Goal: Task Accomplishment & Management: Complete application form

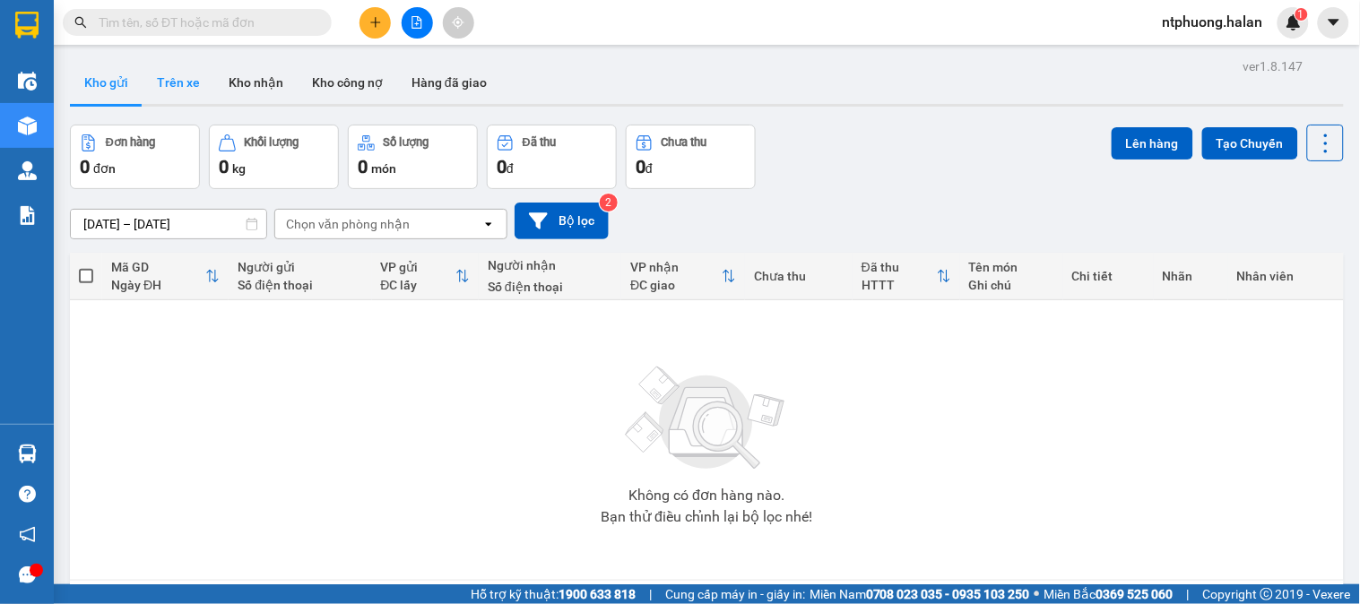
click at [174, 86] on button "Trên xe" at bounding box center [179, 82] width 72 height 43
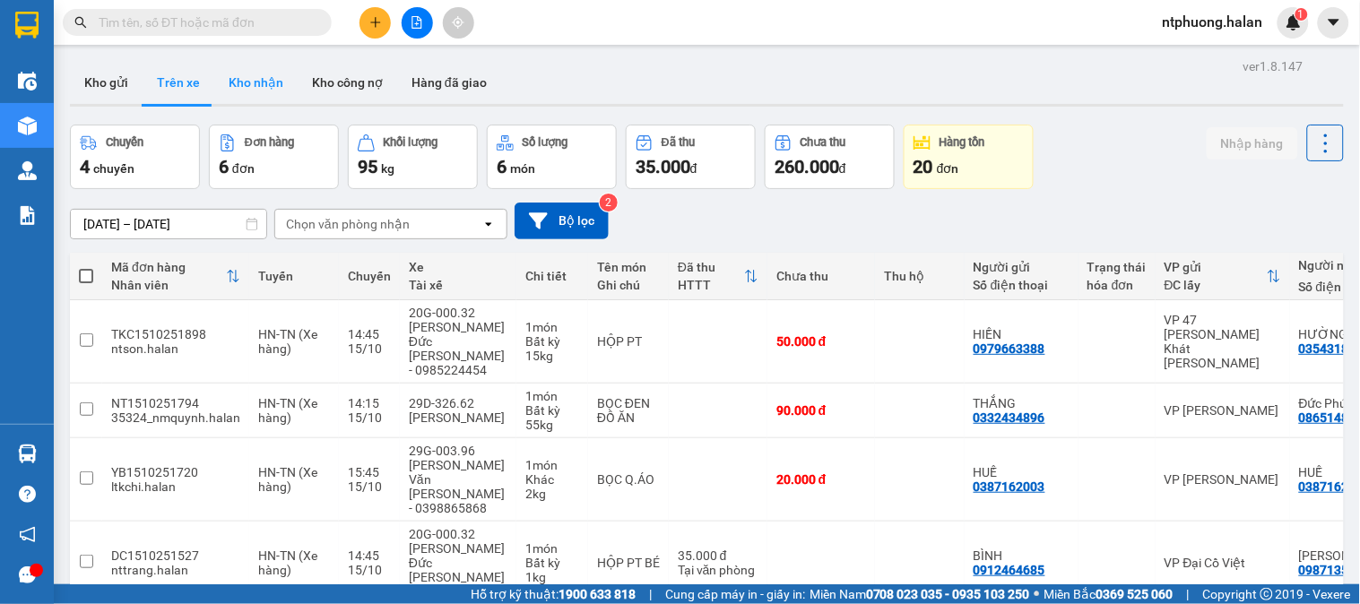
click at [256, 87] on button "Kho nhận" at bounding box center [255, 82] width 83 height 43
type input "[DATE] – [DATE]"
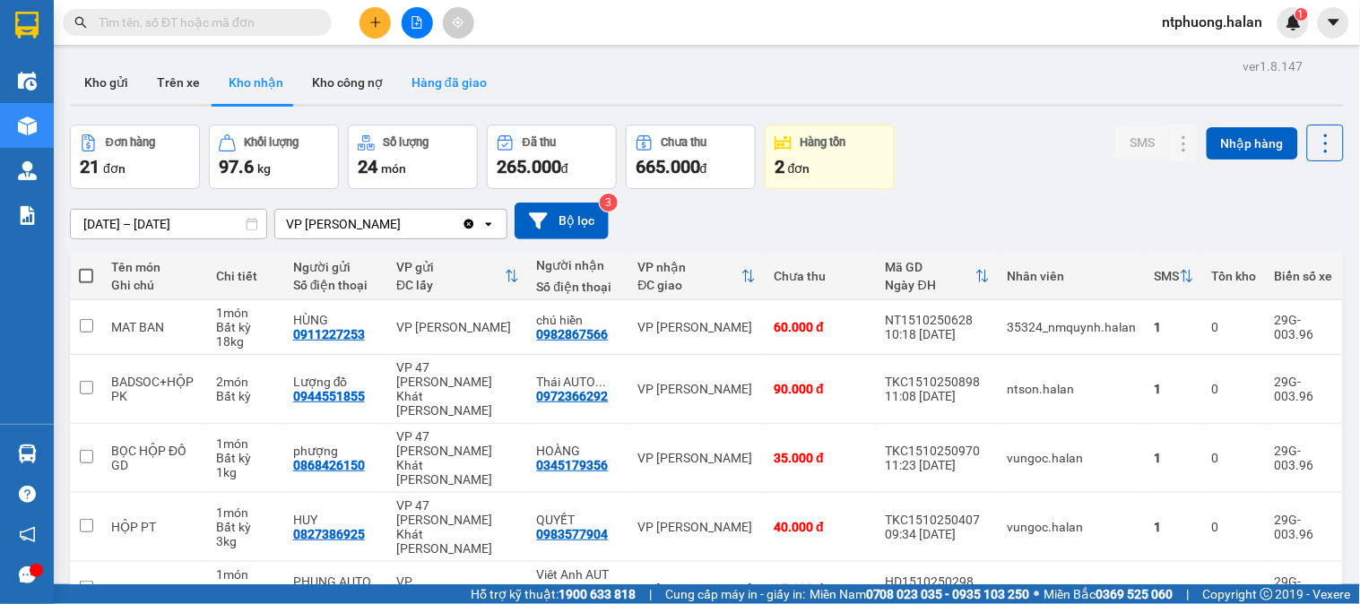
click at [435, 85] on button "Hàng đã giao" at bounding box center [449, 82] width 104 height 43
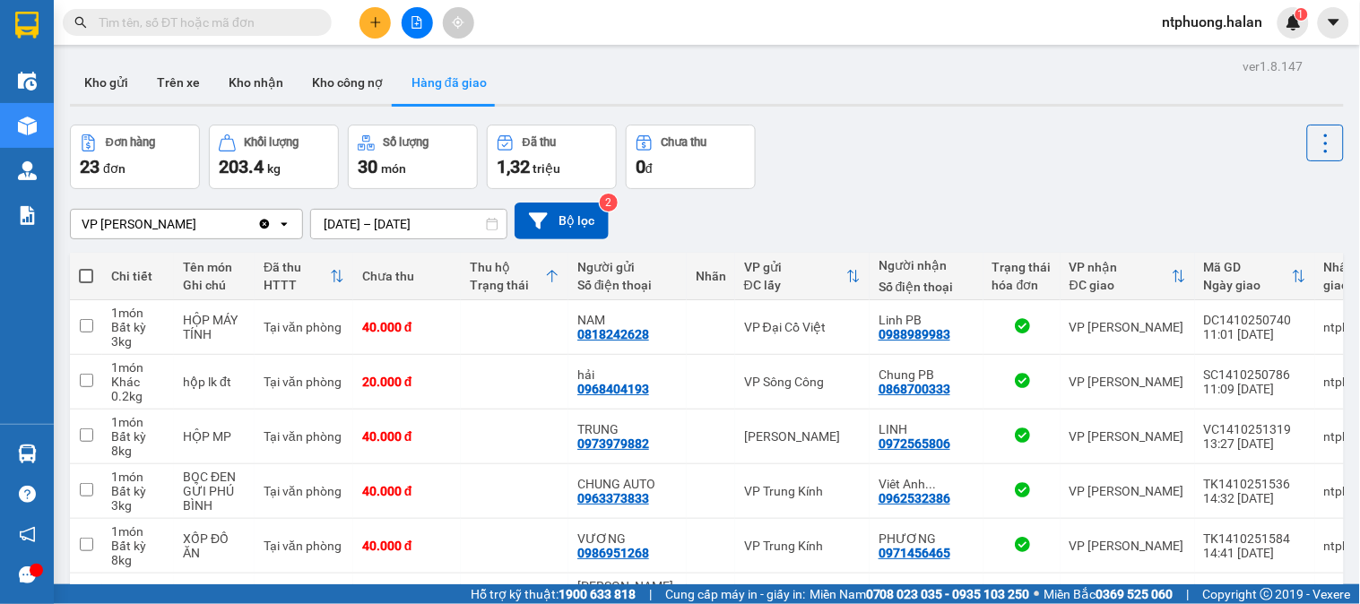
click at [550, 279] on icon at bounding box center [552, 276] width 14 height 14
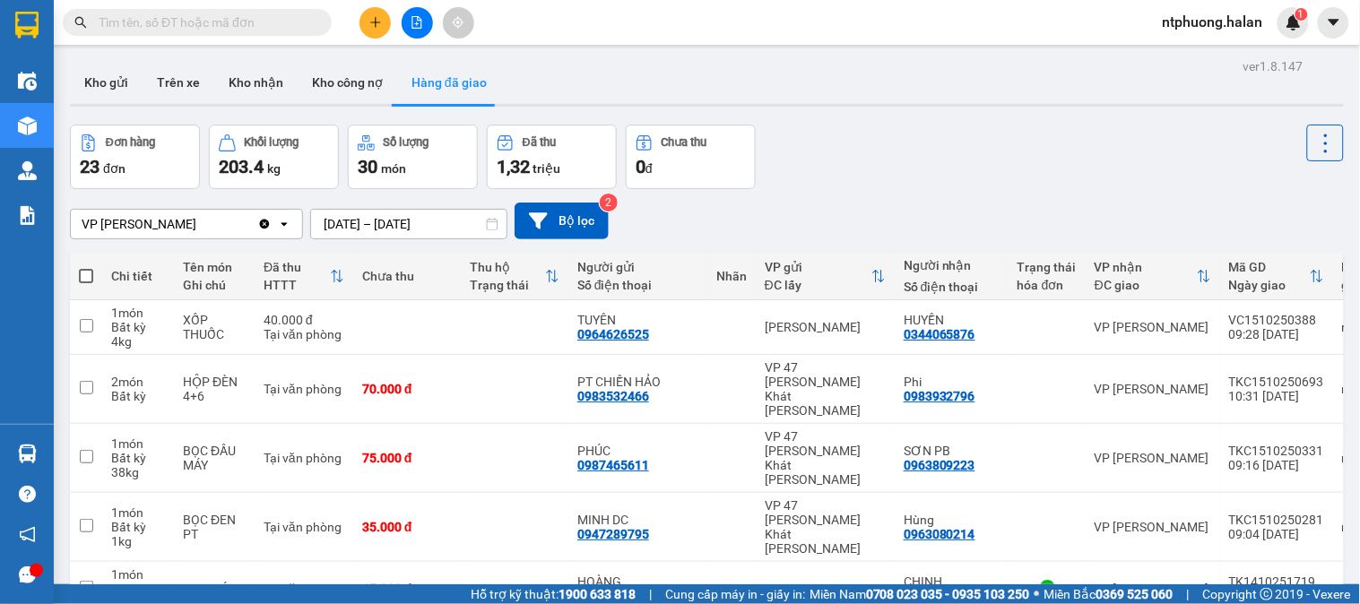
click at [224, 13] on input "text" at bounding box center [205, 23] width 212 height 20
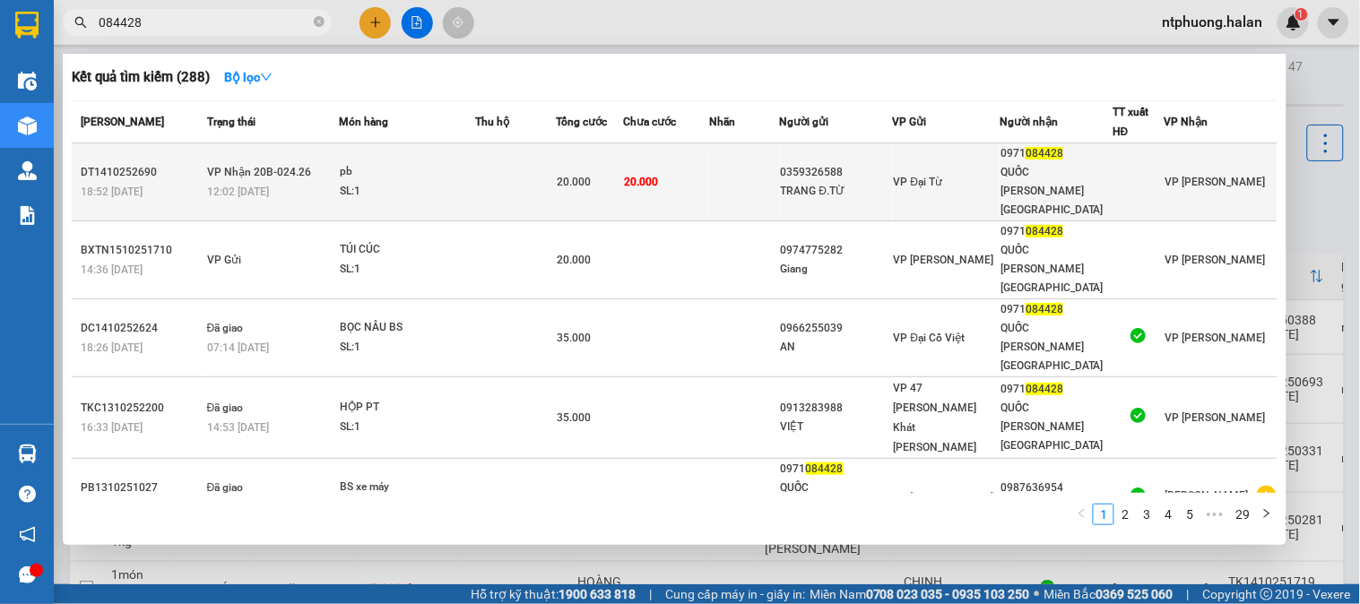
type input "084428"
click at [500, 170] on td at bounding box center [515, 182] width 81 height 78
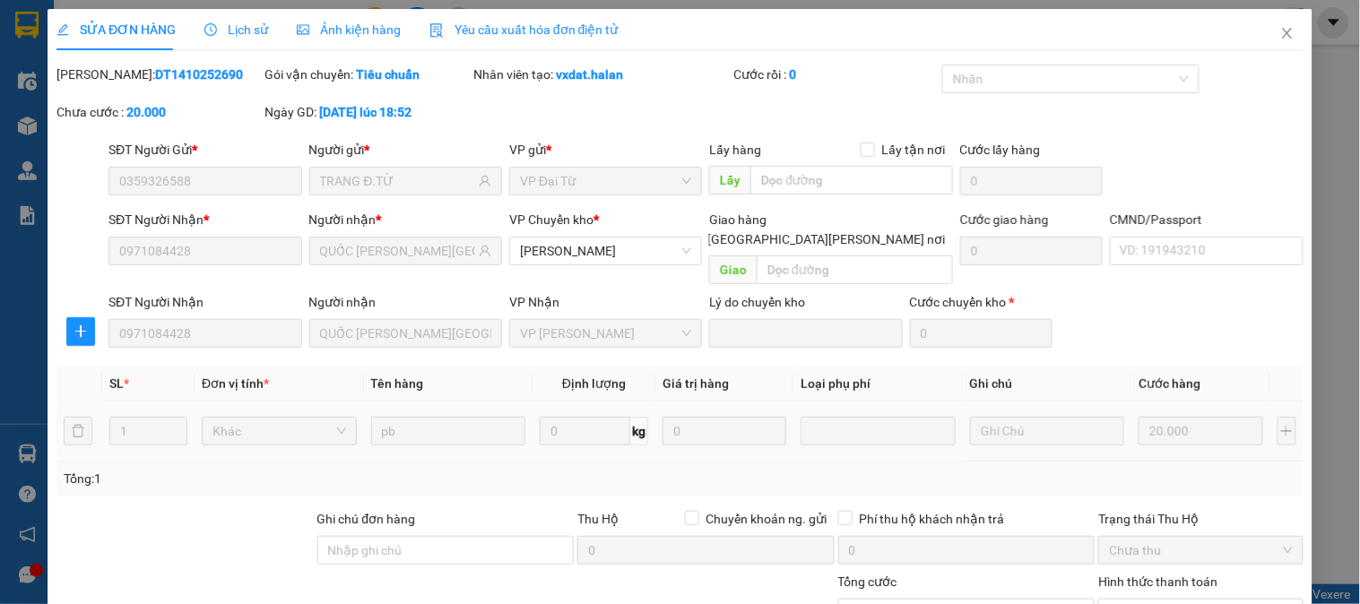
type input "0359326588"
type input "TRANG Đ.TỪ"
type input "0971084428"
type input "QUỐC [PERSON_NAME][GEOGRAPHIC_DATA]"
type input "0"
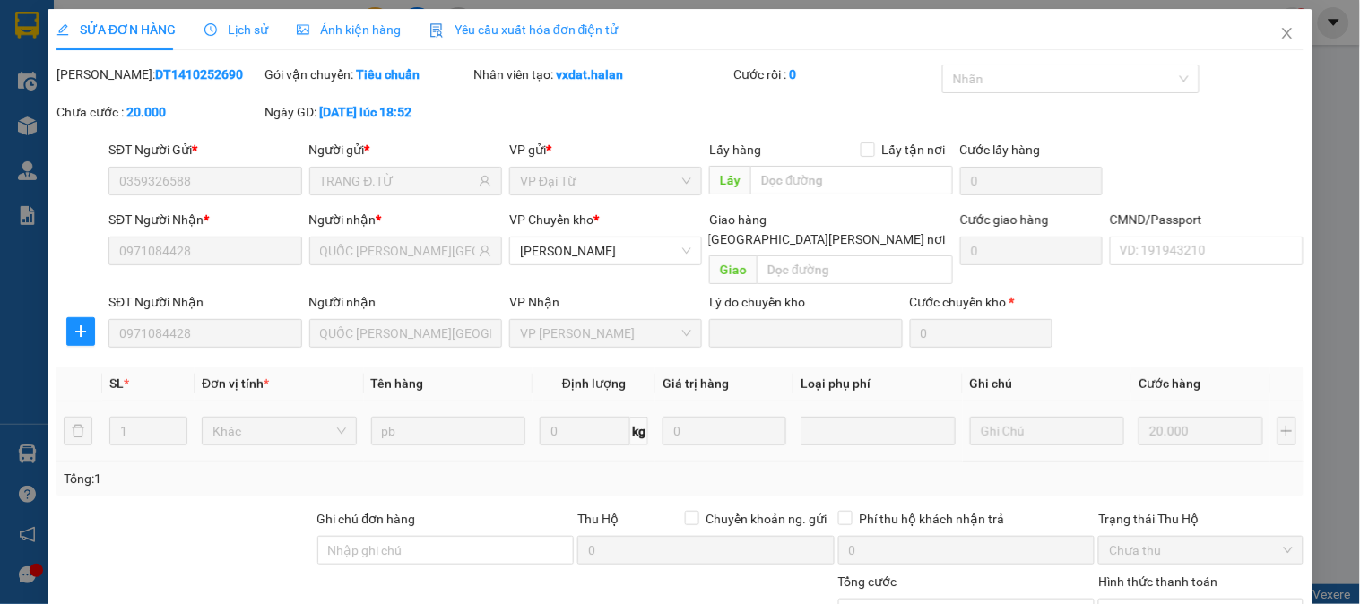
type input "20.000"
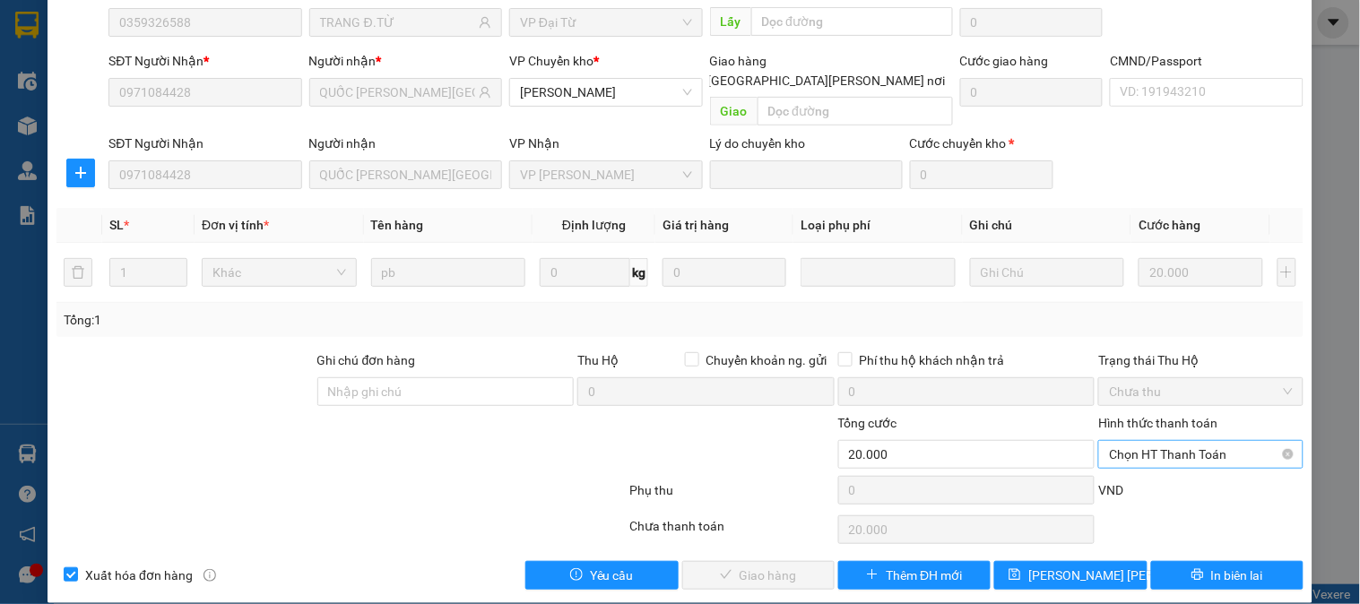
click at [1169, 441] on span "Chọn HT Thanh Toán" at bounding box center [1200, 454] width 183 height 27
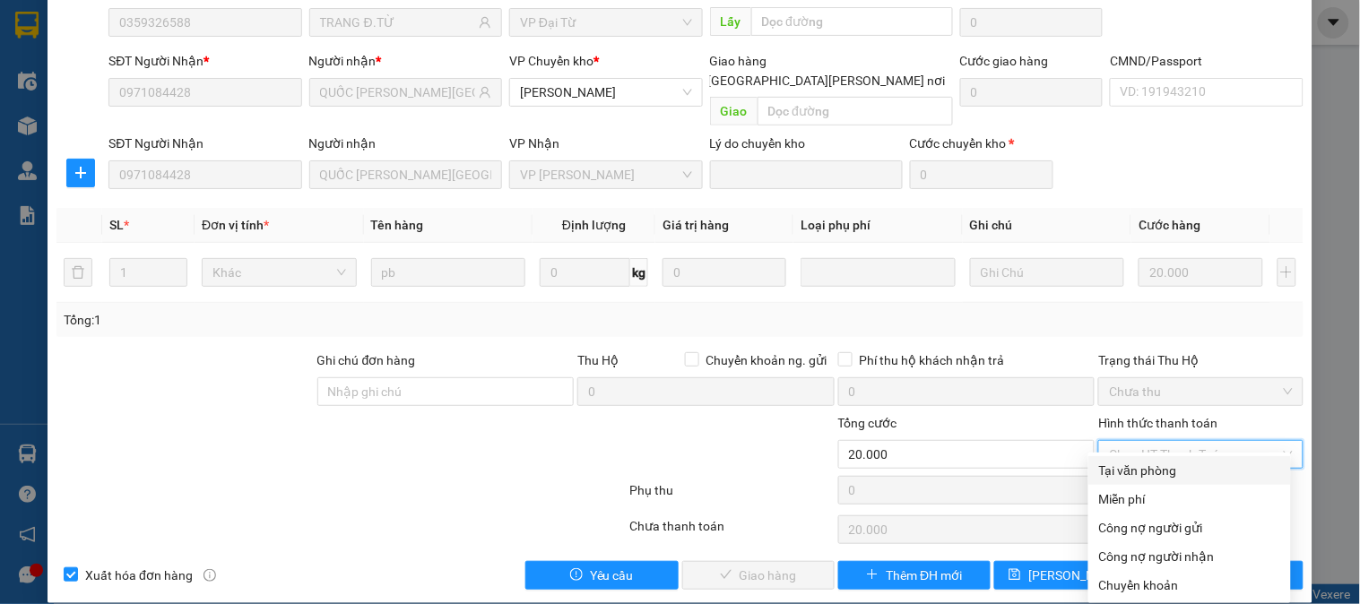
click at [1159, 463] on div "Tại văn phòng" at bounding box center [1189, 471] width 181 height 20
type input "0"
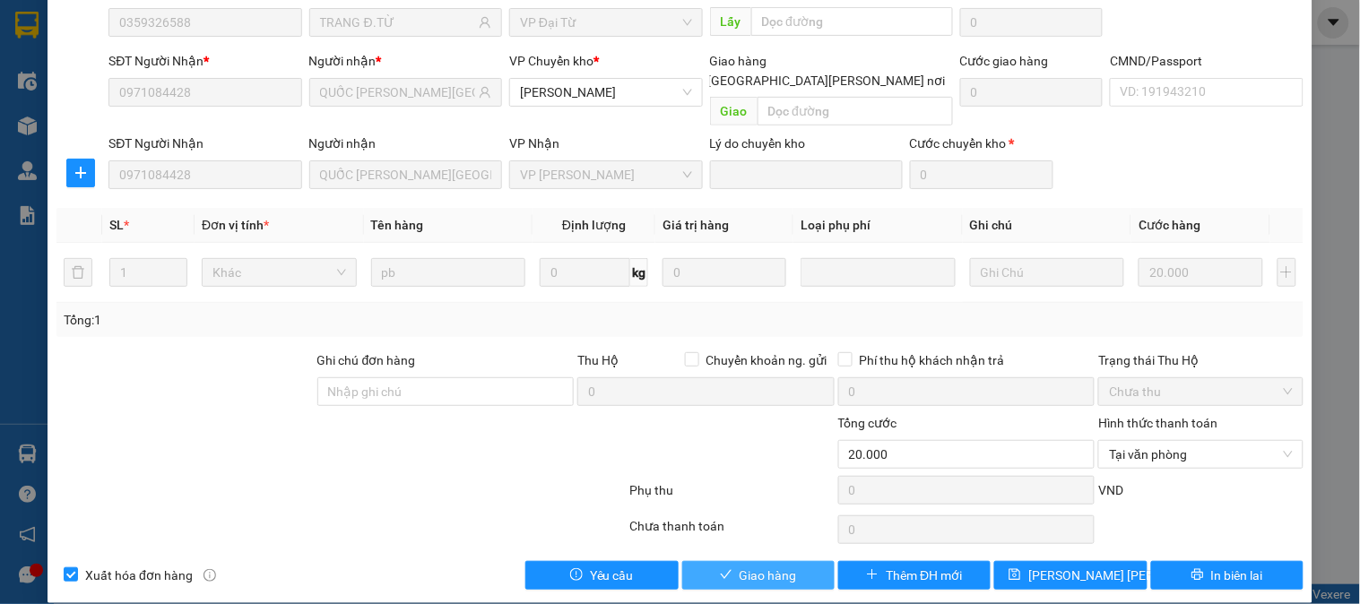
click at [795, 561] on button "Giao hàng" at bounding box center [758, 575] width 152 height 29
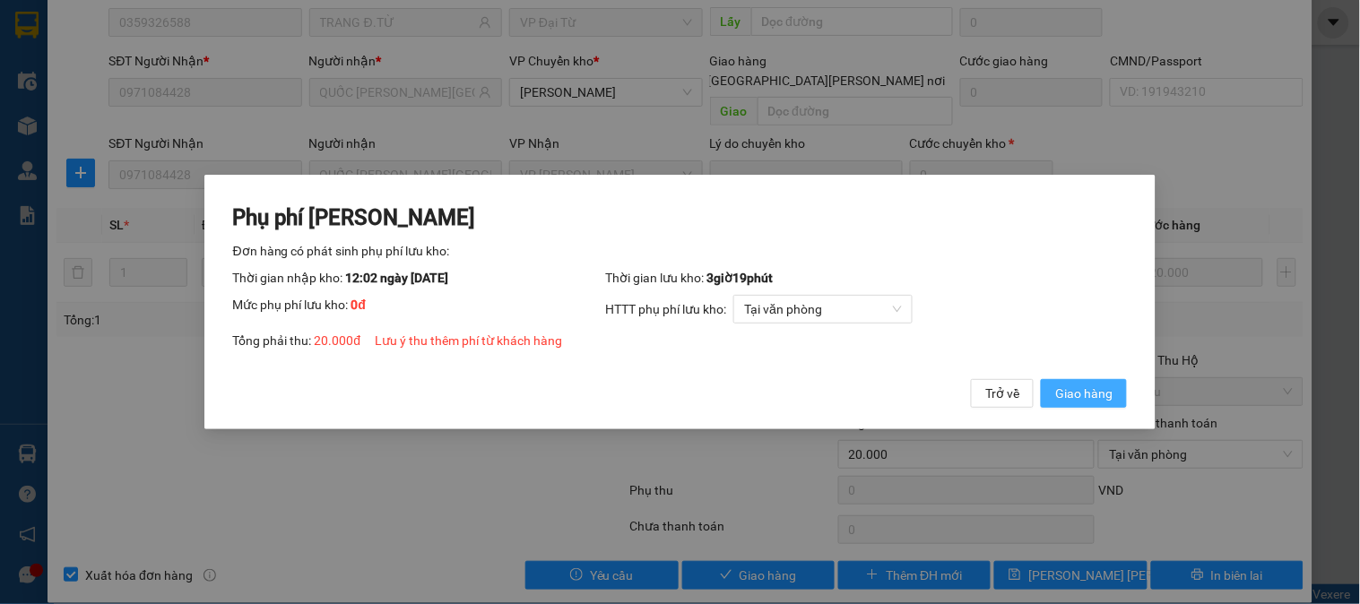
click at [1105, 399] on span "Giao hàng" at bounding box center [1083, 394] width 57 height 20
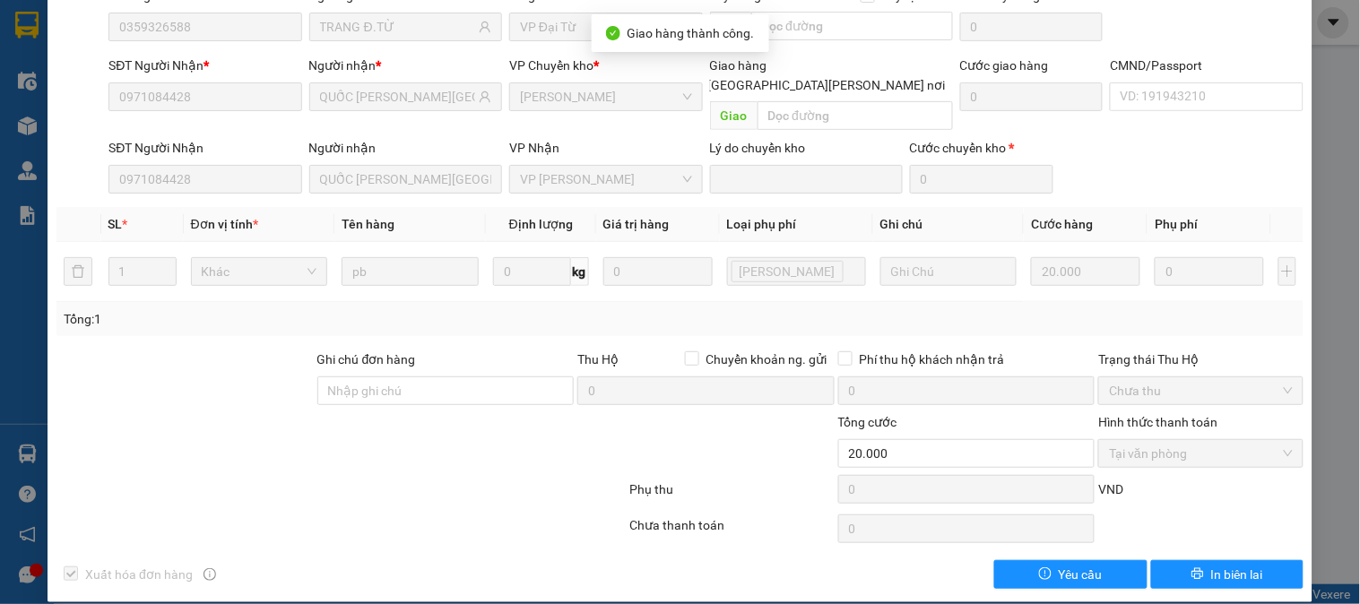
scroll to position [0, 0]
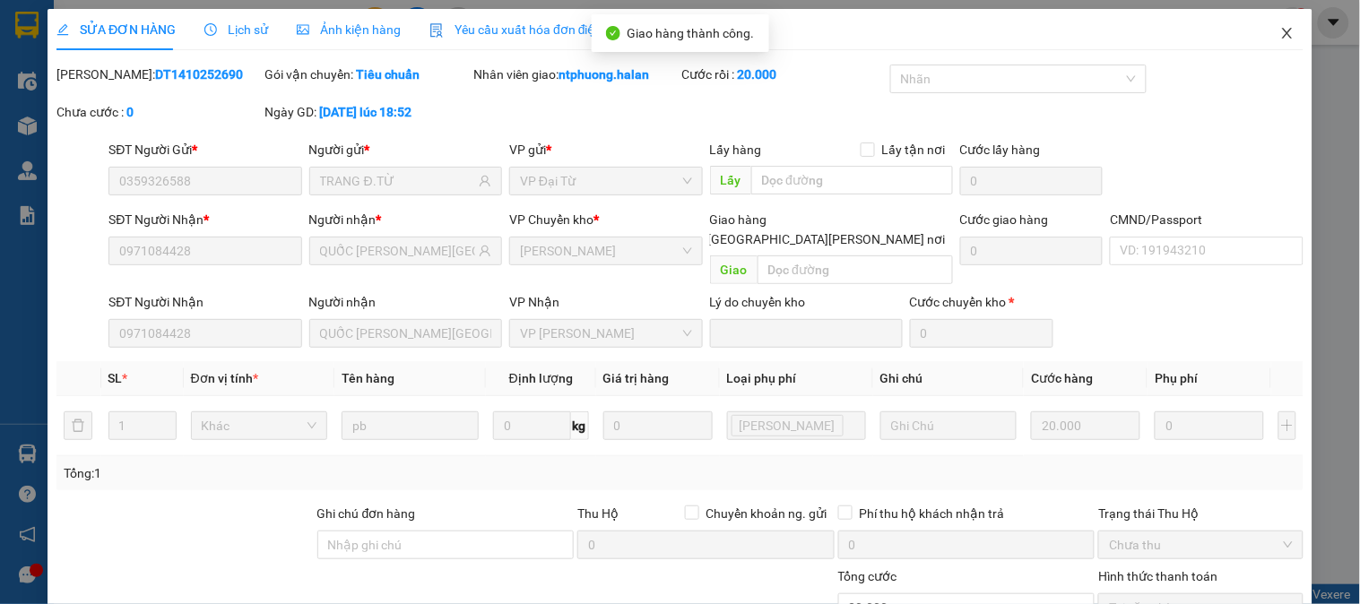
click at [1280, 34] on icon "close" at bounding box center [1287, 33] width 14 height 14
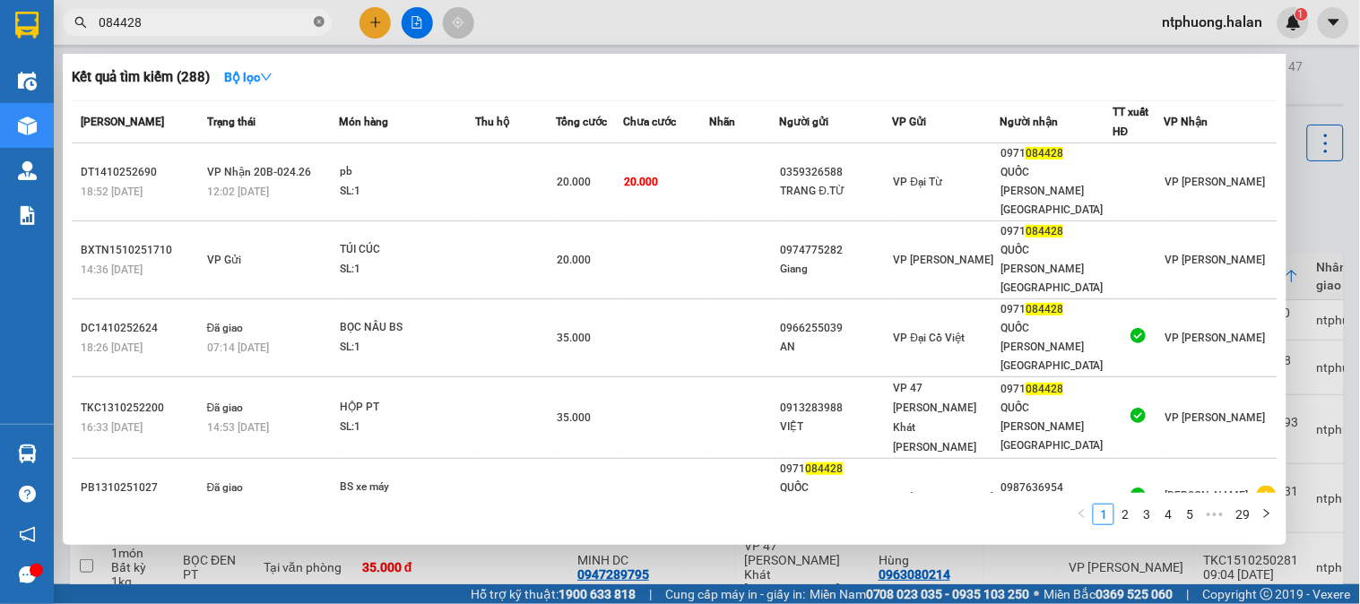
click at [318, 23] on icon "close-circle" at bounding box center [319, 21] width 11 height 11
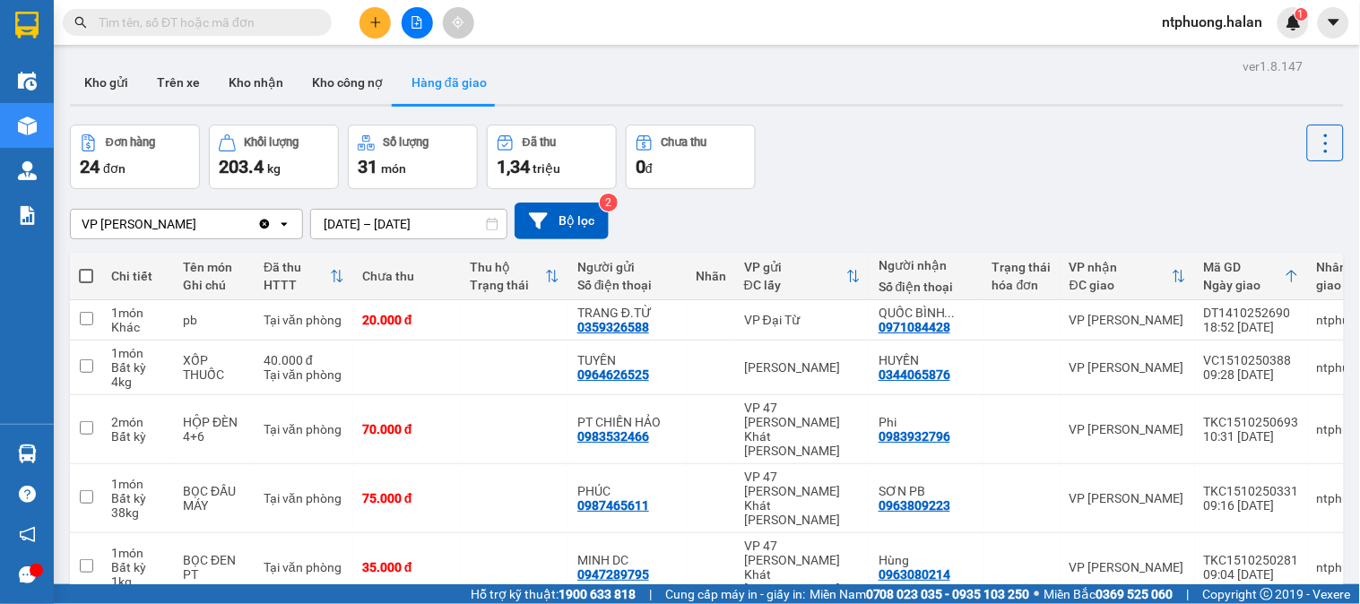
click at [256, 21] on input "text" at bounding box center [205, 23] width 212 height 20
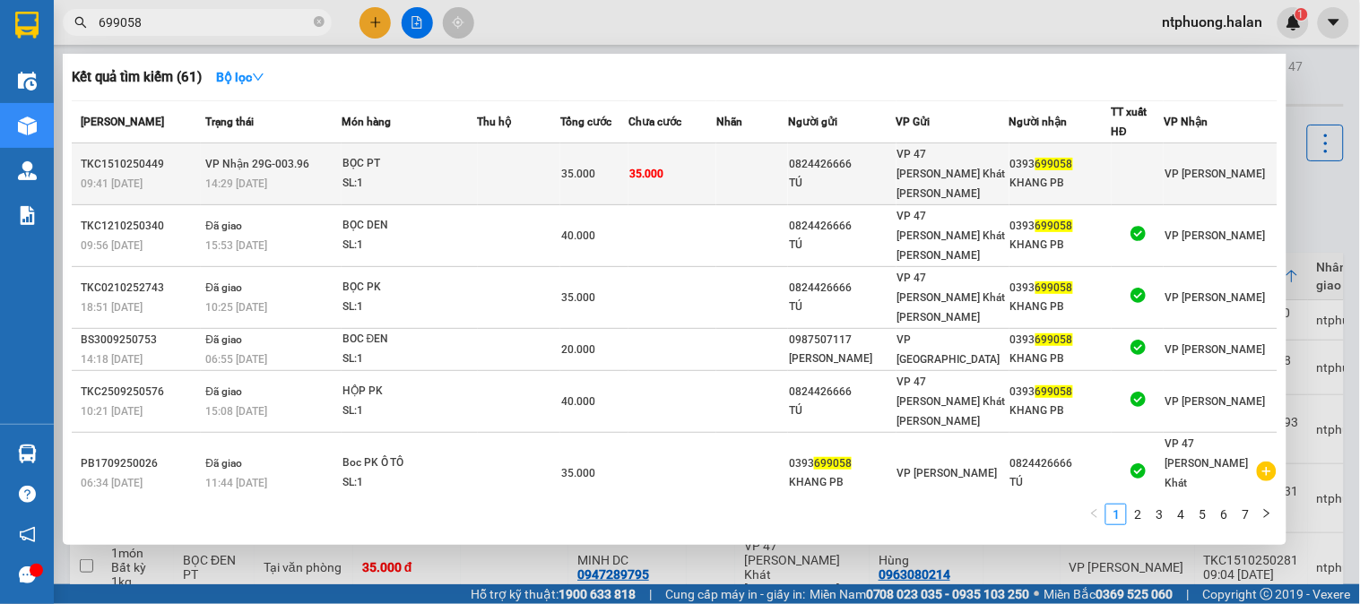
type input "699058"
click at [476, 174] on div "SL: 1" at bounding box center [409, 184] width 134 height 20
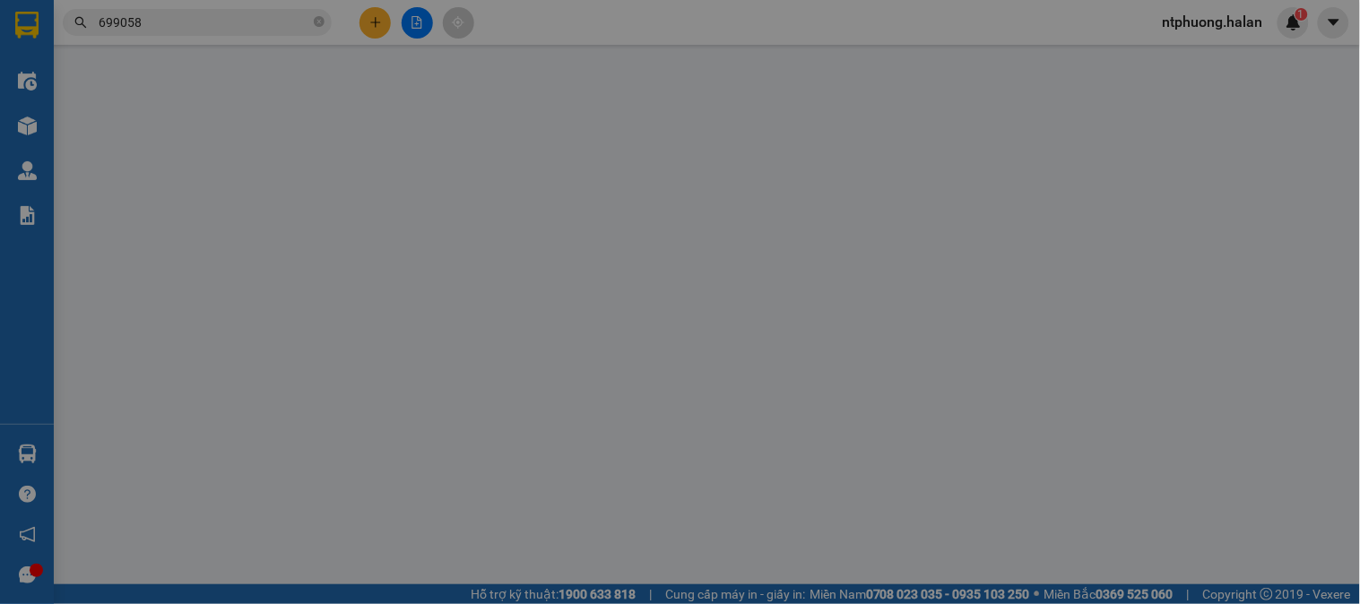
type input "0824426666"
type input "TÚ"
type input "0393699058"
type input "KHANG PB"
type input "0"
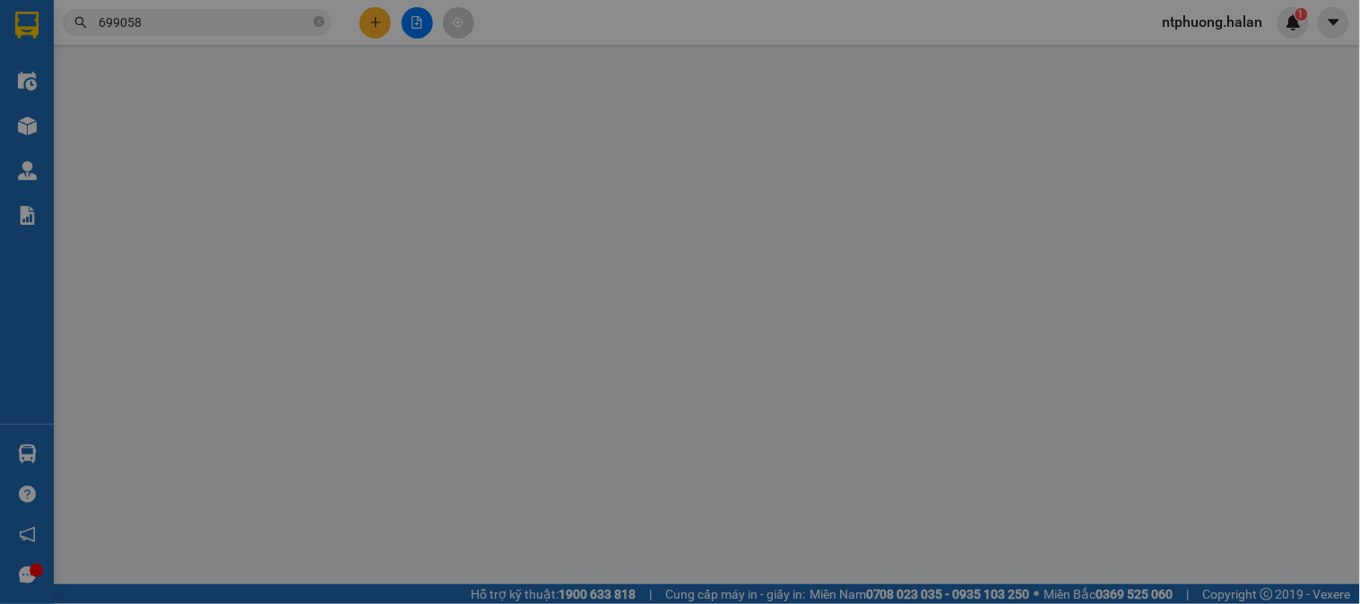
type input "35.000"
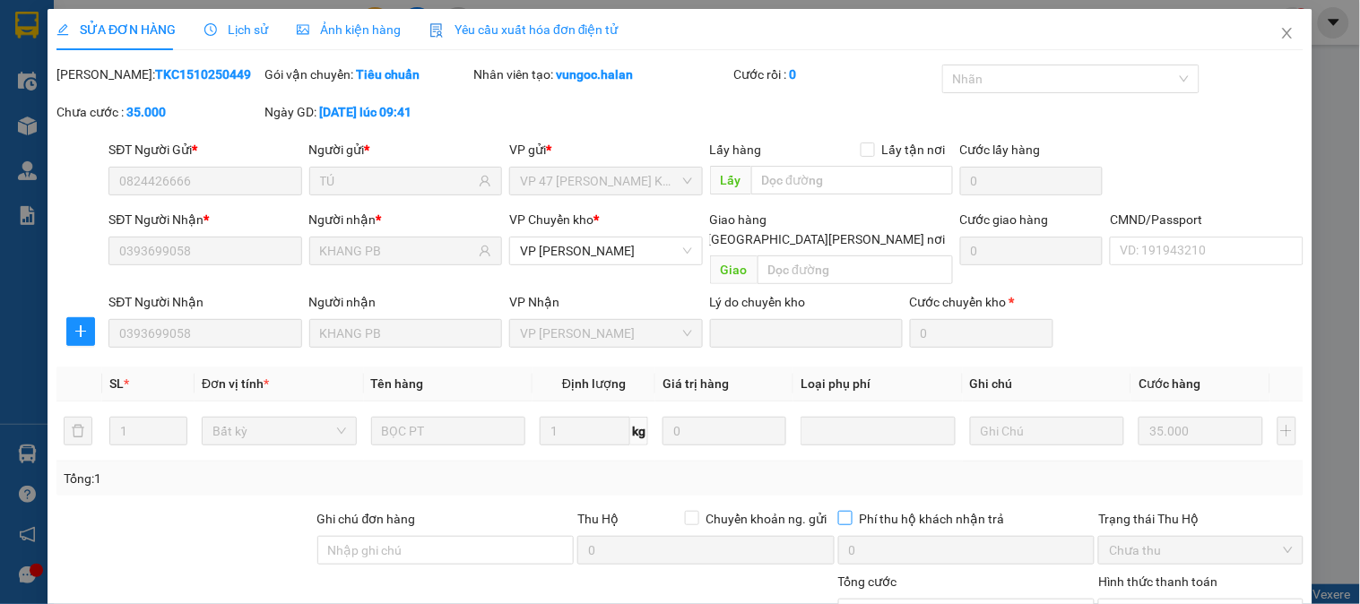
scroll to position [159, 0]
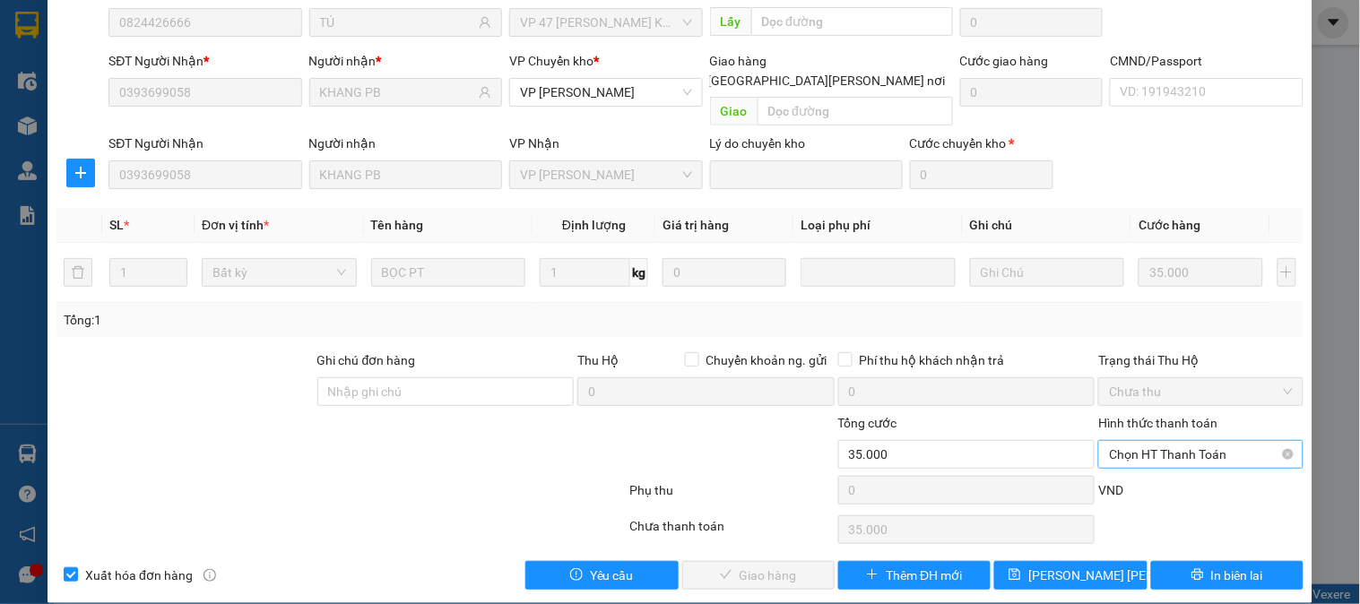
click at [1163, 441] on span "Chọn HT Thanh Toán" at bounding box center [1200, 454] width 183 height 27
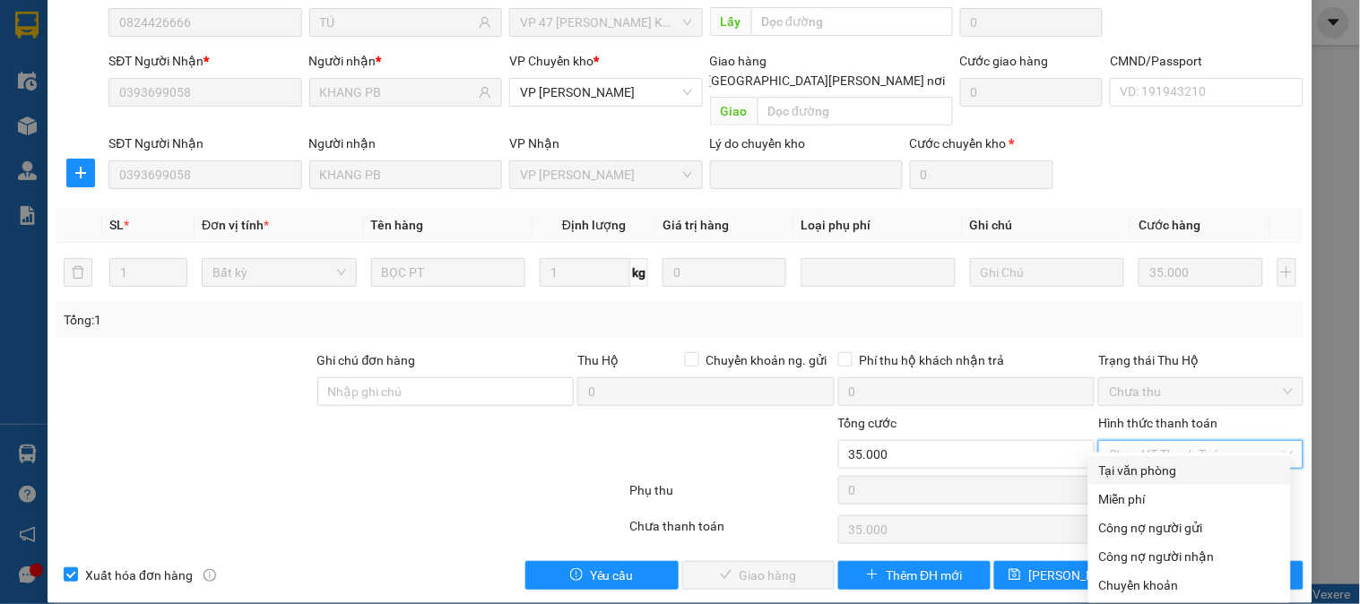
click at [1154, 471] on div "Tại văn phòng" at bounding box center [1189, 471] width 181 height 20
type input "0"
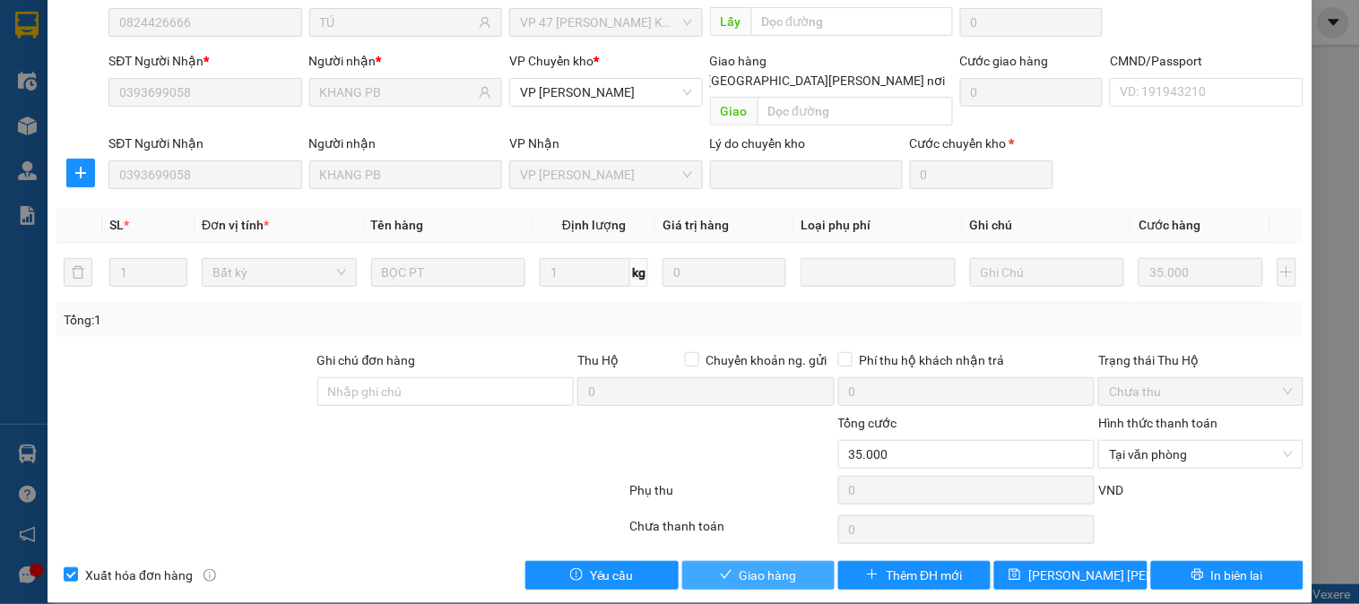
click at [762, 566] on span "Giao hàng" at bounding box center [767, 576] width 57 height 20
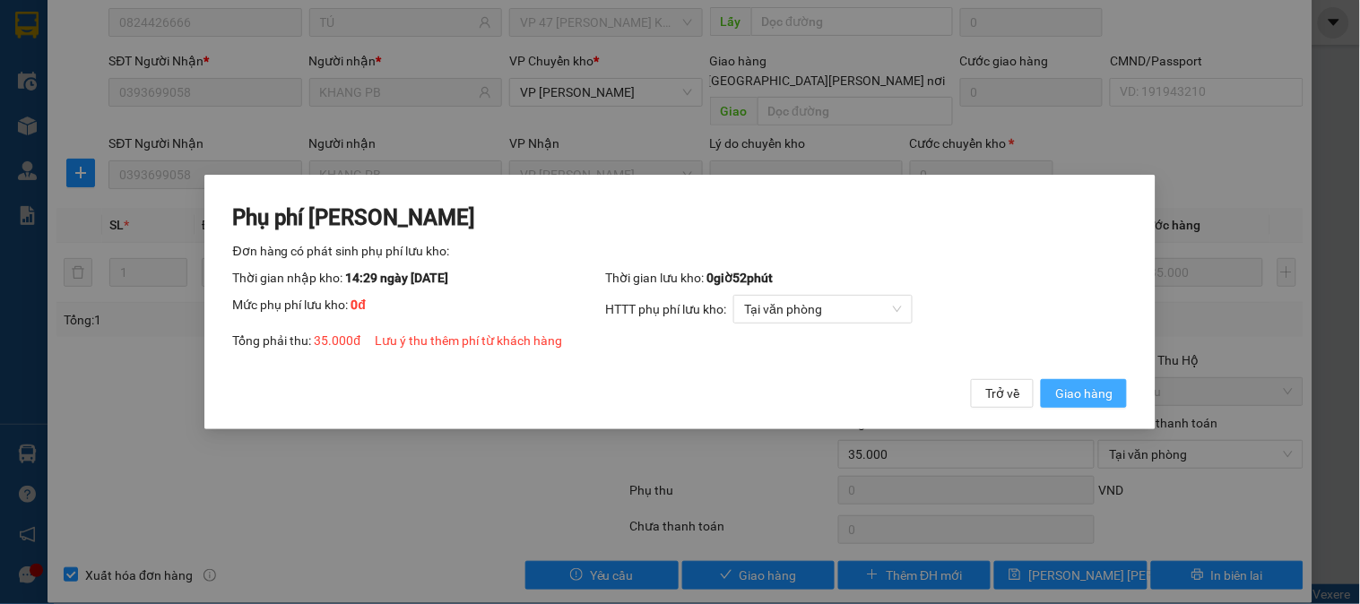
click at [1098, 395] on span "Giao hàng" at bounding box center [1083, 394] width 57 height 20
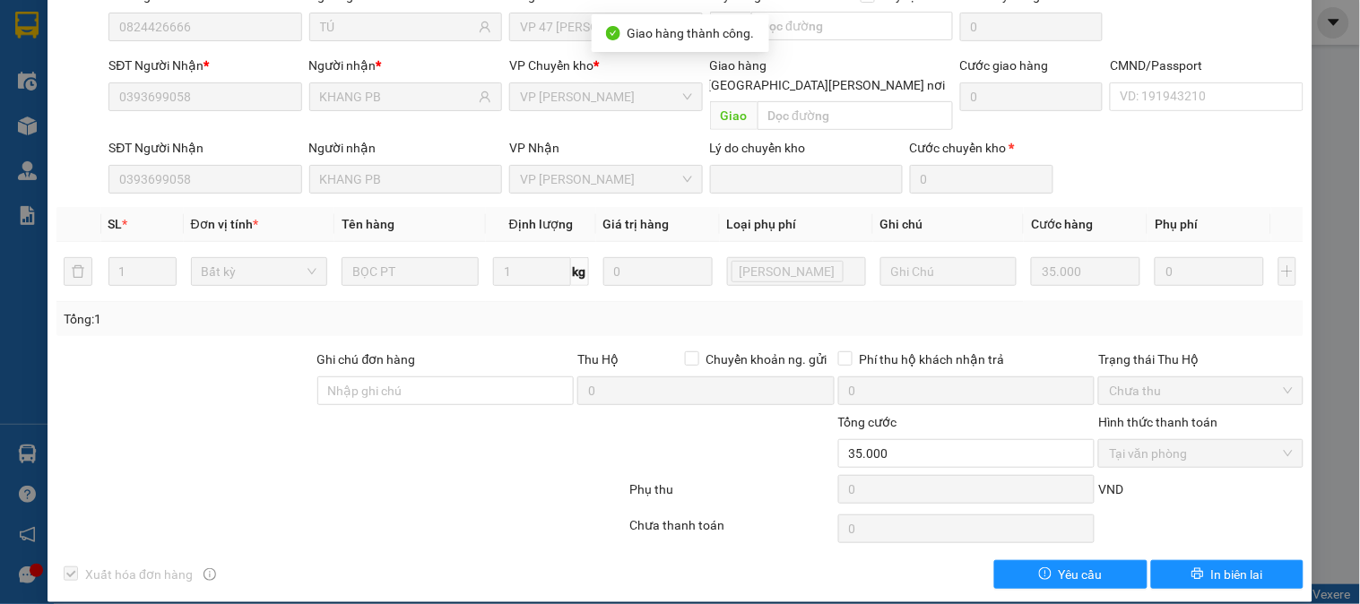
scroll to position [0, 0]
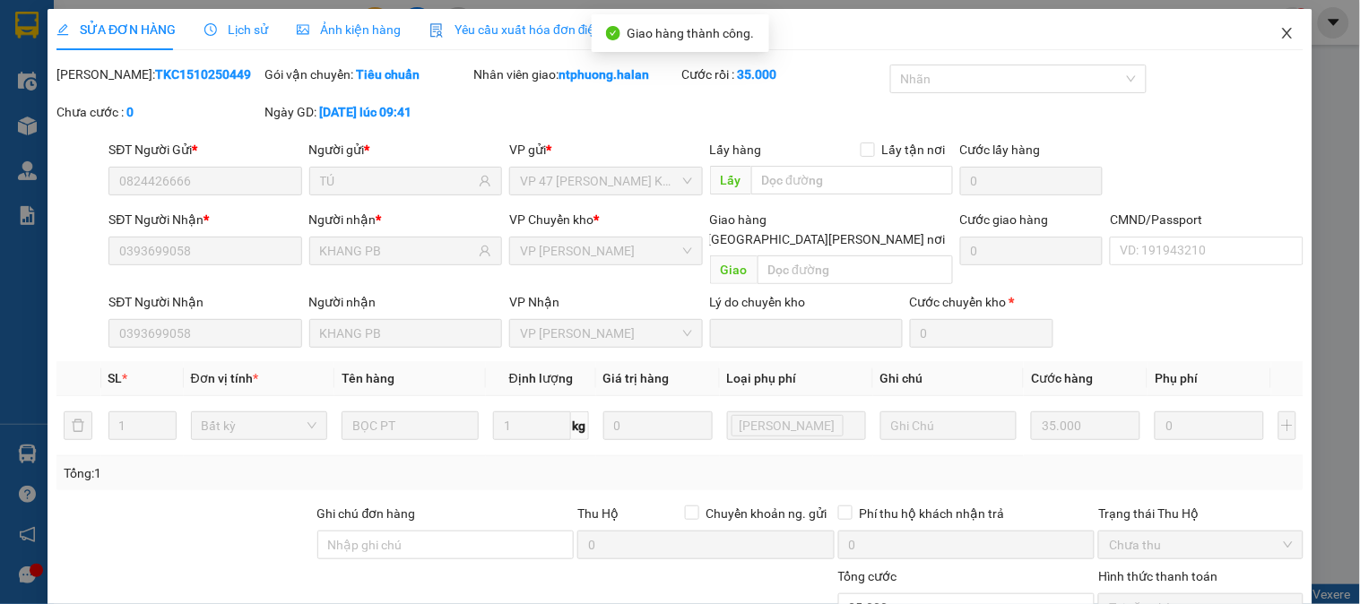
click at [1280, 29] on icon "close" at bounding box center [1287, 33] width 14 height 14
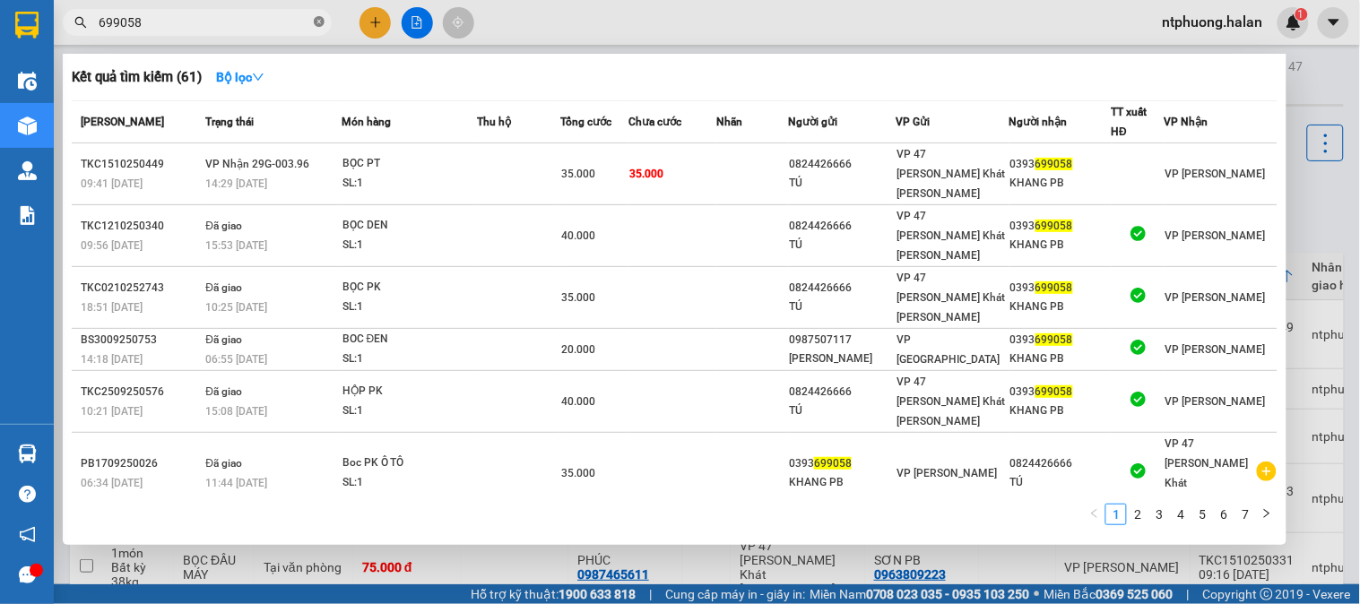
click at [317, 18] on icon "close-circle" at bounding box center [319, 21] width 11 height 11
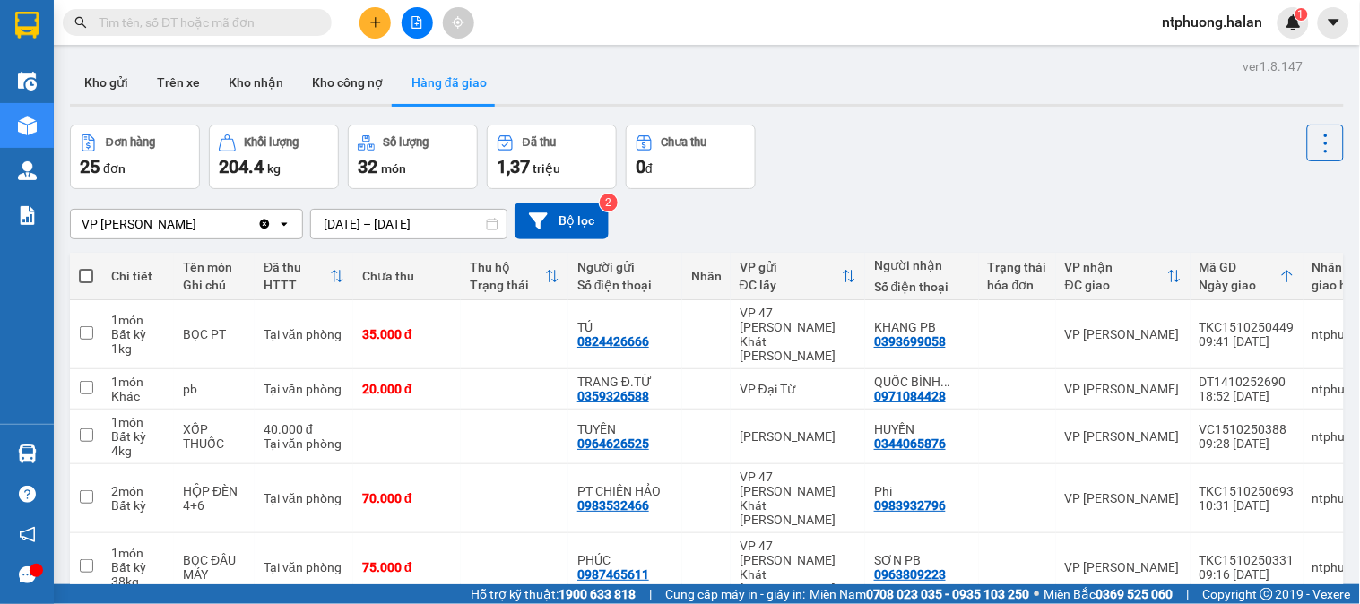
click at [291, 21] on input "text" at bounding box center [205, 23] width 212 height 20
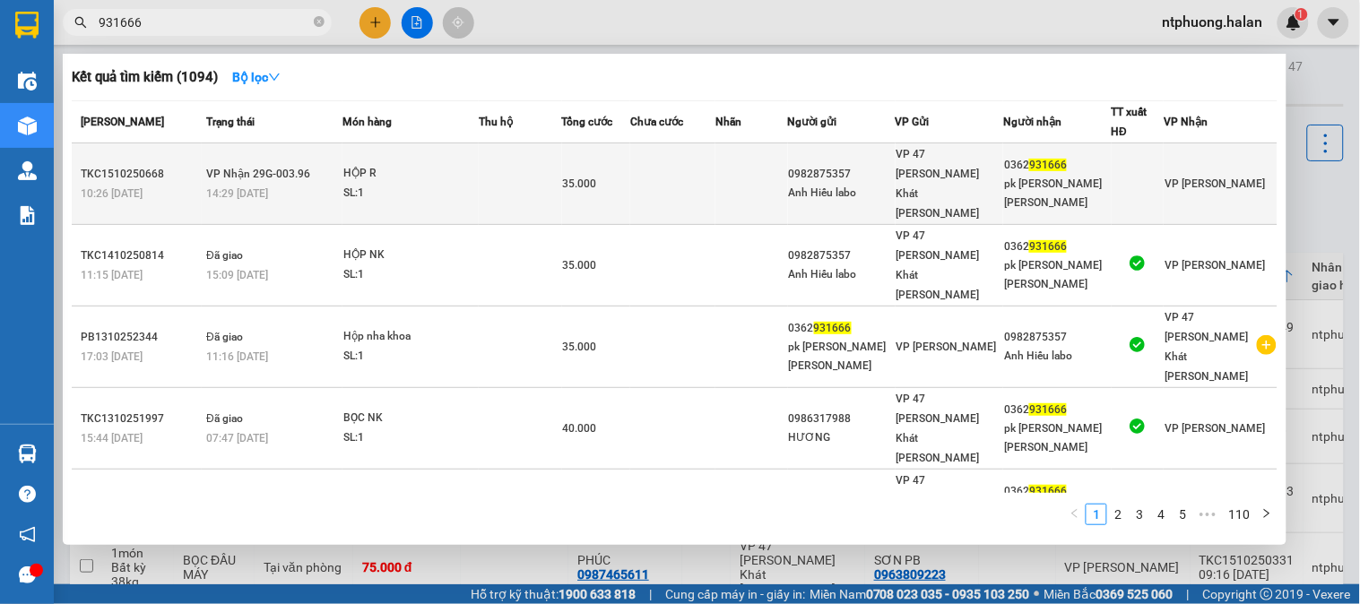
type input "931666"
click at [450, 184] on div "SL: 1" at bounding box center [410, 194] width 134 height 20
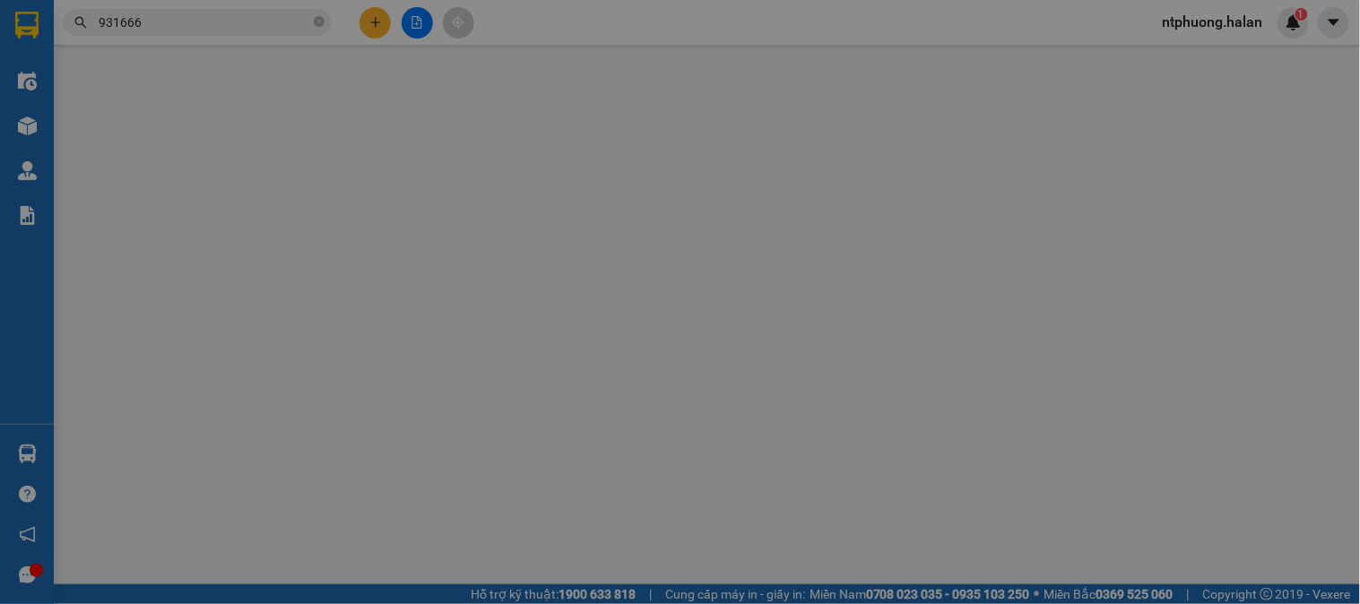
type input "0982875357"
type input "Anh Hiếu labo"
type input "0362931666"
type input "pk [PERSON_NAME] [PERSON_NAME]"
type input "0"
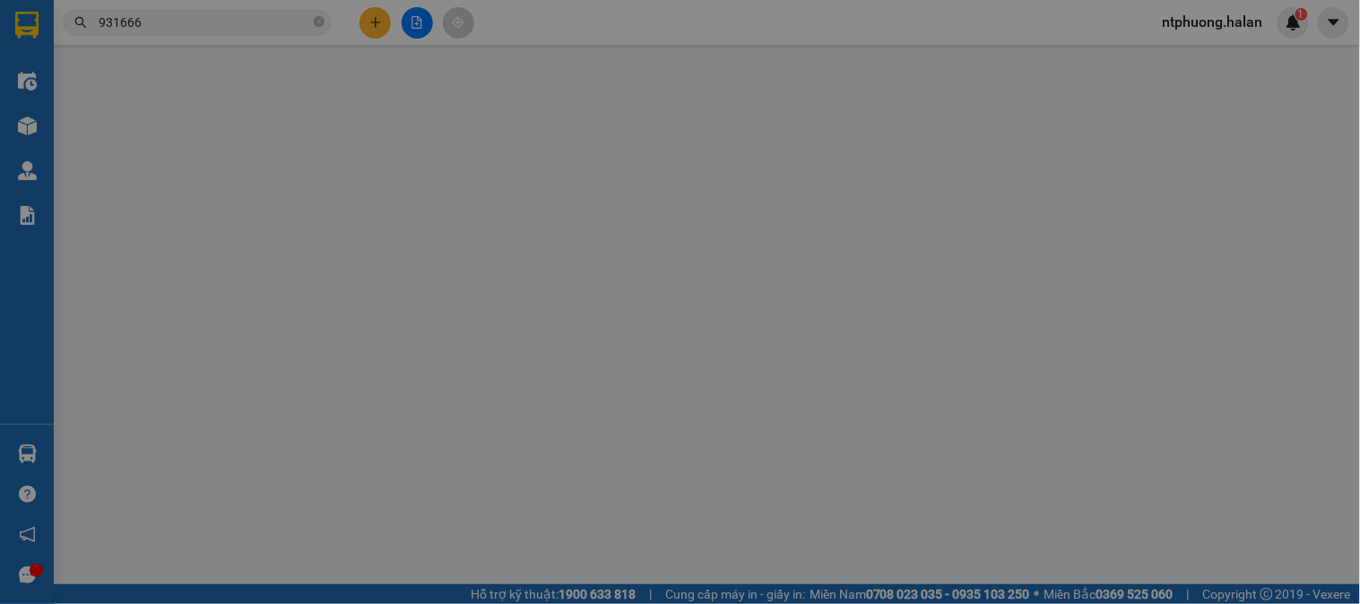
type input "35.000"
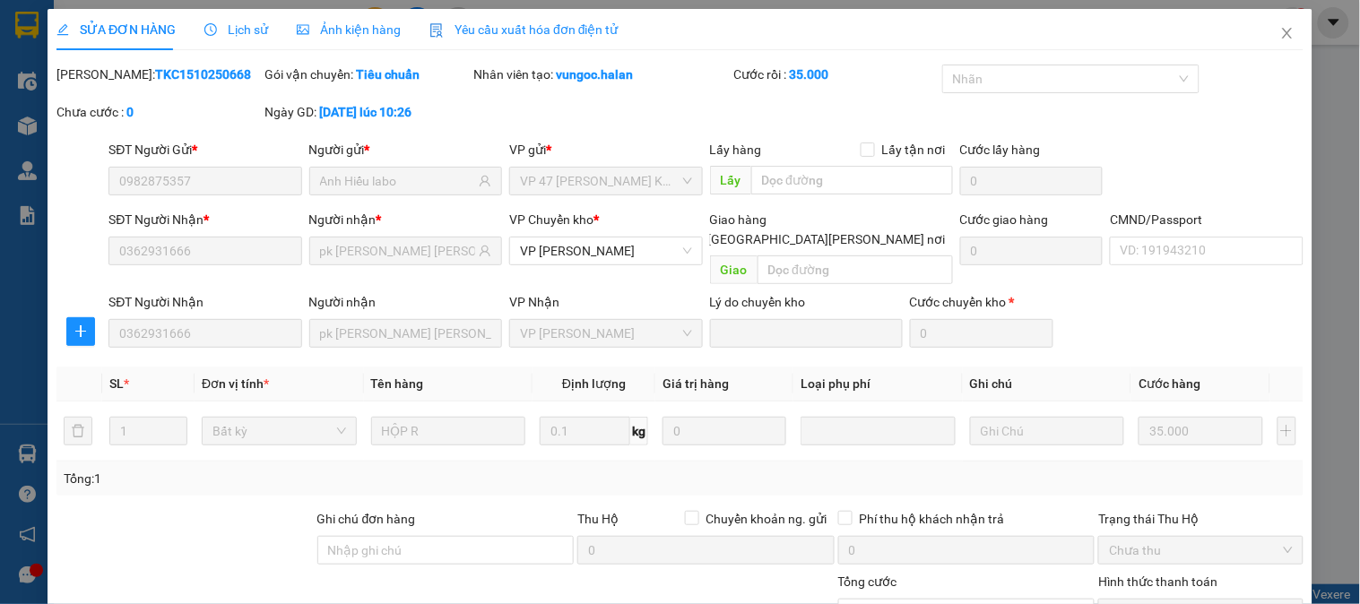
scroll to position [159, 0]
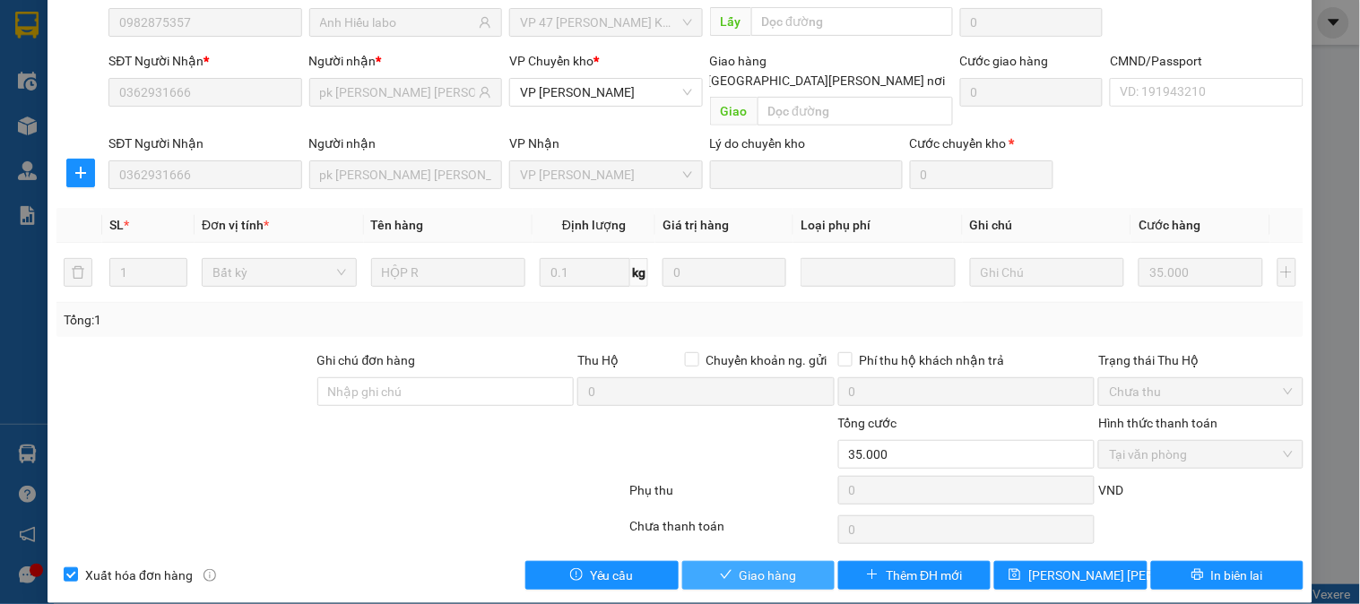
click at [787, 566] on span "Giao hàng" at bounding box center [767, 576] width 57 height 20
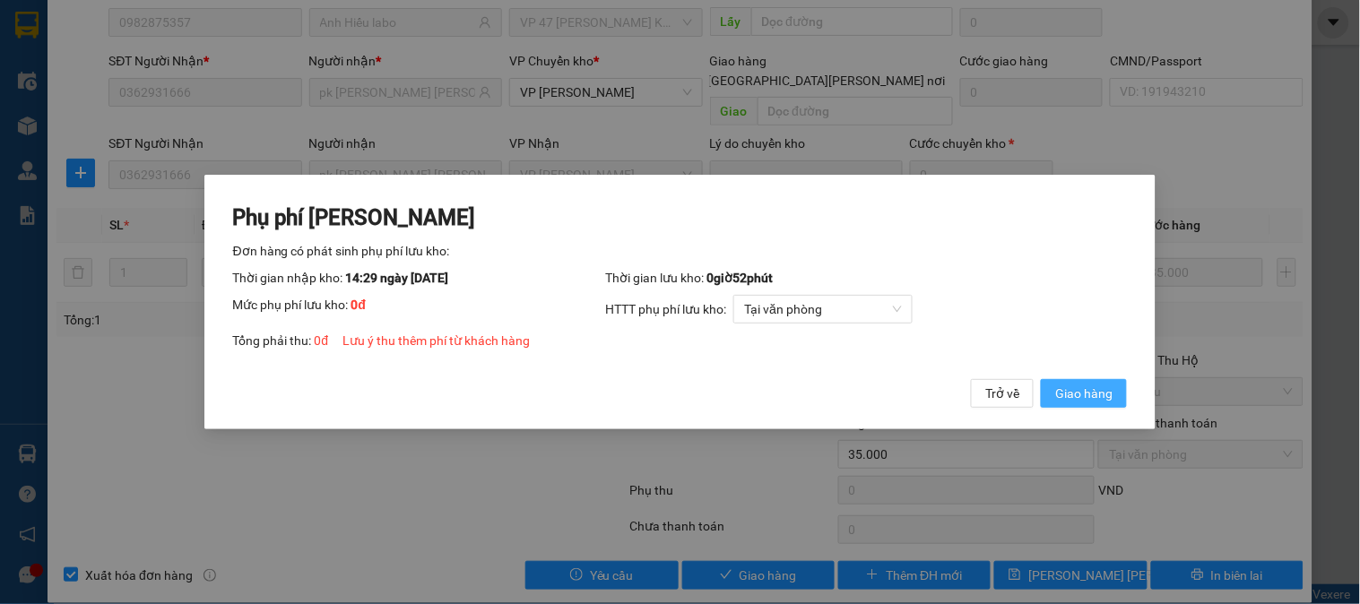
click at [1090, 393] on span "Giao hàng" at bounding box center [1083, 394] width 57 height 20
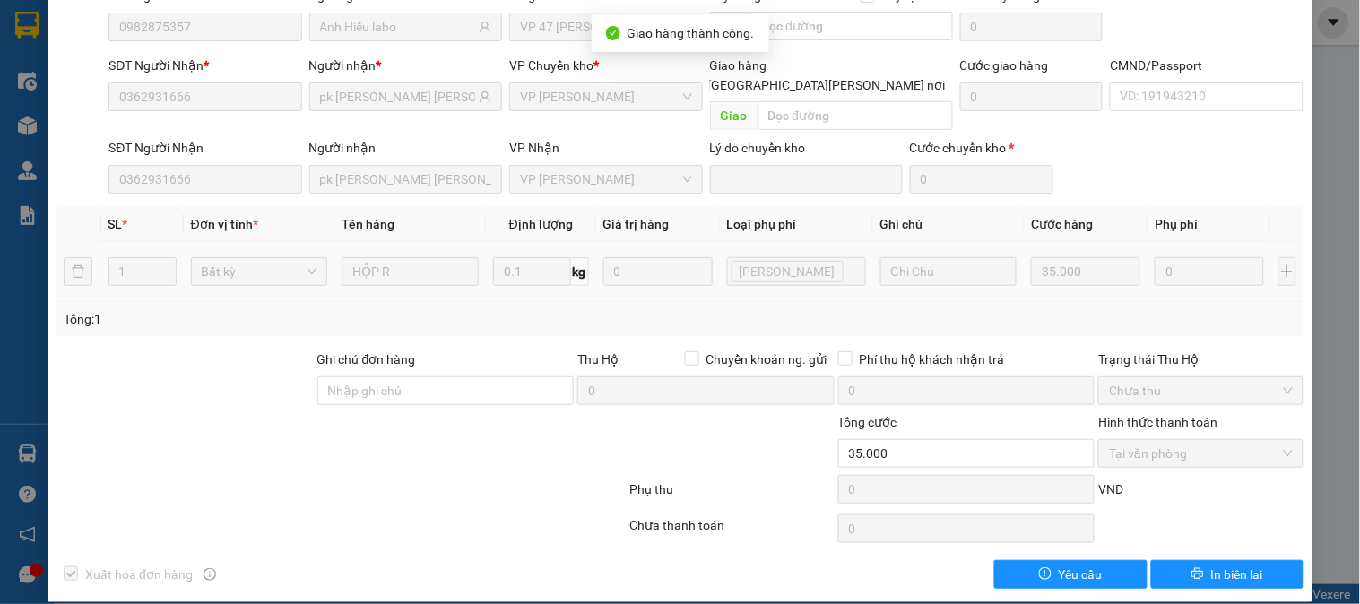
scroll to position [0, 0]
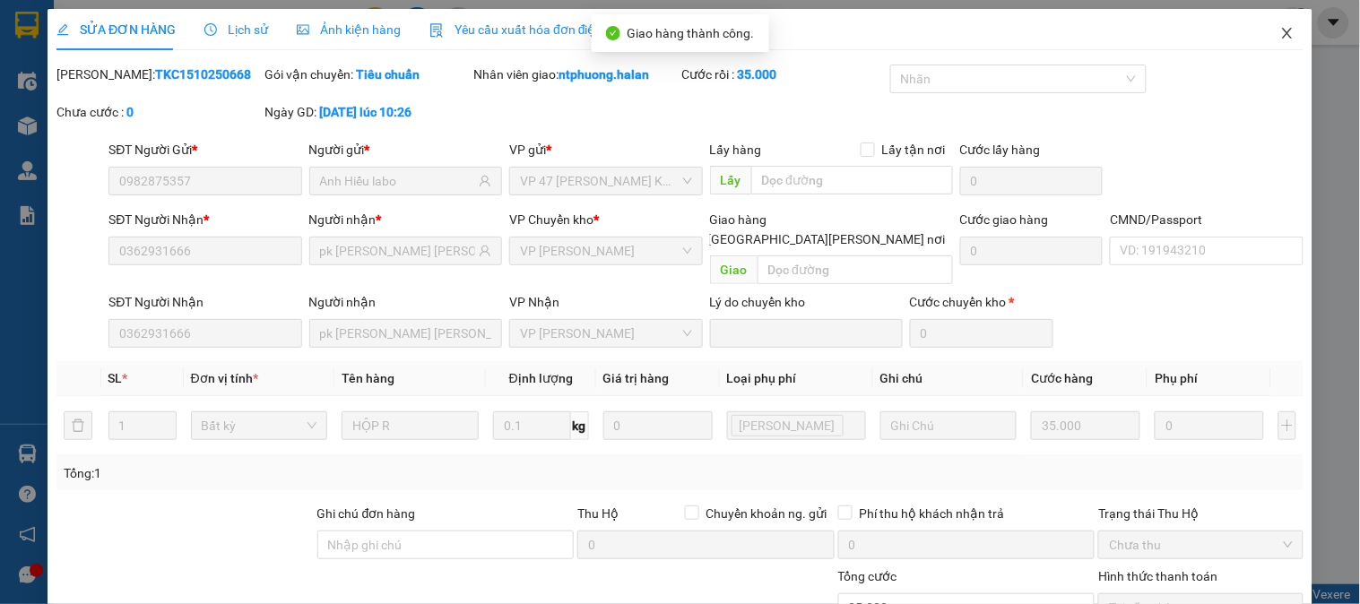
click at [1280, 32] on icon "close" at bounding box center [1287, 33] width 14 height 14
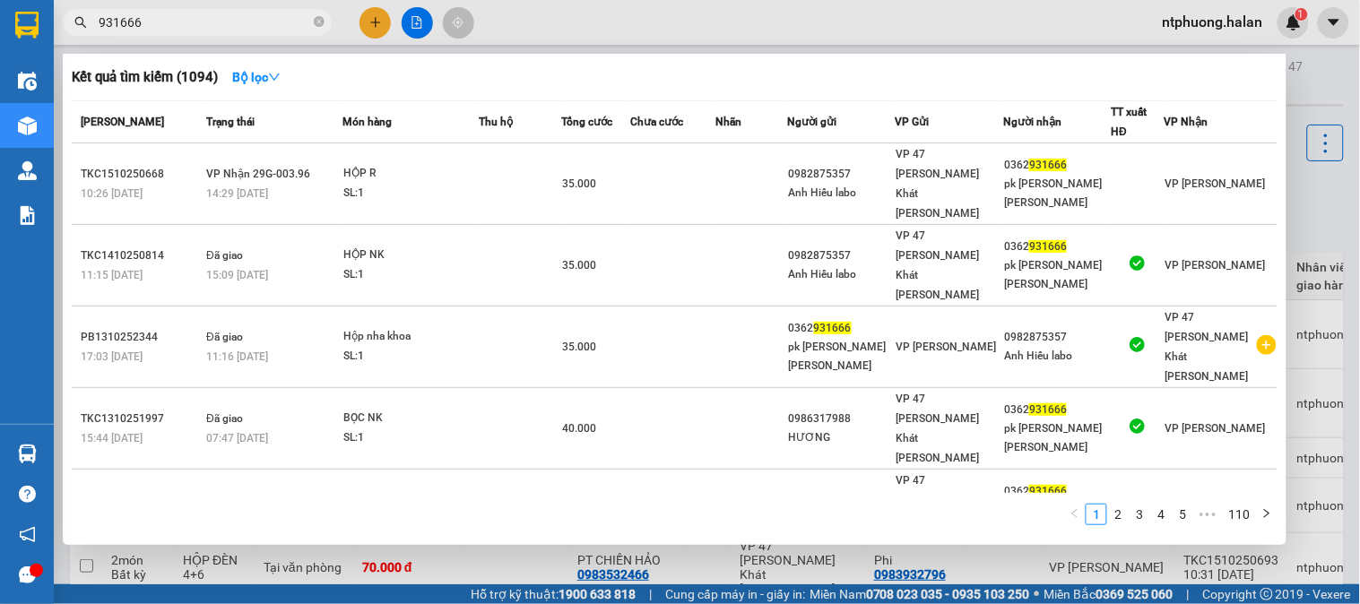
click at [290, 19] on input "931666" at bounding box center [205, 23] width 212 height 20
click at [317, 19] on icon "close-circle" at bounding box center [319, 21] width 11 height 11
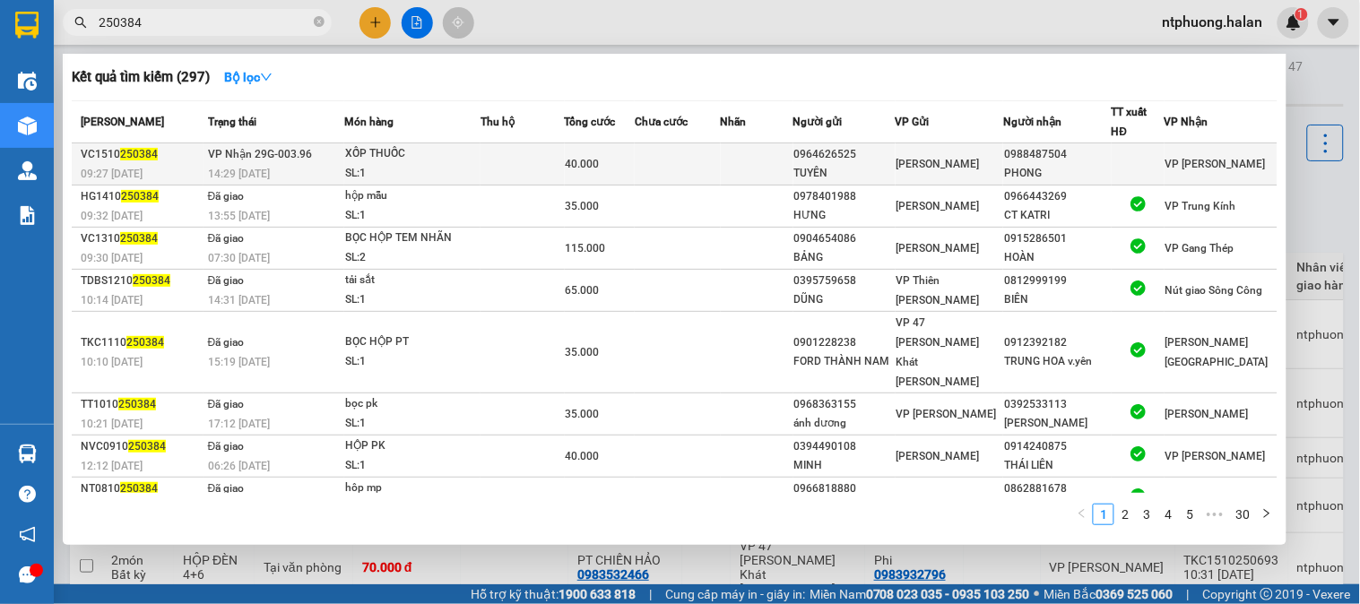
type input "250384"
click at [469, 169] on div "SL: 1" at bounding box center [412, 174] width 134 height 20
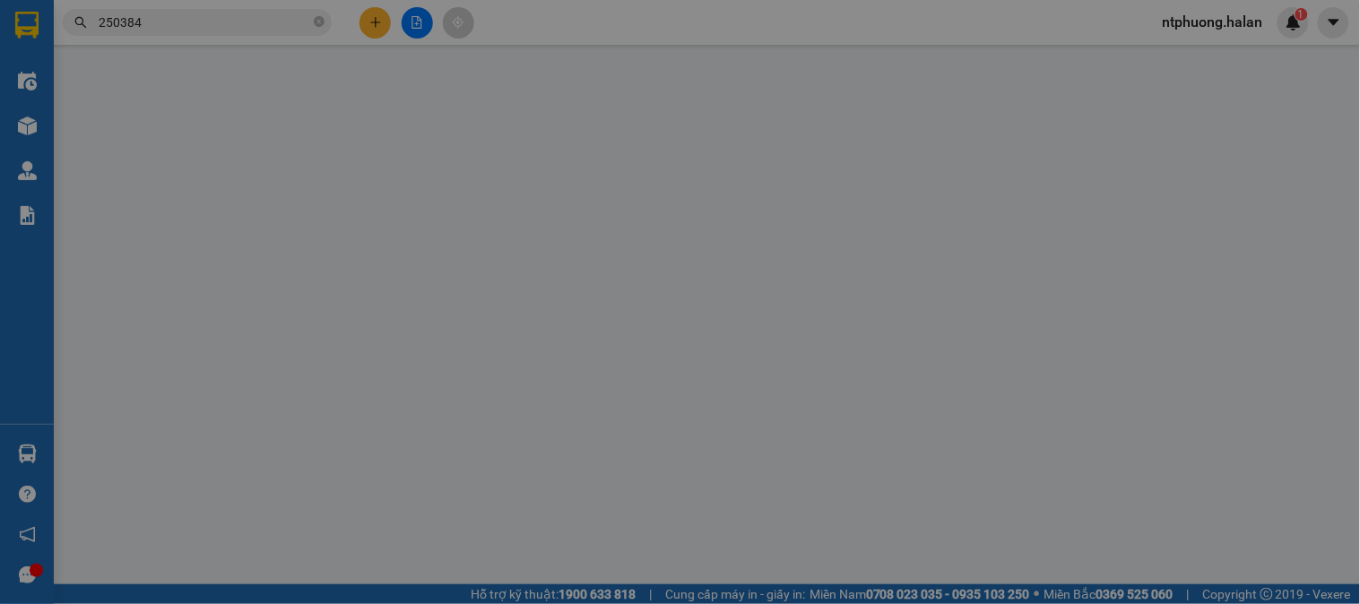
type input "0964626525"
type input "TUYÊN"
type input "0988487504"
type input "PHONG"
type input "0"
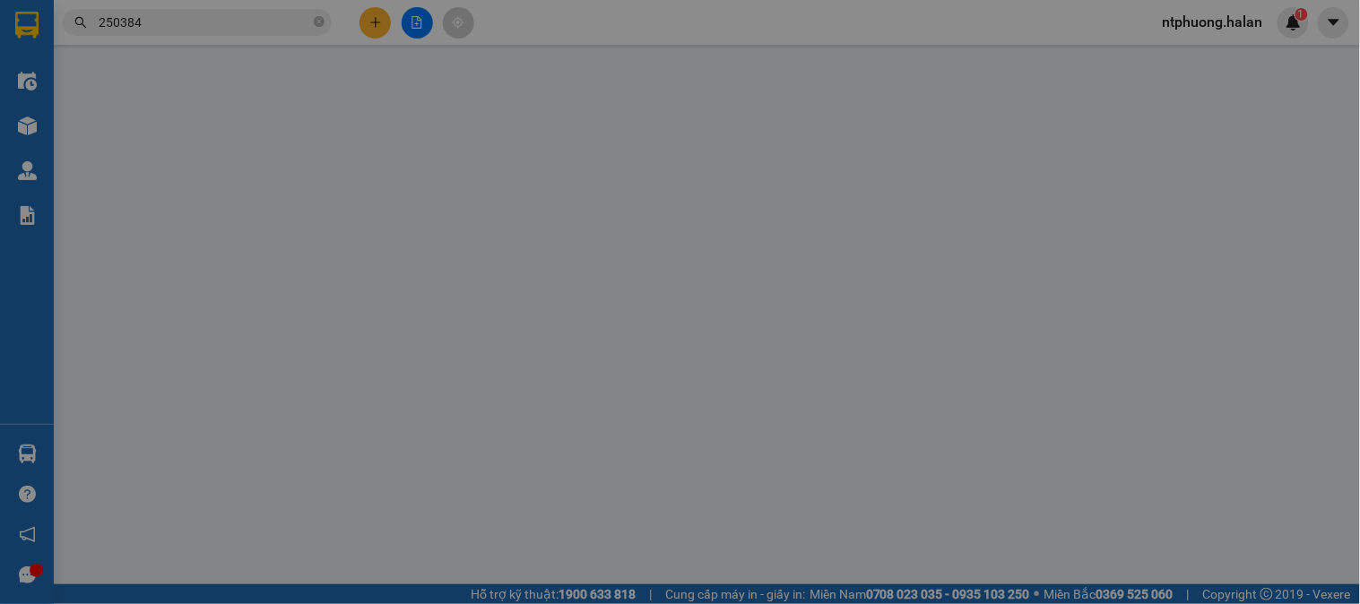
type input "40.000"
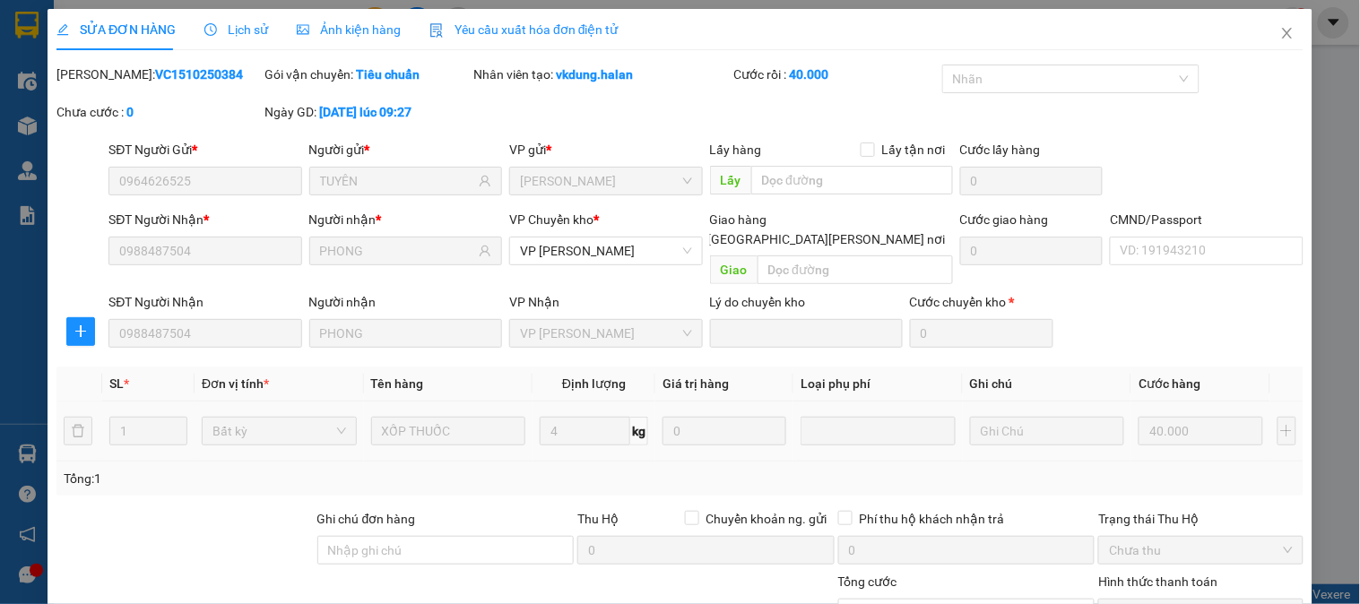
scroll to position [159, 0]
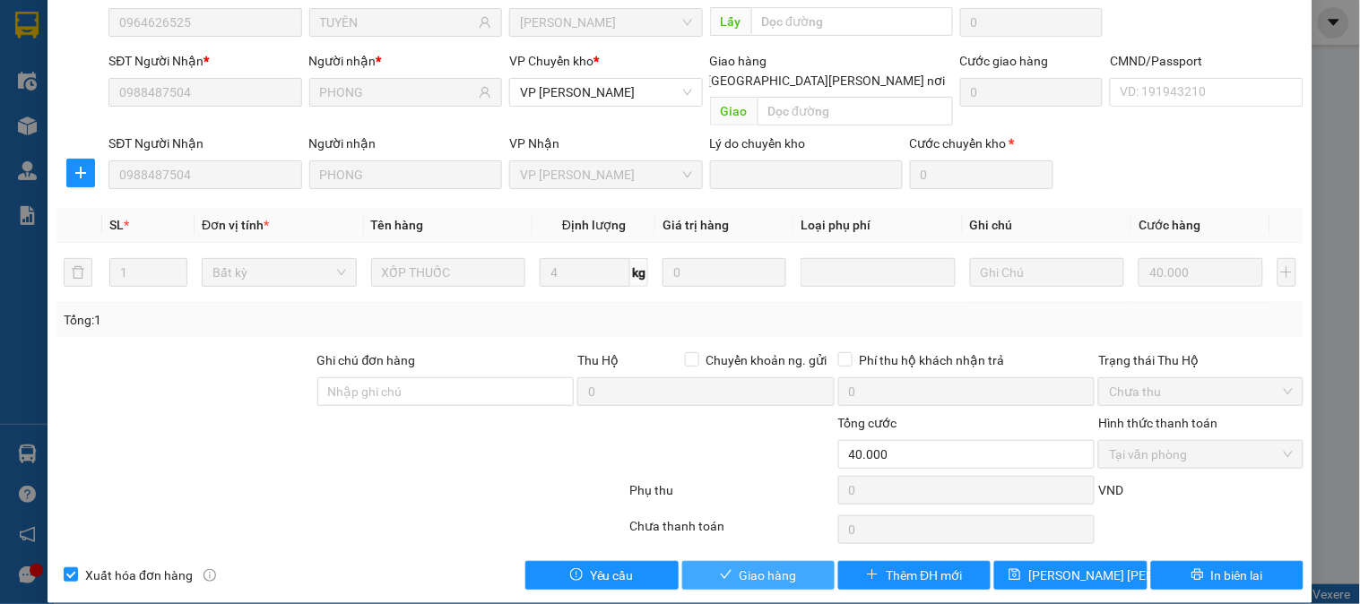
click at [750, 566] on span "Giao hàng" at bounding box center [767, 576] width 57 height 20
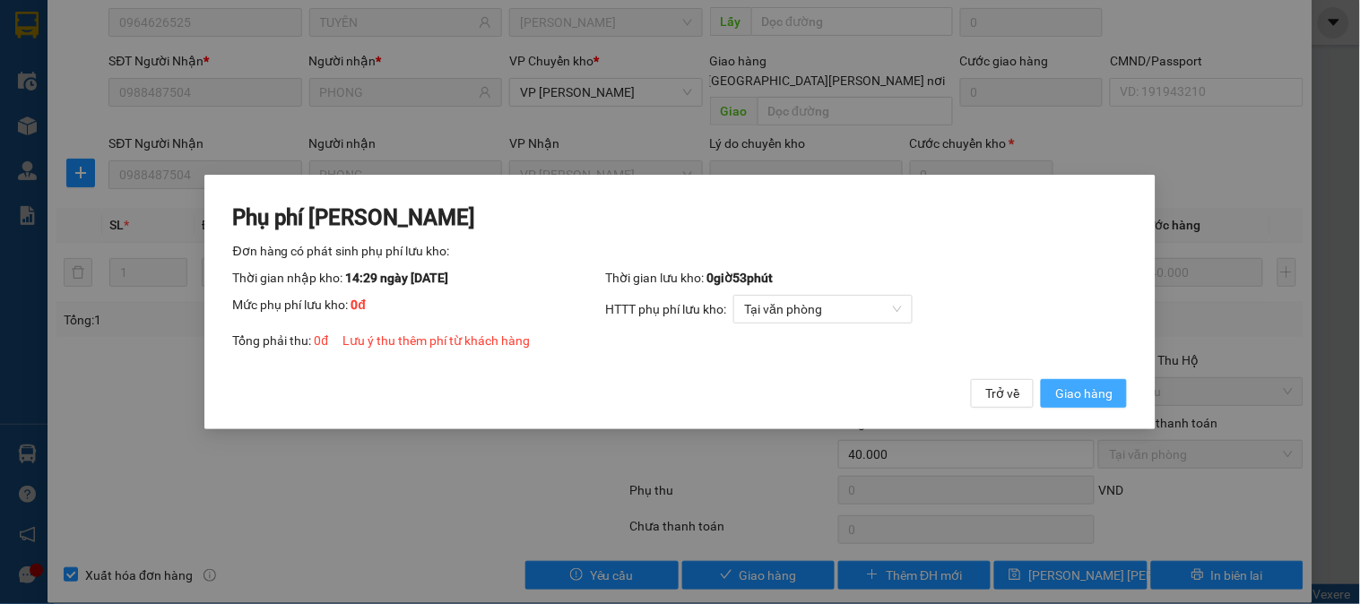
click at [1081, 400] on span "Giao hàng" at bounding box center [1083, 394] width 57 height 20
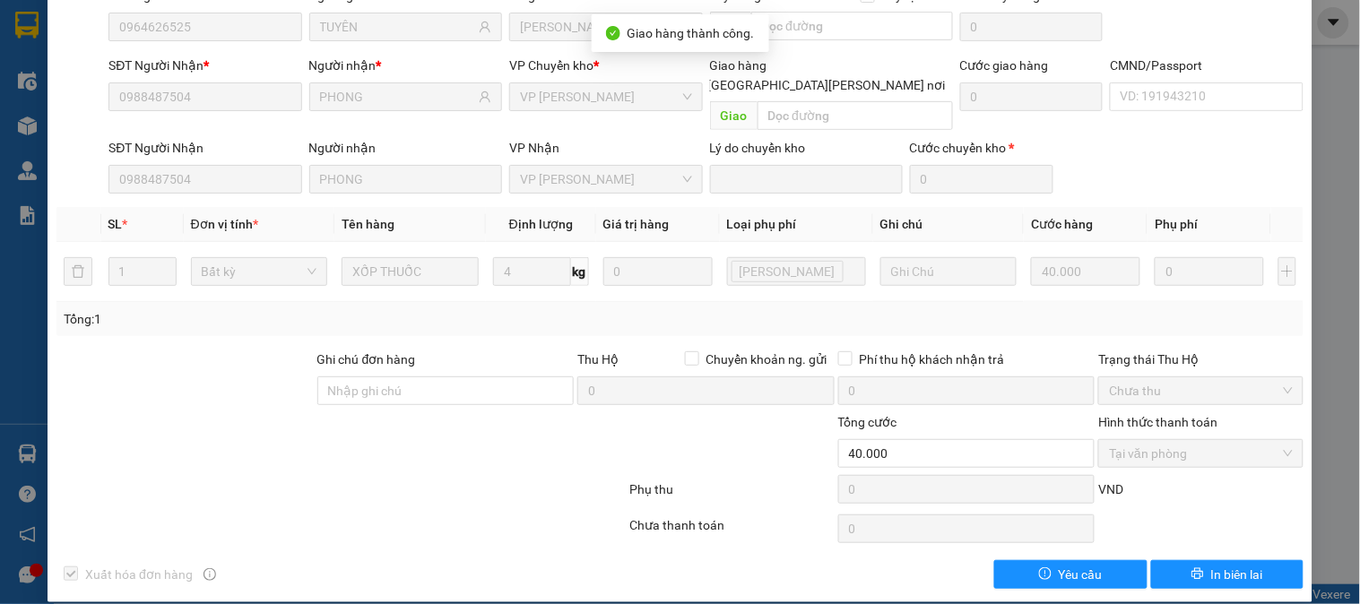
scroll to position [0, 0]
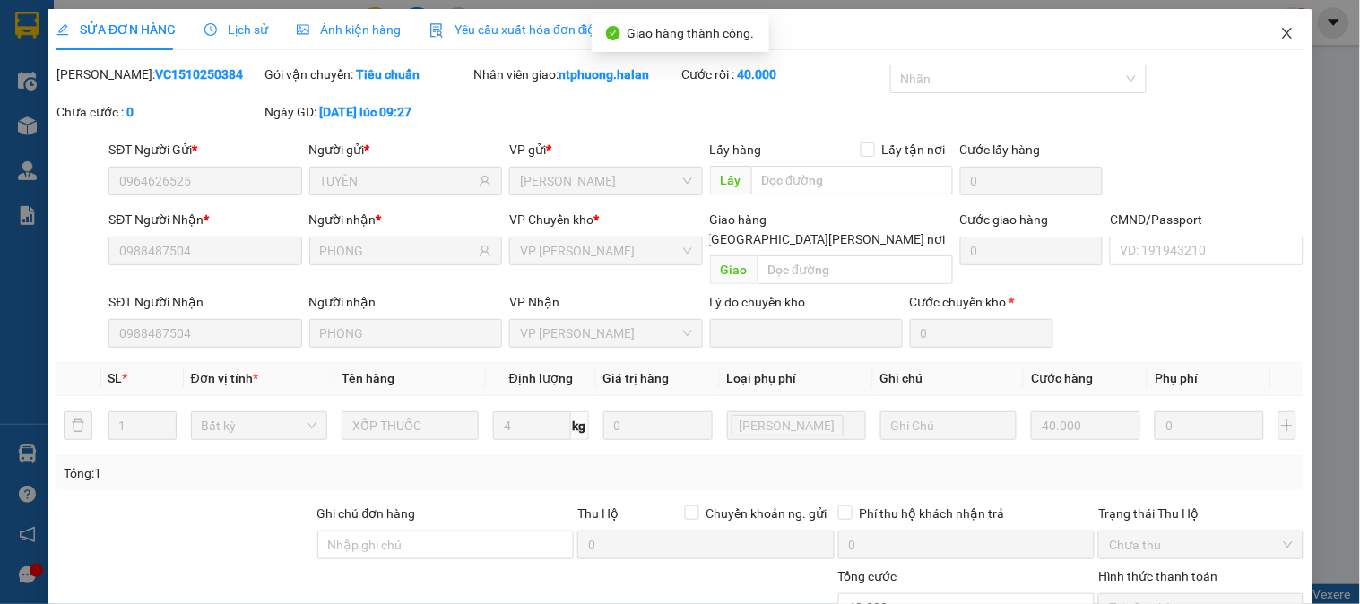
click at [1282, 30] on icon "close" at bounding box center [1287, 33] width 10 height 11
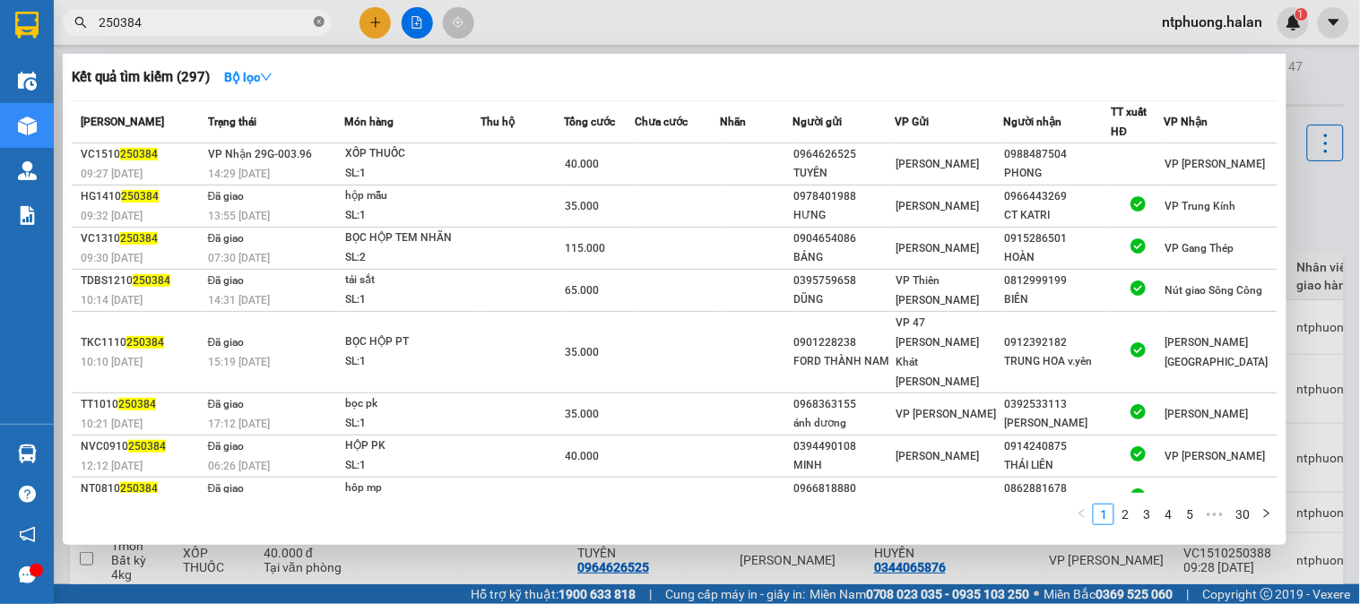
click at [316, 21] on icon "close-circle" at bounding box center [319, 21] width 11 height 11
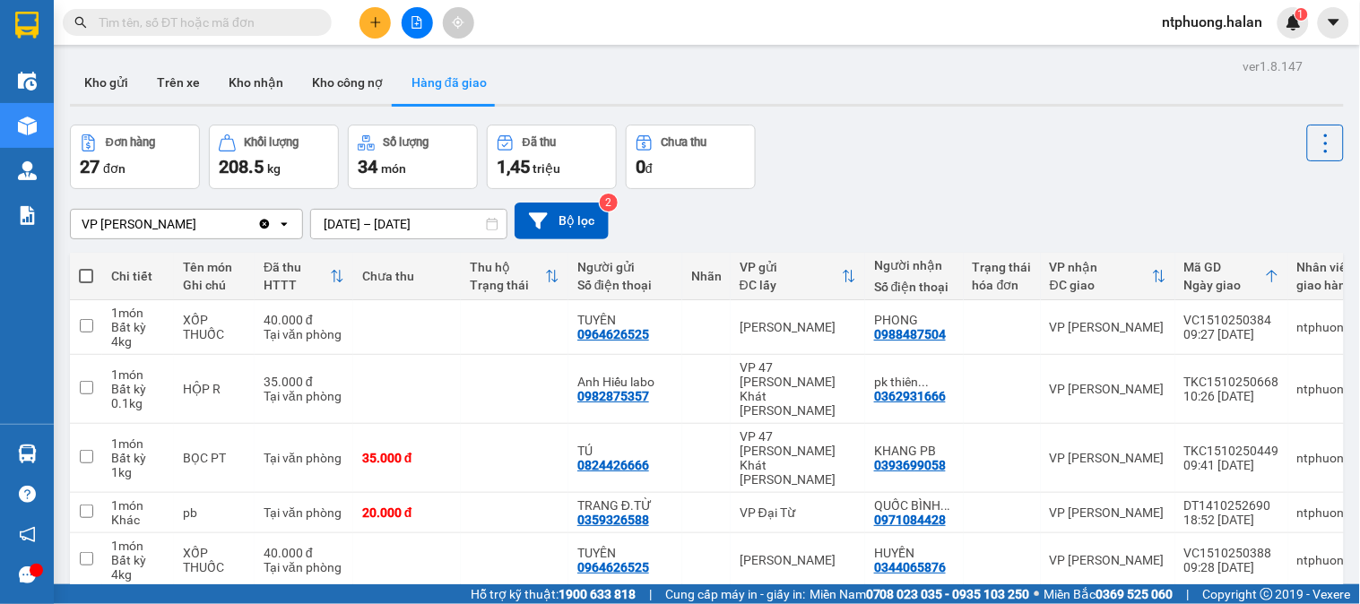
click at [284, 20] on input "text" at bounding box center [205, 23] width 212 height 20
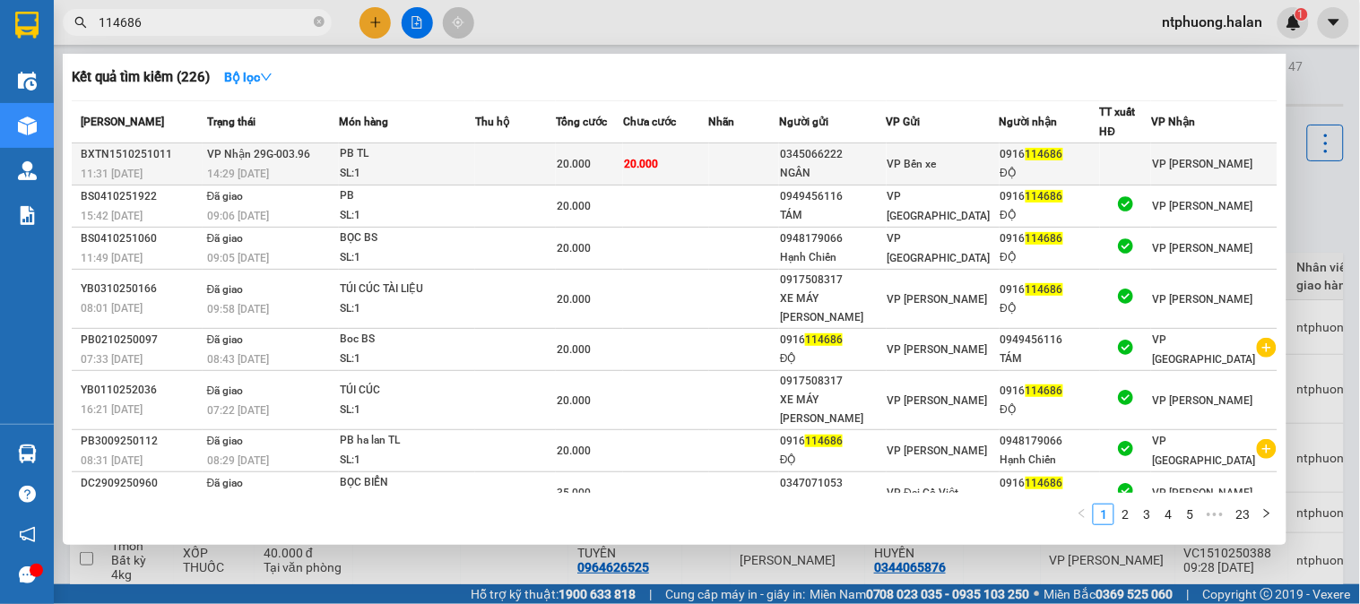
type input "114686"
click at [454, 162] on div "PB TL" at bounding box center [407, 154] width 134 height 20
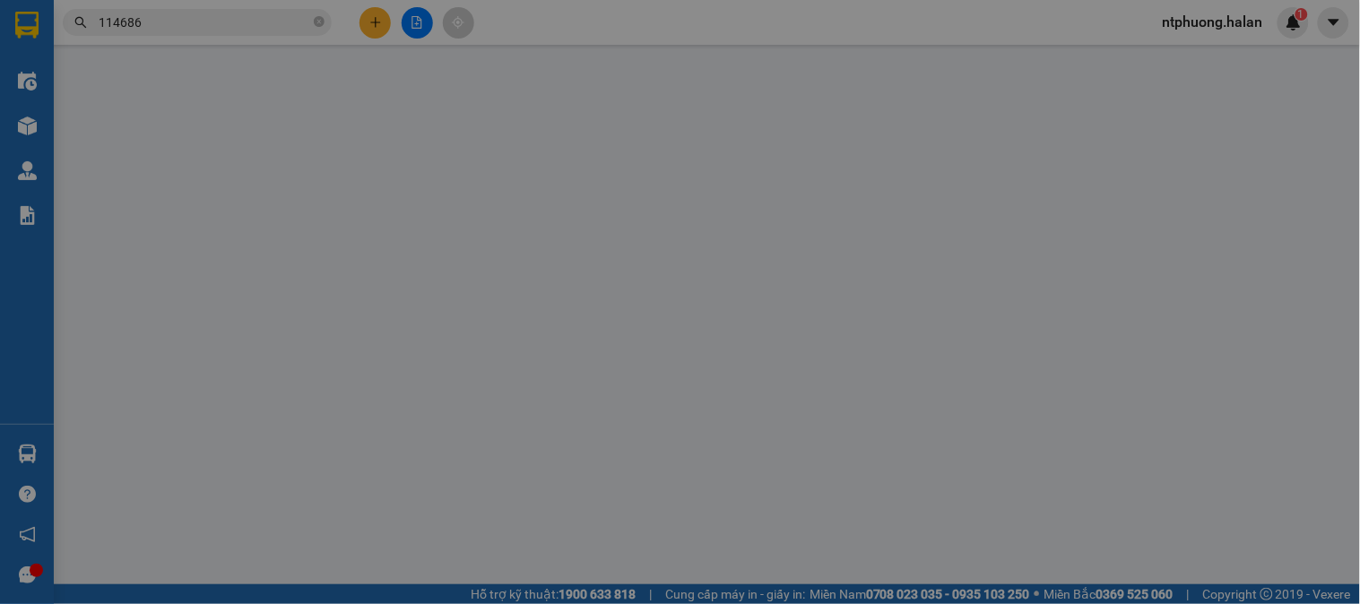
type input "0345066222"
type input "NGÂN"
type input "0916114686"
type input "ĐỘ"
type input "0"
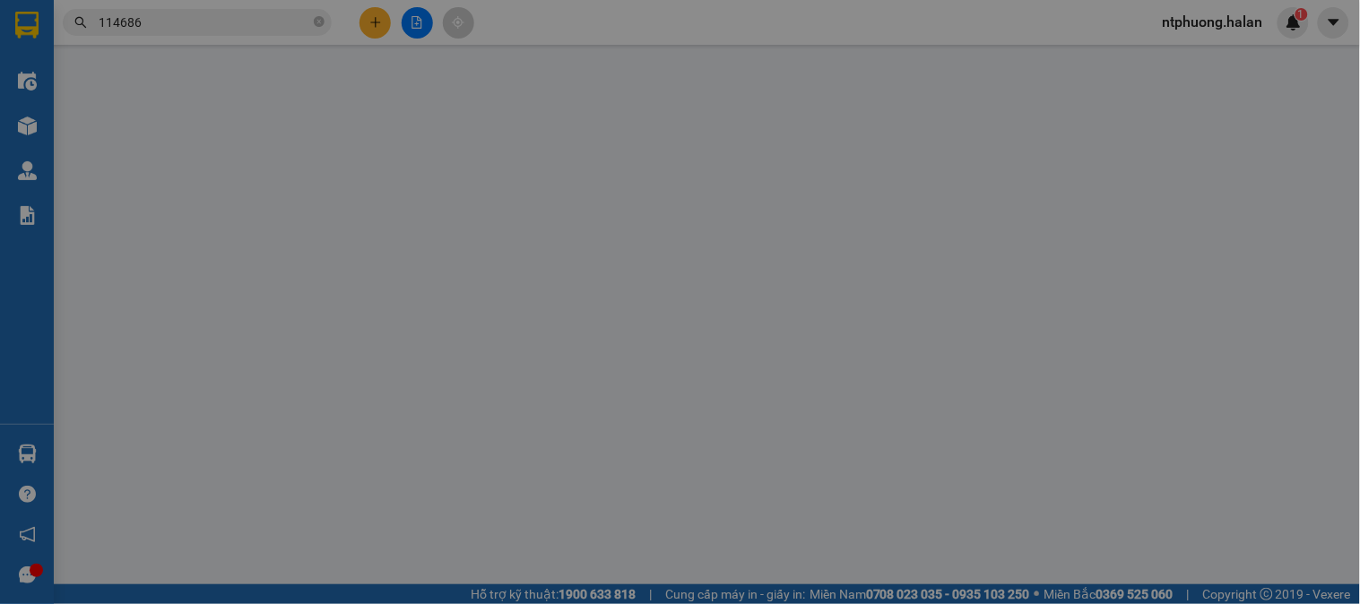
type input "20.000"
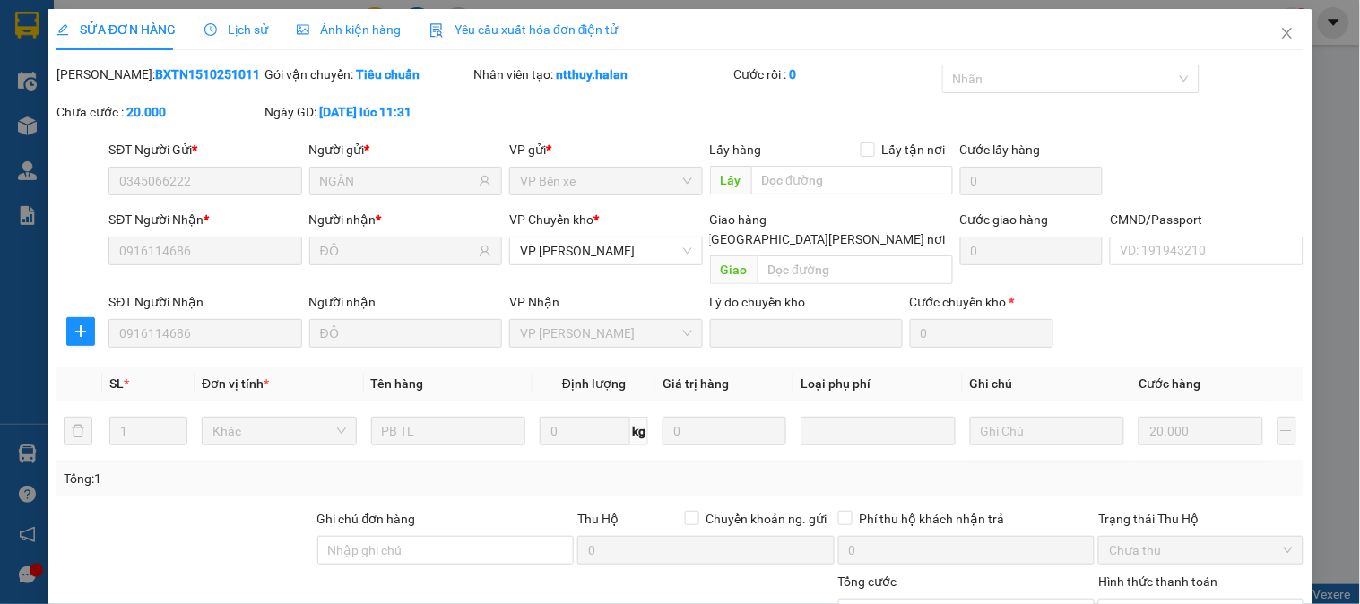
scroll to position [159, 0]
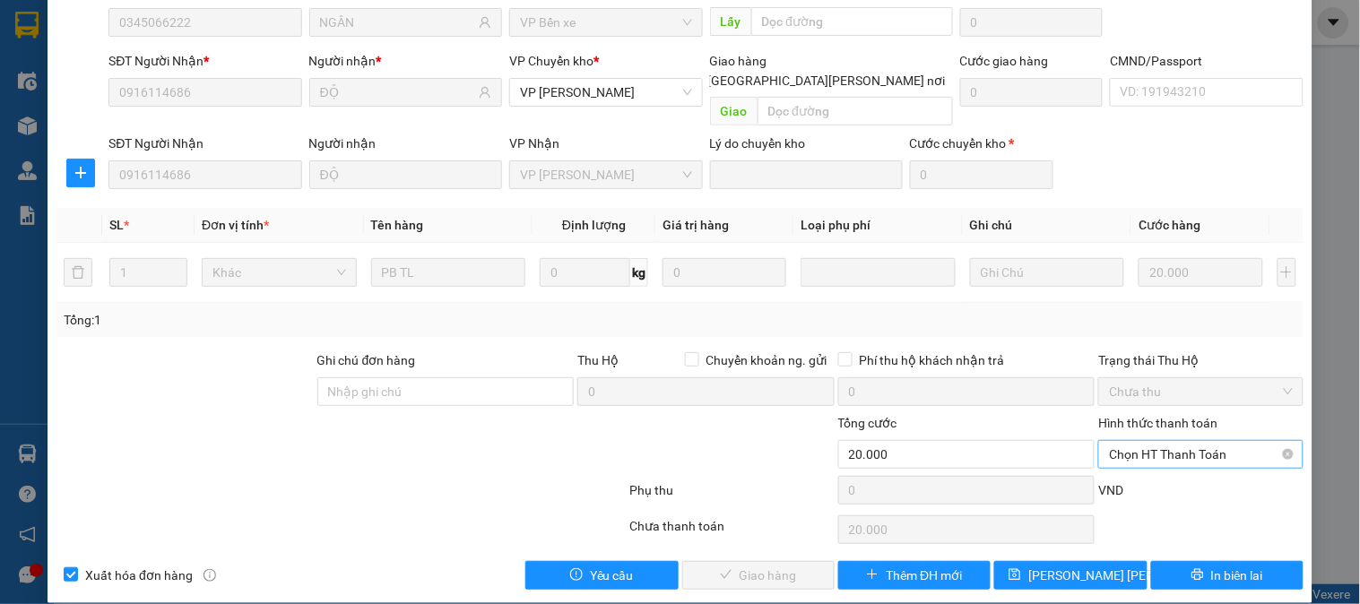
click at [1147, 441] on span "Chọn HT Thanh Toán" at bounding box center [1200, 454] width 183 height 27
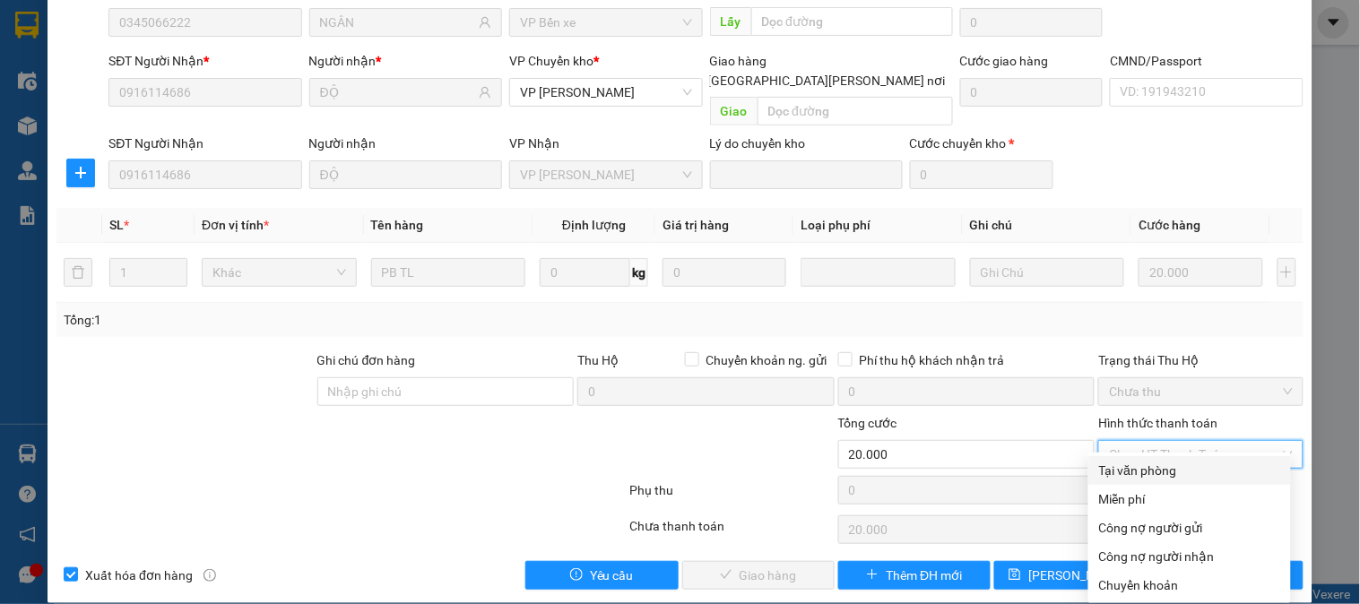
click at [1133, 472] on div "Tại văn phòng" at bounding box center [1189, 471] width 181 height 20
type input "0"
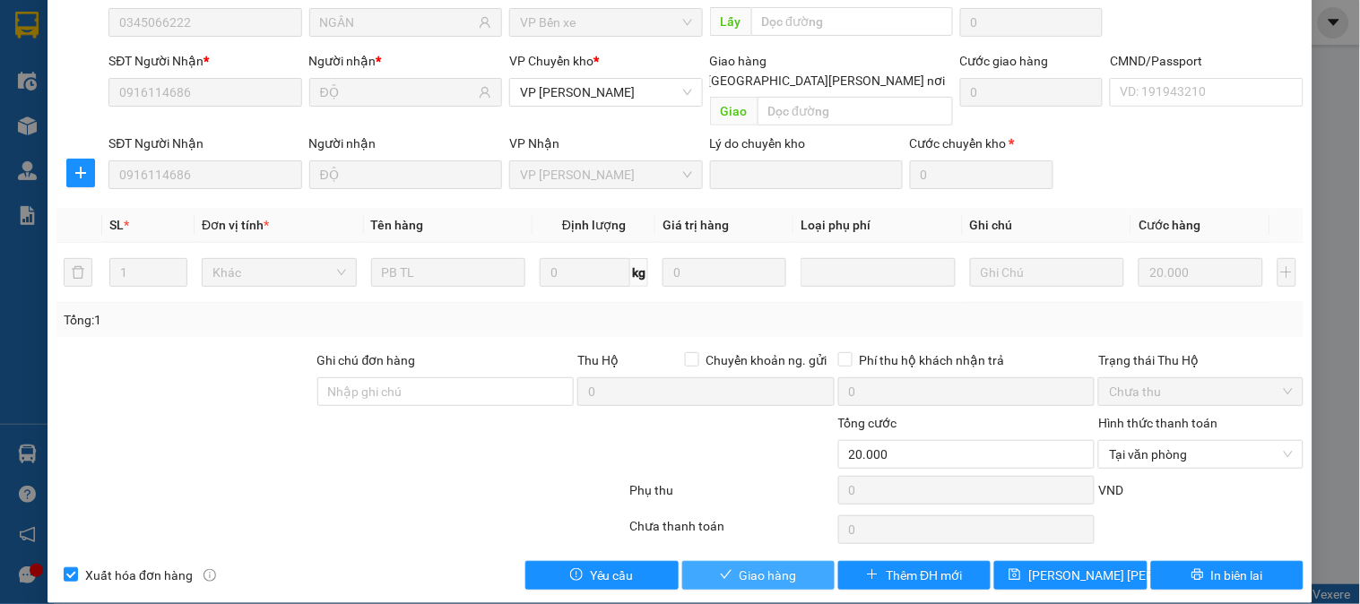
click at [783, 566] on span "Giao hàng" at bounding box center [767, 576] width 57 height 20
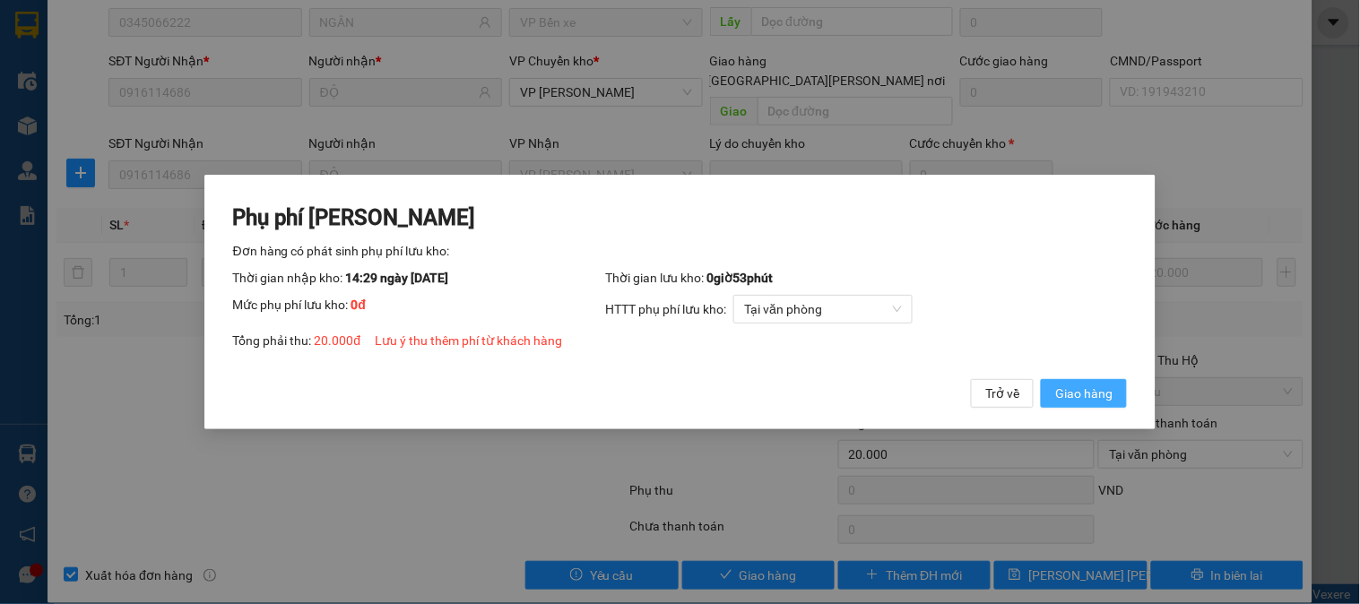
click at [1087, 399] on span "Giao hàng" at bounding box center [1083, 394] width 57 height 20
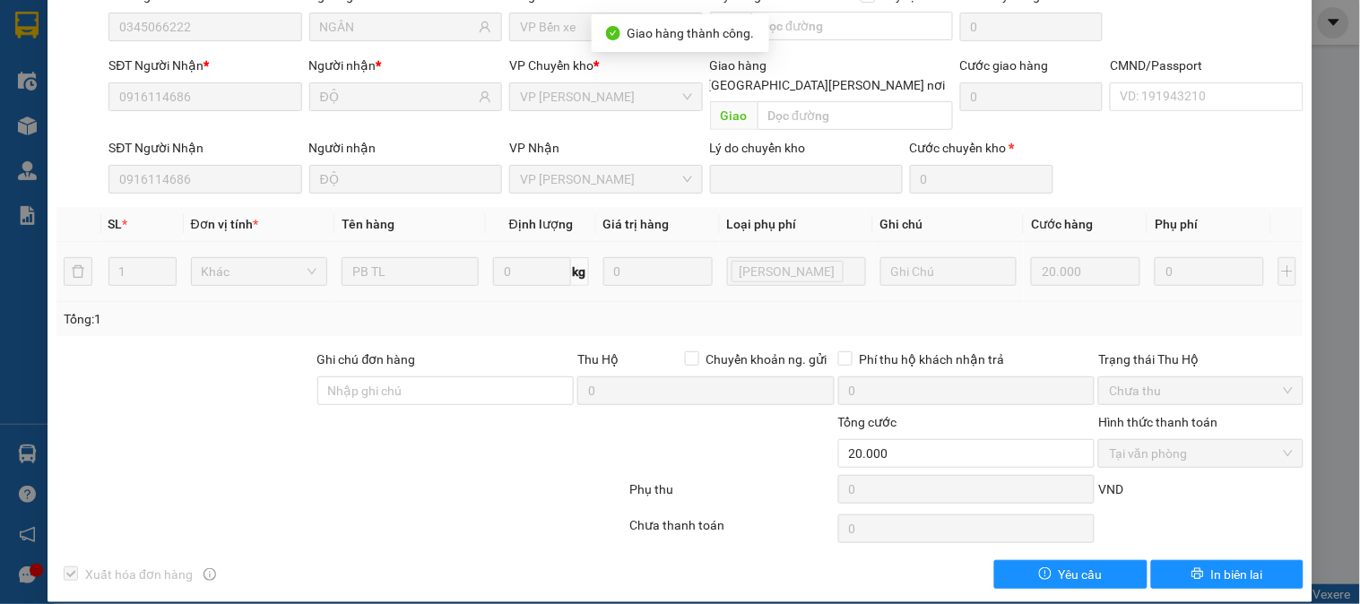
scroll to position [0, 0]
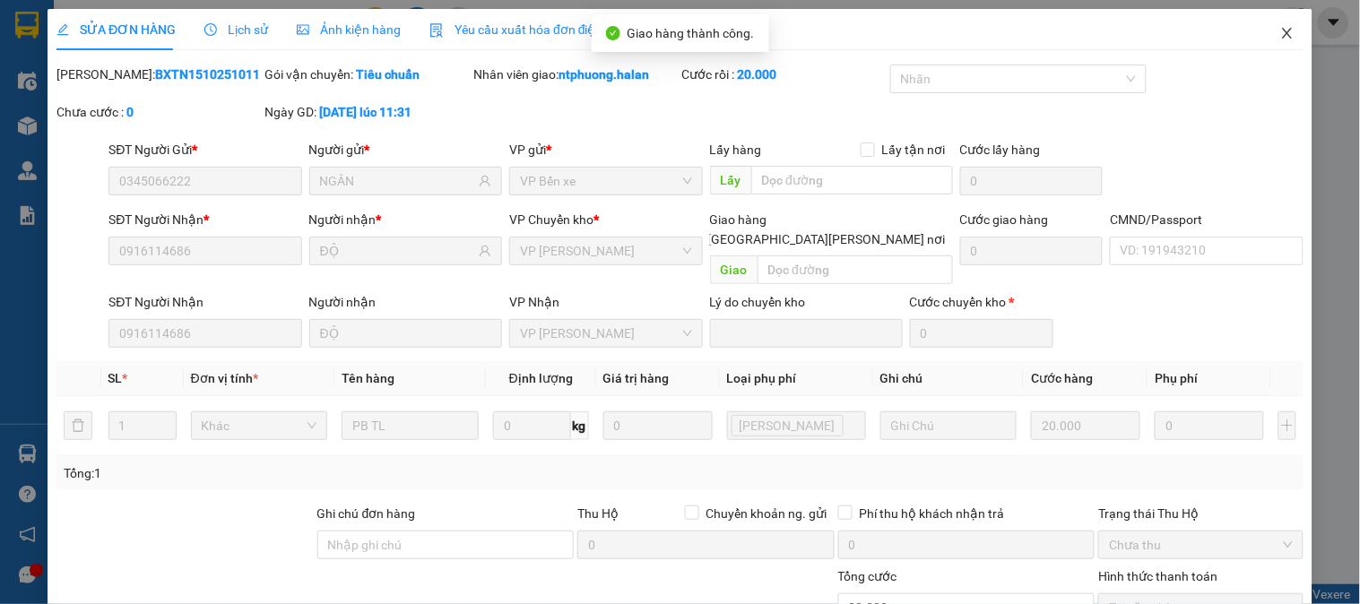
click at [1280, 30] on icon "close" at bounding box center [1287, 33] width 14 height 14
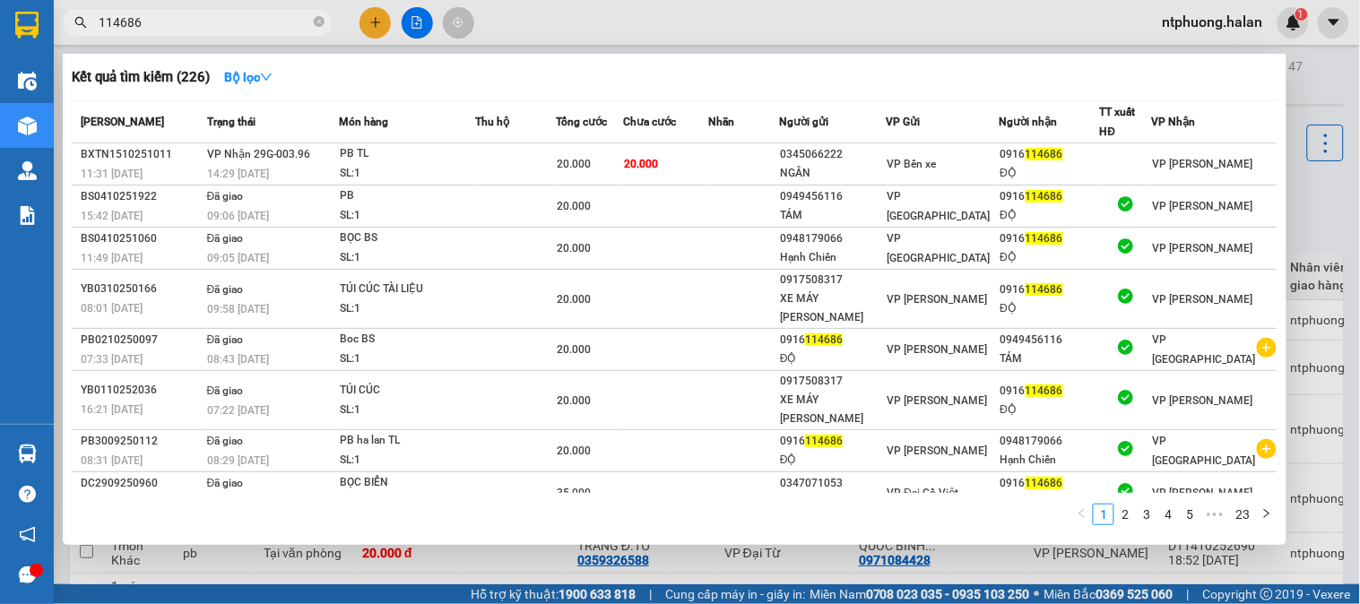
click at [289, 24] on input "114686" at bounding box center [205, 23] width 212 height 20
click at [318, 21] on icon "close-circle" at bounding box center [319, 21] width 11 height 11
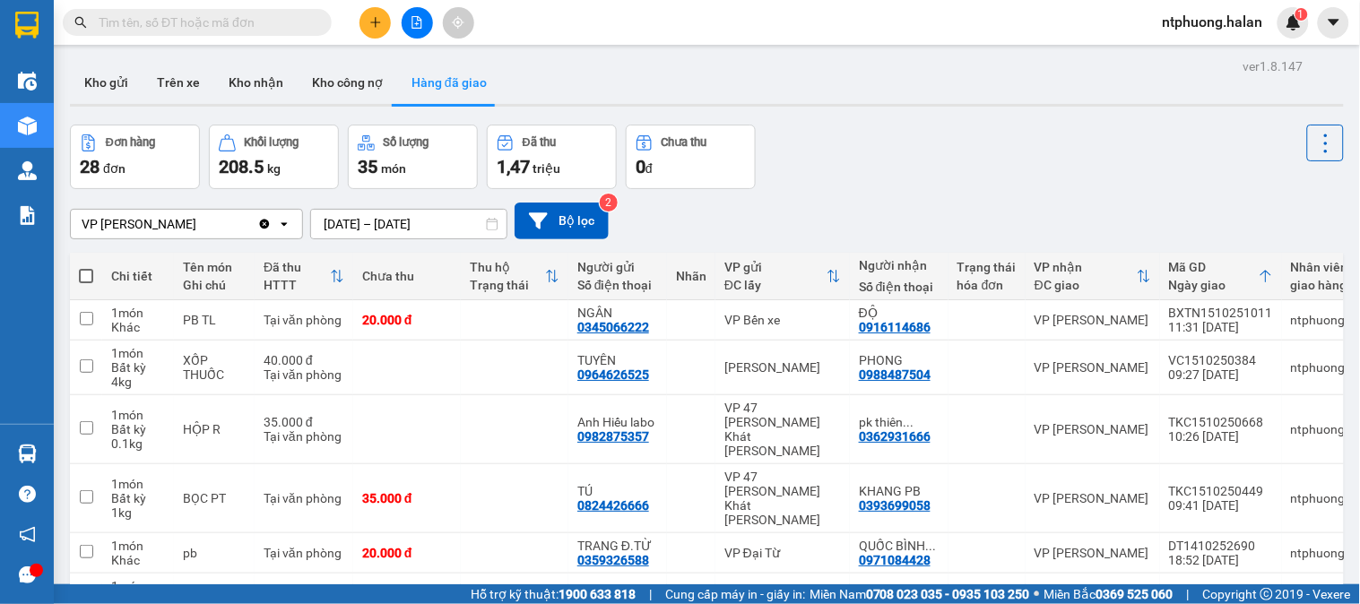
click at [280, 21] on input "text" at bounding box center [205, 23] width 212 height 20
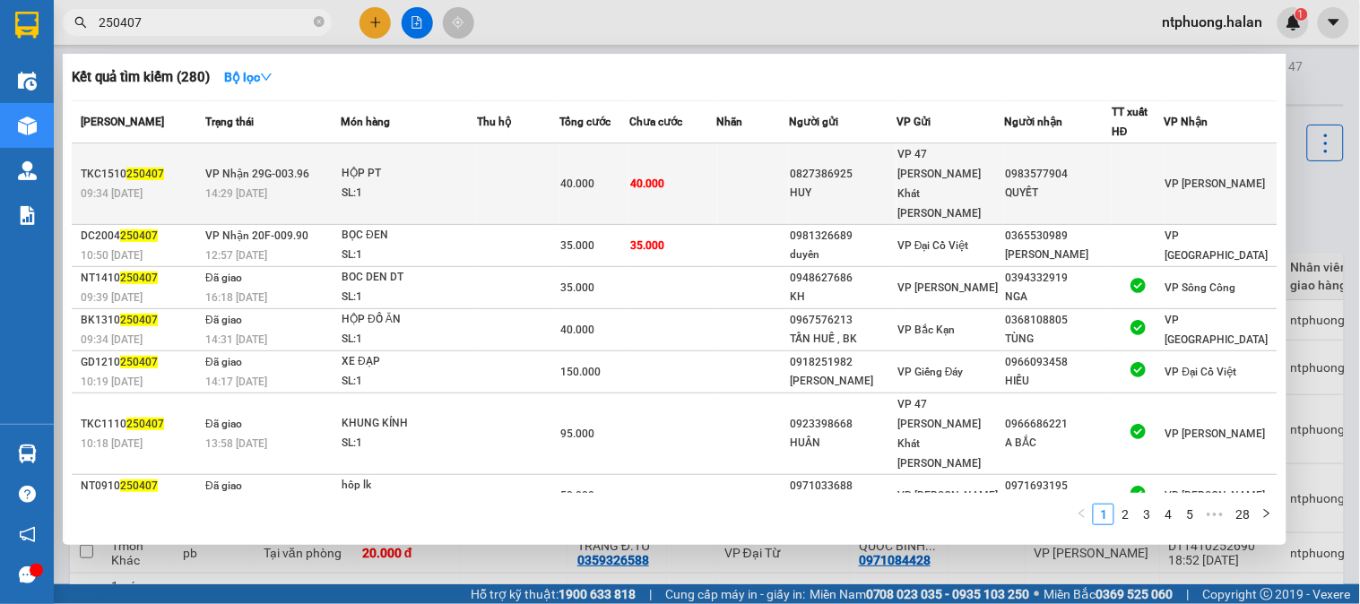
type input "250407"
click at [454, 184] on div "SL: 1" at bounding box center [409, 194] width 134 height 20
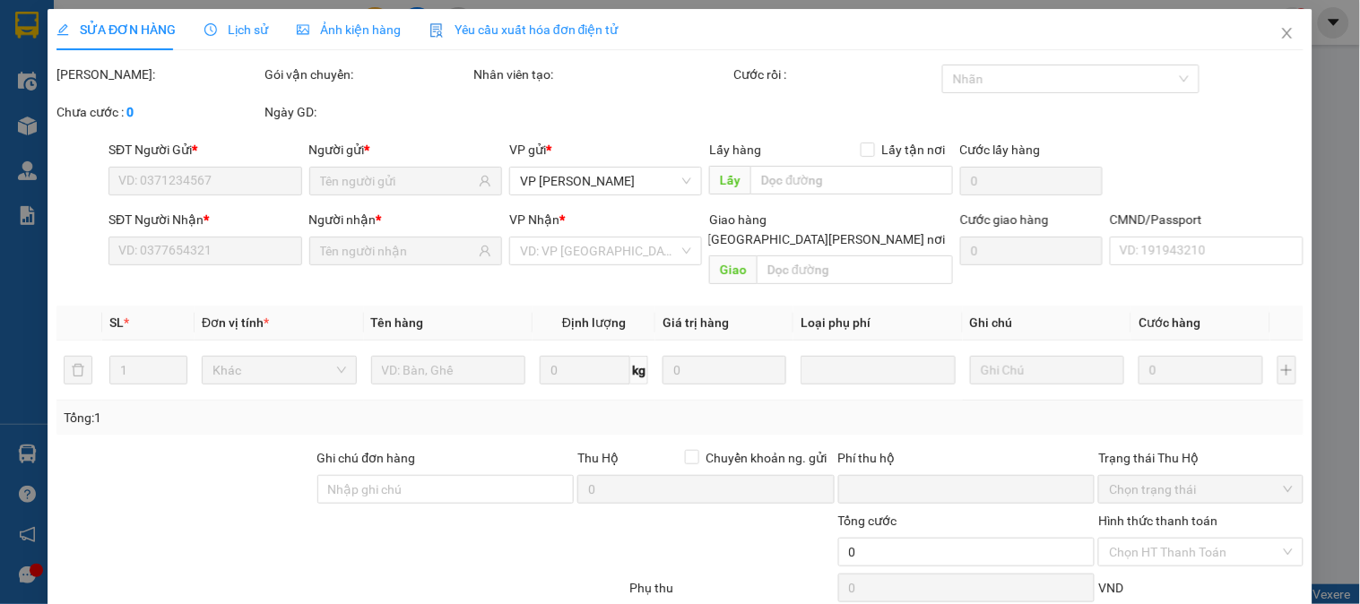
type input "0827386925"
type input "HUY"
type input "0983577904"
type input "QUYẾT"
type input "0"
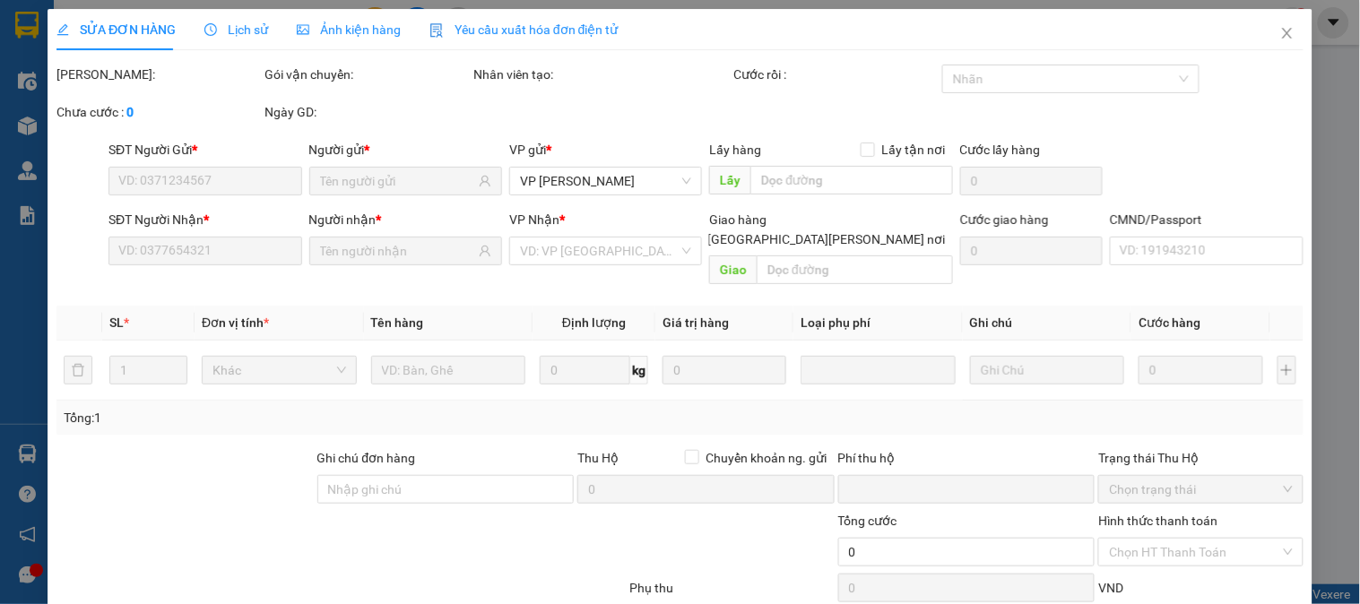
type input "40.000"
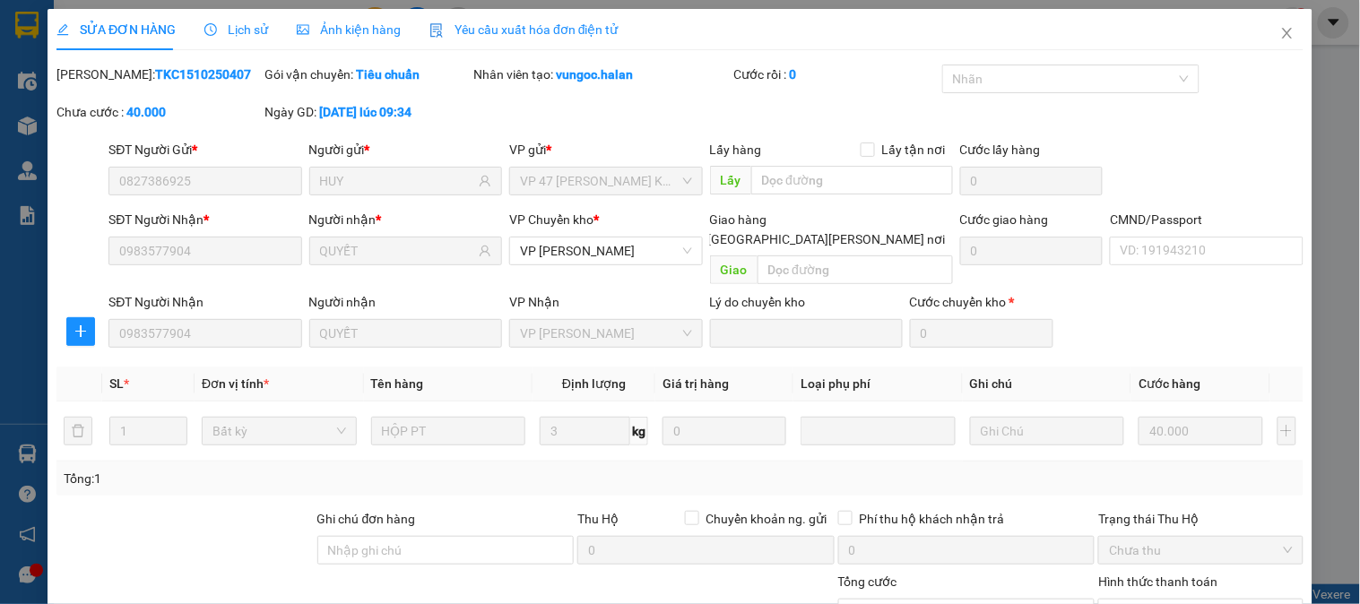
scroll to position [159, 0]
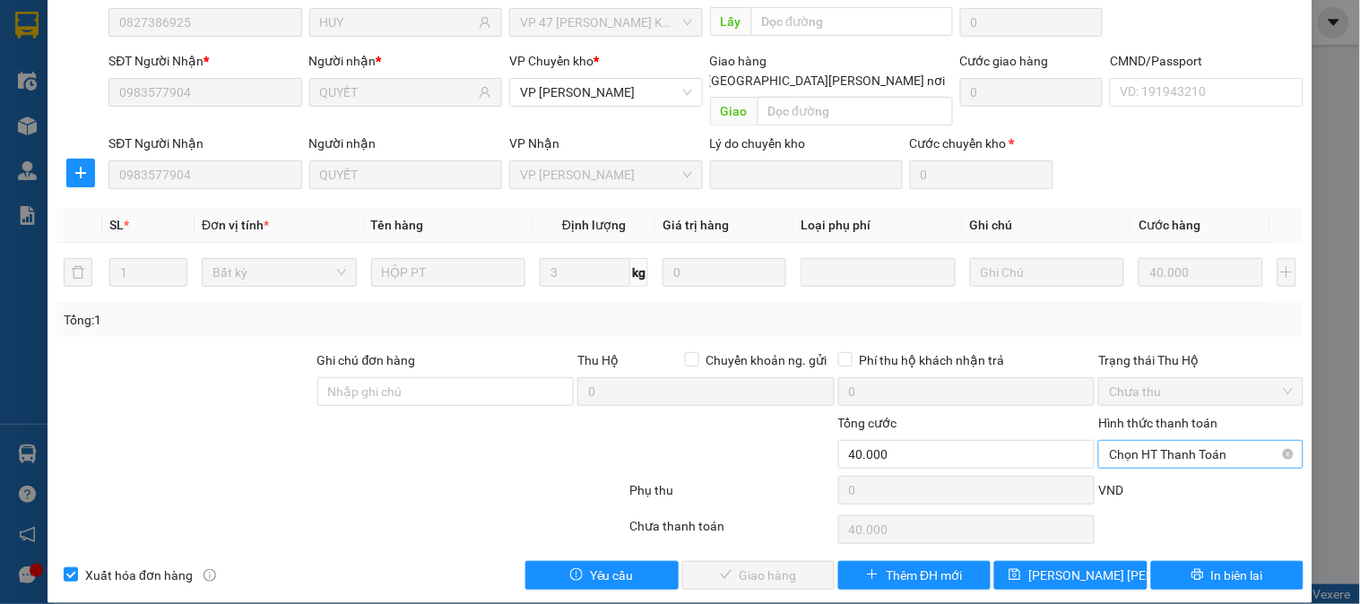
click at [1134, 441] on span "Chọn HT Thanh Toán" at bounding box center [1200, 454] width 183 height 27
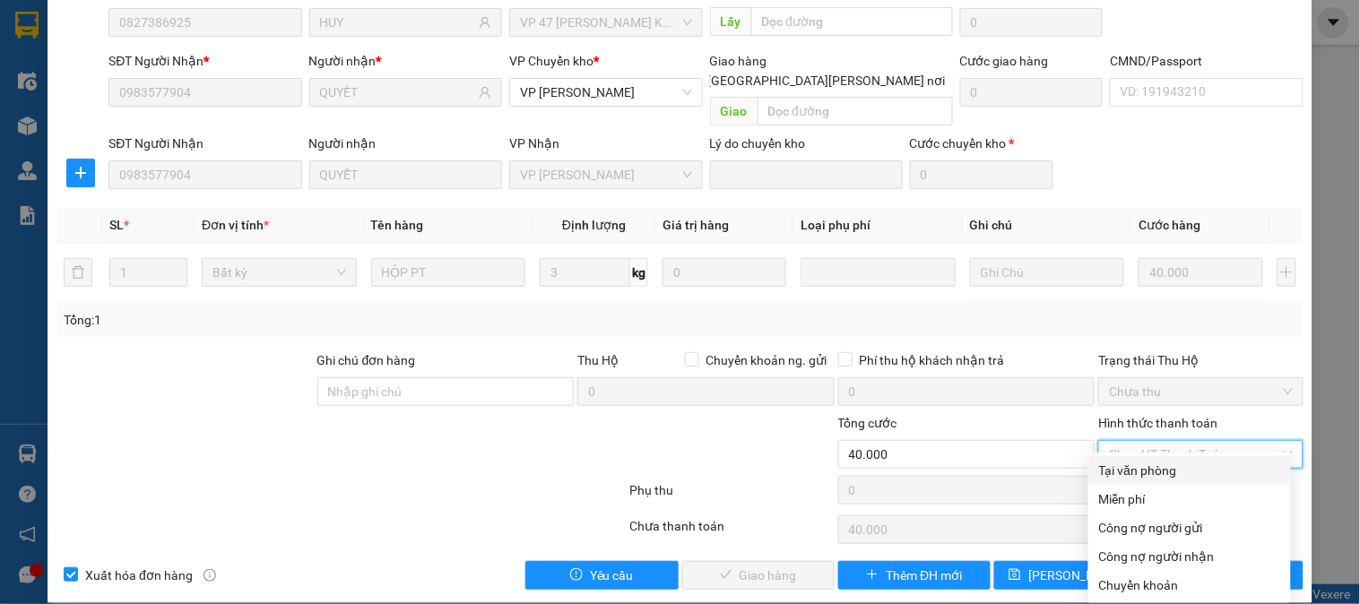
click at [1126, 469] on div "Tại văn phòng" at bounding box center [1189, 471] width 181 height 20
type input "0"
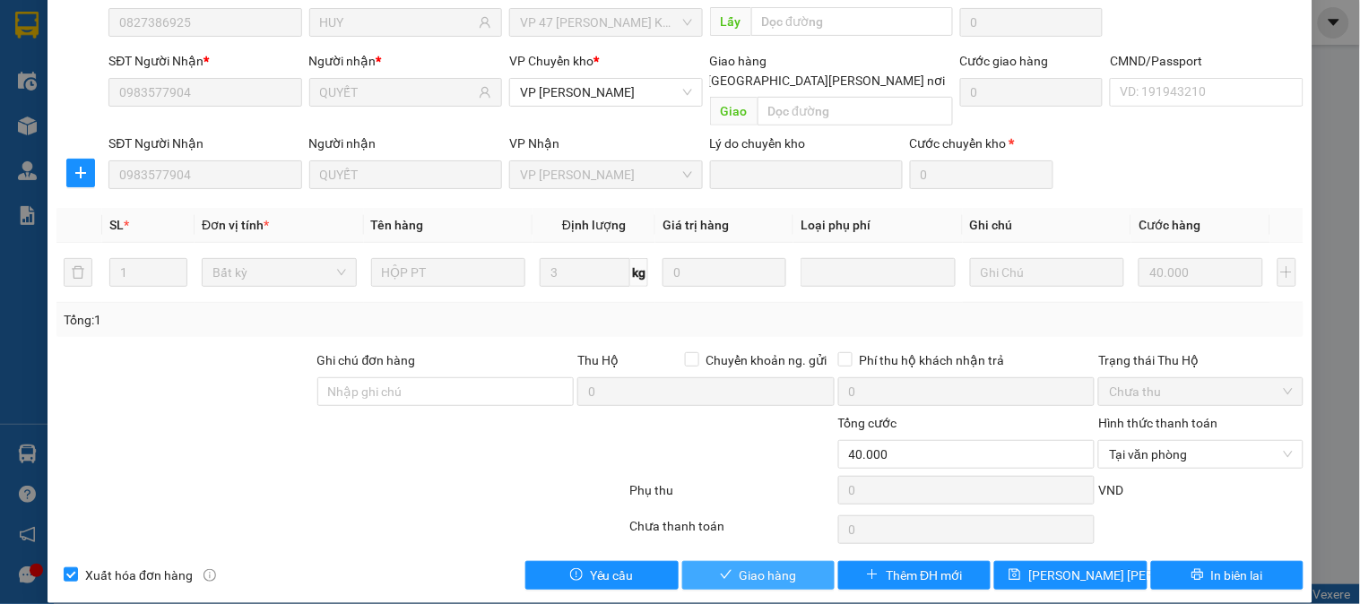
click at [791, 561] on button "Giao hàng" at bounding box center [758, 575] width 152 height 29
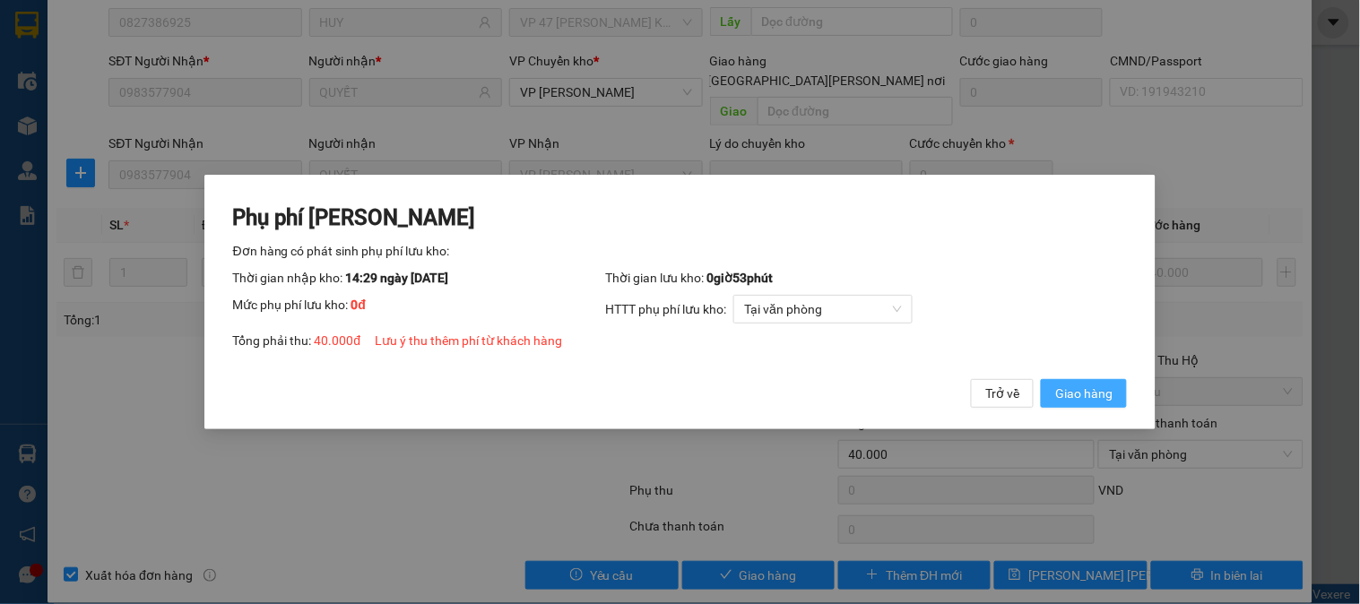
click at [1088, 400] on span "Giao hàng" at bounding box center [1083, 394] width 57 height 20
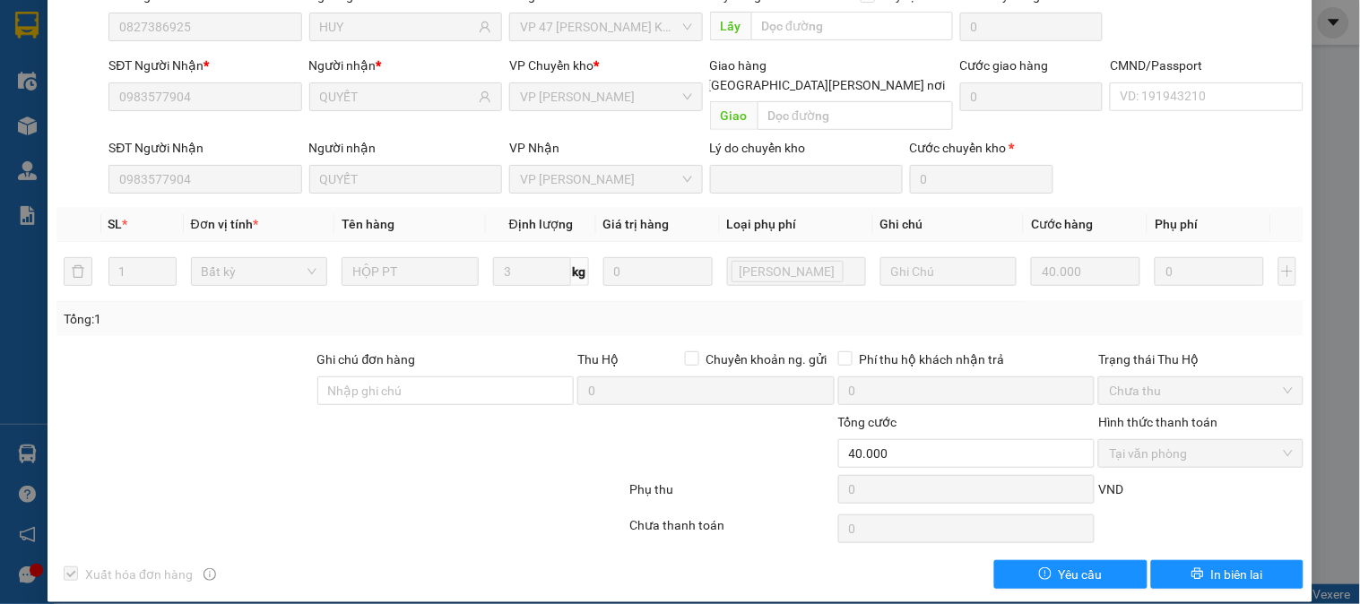
scroll to position [0, 0]
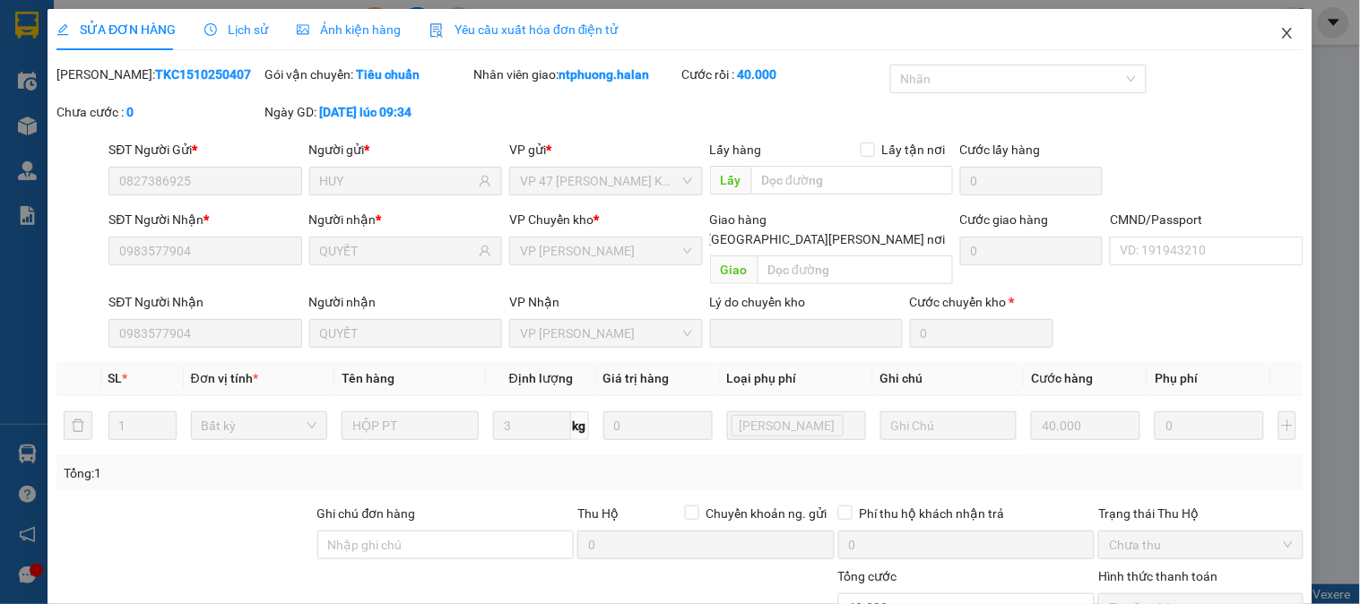
click at [1280, 33] on icon "close" at bounding box center [1287, 33] width 14 height 14
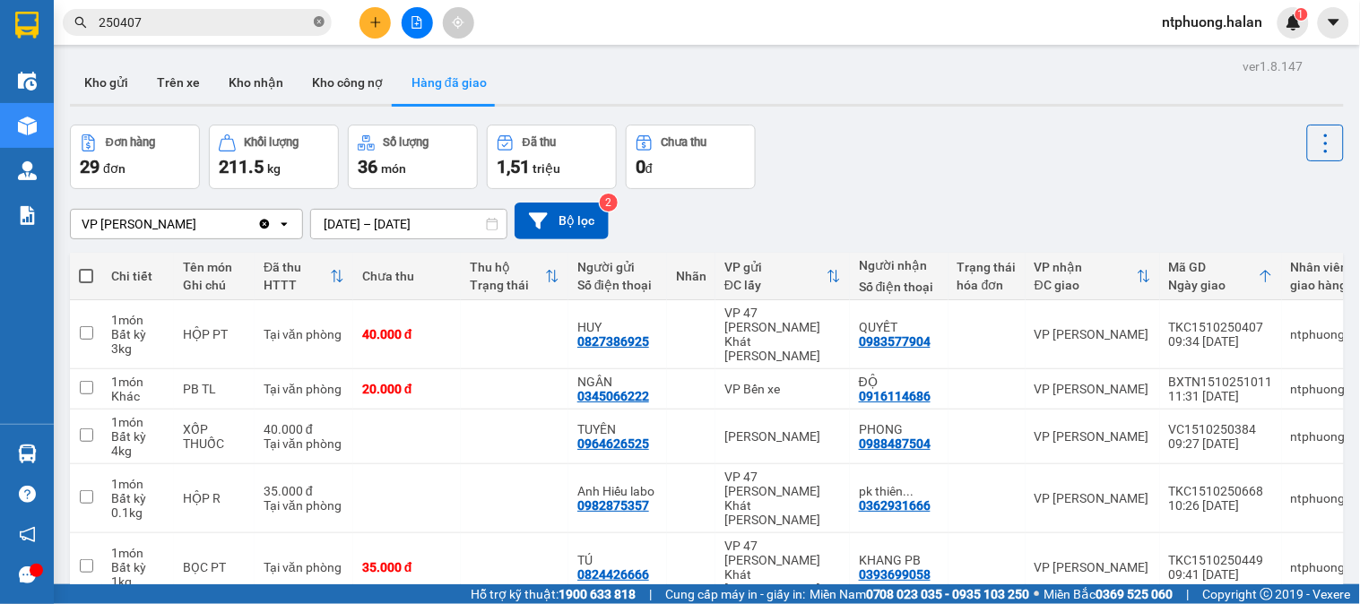
click at [317, 21] on icon "close-circle" at bounding box center [319, 21] width 11 height 11
click at [290, 21] on input "text" at bounding box center [205, 23] width 212 height 20
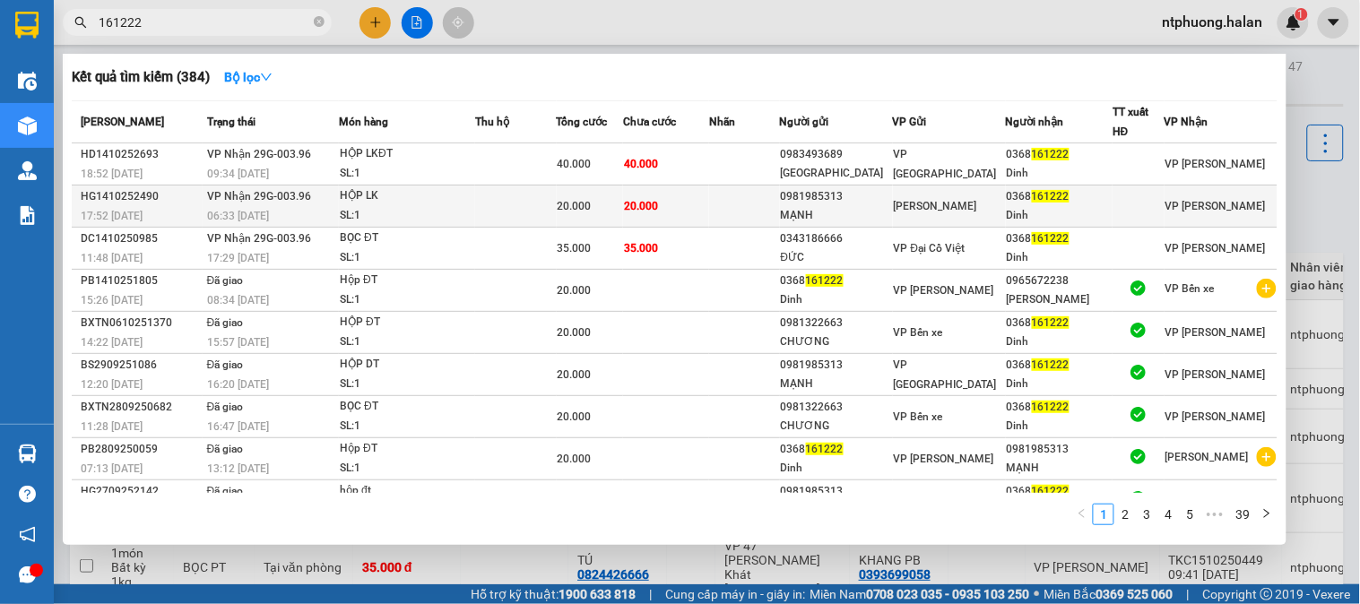
type input "161222"
click at [164, 203] on div "HG1410252490" at bounding box center [141, 196] width 121 height 19
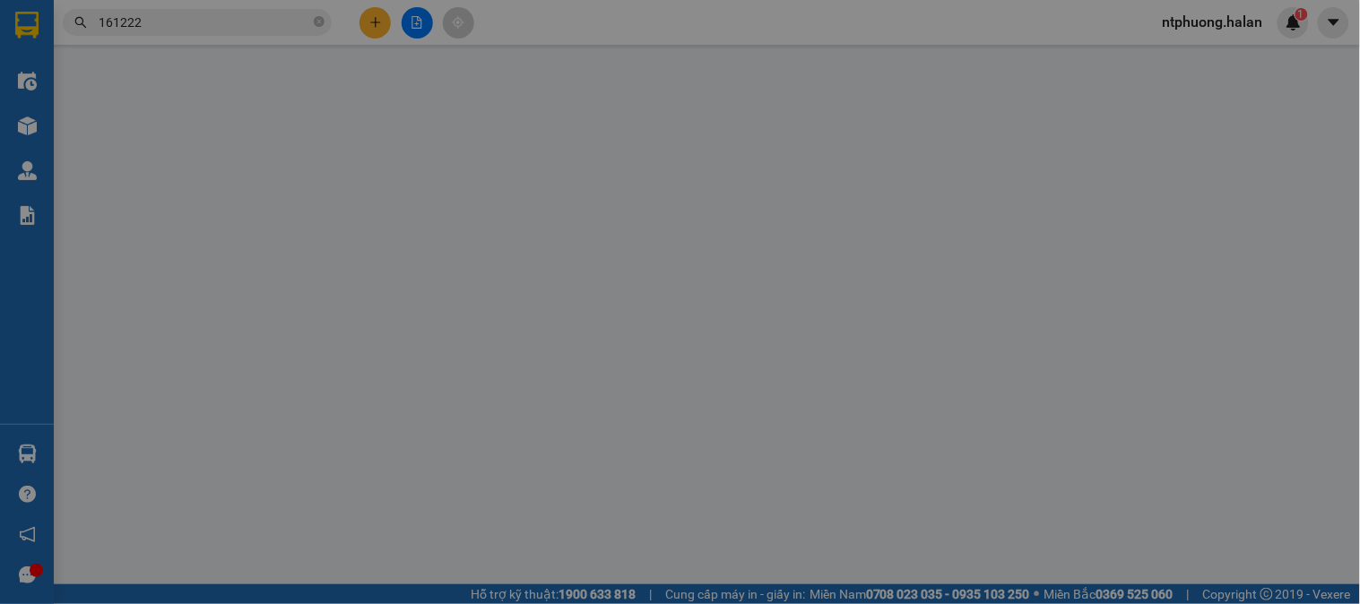
type input "0981985313"
type input "MẠNH"
type input "0368161222"
type input "Dinh"
type input "0"
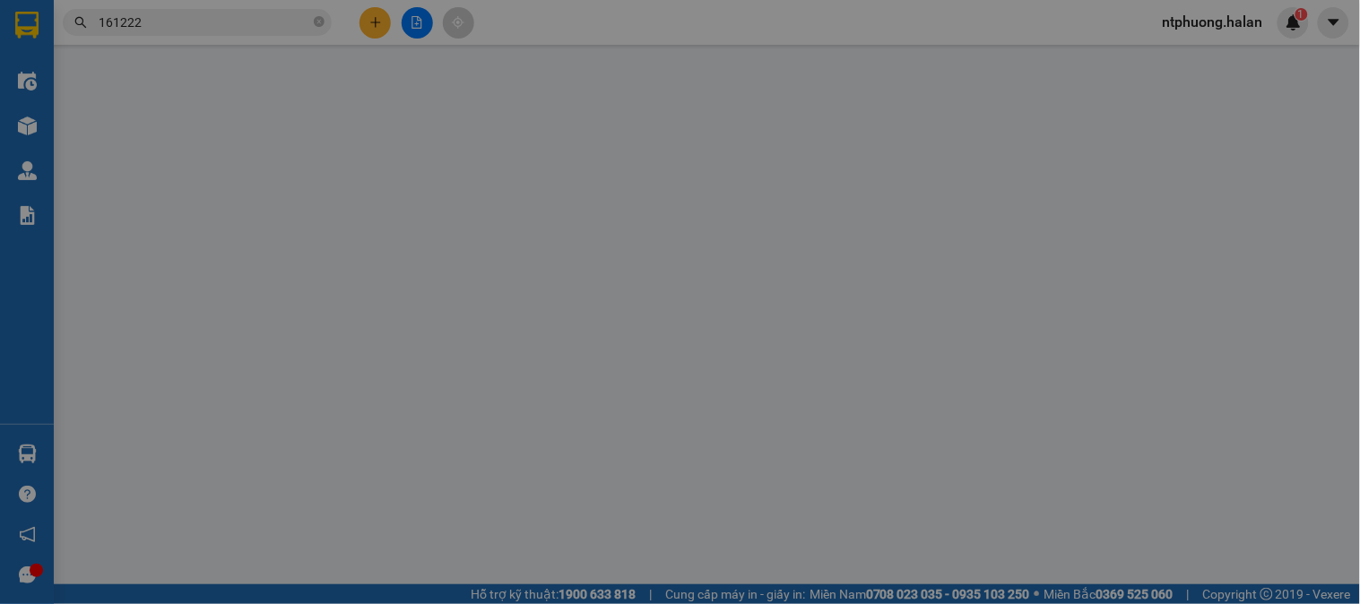
type input "20.000"
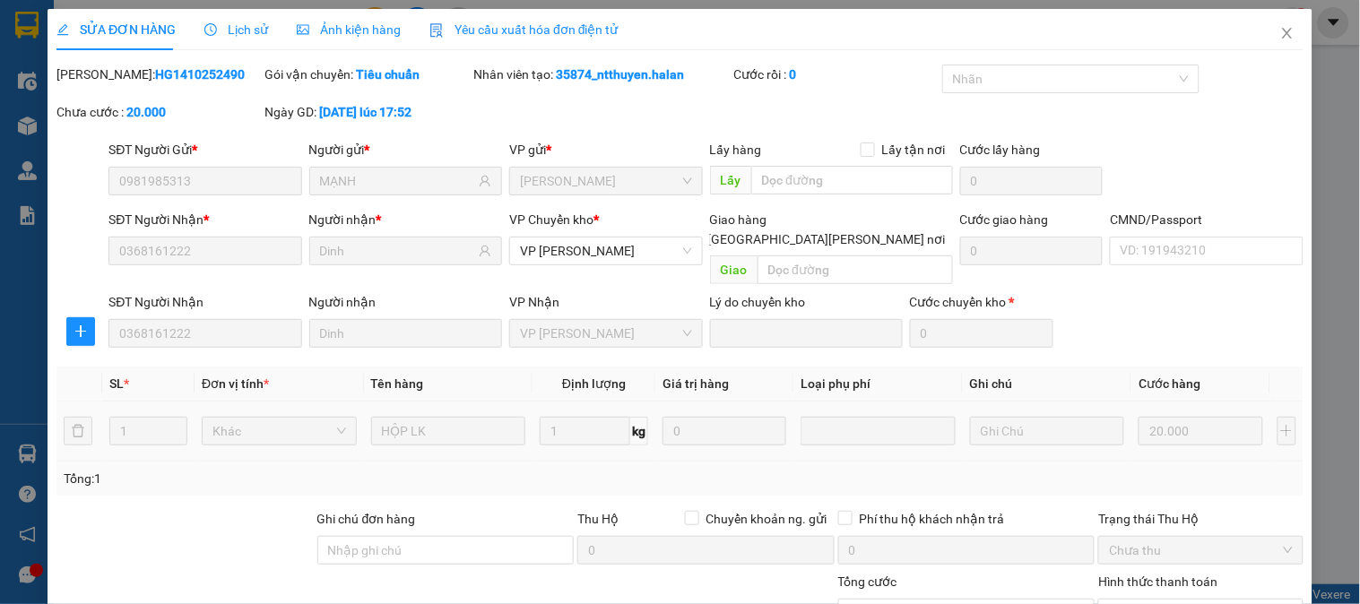
scroll to position [159, 0]
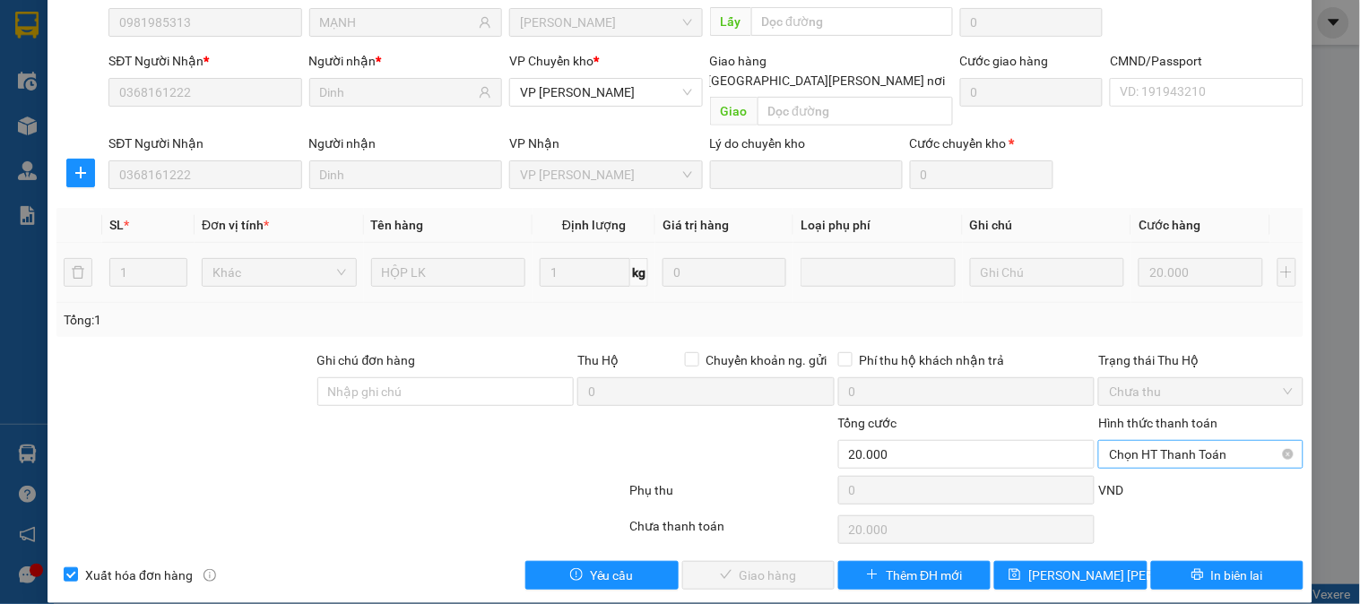
click at [1176, 441] on span "Chọn HT Thanh Toán" at bounding box center [1200, 454] width 183 height 27
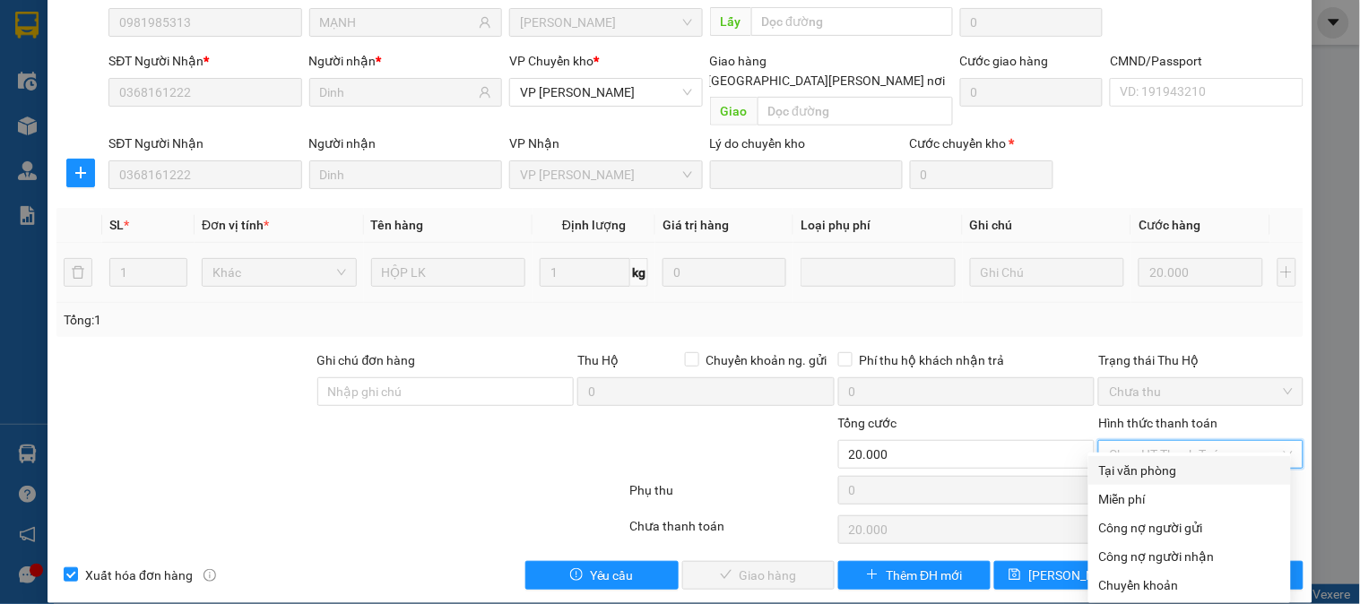
click at [1166, 473] on div "Tại văn phòng" at bounding box center [1189, 471] width 181 height 20
type input "0"
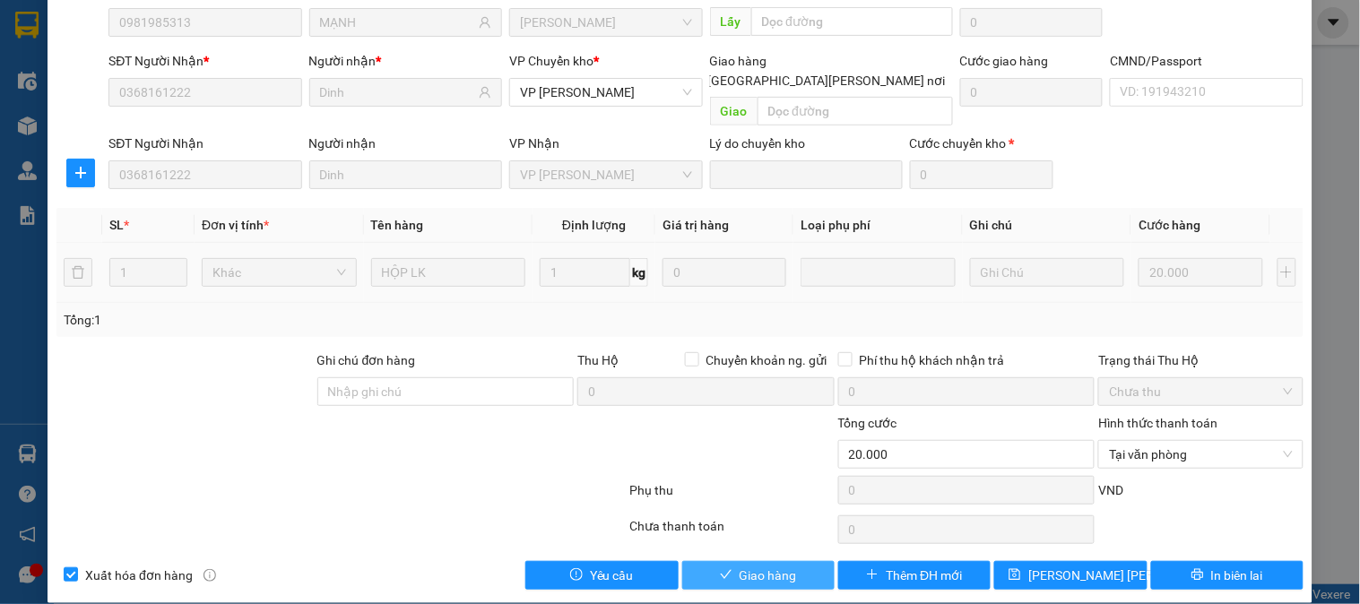
click at [780, 561] on button "Giao hàng" at bounding box center [758, 575] width 152 height 29
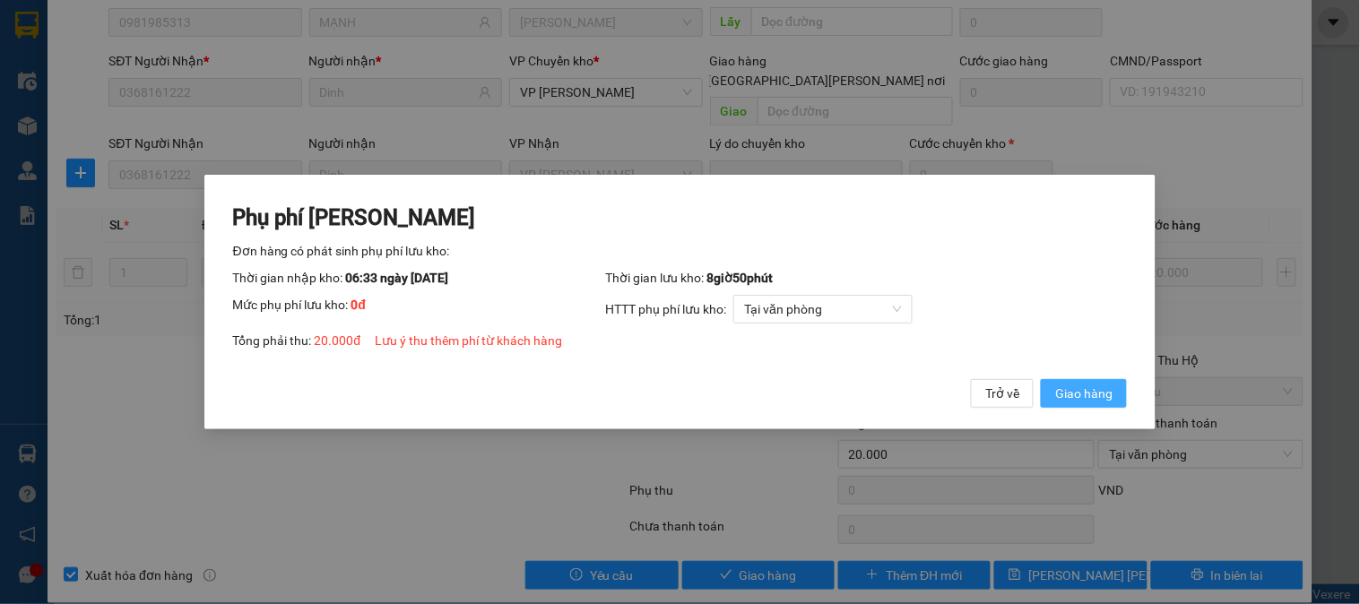
click at [1098, 393] on span "Giao hàng" at bounding box center [1083, 394] width 57 height 20
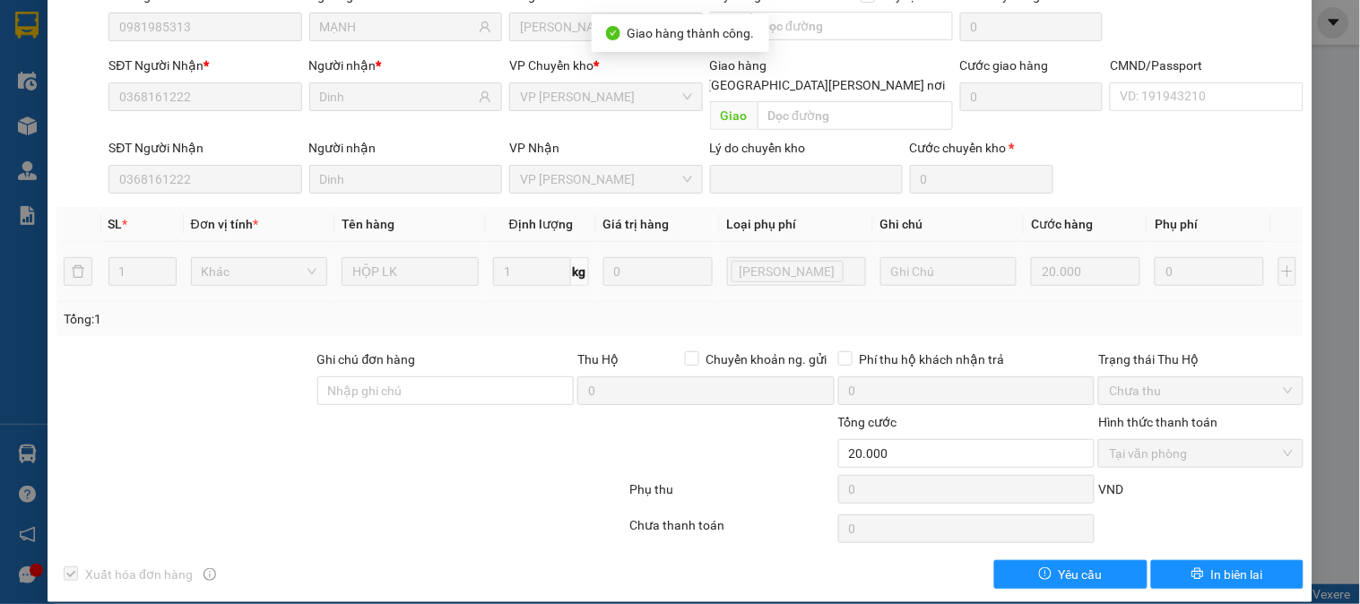
scroll to position [0, 0]
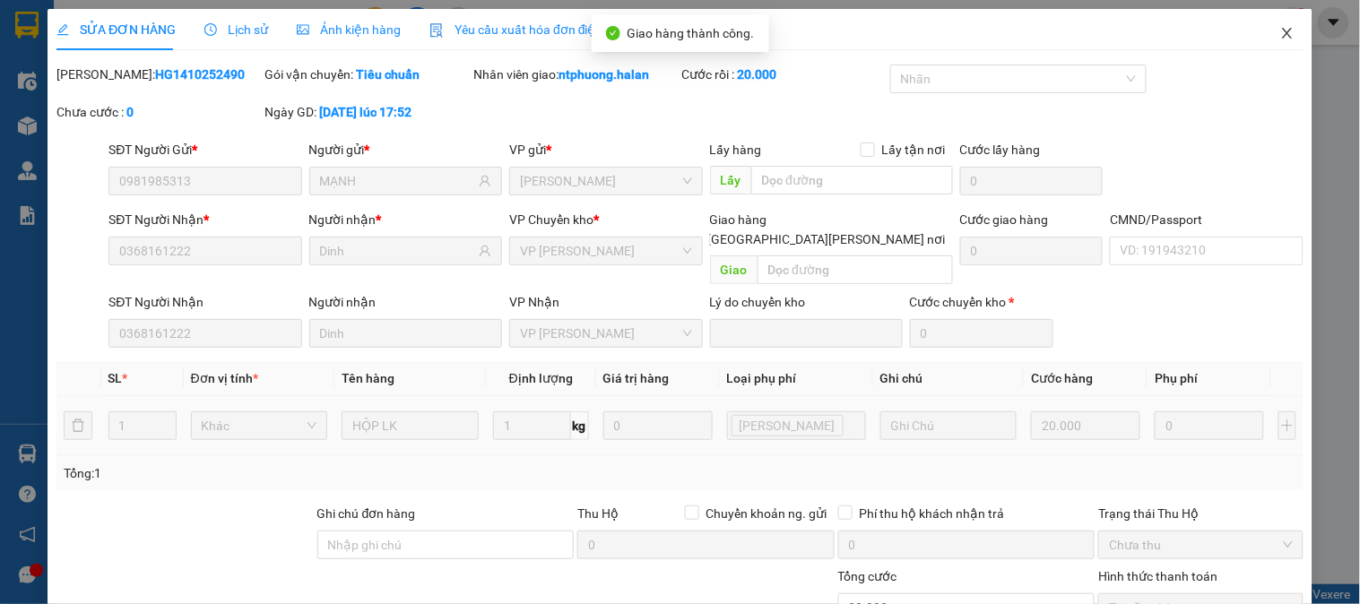
click at [1280, 30] on icon "close" at bounding box center [1287, 33] width 14 height 14
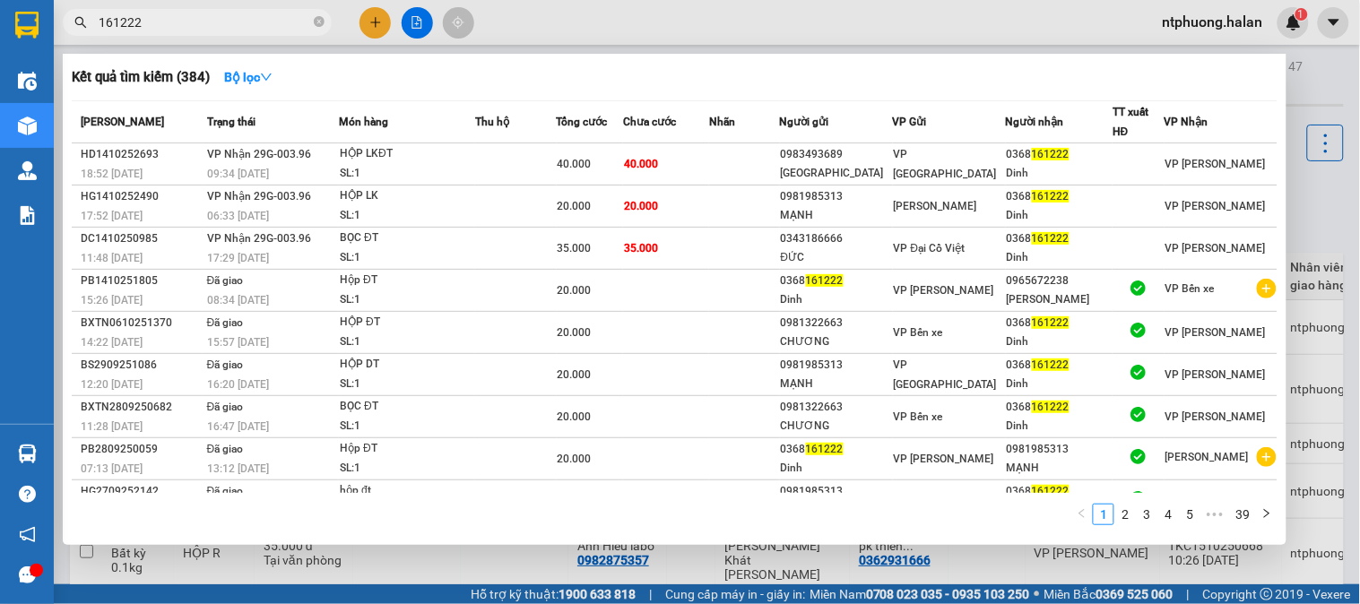
click at [233, 23] on input "161222" at bounding box center [205, 23] width 212 height 20
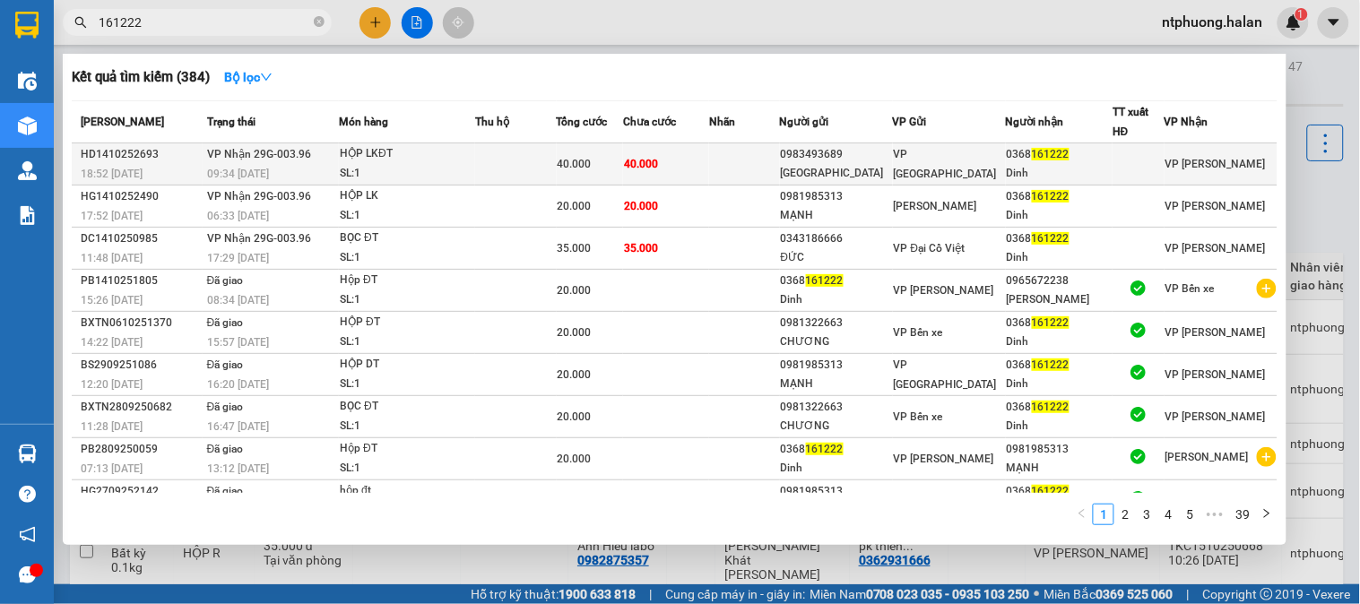
click at [159, 154] on div "HD1410252693" at bounding box center [141, 154] width 121 height 19
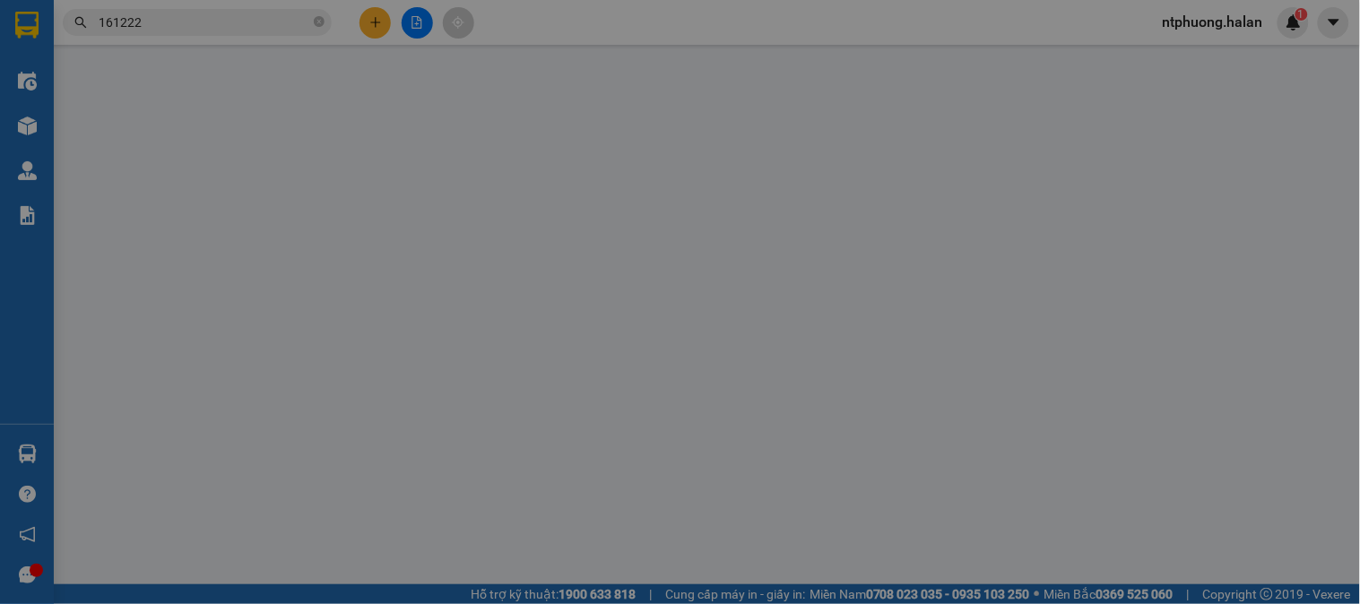
type input "0983493689"
type input "[GEOGRAPHIC_DATA]"
type input "0368161222"
type input "Dinh"
type input "0"
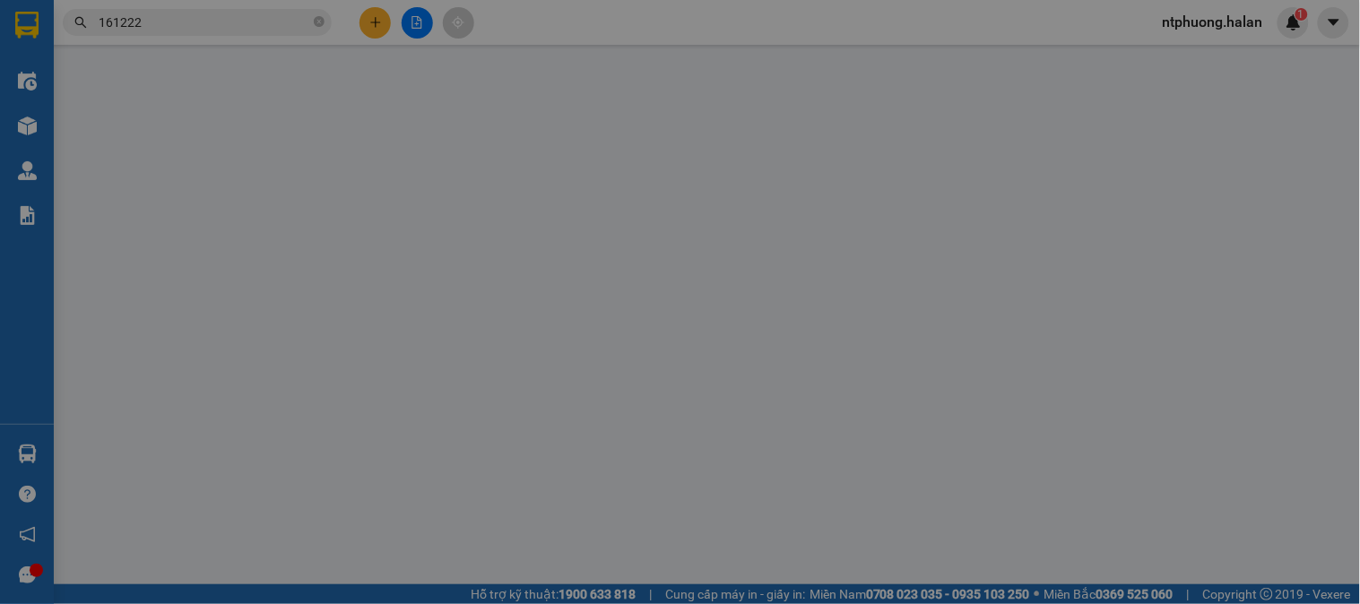
type input "40.000"
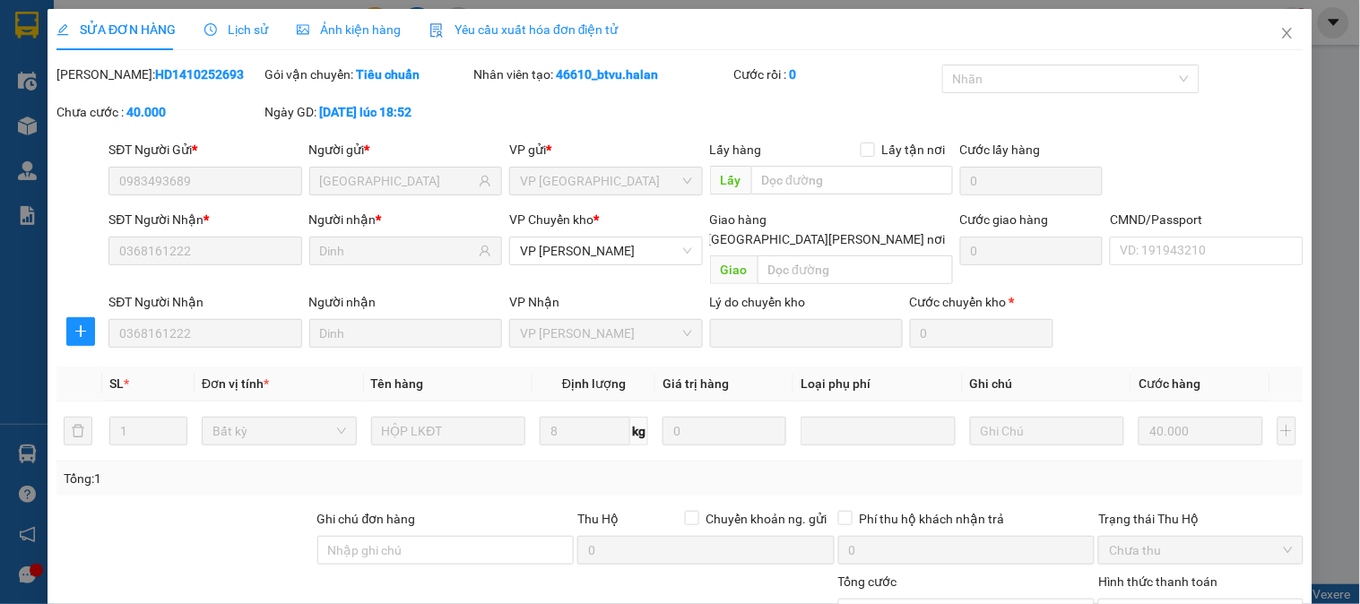
scroll to position [159, 0]
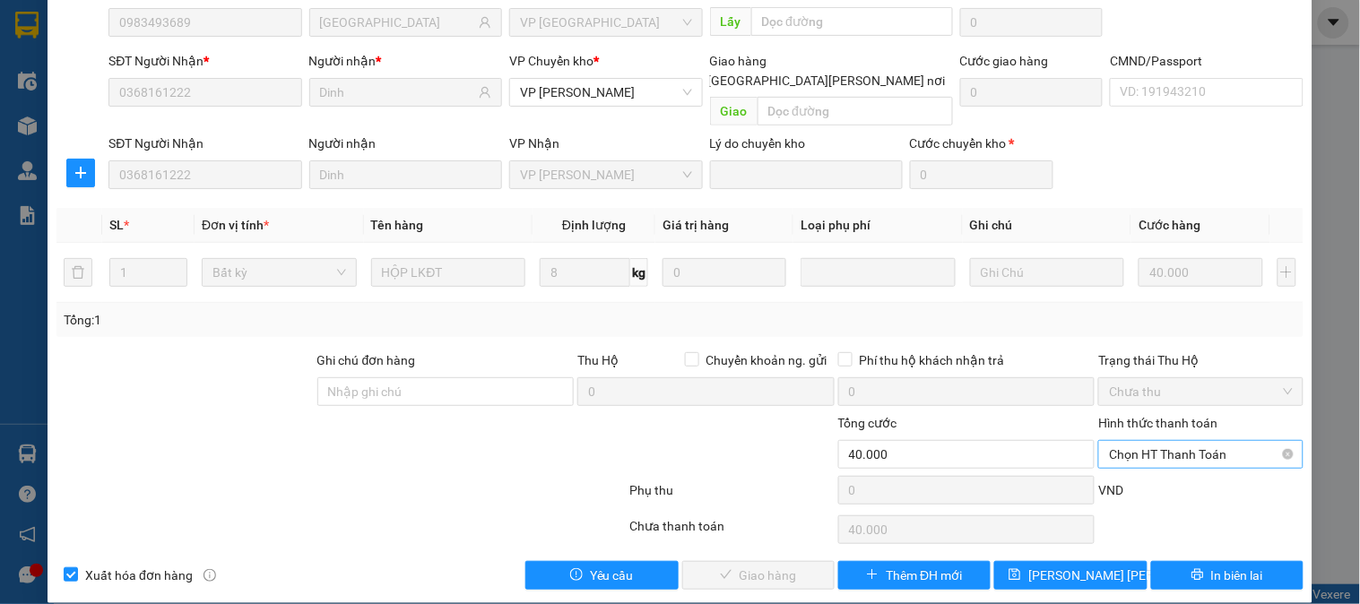
click at [1138, 441] on span "Chọn HT Thanh Toán" at bounding box center [1200, 454] width 183 height 27
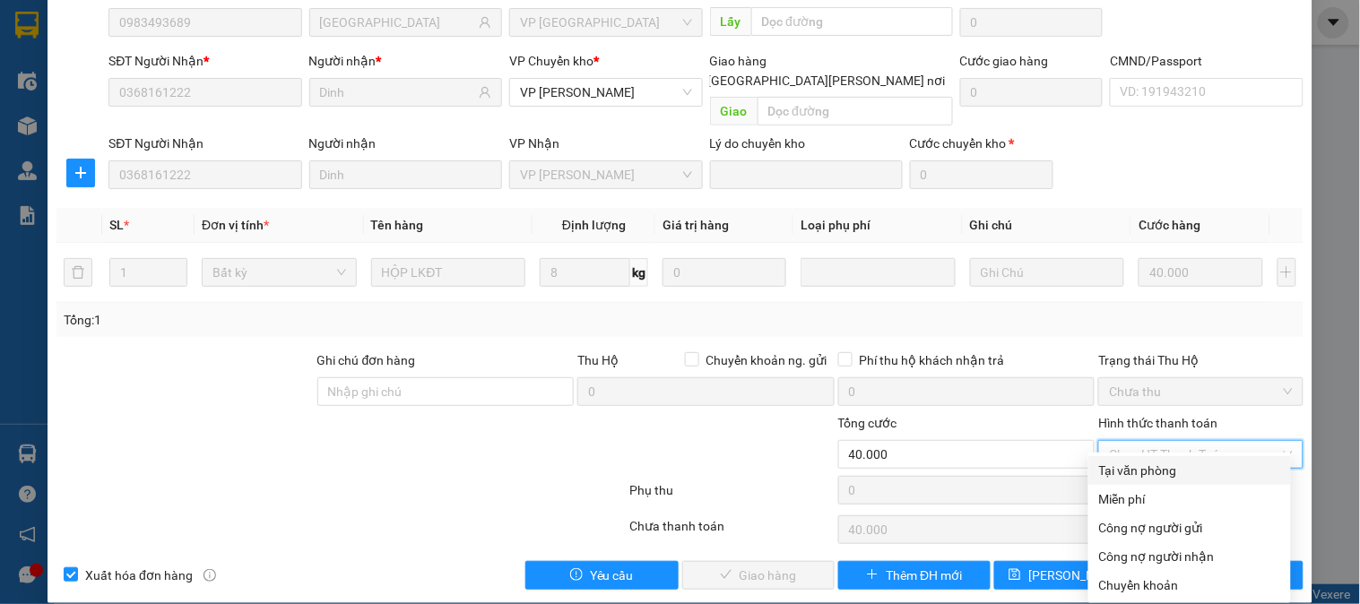
click at [1140, 461] on div "Tại văn phòng" at bounding box center [1189, 471] width 181 height 20
type input "0"
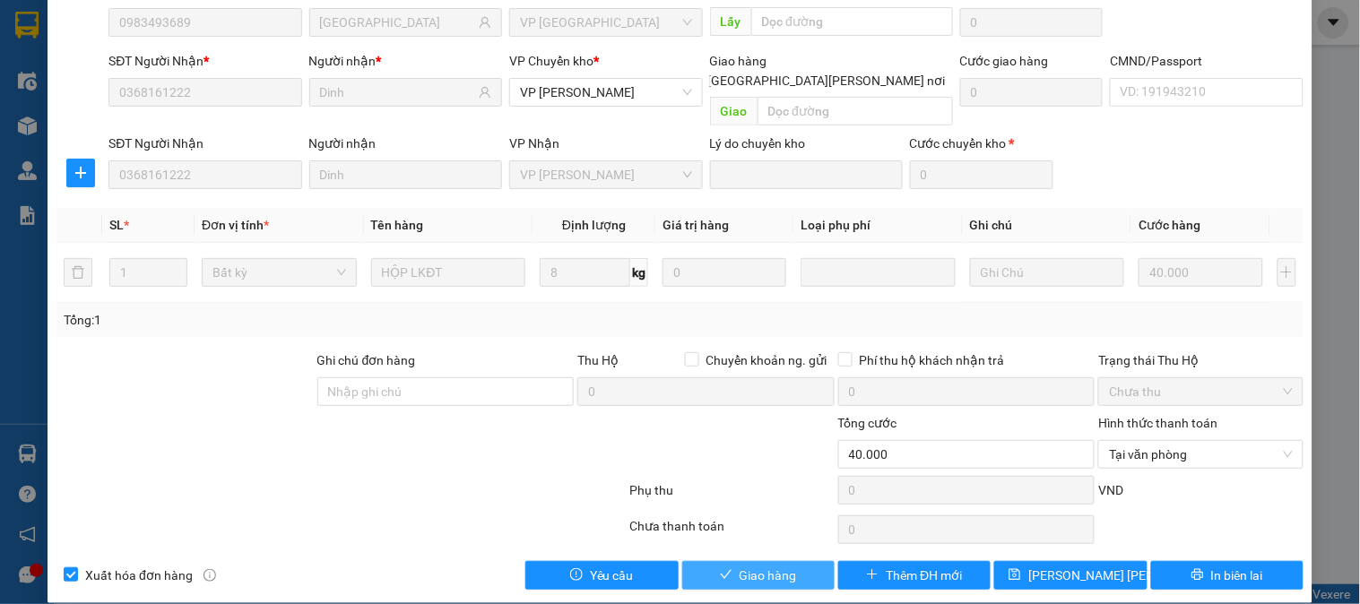
click at [781, 566] on span "Giao hàng" at bounding box center [767, 576] width 57 height 20
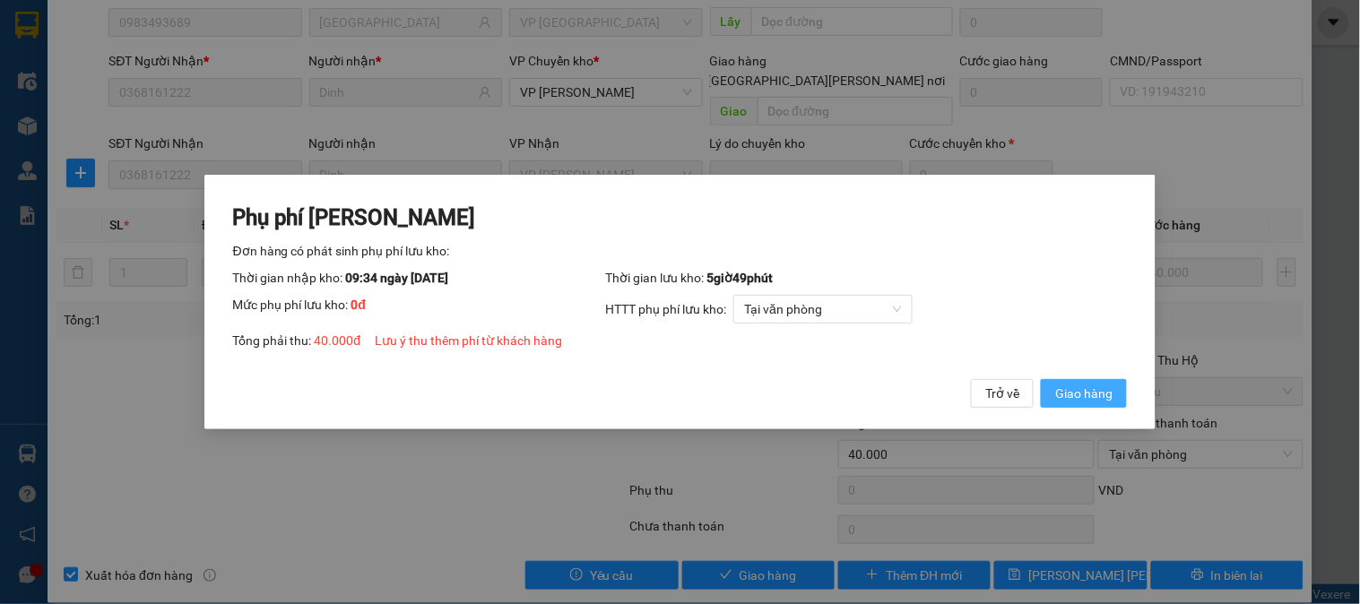
click at [1087, 395] on span "Giao hàng" at bounding box center [1083, 394] width 57 height 20
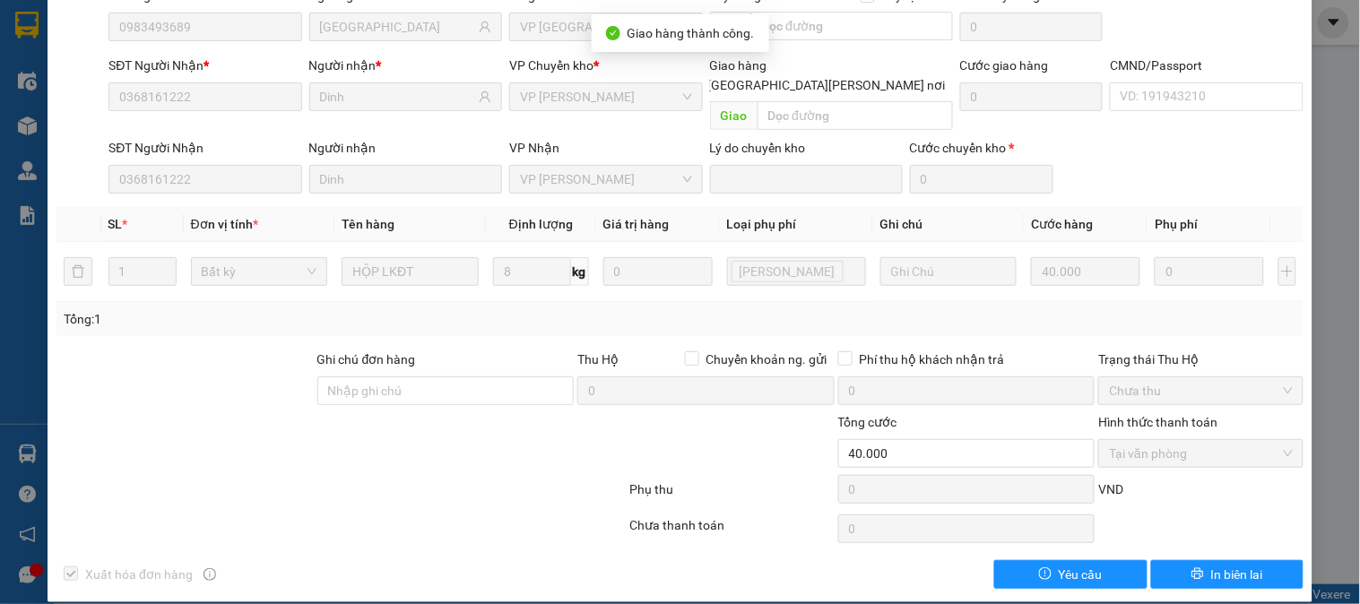
scroll to position [0, 0]
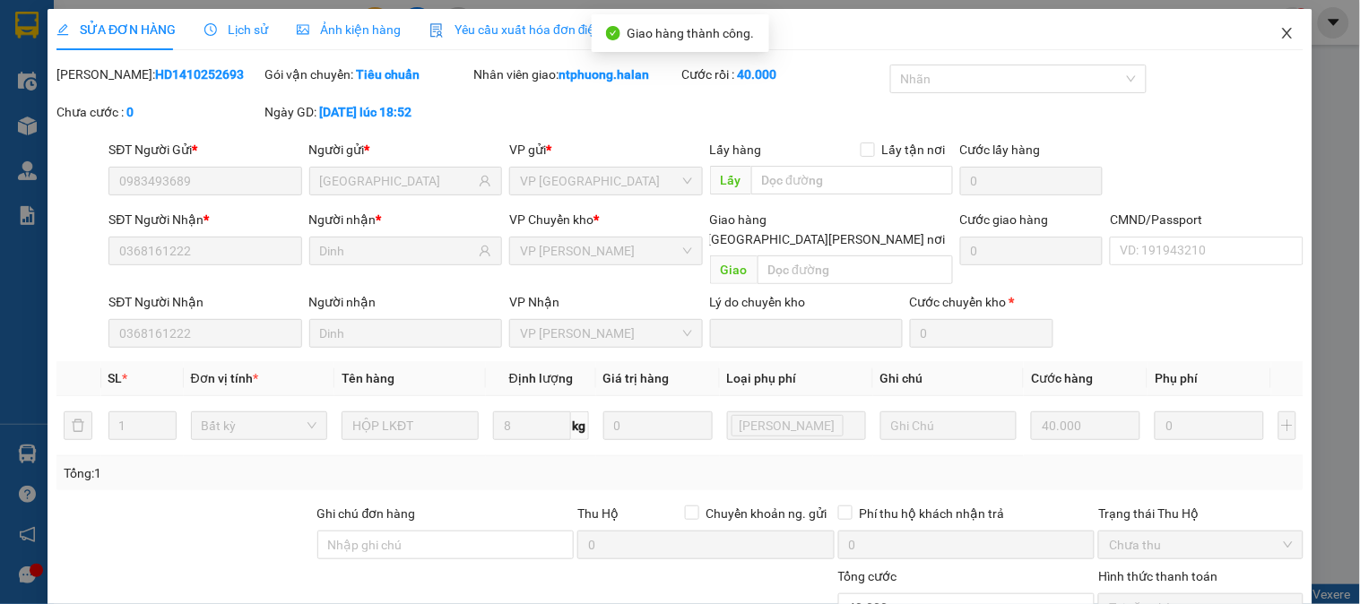
click at [1282, 31] on icon "close" at bounding box center [1287, 33] width 10 height 11
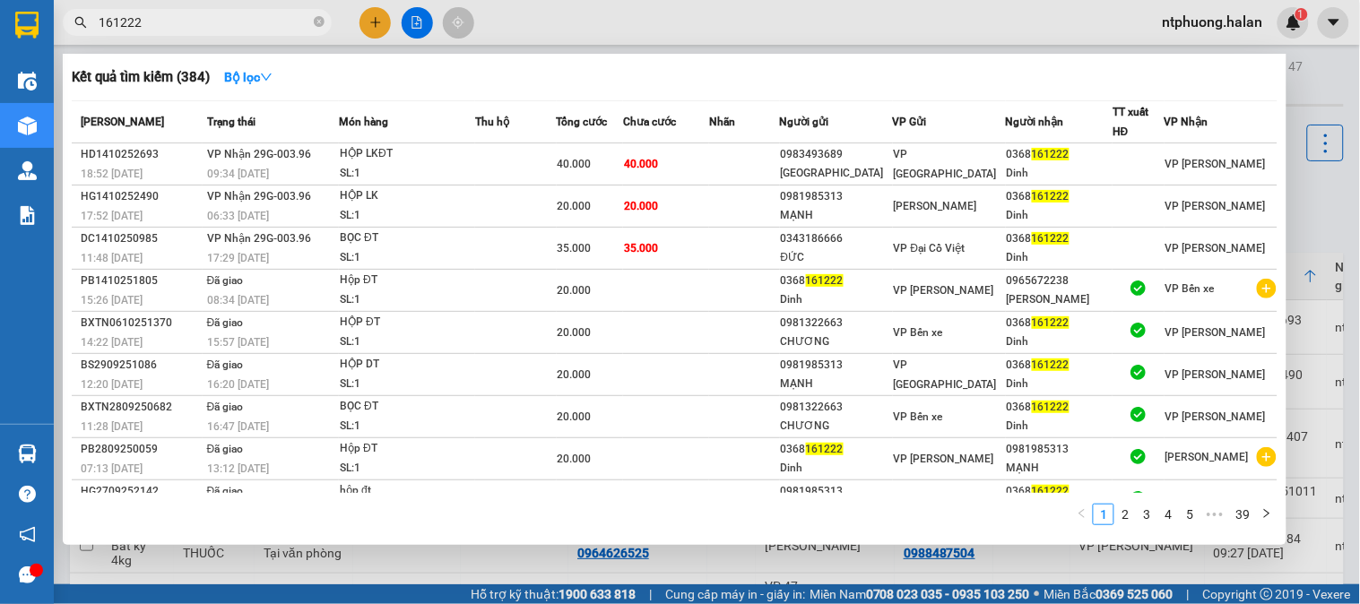
click at [227, 23] on input "161222" at bounding box center [205, 23] width 212 height 20
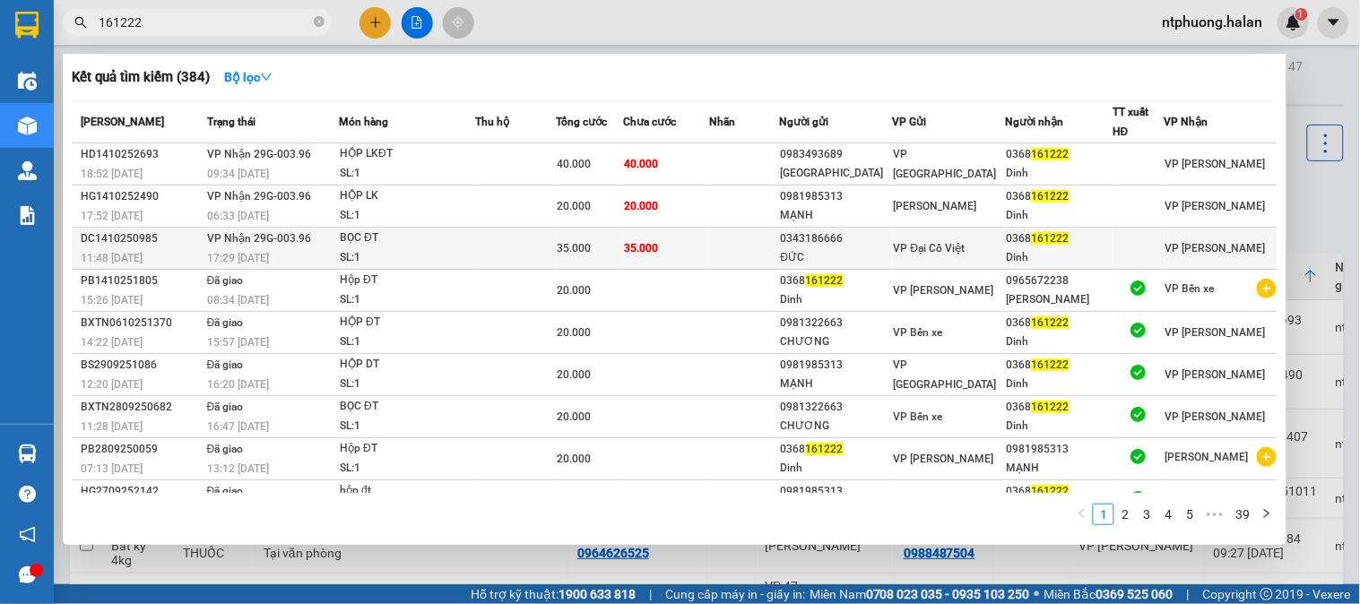
click at [177, 243] on div "DC1410250985" at bounding box center [141, 238] width 121 height 19
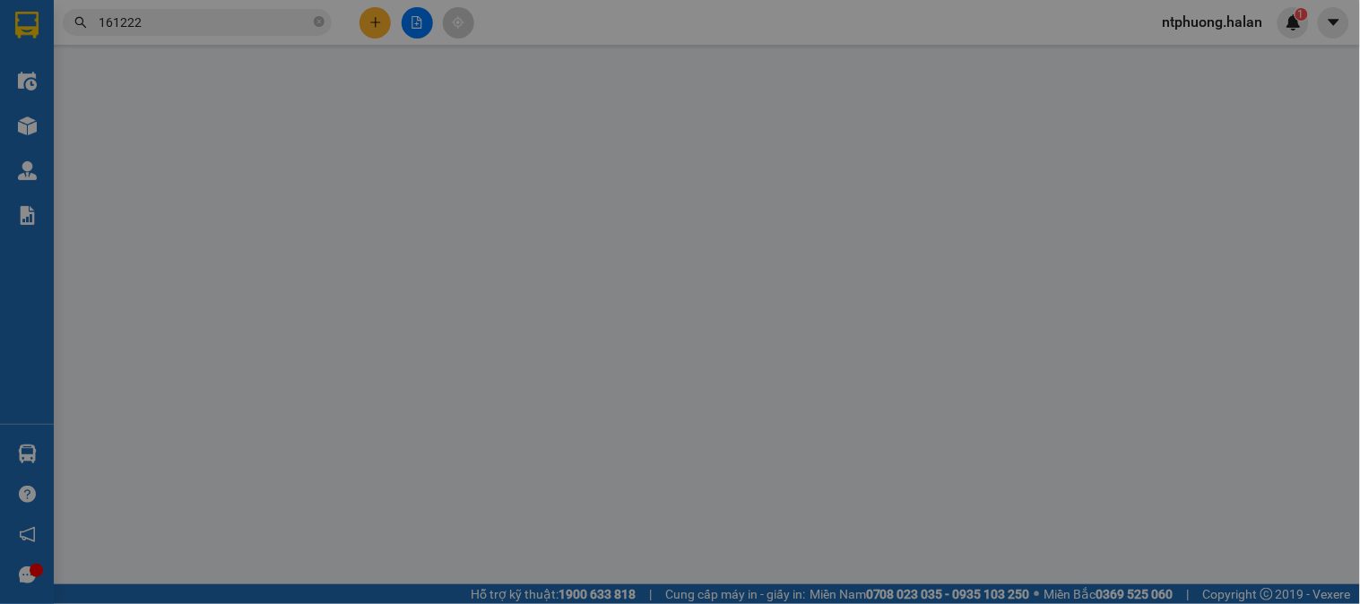
type input "0343186666"
type input "ĐỨC"
type input "0368161222"
type input "Dinh"
type input "0"
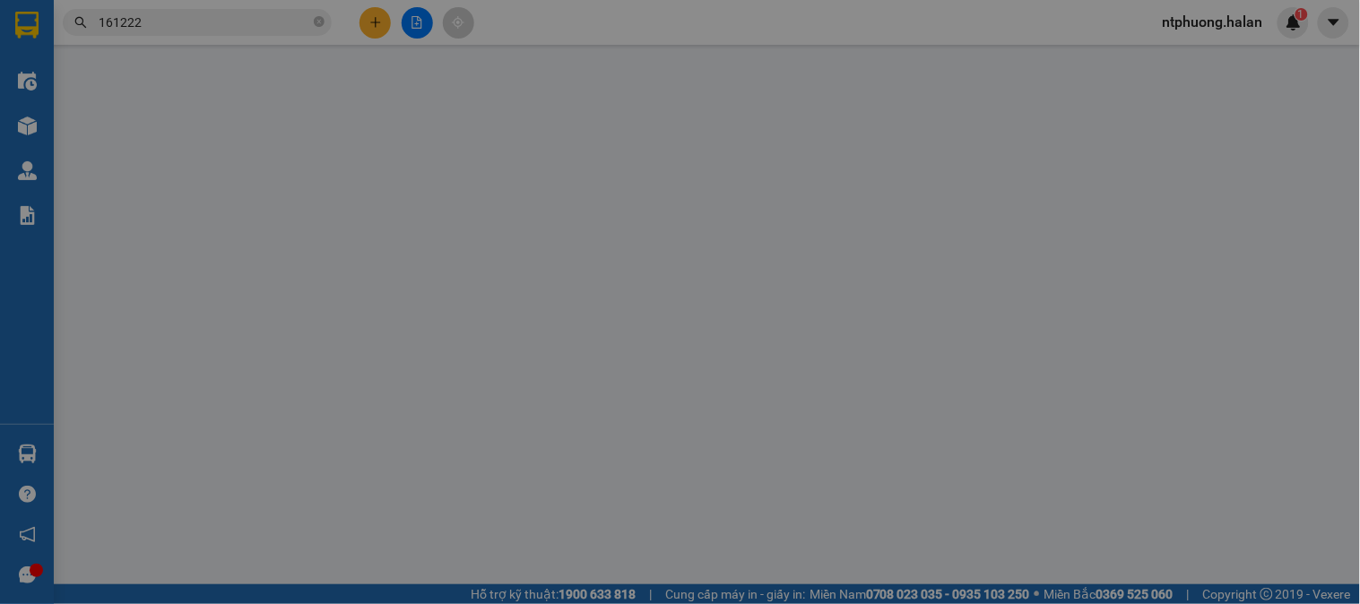
type input "35.000"
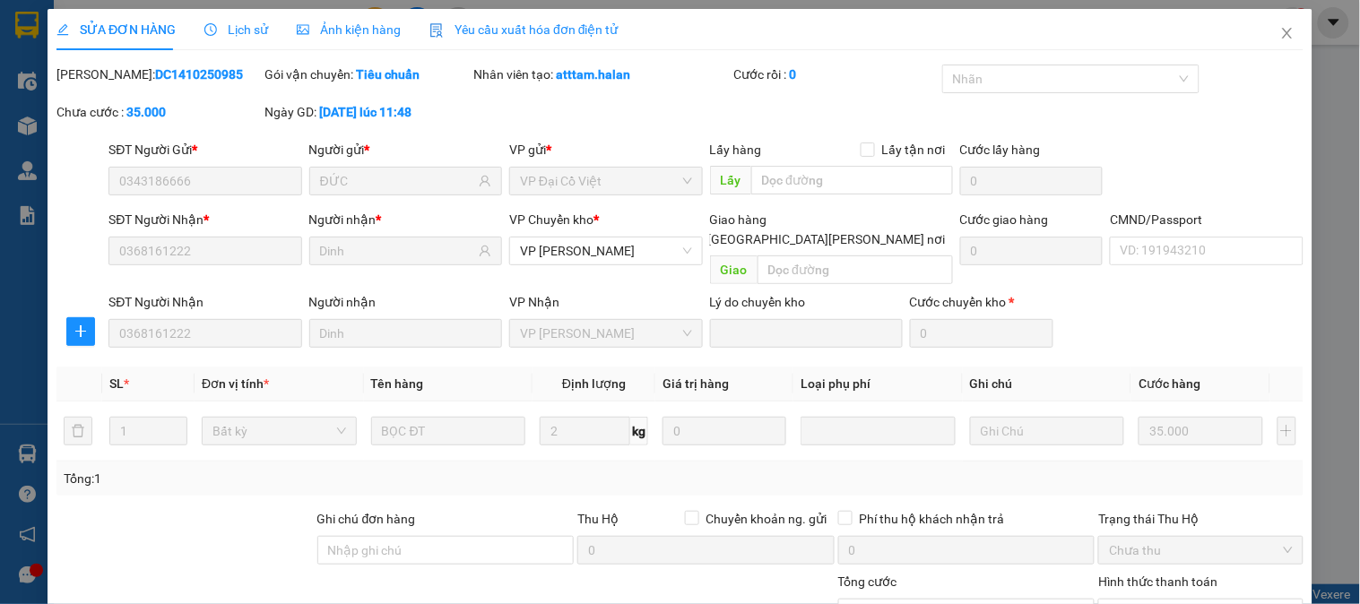
scroll to position [159, 0]
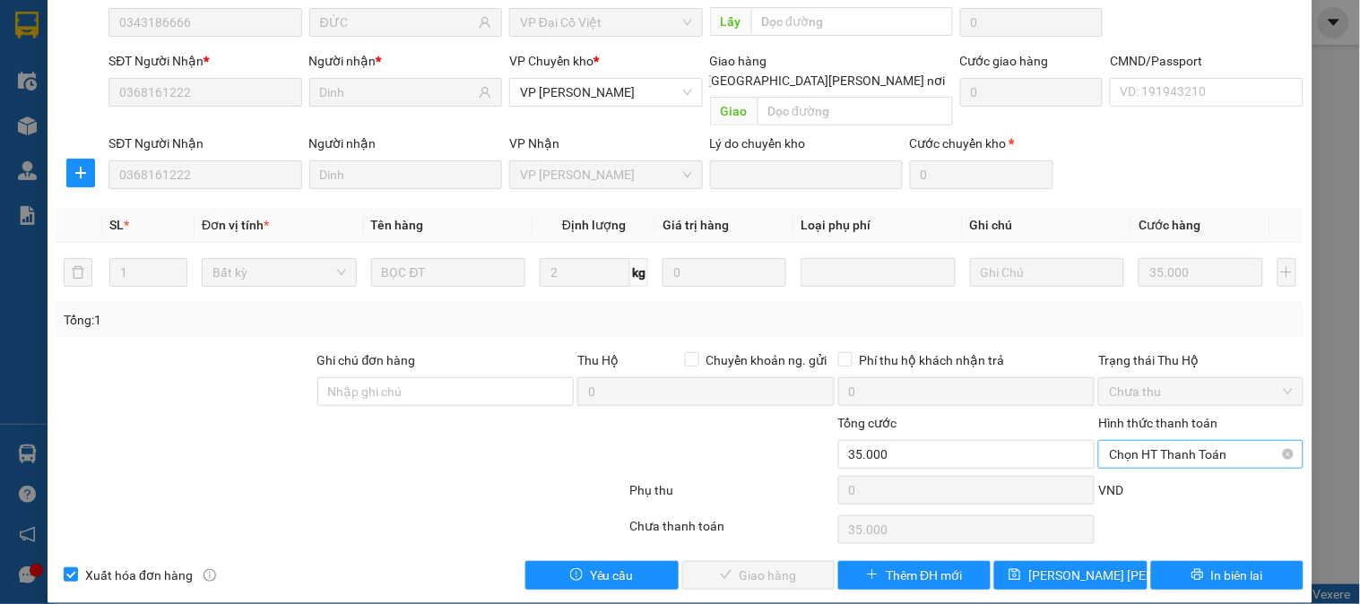
click at [1203, 441] on span "Chọn HT Thanh Toán" at bounding box center [1200, 454] width 183 height 27
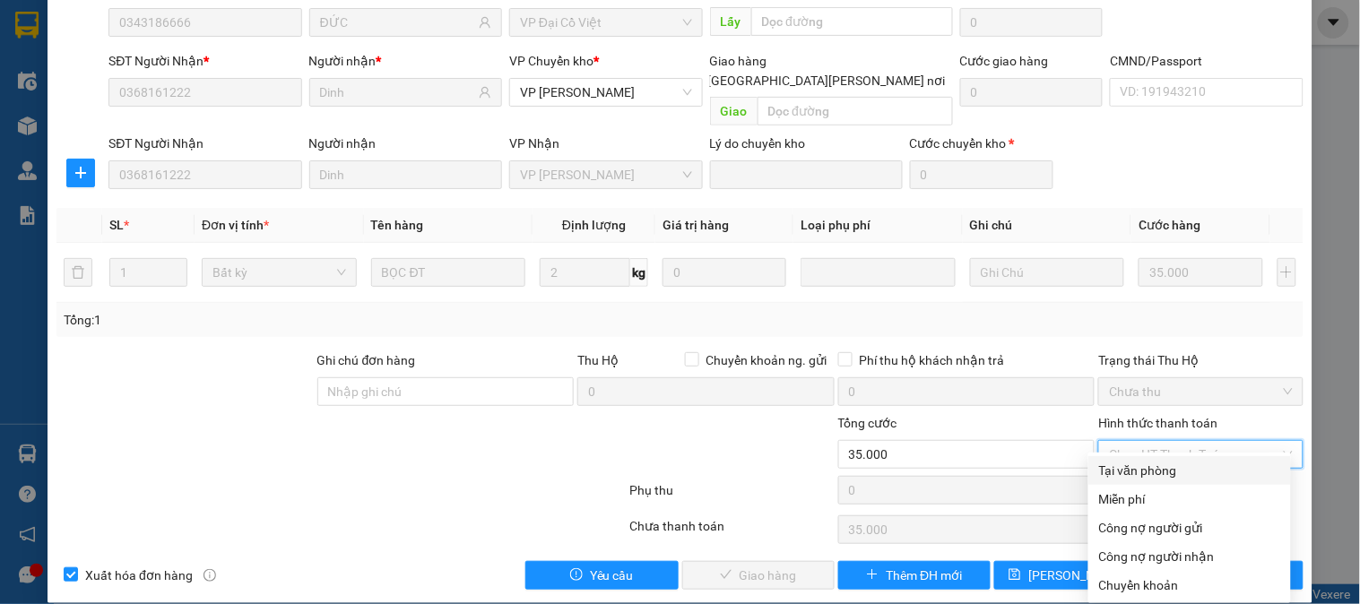
click at [1188, 466] on div "Tại văn phòng" at bounding box center [1189, 471] width 181 height 20
type input "0"
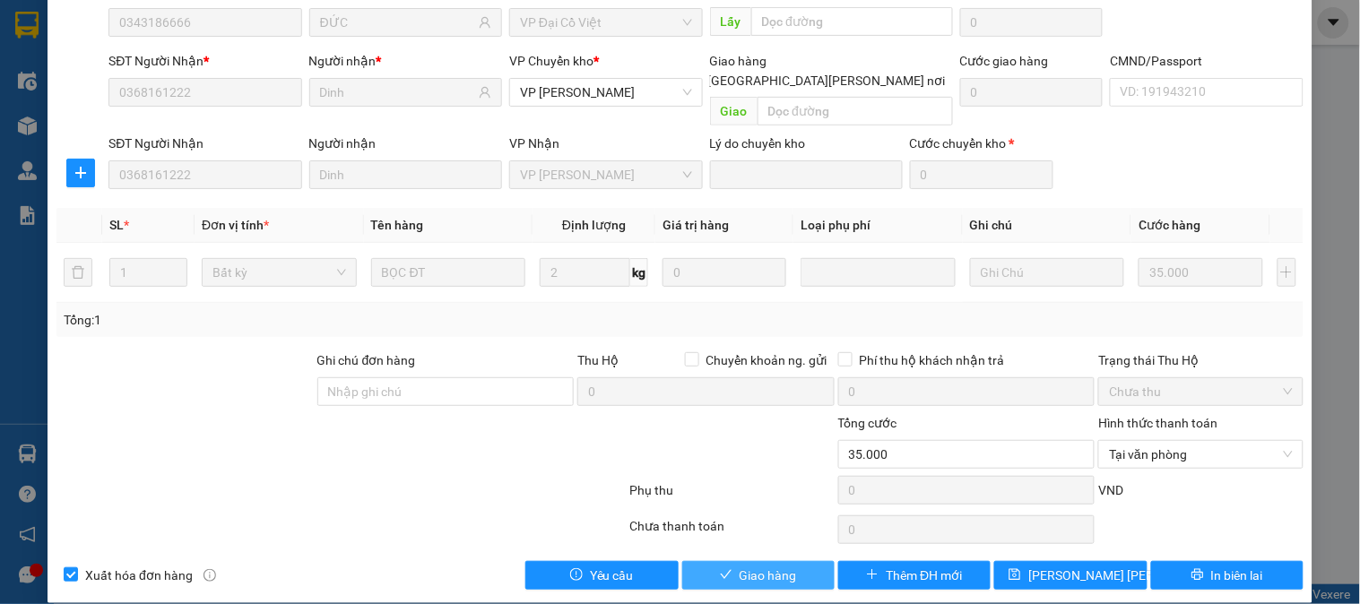
click at [799, 561] on button "Giao hàng" at bounding box center [758, 575] width 152 height 29
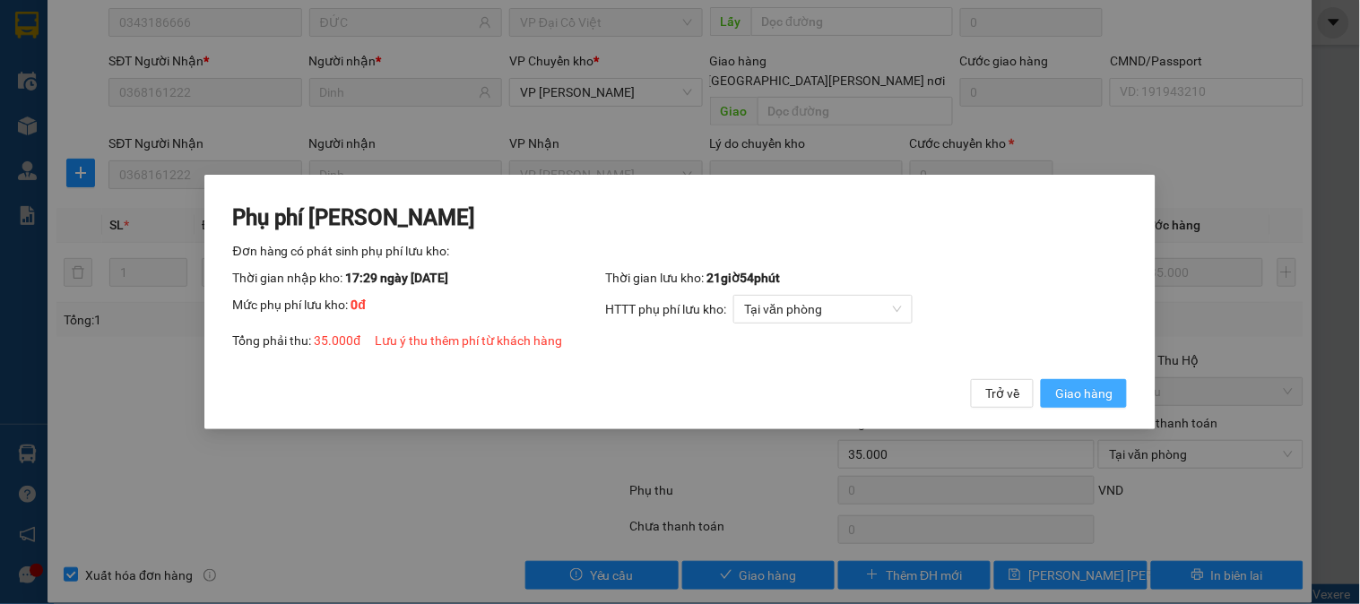
click at [1091, 395] on span "Giao hàng" at bounding box center [1083, 394] width 57 height 20
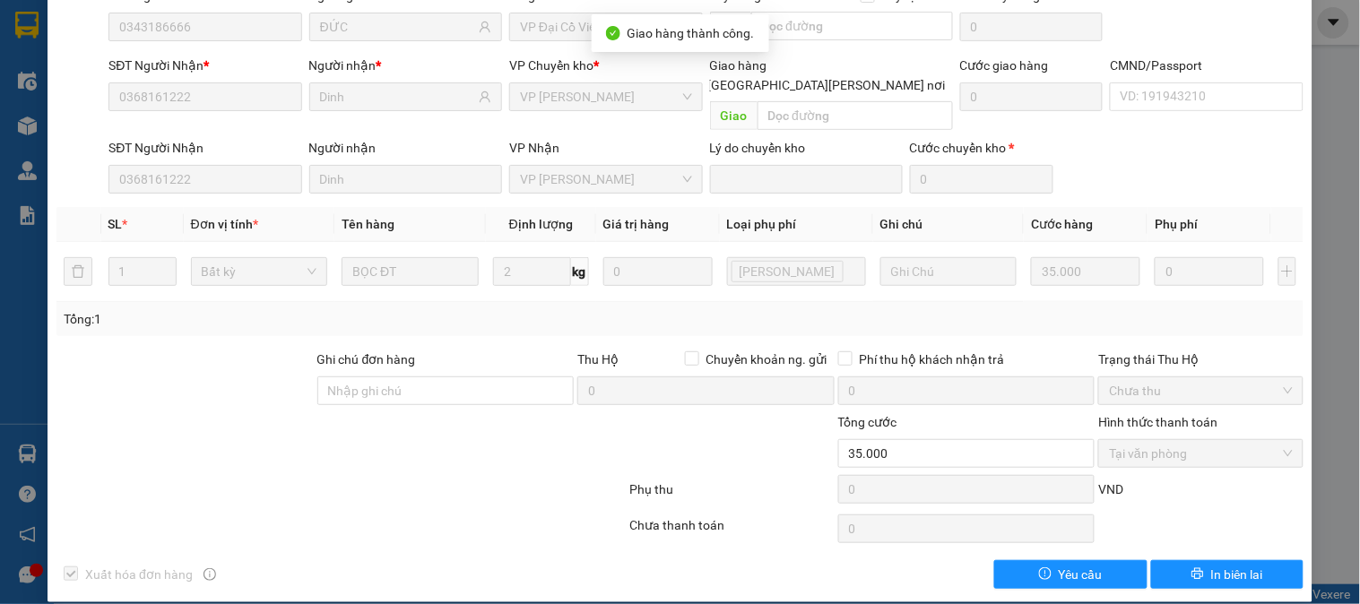
scroll to position [0, 0]
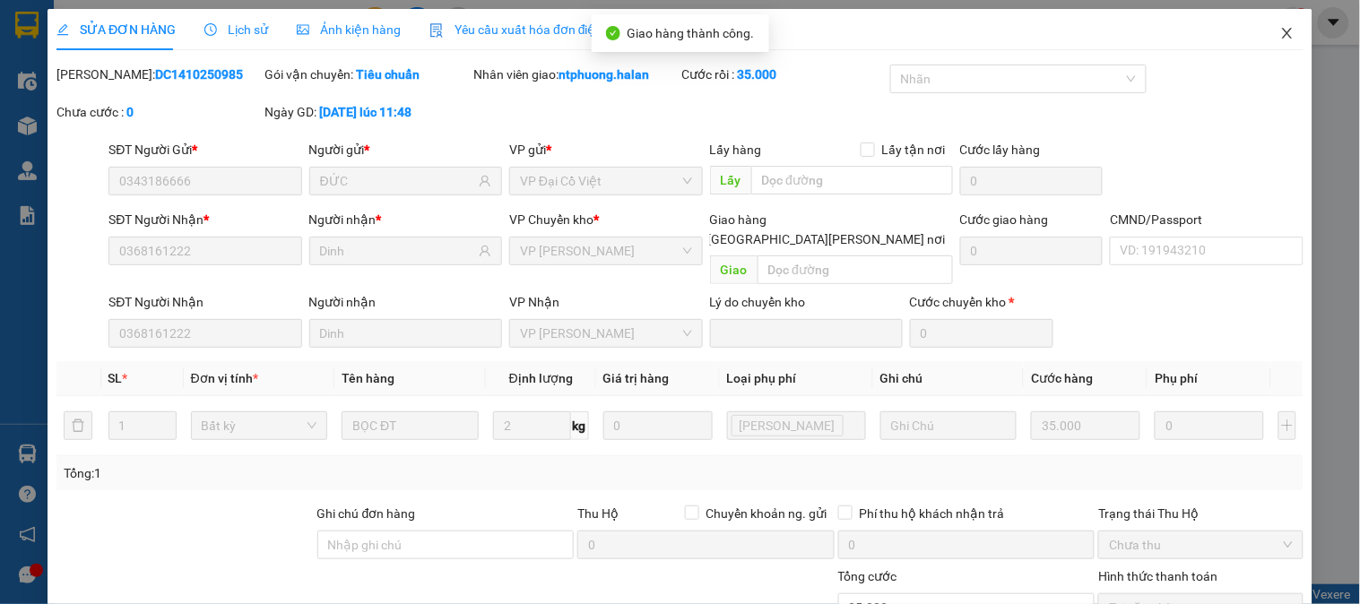
click at [1280, 27] on icon "close" at bounding box center [1287, 33] width 14 height 14
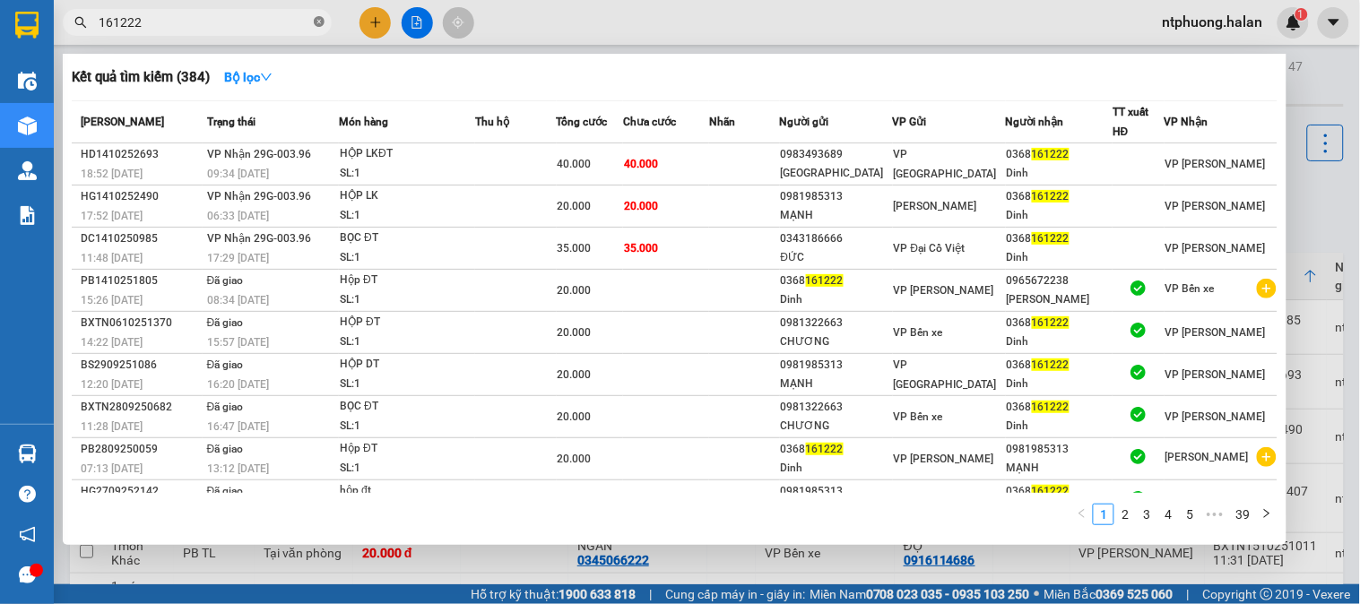
click at [317, 22] on icon "close-circle" at bounding box center [319, 21] width 11 height 11
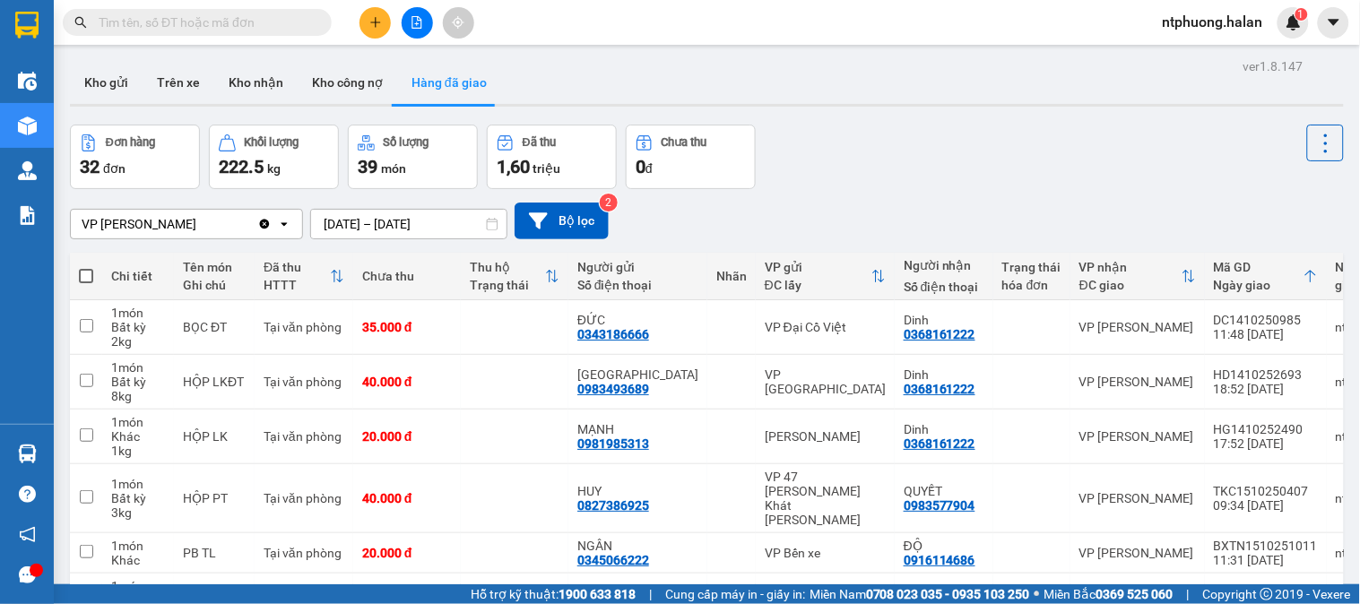
click at [296, 21] on input "text" at bounding box center [205, 23] width 212 height 20
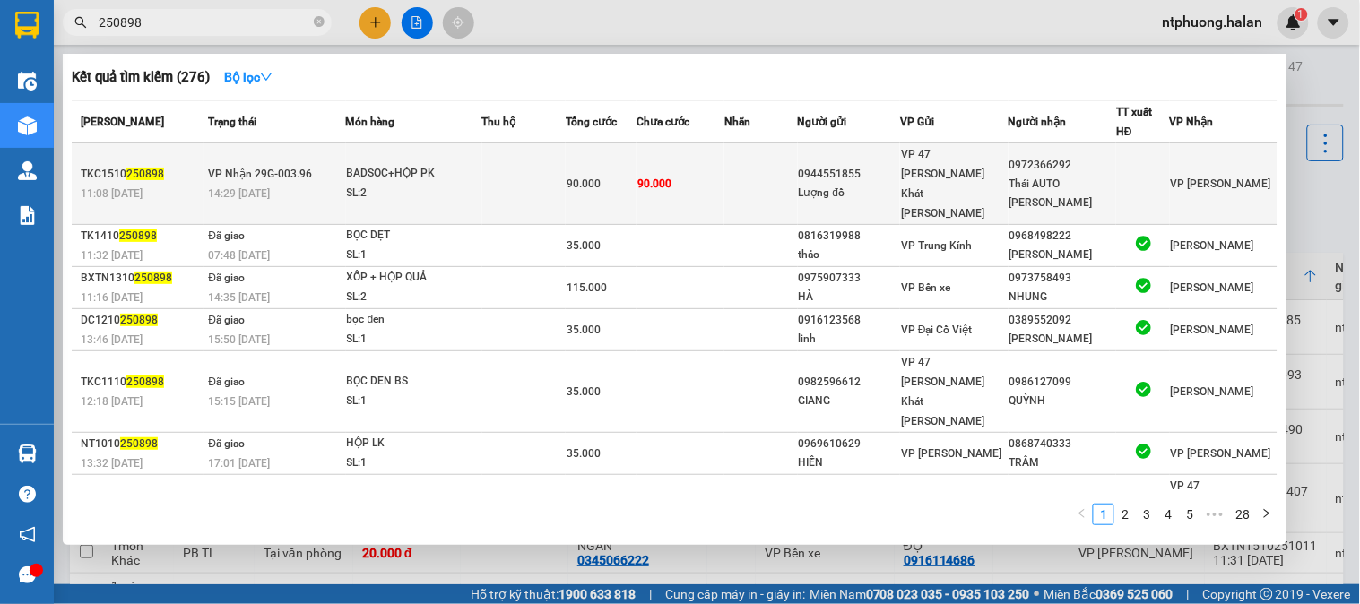
type input "250898"
click at [503, 160] on td at bounding box center [524, 184] width 84 height 82
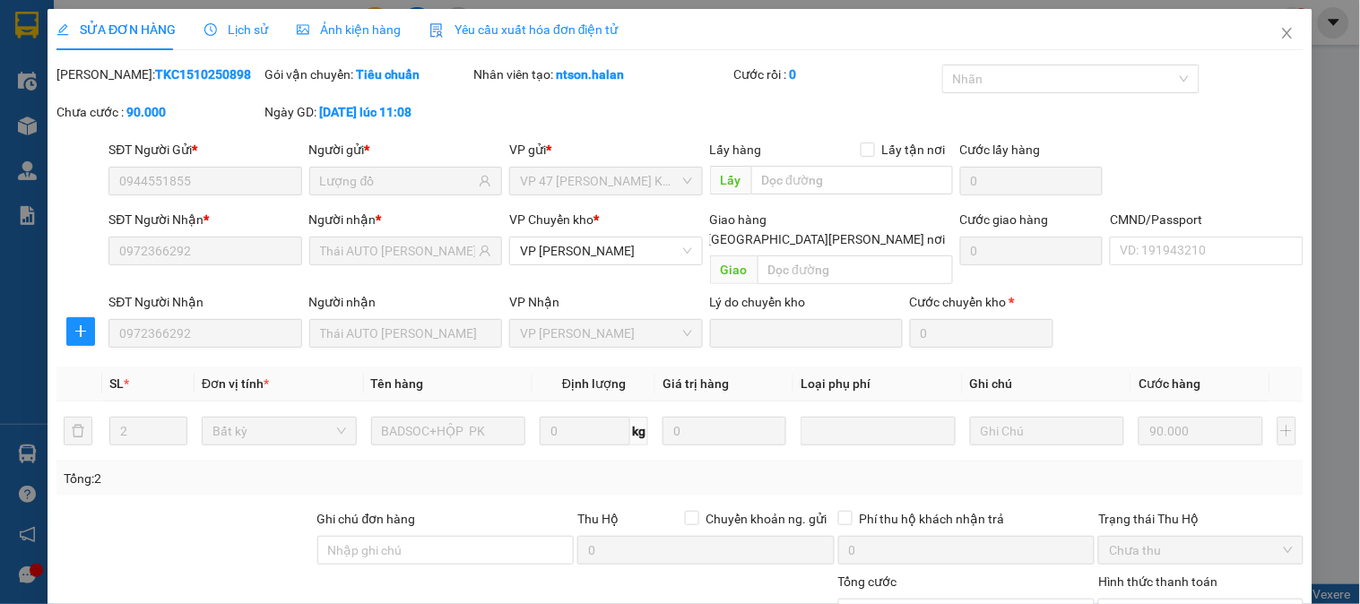
type input "0944551855"
type input "Lượng đồ"
type input "0972366292"
type input "Thái AUTO [PERSON_NAME]"
type input "0"
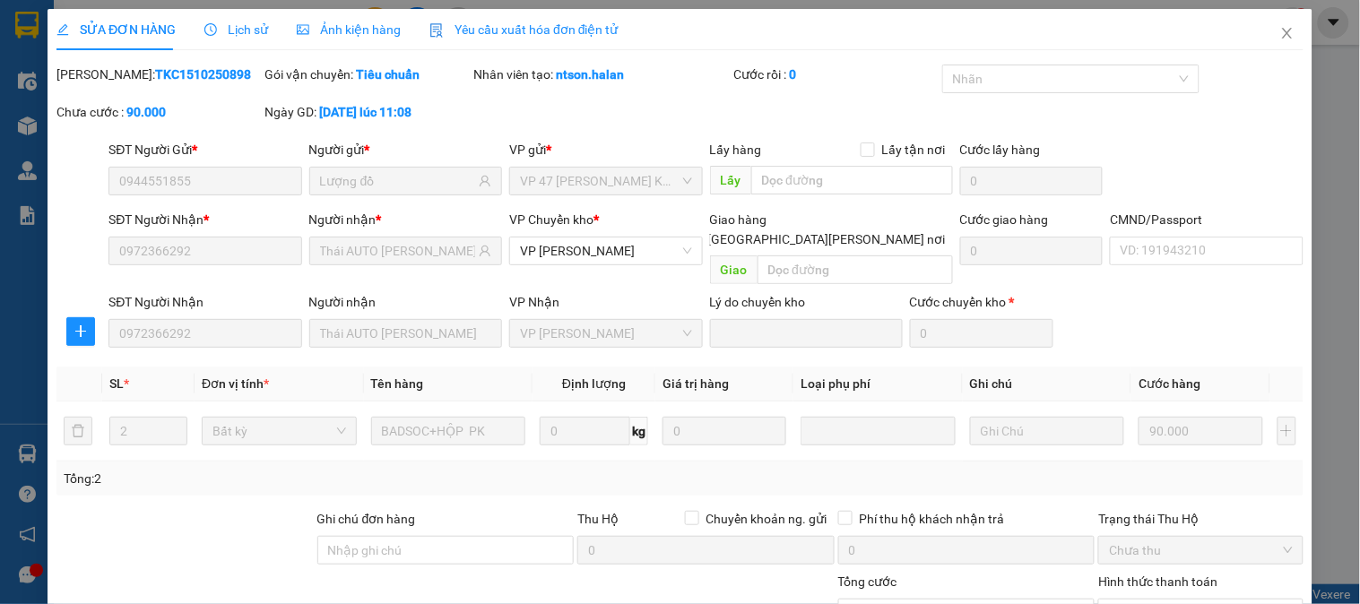
type input "90.000"
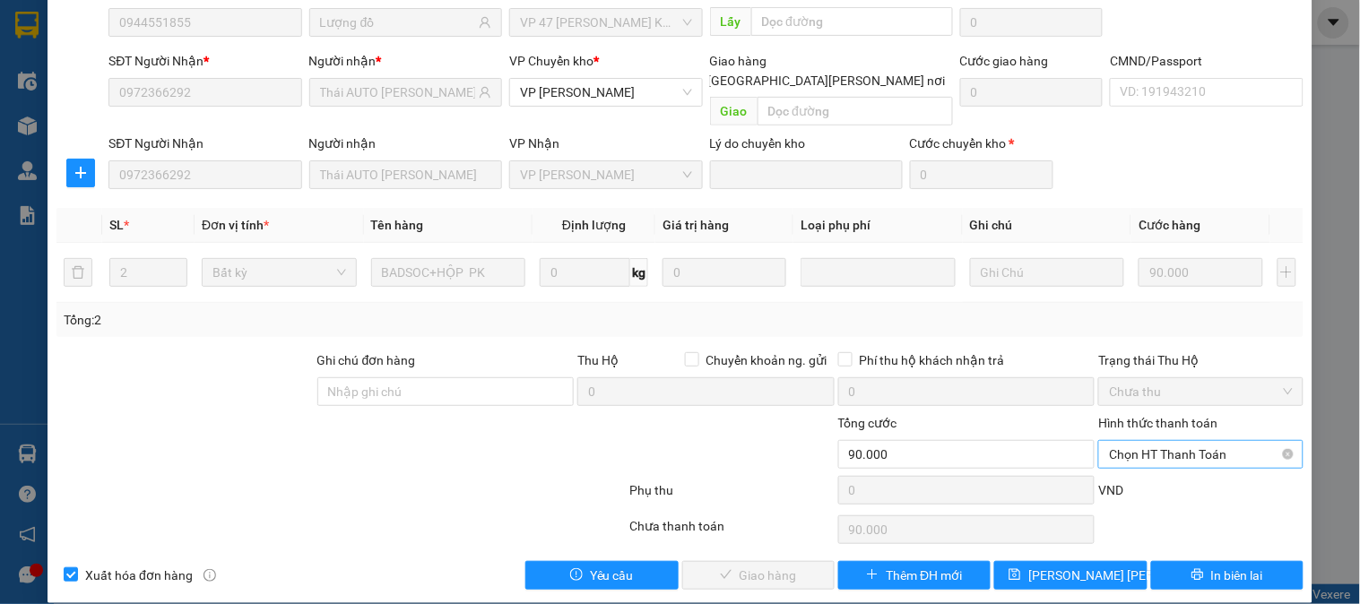
click at [1145, 441] on span "Chọn HT Thanh Toán" at bounding box center [1200, 454] width 183 height 27
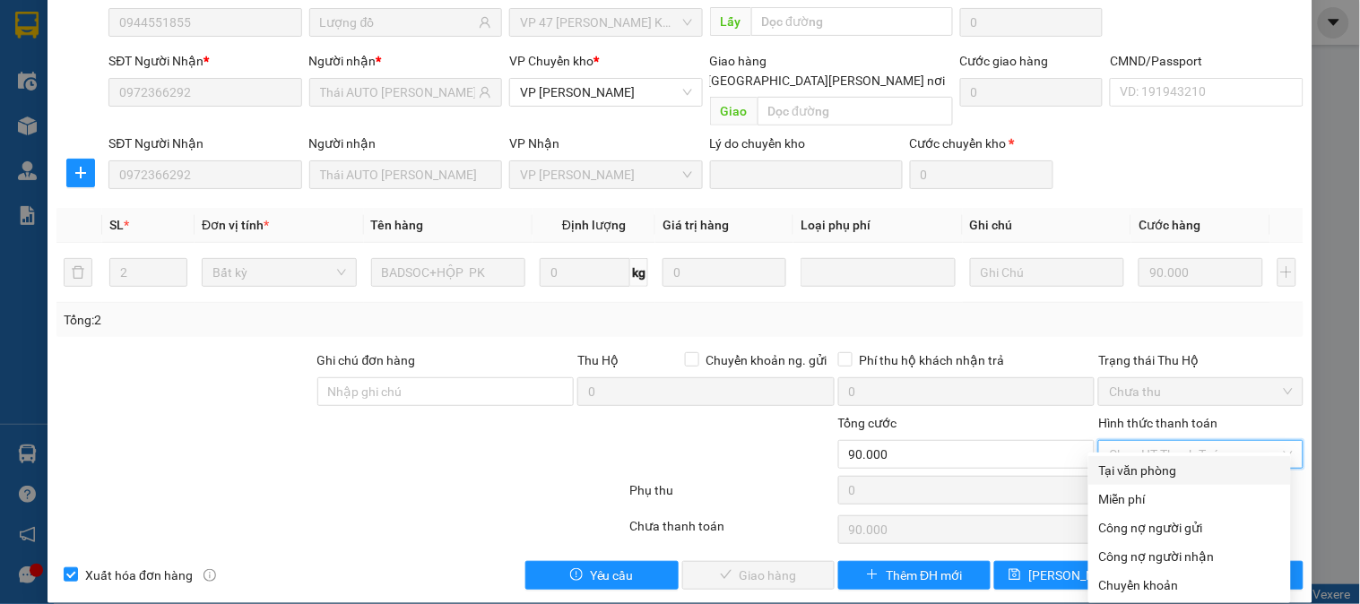
click at [1131, 473] on div "Tại văn phòng" at bounding box center [1189, 471] width 181 height 20
type input "0"
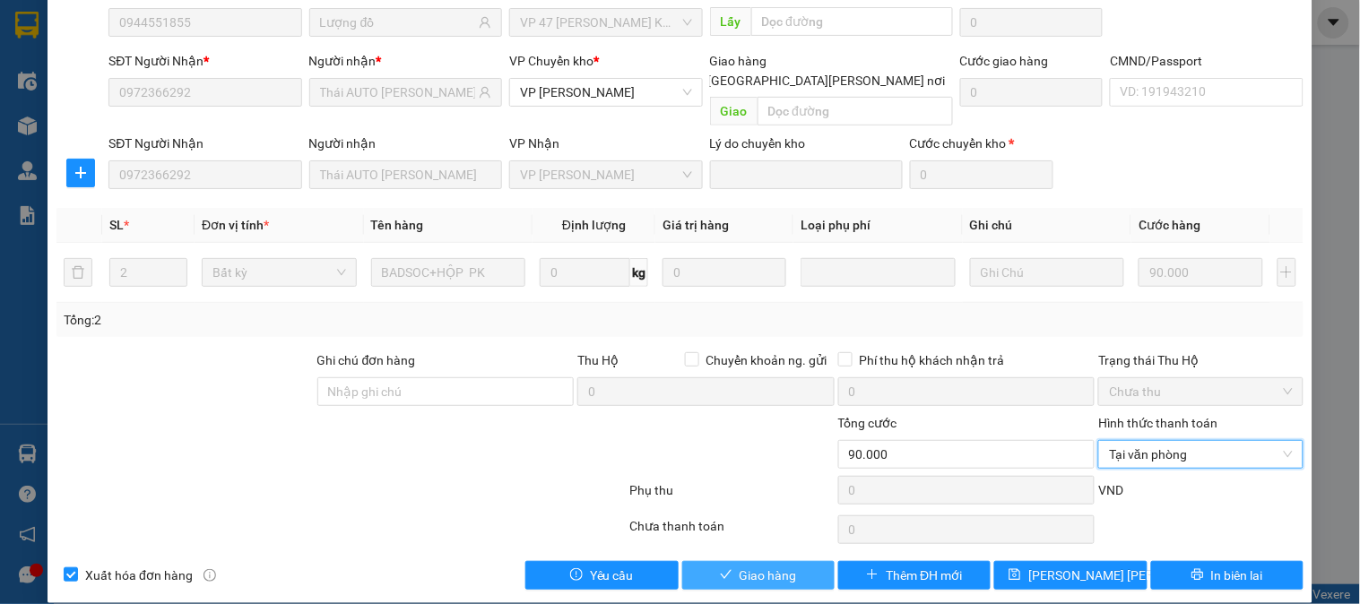
click at [782, 566] on span "Giao hàng" at bounding box center [767, 576] width 57 height 20
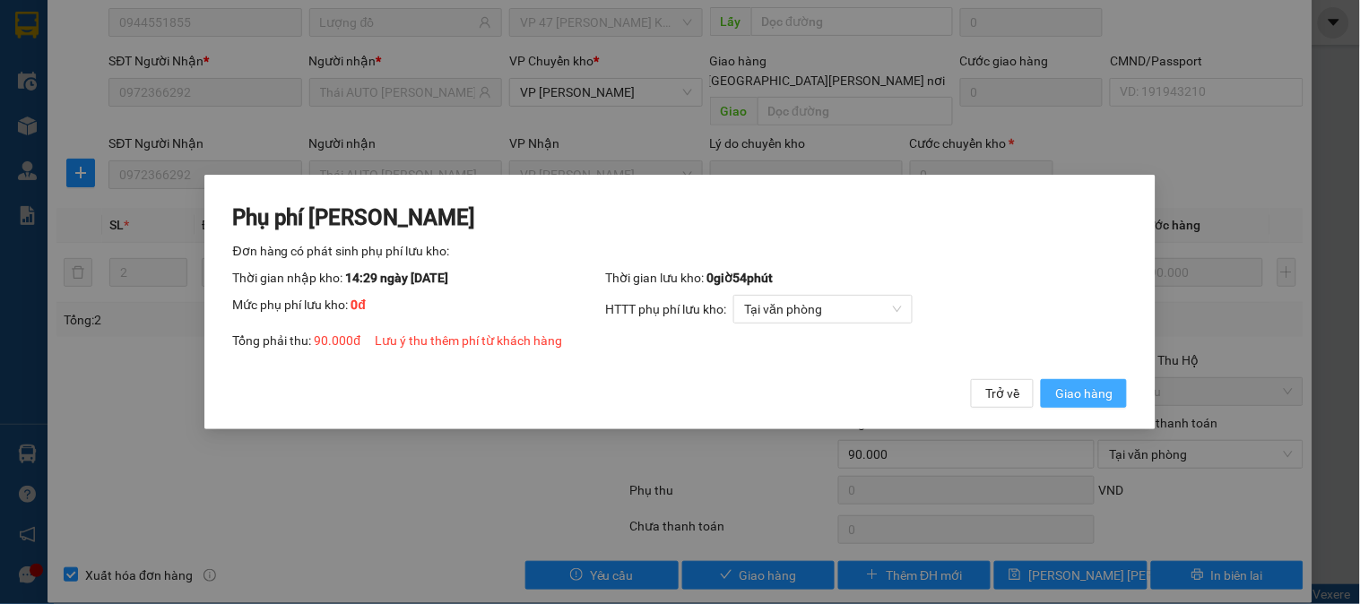
click at [1094, 390] on span "Giao hàng" at bounding box center [1083, 394] width 57 height 20
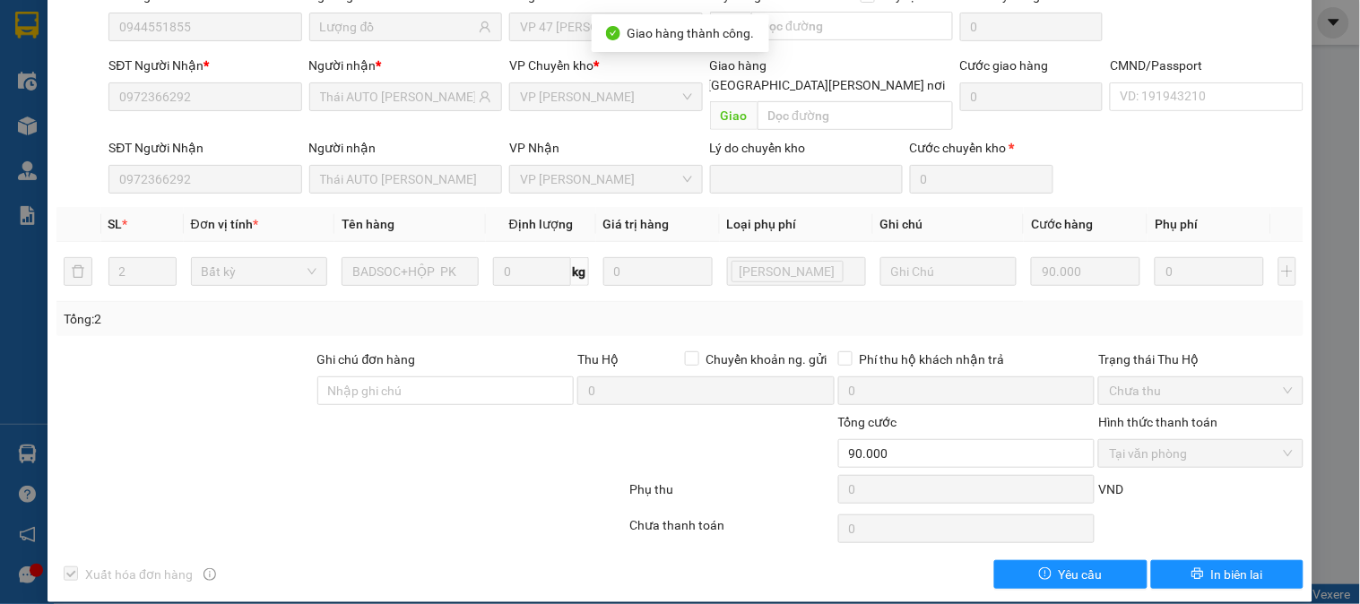
scroll to position [0, 0]
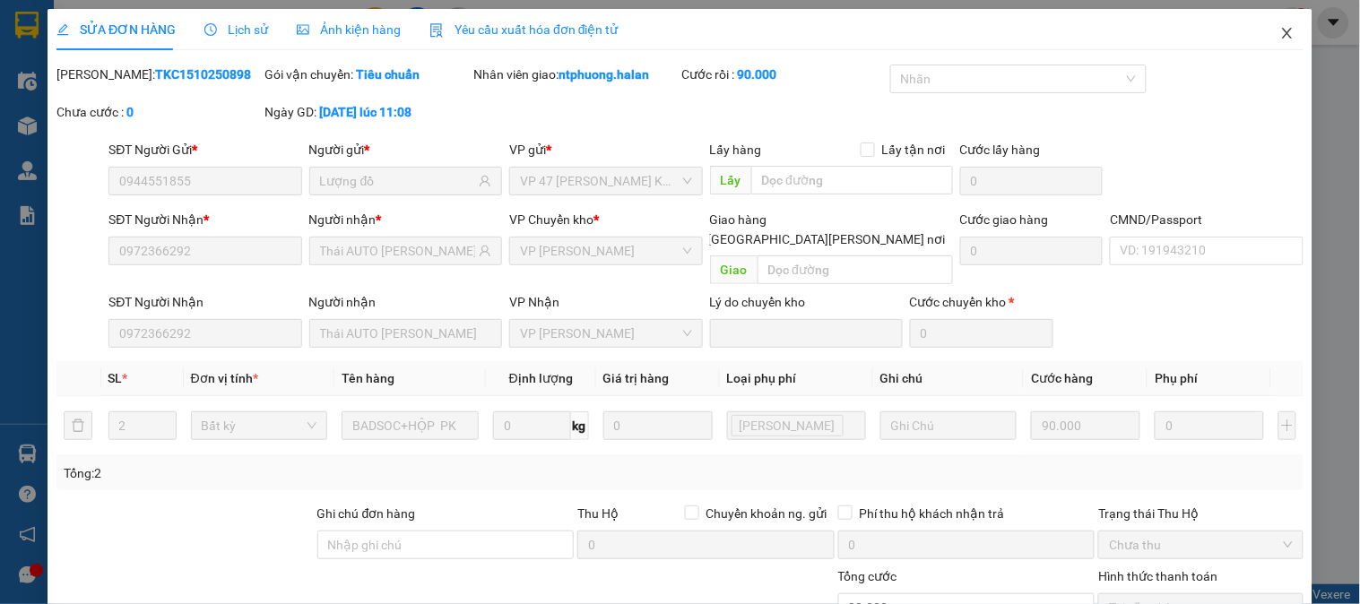
click at [1280, 32] on icon "close" at bounding box center [1287, 33] width 14 height 14
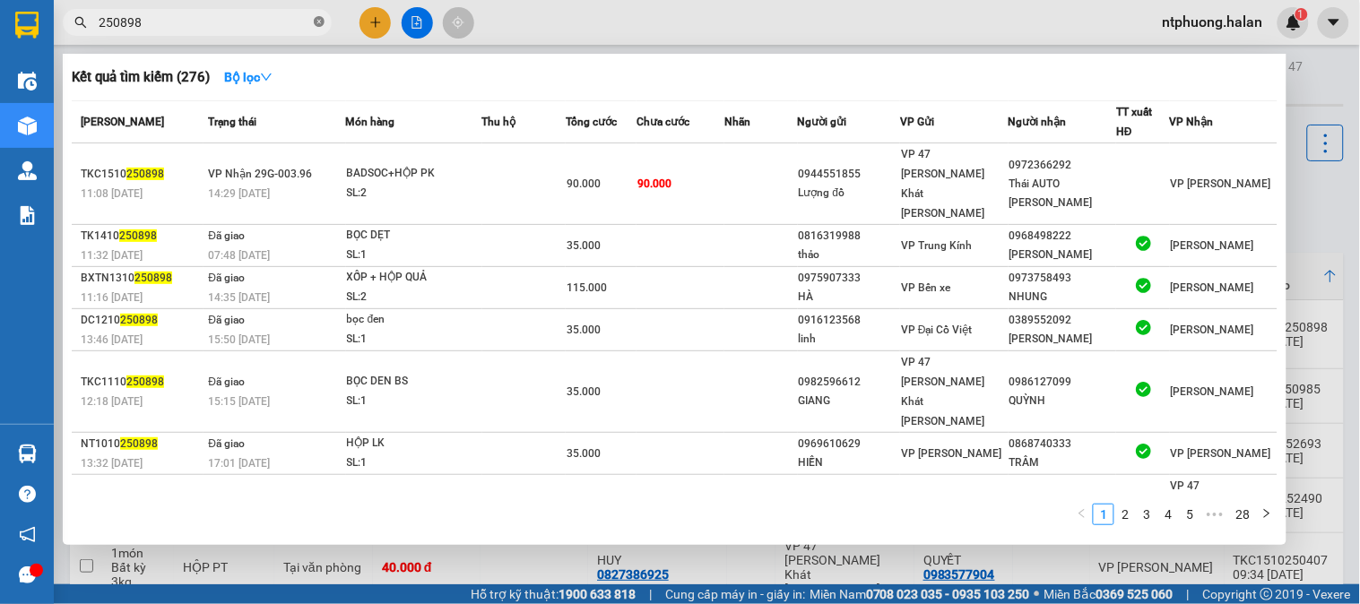
click at [320, 19] on icon "close-circle" at bounding box center [319, 21] width 11 height 11
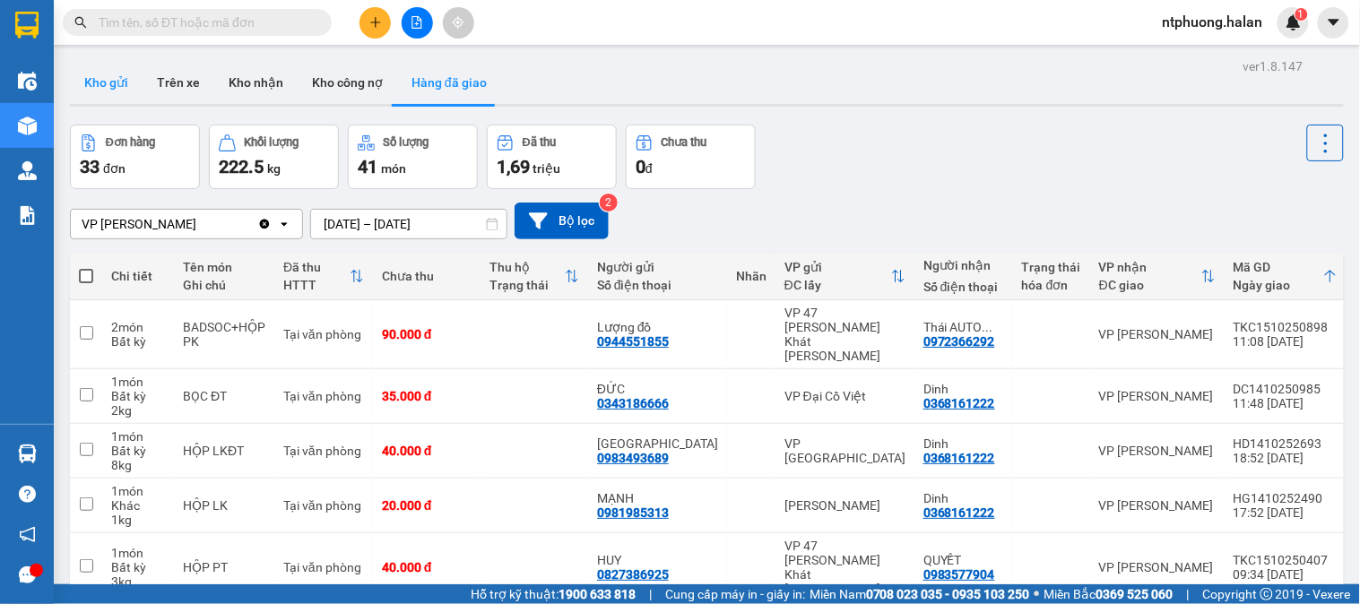
click at [113, 81] on button "Kho gửi" at bounding box center [106, 82] width 73 height 43
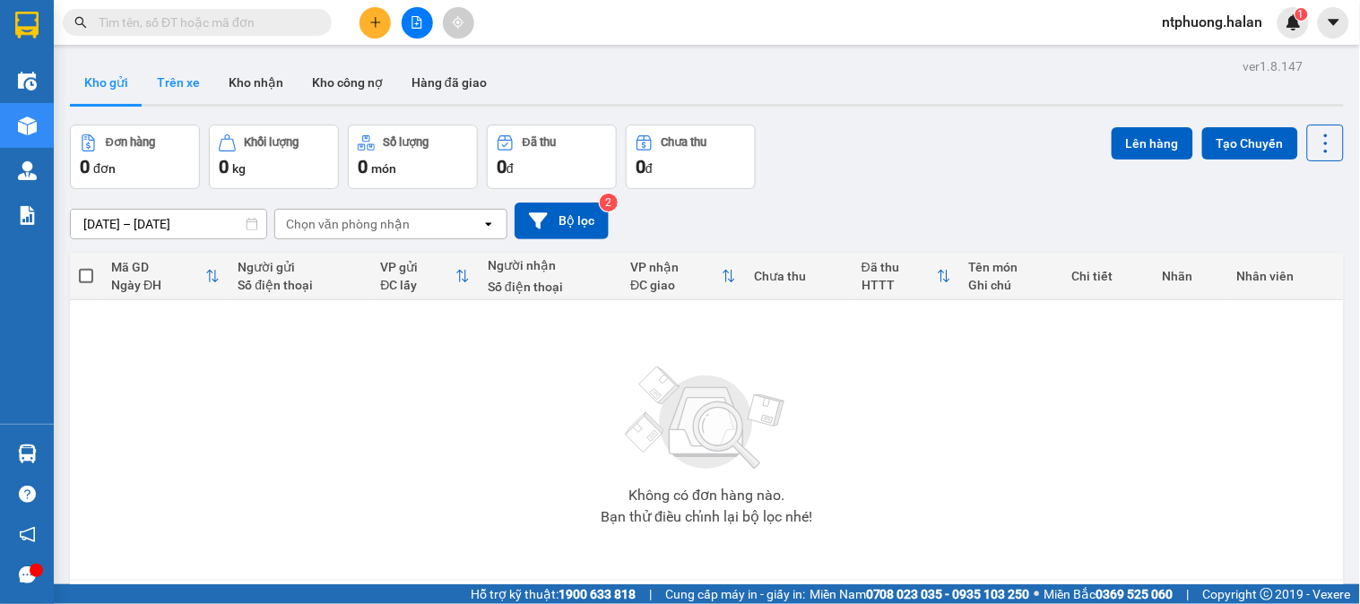
click at [190, 81] on button "Trên xe" at bounding box center [179, 82] width 72 height 43
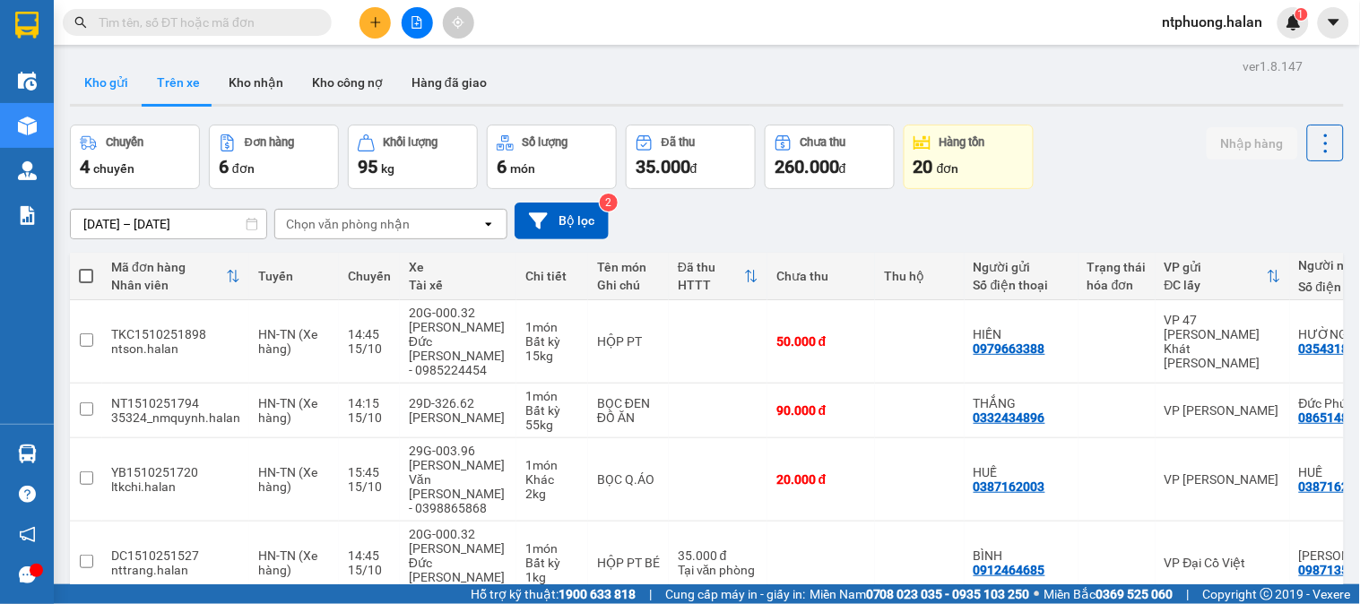
click at [102, 82] on button "Kho gửi" at bounding box center [106, 82] width 73 height 43
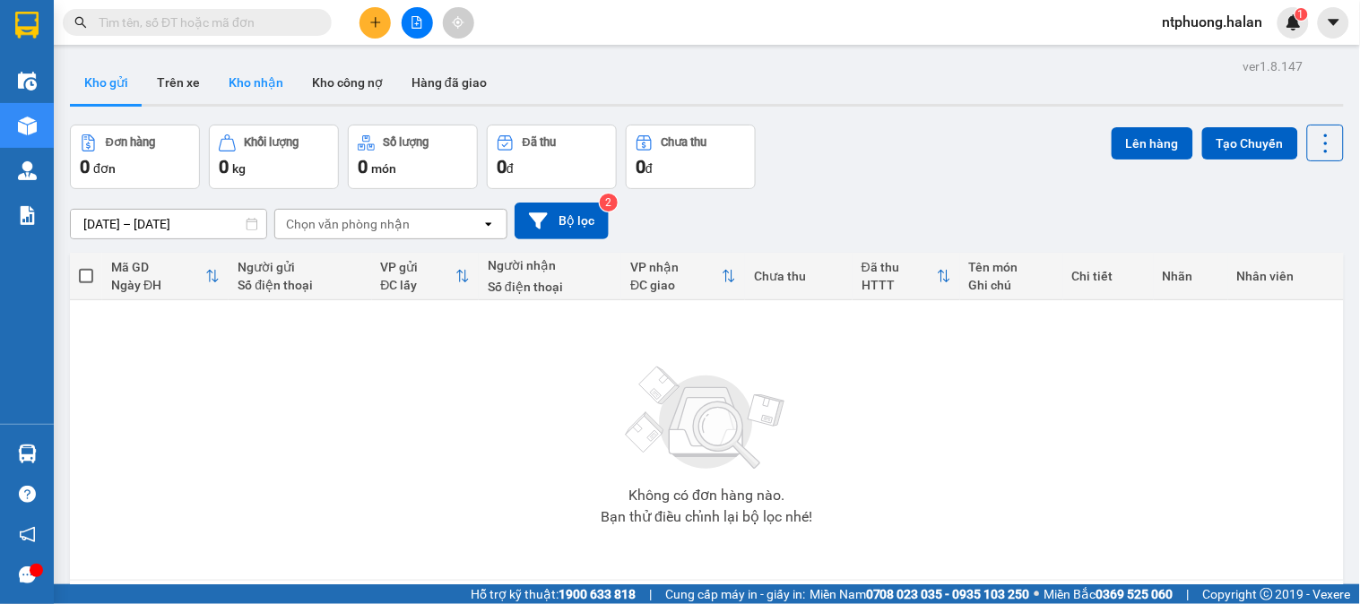
click at [256, 92] on button "Kho nhận" at bounding box center [255, 82] width 83 height 43
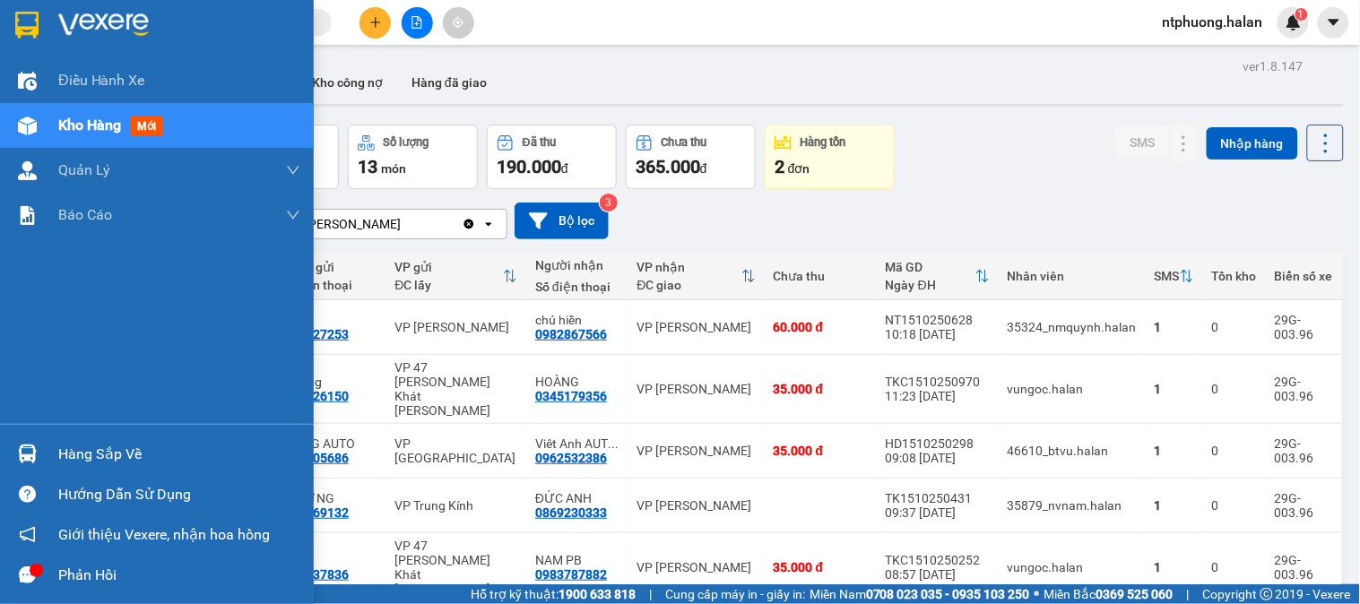
click at [96, 444] on div "Hàng sắp về" at bounding box center [179, 454] width 242 height 27
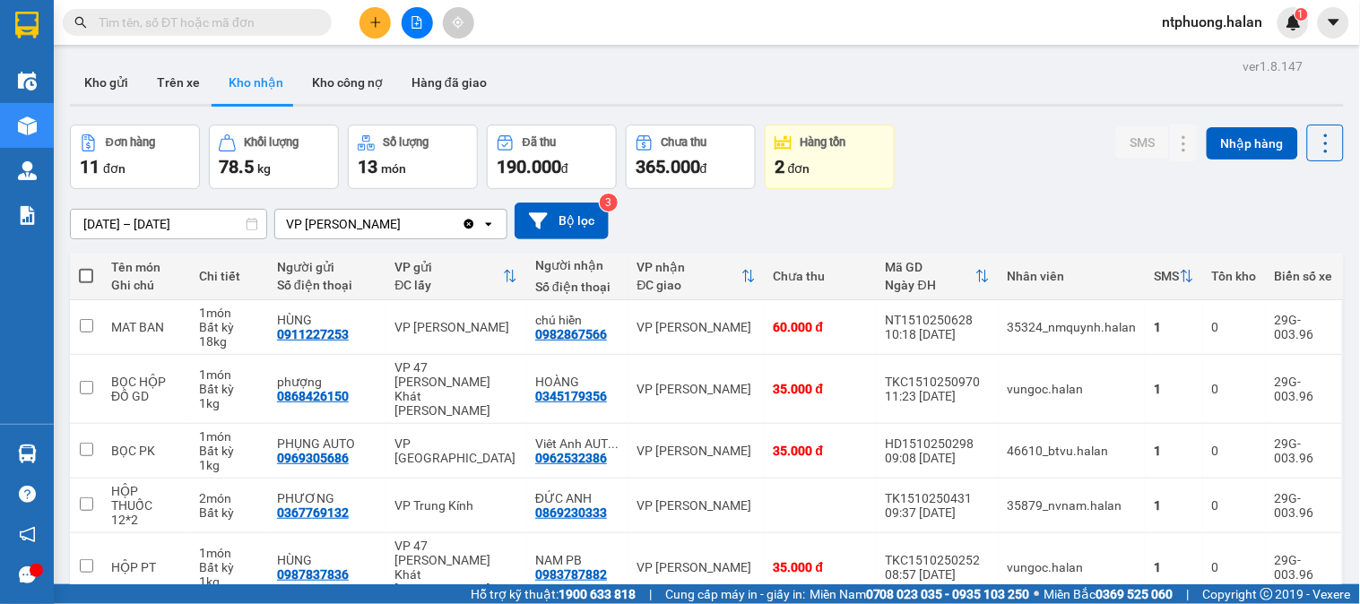
click at [870, 203] on section "Kết quả [PERSON_NAME] ( 276 ) Bộ lọc Mã ĐH Trạng thái Món hàng Thu hộ Tổng [PER…" at bounding box center [680, 302] width 1360 height 604
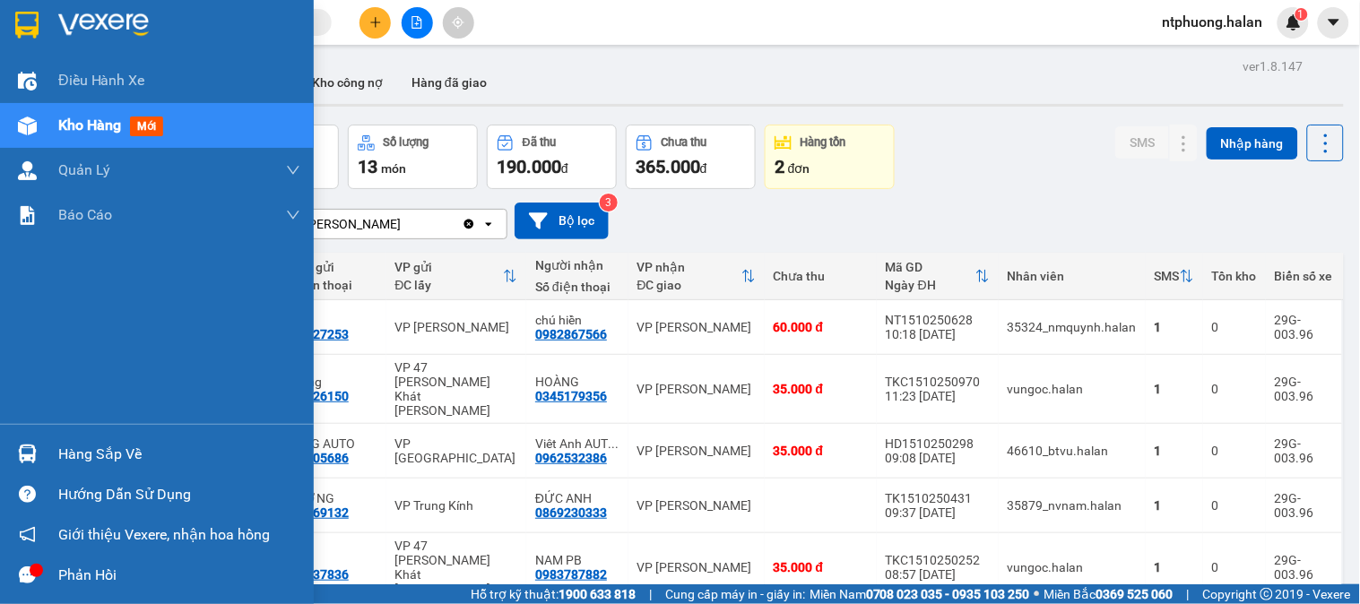
click at [95, 118] on span "Kho hàng" at bounding box center [89, 125] width 63 height 17
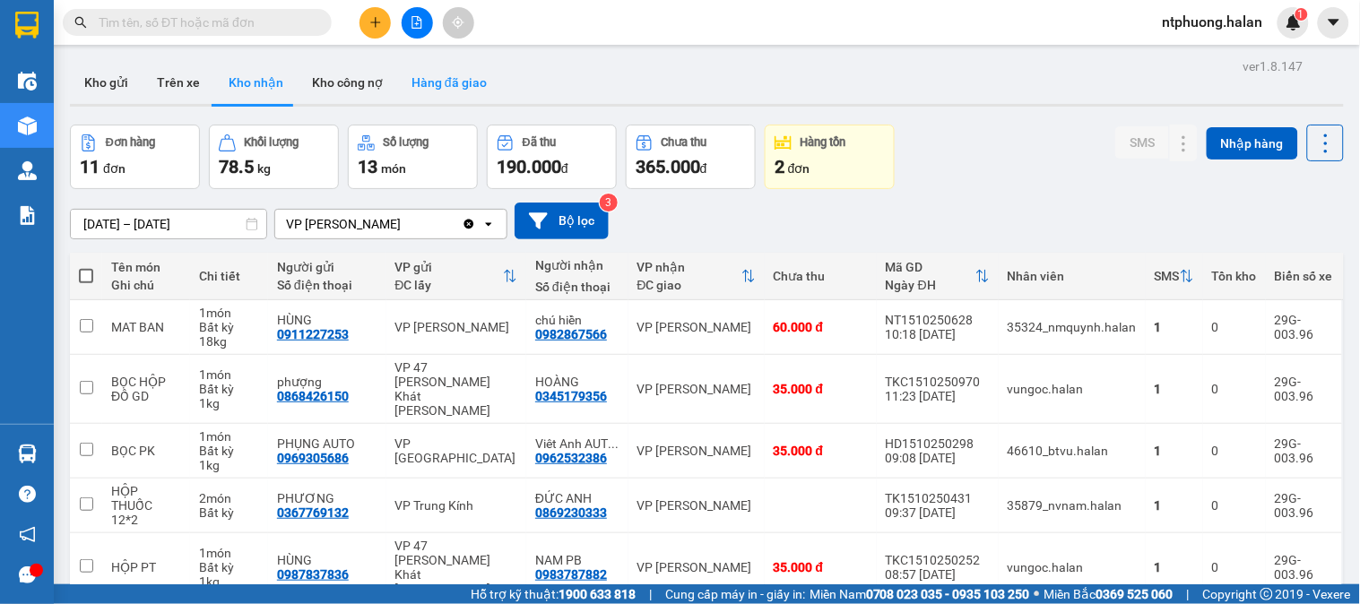
click at [463, 85] on button "Hàng đã giao" at bounding box center [449, 82] width 104 height 43
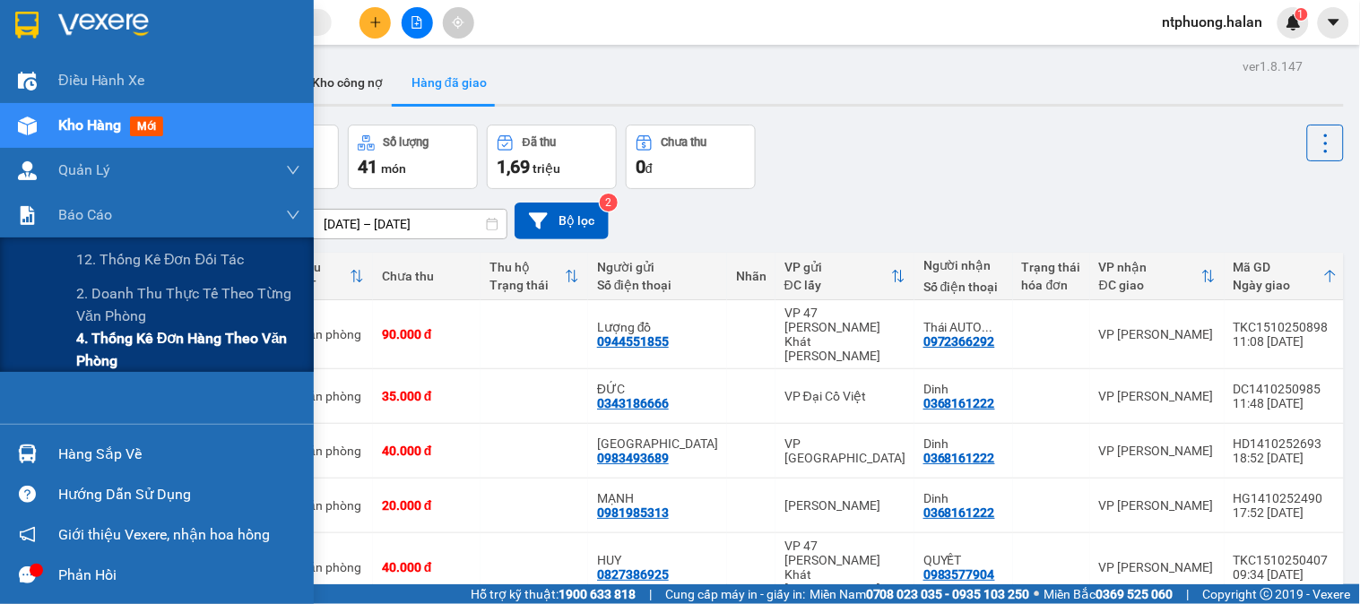
click at [138, 336] on span "4. Thống kê đơn hàng theo văn phòng" at bounding box center [188, 349] width 224 height 45
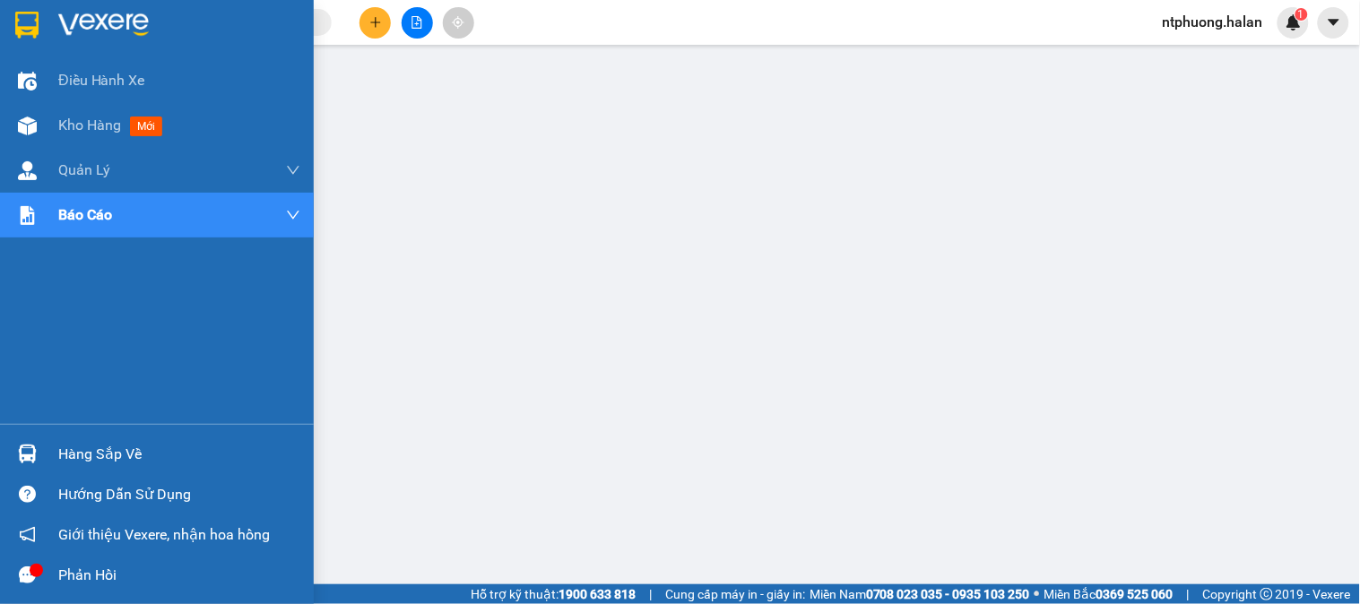
click at [123, 454] on div "Hàng sắp về" at bounding box center [179, 454] width 242 height 27
click at [91, 127] on span "Kho hàng" at bounding box center [89, 125] width 63 height 17
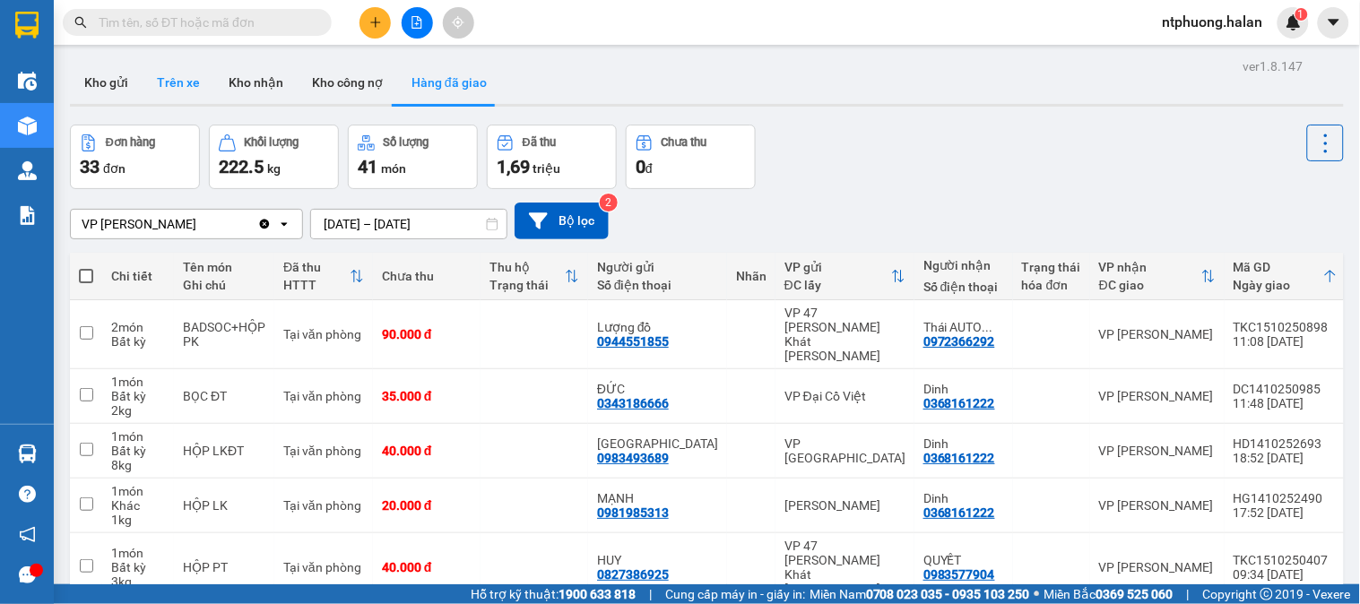
click at [179, 86] on button "Trên xe" at bounding box center [179, 82] width 72 height 43
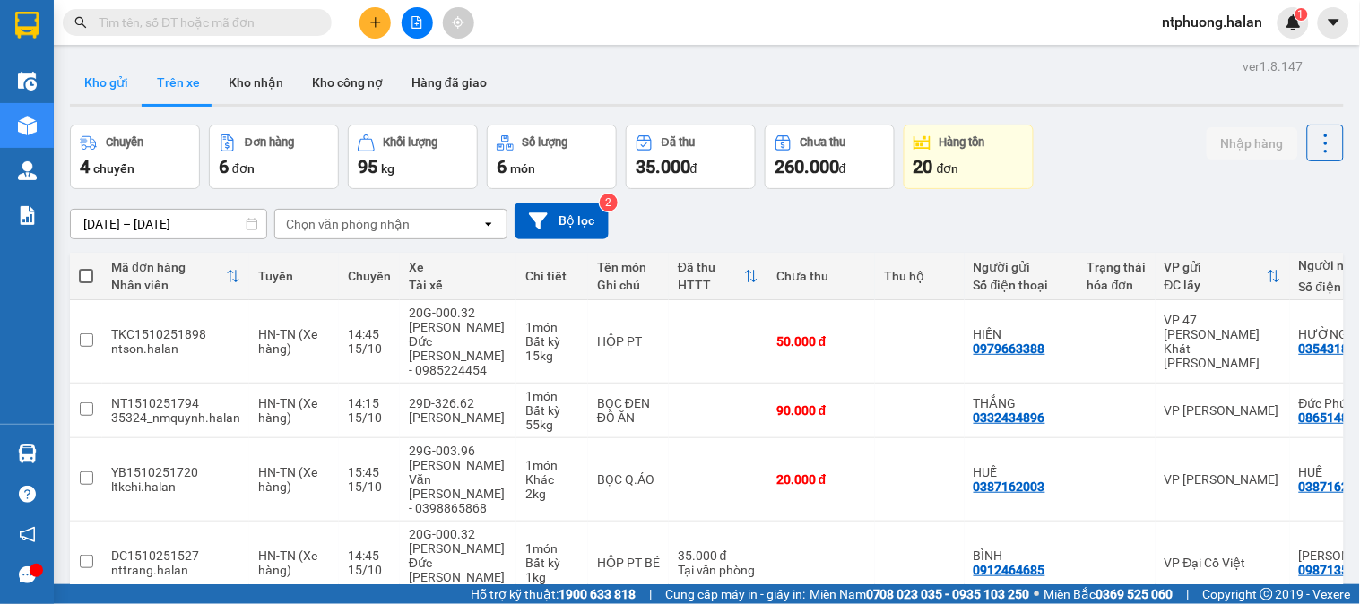
click at [109, 74] on button "Kho gửi" at bounding box center [106, 82] width 73 height 43
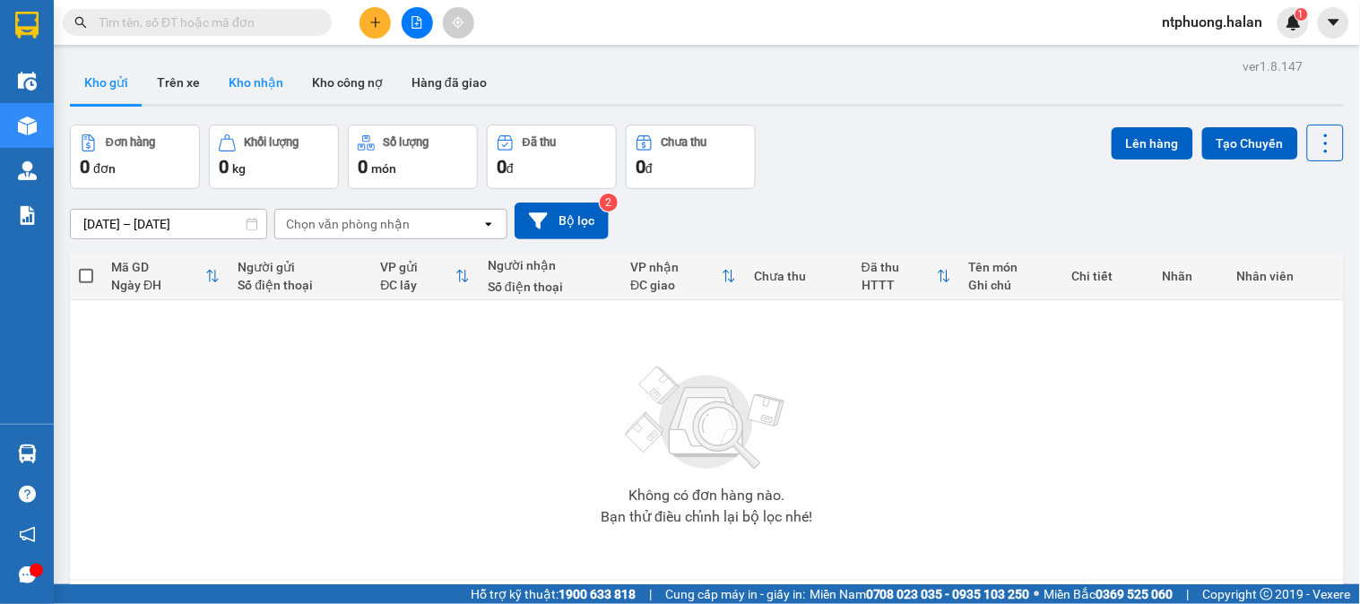
click at [255, 79] on button "Kho nhận" at bounding box center [255, 82] width 83 height 43
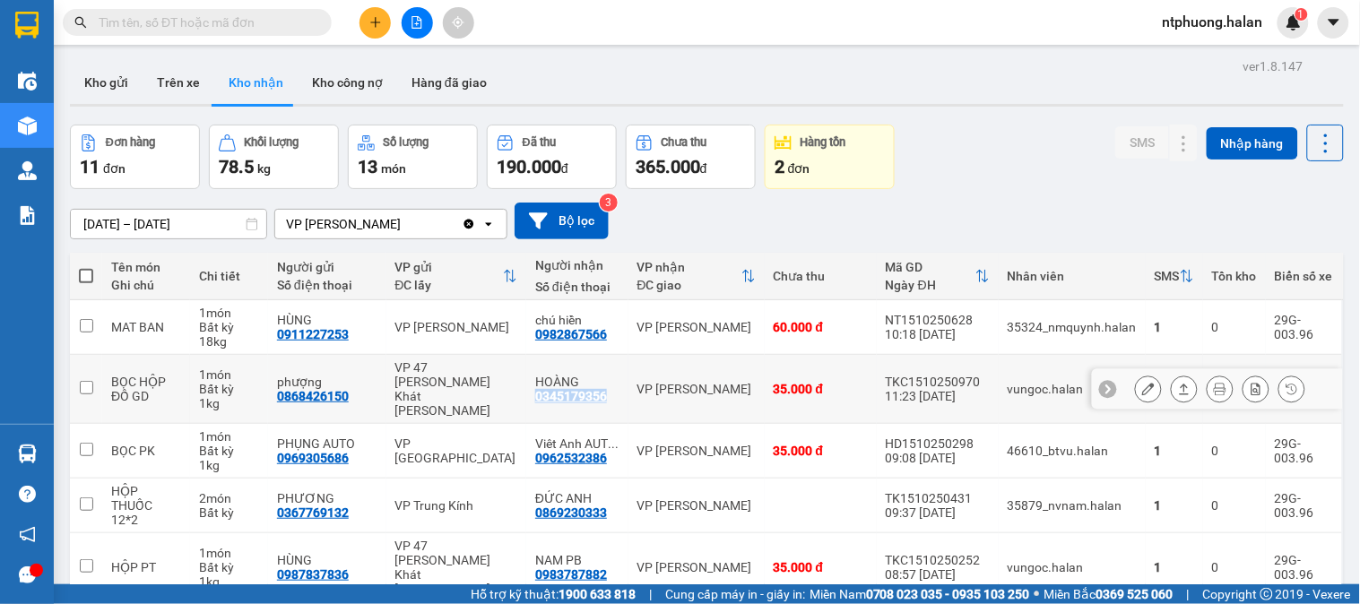
drag, startPoint x: 524, startPoint y: 387, endPoint x: 594, endPoint y: 392, distance: 70.1
click at [594, 392] on td "HOÀNG 0345179356" at bounding box center [576, 389] width 101 height 69
checkbox input "true"
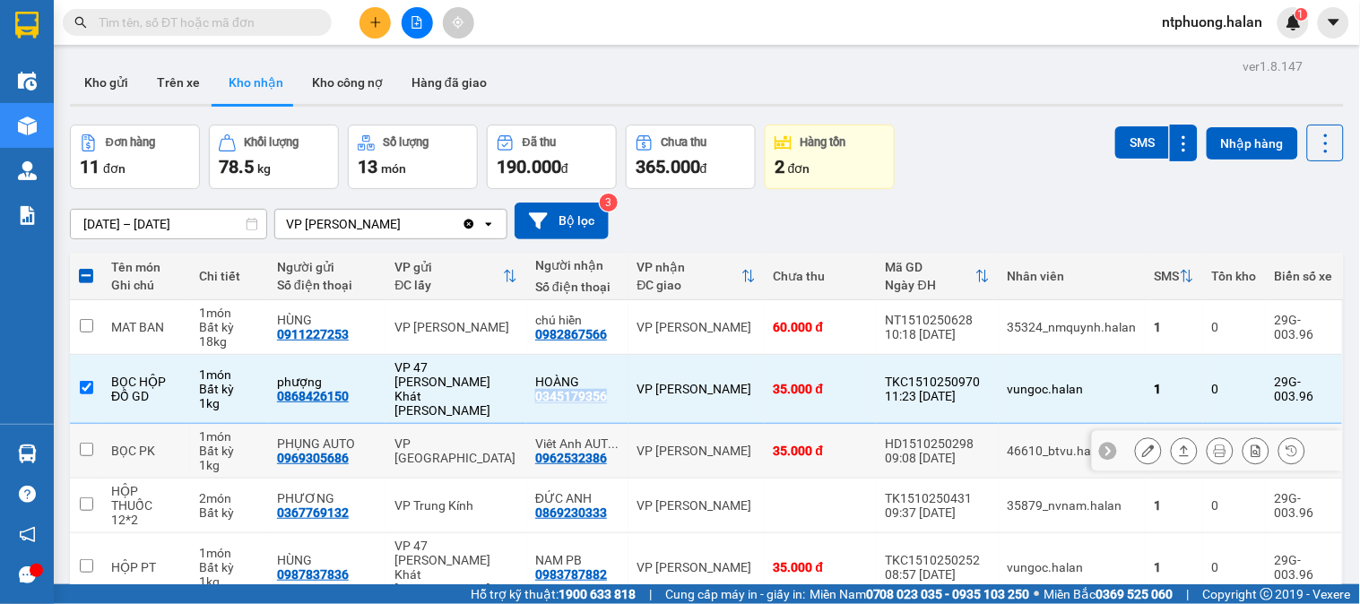
copy div "0345179356"
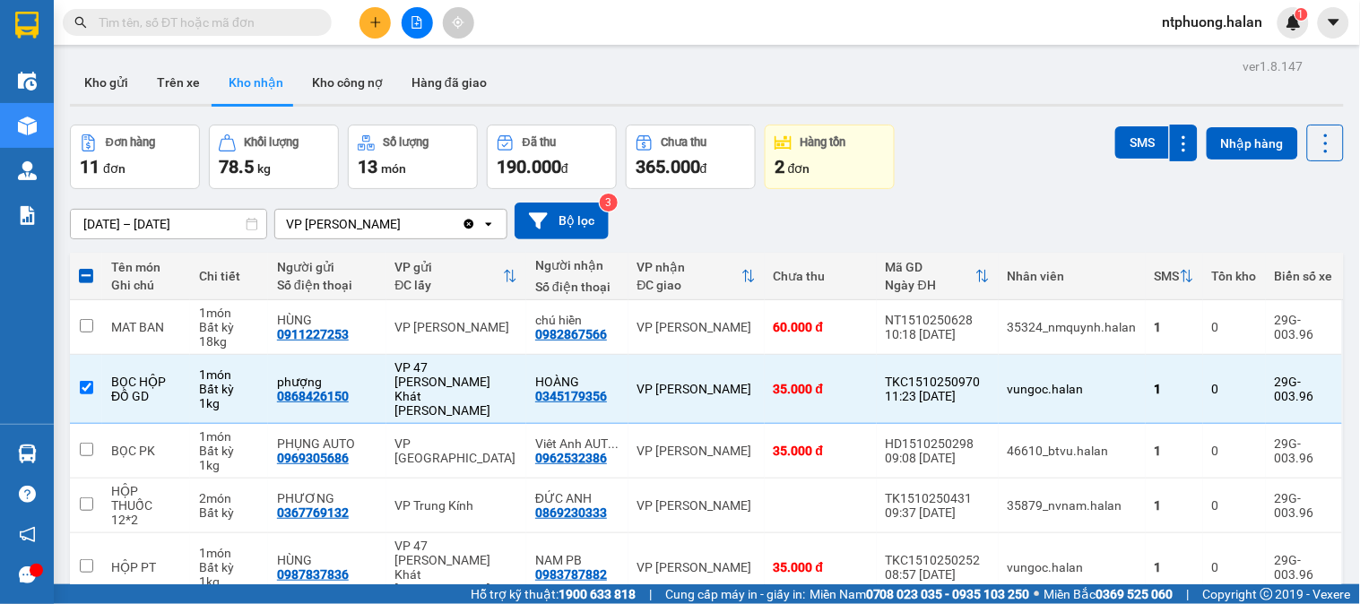
click at [220, 15] on input "text" at bounding box center [205, 23] width 212 height 20
paste input "0345179356"
type input "0345179356"
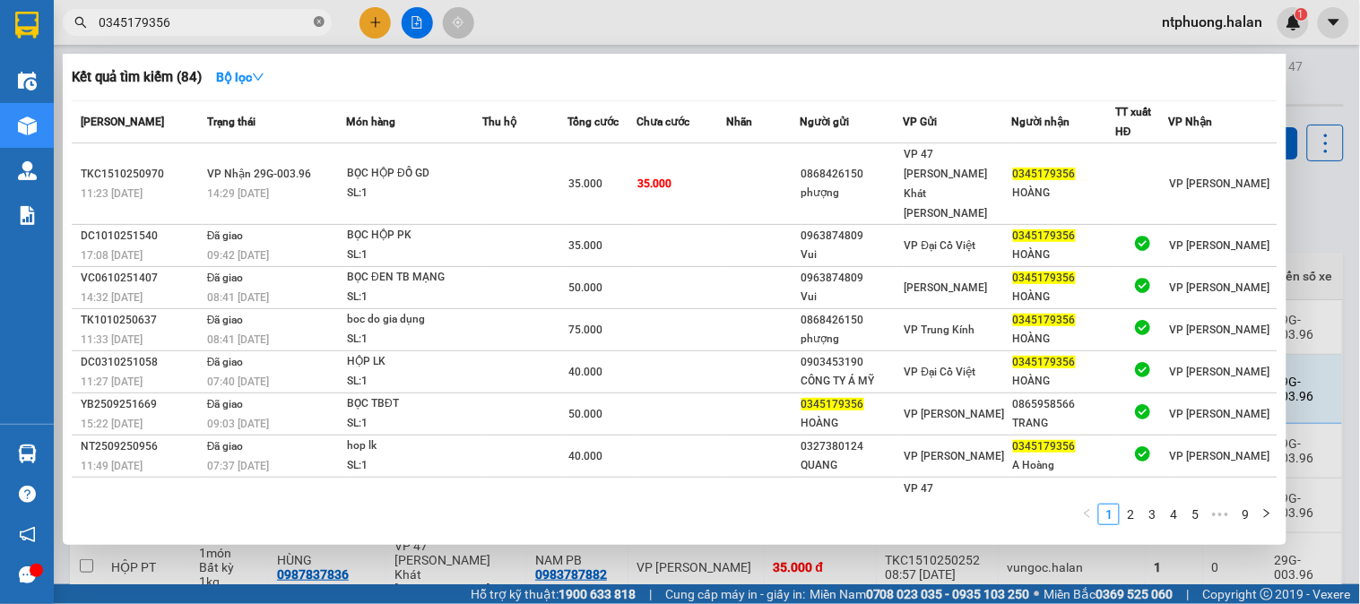
click at [319, 18] on icon "close-circle" at bounding box center [319, 21] width 11 height 11
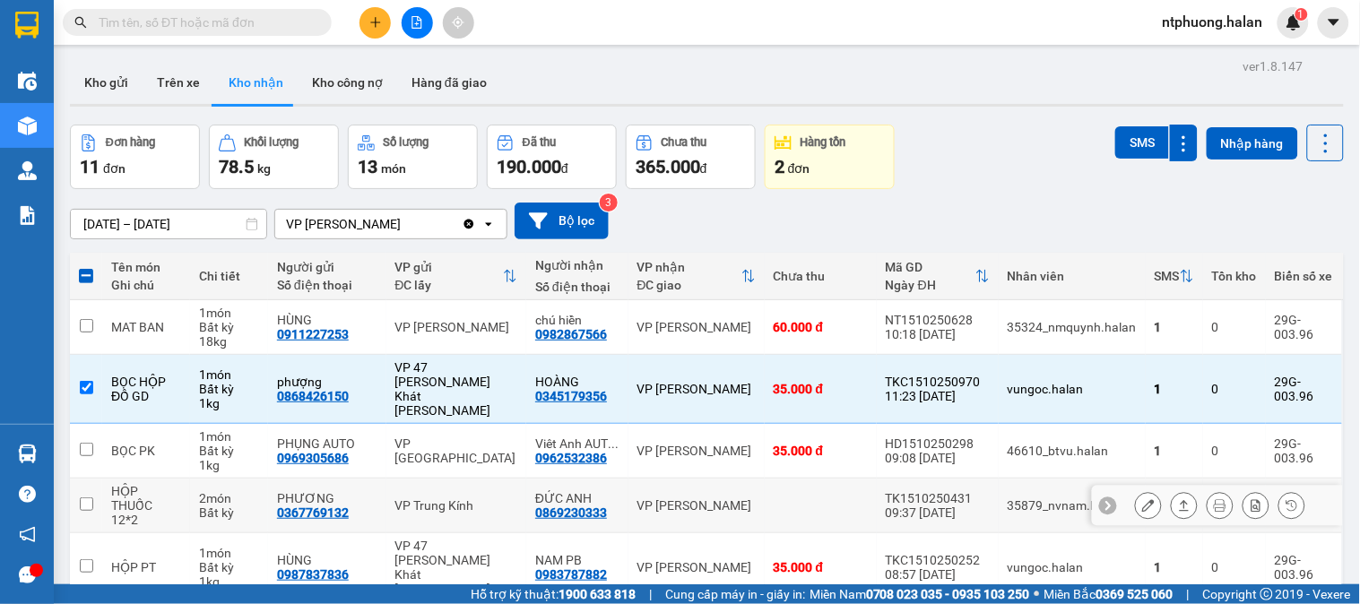
scroll to position [99, 0]
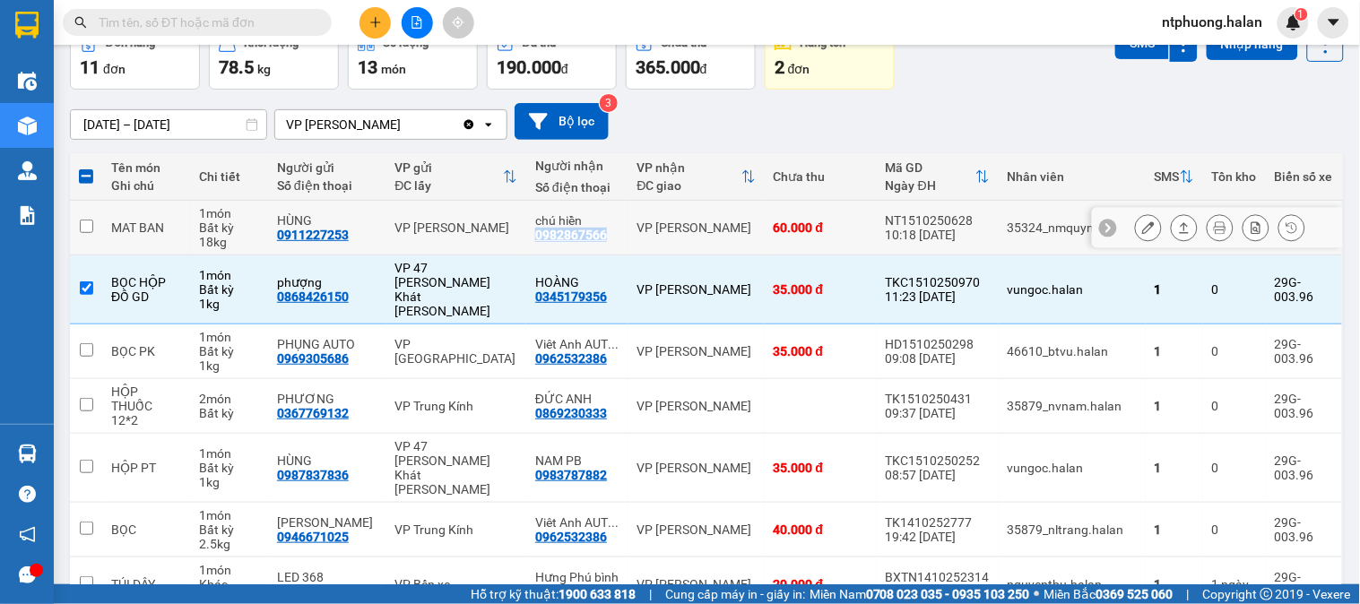
copy div "0982867566"
drag, startPoint x: 523, startPoint y: 235, endPoint x: 610, endPoint y: 240, distance: 87.1
click at [610, 240] on td "chú hiền 0982867566" at bounding box center [576, 228] width 101 height 55
checkbox input "true"
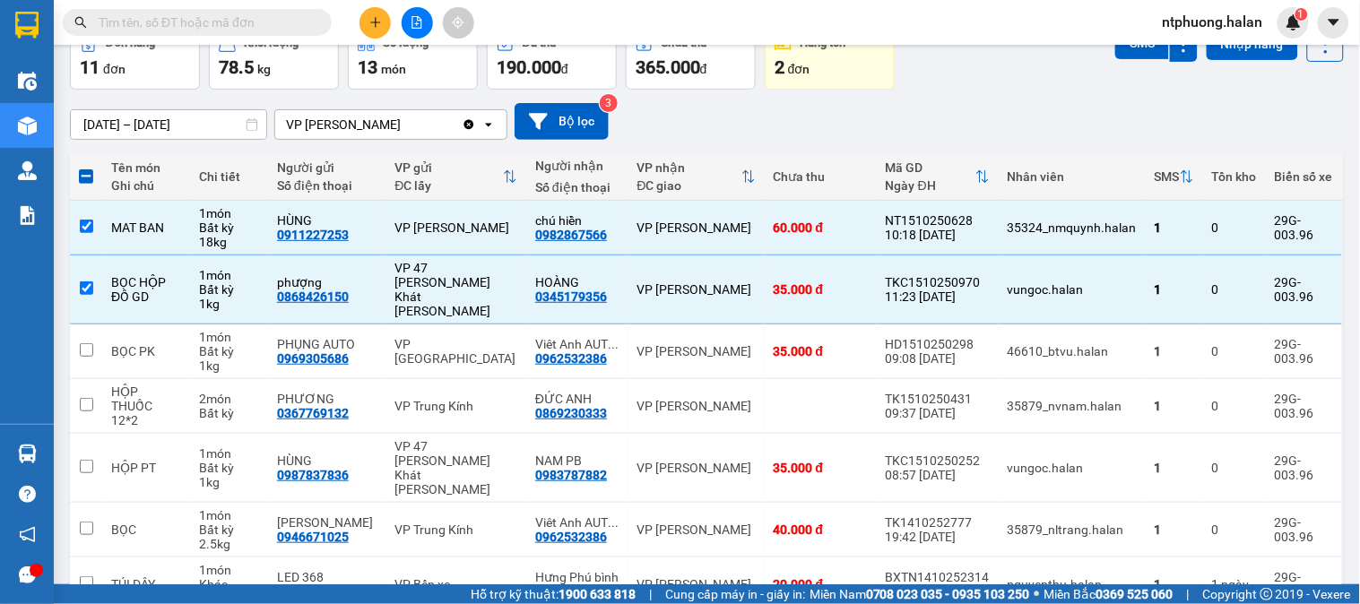
click at [195, 22] on input "text" at bounding box center [205, 23] width 212 height 20
paste input "0982867566"
type input "0982867566"
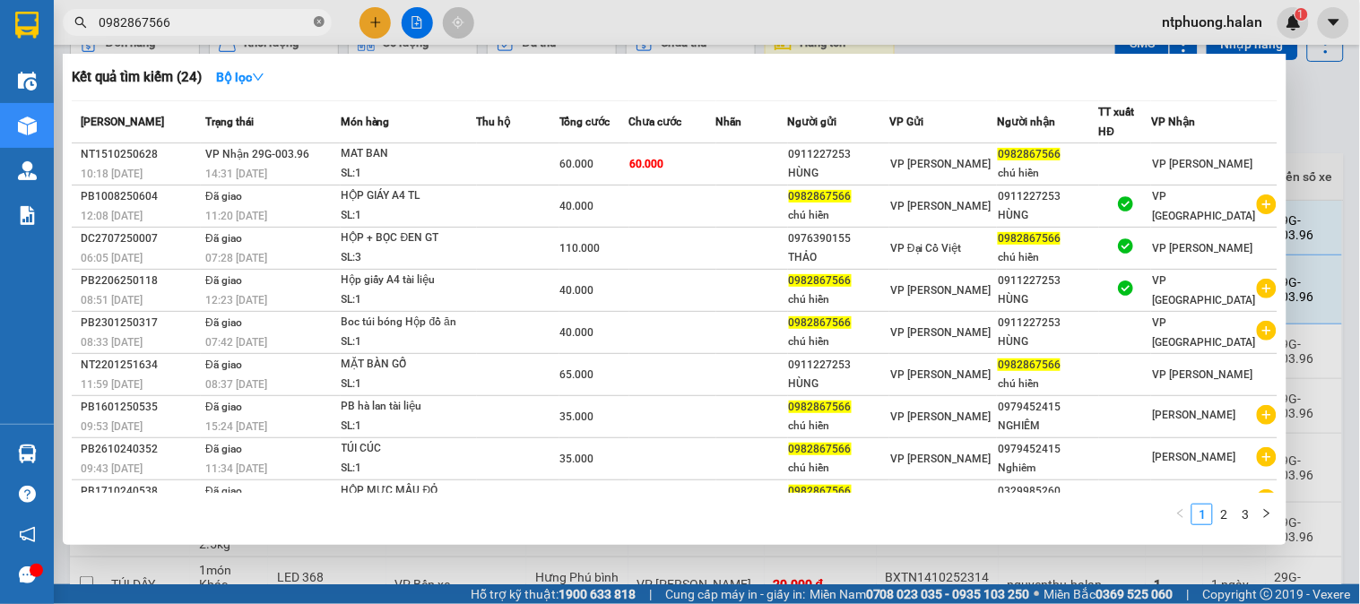
click at [319, 21] on icon "close-circle" at bounding box center [319, 21] width 11 height 11
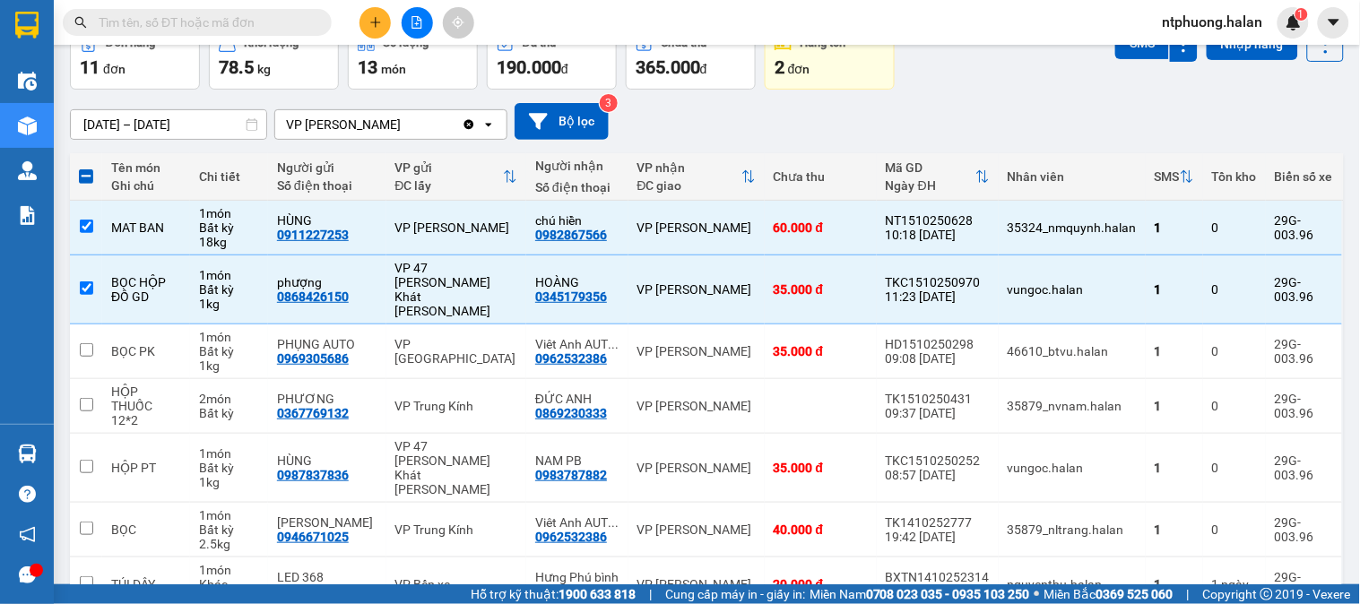
click at [894, 122] on div "[DATE] – [DATE] Press the down arrow key to interact with the calendar and sele…" at bounding box center [707, 121] width 1274 height 37
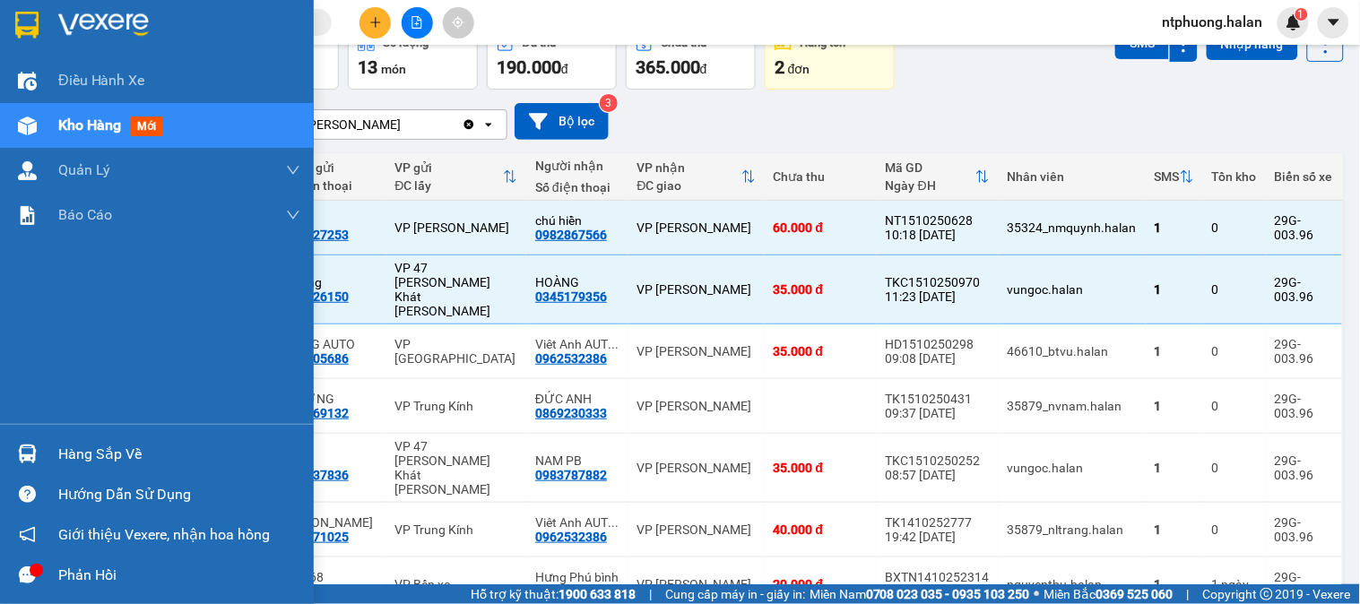
click at [126, 458] on div "Hàng sắp về" at bounding box center [179, 454] width 242 height 27
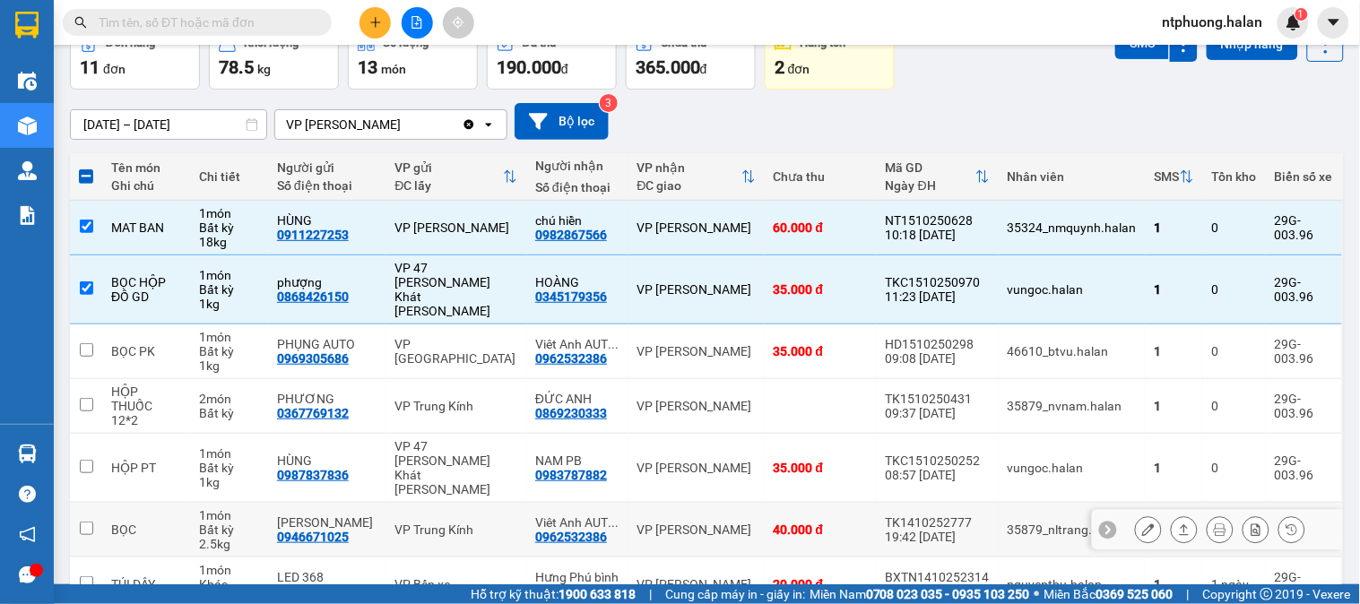
click at [881, 468] on section "Kết quả [PERSON_NAME] ( 24 ) Bộ lọc Mã ĐH Trạng thái Món hàng Thu hộ Tổng [PERS…" at bounding box center [680, 302] width 1360 height 604
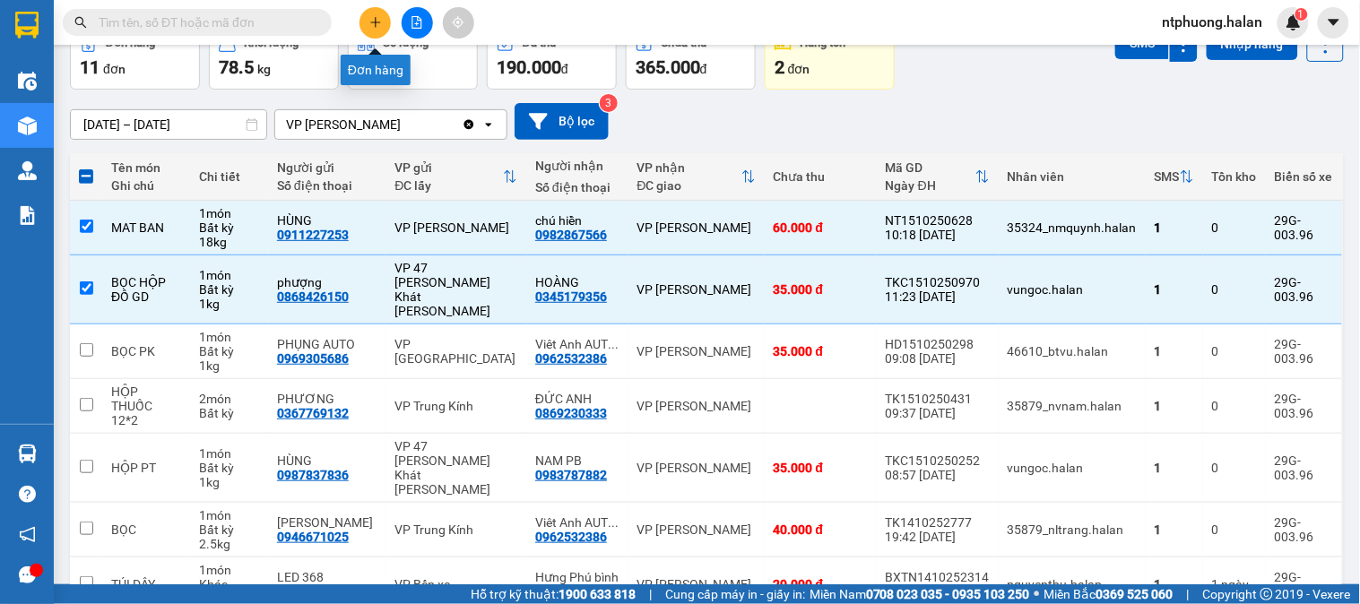
click at [375, 16] on icon "plus" at bounding box center [375, 22] width 13 height 13
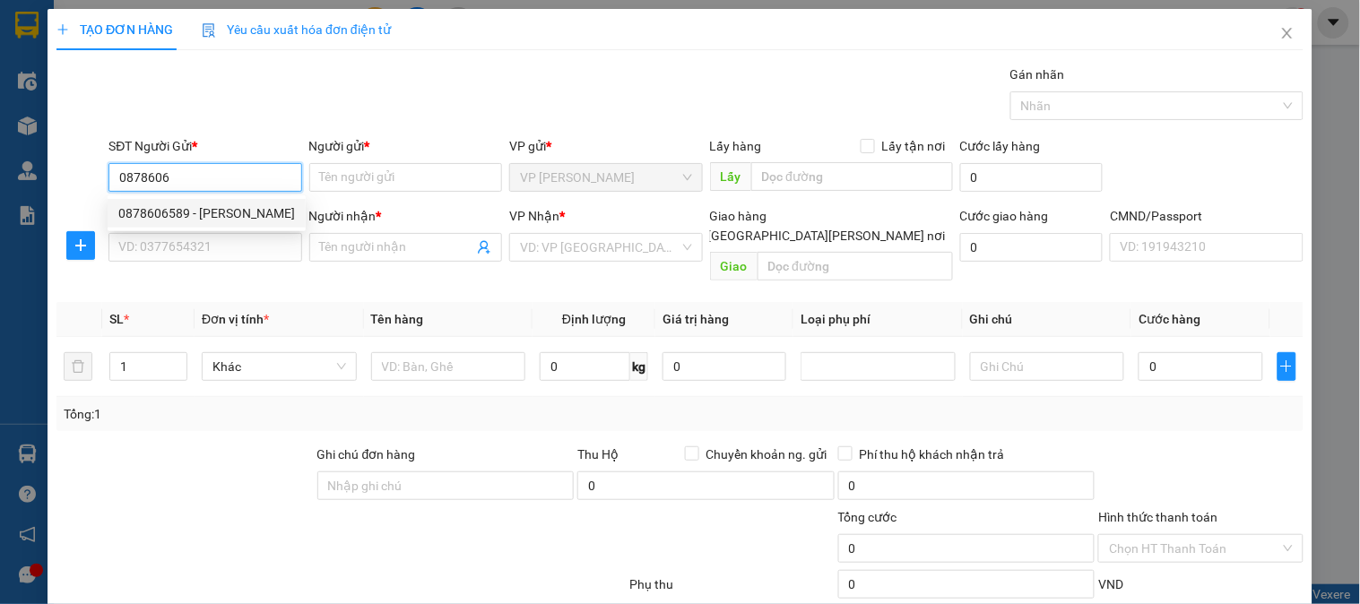
click at [184, 208] on div "0878606589 - [PERSON_NAME]" at bounding box center [206, 213] width 177 height 20
type input "0878606589"
type input "Tùng"
type input "0878606589"
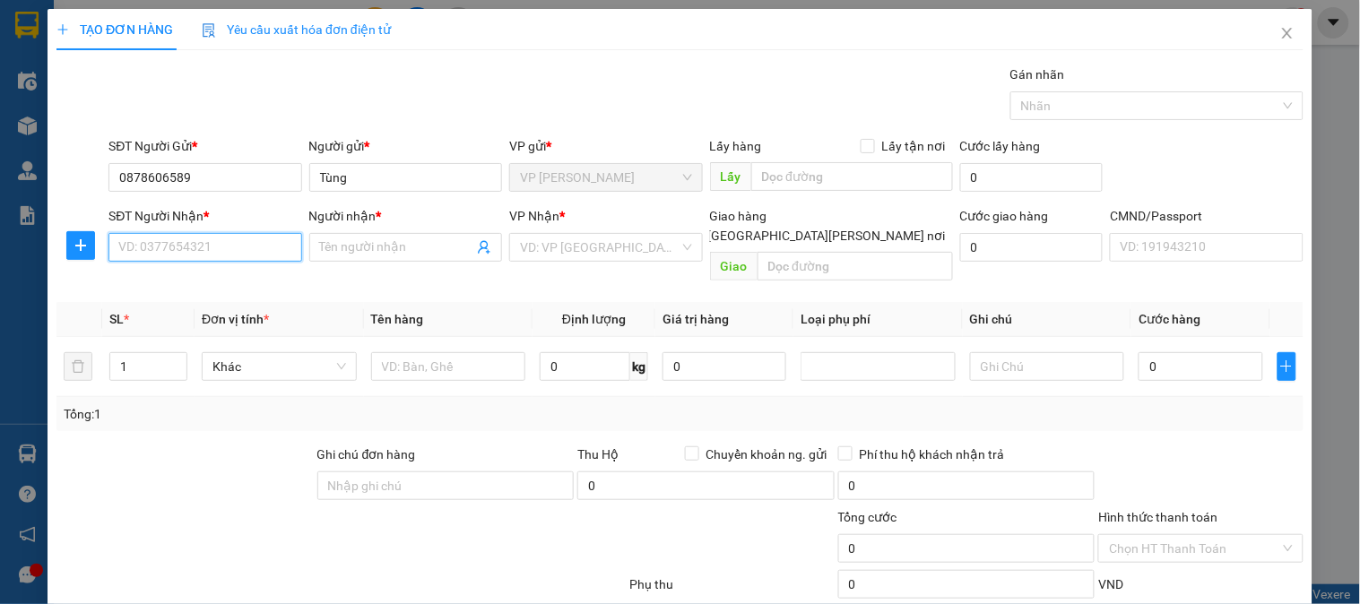
click at [186, 251] on input "SĐT Người Nhận *" at bounding box center [204, 247] width 193 height 29
click at [202, 284] on div "0388924078 - [PERSON_NAME]" at bounding box center [206, 283] width 177 height 20
type input "0388924078"
type input "TUẤN ANH"
click at [74, 239] on icon "plus" at bounding box center [81, 245] width 14 height 14
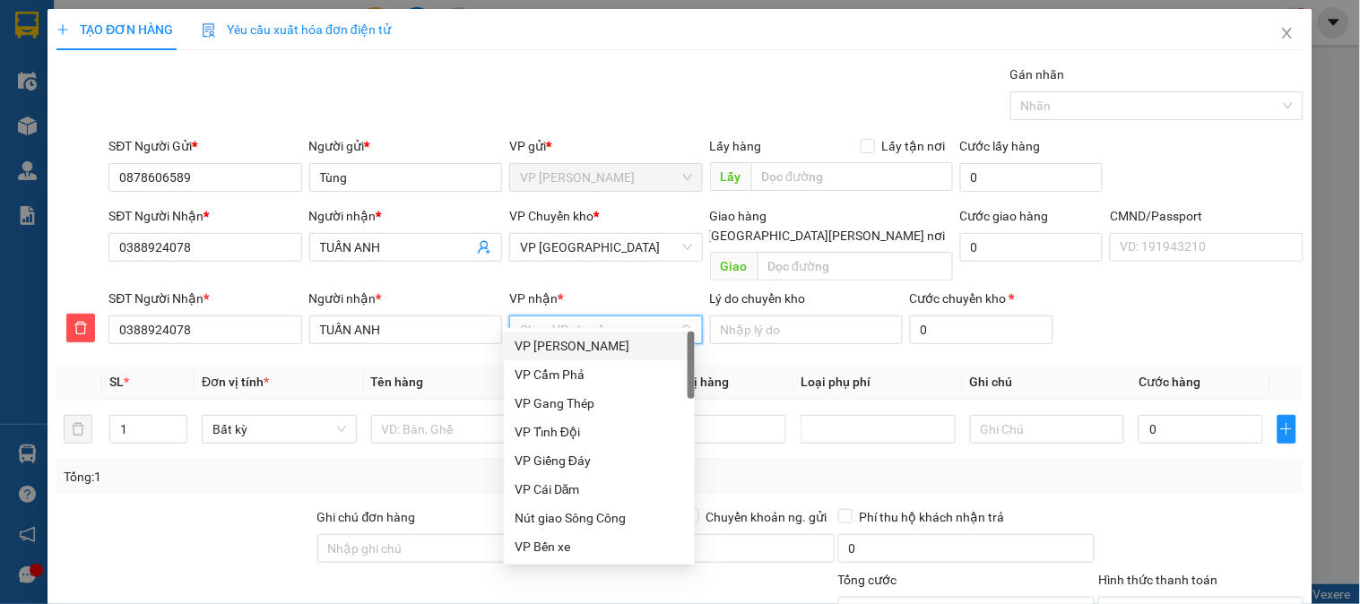
click at [566, 316] on input "VP nhận *" at bounding box center [599, 329] width 159 height 27
type input "ha"
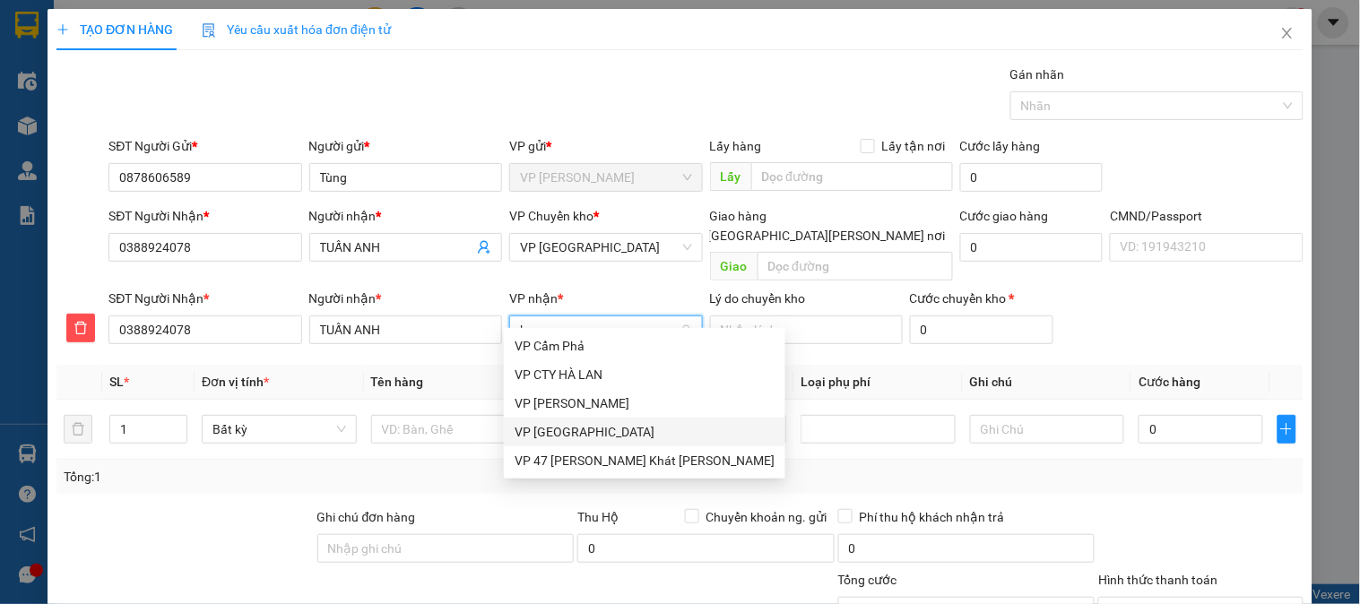
click at [566, 434] on div "VP [GEOGRAPHIC_DATA]" at bounding box center [645, 432] width 260 height 20
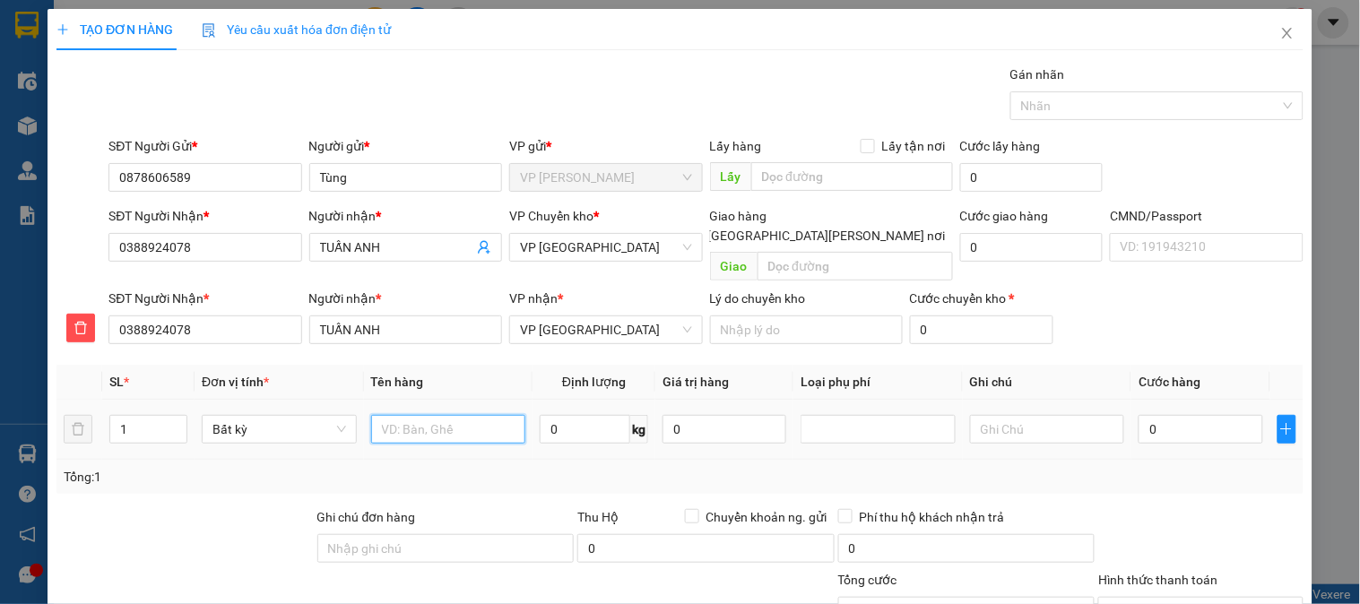
click at [405, 415] on input "text" at bounding box center [448, 429] width 155 height 29
type input "Túi cúc tài liệu"
click at [576, 418] on input "0" at bounding box center [585, 429] width 91 height 29
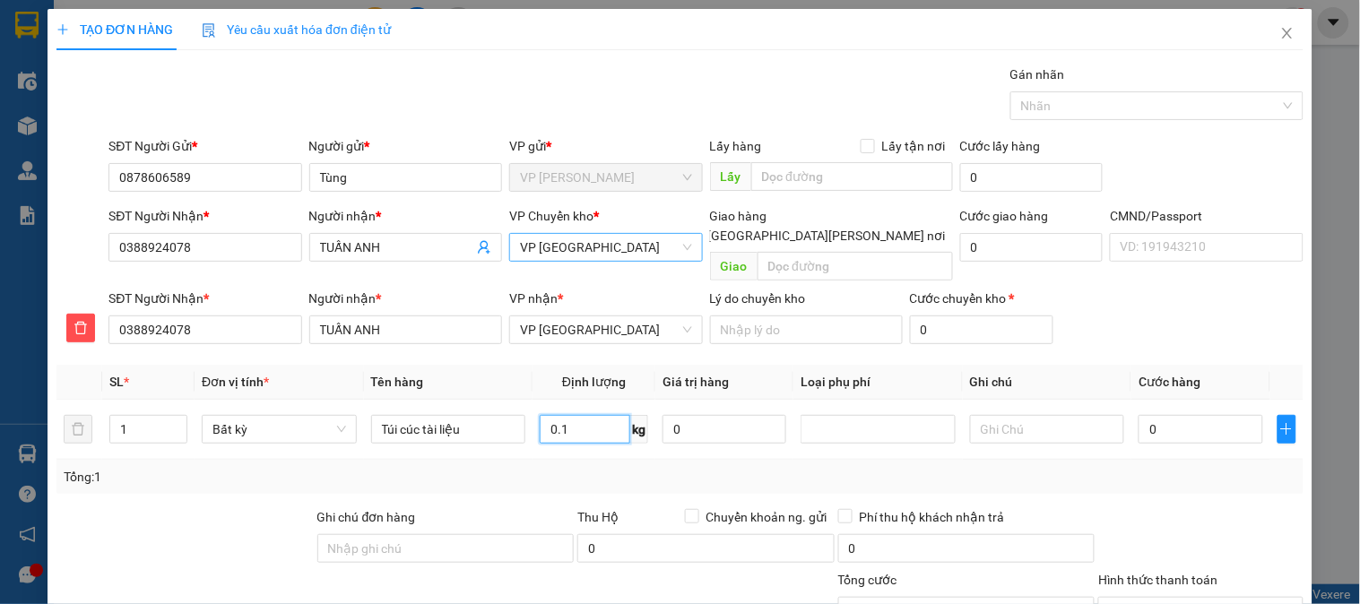
click at [580, 251] on span "VP [GEOGRAPHIC_DATA]" at bounding box center [605, 247] width 171 height 27
type input "0.1"
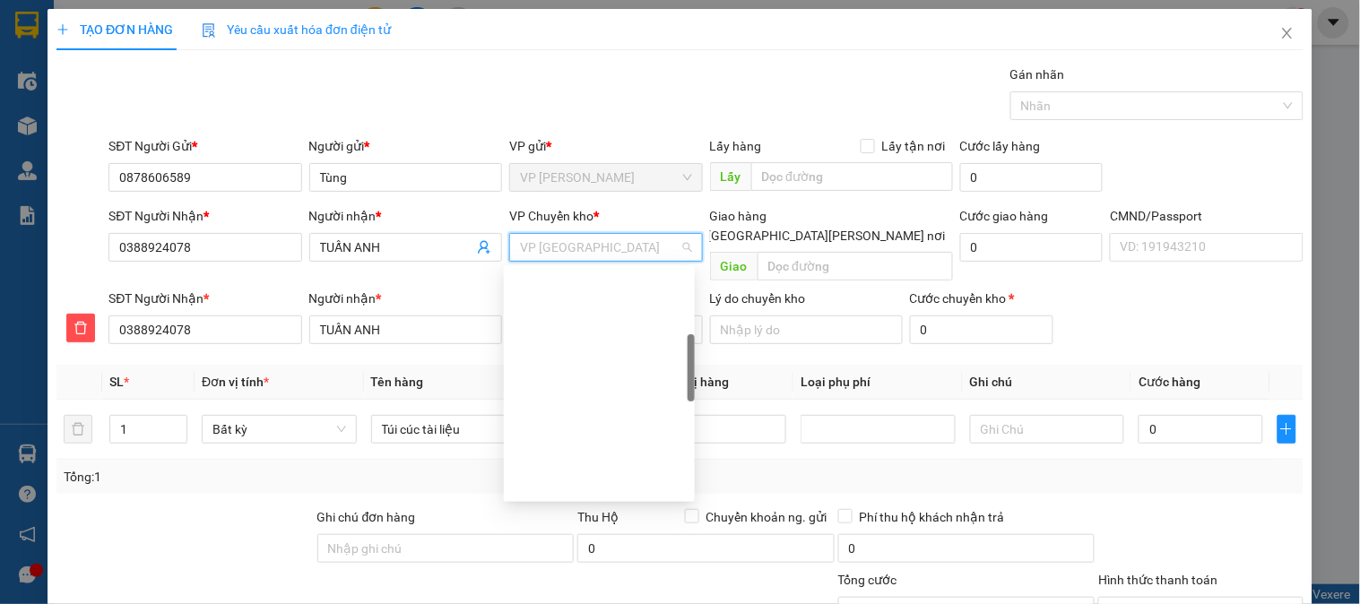
type input "40.000"
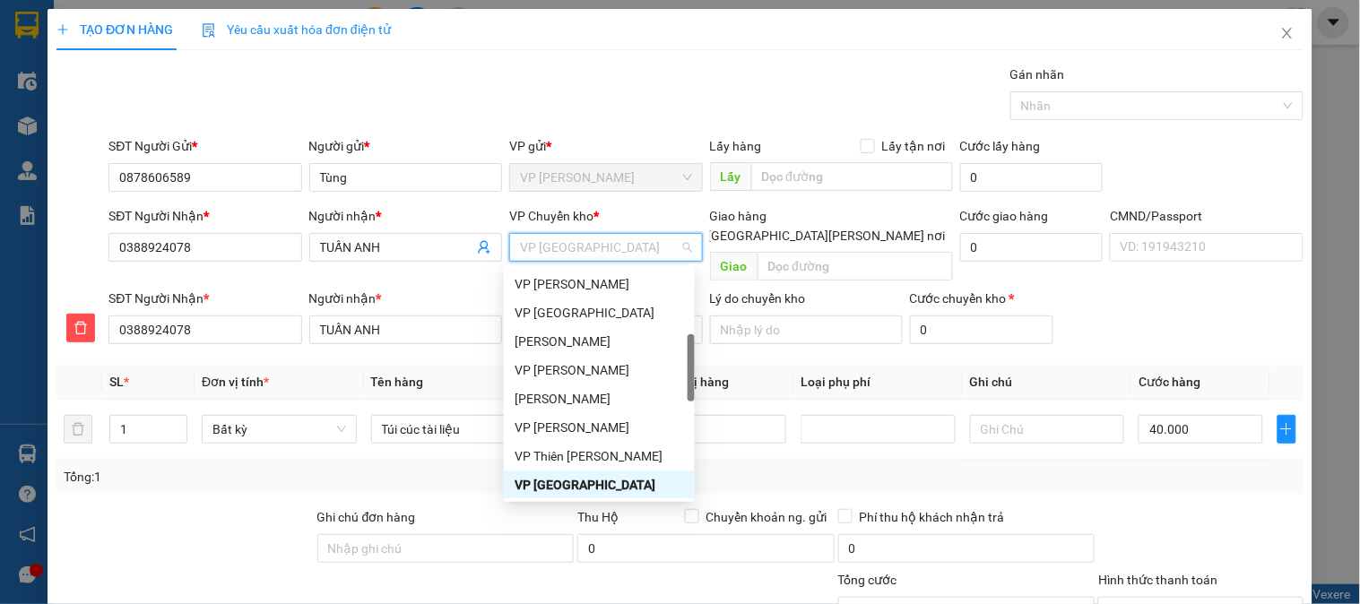
type input "b"
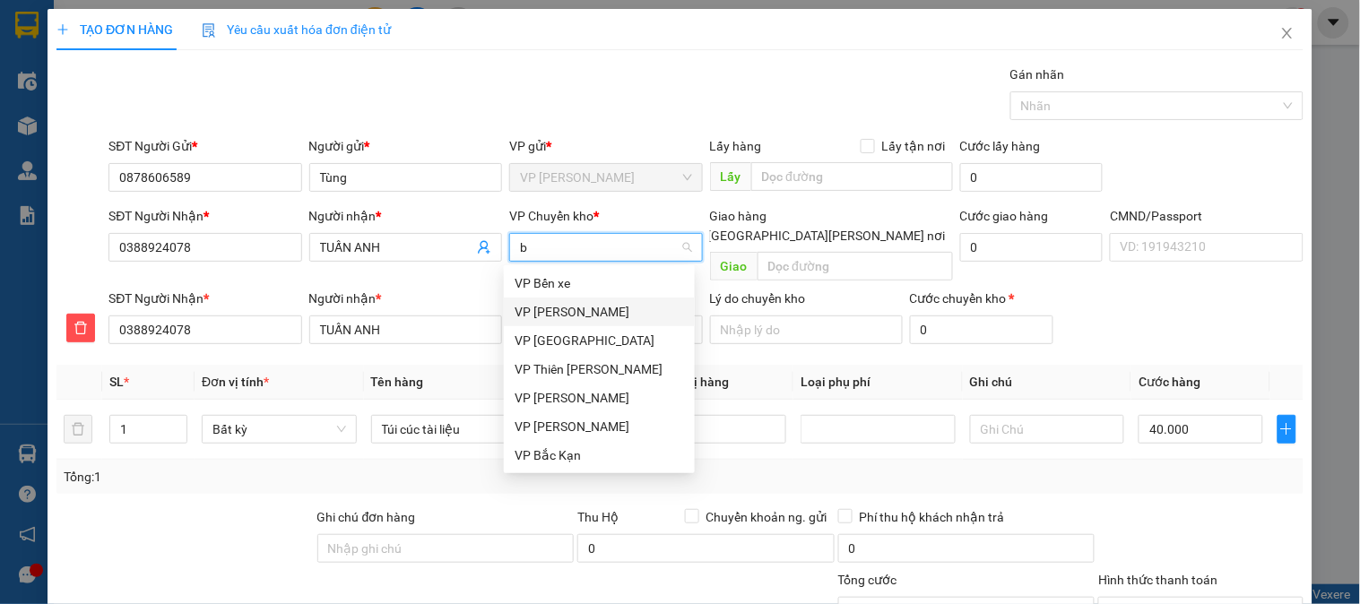
click at [543, 309] on div "VP [PERSON_NAME]" at bounding box center [599, 312] width 169 height 20
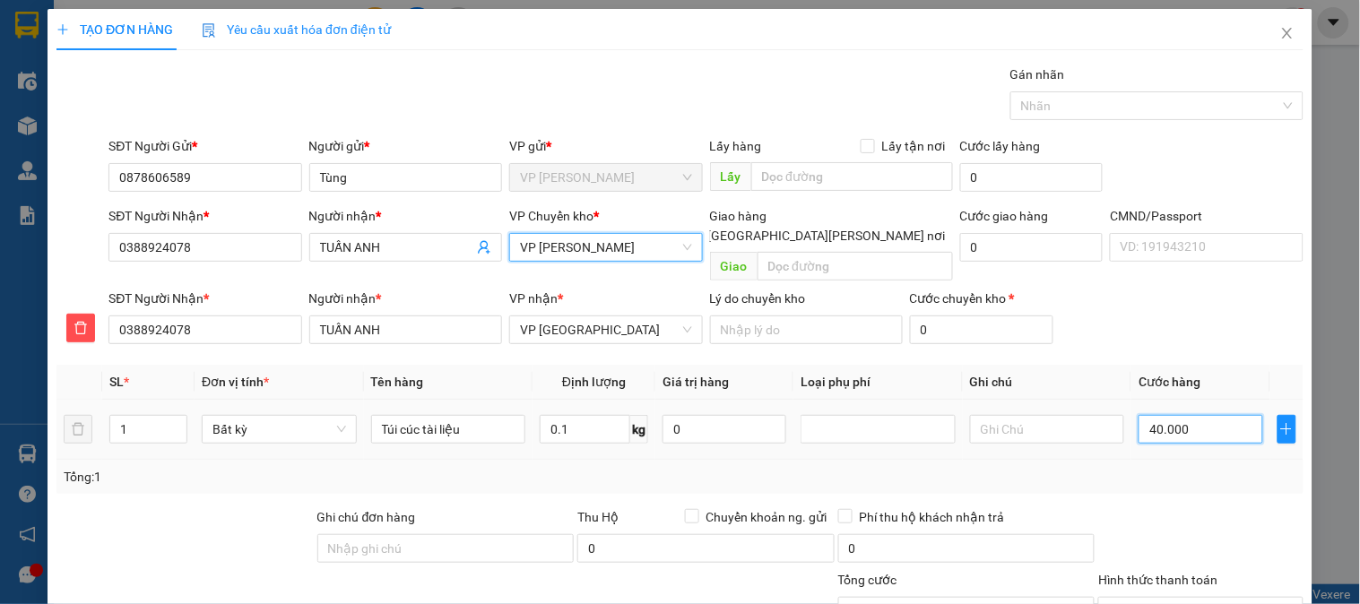
click at [1138, 415] on input "40.000" at bounding box center [1200, 429] width 124 height 29
type input "3"
type input "35"
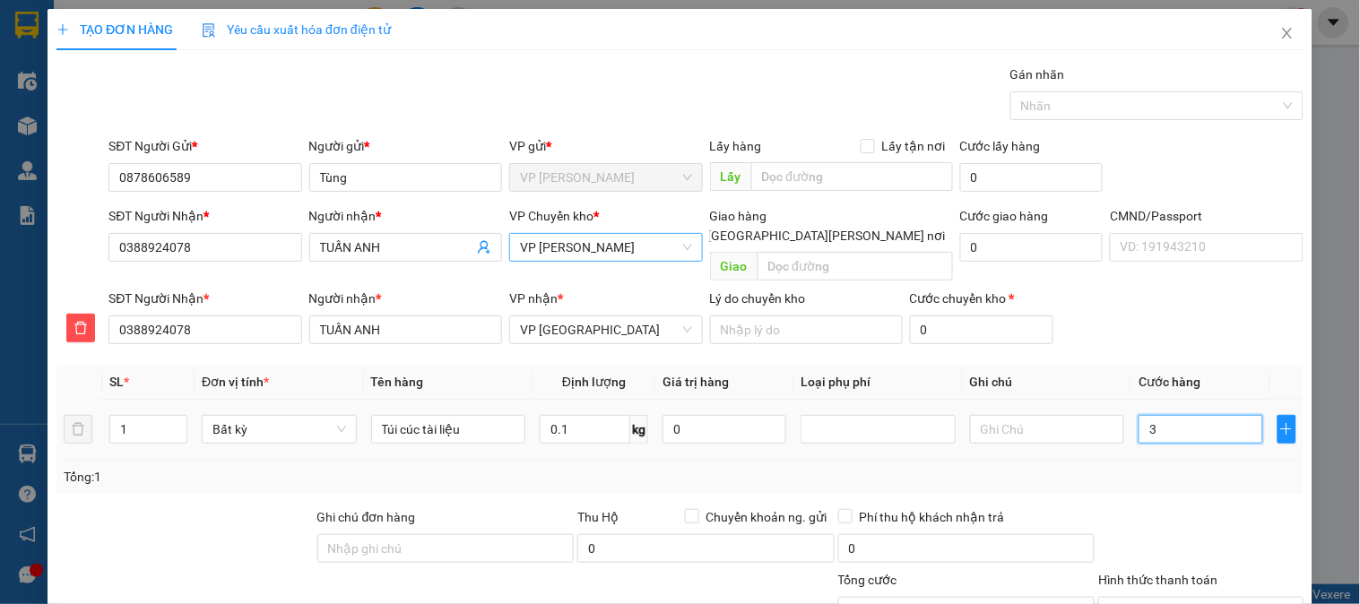
type input "35"
type input "350"
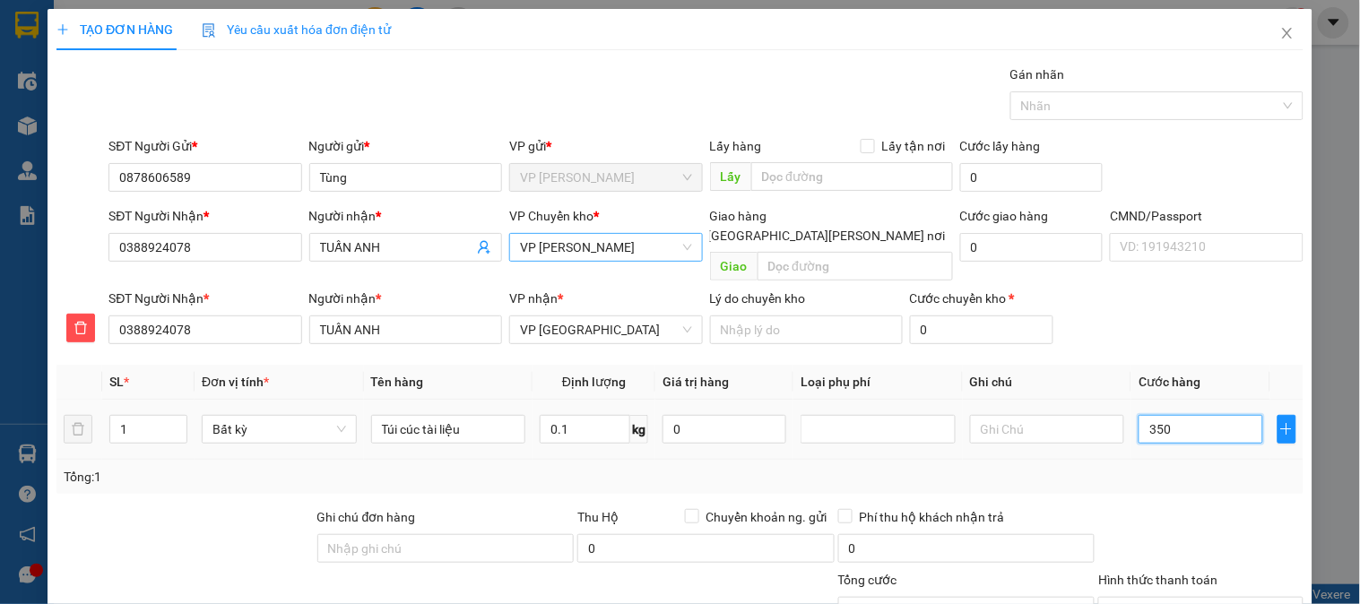
type input "3.500"
type input "35.000"
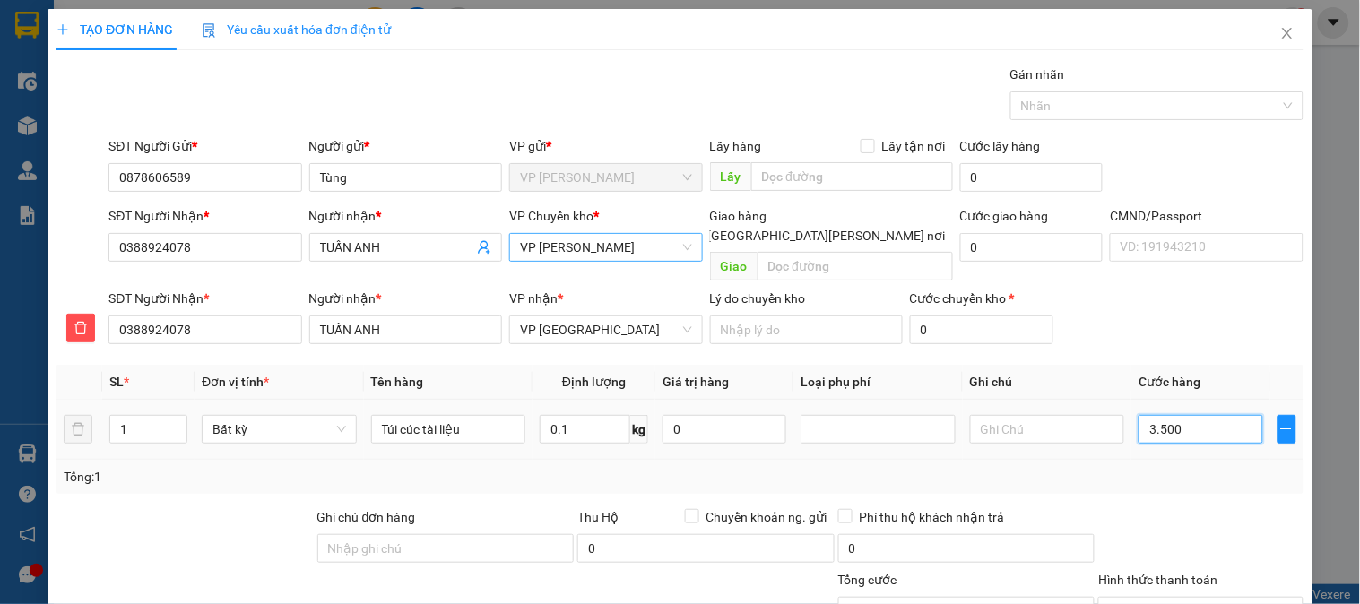
type input "35.000"
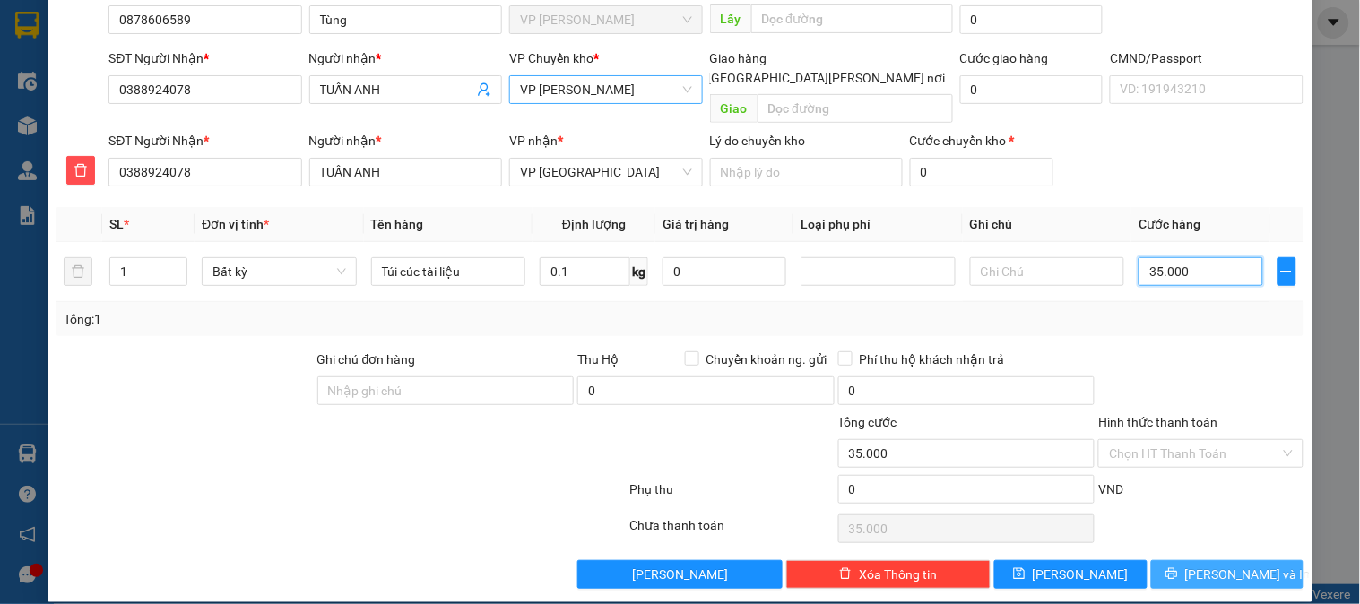
type input "35.000"
click at [1207, 565] on span "[PERSON_NAME] và In" at bounding box center [1247, 575] width 125 height 20
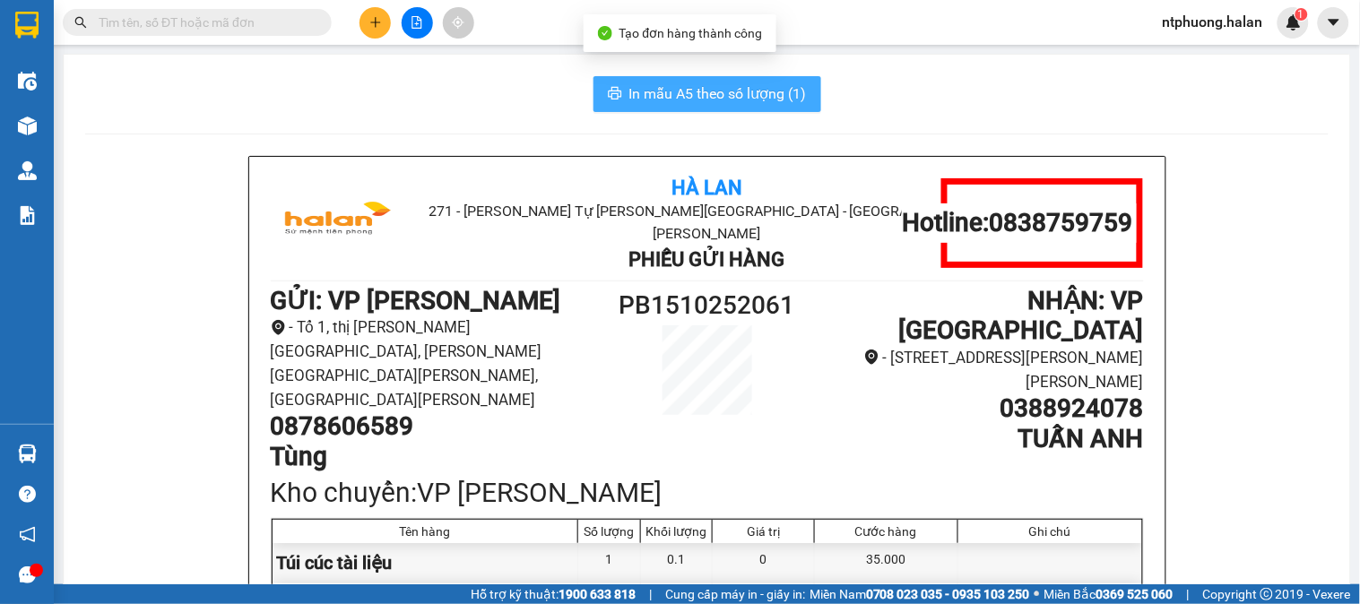
click at [736, 94] on span "In mẫu A5 theo số lượng (1)" at bounding box center [717, 93] width 177 height 22
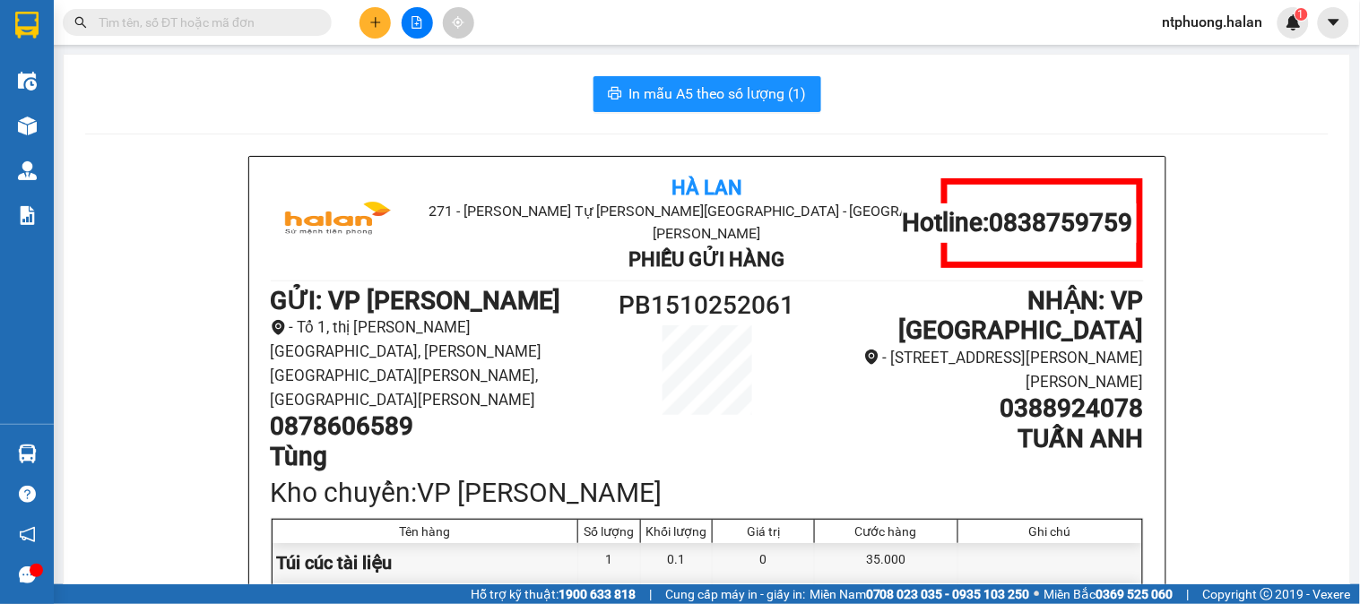
click at [212, 21] on input "text" at bounding box center [205, 23] width 212 height 20
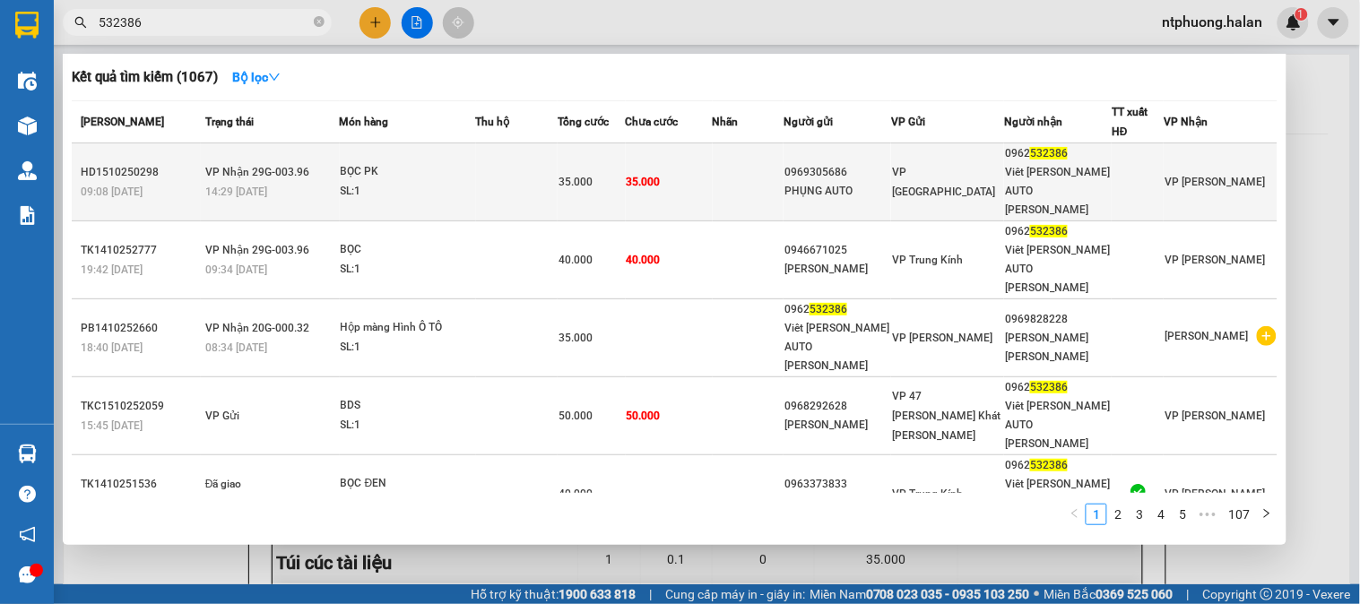
type input "532386"
click at [489, 177] on td at bounding box center [517, 182] width 82 height 78
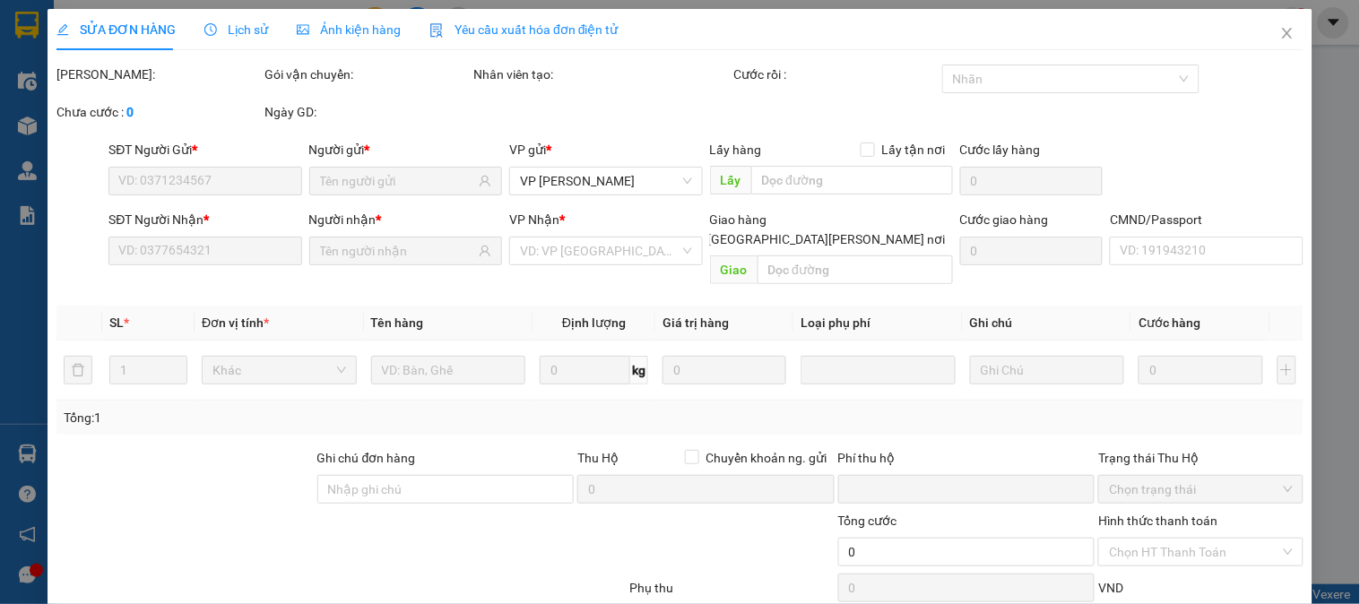
scroll to position [99, 0]
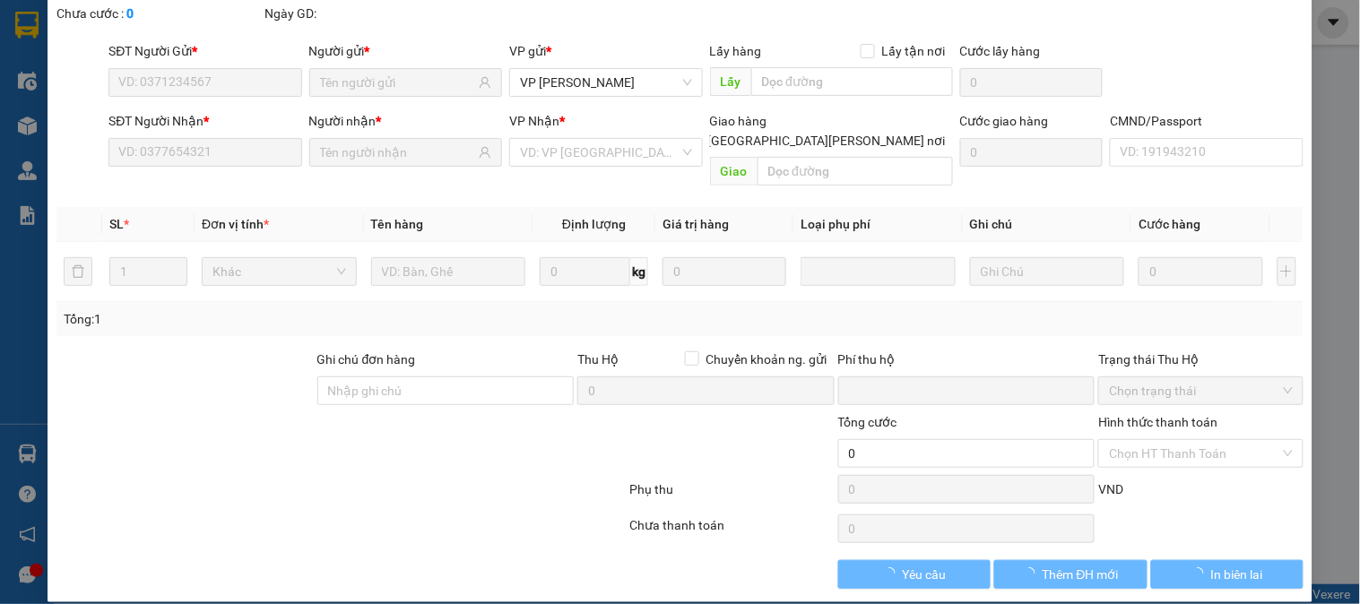
type input "0969305686"
type input "PHỤNG AUTO"
type input "0962532386"
type input "Viêt [PERSON_NAME] AUTO [PERSON_NAME]"
type input "0"
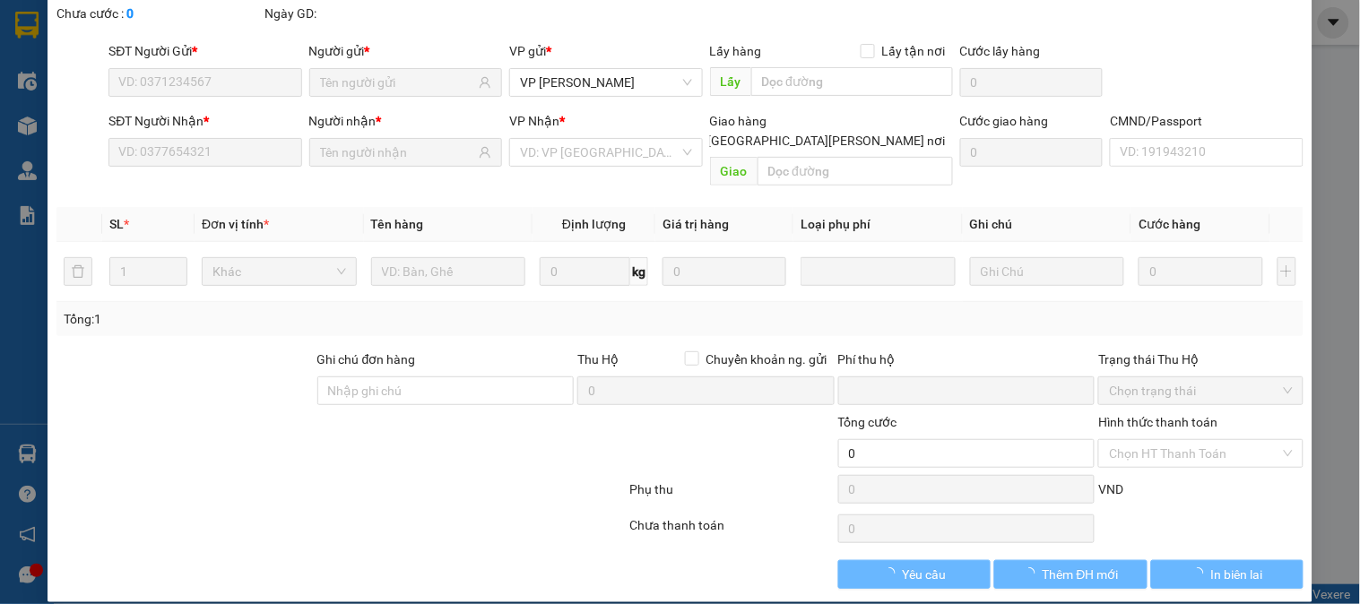
type input "35.000"
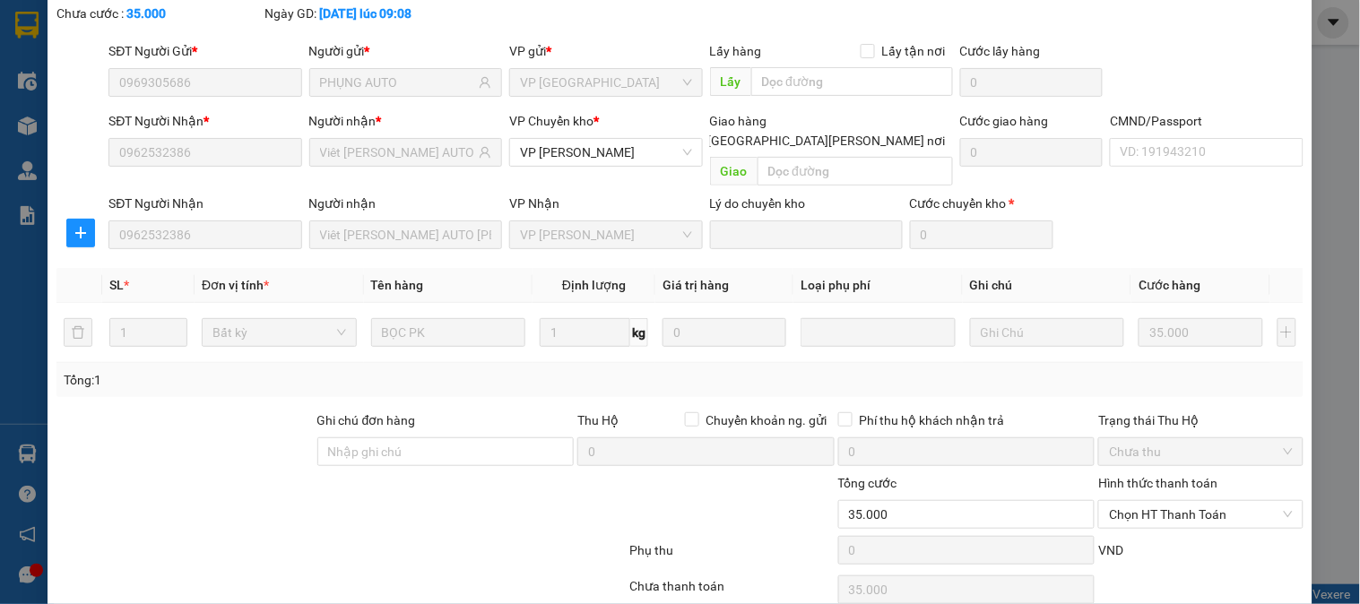
scroll to position [159, 0]
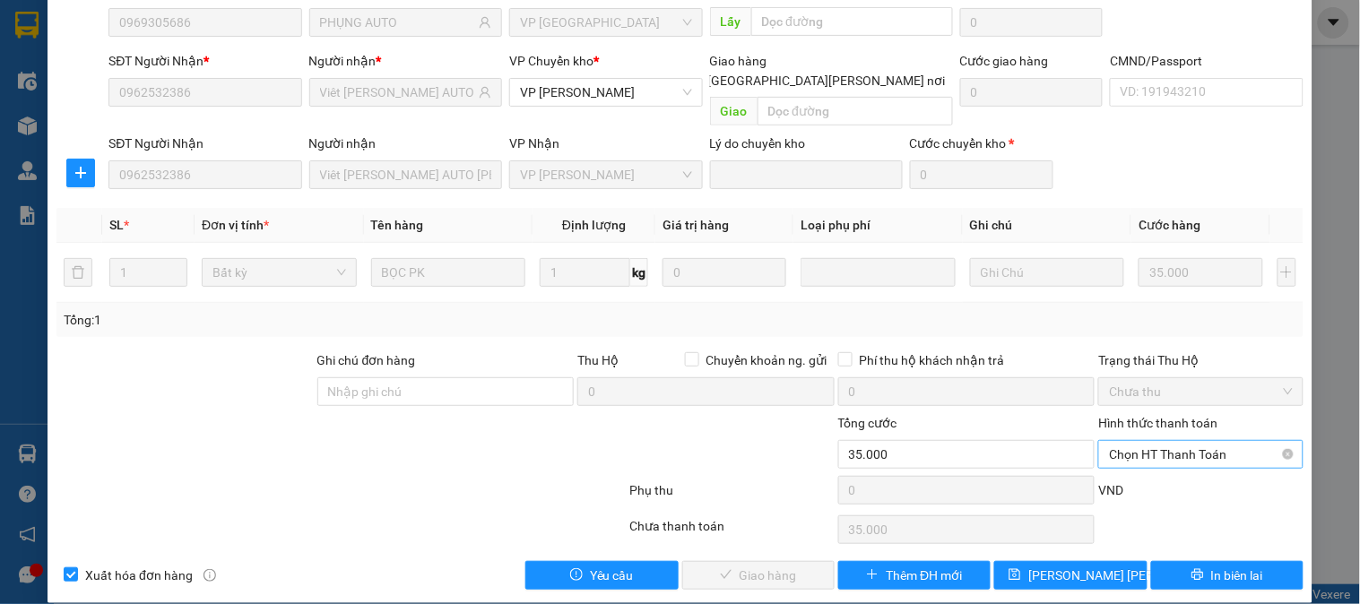
click at [1193, 441] on span "Chọn HT Thanh Toán" at bounding box center [1200, 454] width 183 height 27
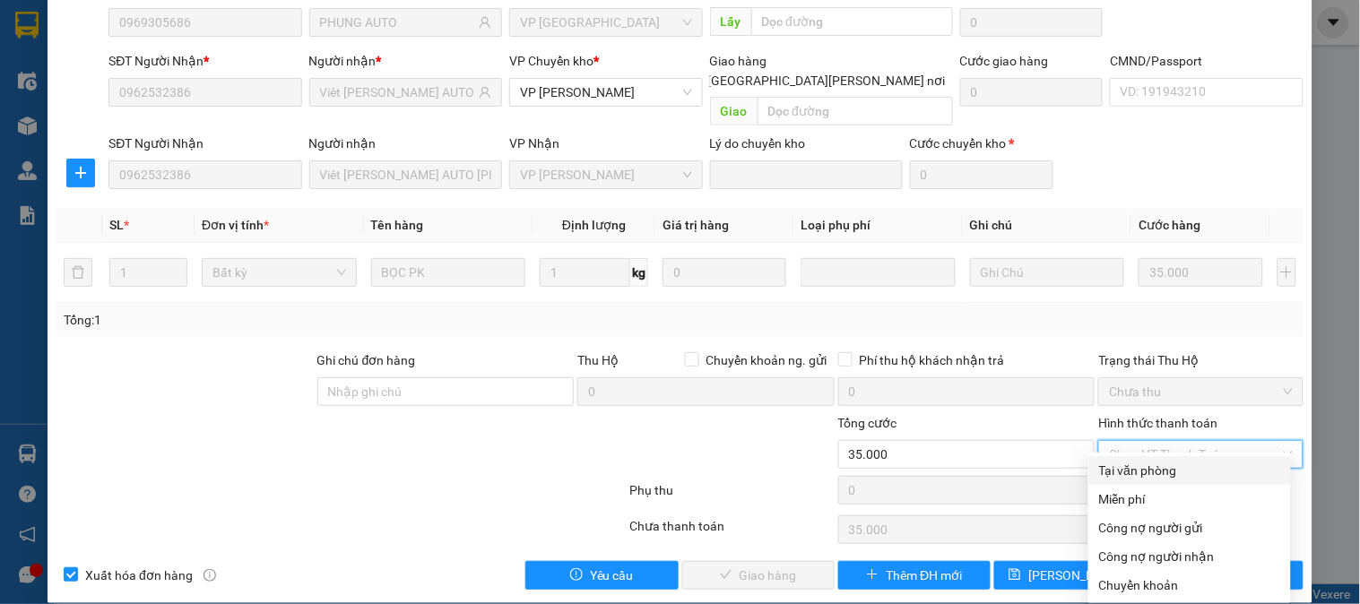
click at [1181, 470] on div "Tại văn phòng" at bounding box center [1189, 471] width 181 height 20
type input "0"
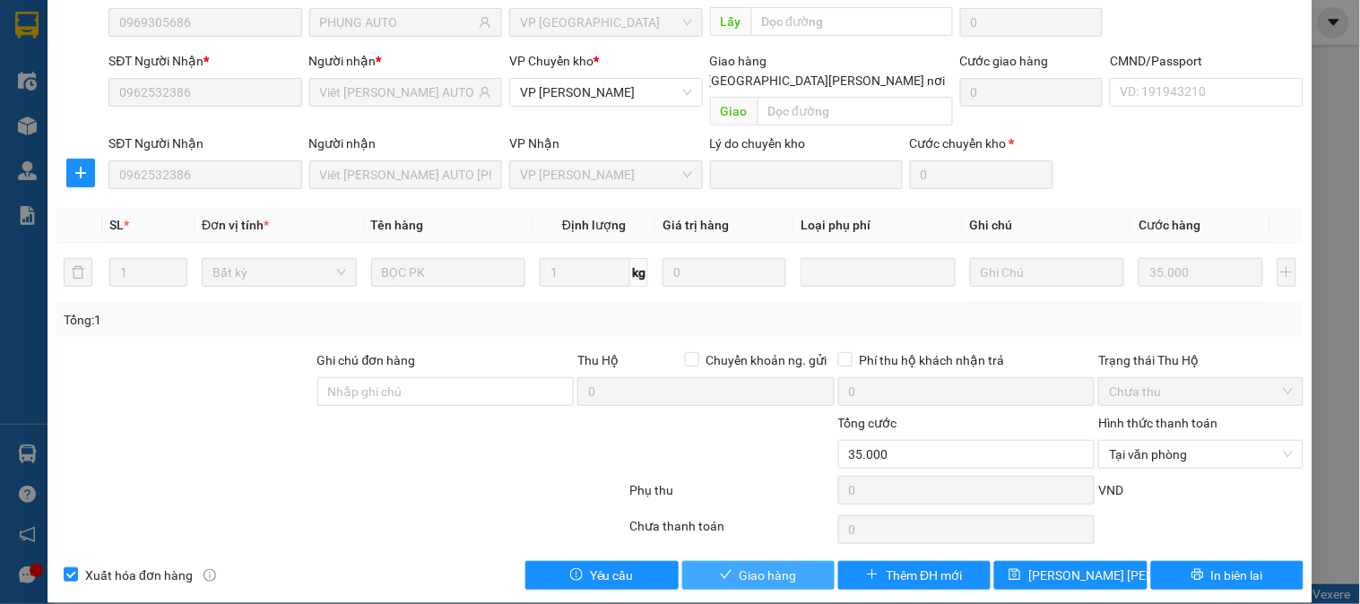
click at [768, 566] on span "Giao hàng" at bounding box center [767, 576] width 57 height 20
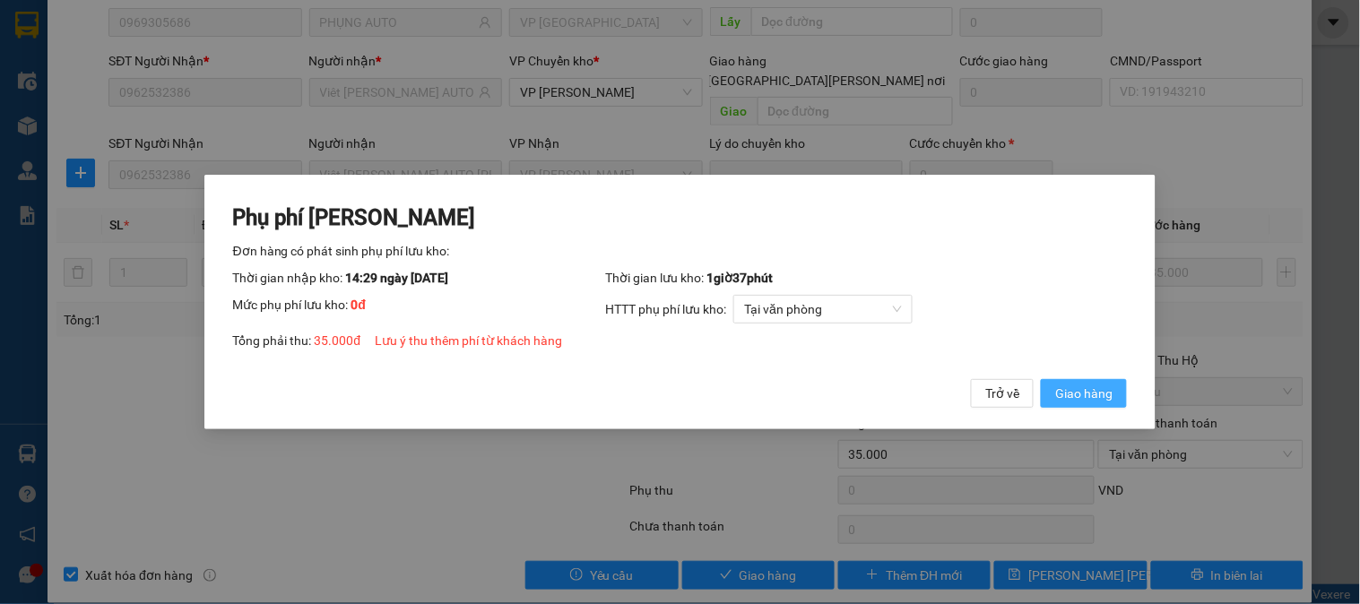
click at [1095, 392] on span "Giao hàng" at bounding box center [1083, 394] width 57 height 20
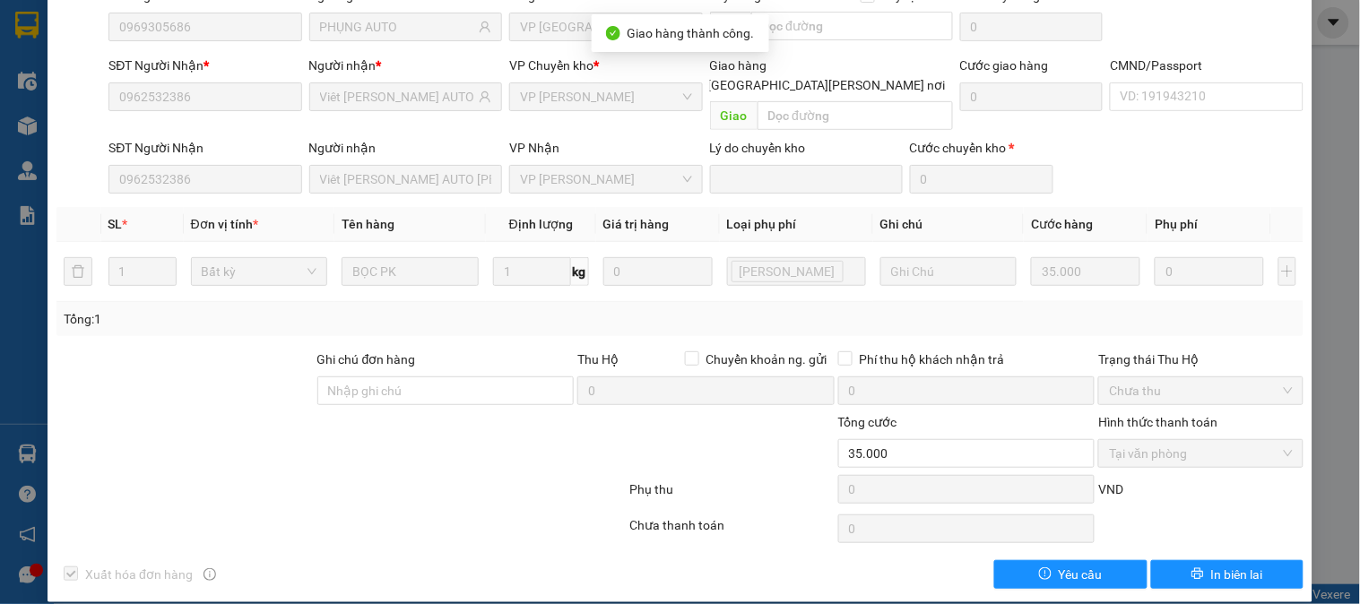
scroll to position [0, 0]
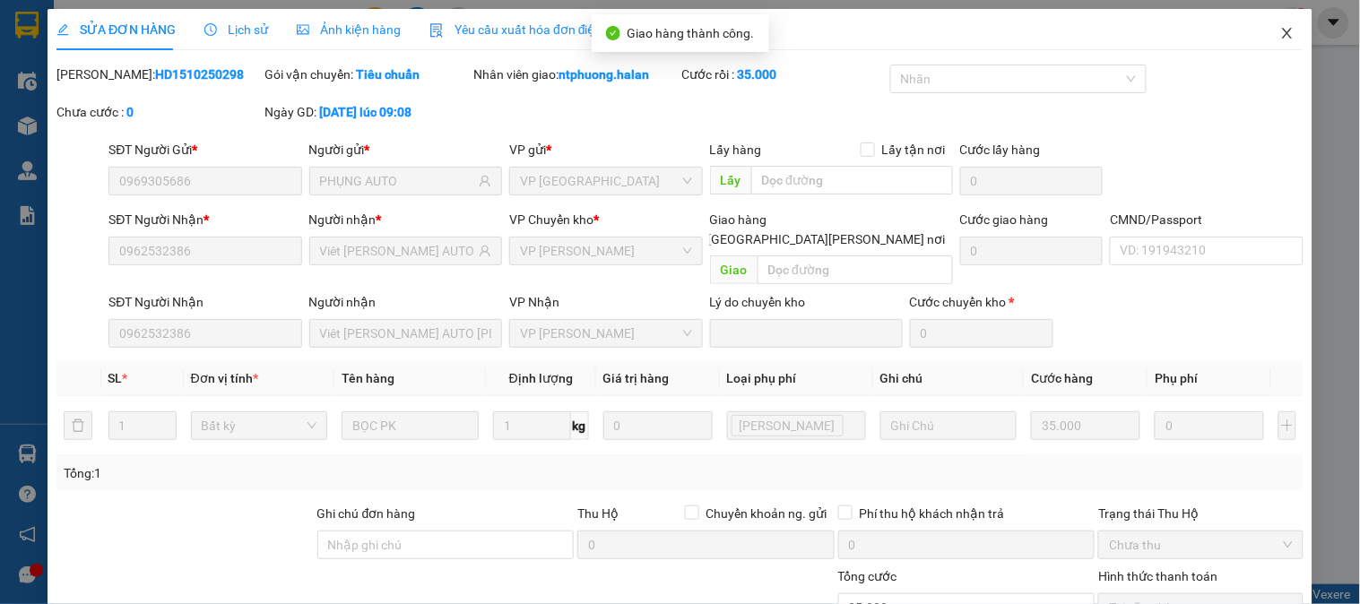
click at [1282, 34] on icon "close" at bounding box center [1287, 33] width 10 height 11
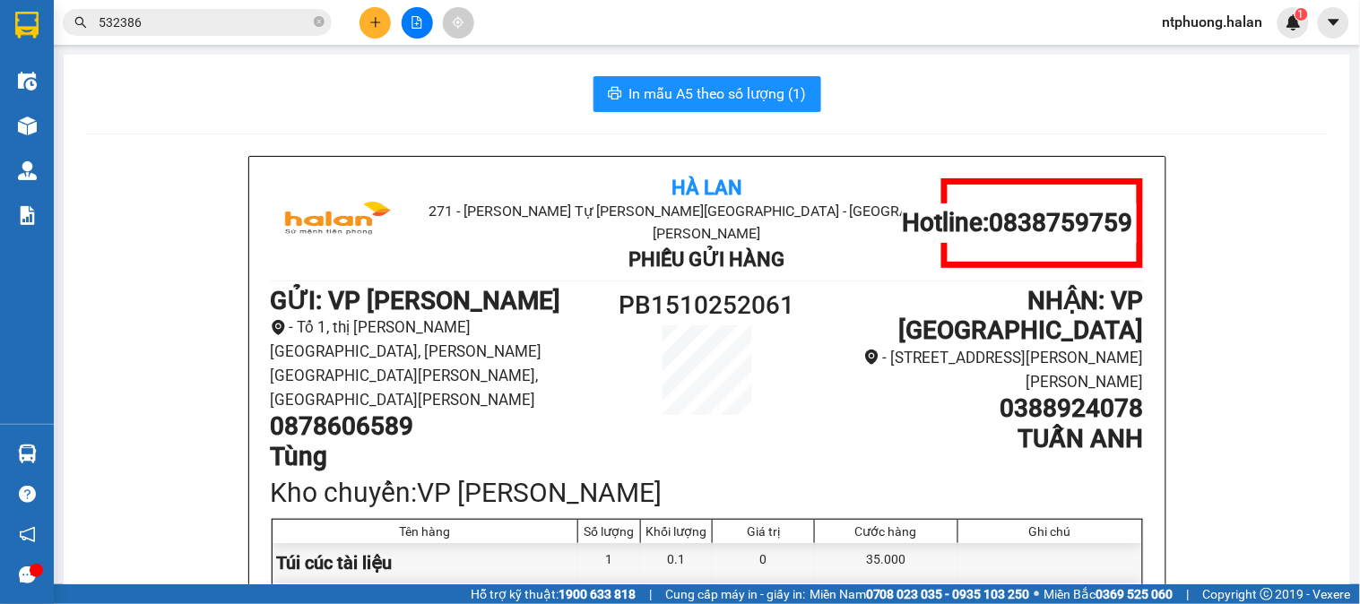
click at [248, 21] on input "532386" at bounding box center [205, 23] width 212 height 20
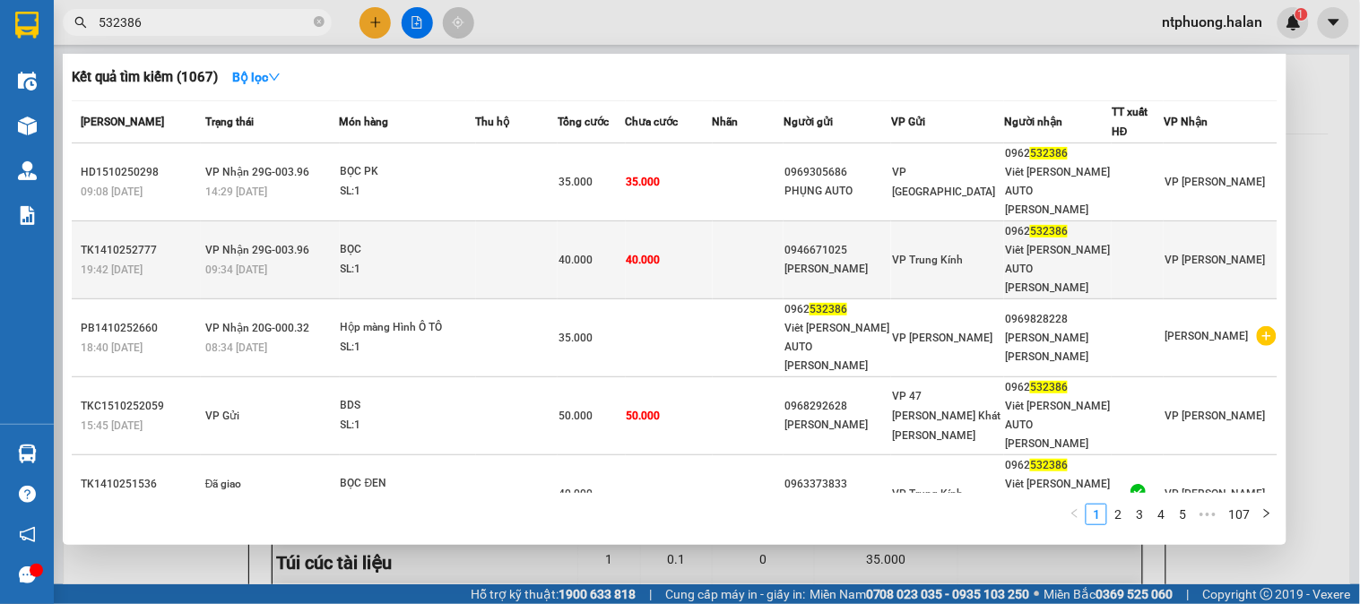
click at [144, 241] on div "TK1410252777" at bounding box center [140, 250] width 119 height 19
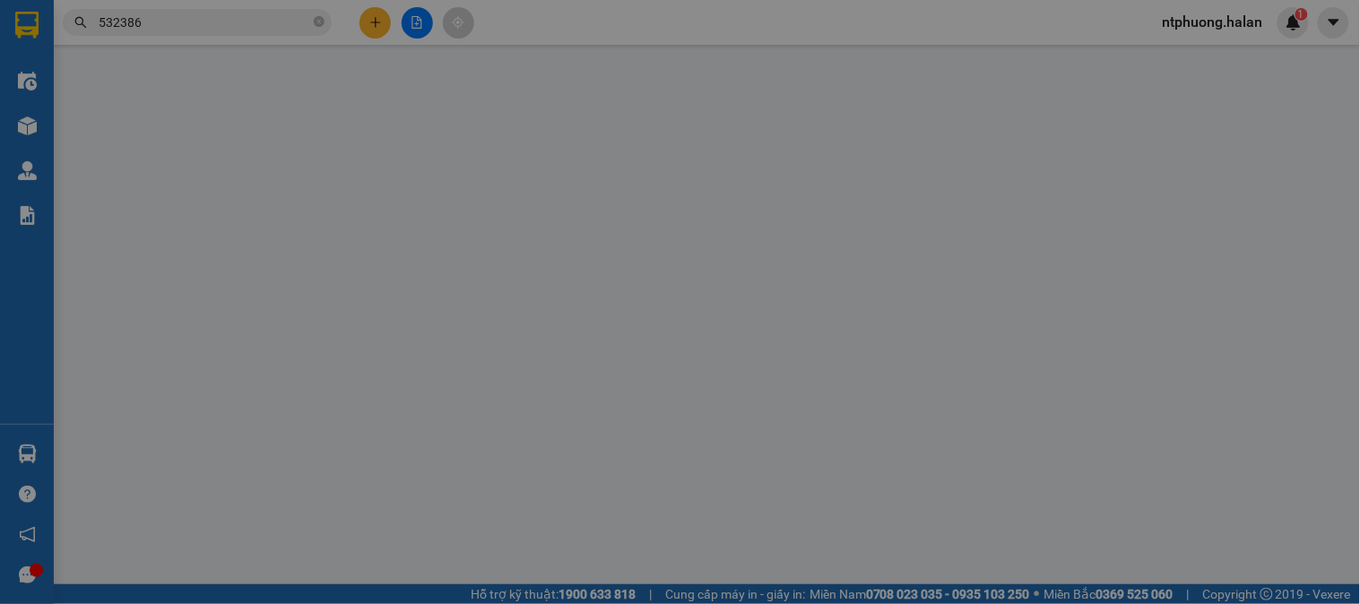
type input "0946671025"
type input "[PERSON_NAME]"
type input "0962532386"
type input "Viêt [PERSON_NAME] AUTO [PERSON_NAME]"
type input "0"
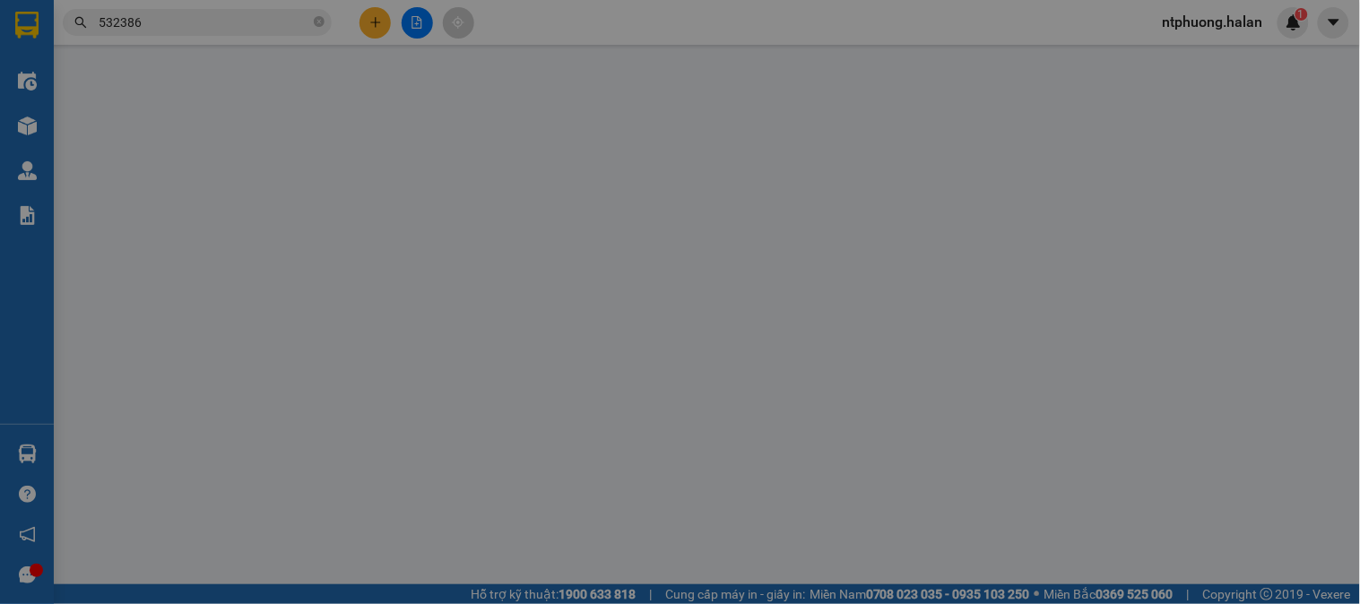
type input "40.000"
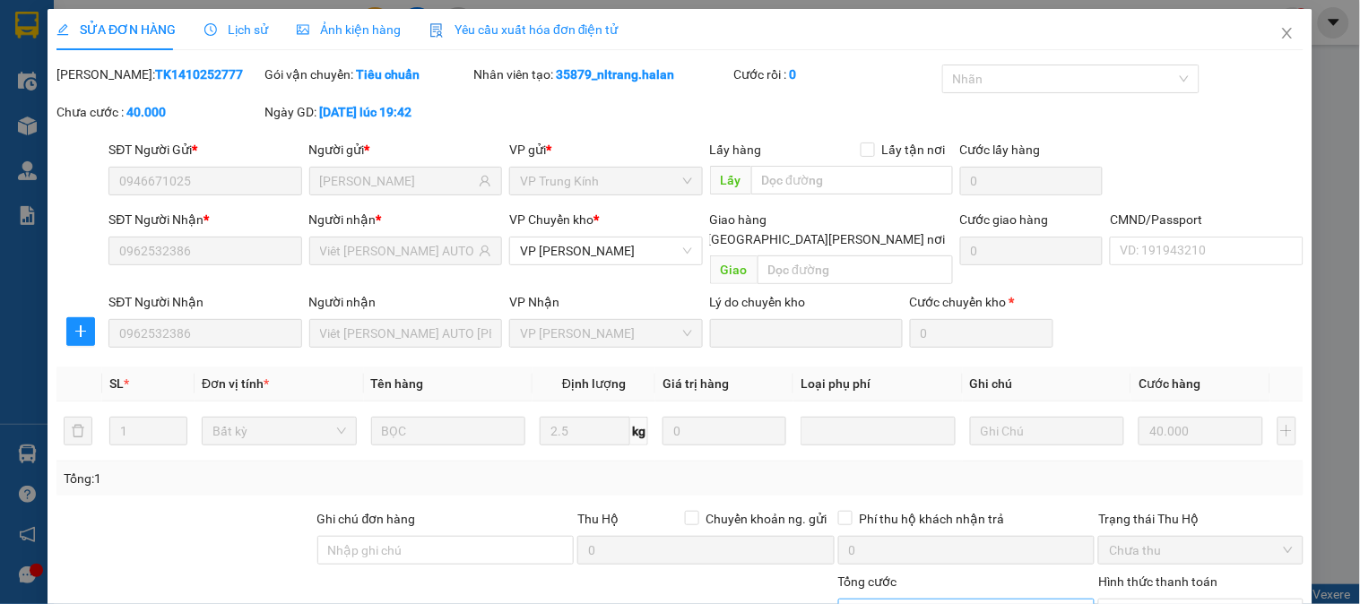
scroll to position [159, 0]
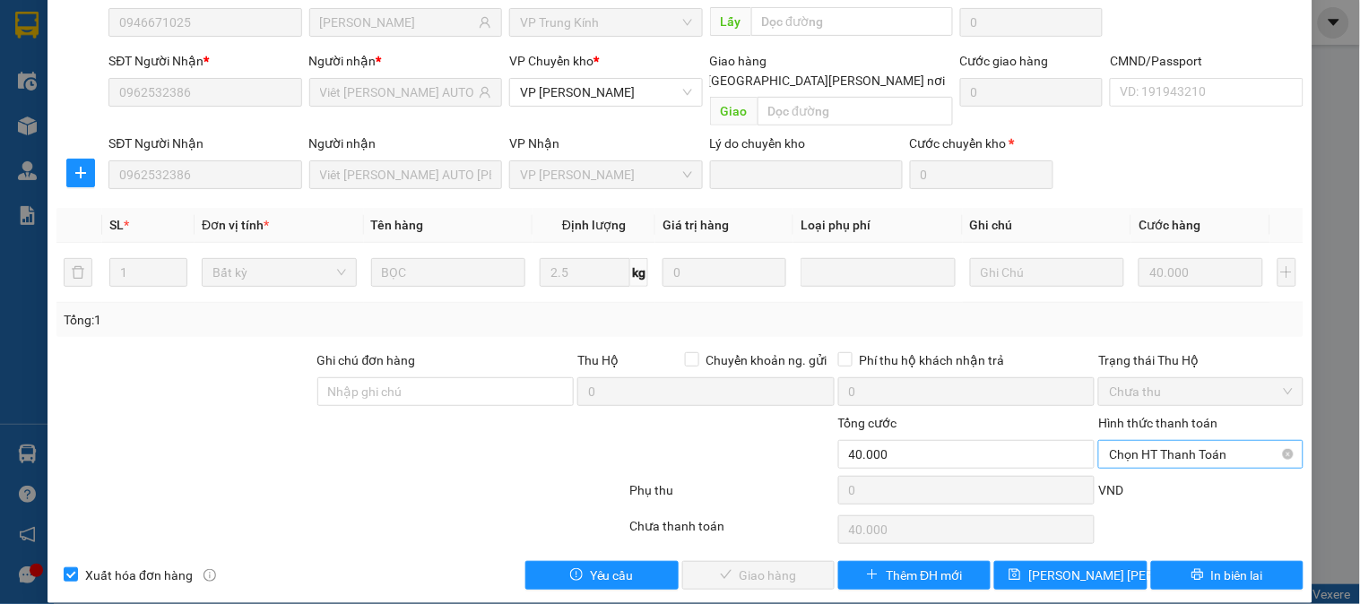
click at [1167, 441] on span "Chọn HT Thanh Toán" at bounding box center [1200, 454] width 183 height 27
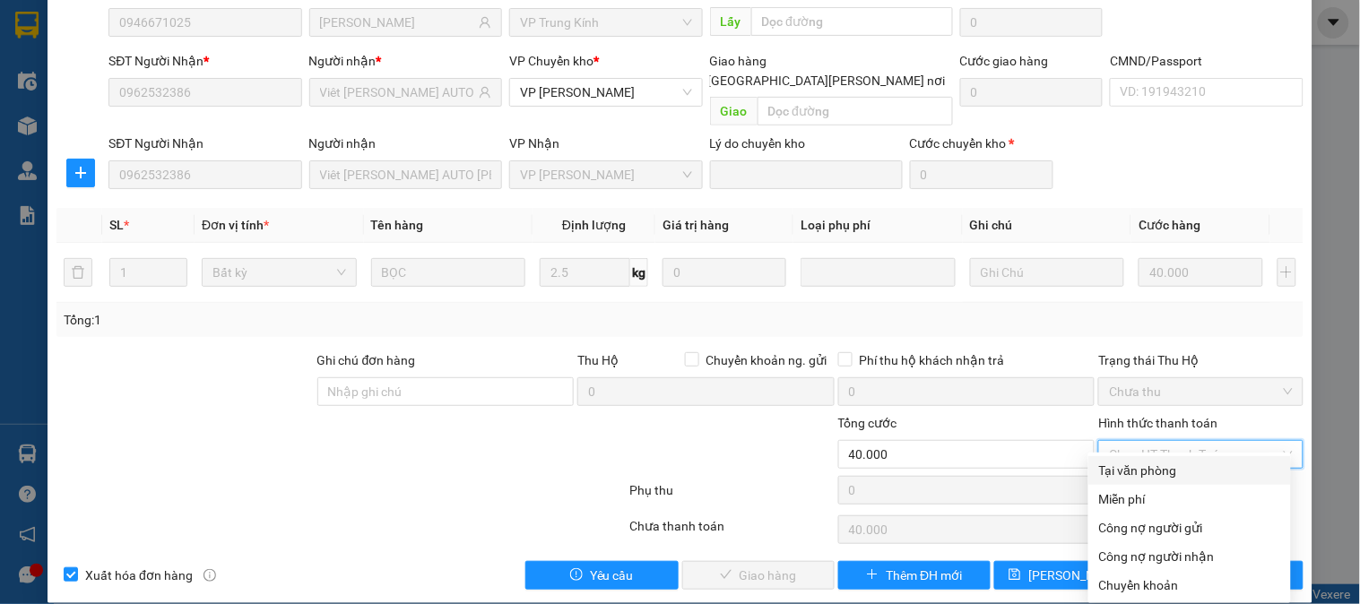
click at [1144, 471] on div "Tại văn phòng" at bounding box center [1189, 471] width 181 height 20
type input "0"
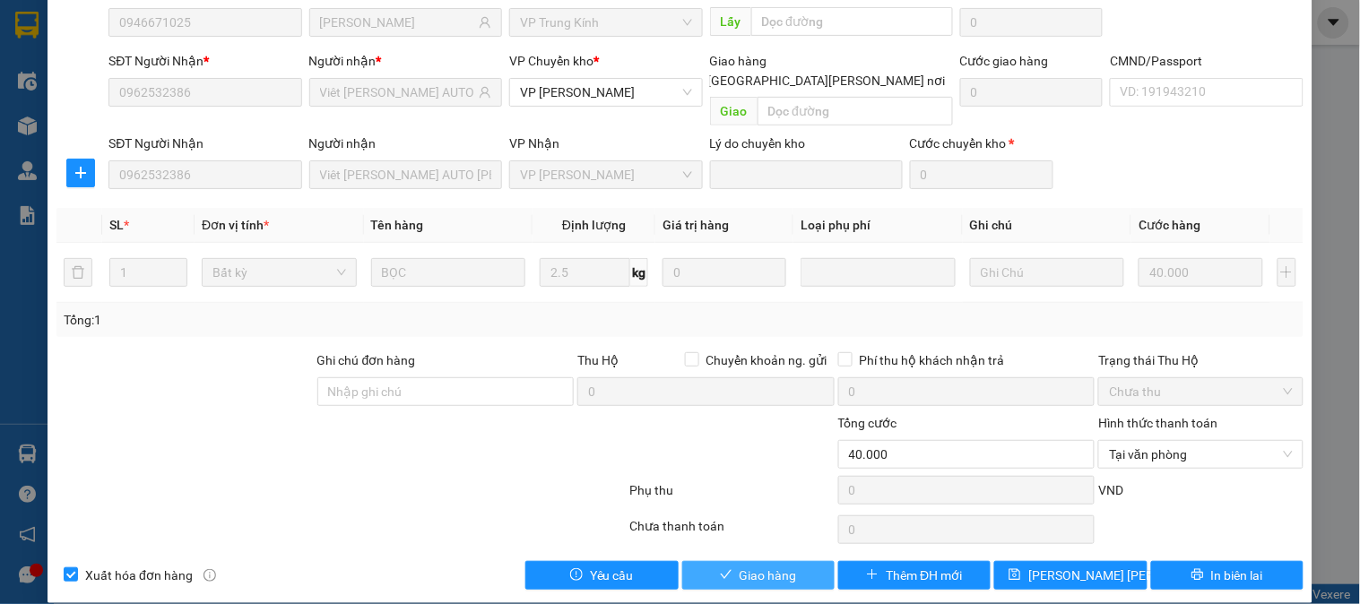
click at [786, 566] on span "Giao hàng" at bounding box center [767, 576] width 57 height 20
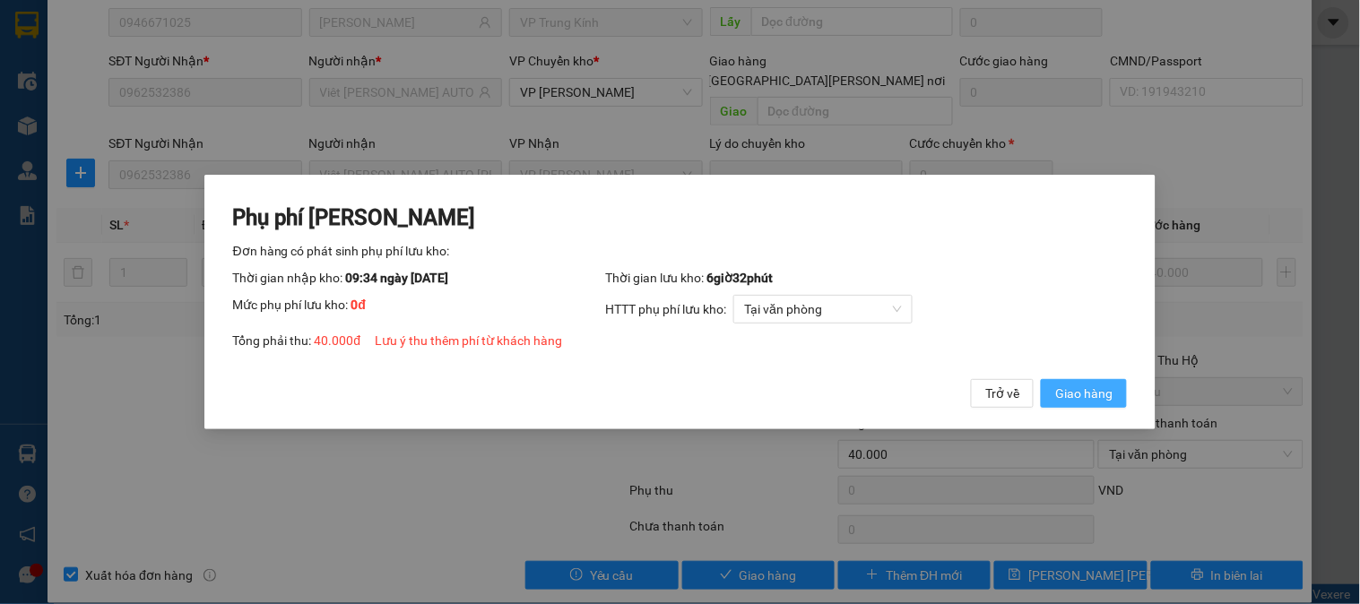
click at [1096, 388] on span "Giao hàng" at bounding box center [1083, 394] width 57 height 20
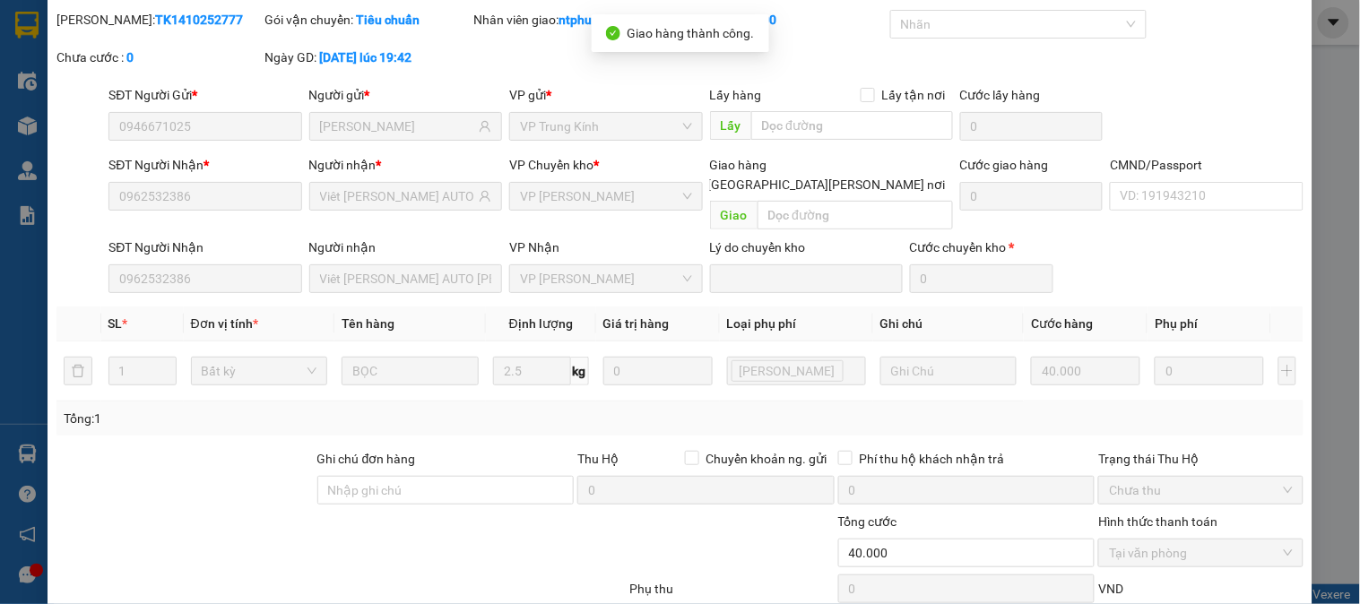
scroll to position [0, 0]
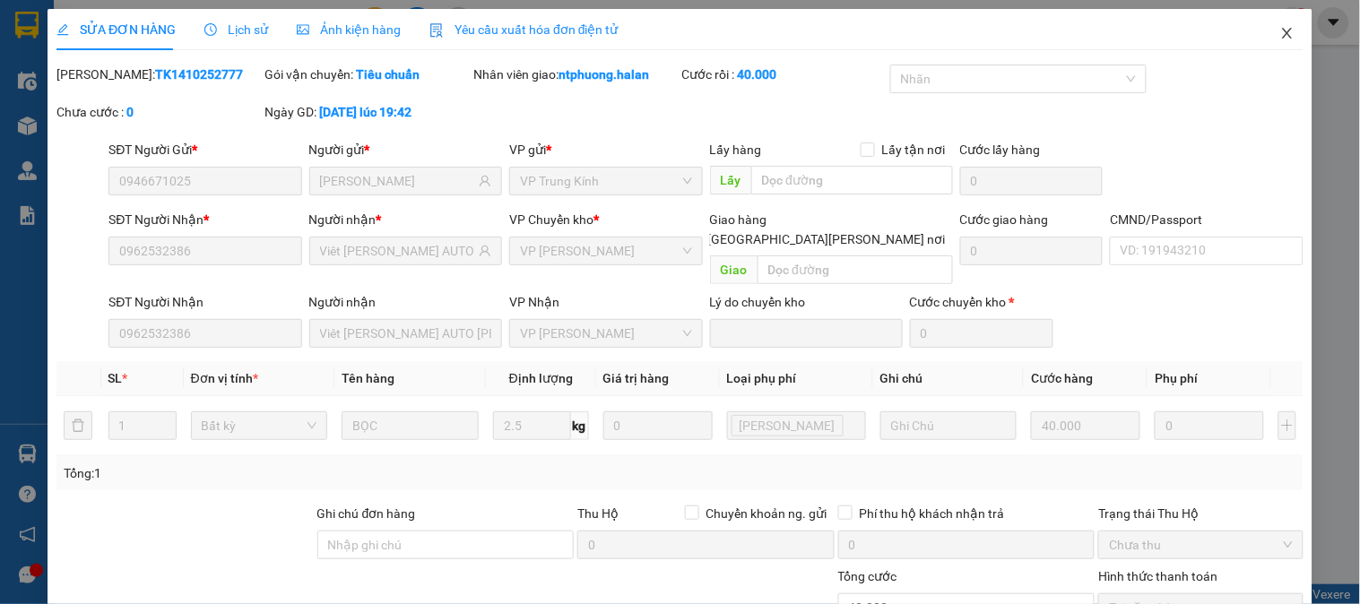
click at [1280, 32] on icon "close" at bounding box center [1287, 33] width 14 height 14
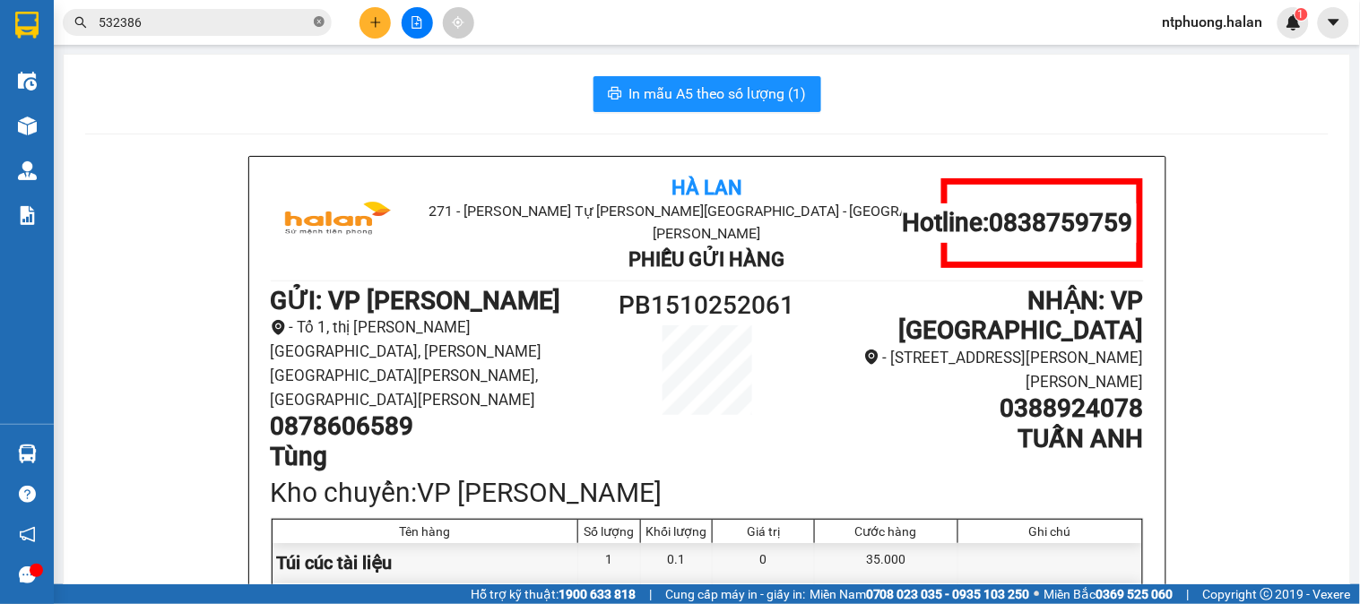
click at [318, 22] on icon "close-circle" at bounding box center [319, 21] width 11 height 11
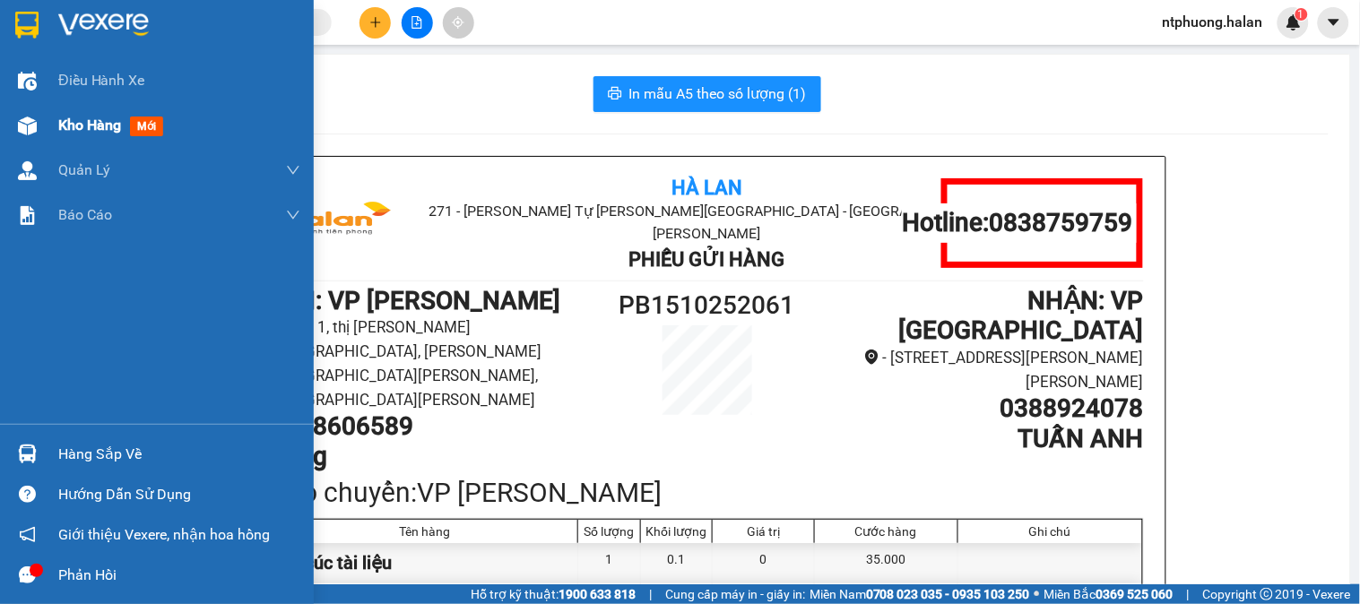
click at [93, 126] on span "Kho hàng" at bounding box center [89, 125] width 63 height 17
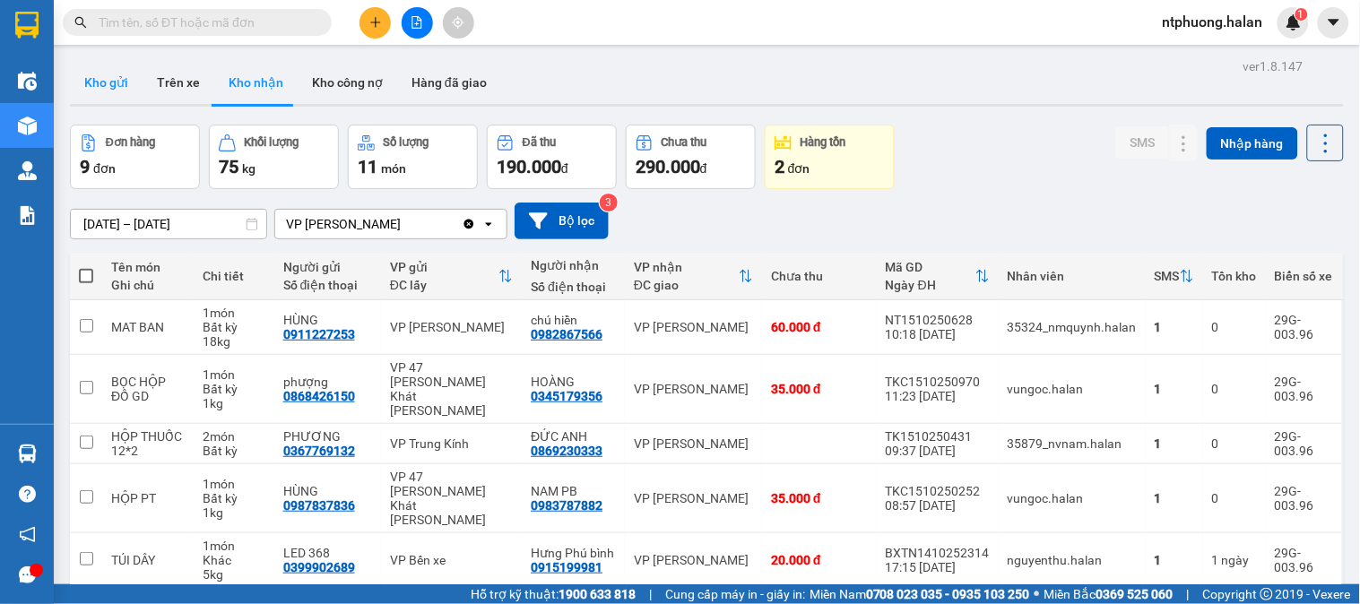
click at [115, 92] on button "Kho gửi" at bounding box center [106, 82] width 73 height 43
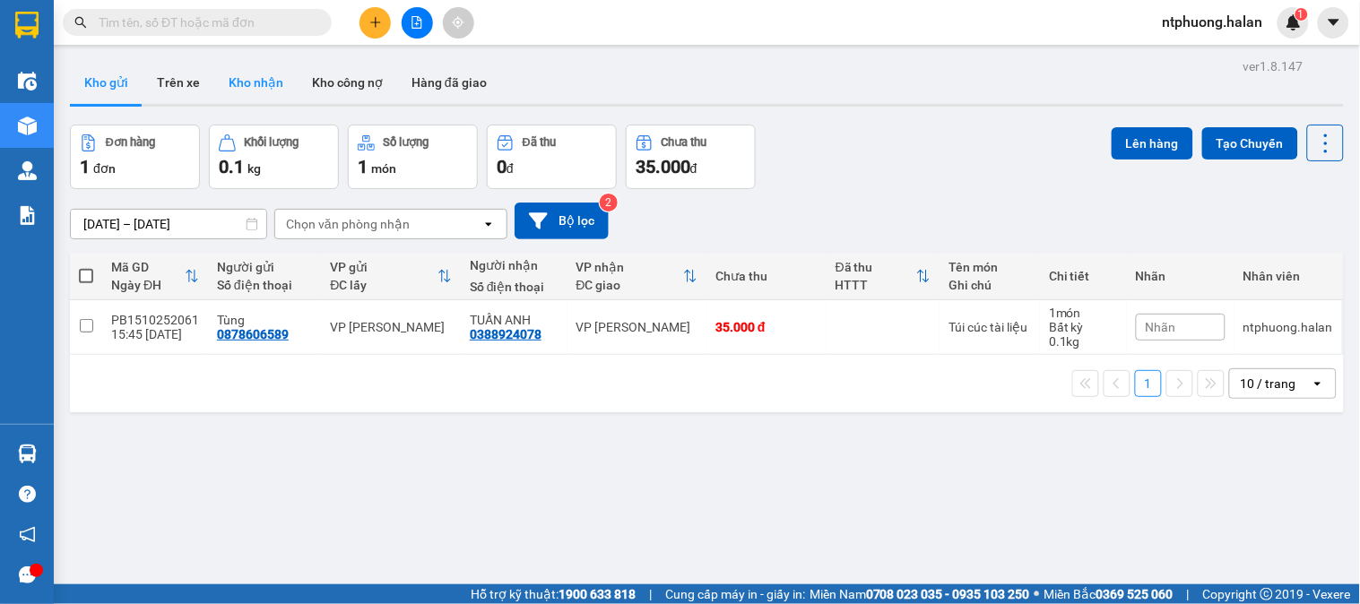
click at [260, 83] on button "Kho nhận" at bounding box center [255, 82] width 83 height 43
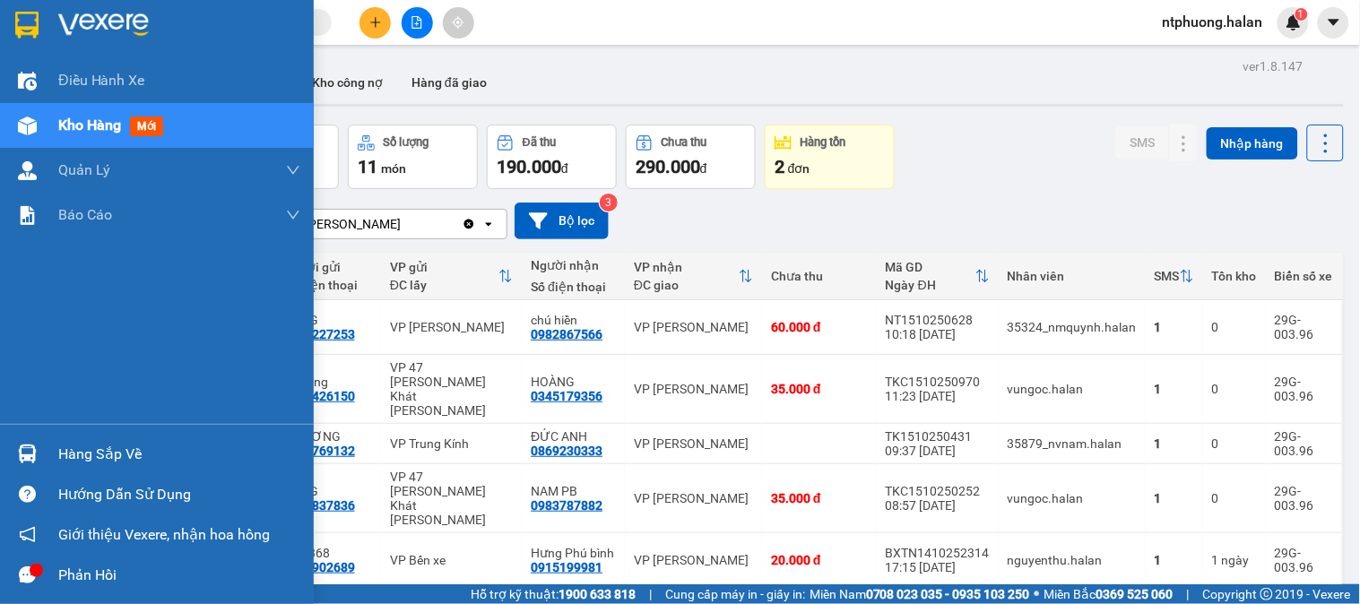
click at [117, 463] on div "Hàng sắp về" at bounding box center [179, 454] width 242 height 27
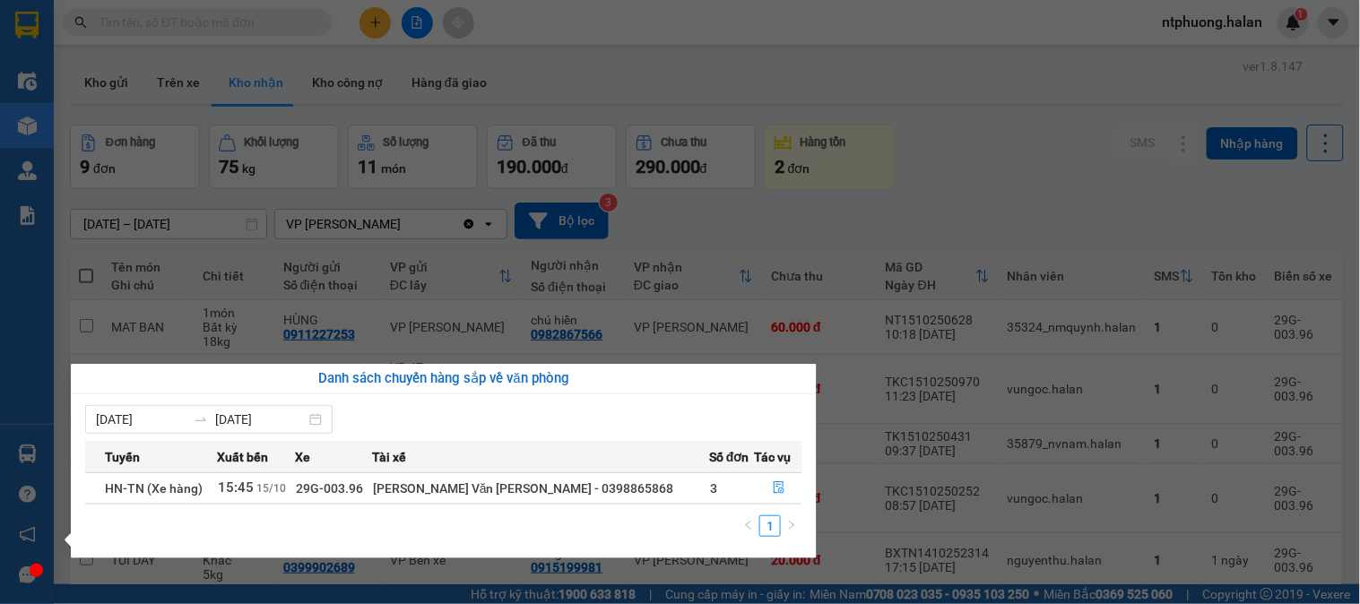
click at [868, 493] on section "Kết quả [PERSON_NAME] ( 1067 ) Bộ lọc Mã ĐH Trạng thái Món hàng Thu hộ Tổng [PE…" at bounding box center [680, 302] width 1360 height 604
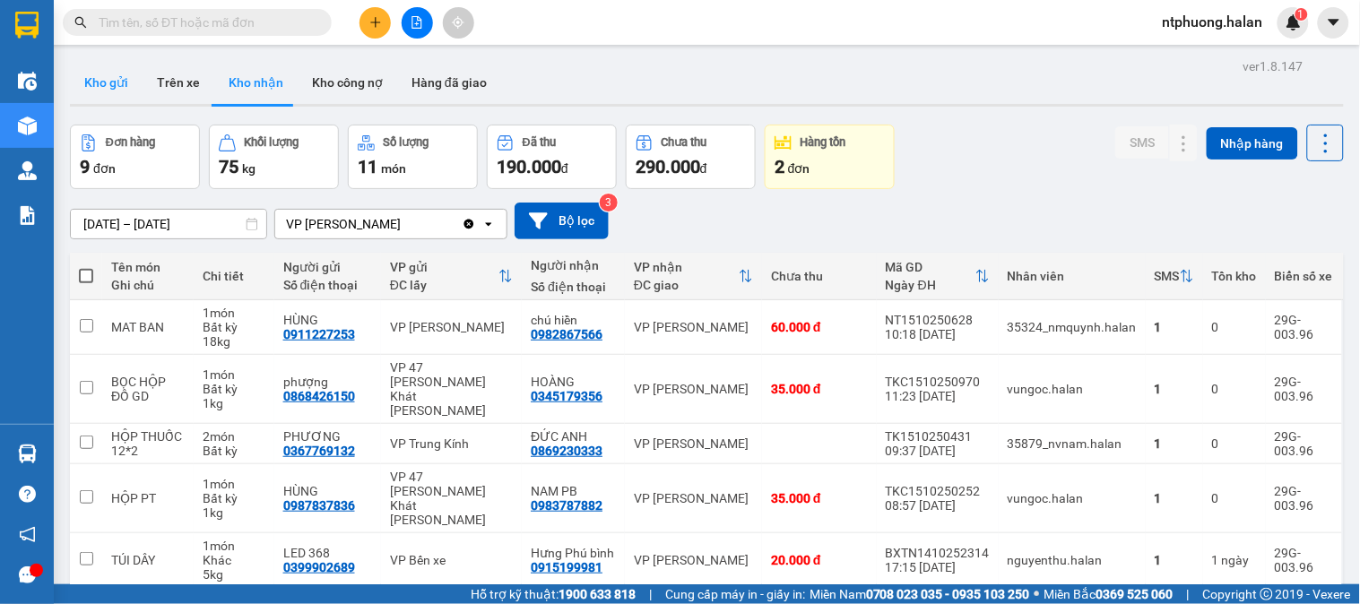
click at [109, 85] on button "Kho gửi" at bounding box center [106, 82] width 73 height 43
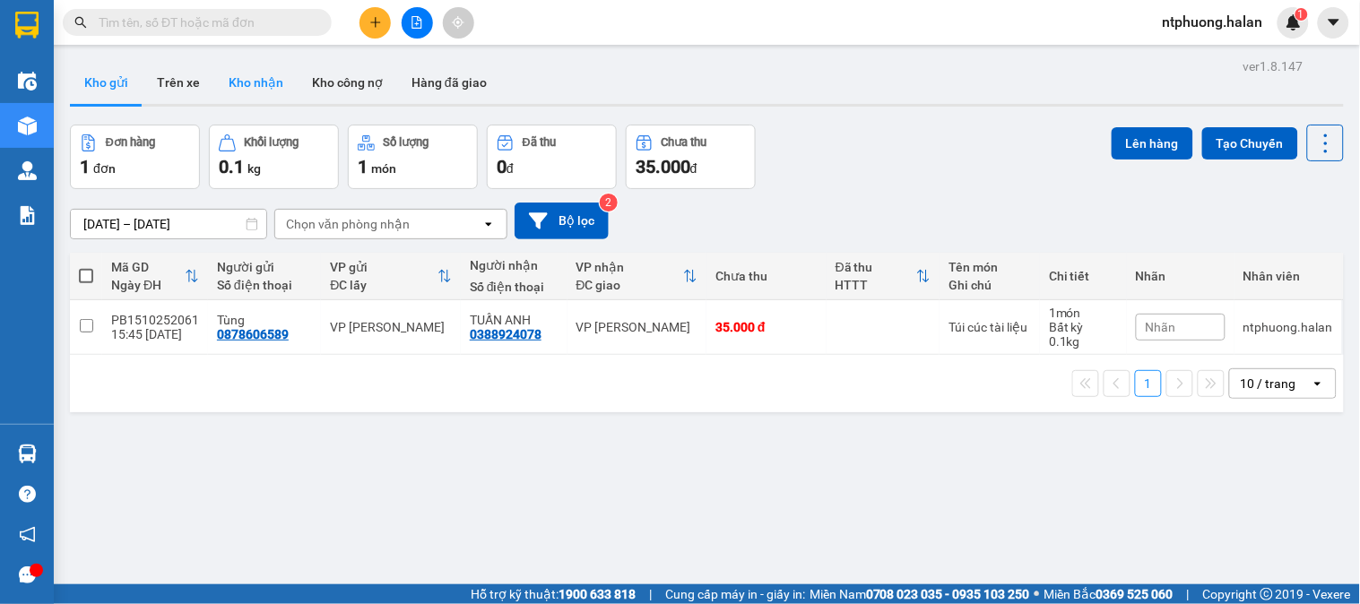
click at [264, 82] on button "Kho nhận" at bounding box center [255, 82] width 83 height 43
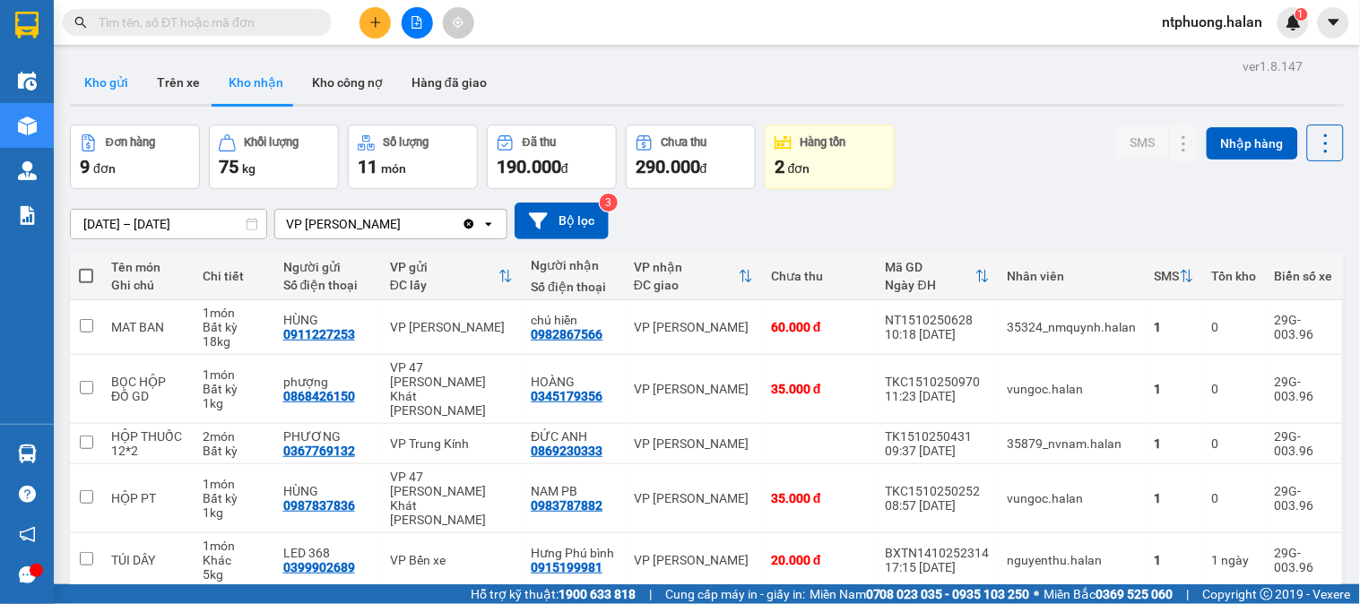
click at [94, 79] on button "Kho gửi" at bounding box center [106, 82] width 73 height 43
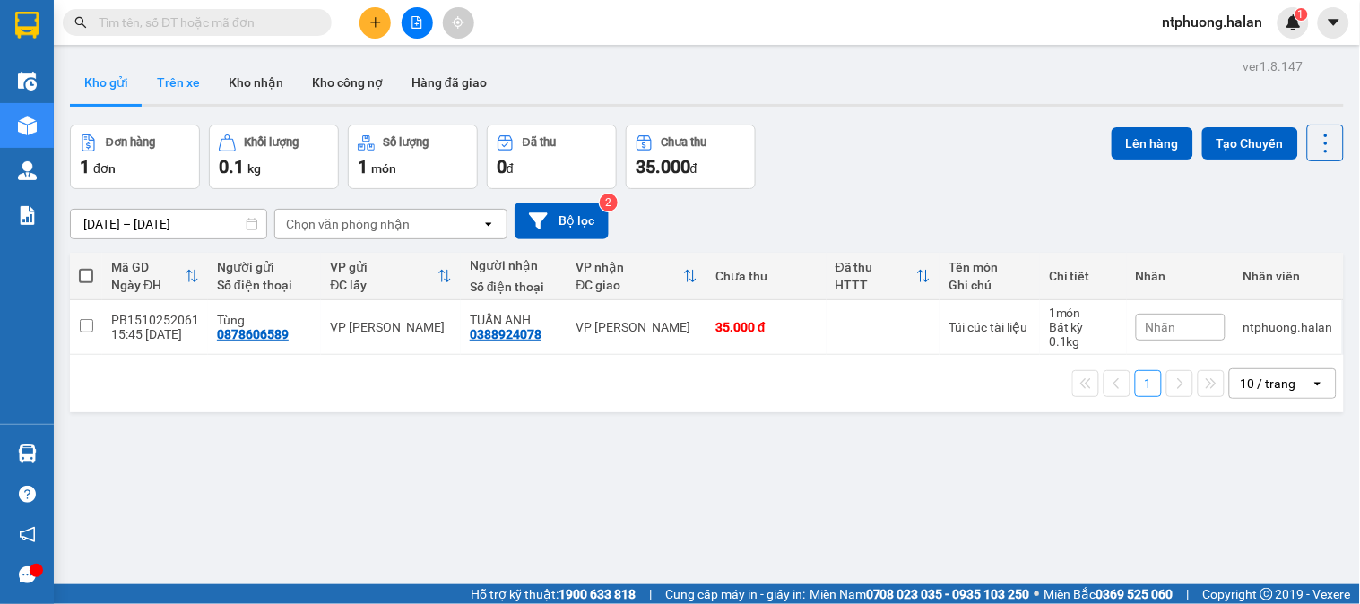
click at [183, 82] on button "Trên xe" at bounding box center [179, 82] width 72 height 43
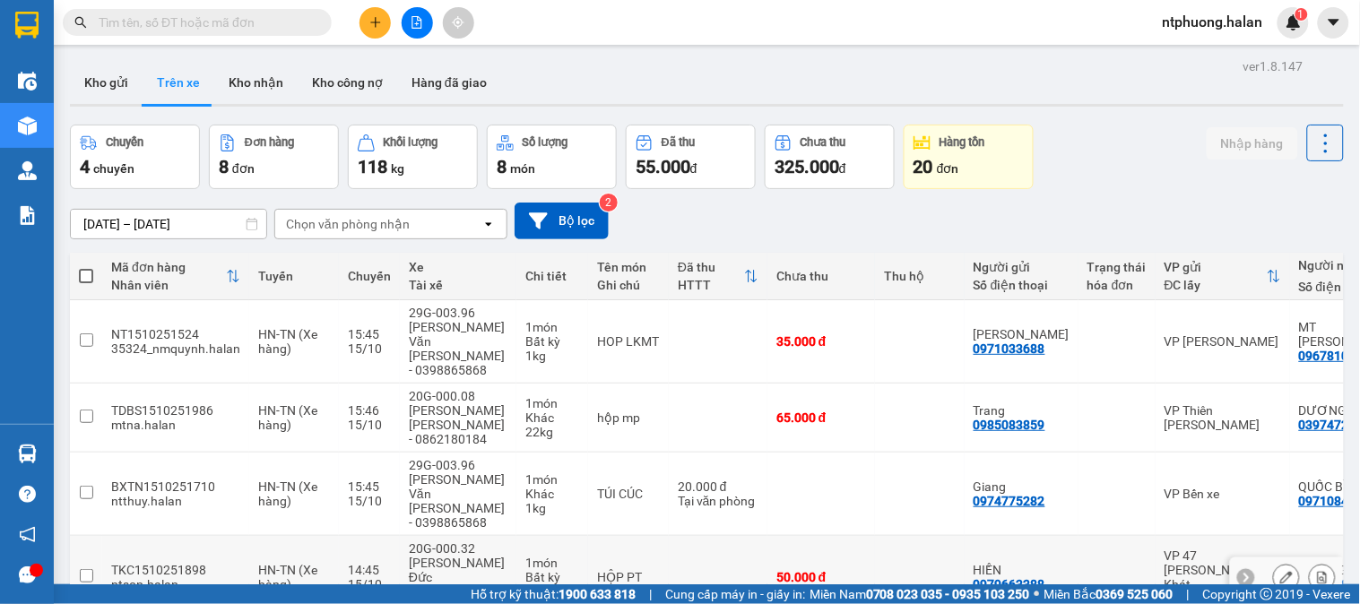
scroll to position [248, 0]
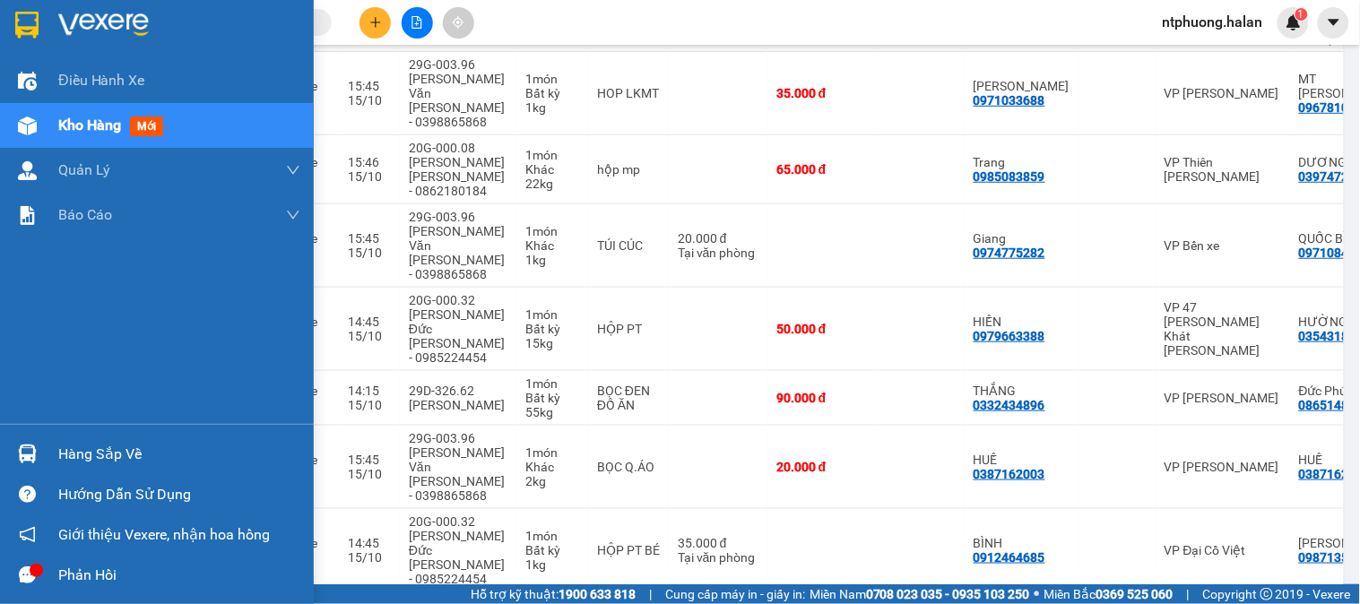
click at [84, 461] on div "Hàng sắp về" at bounding box center [179, 454] width 242 height 27
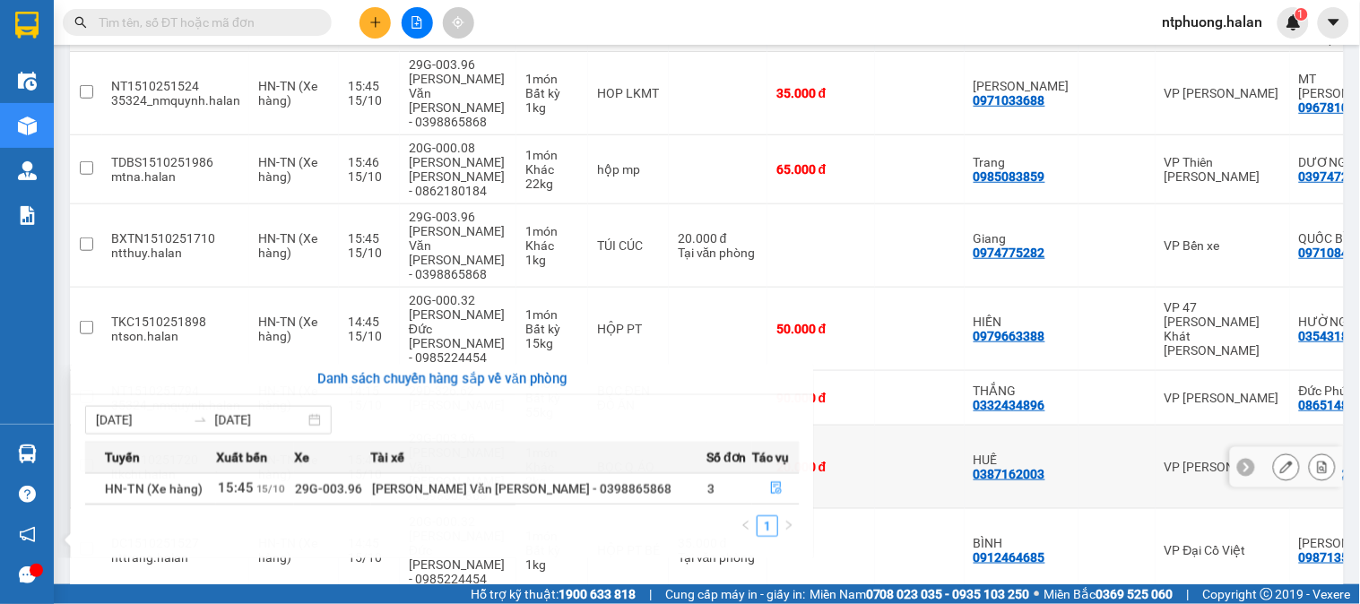
click at [891, 389] on section "Kết quả [PERSON_NAME] ( 1067 ) Bộ lọc Mã ĐH Trạng thái Món hàng Thu hộ Tổng [PE…" at bounding box center [680, 302] width 1360 height 604
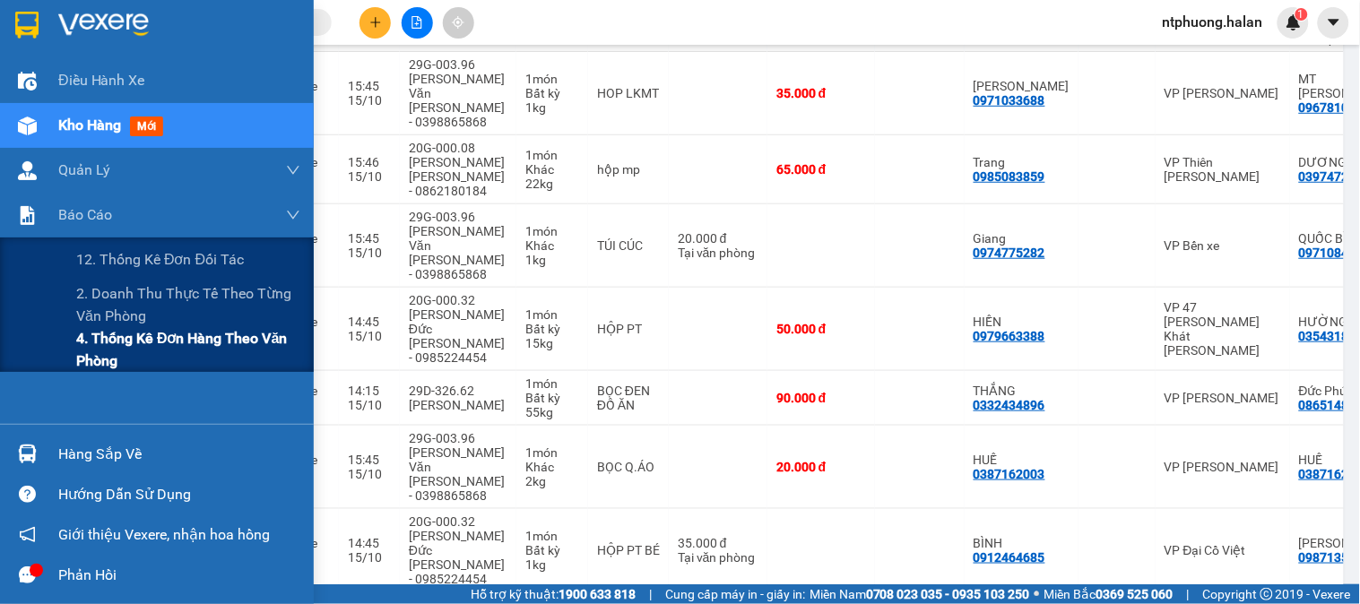
click at [128, 356] on span "4. Thống kê đơn hàng theo văn phòng" at bounding box center [188, 349] width 224 height 45
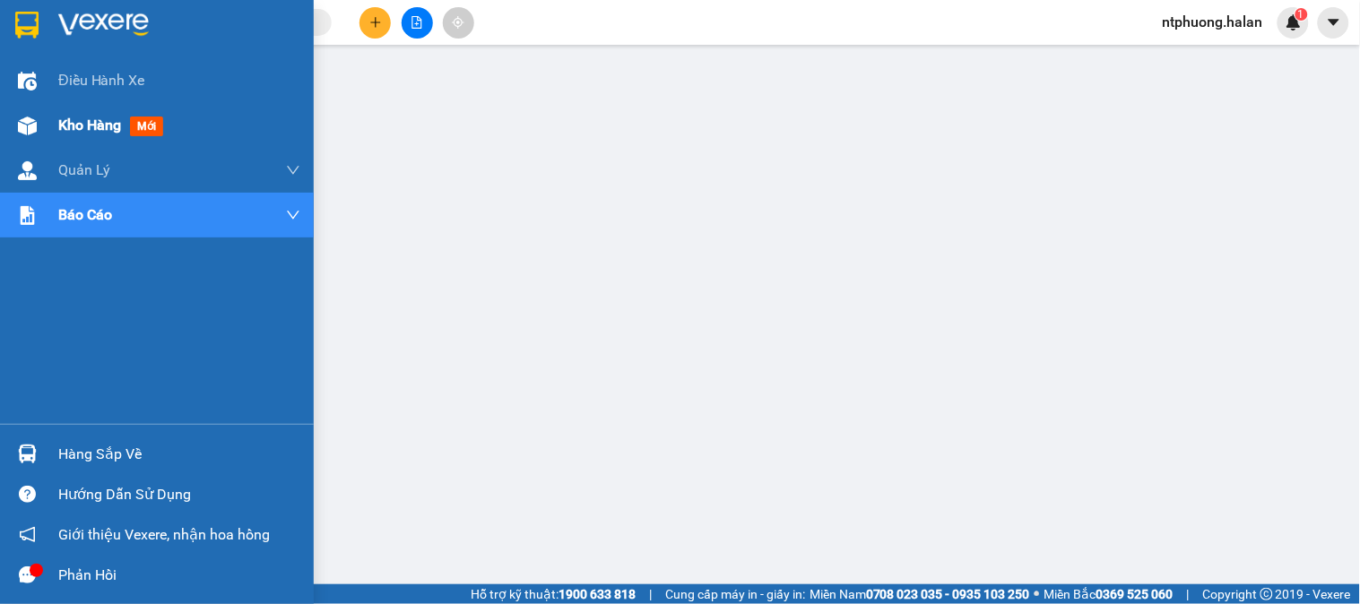
click at [68, 121] on span "Kho hàng" at bounding box center [89, 125] width 63 height 17
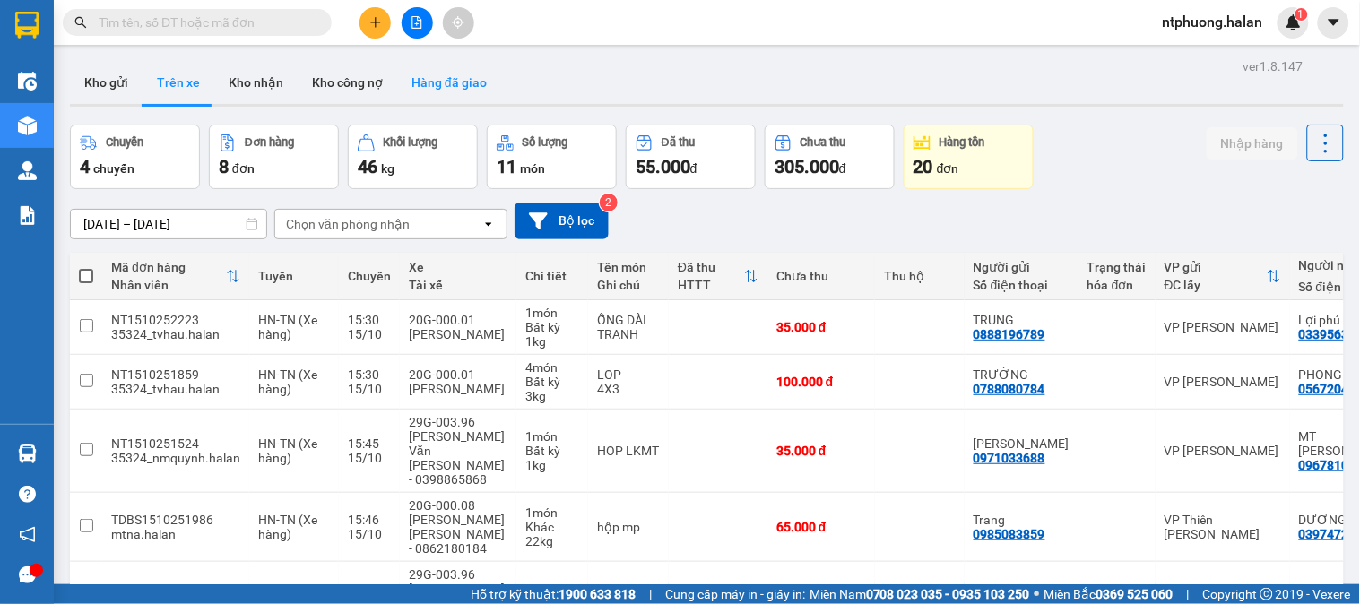
click at [459, 77] on button "Hàng đã giao" at bounding box center [449, 82] width 104 height 43
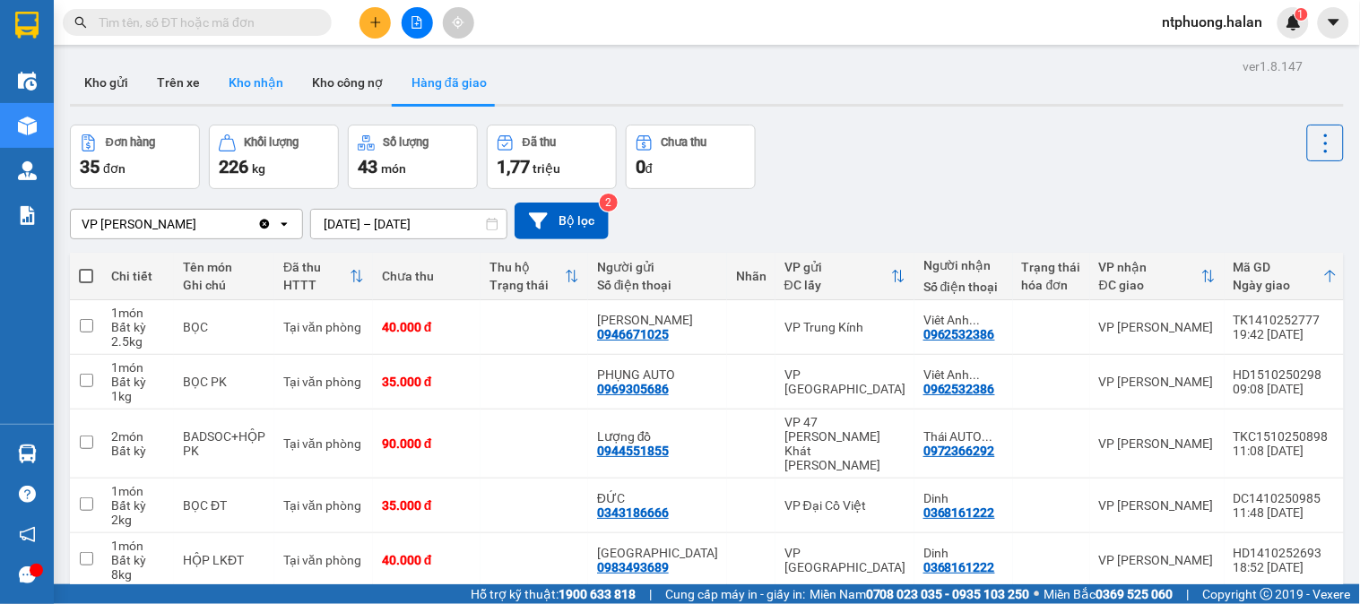
click at [251, 81] on button "Kho nhận" at bounding box center [255, 82] width 83 height 43
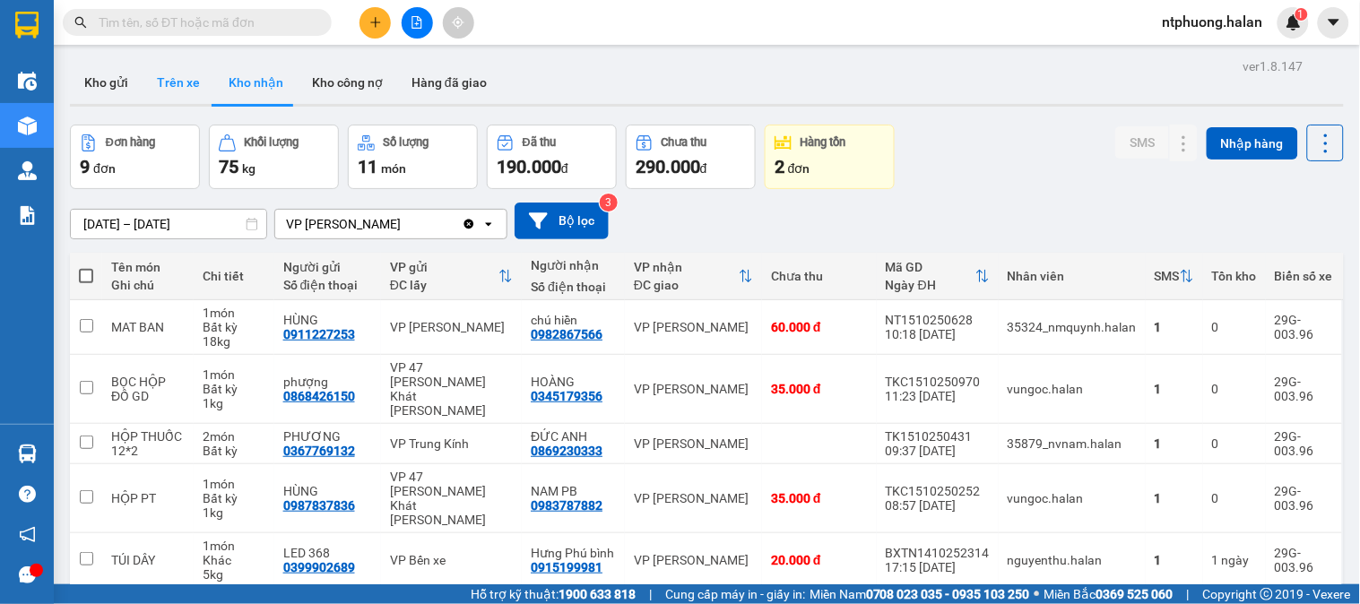
click at [167, 85] on button "Trên xe" at bounding box center [179, 82] width 72 height 43
type input "[DATE] – [DATE]"
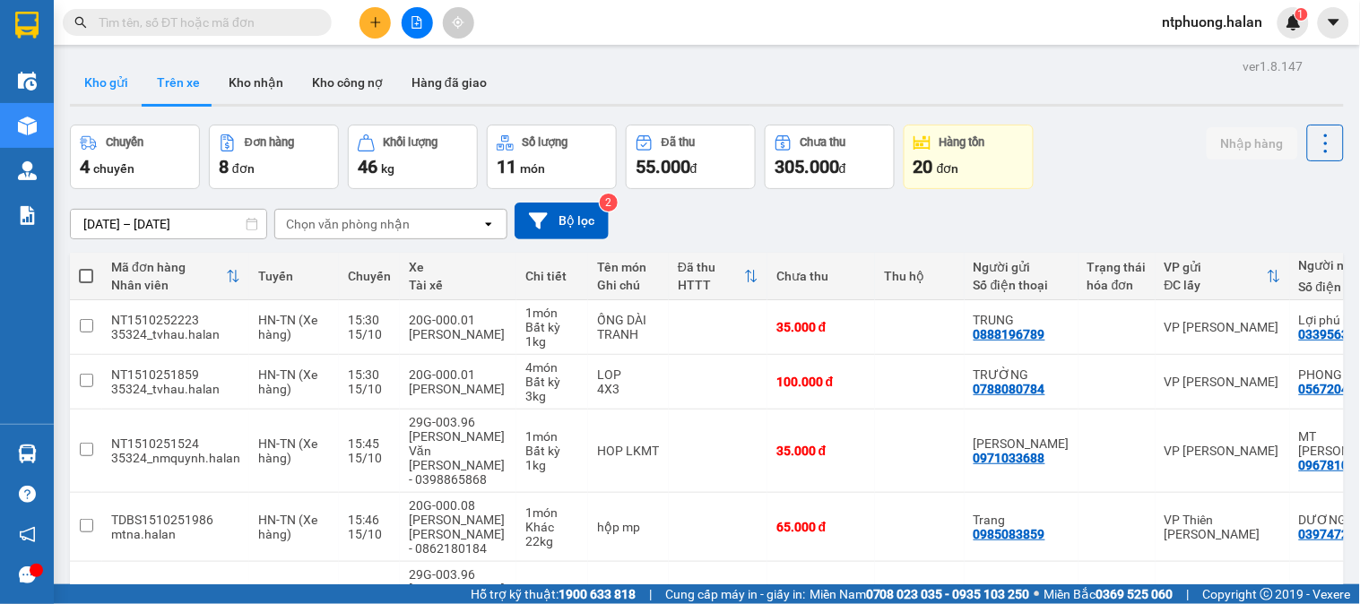
click at [114, 82] on button "Kho gửi" at bounding box center [106, 82] width 73 height 43
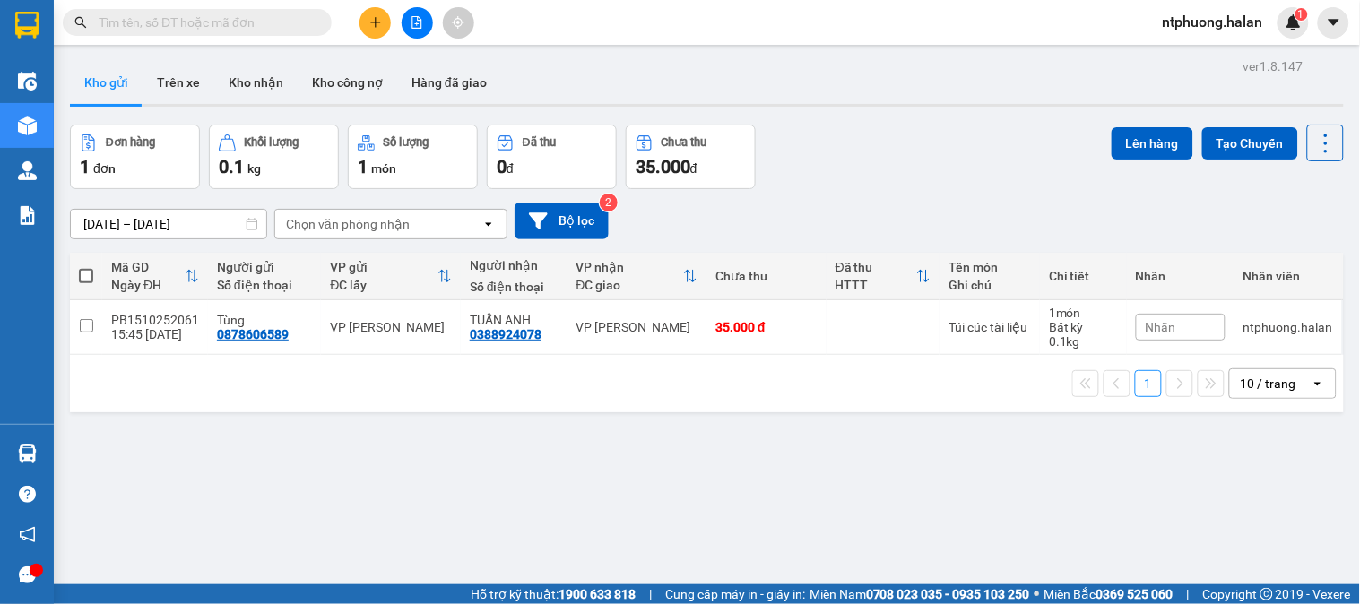
click at [190, 22] on input "text" at bounding box center [205, 23] width 212 height 20
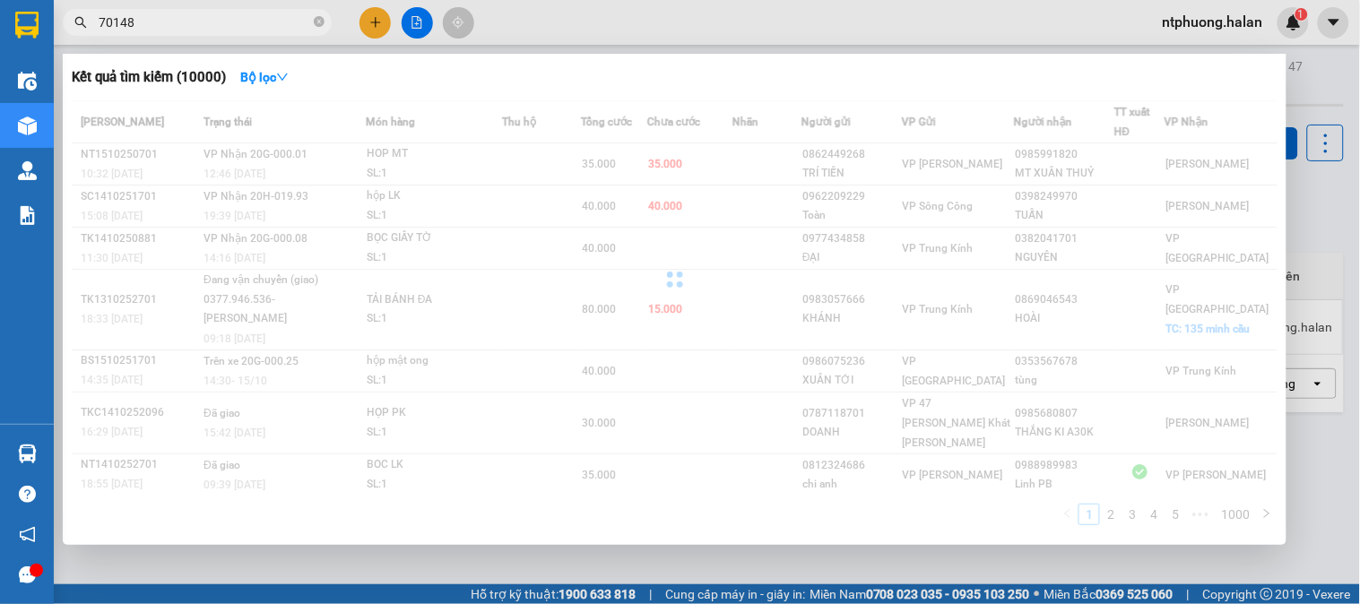
type input "701486"
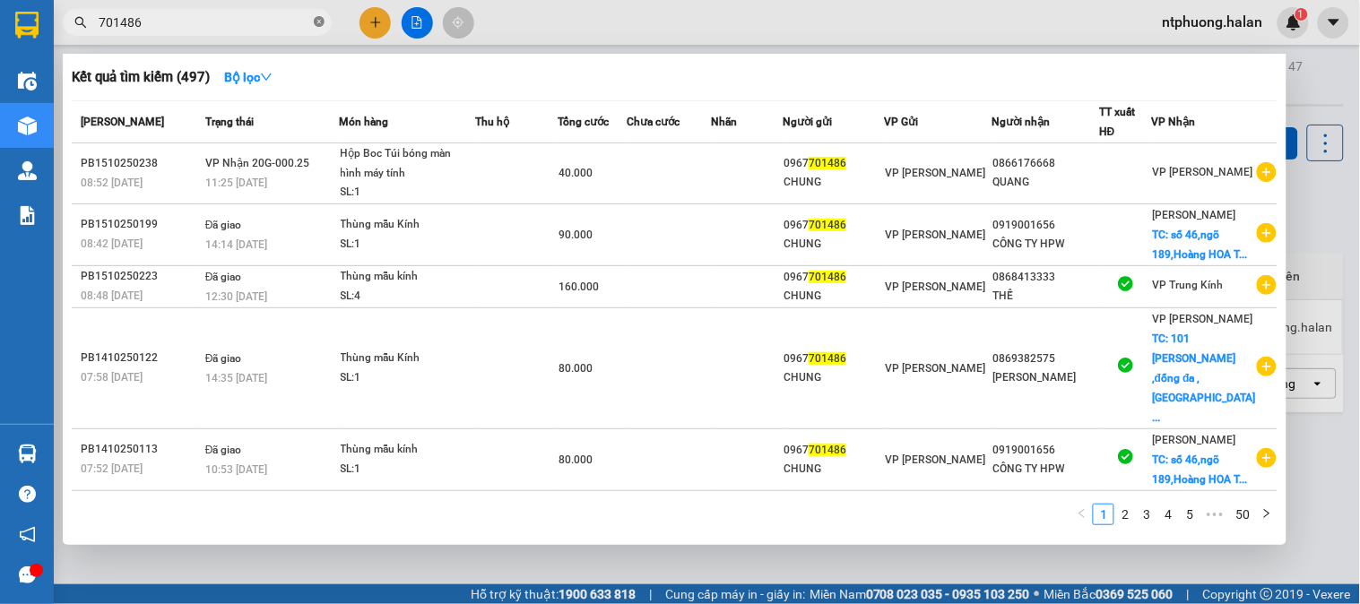
click at [317, 20] on icon "close-circle" at bounding box center [319, 21] width 11 height 11
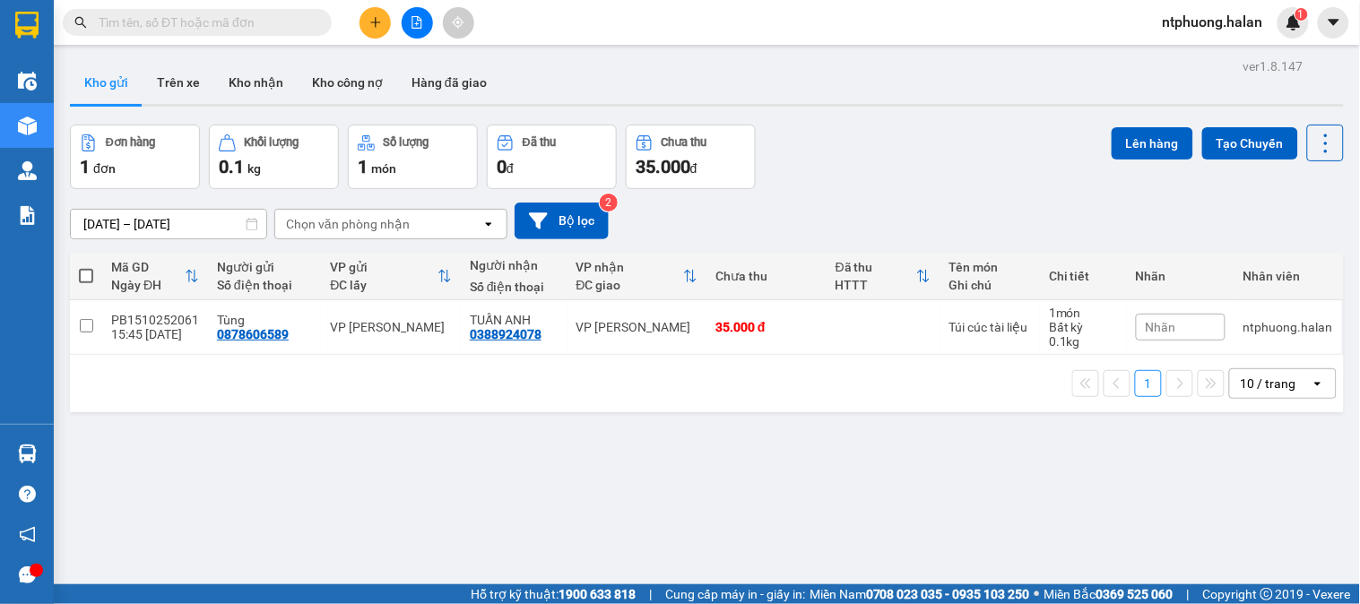
click at [270, 21] on input "text" at bounding box center [205, 23] width 212 height 20
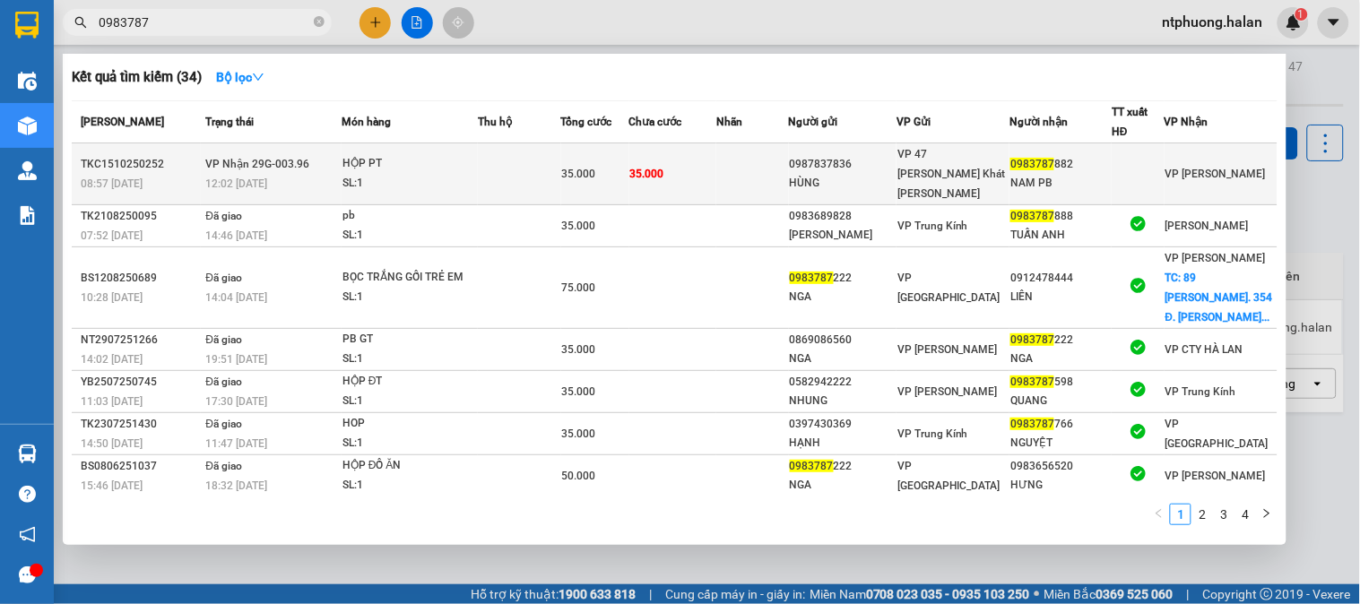
type input "0983787"
click at [505, 168] on td at bounding box center [519, 174] width 83 height 62
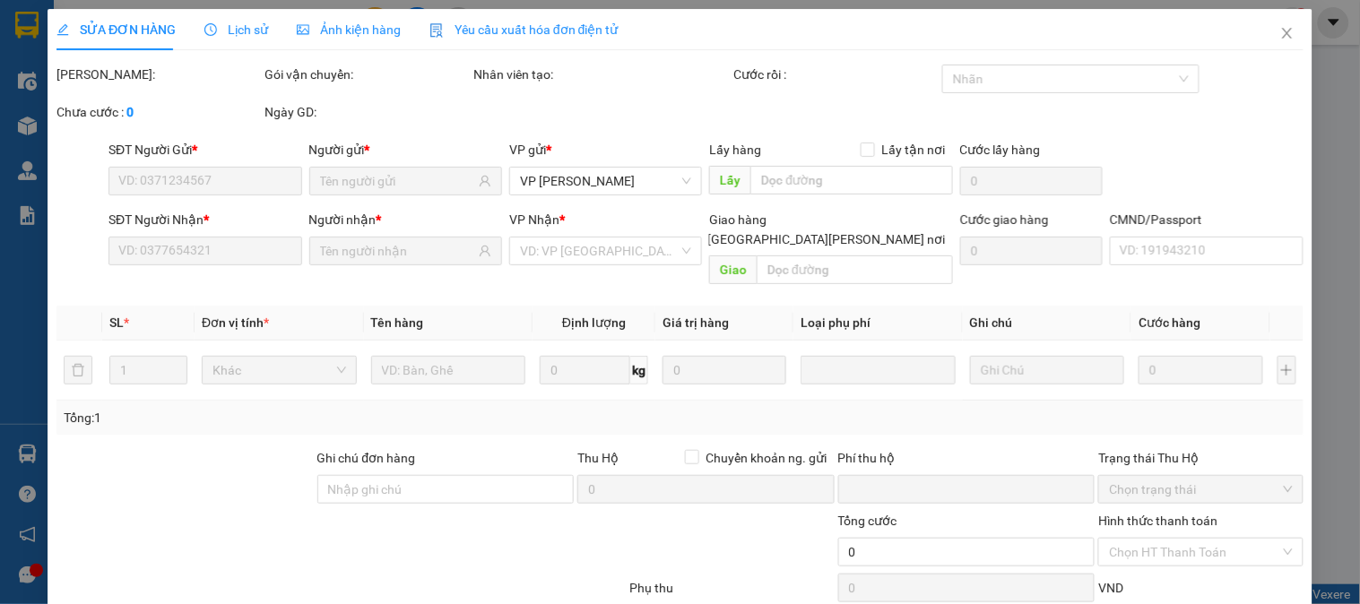
type input "0987837836"
type input "HÙNG"
type input "0983787882"
type input "NAM PB"
type input "0"
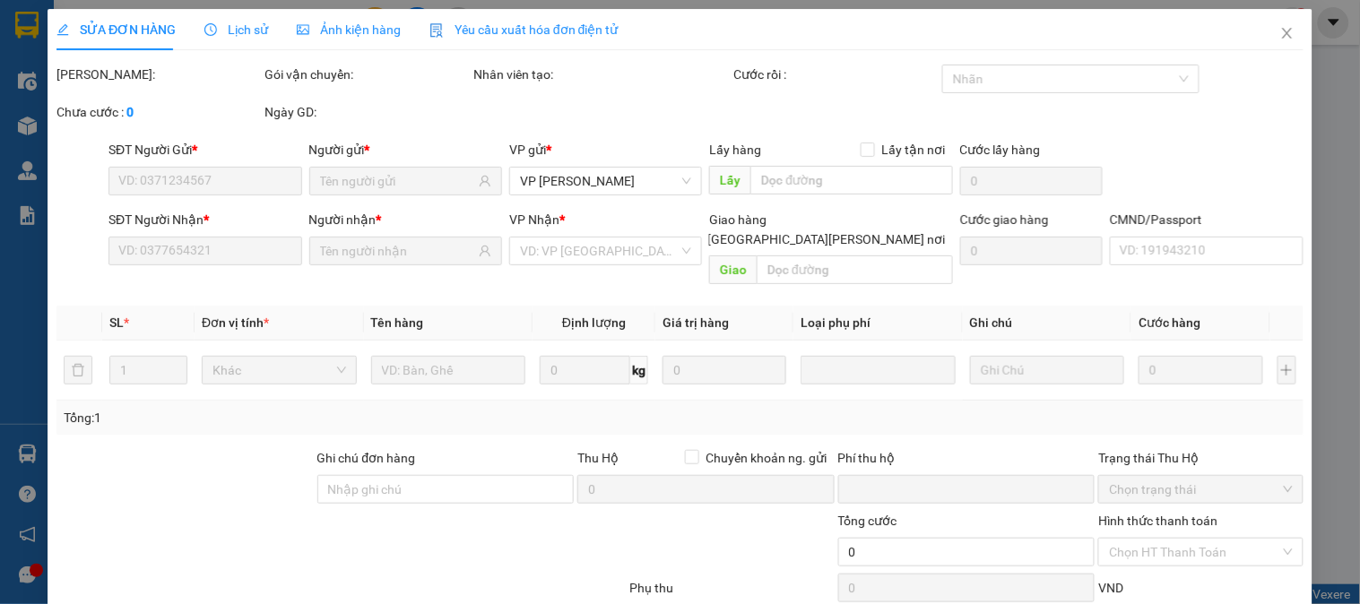
type input "35.000"
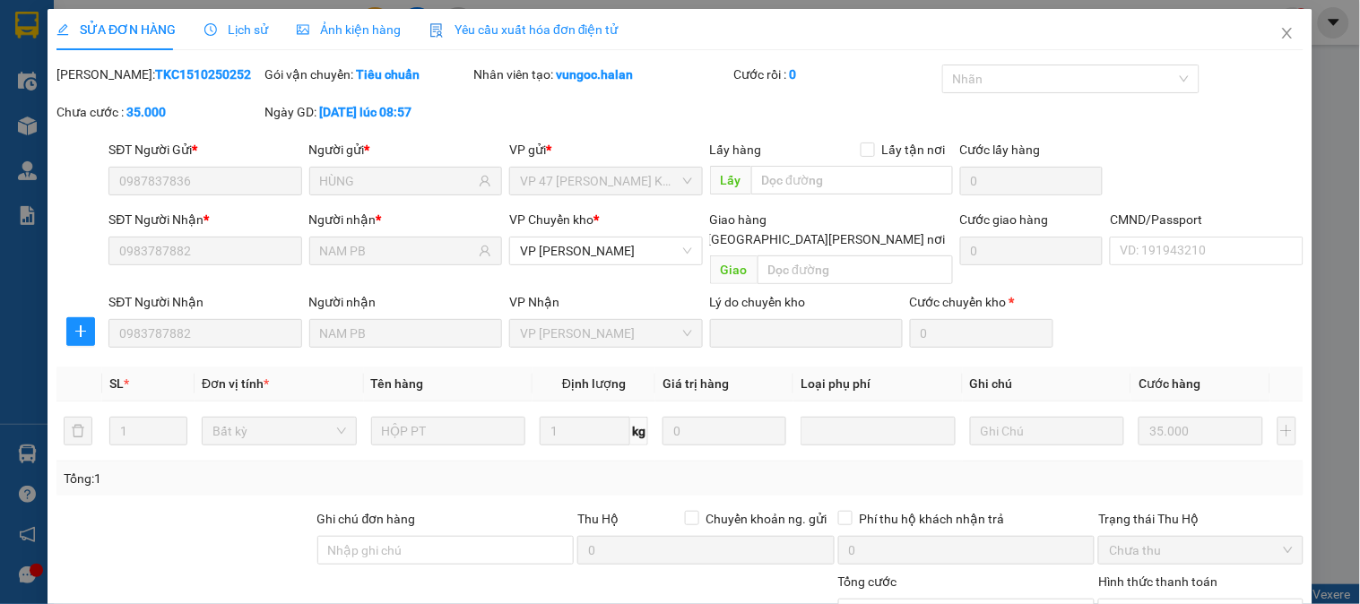
scroll to position [159, 0]
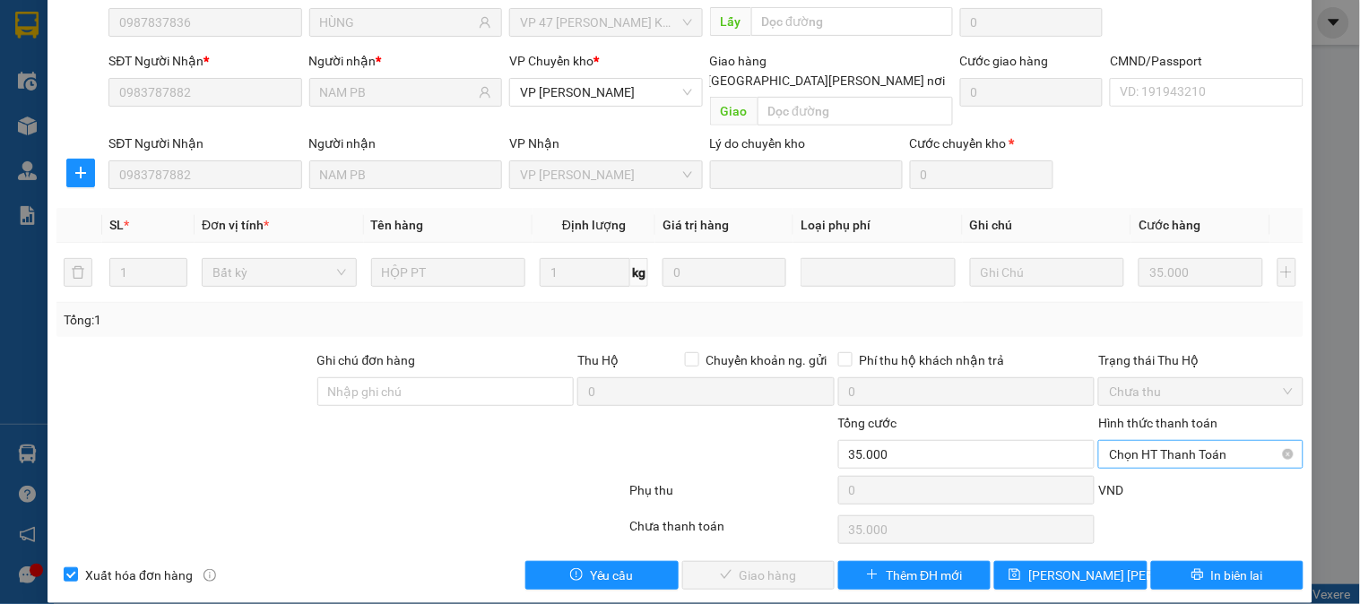
click at [1193, 441] on span "Chọn HT Thanh Toán" at bounding box center [1200, 454] width 183 height 27
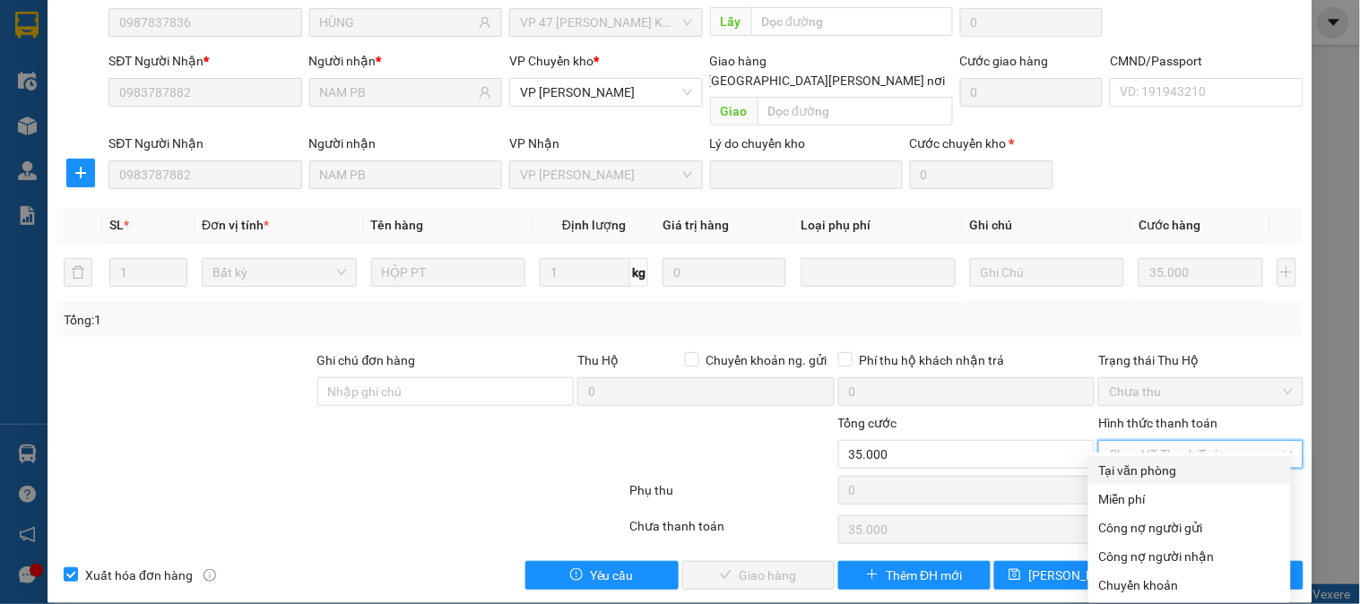
click at [1169, 471] on div "Tại văn phòng" at bounding box center [1189, 471] width 181 height 20
type input "0"
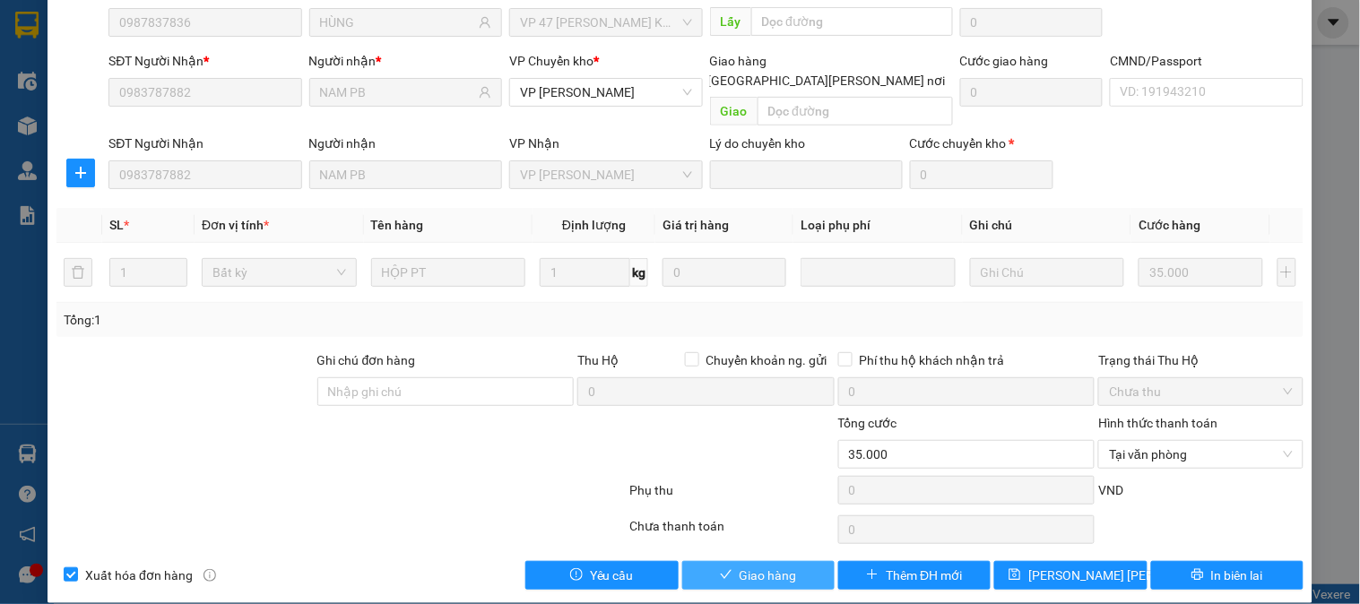
click at [767, 566] on span "Giao hàng" at bounding box center [767, 576] width 57 height 20
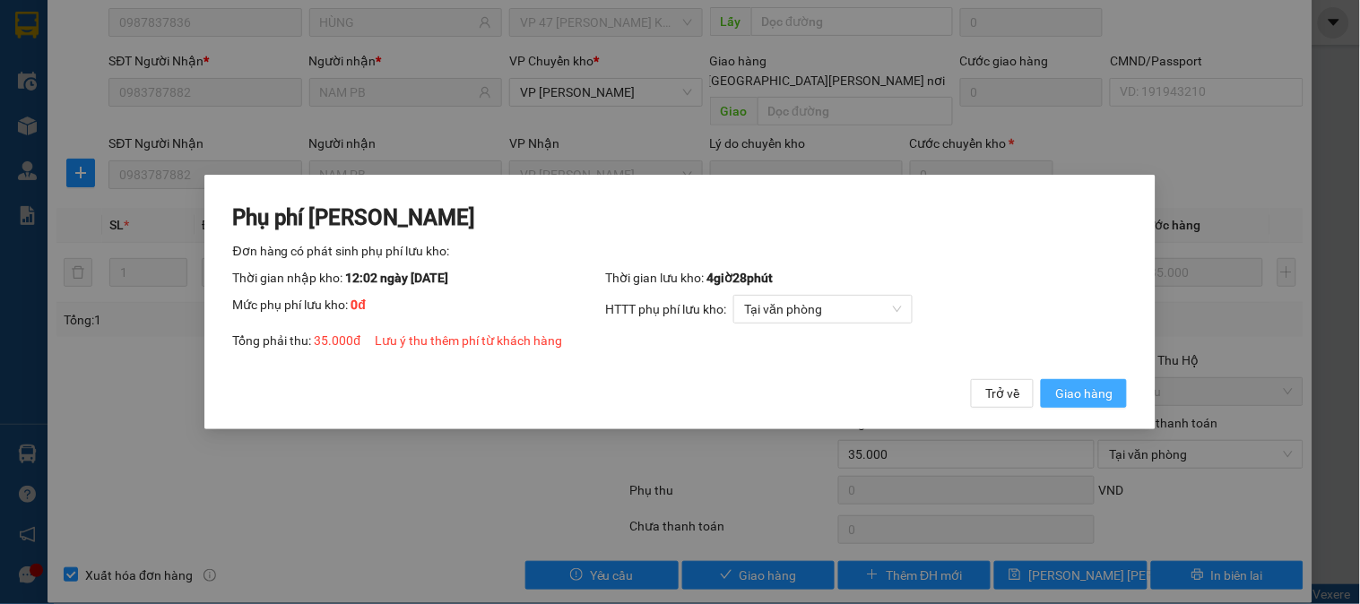
click at [1083, 385] on span "Giao hàng" at bounding box center [1083, 394] width 57 height 20
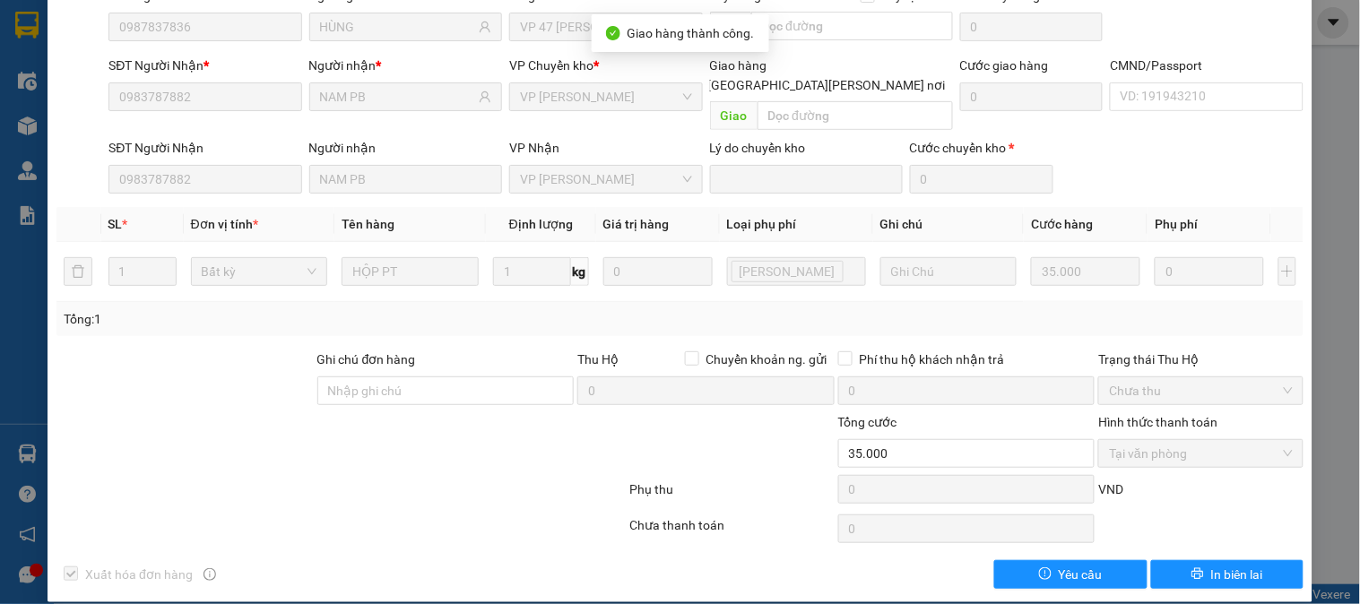
scroll to position [0, 0]
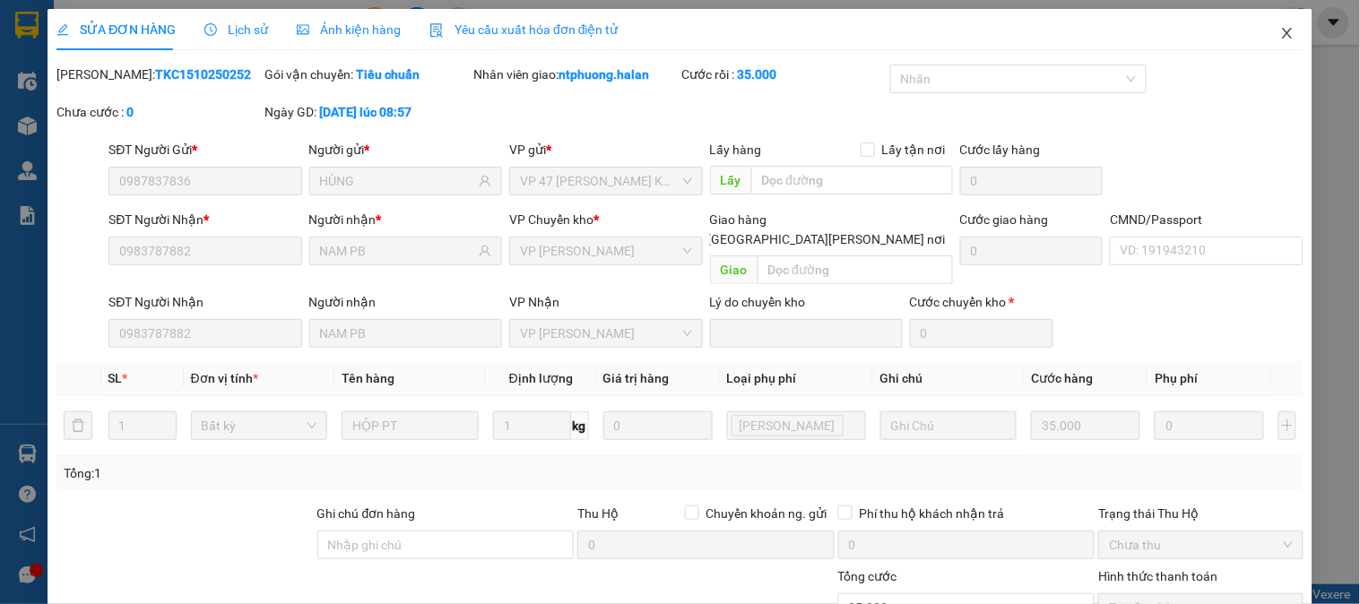
click at [1282, 30] on icon "close" at bounding box center [1287, 33] width 10 height 11
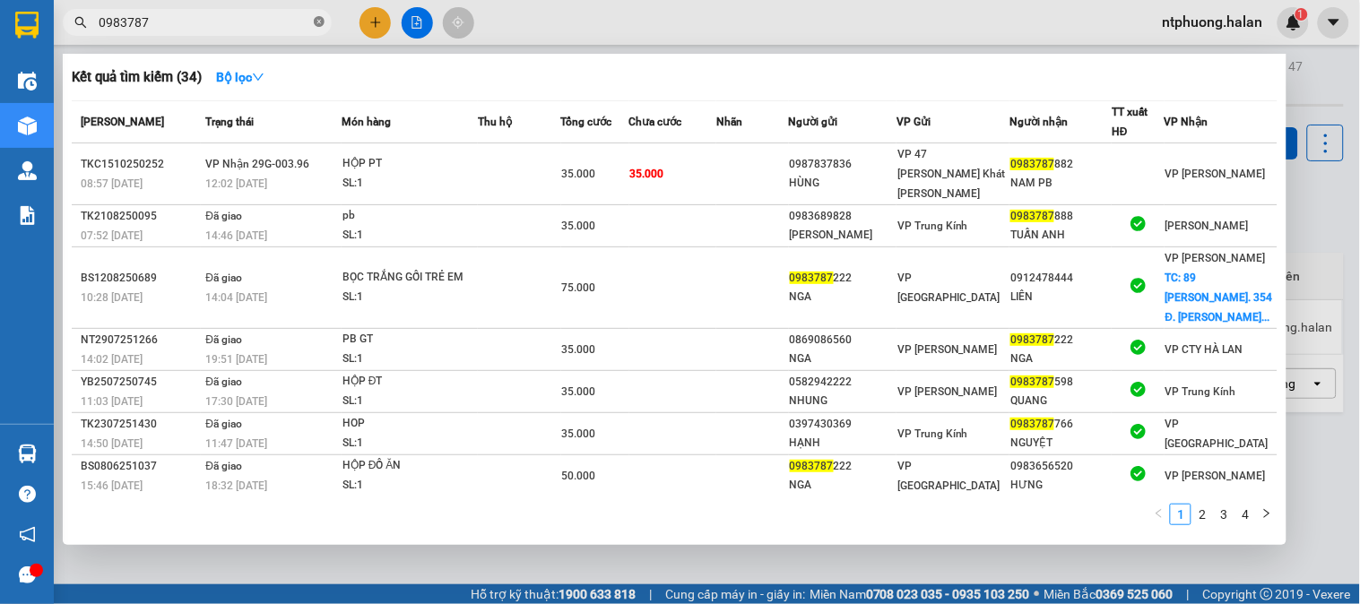
click at [314, 19] on icon "close-circle" at bounding box center [319, 21] width 11 height 11
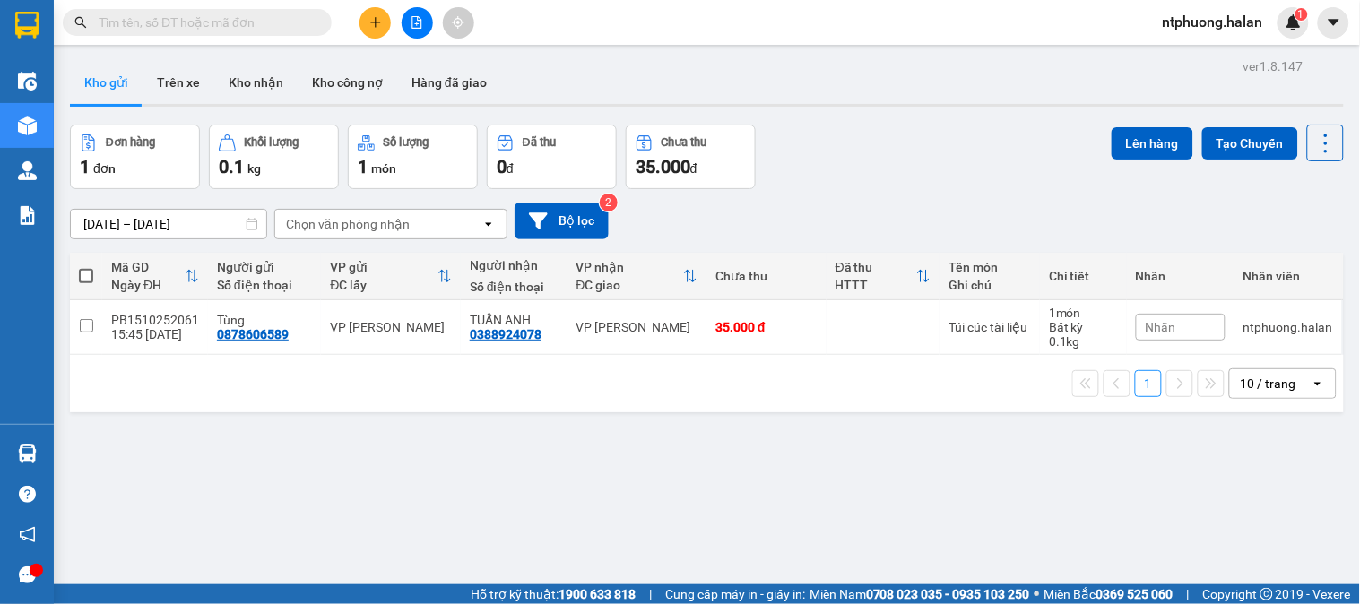
click at [275, 23] on input "text" at bounding box center [205, 23] width 212 height 20
click at [188, 82] on button "Trên xe" at bounding box center [179, 82] width 72 height 43
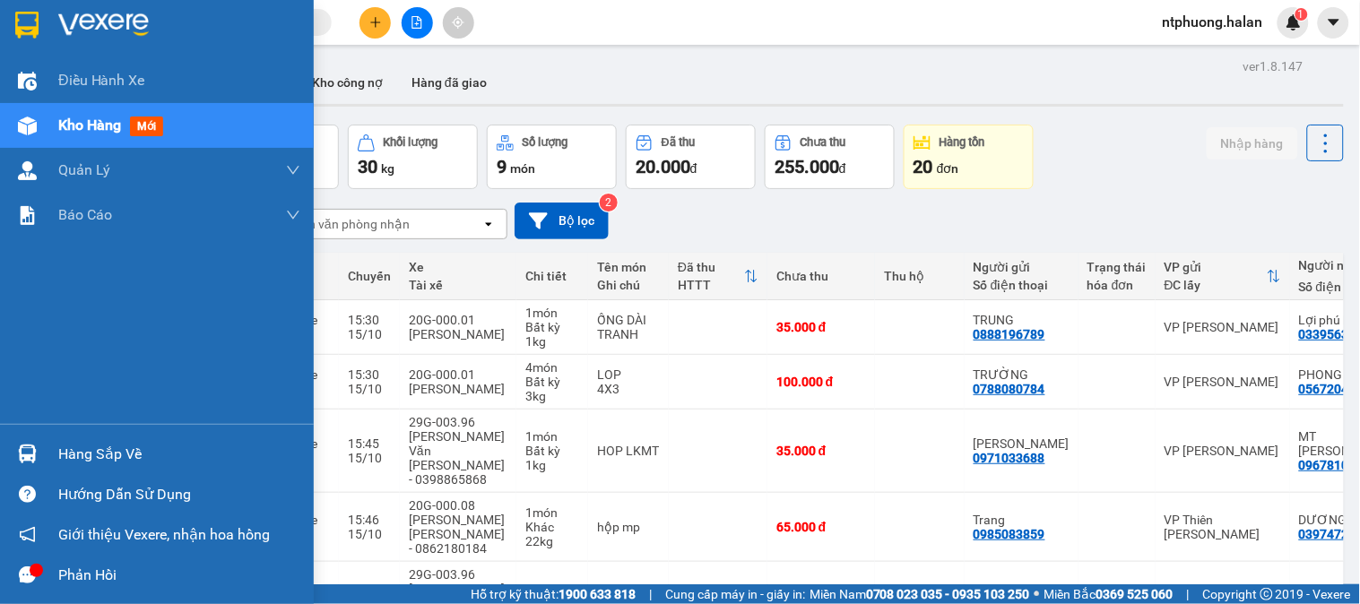
click at [94, 455] on div "Hàng sắp về" at bounding box center [179, 454] width 242 height 27
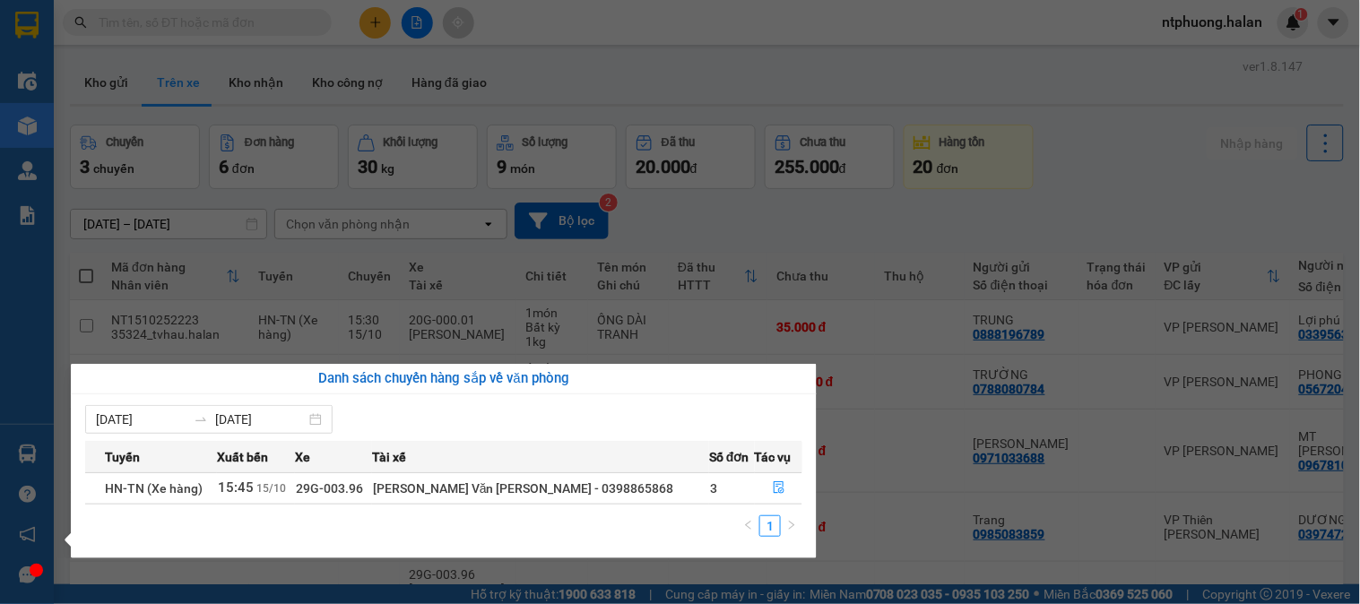
click at [906, 503] on section "Kết quả [PERSON_NAME] ( 34 ) Bộ lọc Mã ĐH Trạng thái Món hàng Thu hộ Tổng [PERS…" at bounding box center [680, 302] width 1360 height 604
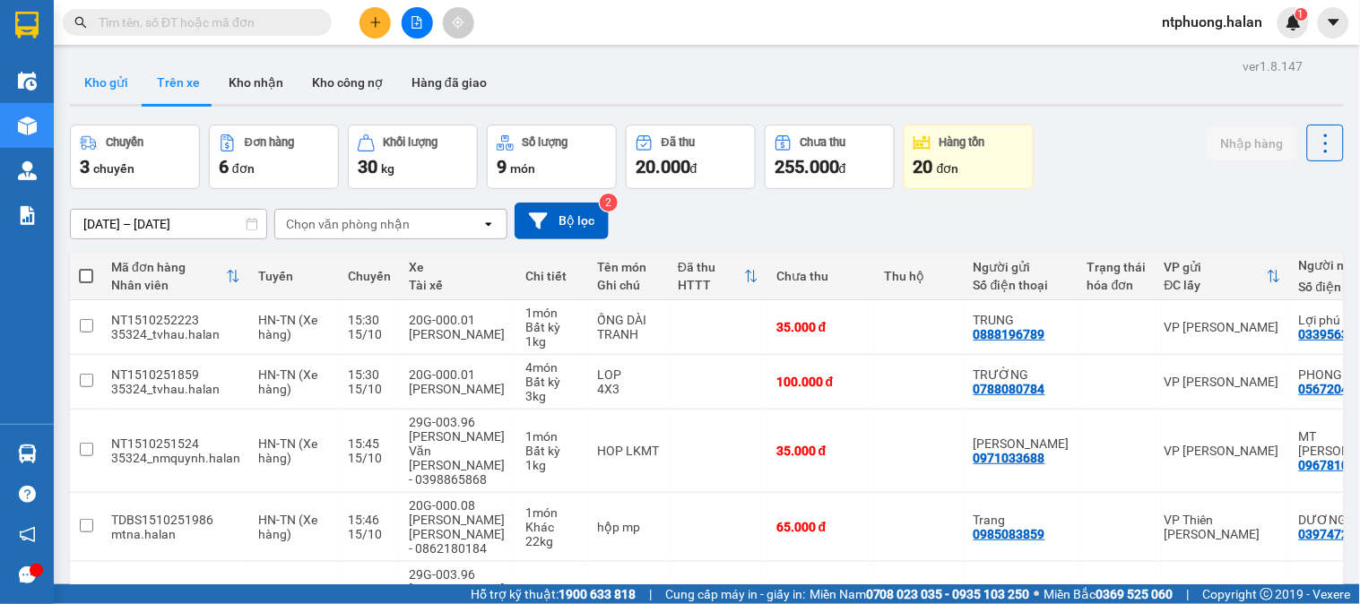
click at [99, 67] on button "Kho gửi" at bounding box center [106, 82] width 73 height 43
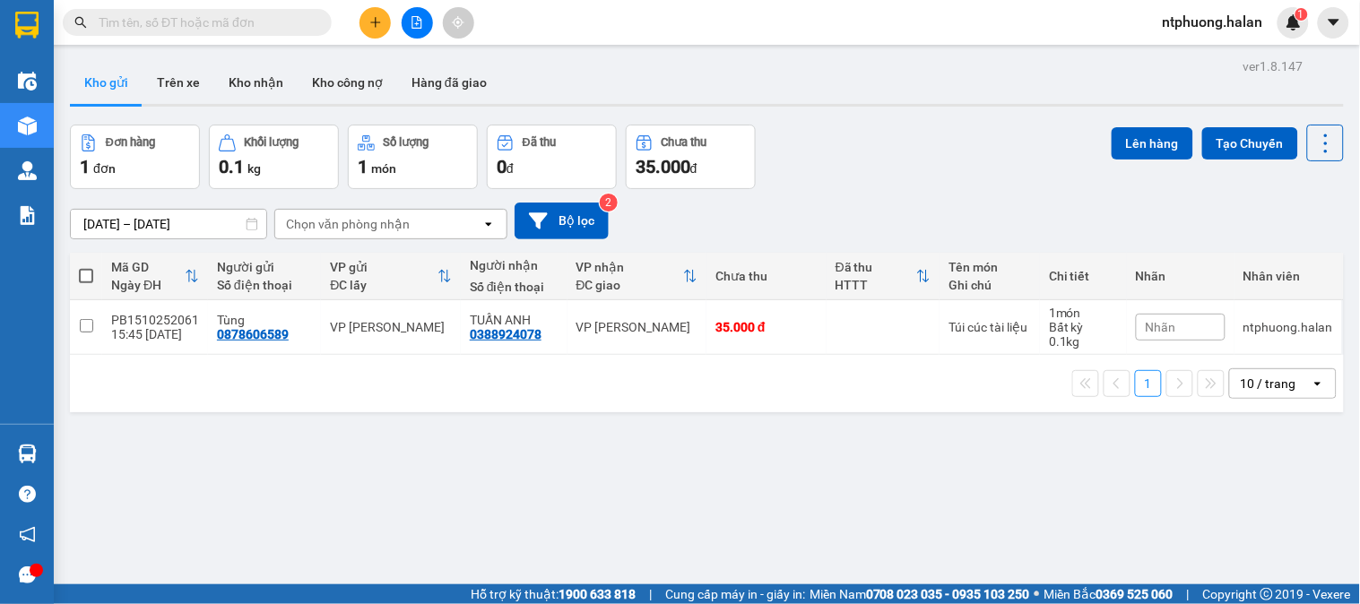
click at [233, 20] on input "text" at bounding box center [205, 23] width 212 height 20
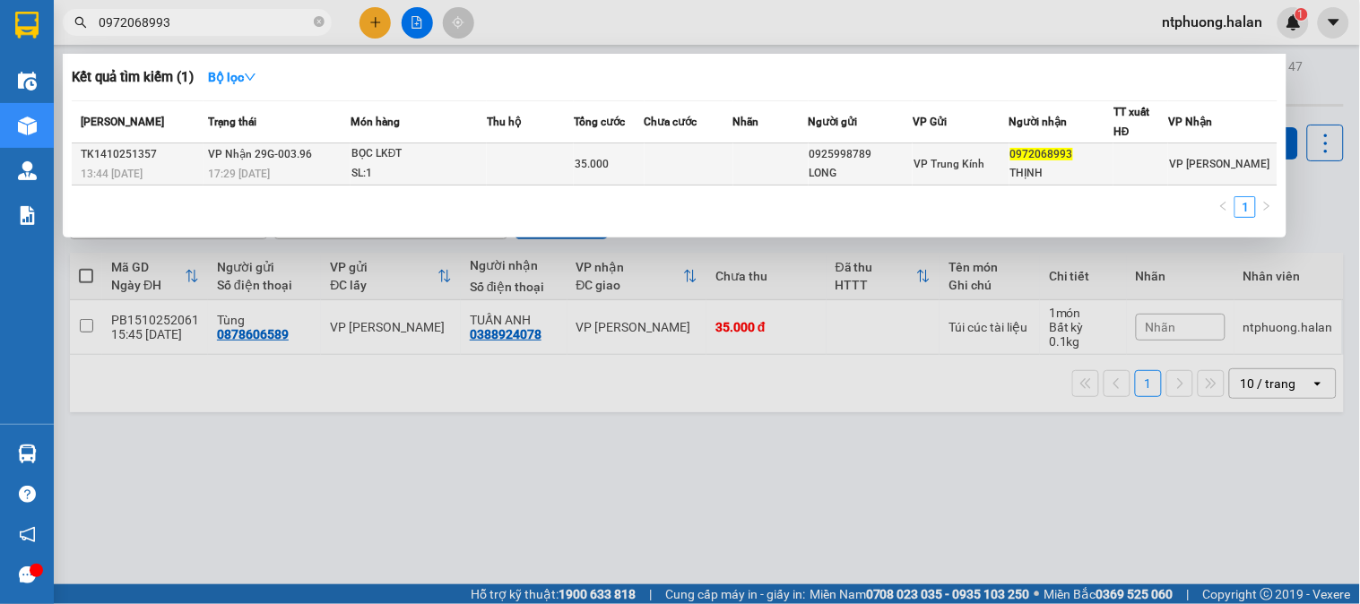
type input "0972068993"
click at [476, 169] on div "SL: 1" at bounding box center [418, 174] width 134 height 20
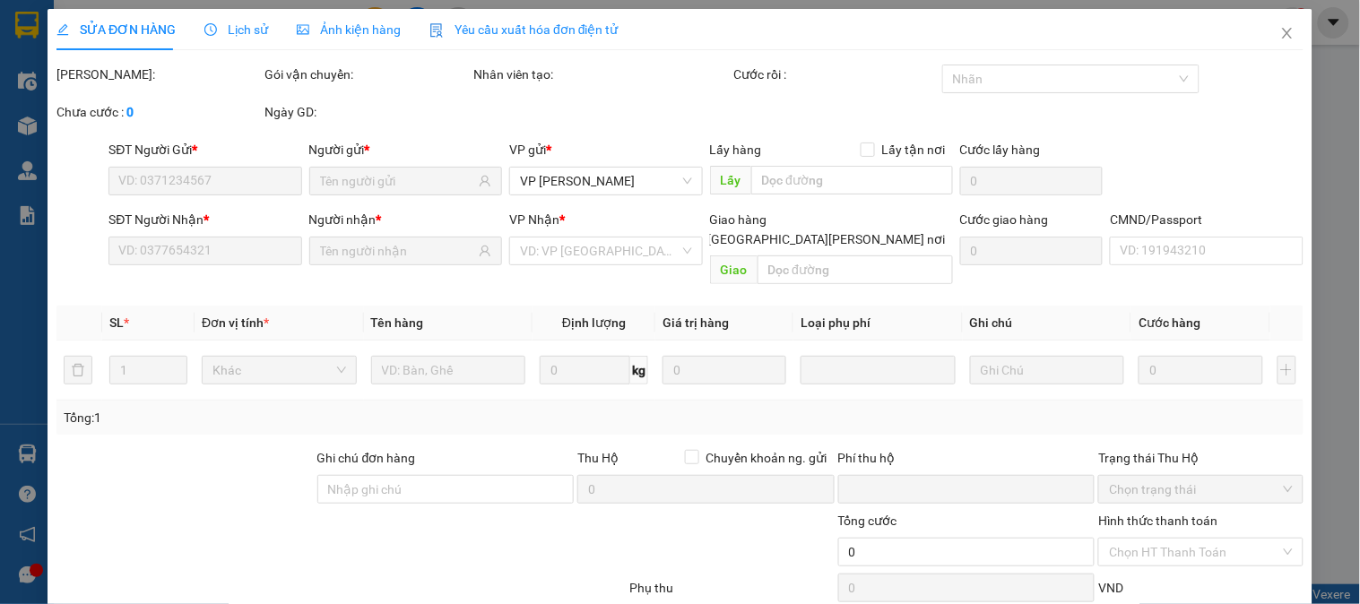
type input "0925998789"
type input "LONG"
type input "0972068993"
type input "THỊNH"
type input "0"
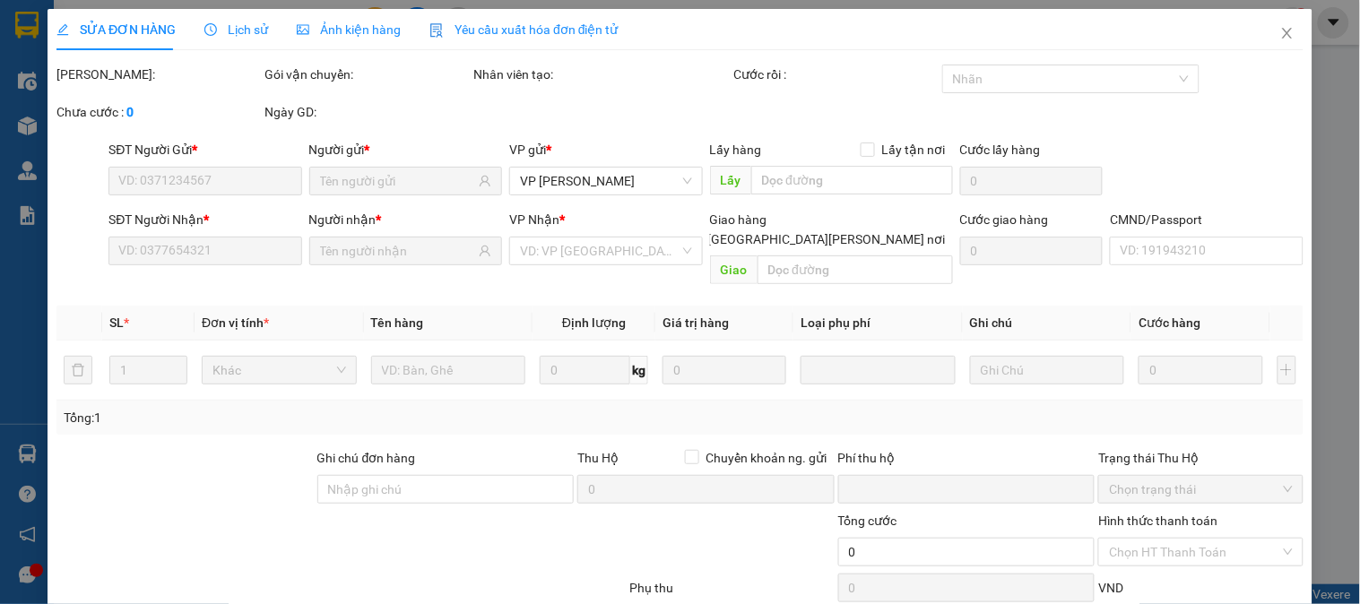
type input "35.000"
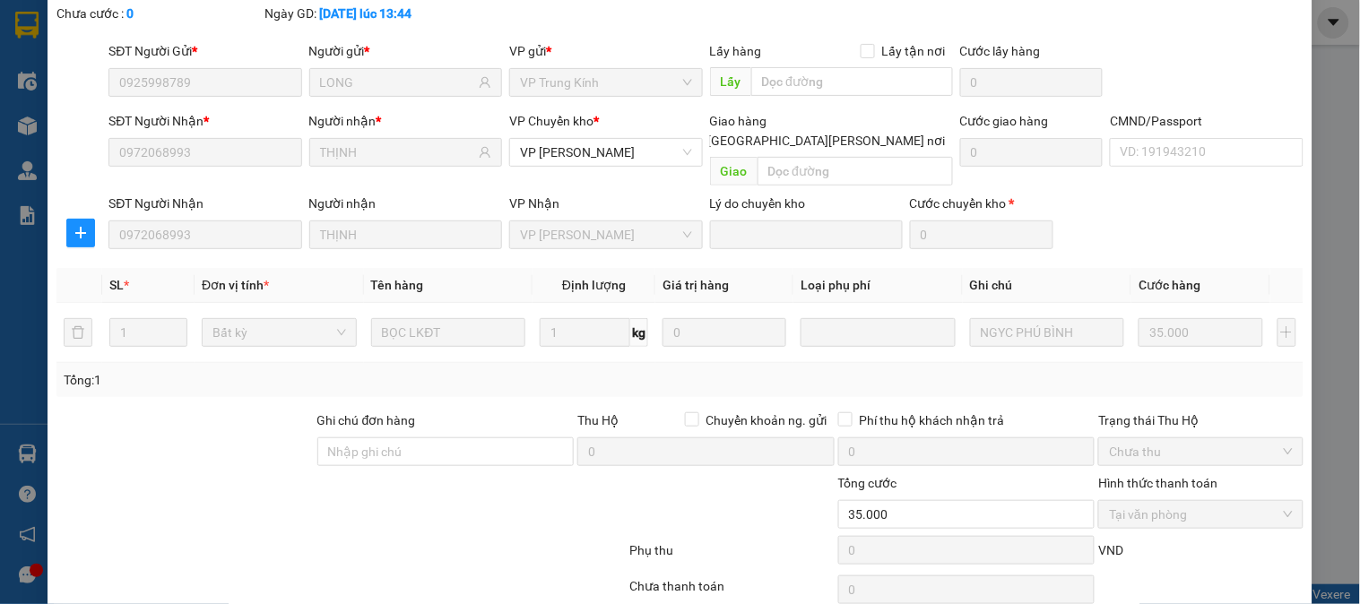
scroll to position [159, 0]
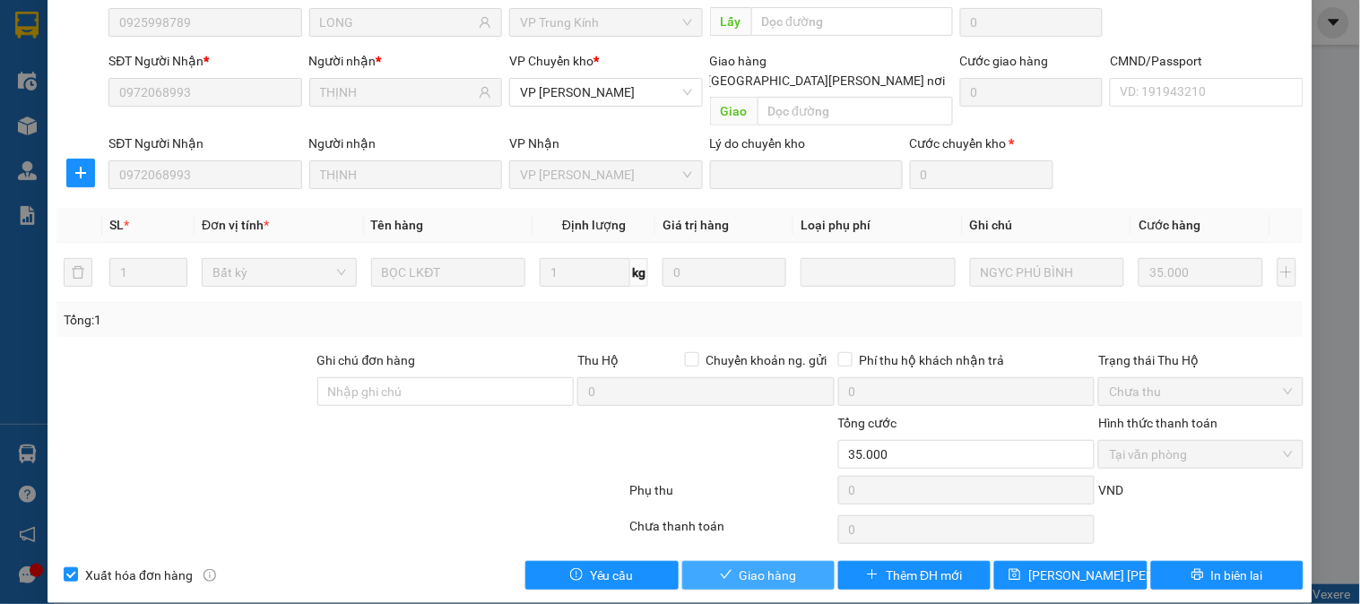
click at [785, 566] on span "Giao hàng" at bounding box center [767, 576] width 57 height 20
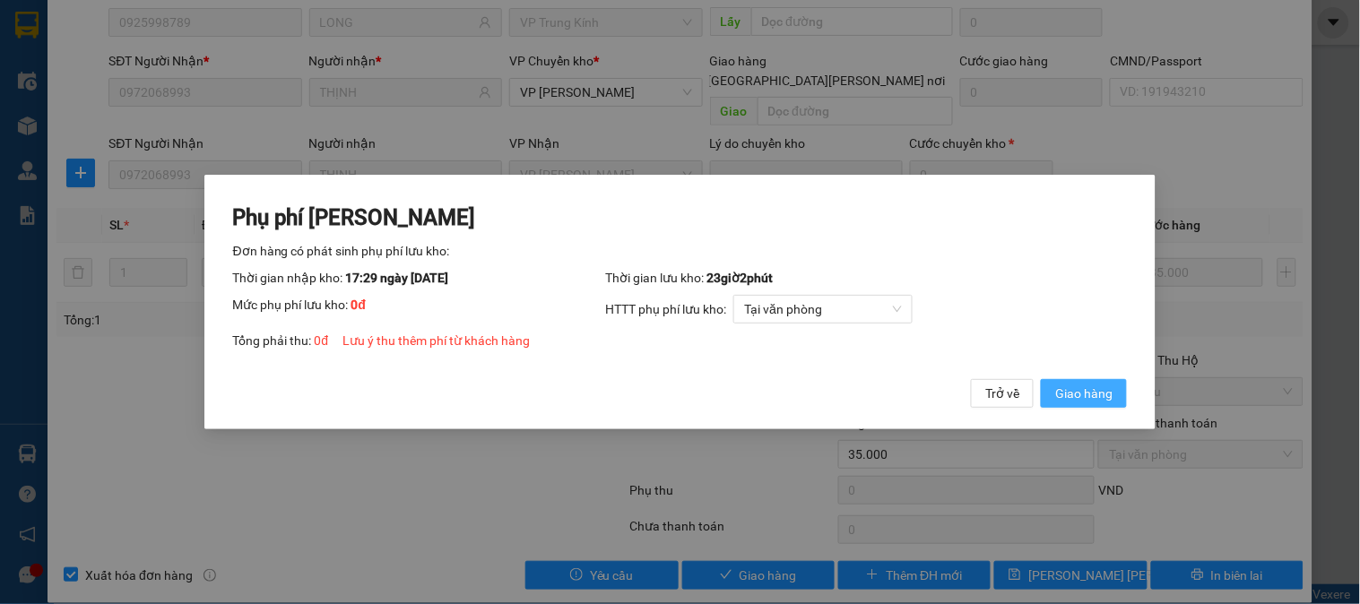
click at [1091, 384] on span "Giao hàng" at bounding box center [1083, 394] width 57 height 20
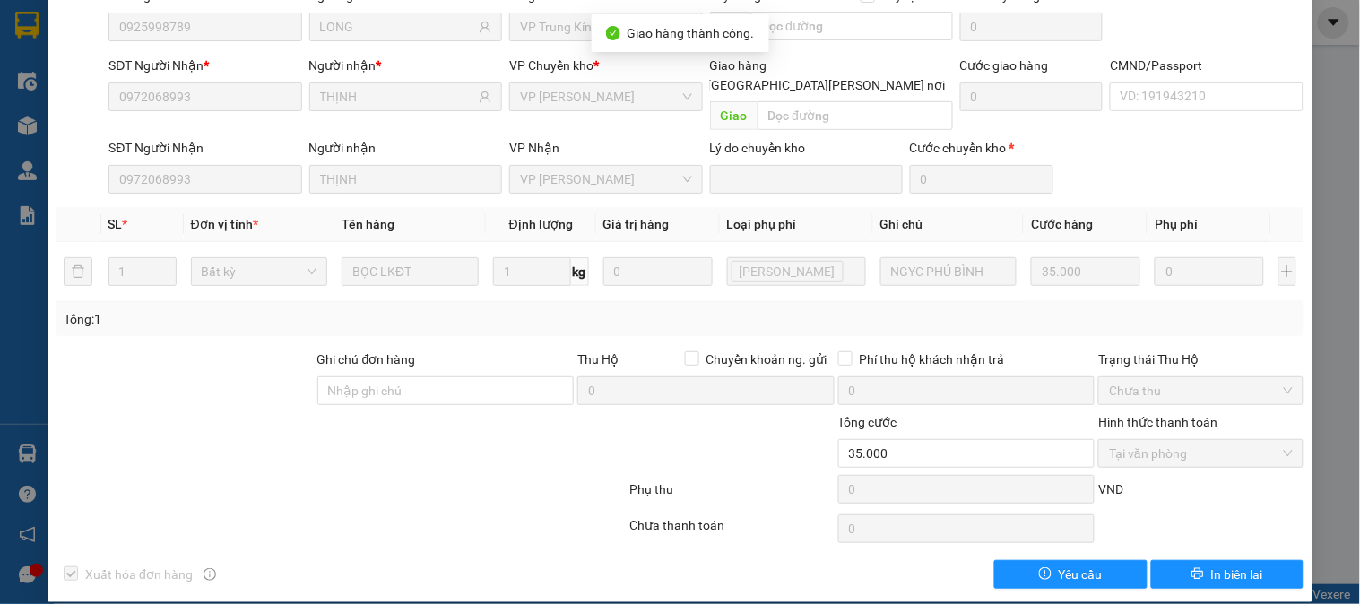
scroll to position [0, 0]
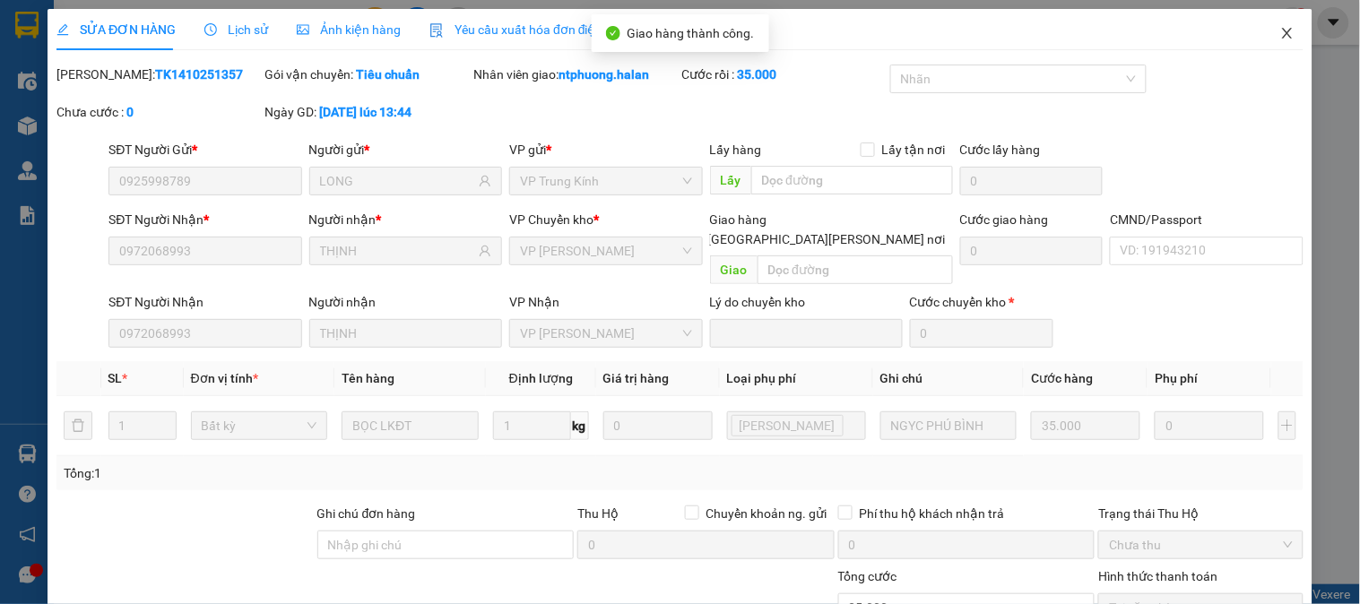
click at [1280, 32] on icon "close" at bounding box center [1287, 33] width 14 height 14
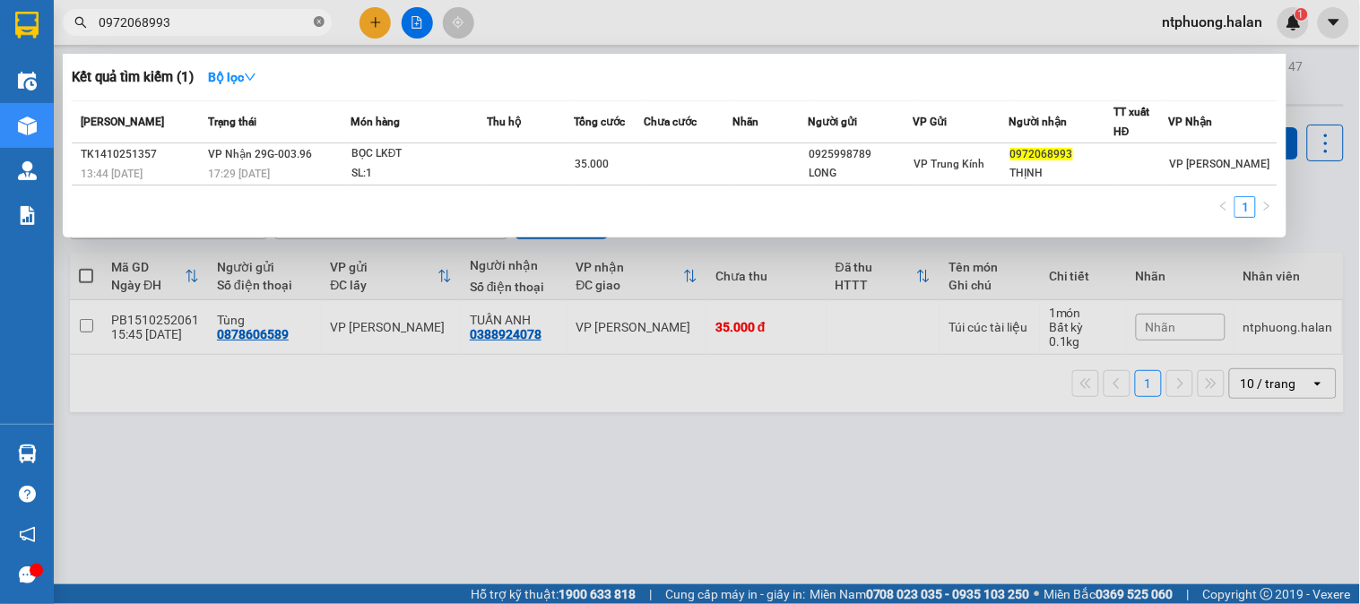
click at [317, 14] on span at bounding box center [319, 22] width 11 height 17
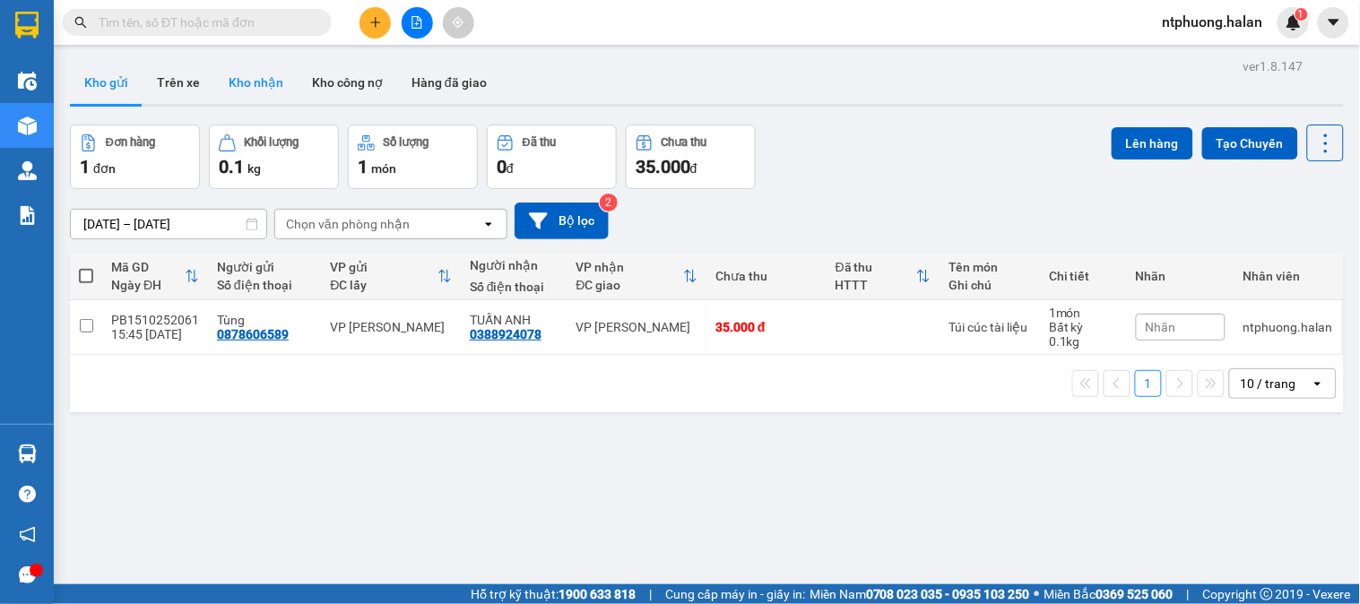
click at [275, 82] on button "Kho nhận" at bounding box center [255, 82] width 83 height 43
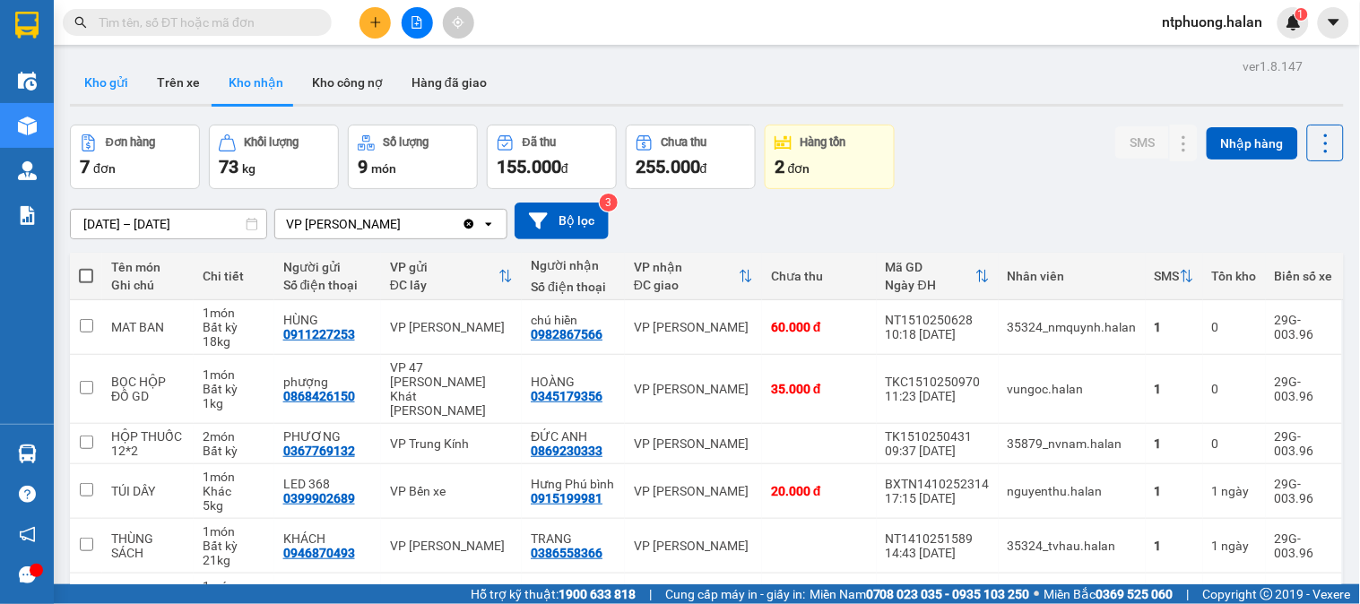
click at [104, 84] on button "Kho gửi" at bounding box center [106, 82] width 73 height 43
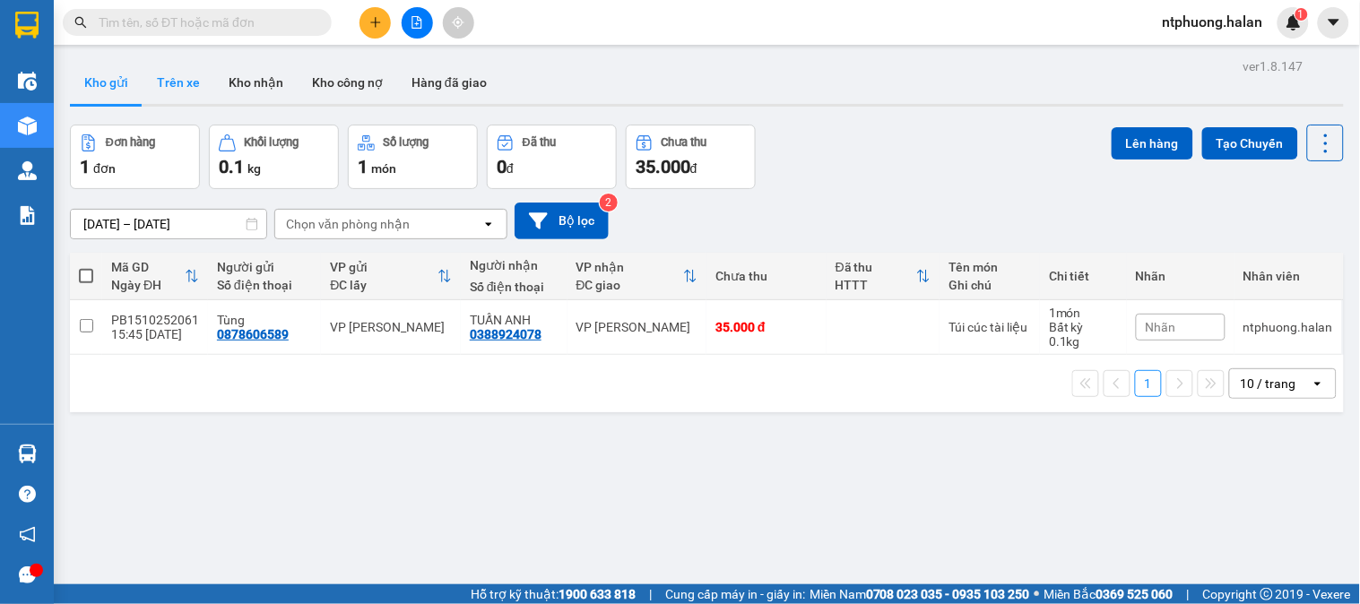
click at [162, 85] on button "Trên xe" at bounding box center [179, 82] width 72 height 43
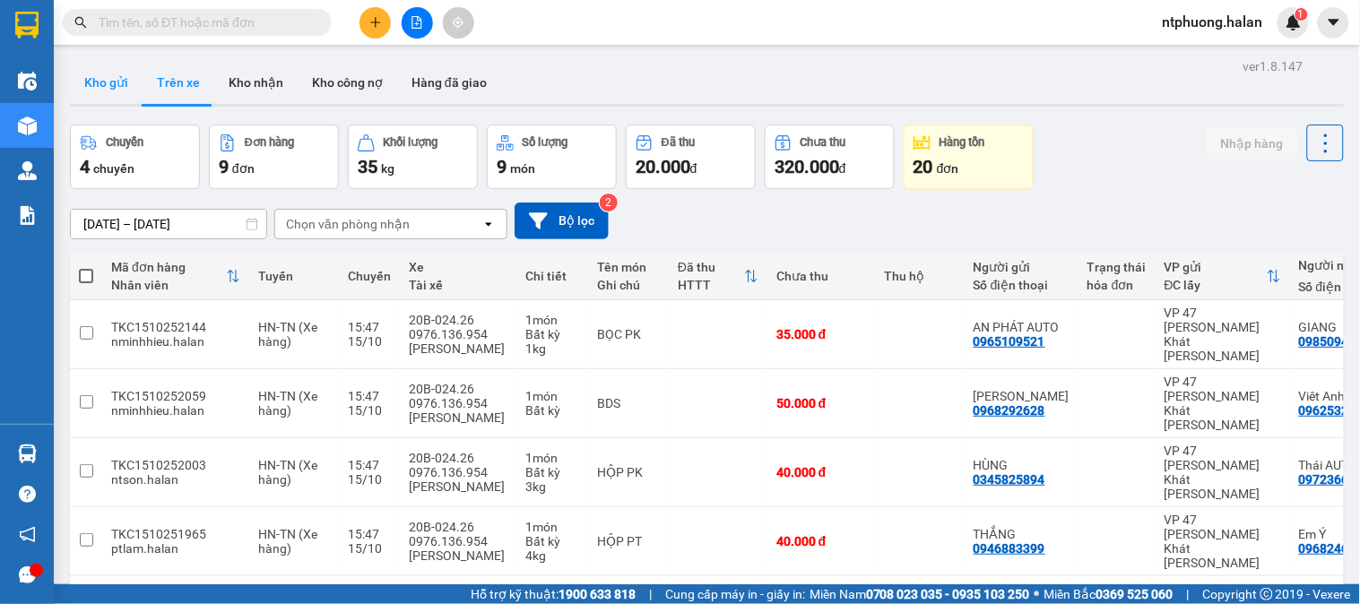
click at [117, 87] on button "Kho gửi" at bounding box center [106, 82] width 73 height 43
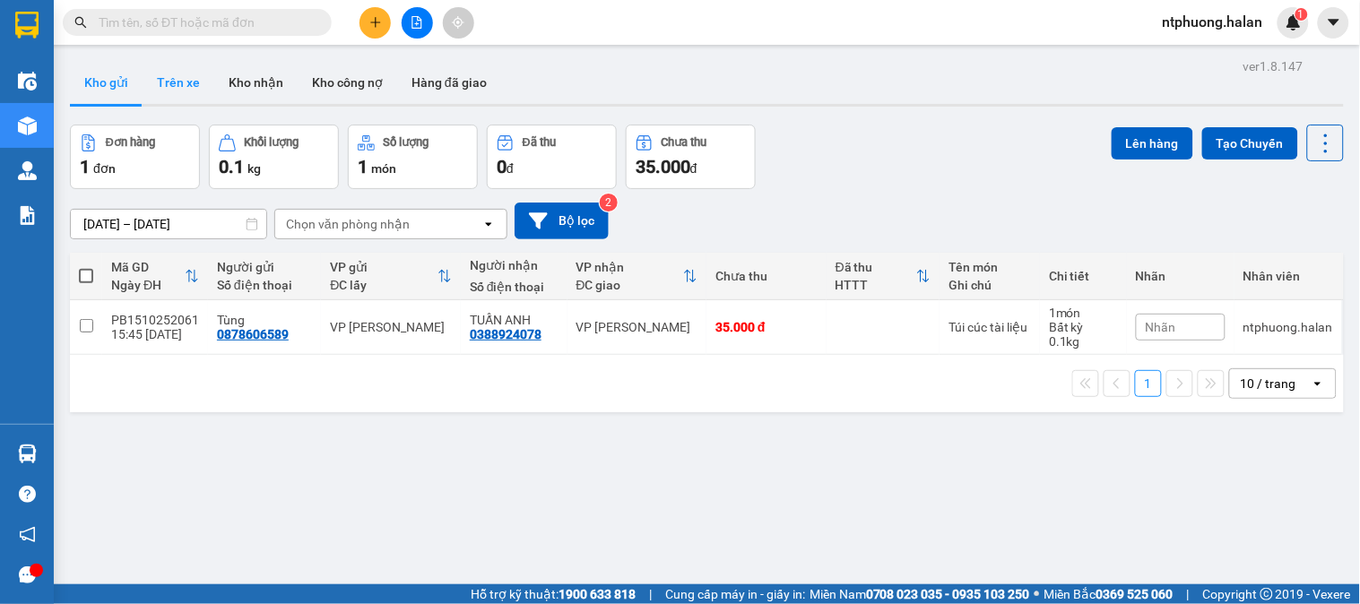
click at [160, 87] on button "Trên xe" at bounding box center [179, 82] width 72 height 43
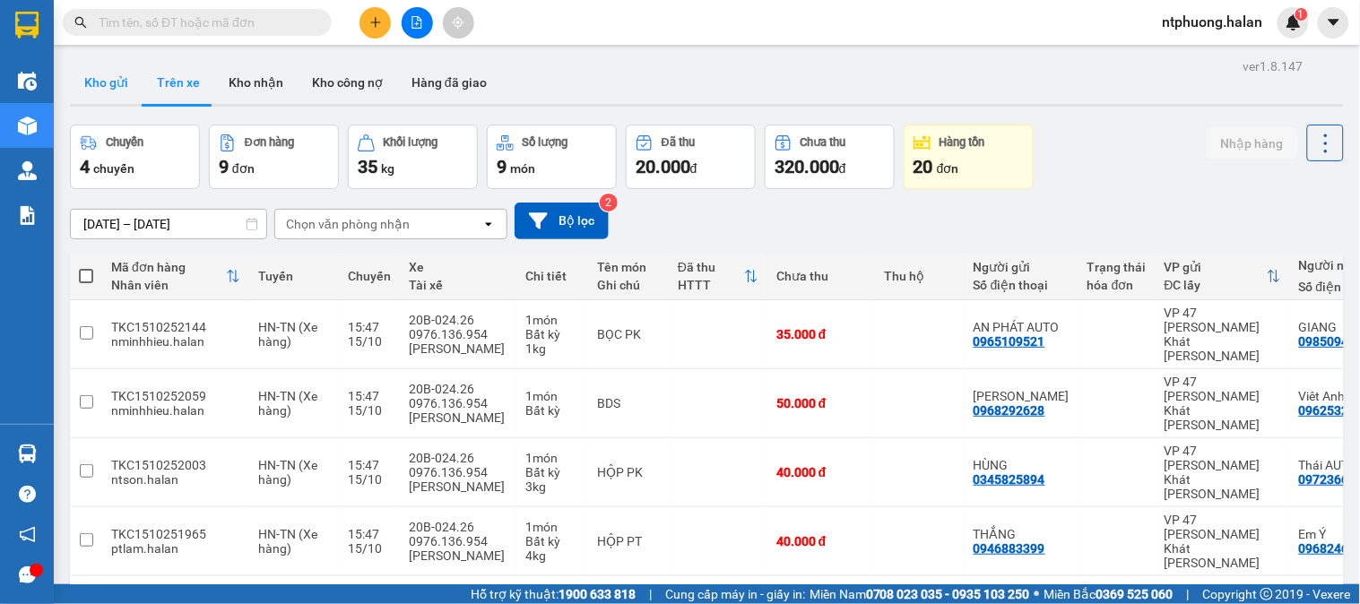
click at [110, 78] on button "Kho gửi" at bounding box center [106, 82] width 73 height 43
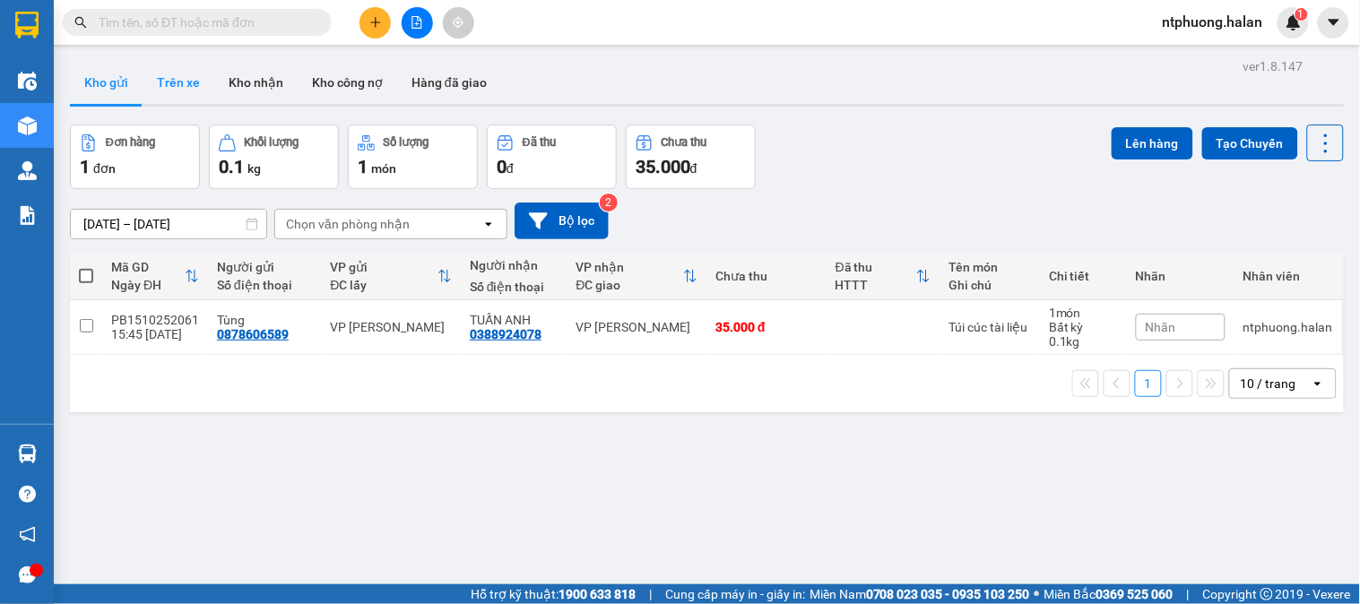
click at [192, 82] on button "Trên xe" at bounding box center [179, 82] width 72 height 43
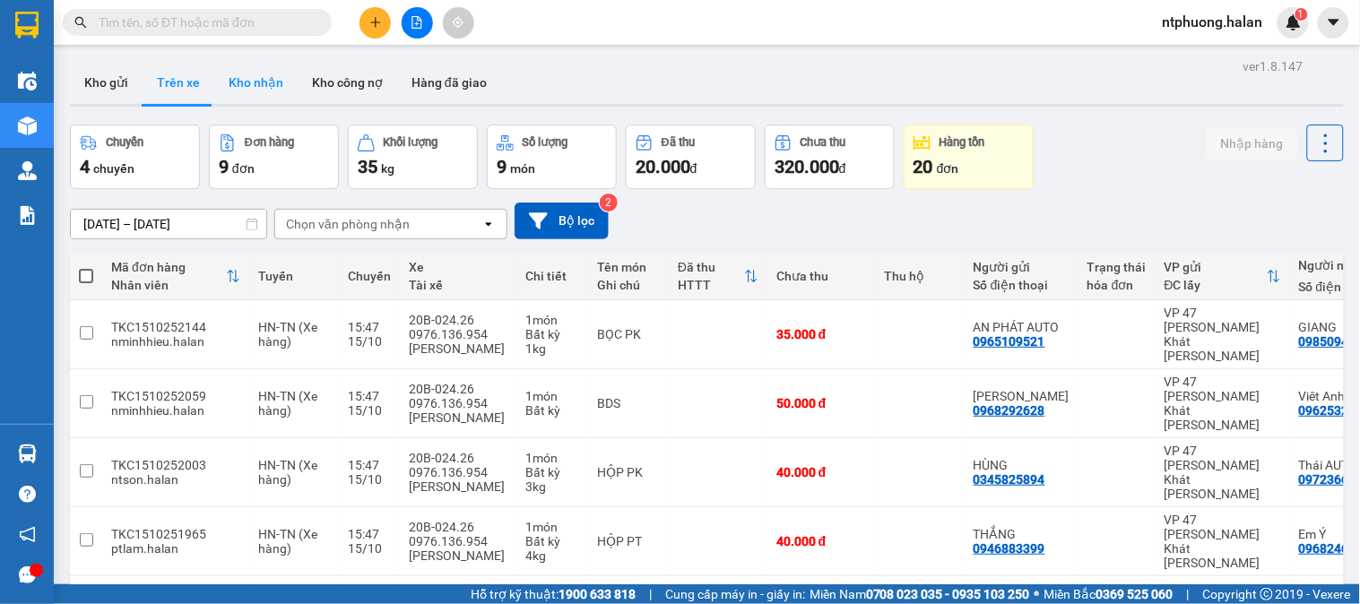
click at [237, 83] on button "Kho nhận" at bounding box center [255, 82] width 83 height 43
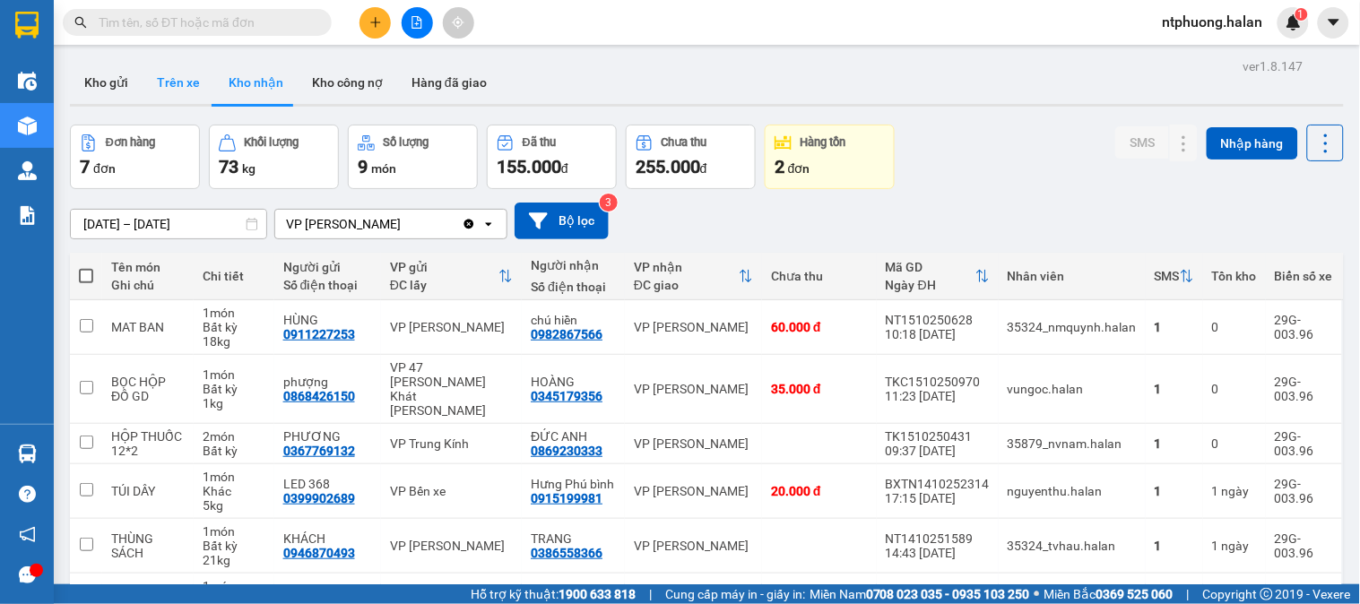
click at [176, 85] on button "Trên xe" at bounding box center [179, 82] width 72 height 43
type input "[DATE] – [DATE]"
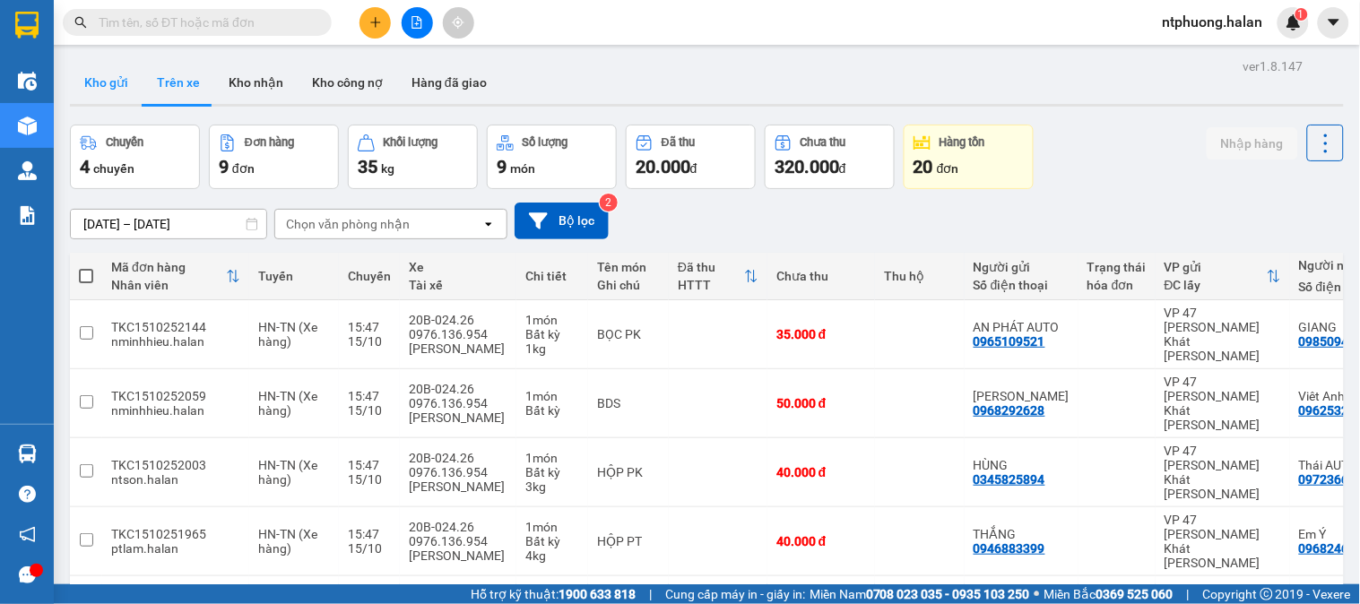
click at [91, 77] on button "Kho gửi" at bounding box center [106, 82] width 73 height 43
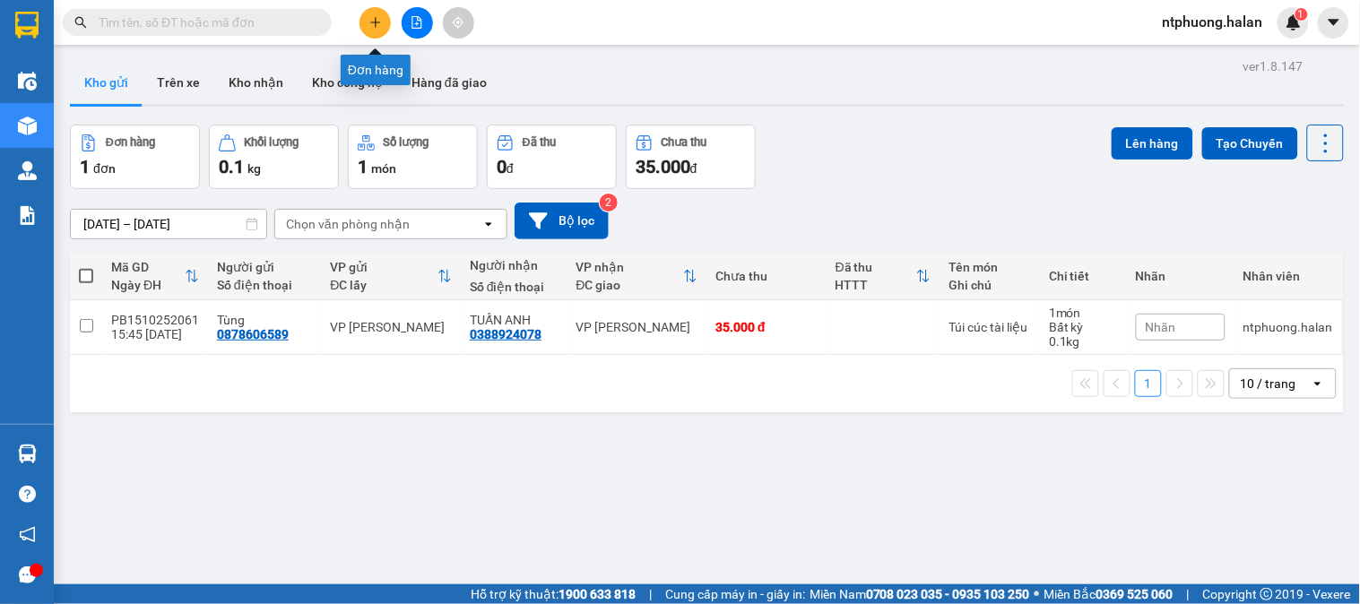
click at [369, 24] on icon "plus" at bounding box center [375, 22] width 13 height 13
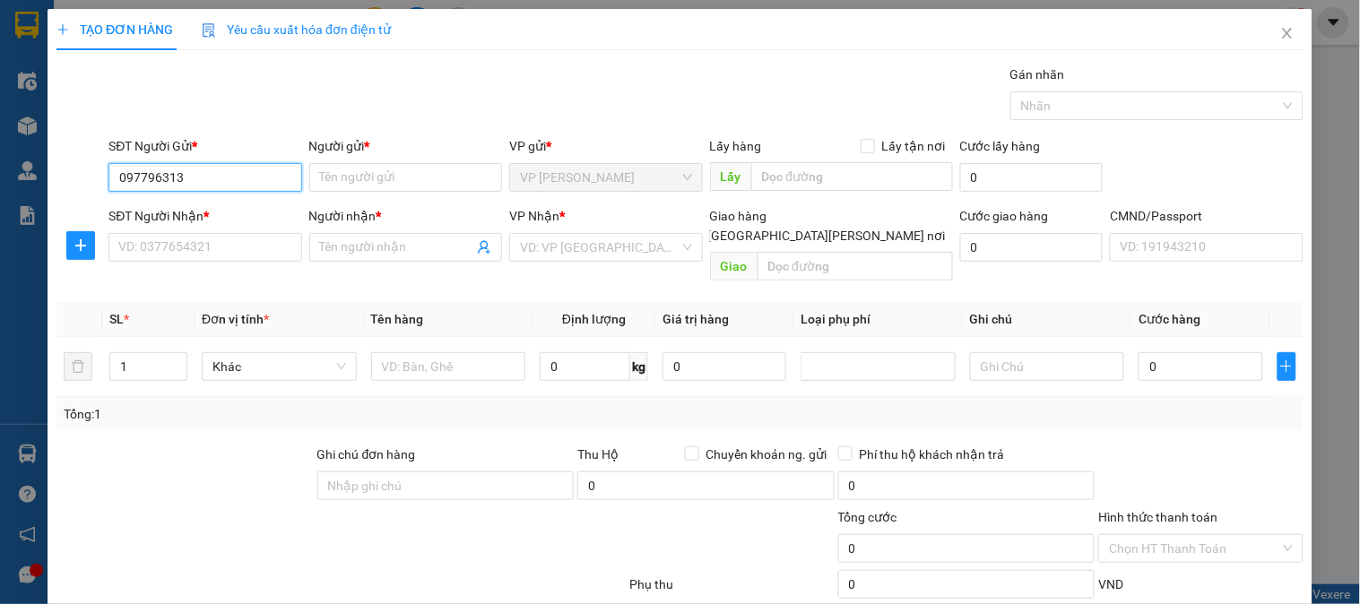
type input "0977963136"
click at [194, 209] on div "0977963136 - [PERSON_NAME]" at bounding box center [206, 213] width 177 height 20
type input "GIANG"
type input "0977963136"
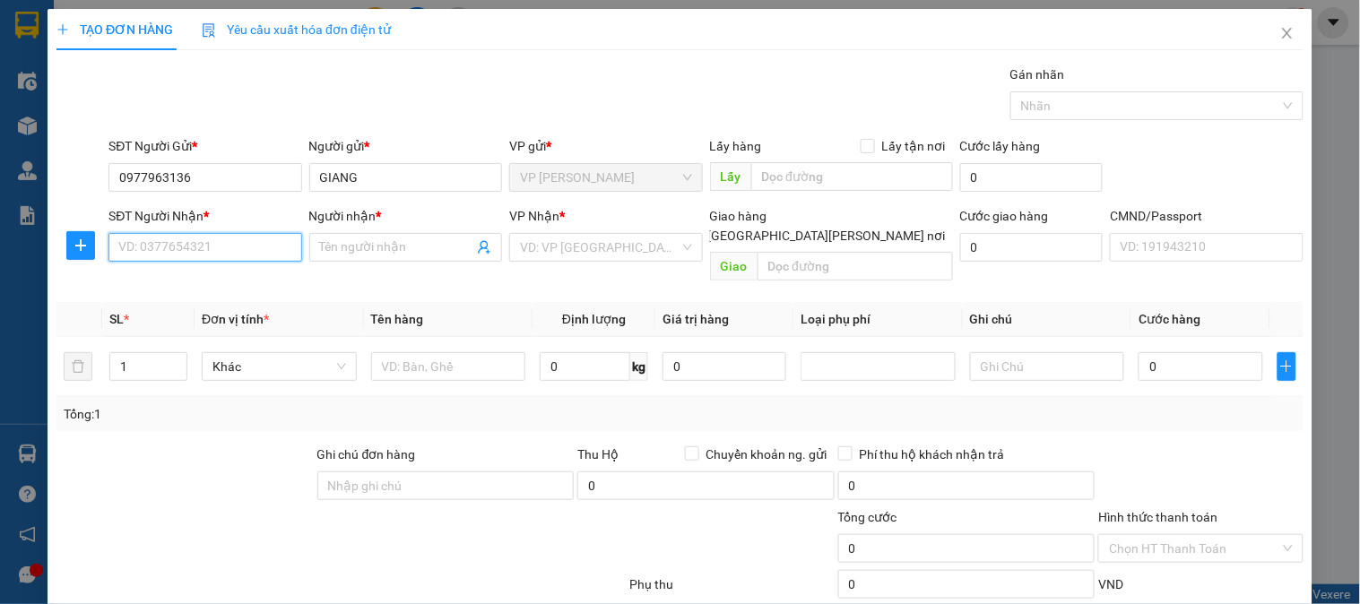
click at [198, 245] on input "SĐT Người Nhận *" at bounding box center [204, 247] width 193 height 29
drag, startPoint x: 117, startPoint y: 247, endPoint x: 203, endPoint y: 247, distance: 85.2
click at [203, 247] on input "0868288892" at bounding box center [204, 247] width 193 height 29
type input "0868288892"
click at [1280, 32] on icon "close" at bounding box center [1287, 33] width 14 height 14
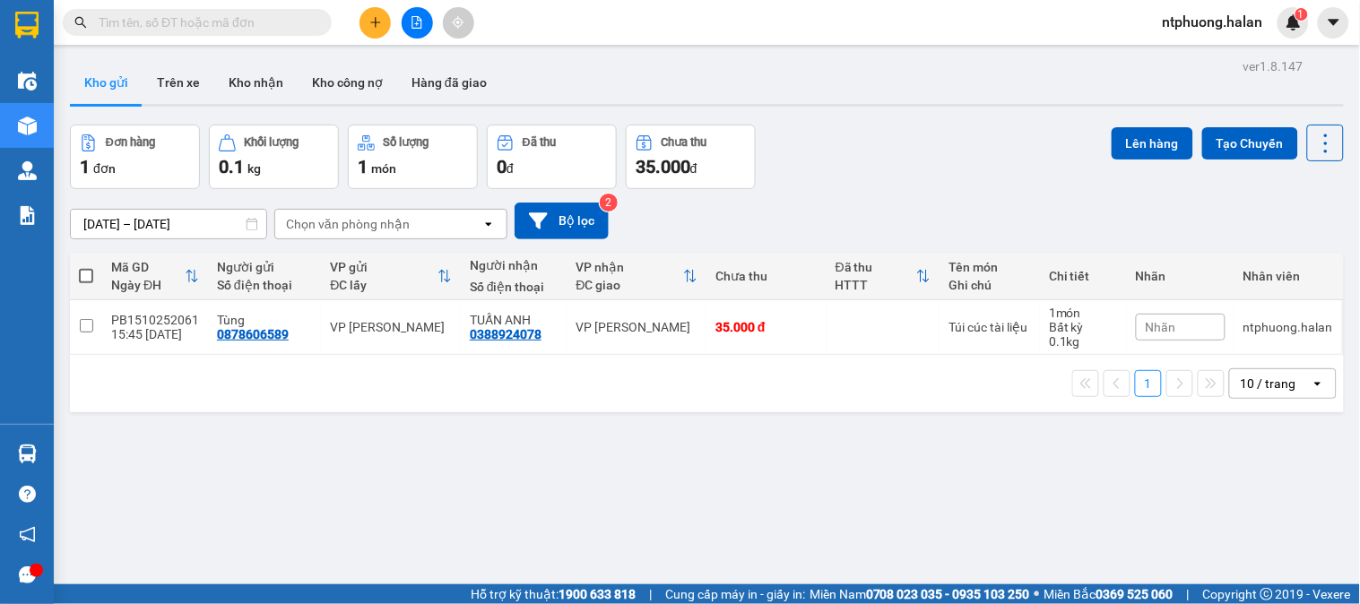
click at [245, 30] on input "text" at bounding box center [205, 23] width 212 height 20
paste input "0868288892"
type input "0868288892"
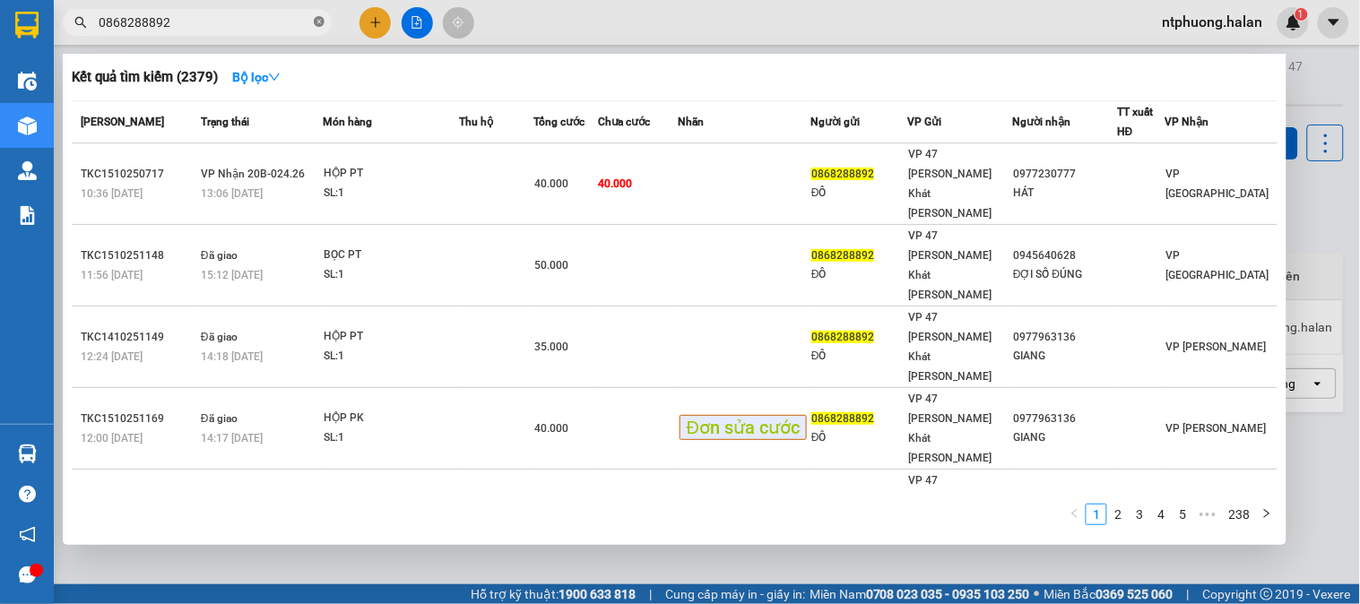
click at [324, 23] on icon "close-circle" at bounding box center [319, 21] width 11 height 11
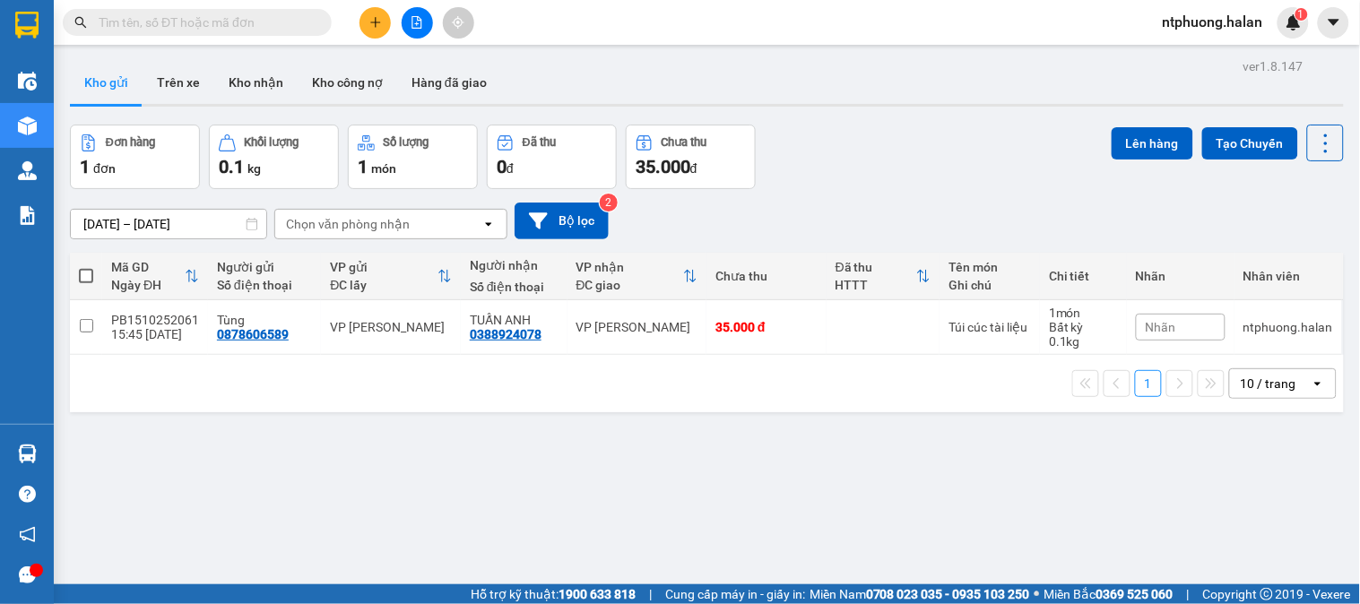
click at [190, 23] on input "text" at bounding box center [205, 23] width 212 height 20
paste input "0868288892"
type input "0868288892"
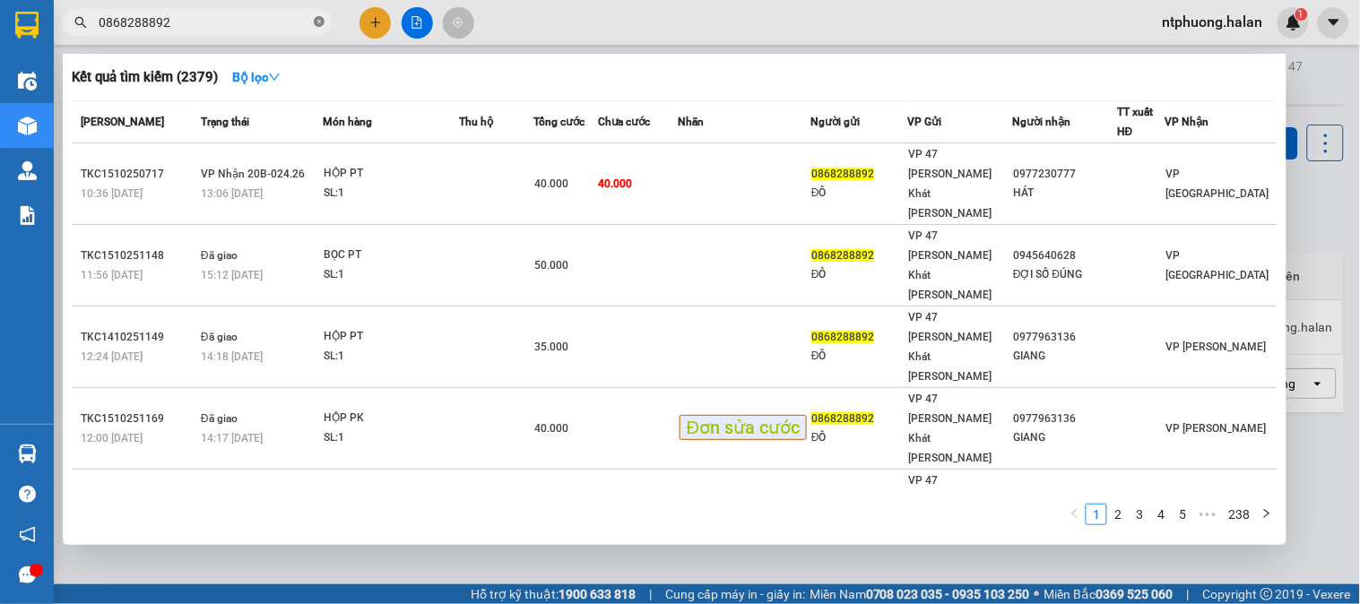
click at [318, 22] on icon "close-circle" at bounding box center [319, 21] width 11 height 11
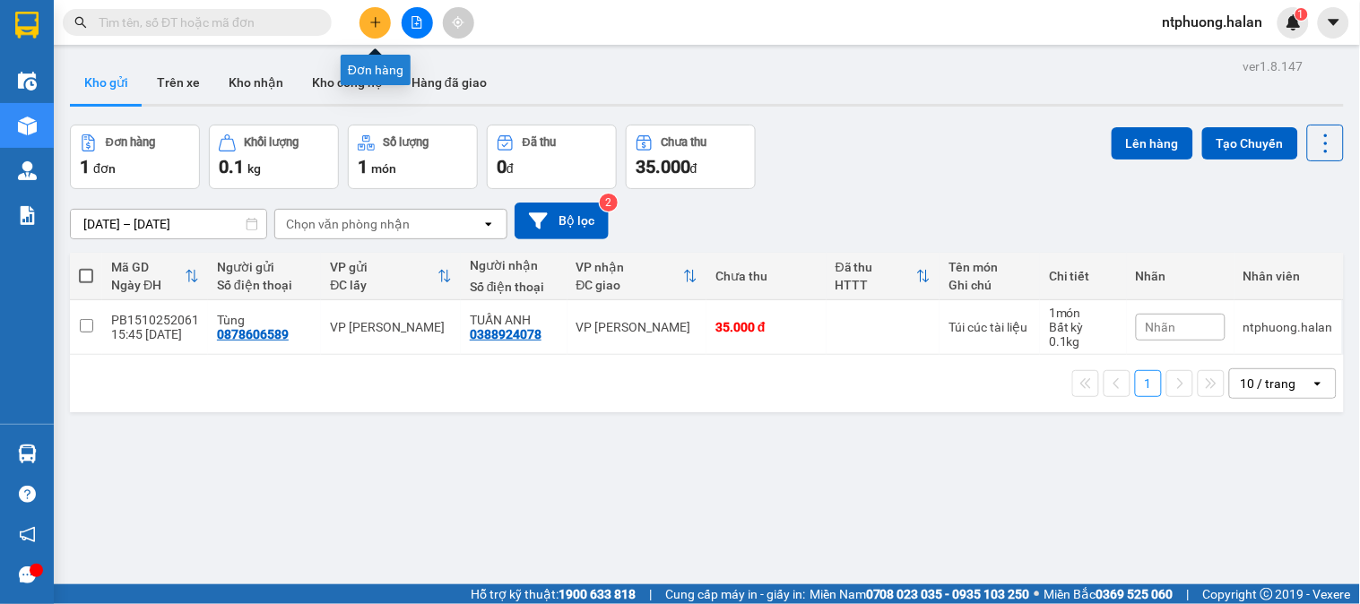
click at [378, 27] on icon "plus" at bounding box center [375, 22] width 13 height 13
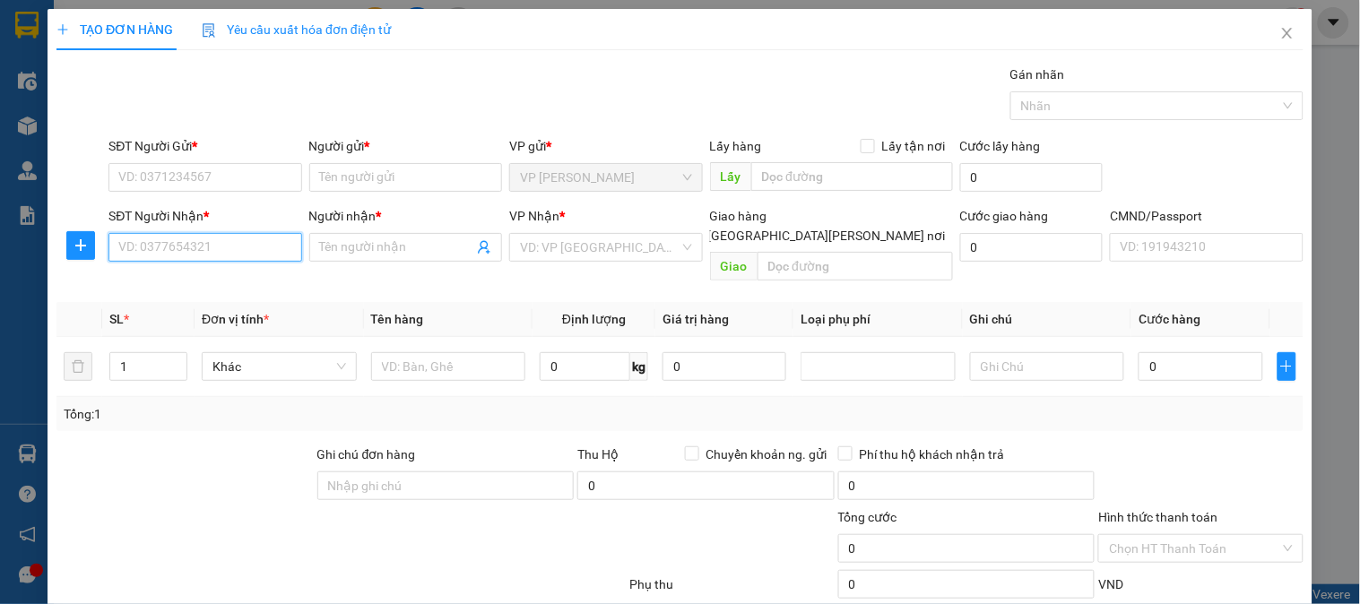
click at [221, 248] on input "SĐT Người Nhận *" at bounding box center [204, 247] width 193 height 29
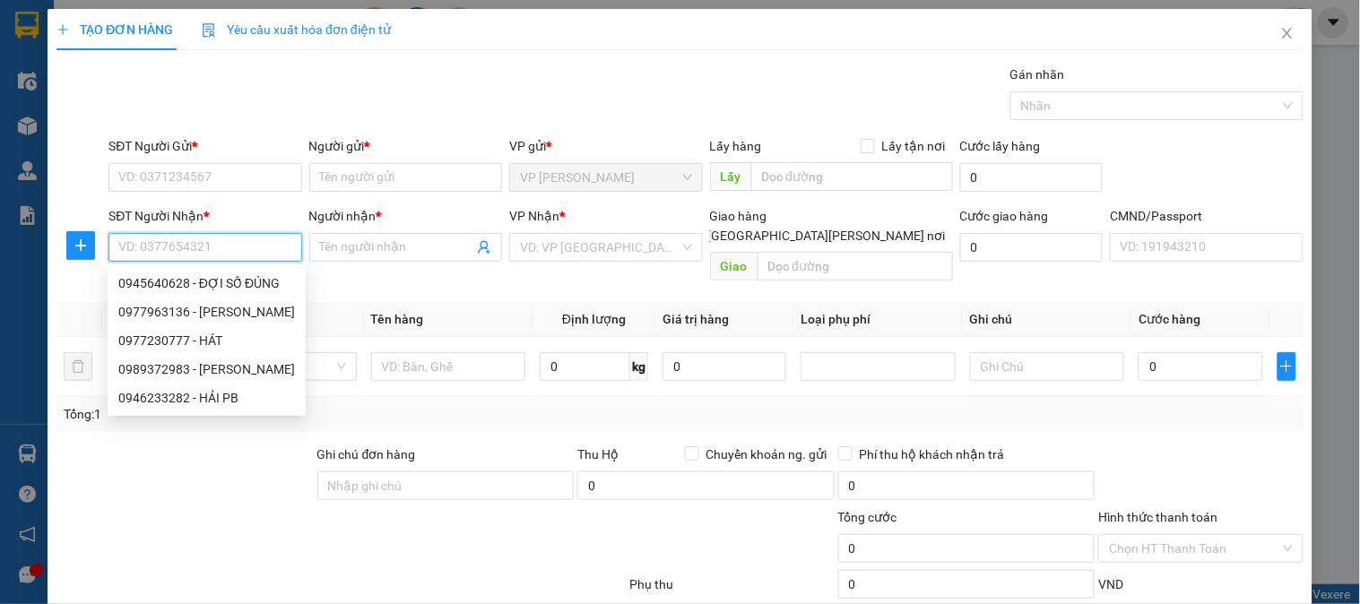
paste input "0868288892"
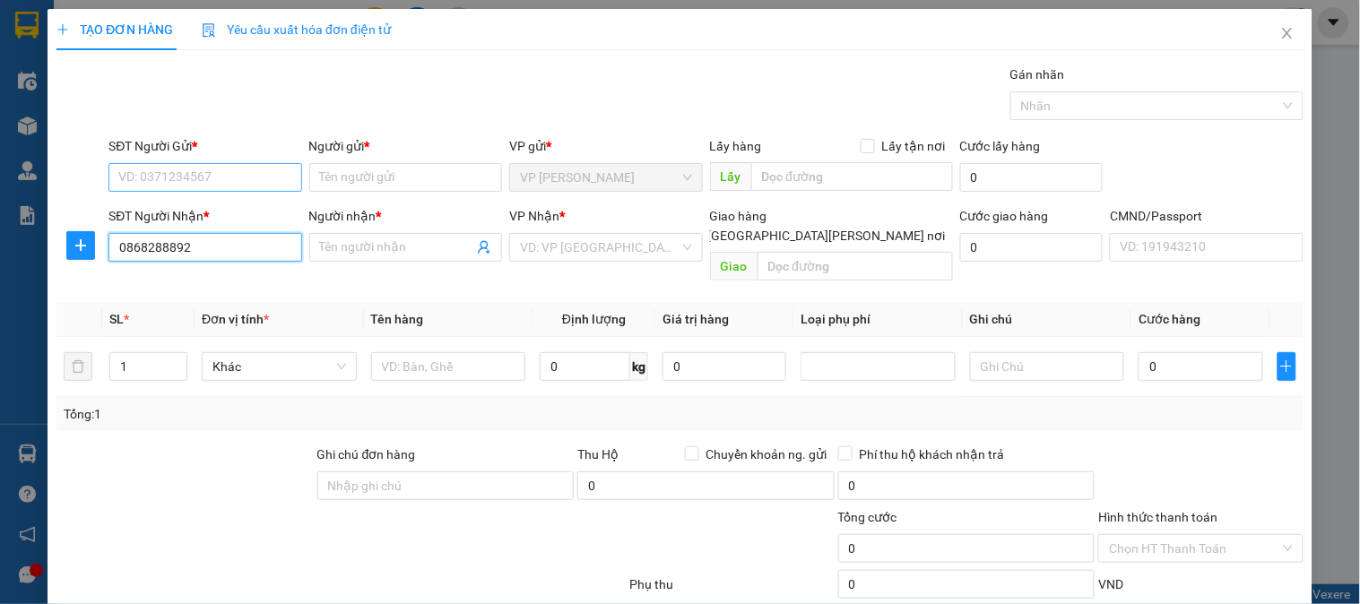
type input "0868288892"
click at [239, 177] on input "SĐT Người Gửi *" at bounding box center [204, 177] width 193 height 29
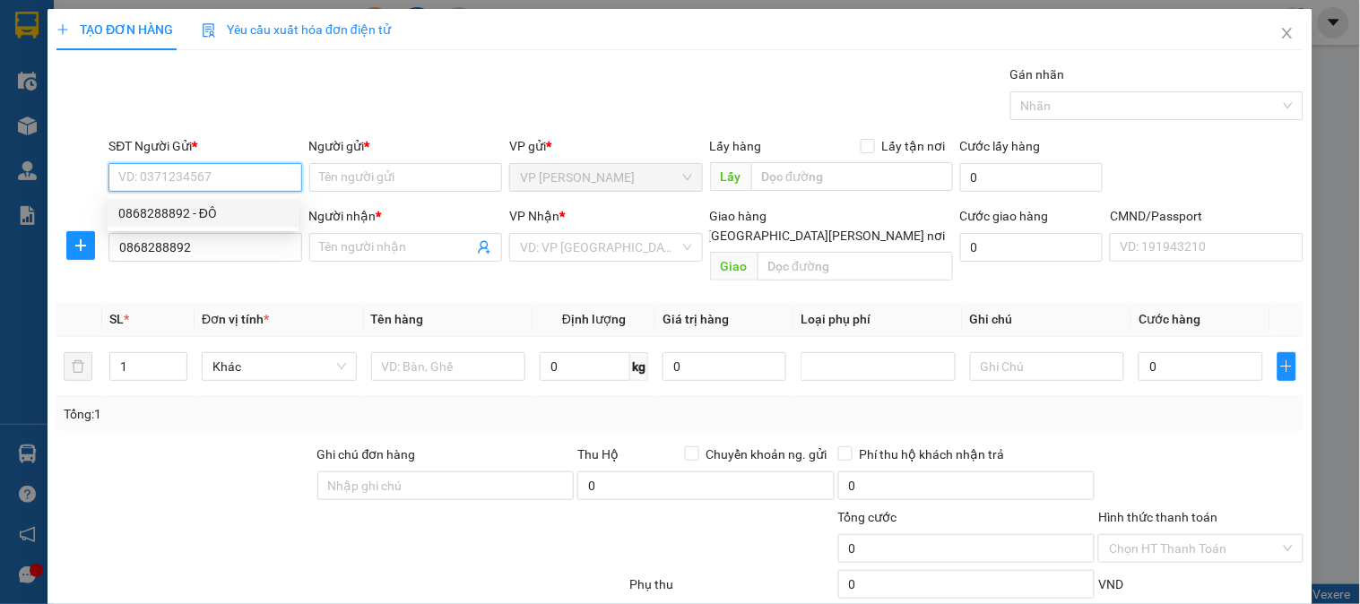
click at [200, 177] on input "SĐT Người Gửi *" at bounding box center [204, 177] width 193 height 29
click at [193, 212] on div "0977963136 - [PERSON_NAME]" at bounding box center [206, 213] width 177 height 20
type input "0977963136"
type input "GIANG"
type input "0977963136"
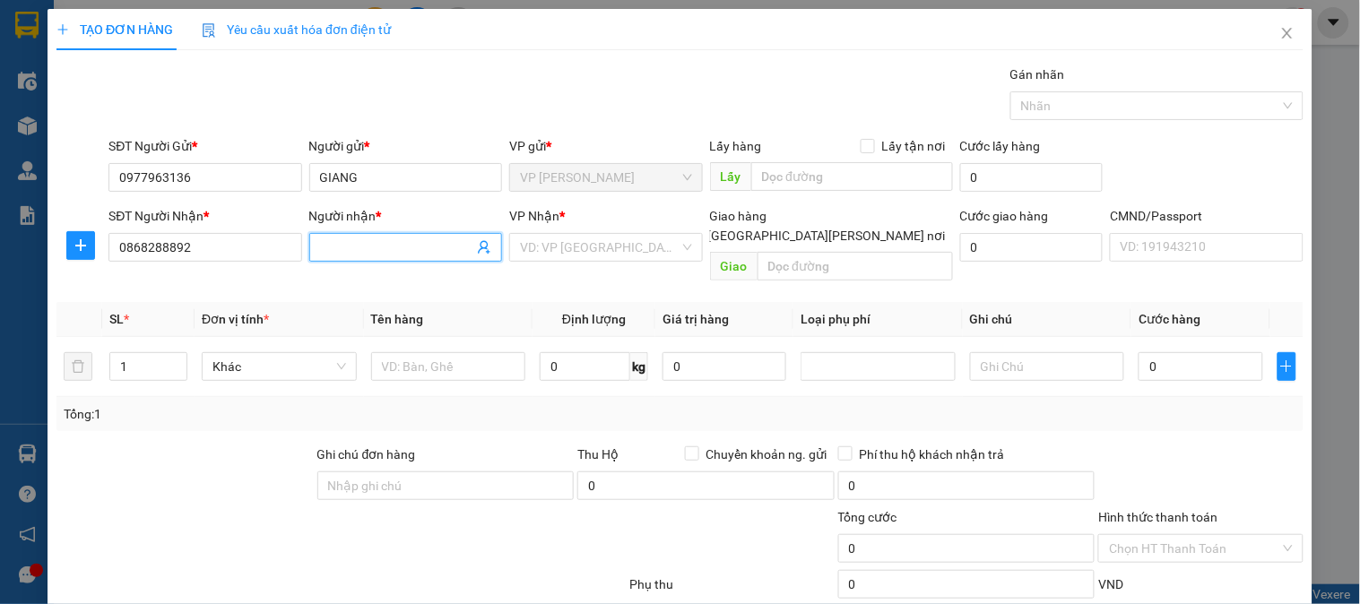
click at [383, 246] on input "Người nhận *" at bounding box center [396, 248] width 153 height 20
type input "D"
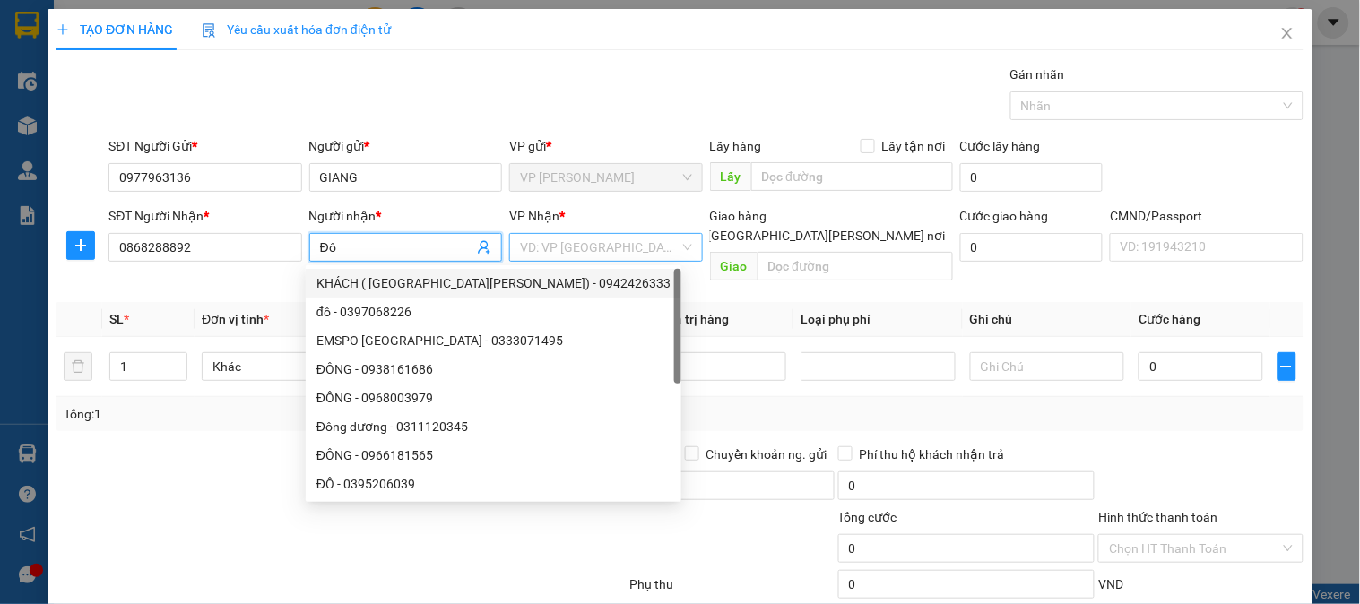
type input "Đô"
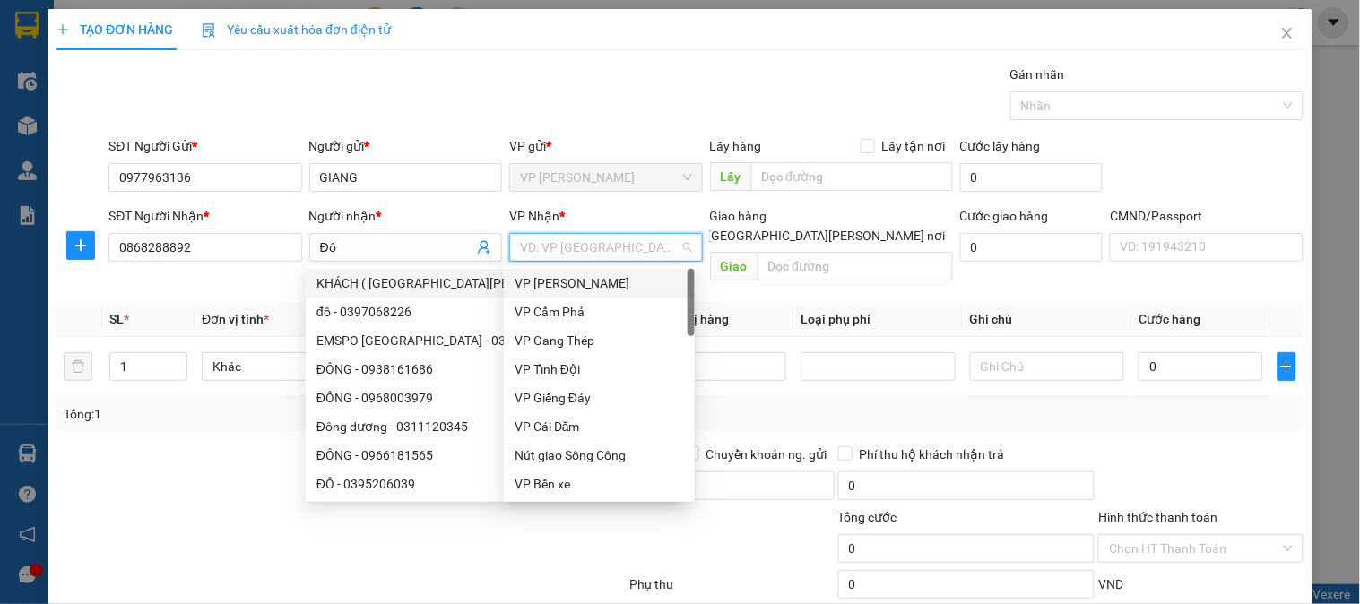
click at [560, 248] on input "search" at bounding box center [599, 247] width 159 height 27
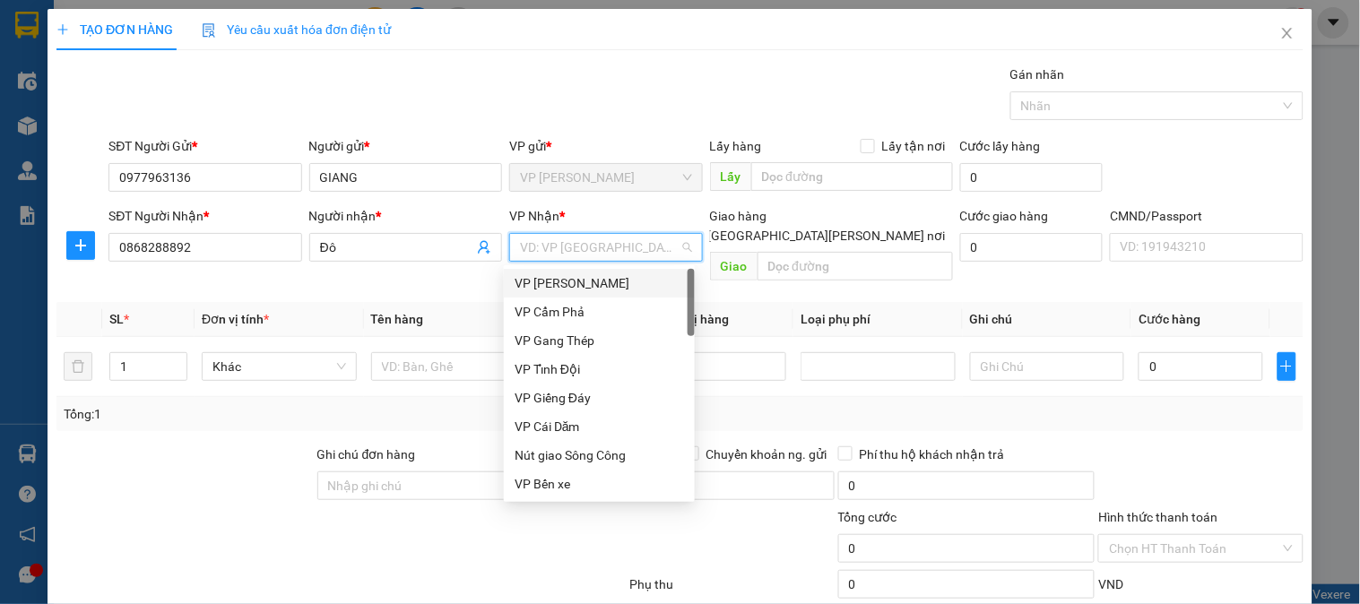
type input "b"
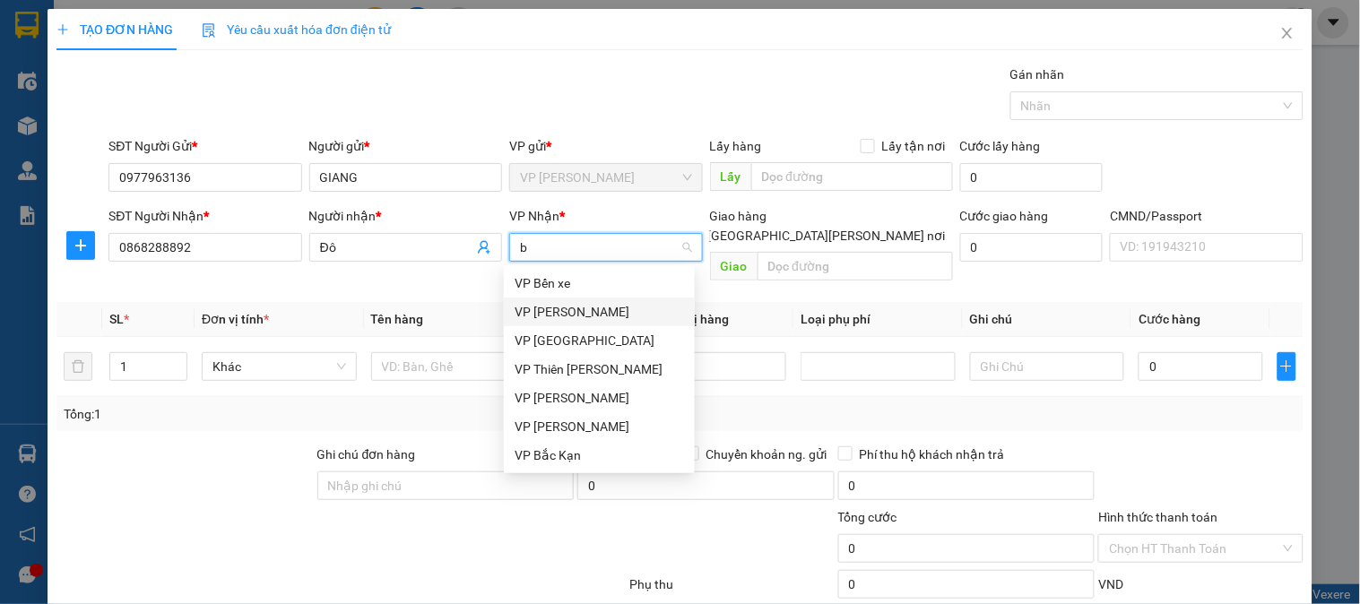
click at [545, 307] on div "VP [PERSON_NAME]" at bounding box center [599, 312] width 169 height 20
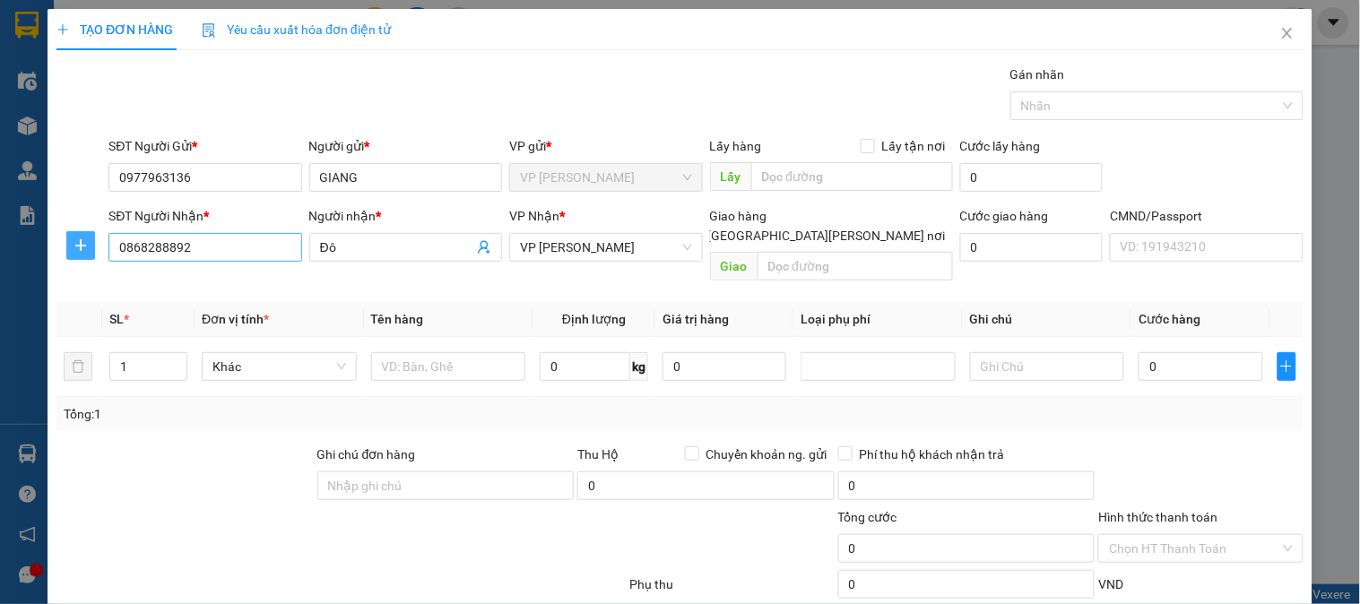
drag, startPoint x: 77, startPoint y: 249, endPoint x: 217, endPoint y: 262, distance: 140.4
click at [84, 248] on icon "plus" at bounding box center [81, 245] width 14 height 14
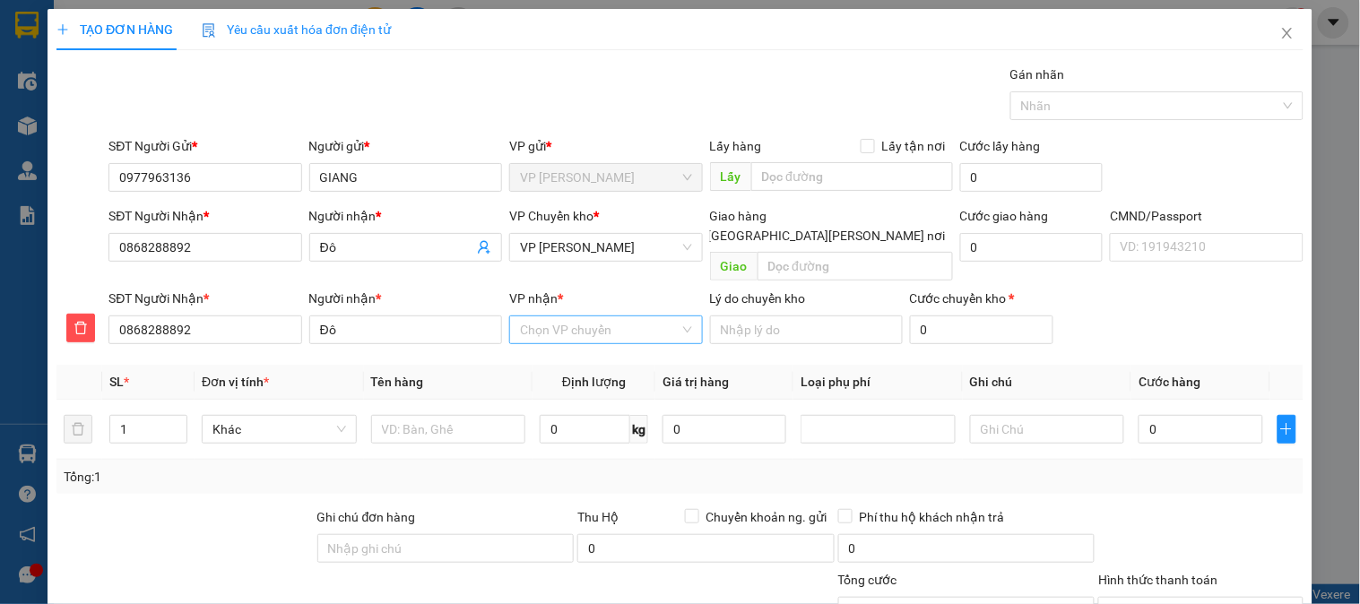
click at [549, 316] on input "VP nhận *" at bounding box center [599, 329] width 159 height 27
type input "47"
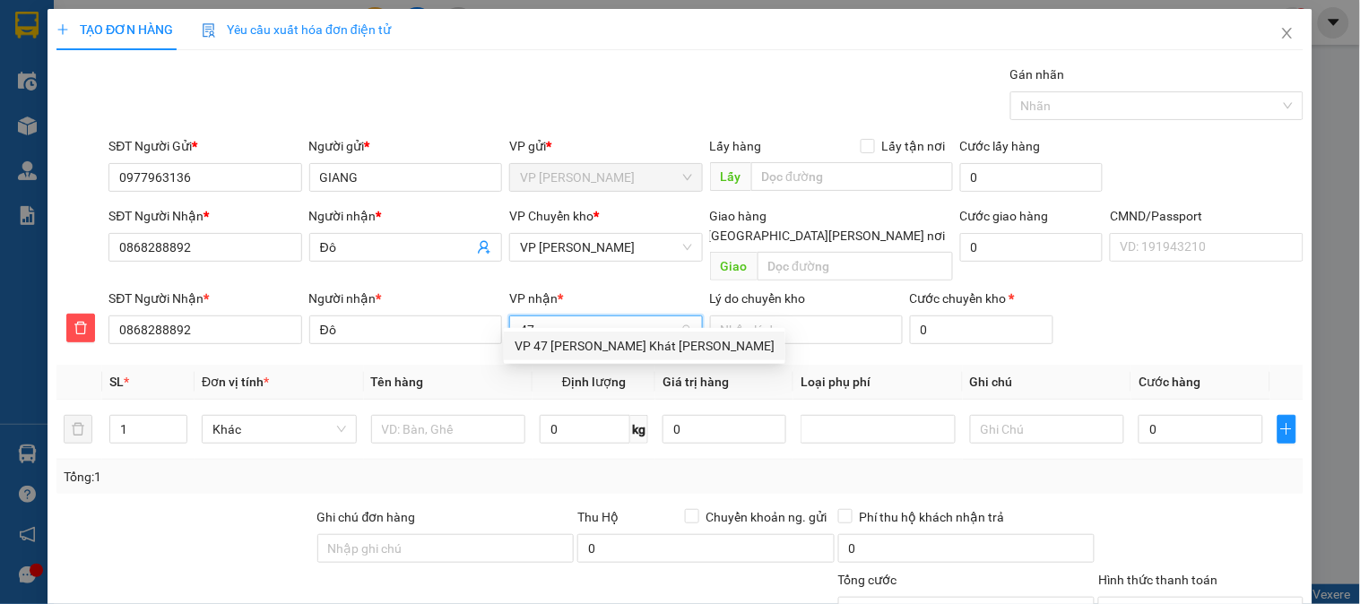
click at [561, 342] on div "VP 47 [PERSON_NAME] Khát [PERSON_NAME]" at bounding box center [645, 346] width 260 height 20
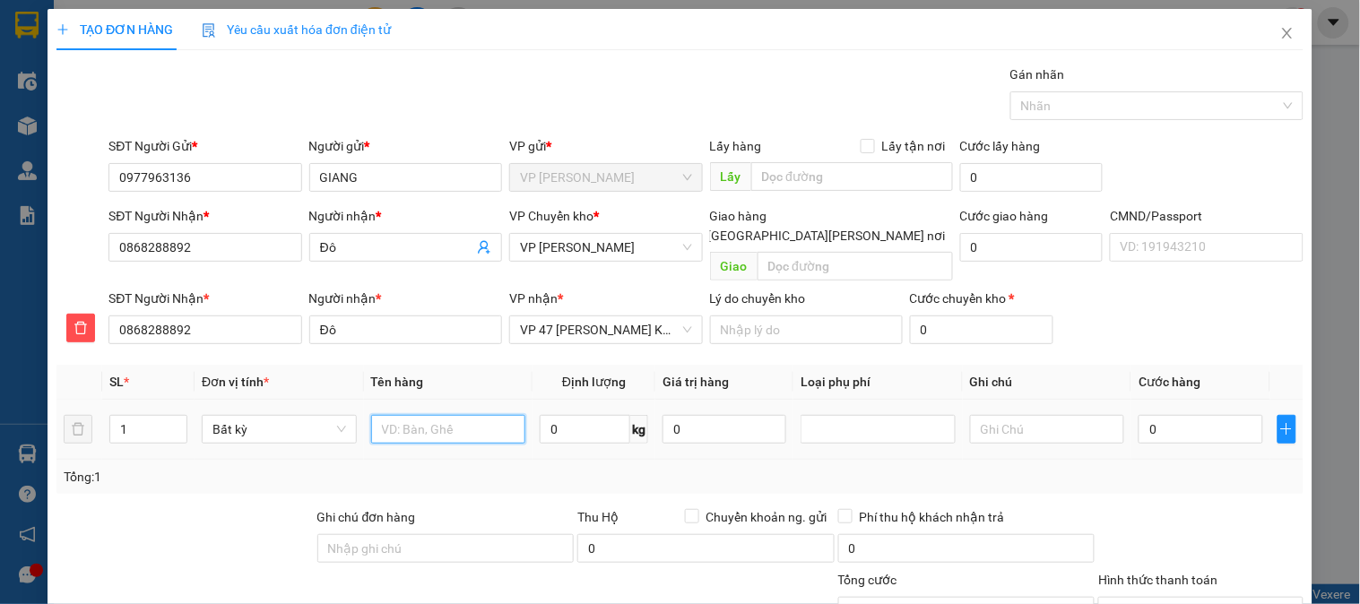
click at [452, 415] on input "text" at bounding box center [448, 429] width 155 height 29
type input "Hộp PK ô tô"
click at [557, 415] on input "0" at bounding box center [585, 429] width 91 height 29
type input "1"
click at [1181, 415] on input "0" at bounding box center [1200, 429] width 124 height 29
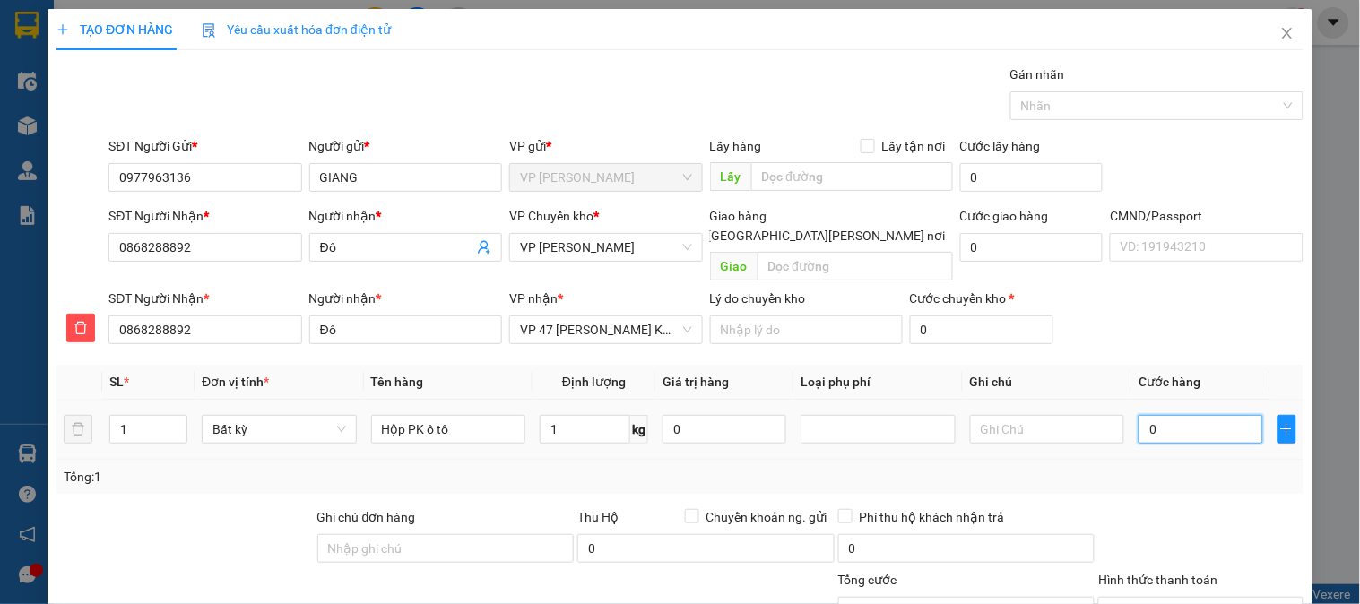
type input "35.000"
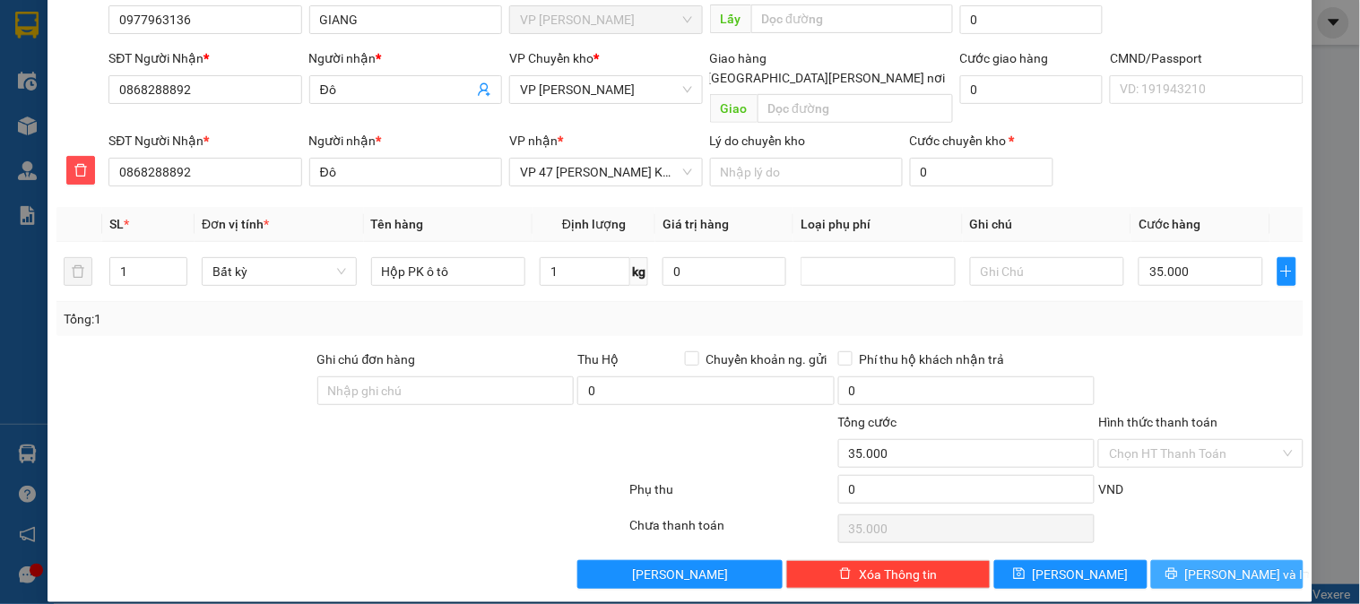
click at [1219, 565] on span "[PERSON_NAME] và In" at bounding box center [1247, 575] width 125 height 20
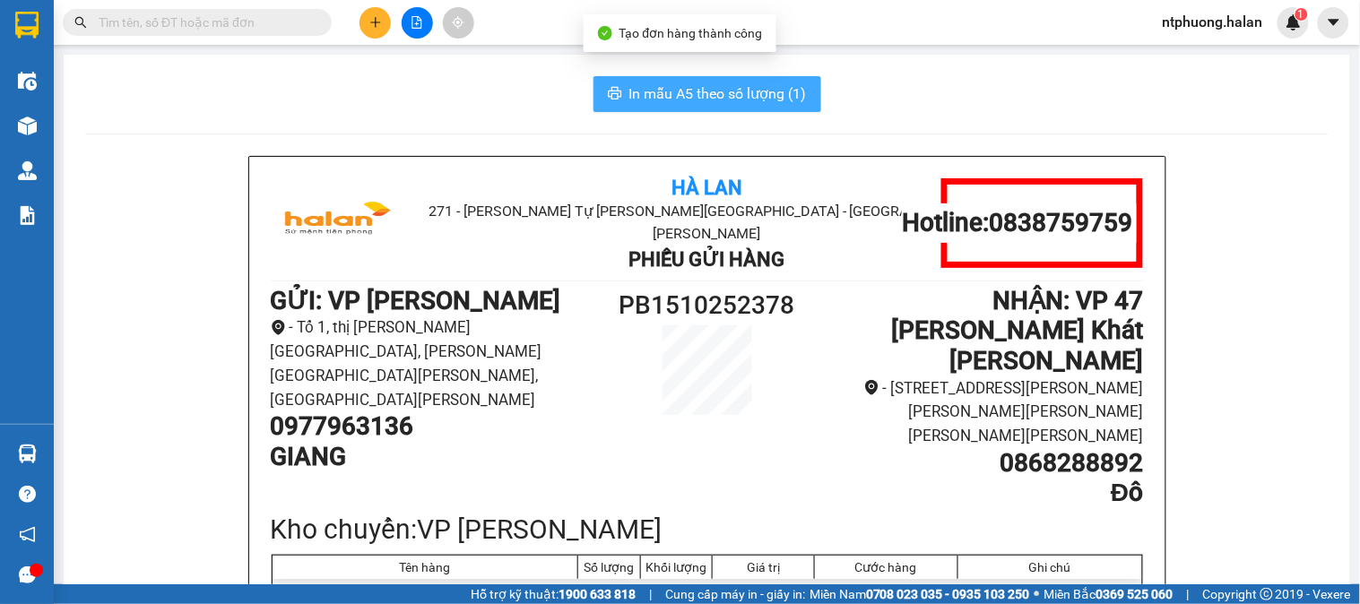
click at [682, 92] on span "In mẫu A5 theo số lượng (1)" at bounding box center [717, 93] width 177 height 22
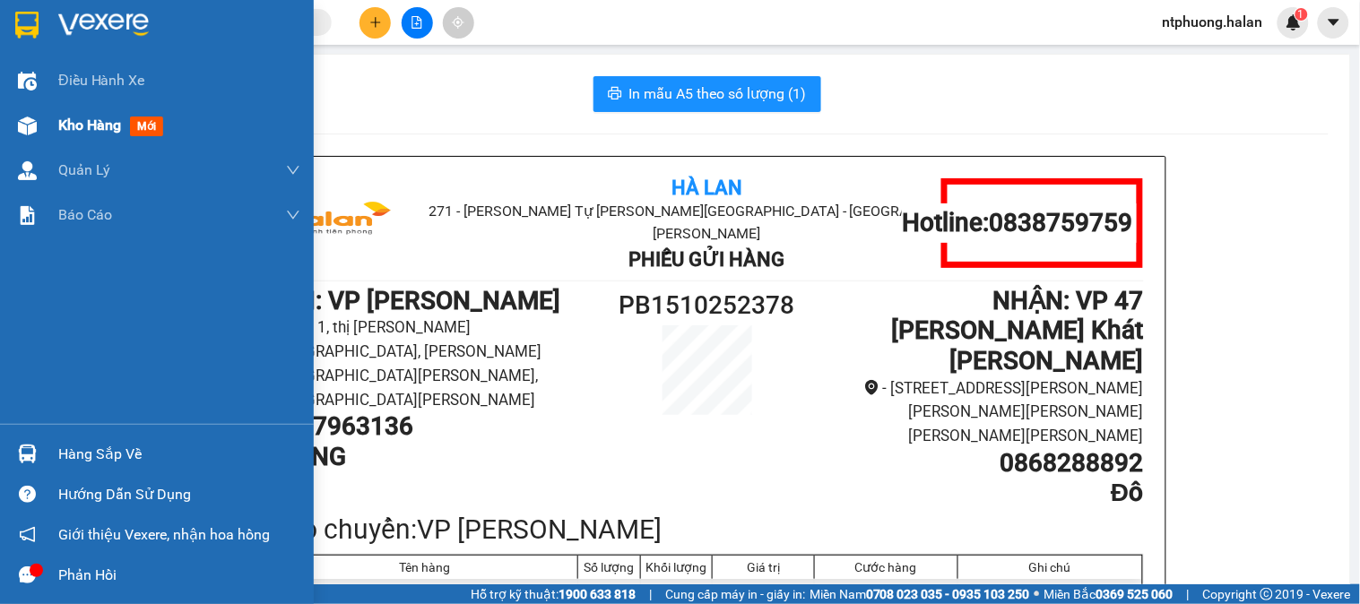
click at [78, 127] on span "Kho hàng" at bounding box center [89, 125] width 63 height 17
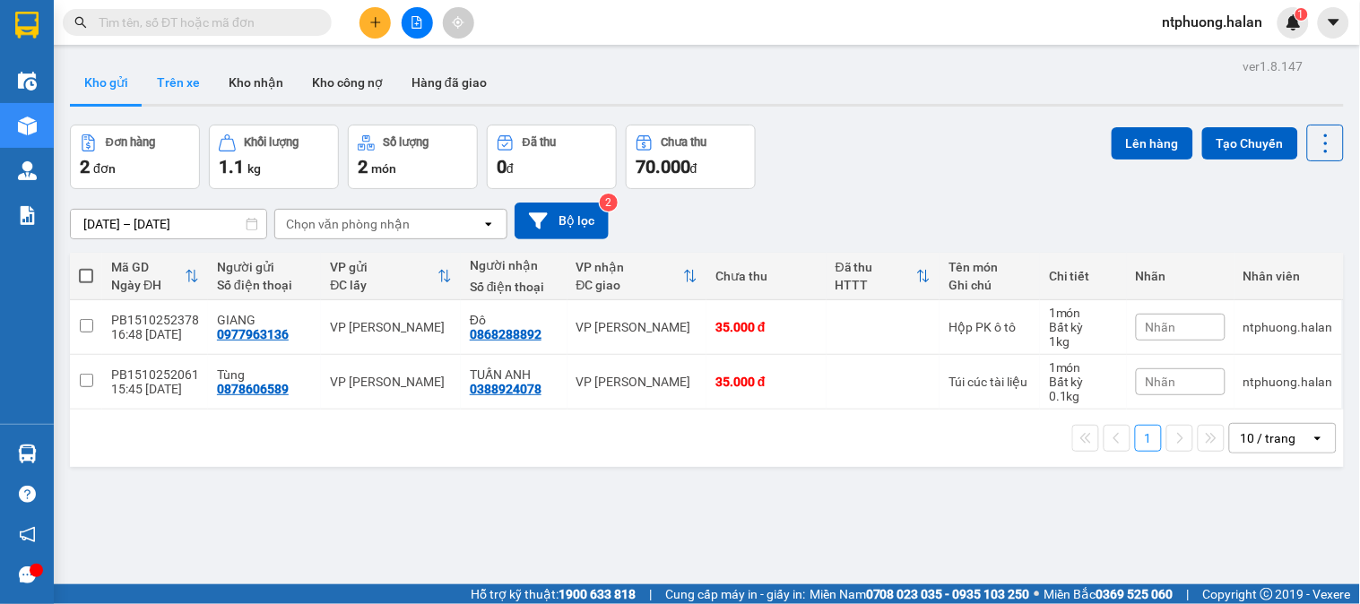
click at [167, 79] on button "Trên xe" at bounding box center [179, 82] width 72 height 43
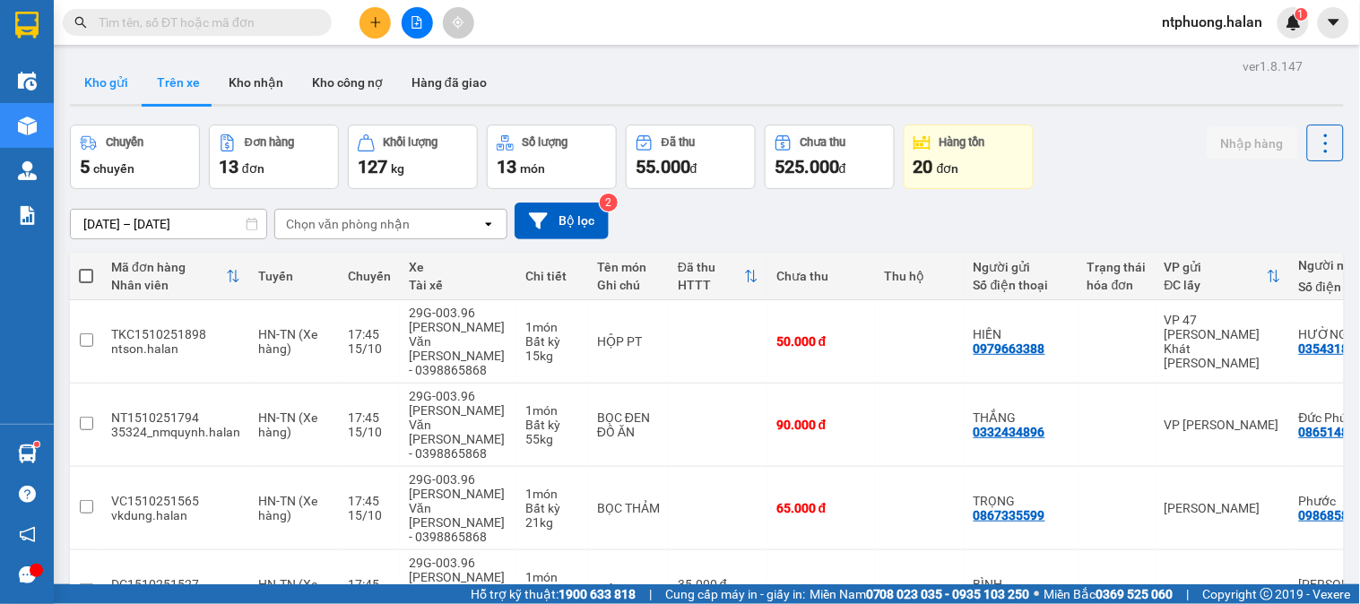
click at [110, 74] on button "Kho gửi" at bounding box center [106, 82] width 73 height 43
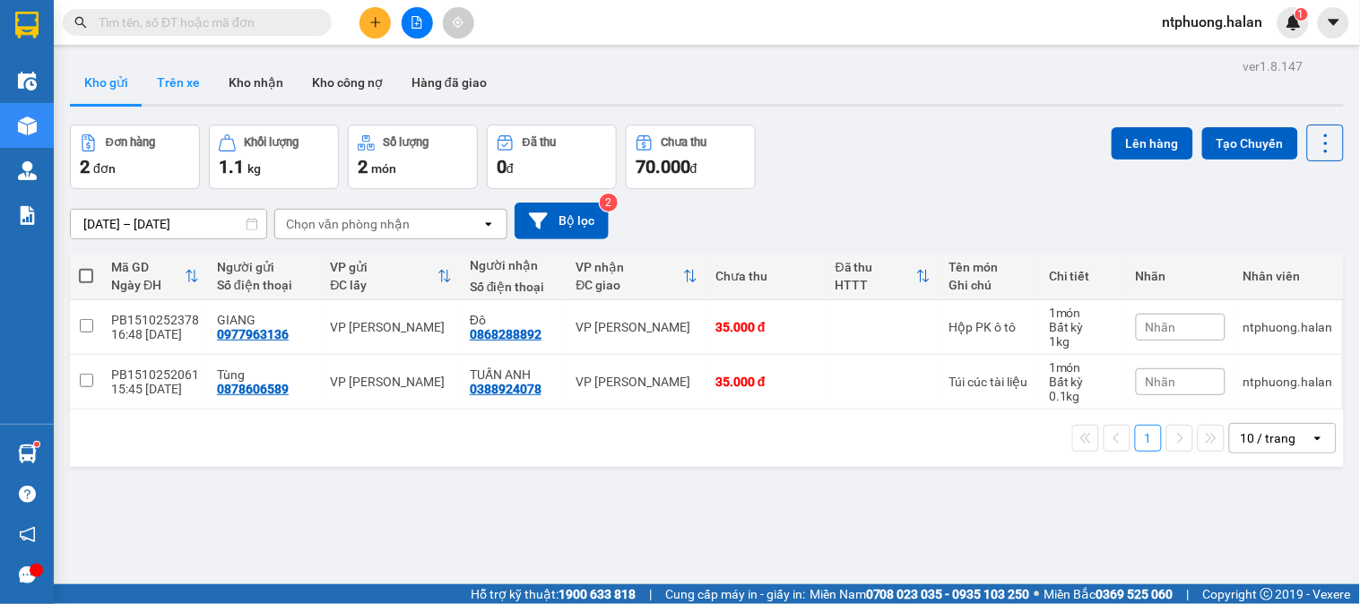
click at [192, 74] on button "Trên xe" at bounding box center [179, 82] width 72 height 43
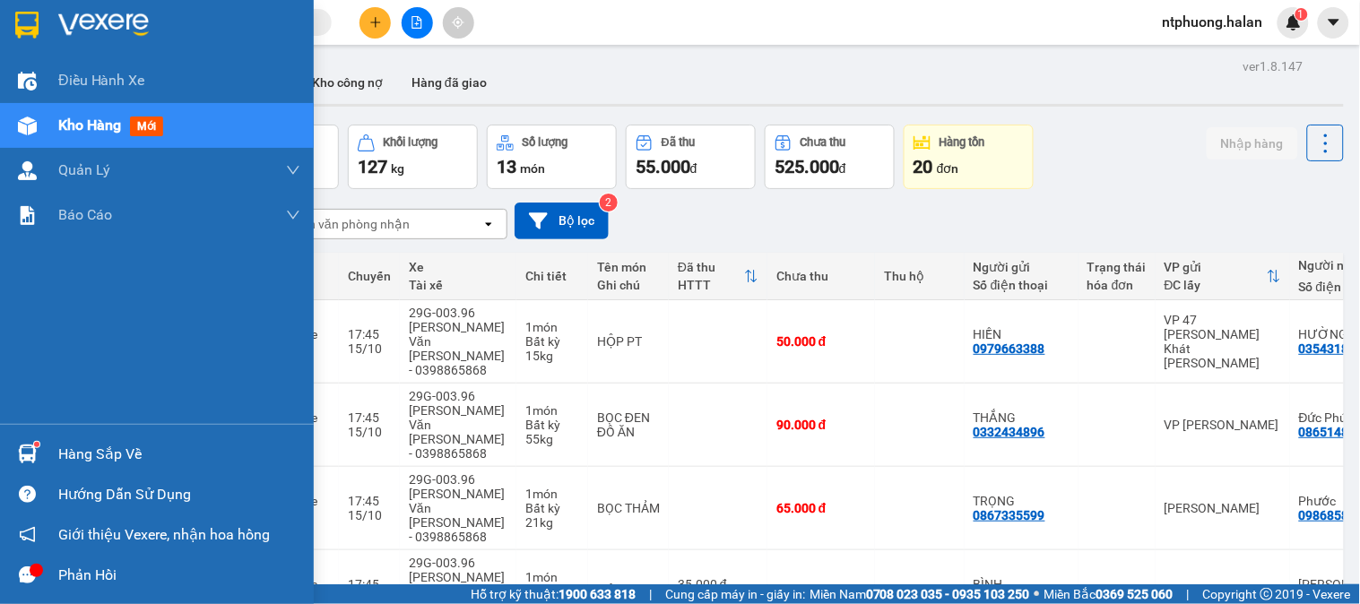
click at [81, 458] on div "Hàng sắp về" at bounding box center [179, 454] width 242 height 27
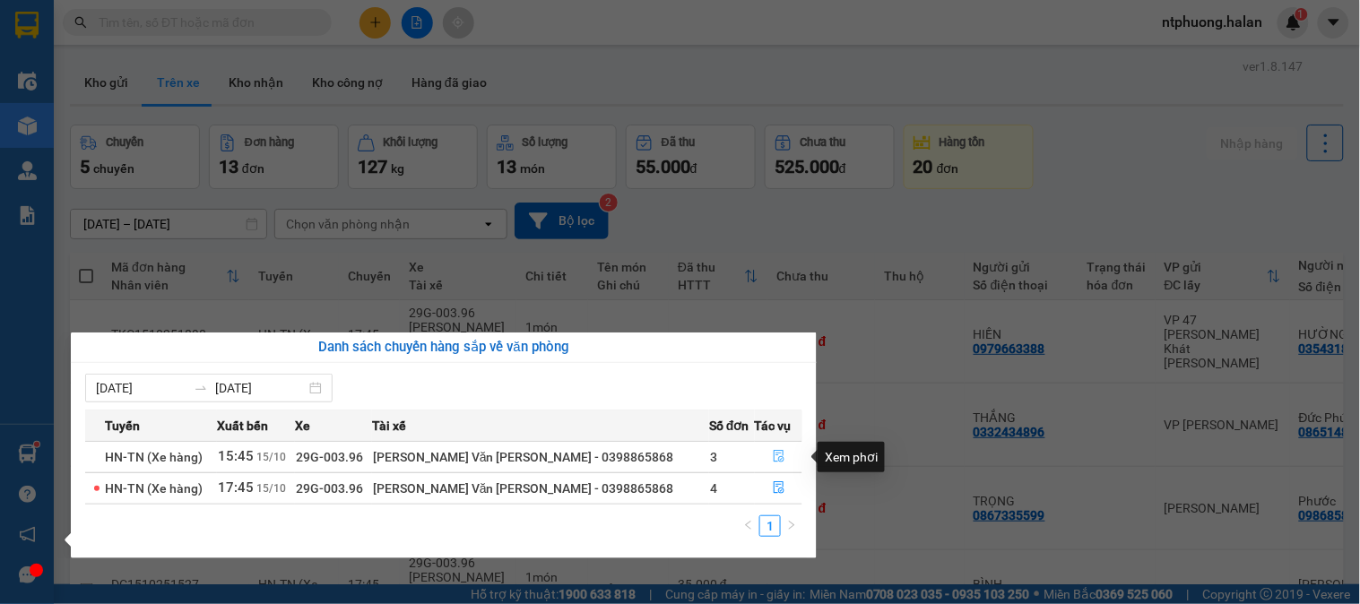
click at [773, 461] on icon "file-done" at bounding box center [779, 456] width 13 height 13
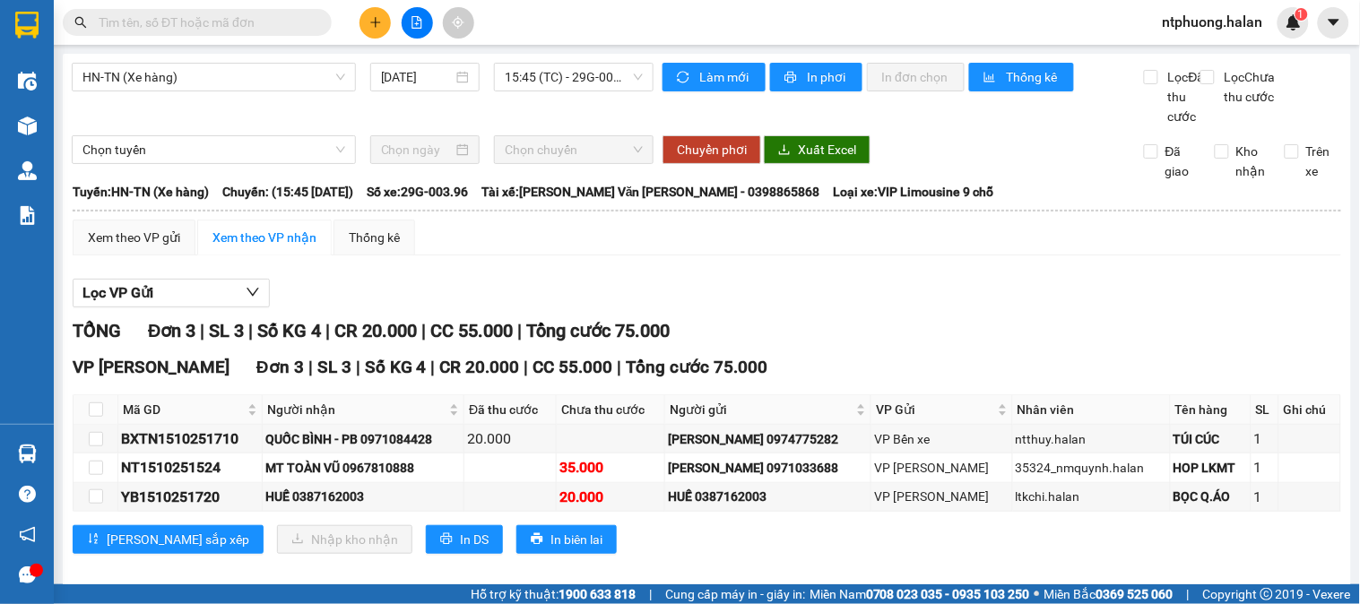
click at [123, 450] on div "BXTN1510251710" at bounding box center [190, 439] width 138 height 22
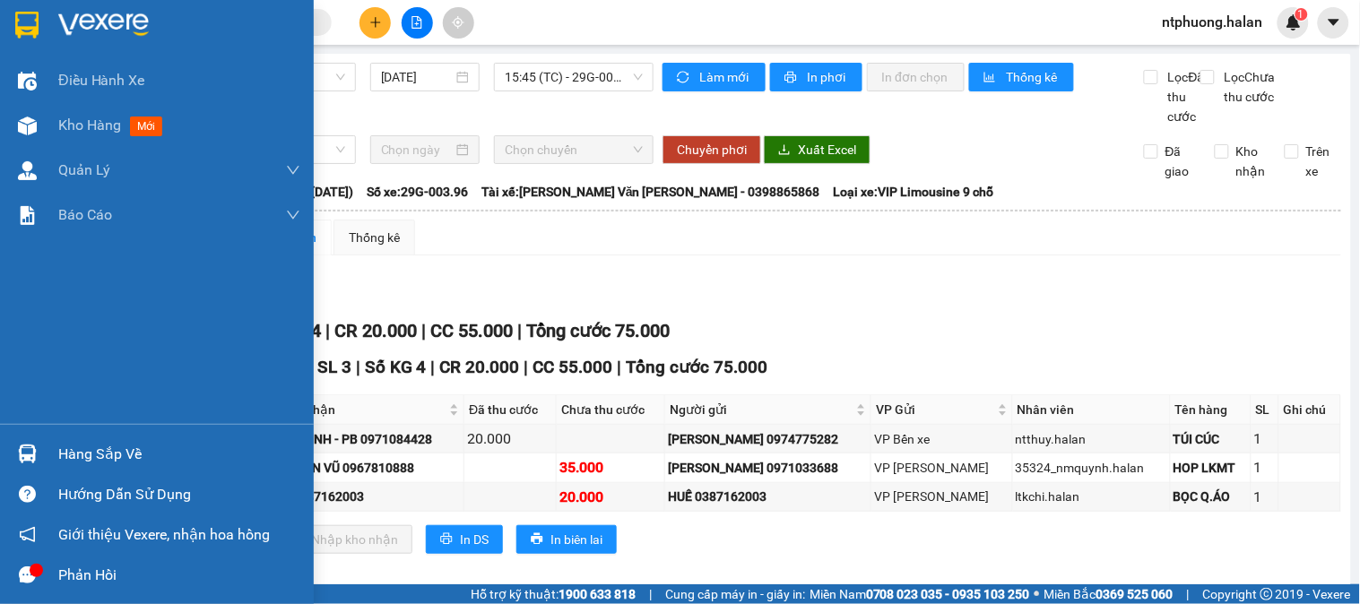
click at [59, 449] on div "Hàng sắp về" at bounding box center [179, 454] width 242 height 27
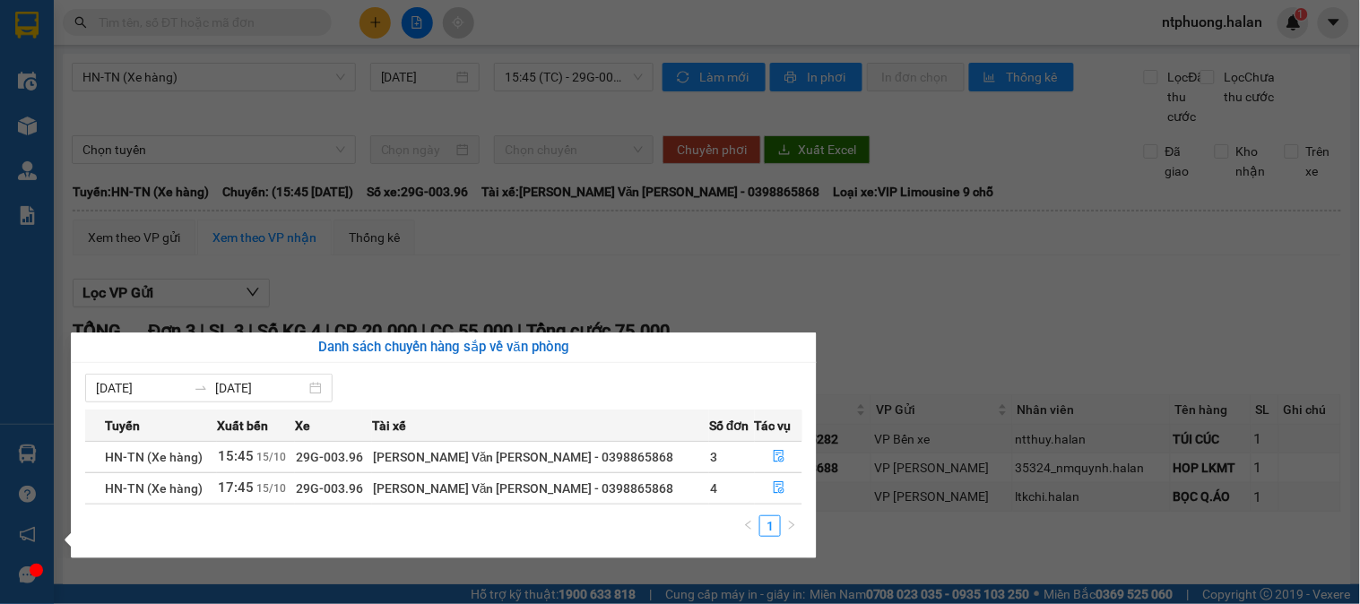
click at [964, 368] on section "Kết quả [PERSON_NAME] ( 2379 ) Bộ lọc Mã ĐH Trạng thái Món hàng Thu hộ Tổng [PE…" at bounding box center [680, 302] width 1360 height 604
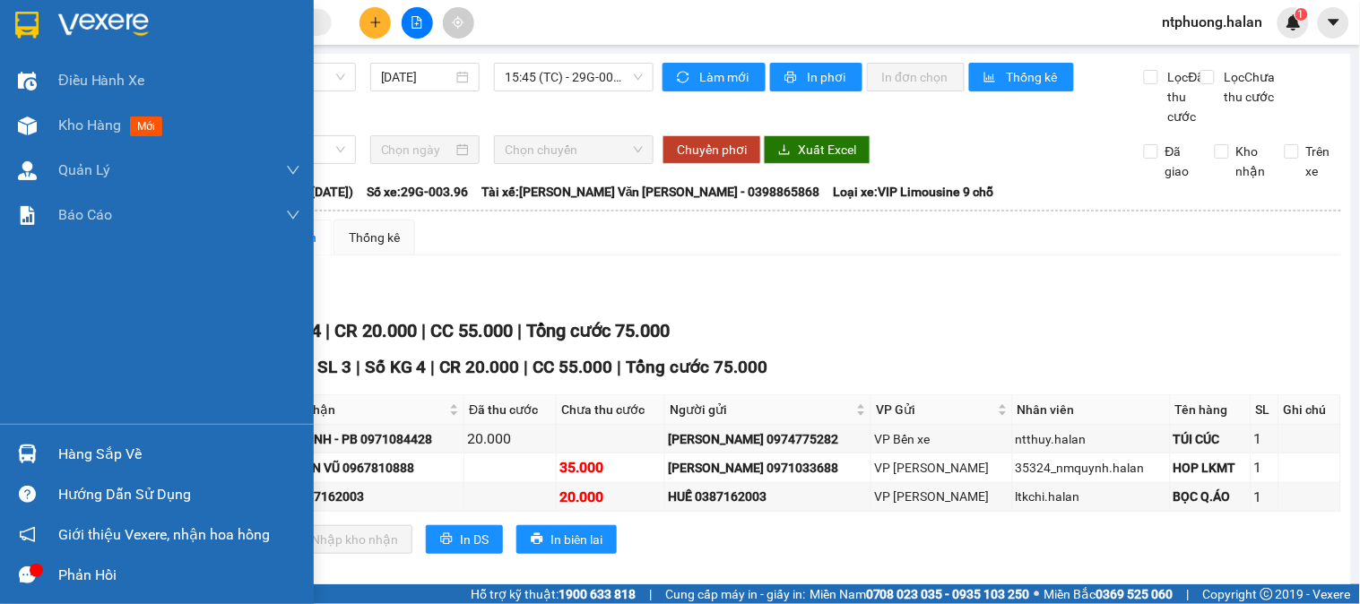
click at [73, 445] on div "Hàng sắp về" at bounding box center [179, 454] width 242 height 27
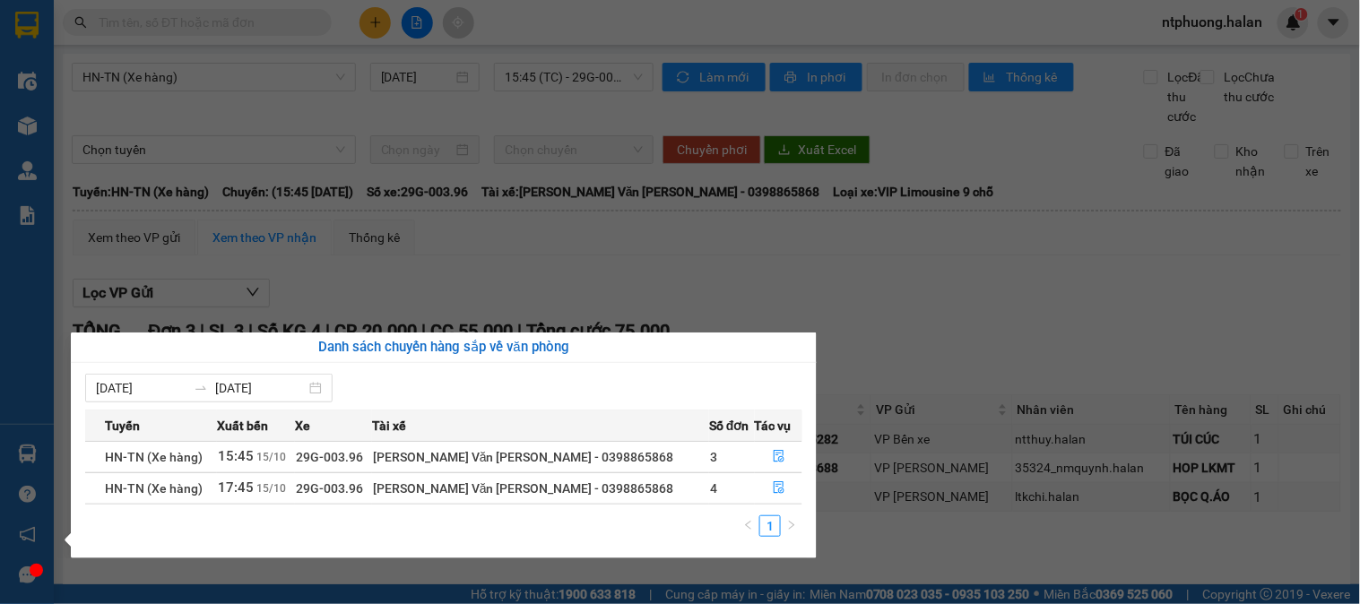
click at [998, 348] on section "Kết quả [PERSON_NAME] ( 2379 ) Bộ lọc Mã ĐH Trạng thái Món hàng Thu hộ Tổng [PE…" at bounding box center [680, 302] width 1360 height 604
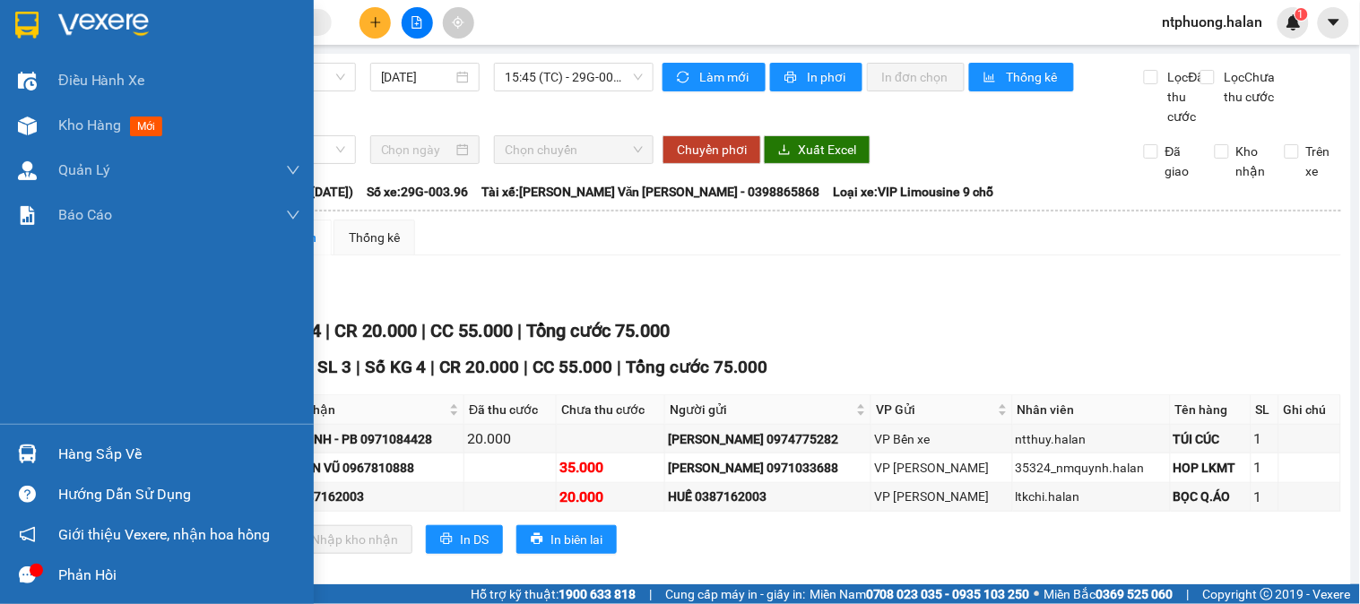
drag, startPoint x: 105, startPoint y: 464, endPoint x: 261, endPoint y: 446, distance: 157.0
click at [108, 462] on div "Hàng sắp về" at bounding box center [179, 454] width 242 height 27
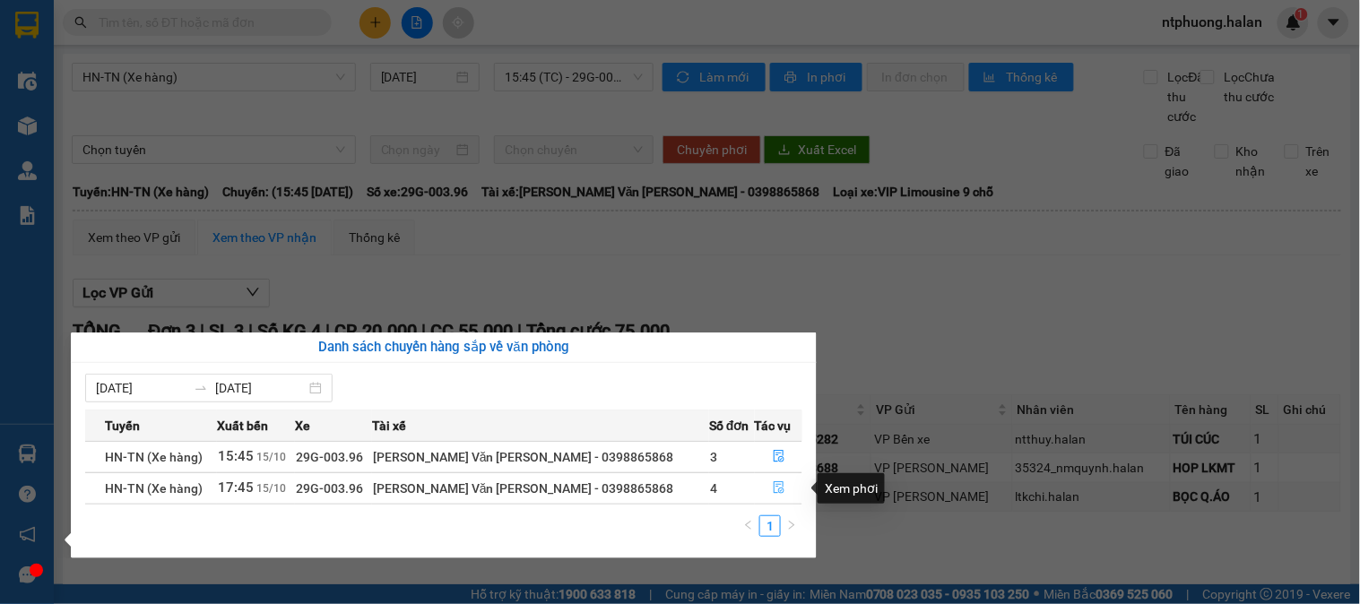
click at [774, 491] on icon "file-done" at bounding box center [779, 487] width 11 height 13
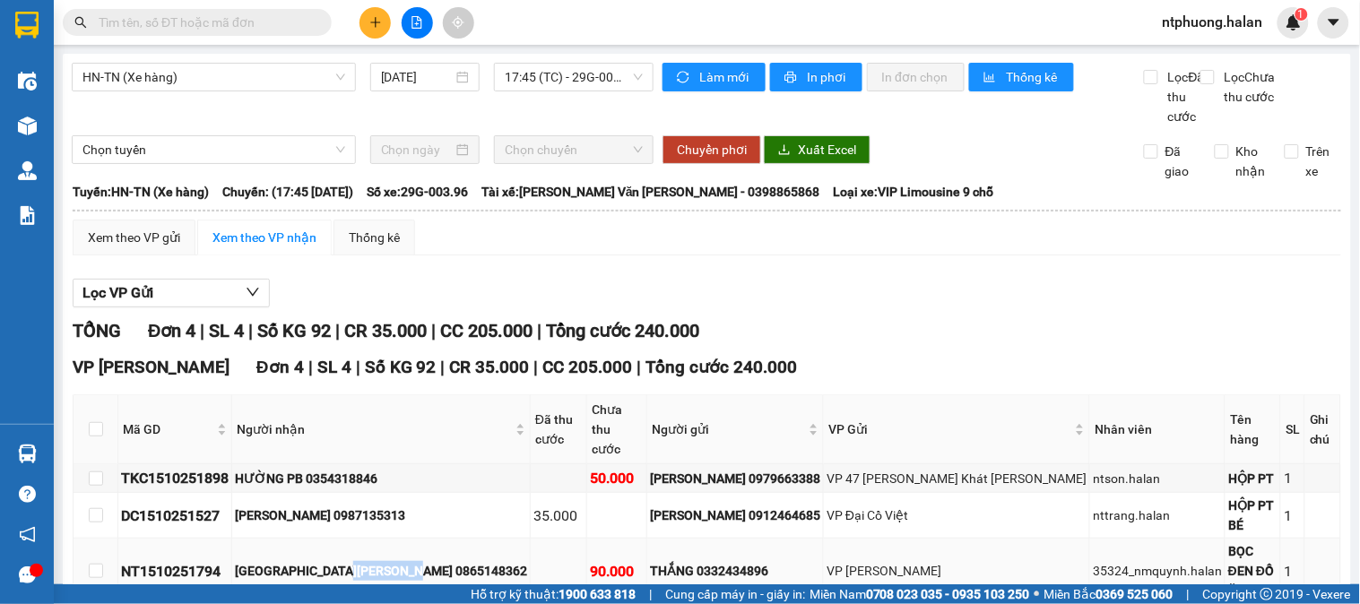
copy div "0865148362"
drag, startPoint x: 359, startPoint y: 515, endPoint x: 410, endPoint y: 490, distance: 56.1
click at [434, 561] on div "[GEOGRAPHIC_DATA][PERSON_NAME] 0865148362" at bounding box center [381, 571] width 292 height 20
click at [175, 12] on span at bounding box center [197, 22] width 269 height 27
paste input "0865148362"
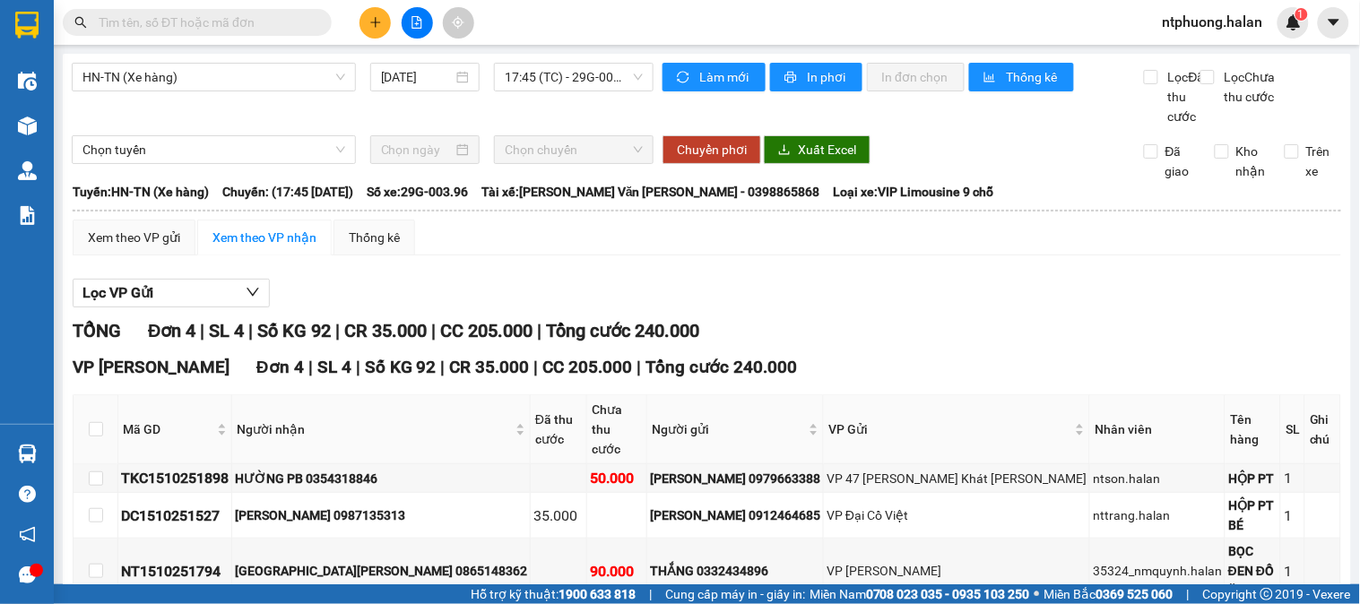
type input "0865148362"
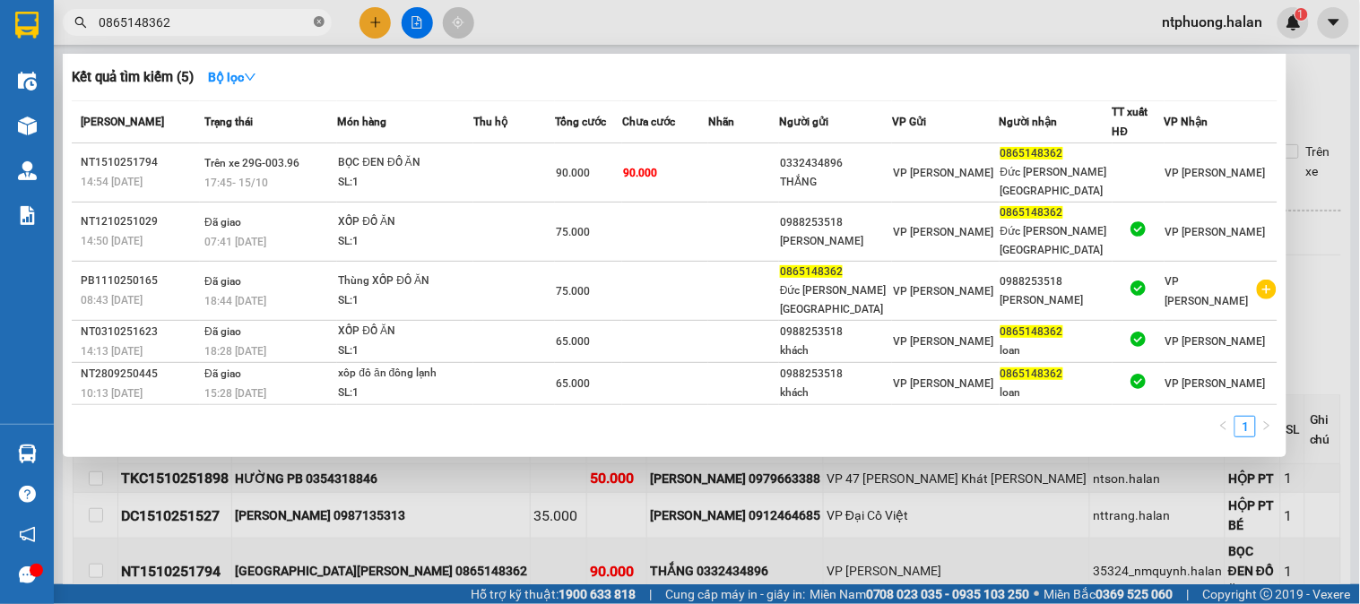
click at [324, 22] on icon "close-circle" at bounding box center [319, 21] width 11 height 11
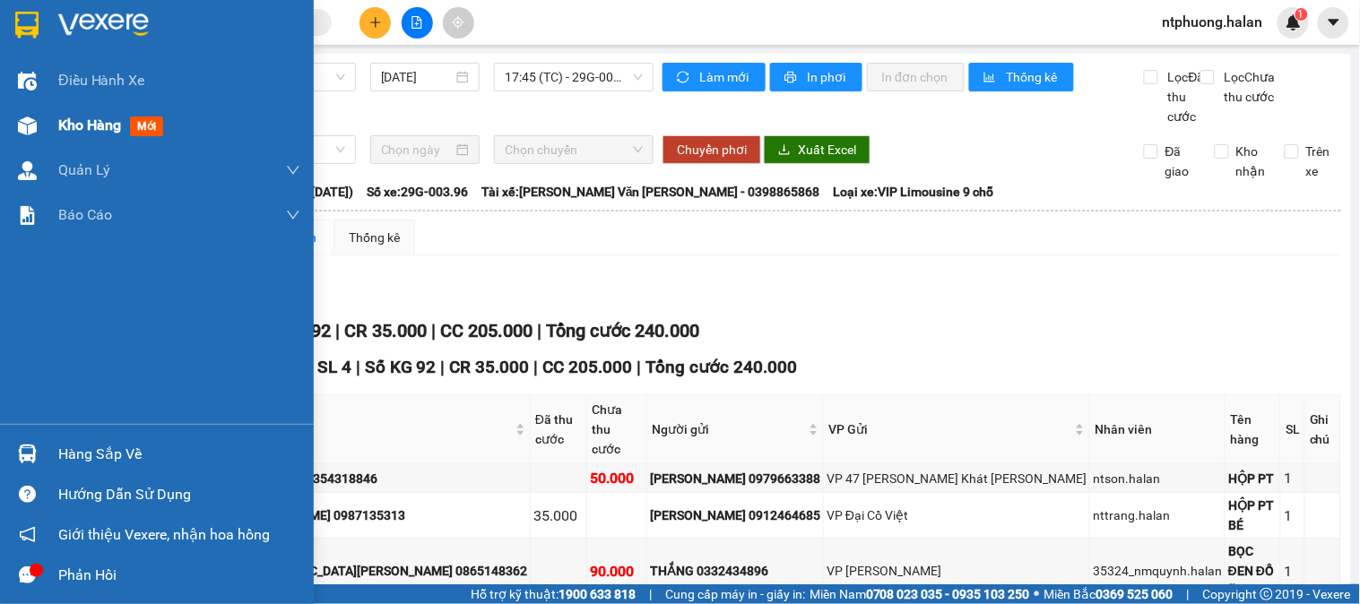
click at [87, 128] on span "Kho hàng" at bounding box center [89, 125] width 63 height 17
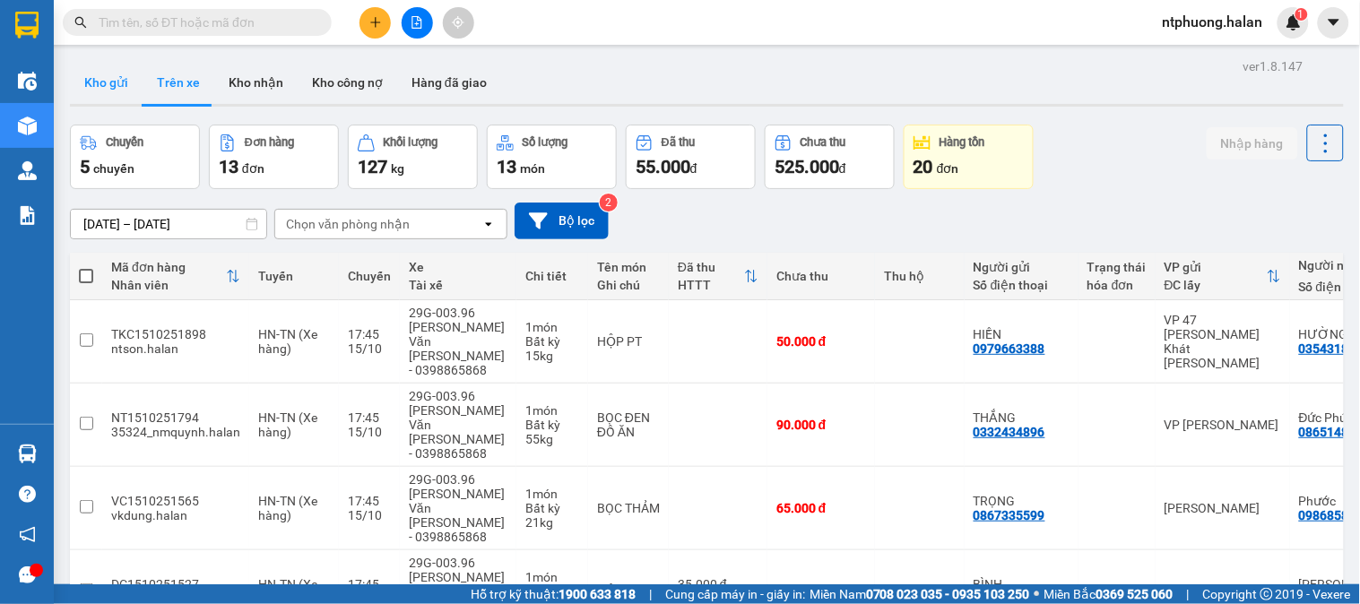
click at [111, 76] on button "Kho gửi" at bounding box center [106, 82] width 73 height 43
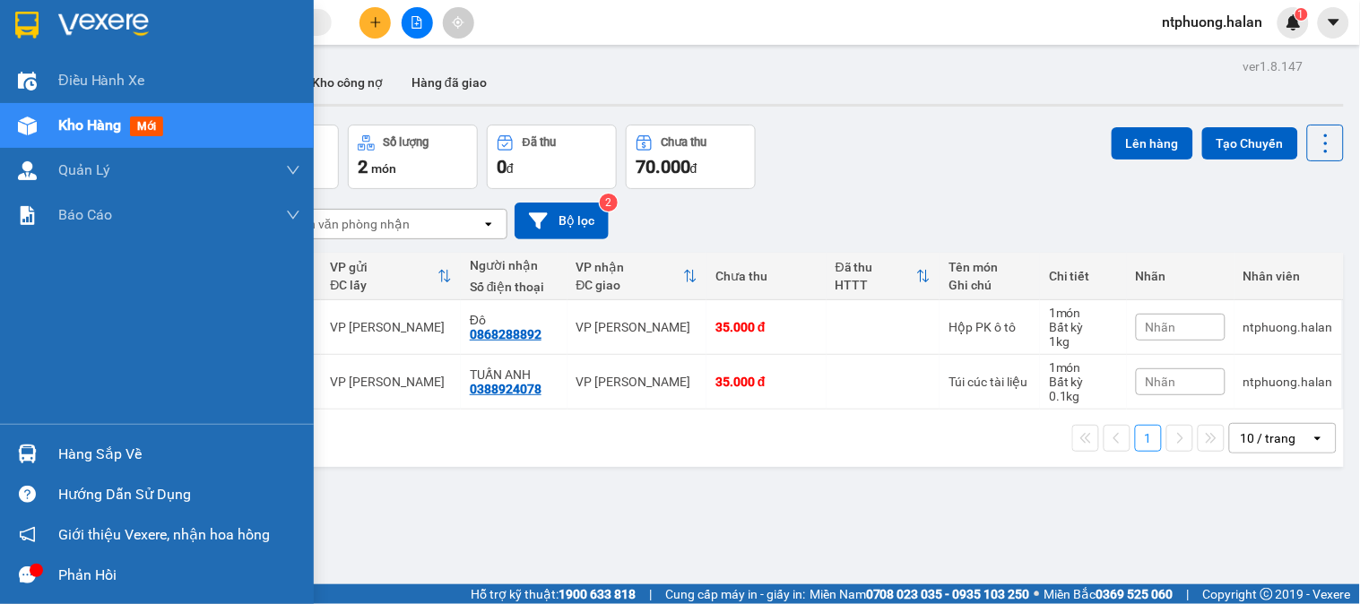
click at [120, 452] on div "Hàng sắp về" at bounding box center [179, 454] width 242 height 27
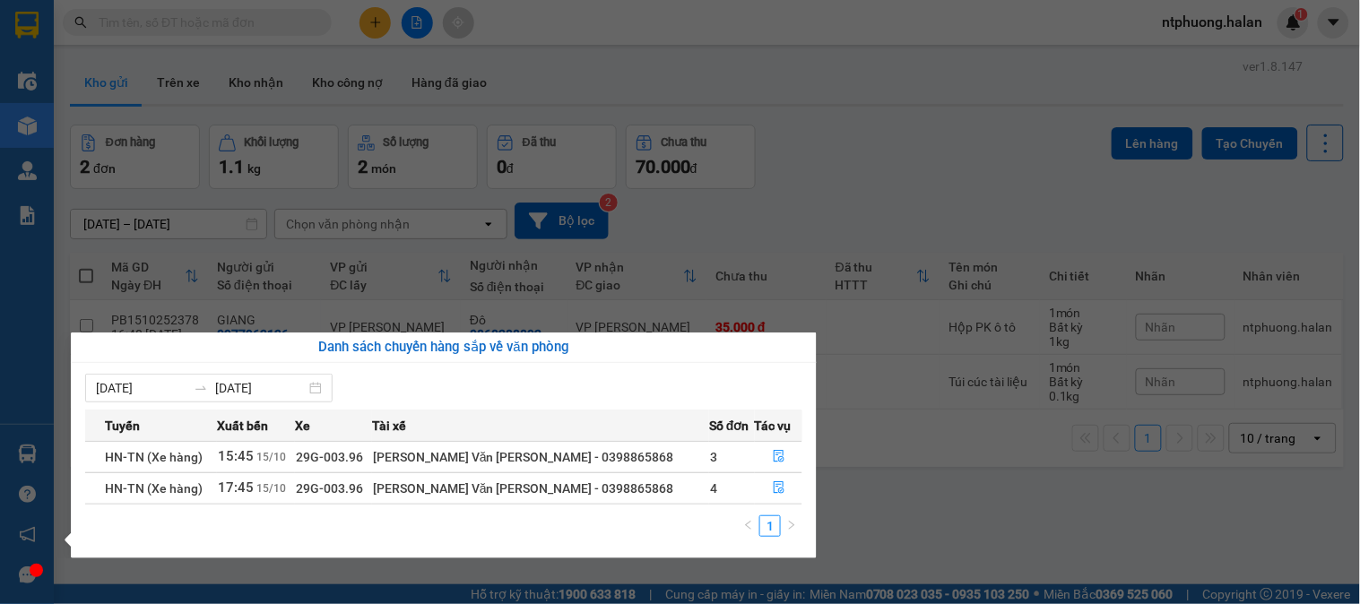
click at [929, 502] on section "Kết quả [PERSON_NAME] ( 5 ) Bộ lọc Mã ĐH Trạng thái Món hàng Thu hộ Tổng [PERSO…" at bounding box center [680, 302] width 1360 height 604
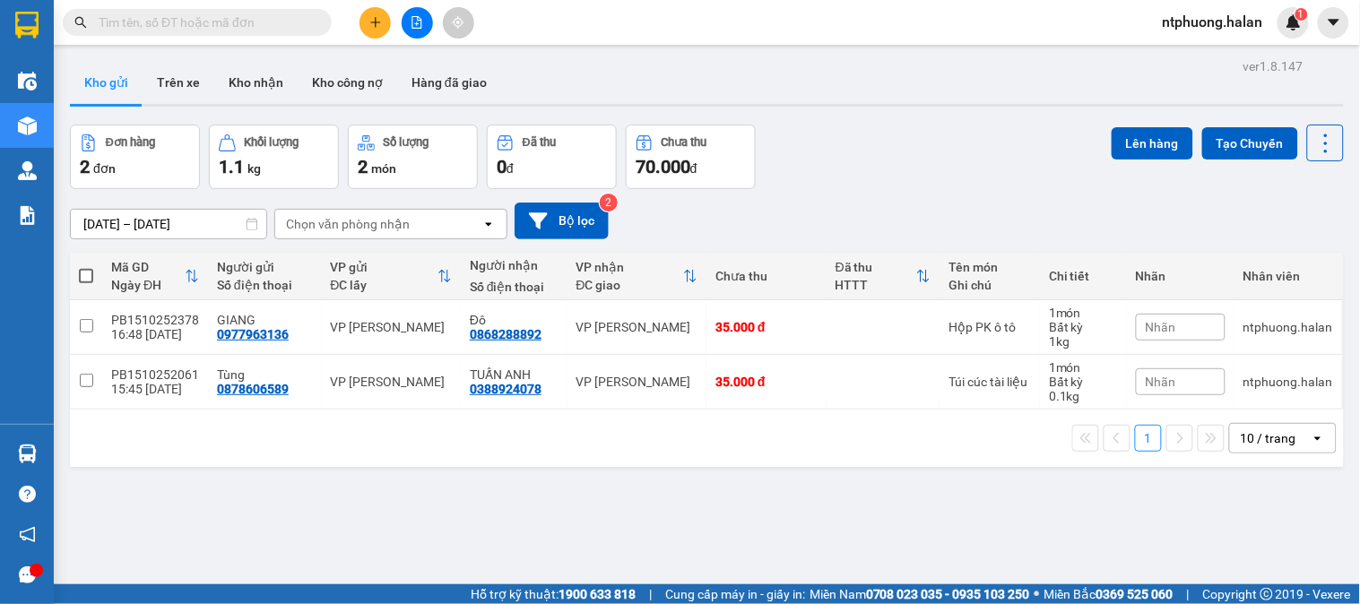
click at [82, 278] on span at bounding box center [86, 276] width 14 height 14
click at [86, 267] on input "checkbox" at bounding box center [86, 267] width 0 height 0
checkbox input "true"
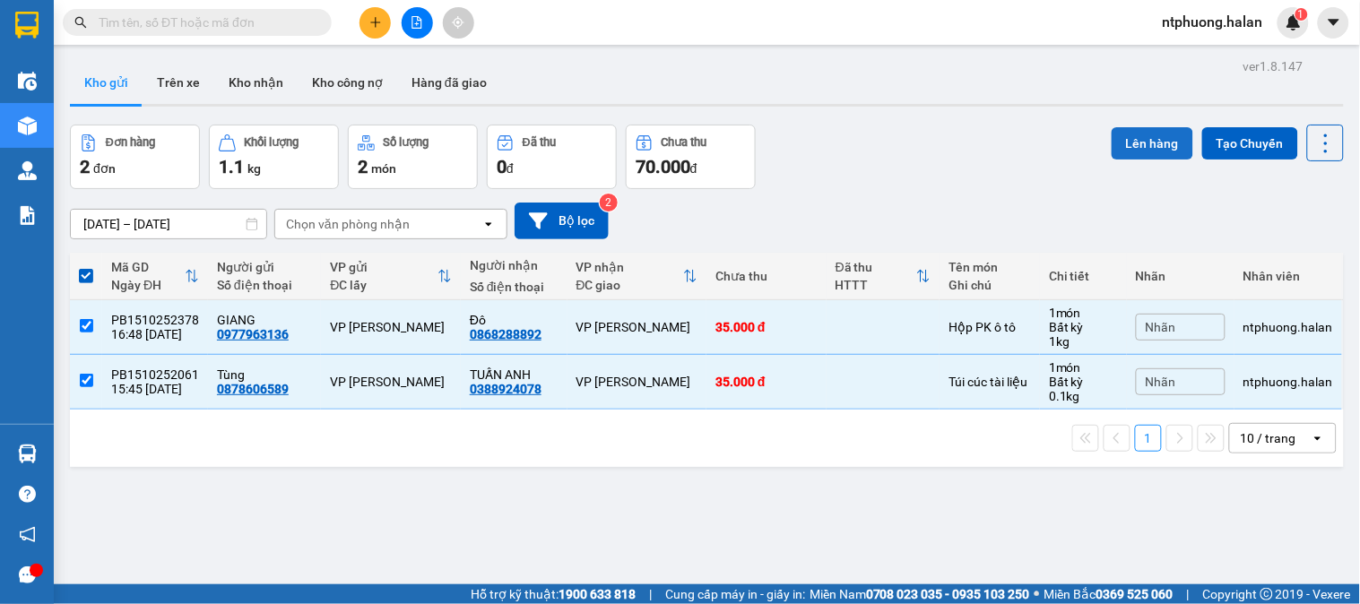
click at [1137, 130] on button "Lên hàng" at bounding box center [1152, 143] width 82 height 32
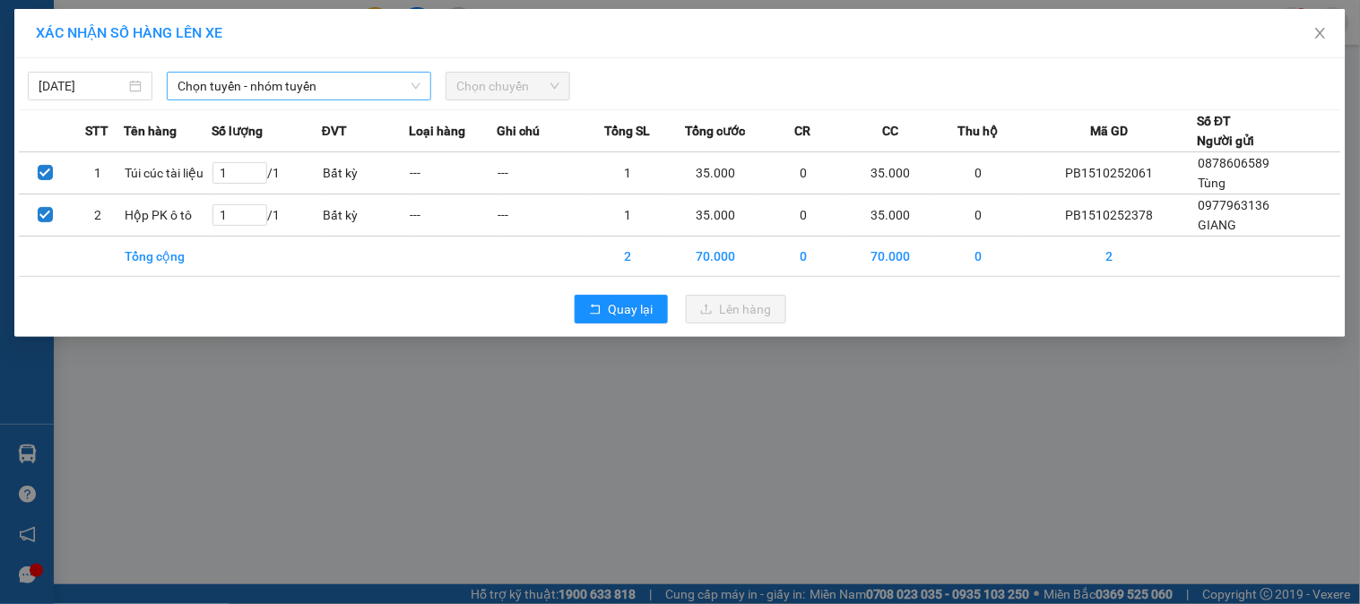
click at [255, 83] on span "Chọn tuyến - nhóm tuyến" at bounding box center [298, 86] width 243 height 27
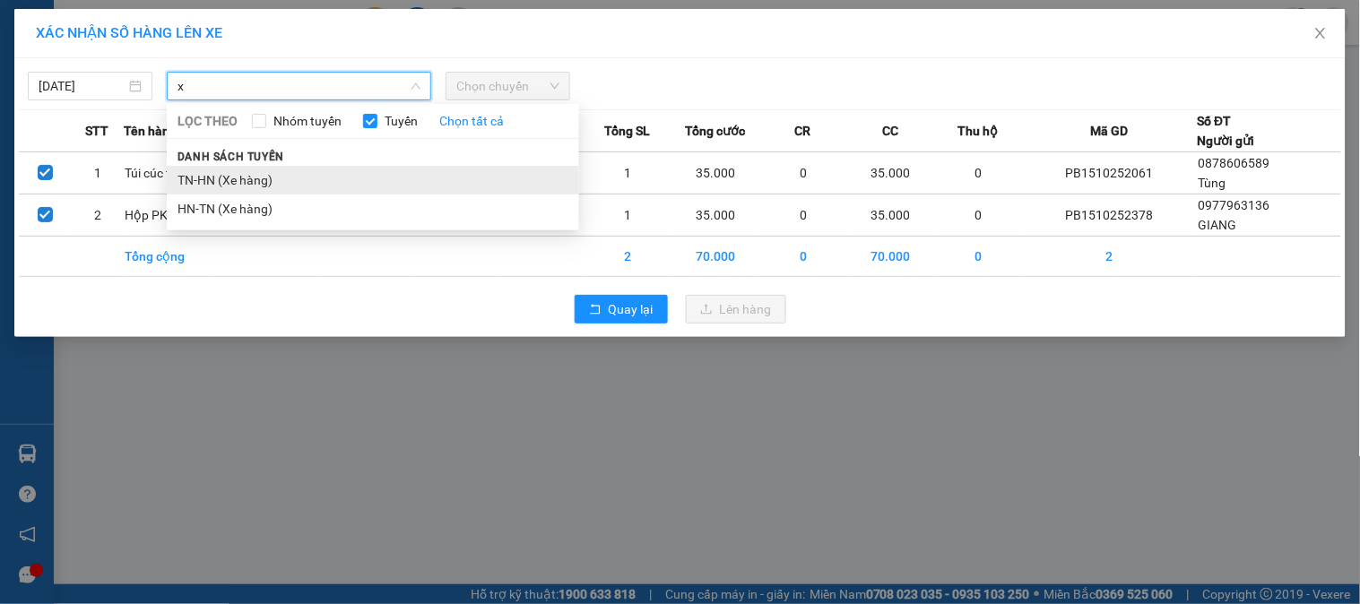
type input "x"
click at [227, 180] on li "TN-HN (Xe hàng)" at bounding box center [373, 180] width 412 height 29
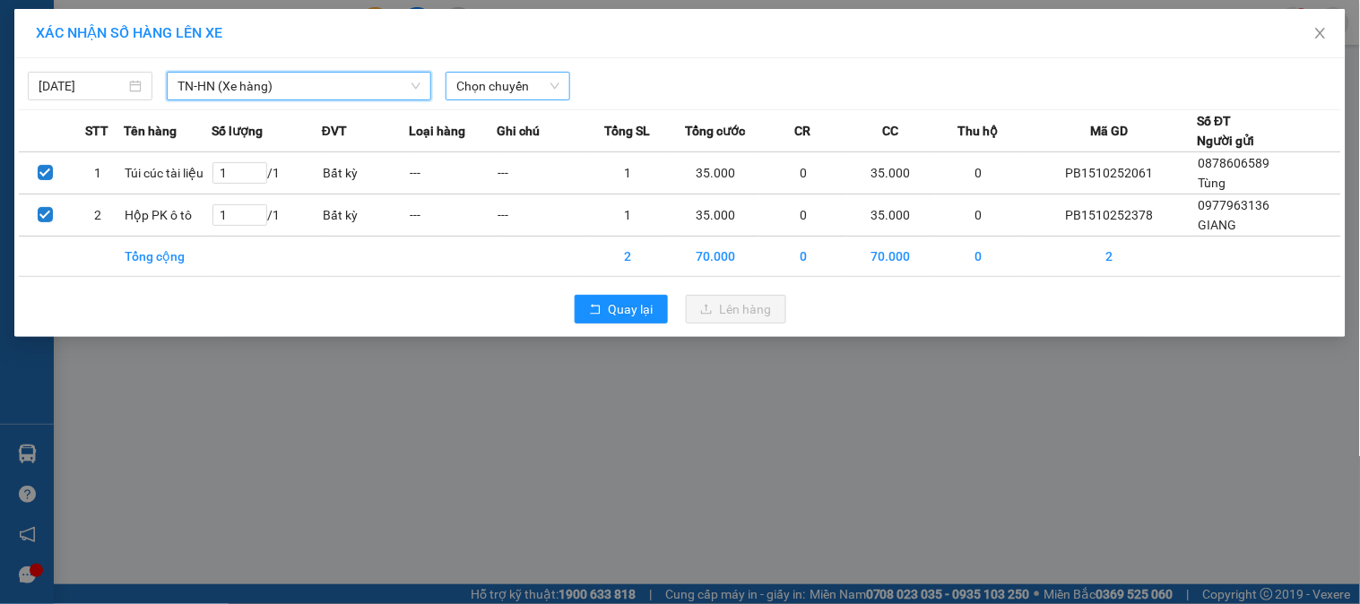
click at [542, 79] on span "Chọn chuyến" at bounding box center [507, 86] width 103 height 27
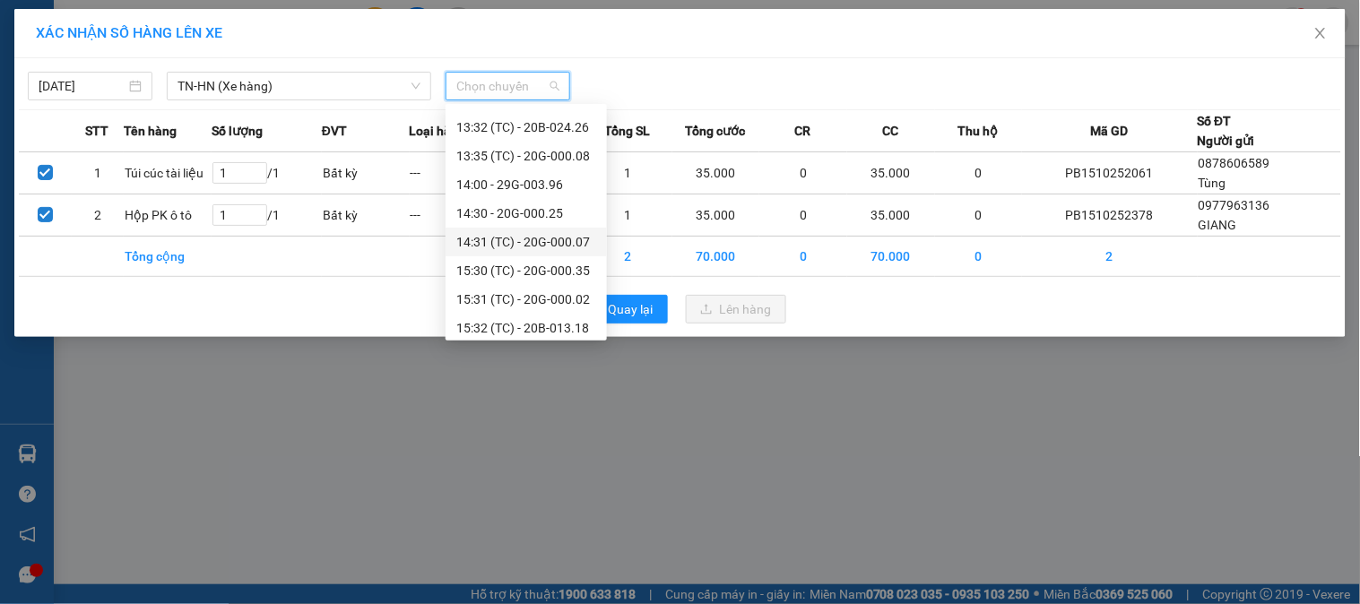
scroll to position [660, 0]
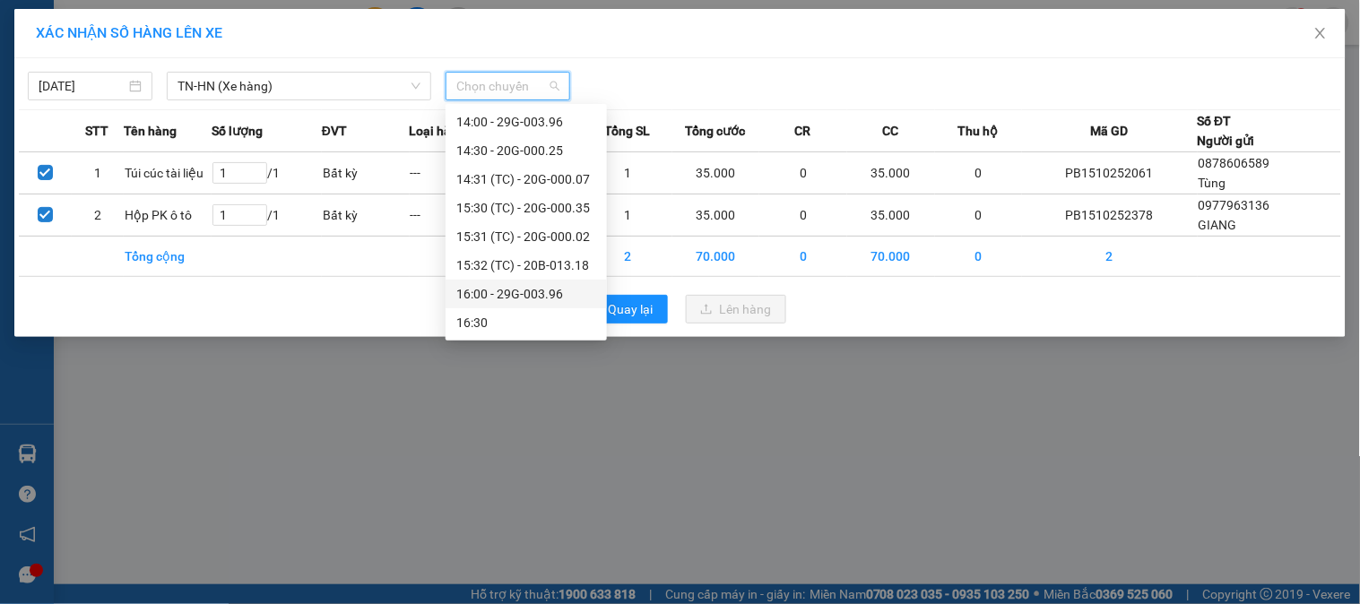
click at [543, 293] on div "16:00 - 29G-003.96" at bounding box center [526, 294] width 140 height 20
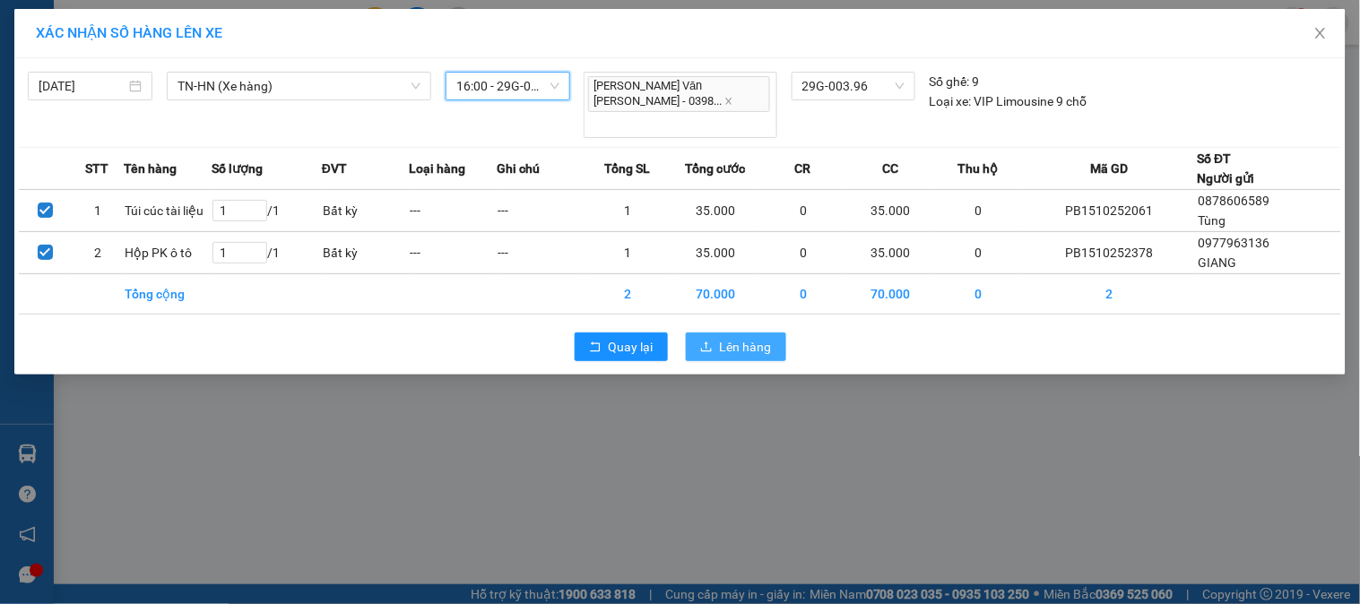
click at [728, 337] on span "Lên hàng" at bounding box center [746, 347] width 52 height 20
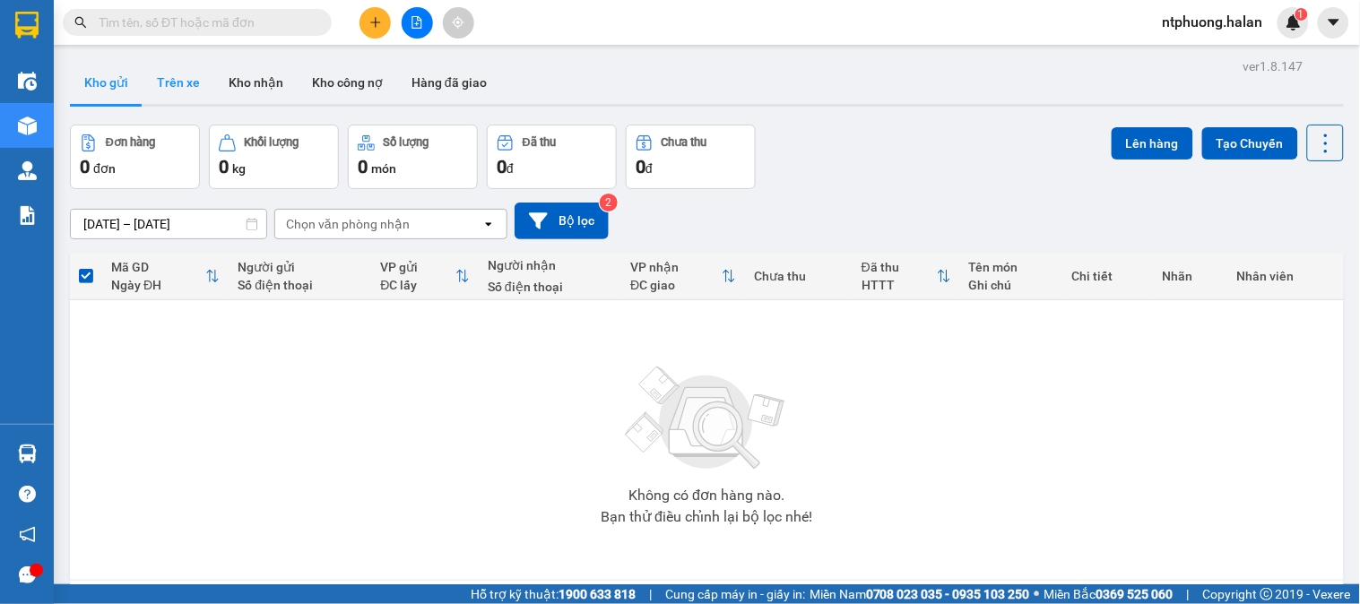
click at [177, 87] on button "Trên xe" at bounding box center [179, 82] width 72 height 43
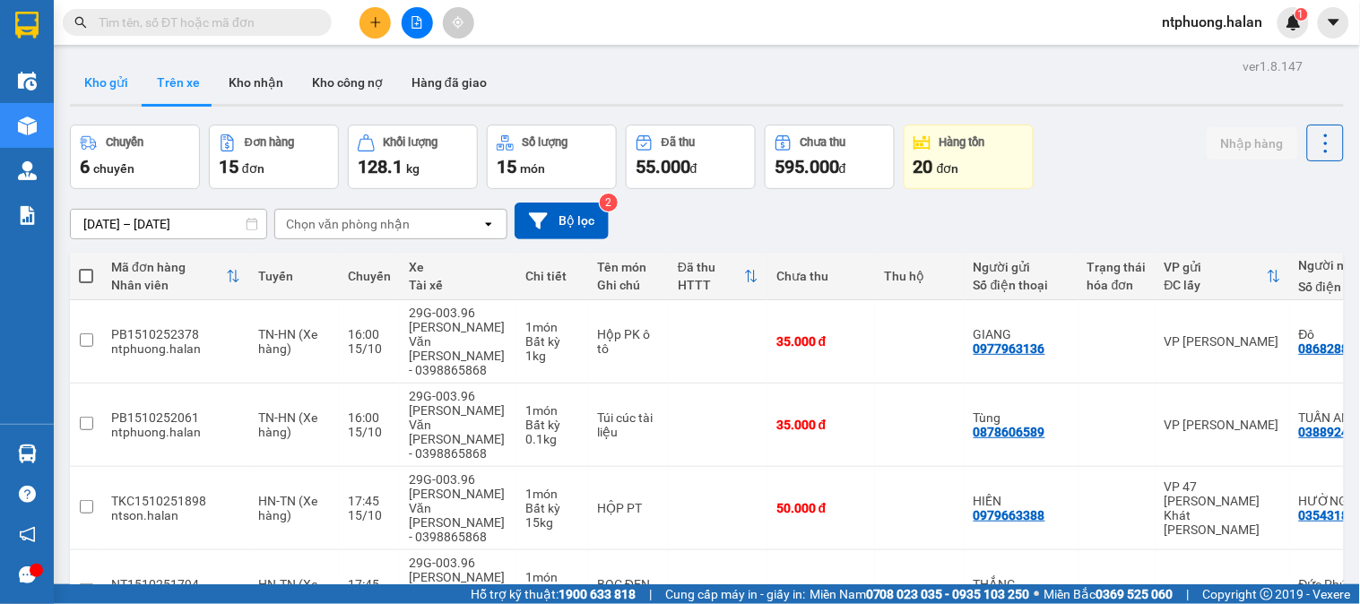
click at [102, 78] on button "Kho gửi" at bounding box center [106, 82] width 73 height 43
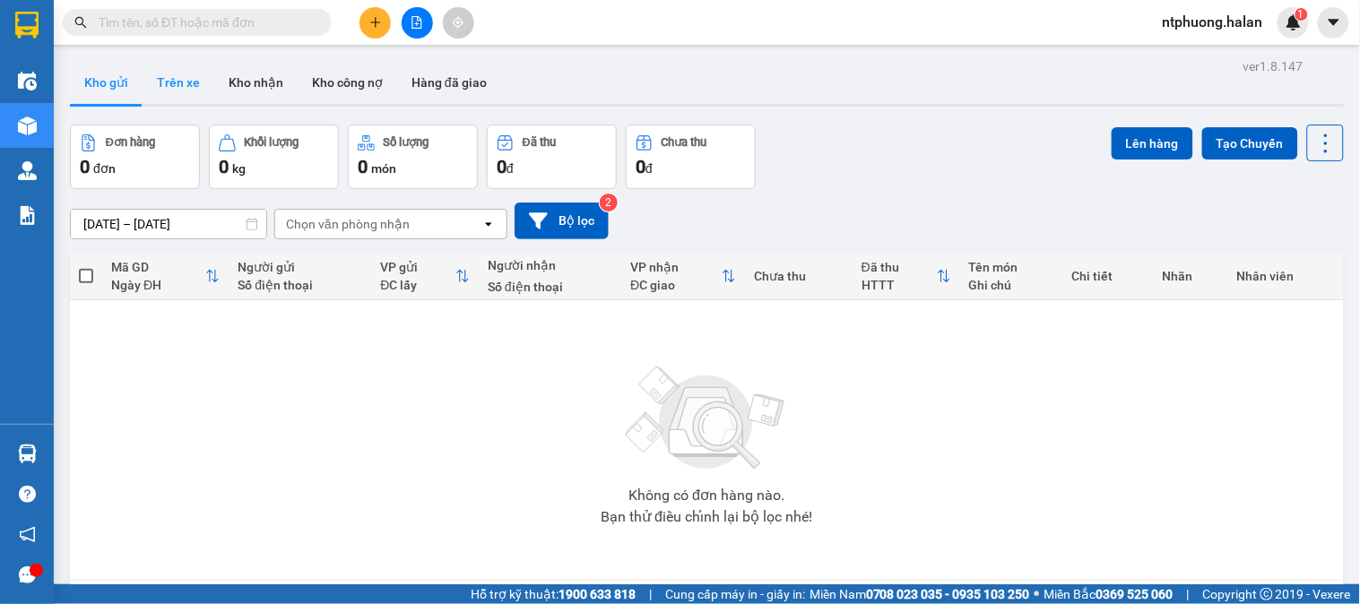
click at [172, 85] on button "Trên xe" at bounding box center [179, 82] width 72 height 43
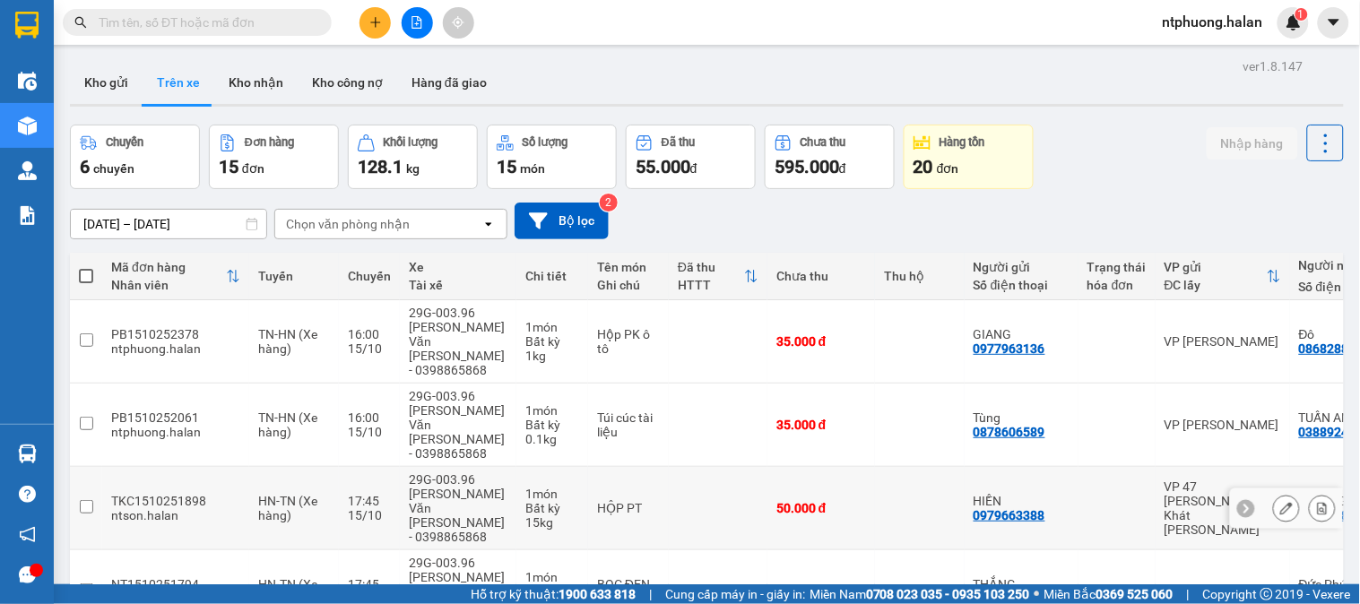
click at [648, 467] on td "HỘP PT" at bounding box center [628, 508] width 81 height 83
checkbox input "true"
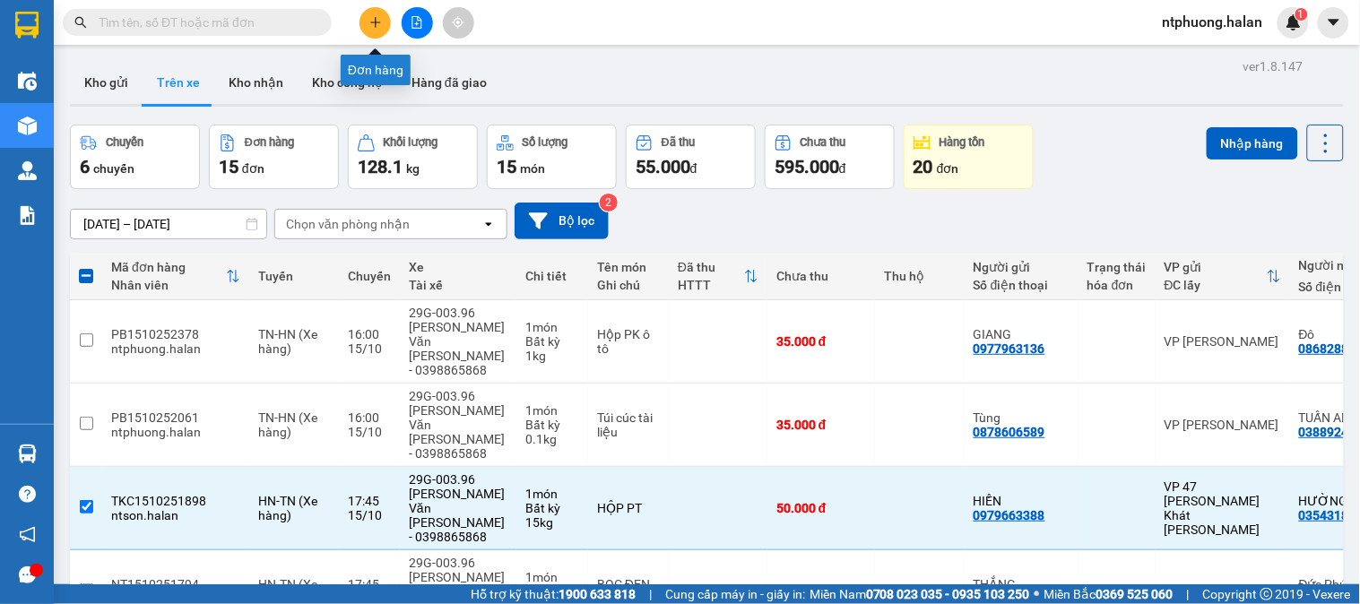
click at [371, 30] on button at bounding box center [374, 22] width 31 height 31
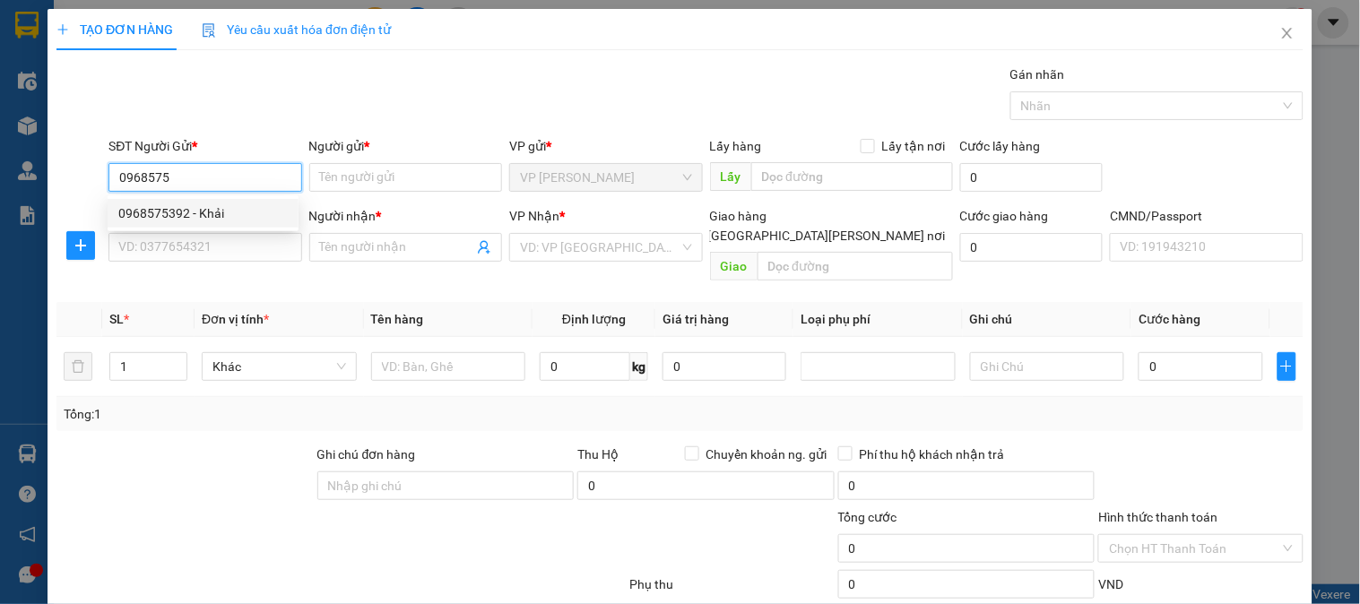
click at [185, 208] on div "0968575392 - Khải" at bounding box center [202, 213] width 169 height 20
type input "0968575392"
type input "Khải"
type input "0968575392"
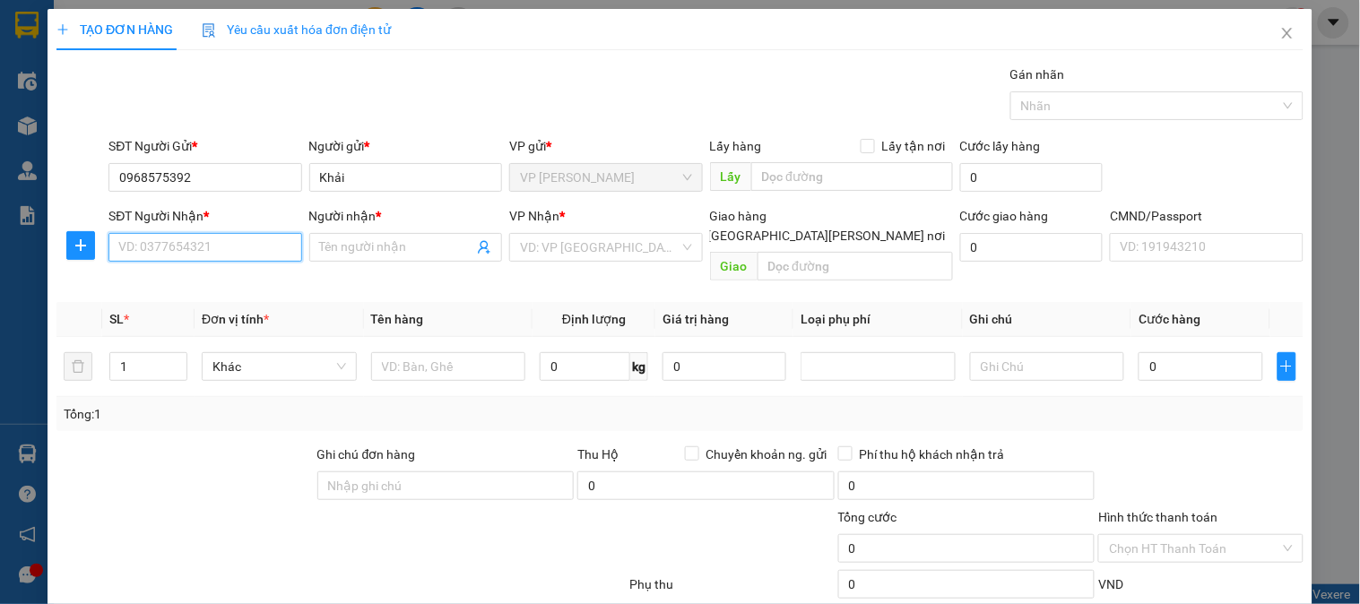
click at [188, 246] on input "SĐT Người Nhận *" at bounding box center [204, 247] width 193 height 29
click at [150, 283] on div "0917955317 - Khánh LY" at bounding box center [206, 283] width 177 height 20
type input "0917955317"
type input "Khánh LY"
type input "0917955317"
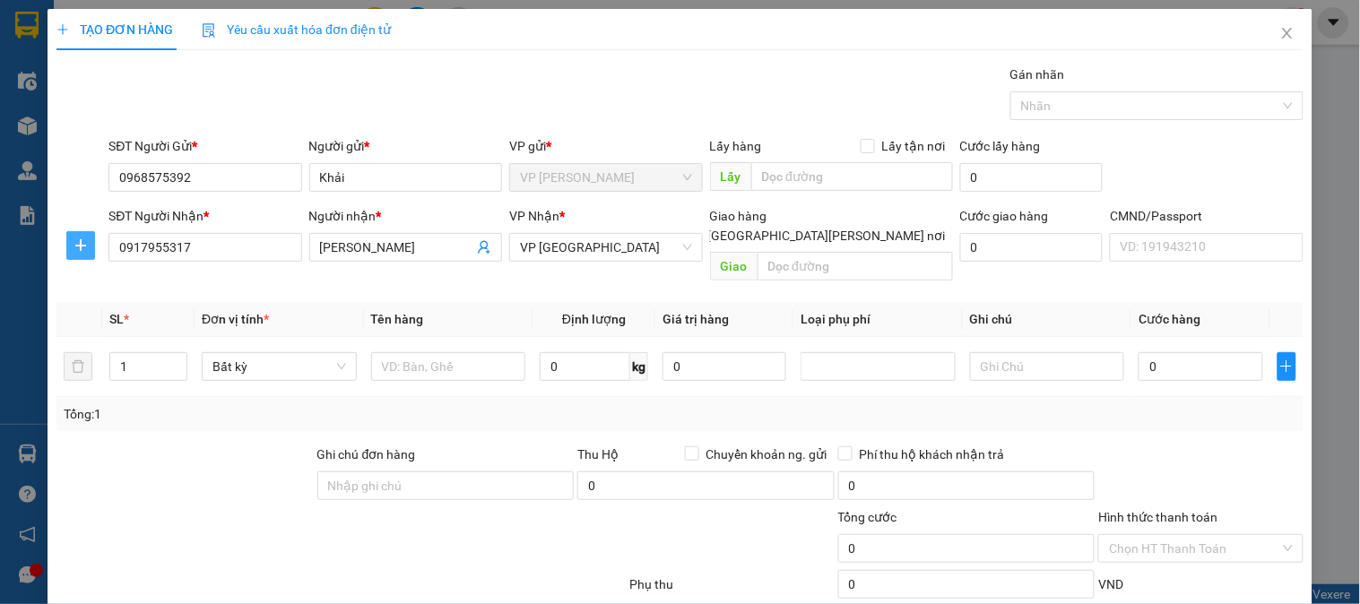
click at [82, 246] on icon "plus" at bounding box center [81, 245] width 14 height 14
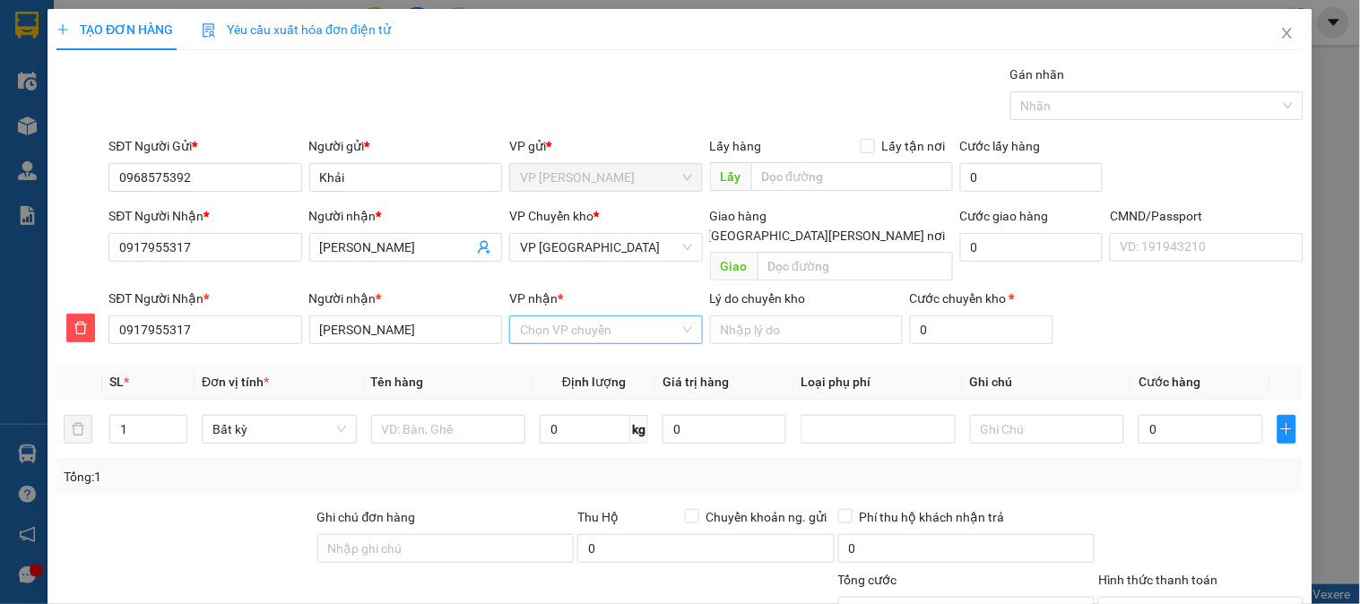
click at [547, 316] on input "VP nhận *" at bounding box center [599, 329] width 159 height 27
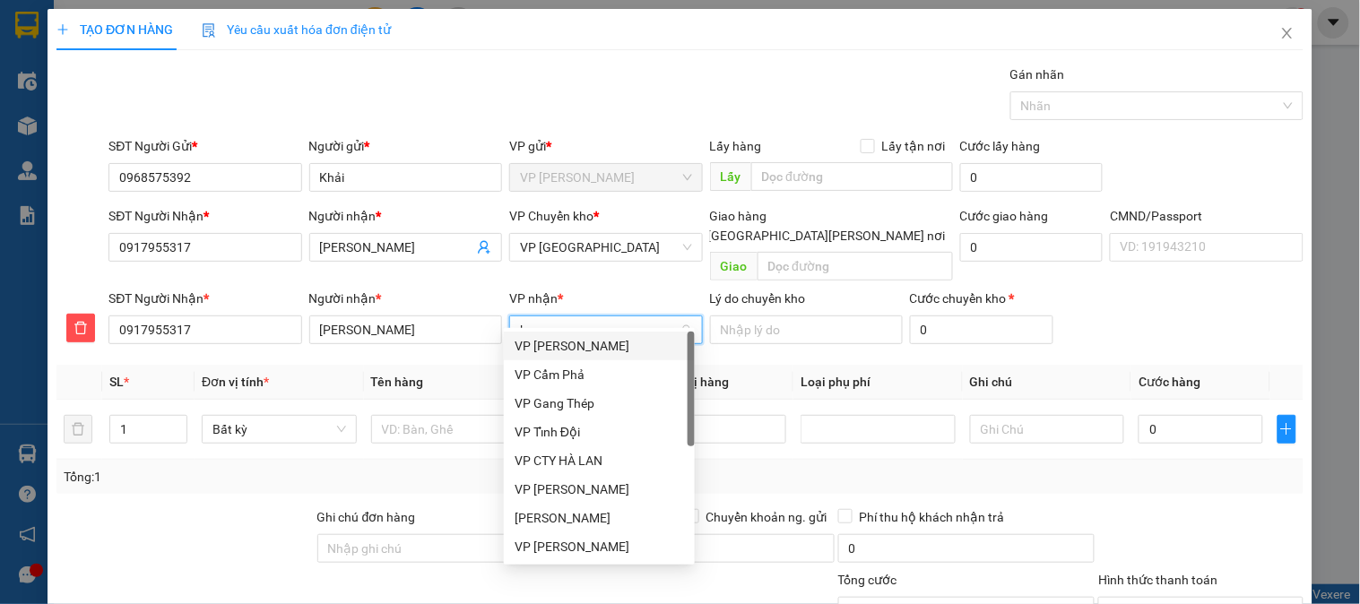
type input "ha"
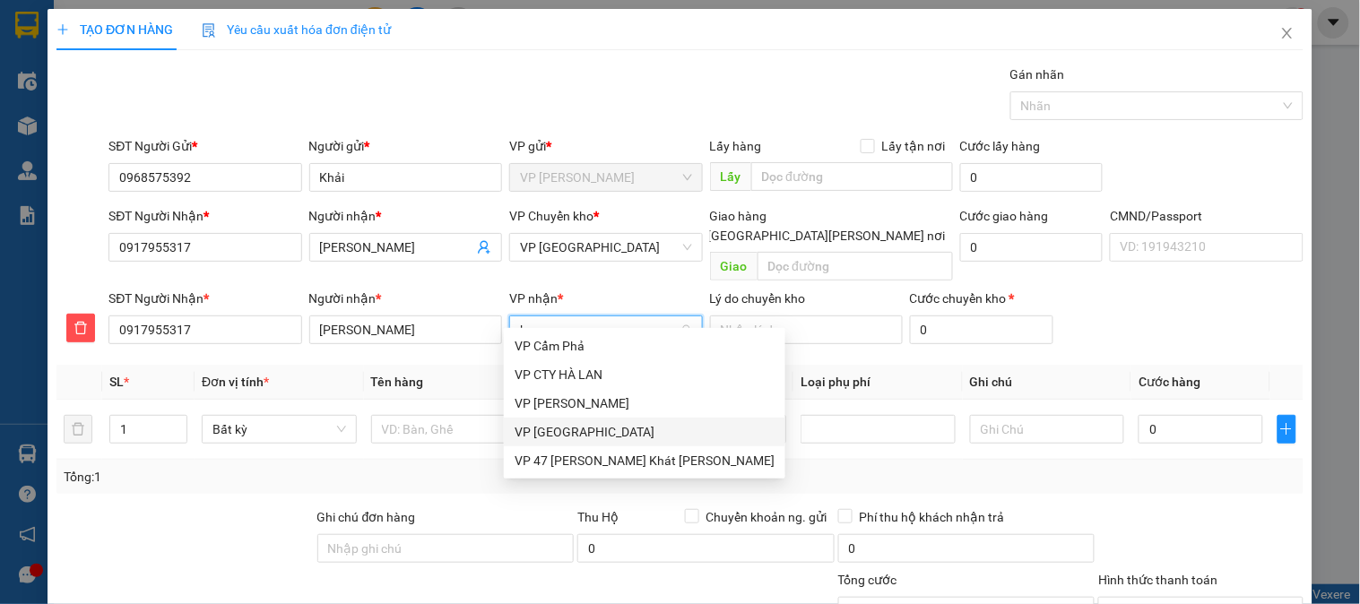
click at [549, 435] on div "VP [GEOGRAPHIC_DATA]" at bounding box center [645, 432] width 260 height 20
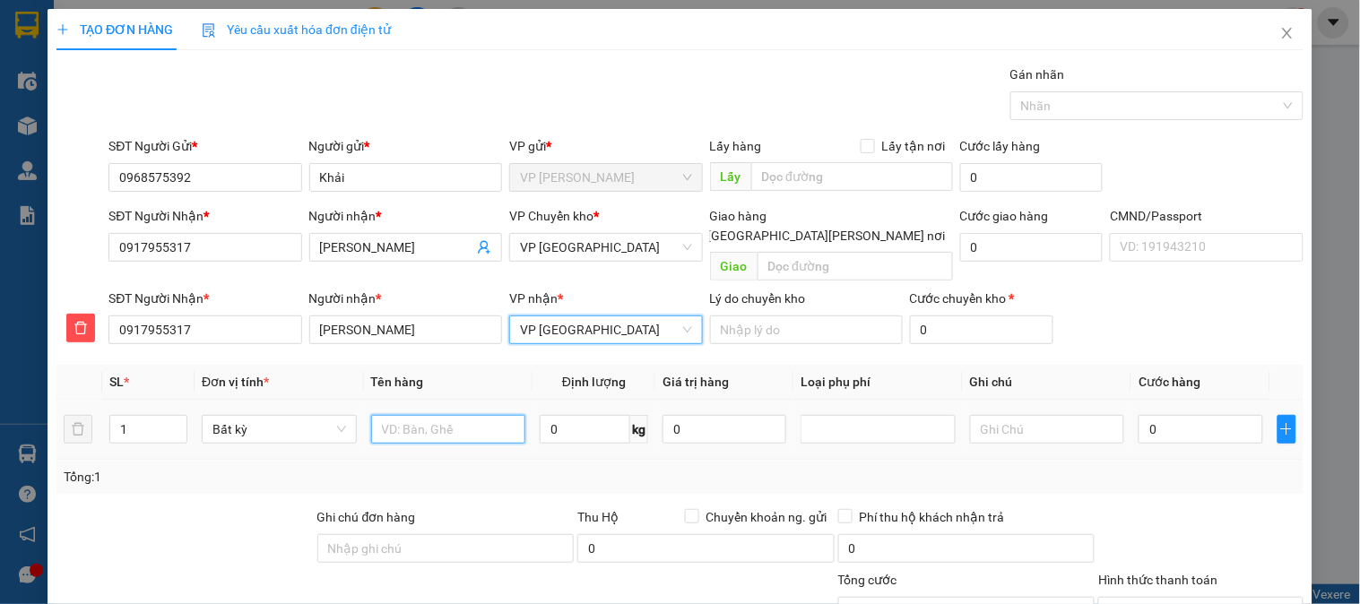
click at [423, 415] on input "text" at bounding box center [448, 429] width 155 height 29
type input "Túi cúc TL"
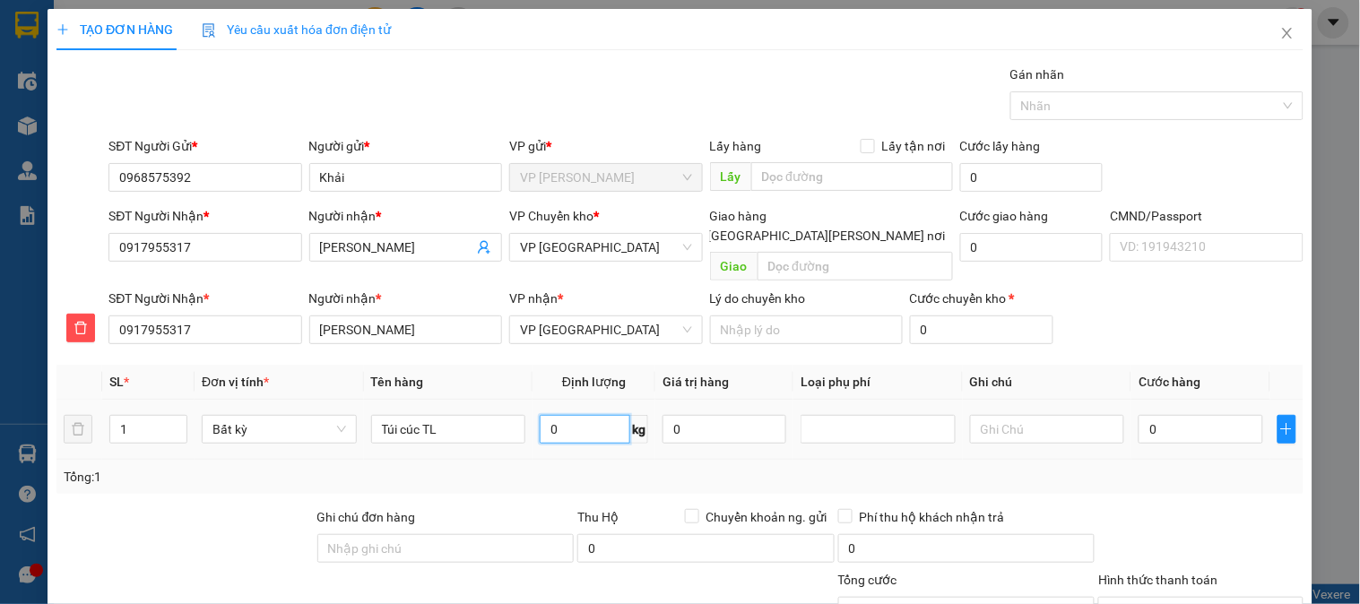
click at [601, 418] on input "0" at bounding box center [585, 429] width 91 height 29
type input "0.1"
click at [1206, 417] on input "0" at bounding box center [1200, 429] width 124 height 29
type input "40.000"
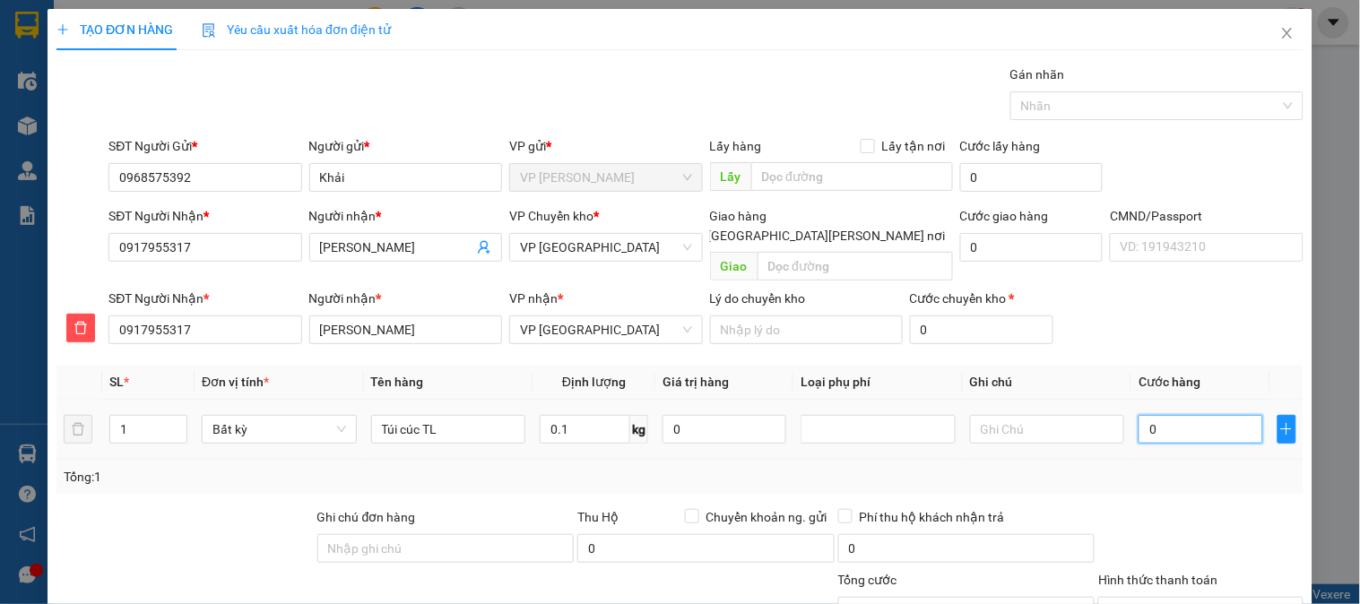
type input "40.000"
drag, startPoint x: 1015, startPoint y: 407, endPoint x: 1162, endPoint y: 407, distance: 147.0
click at [1016, 415] on input "text" at bounding box center [1047, 429] width 155 height 29
click at [1168, 415] on input "40.000" at bounding box center [1200, 429] width 124 height 29
type input "3"
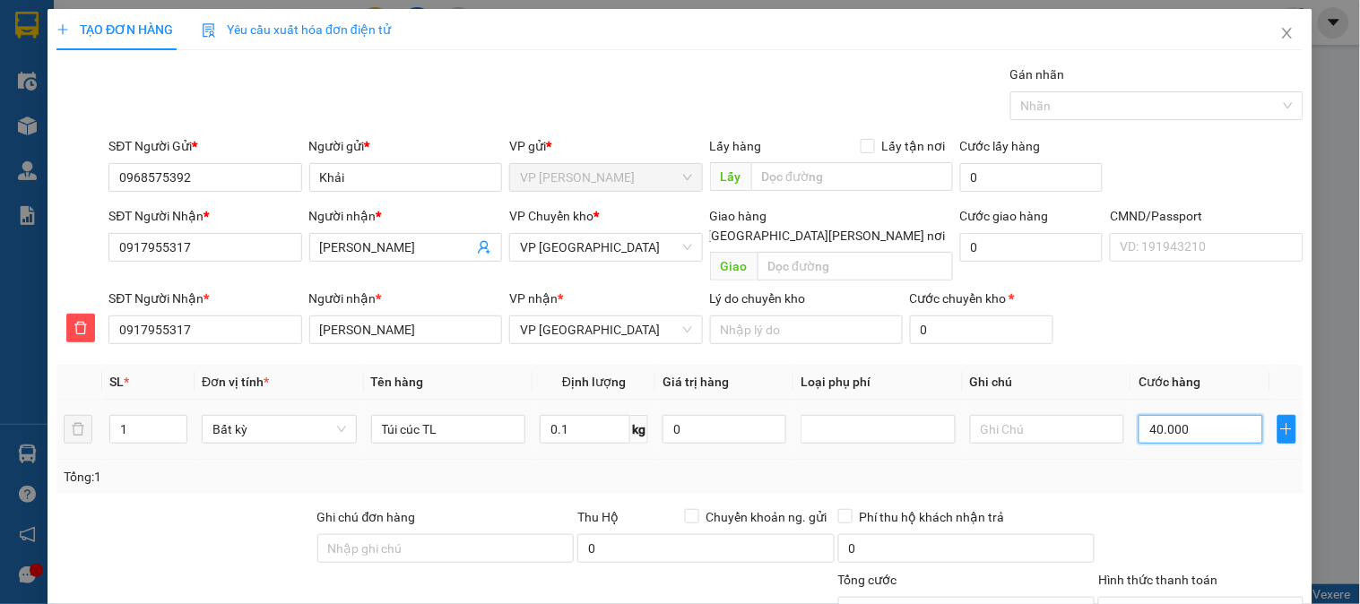
type input "3"
type input "35"
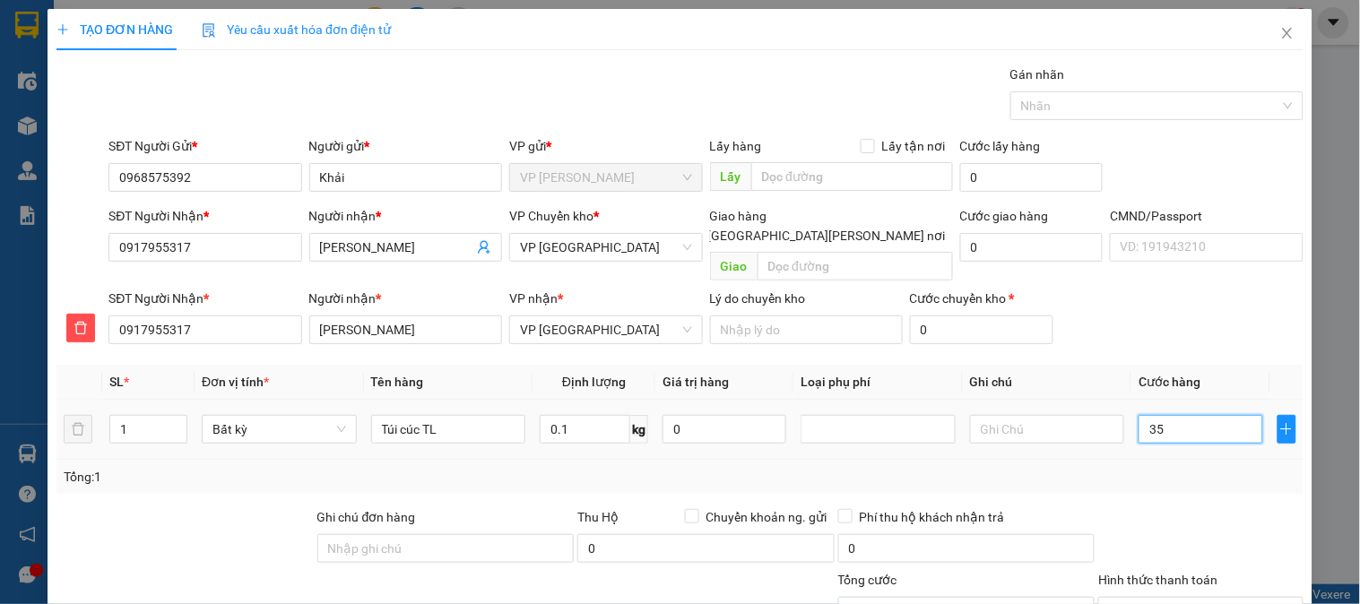
type input "350"
type input "3.500"
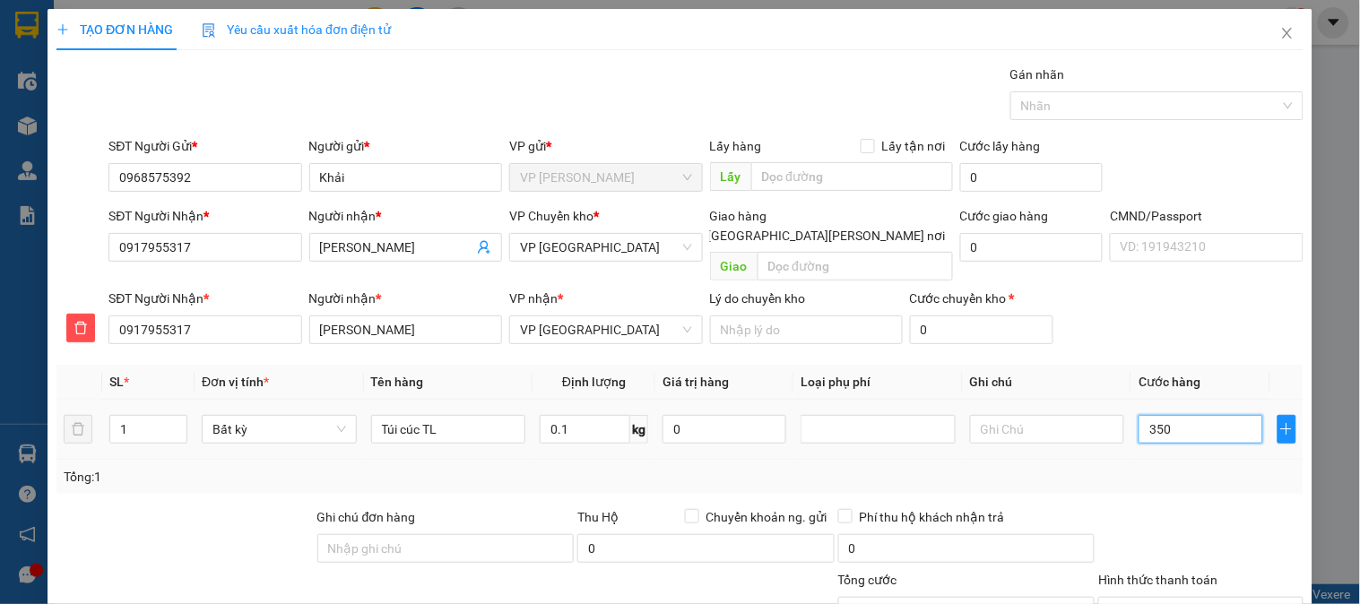
type input "3.500"
type input "35.000"
click at [553, 253] on span "VP [GEOGRAPHIC_DATA]" at bounding box center [605, 247] width 171 height 27
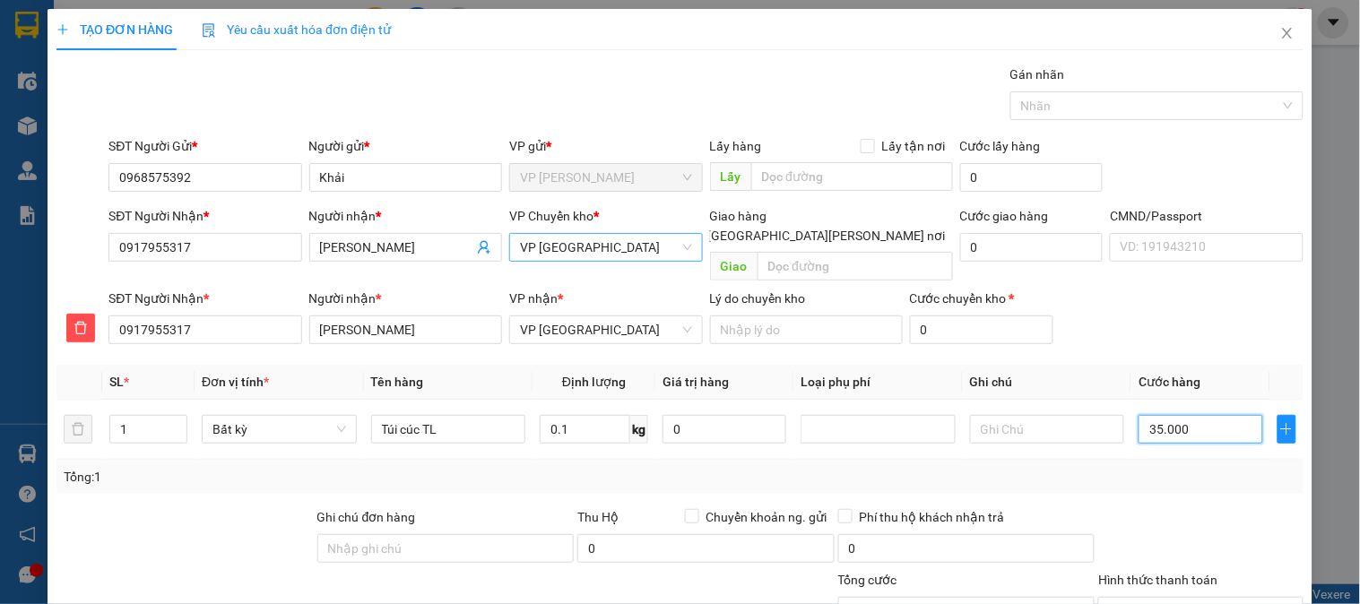
type input "35.000"
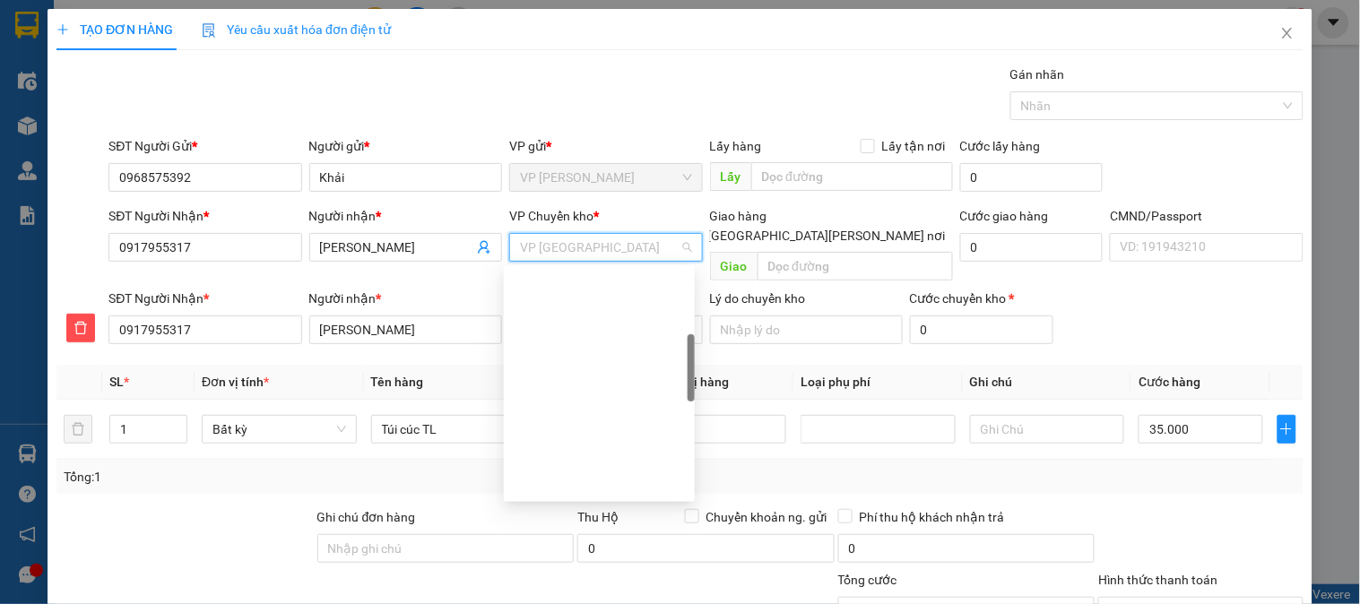
scroll to position [257, 0]
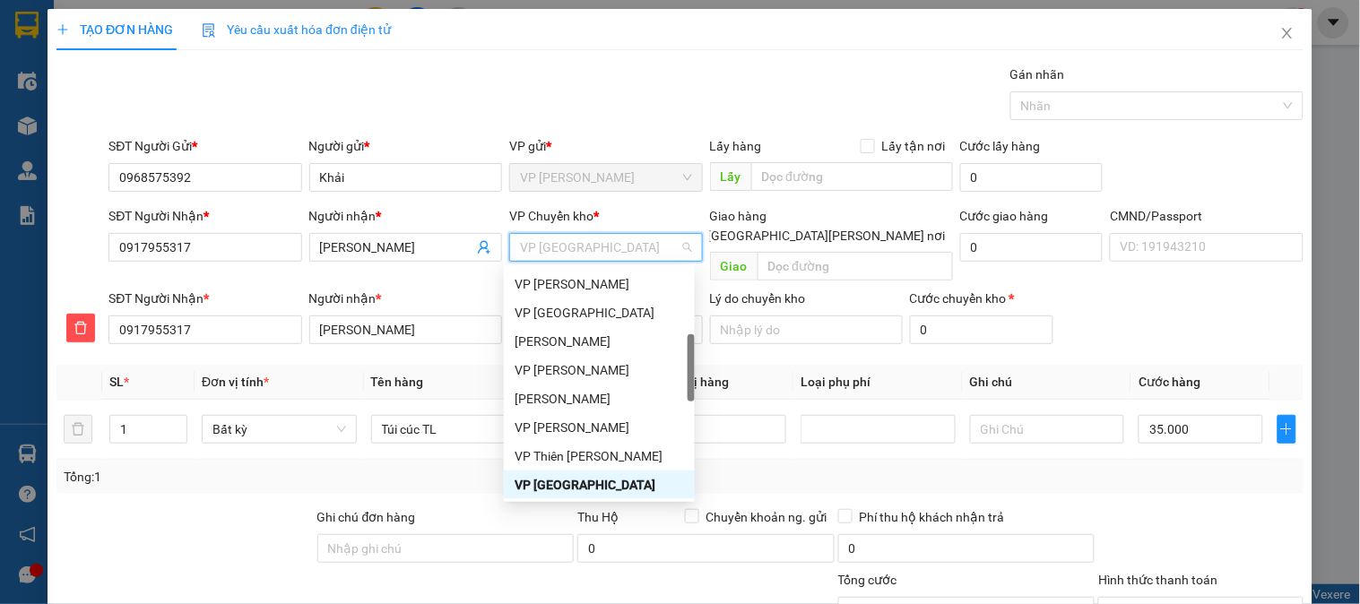
type input "b"
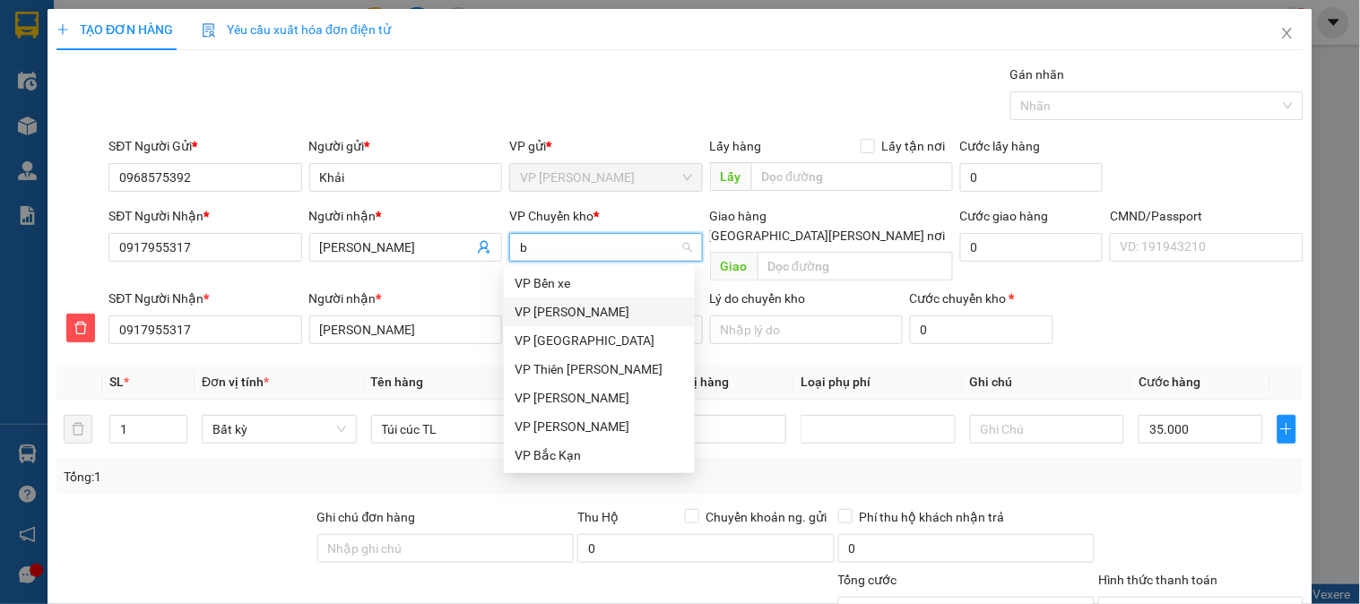
click at [549, 310] on div "VP [PERSON_NAME]" at bounding box center [599, 312] width 169 height 20
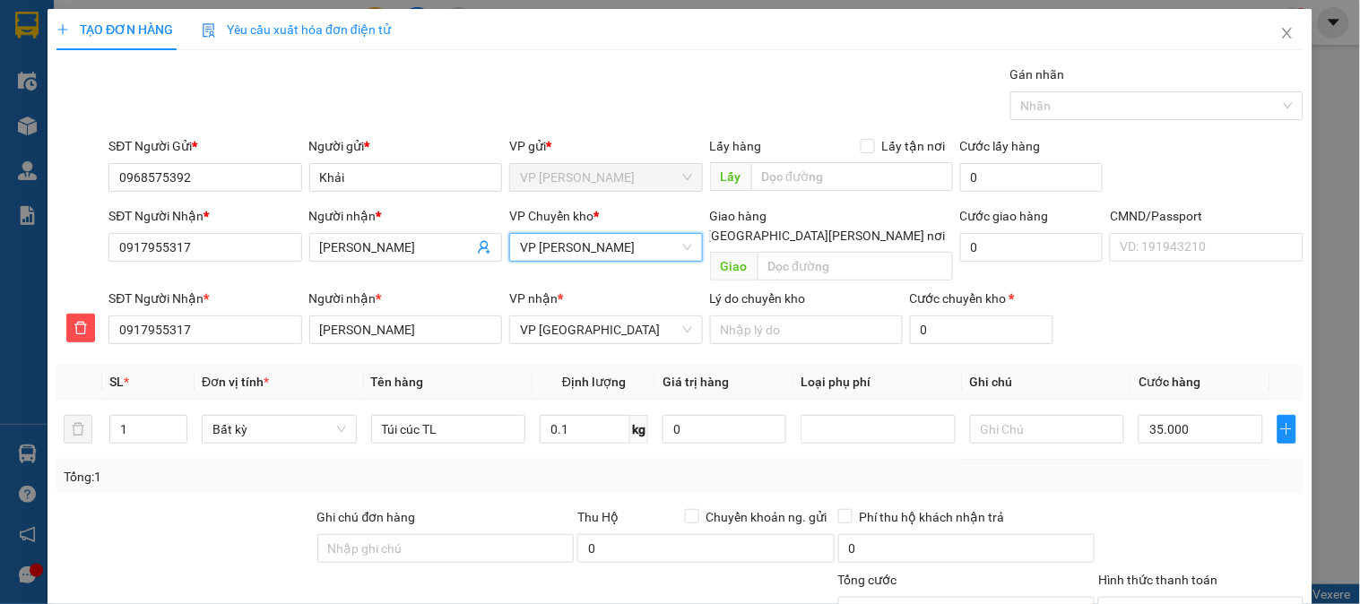
scroll to position [158, 0]
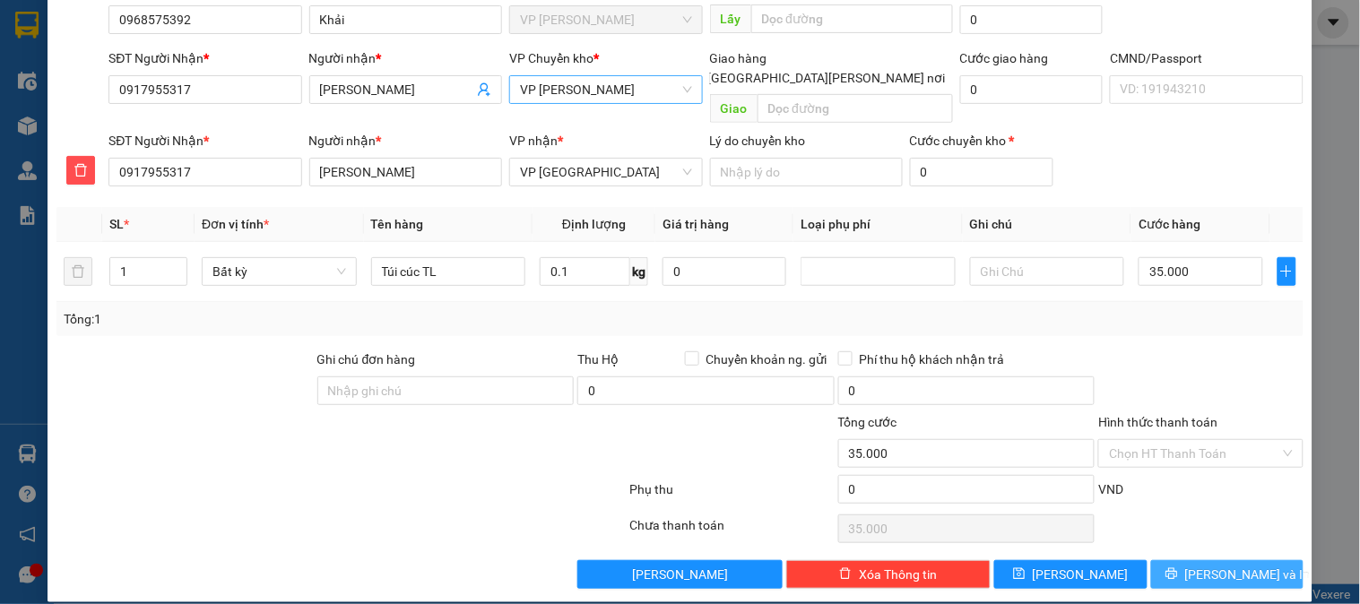
click at [1239, 565] on span "[PERSON_NAME] và In" at bounding box center [1247, 575] width 125 height 20
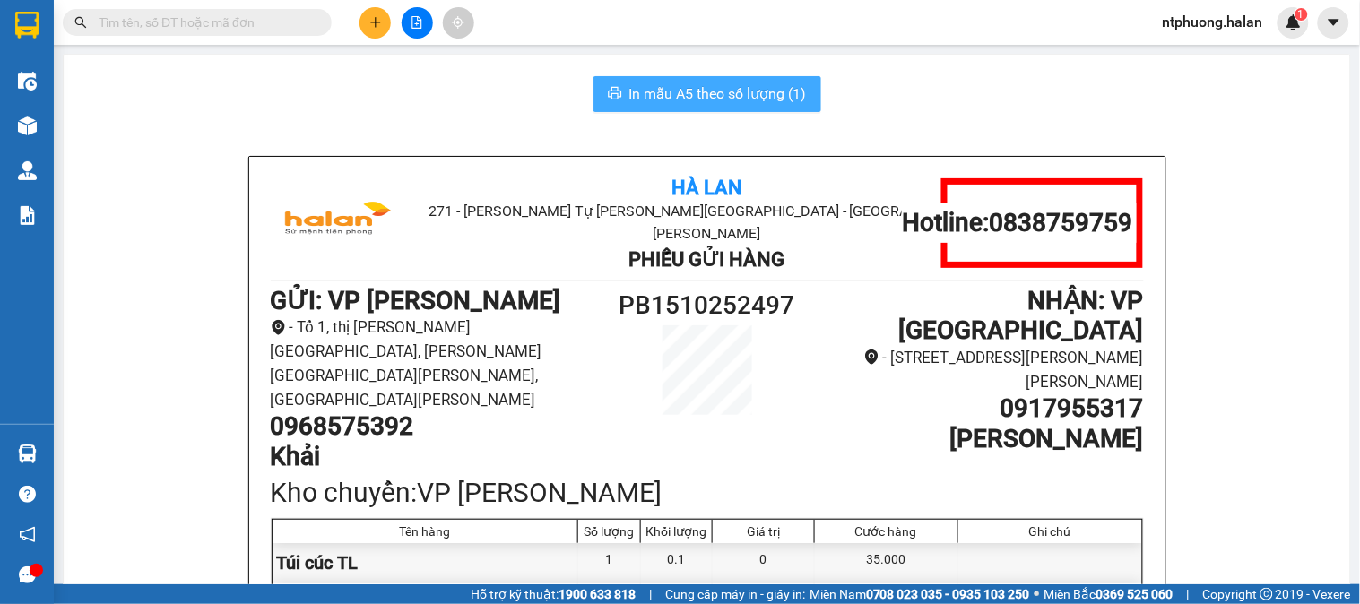
click at [697, 91] on span "In mẫu A5 theo số lượng (1)" at bounding box center [717, 93] width 177 height 22
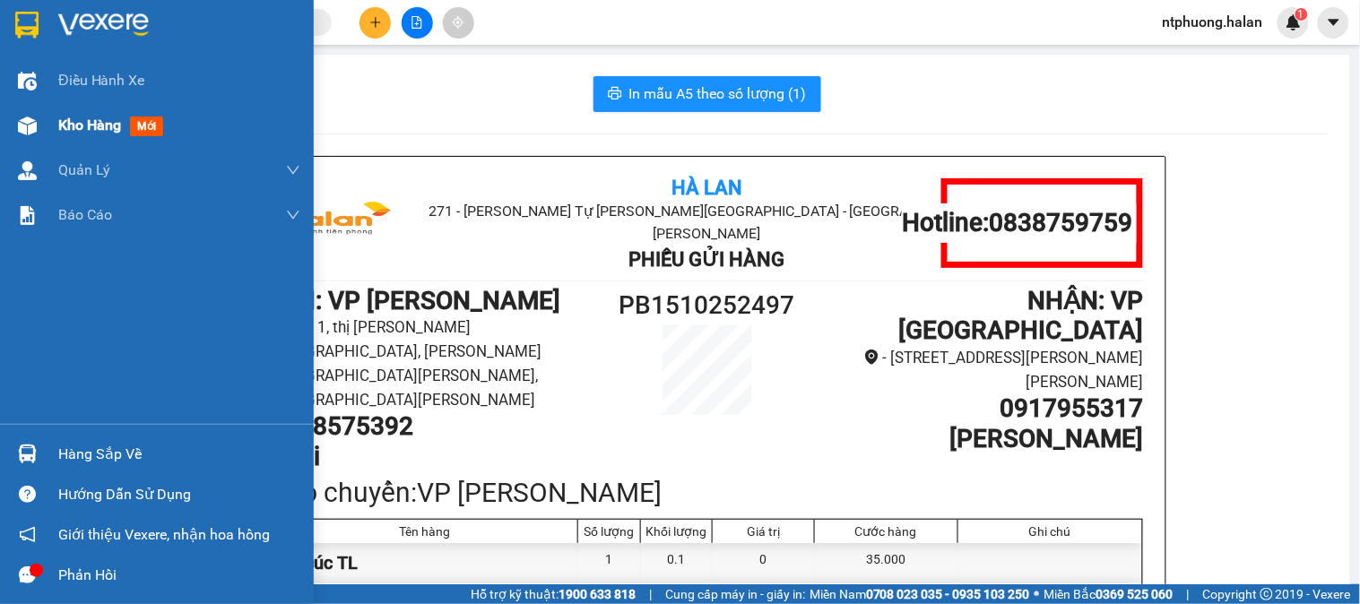
click at [100, 132] on span "Kho hàng" at bounding box center [89, 125] width 63 height 17
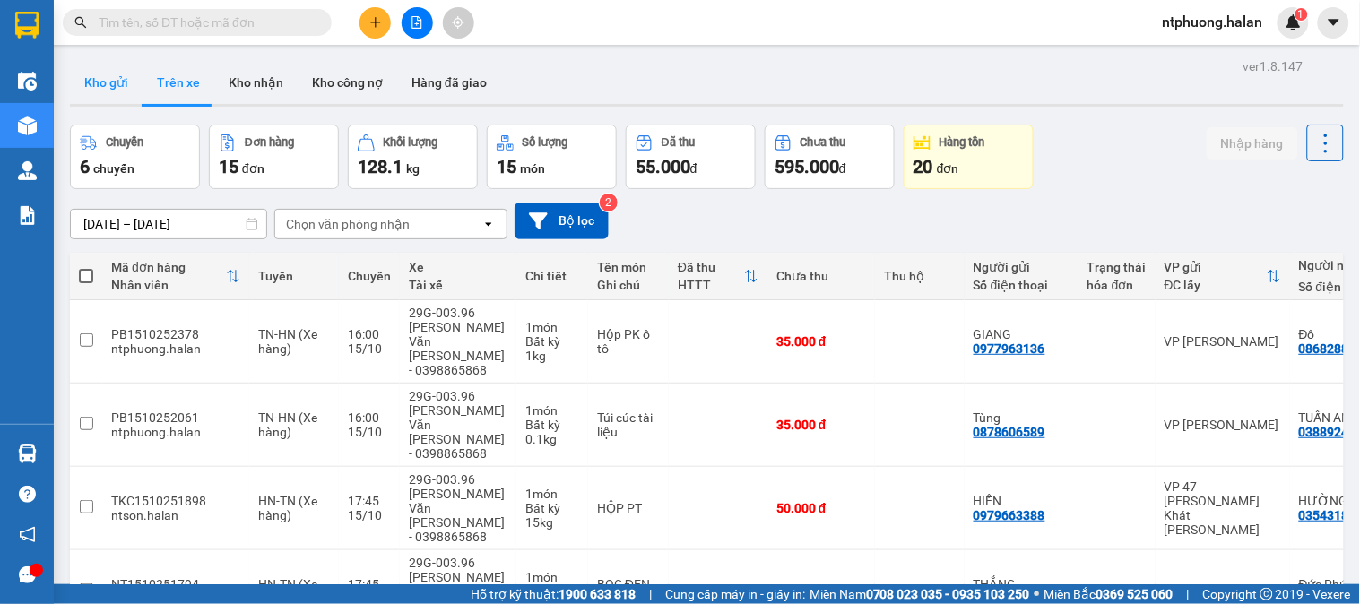
click at [119, 77] on button "Kho gửi" at bounding box center [106, 82] width 73 height 43
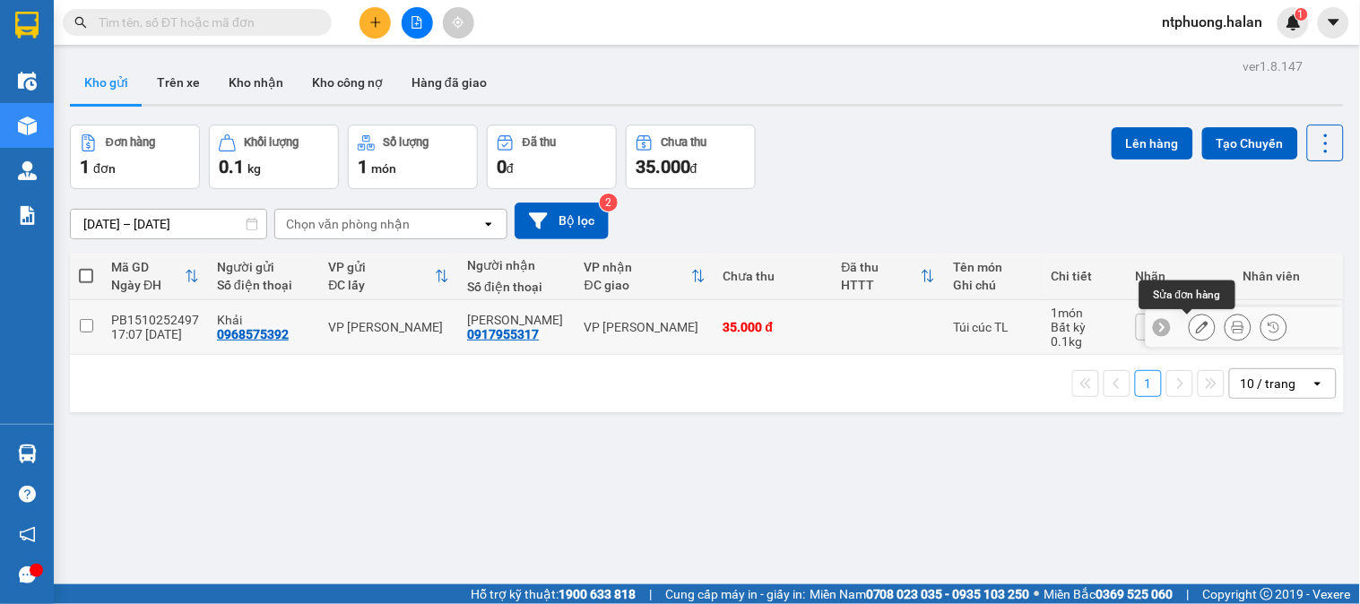
click at [1196, 332] on icon at bounding box center [1202, 327] width 13 height 13
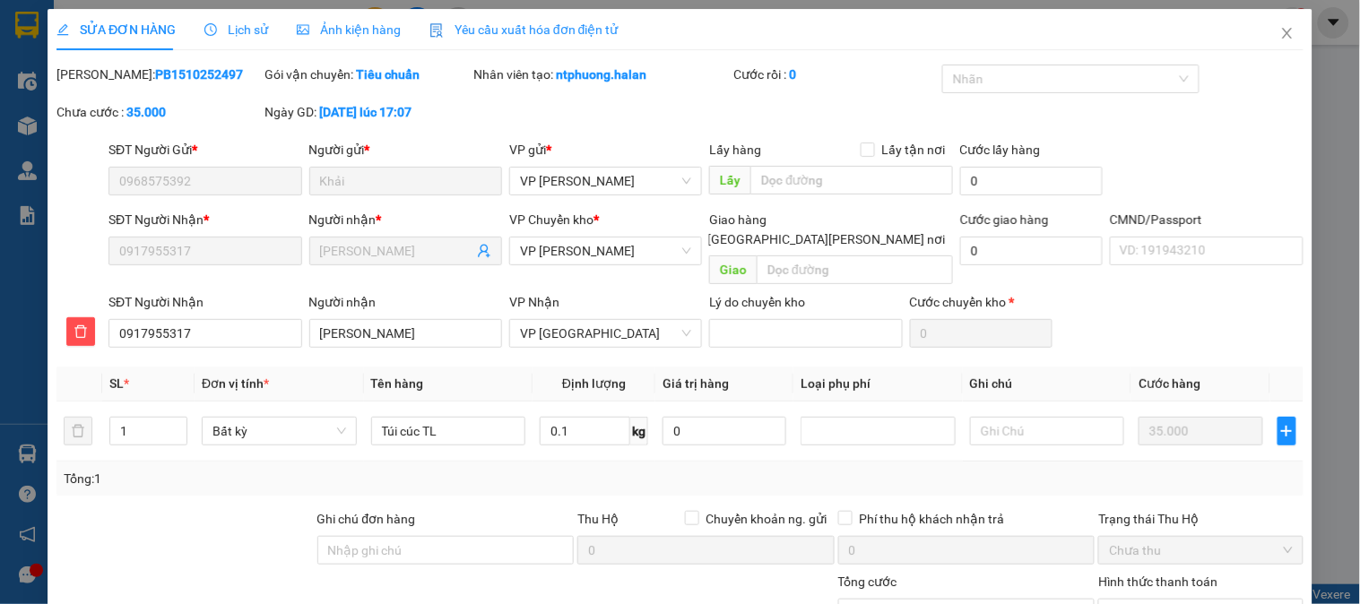
type input "0968575392"
type input "0917955317"
type input "0"
type input "35.000"
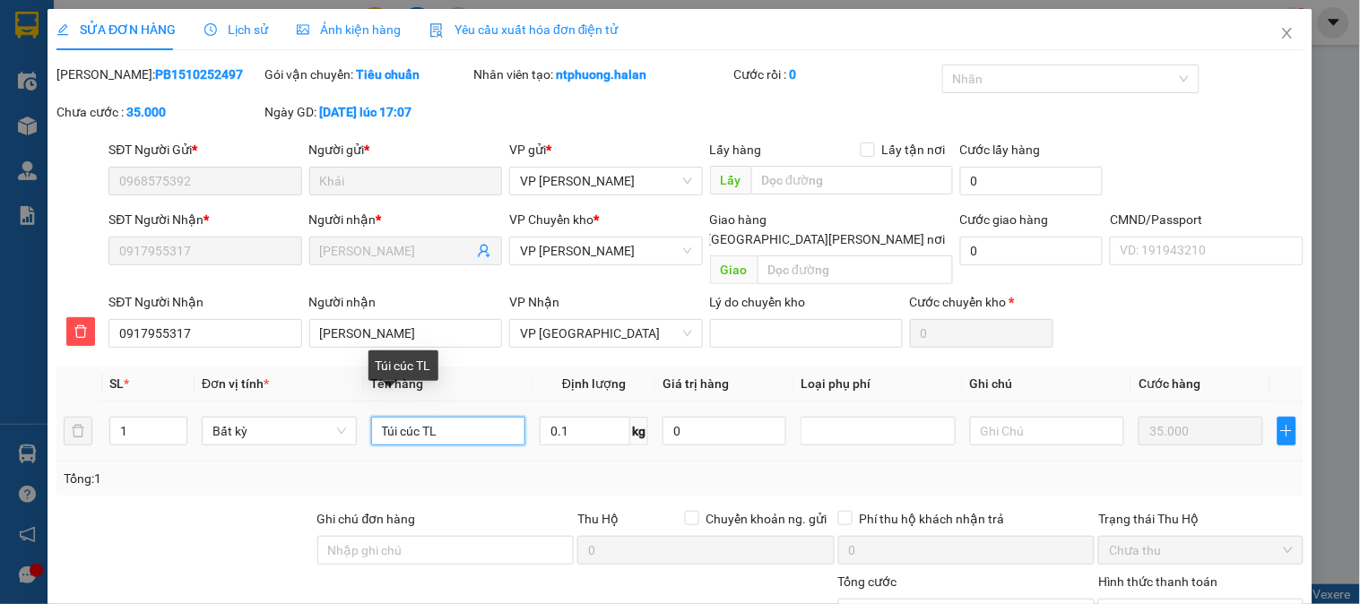
click at [409, 417] on input "Túi cúc TL" at bounding box center [448, 431] width 155 height 29
click at [427, 417] on input "Túi bonc TL" at bounding box center [448, 431] width 155 height 29
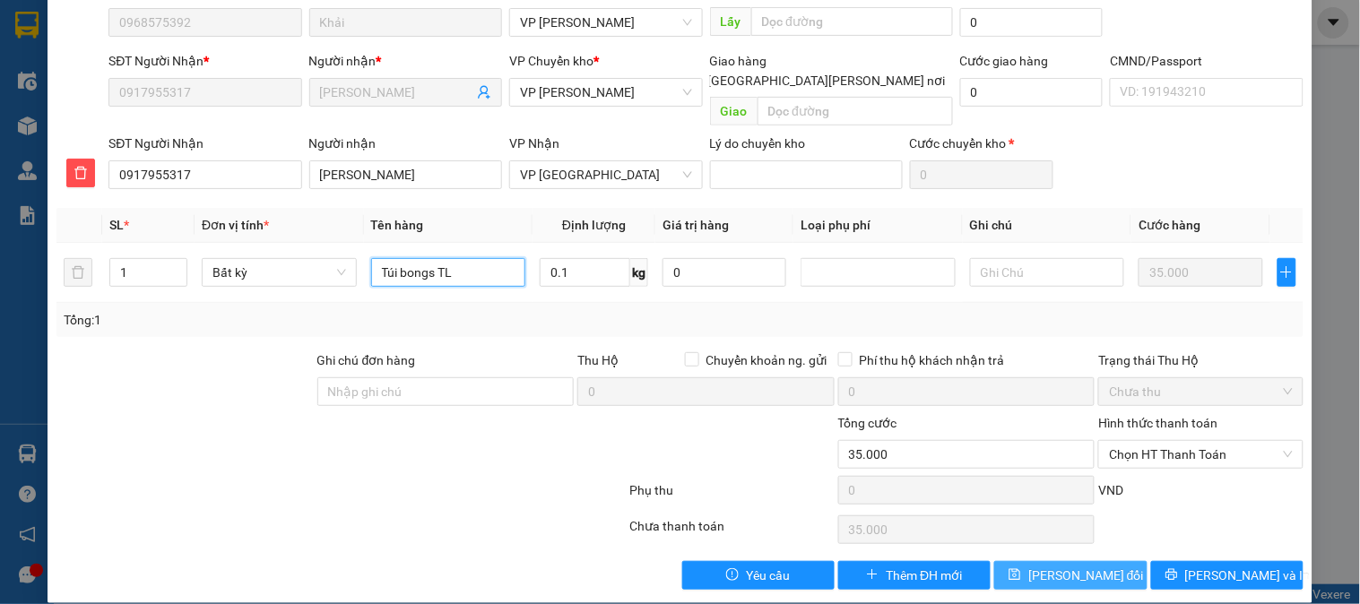
type input "Túi bongs TL"
click at [1044, 566] on span "Lưu thay đổi" at bounding box center [1086, 576] width 116 height 20
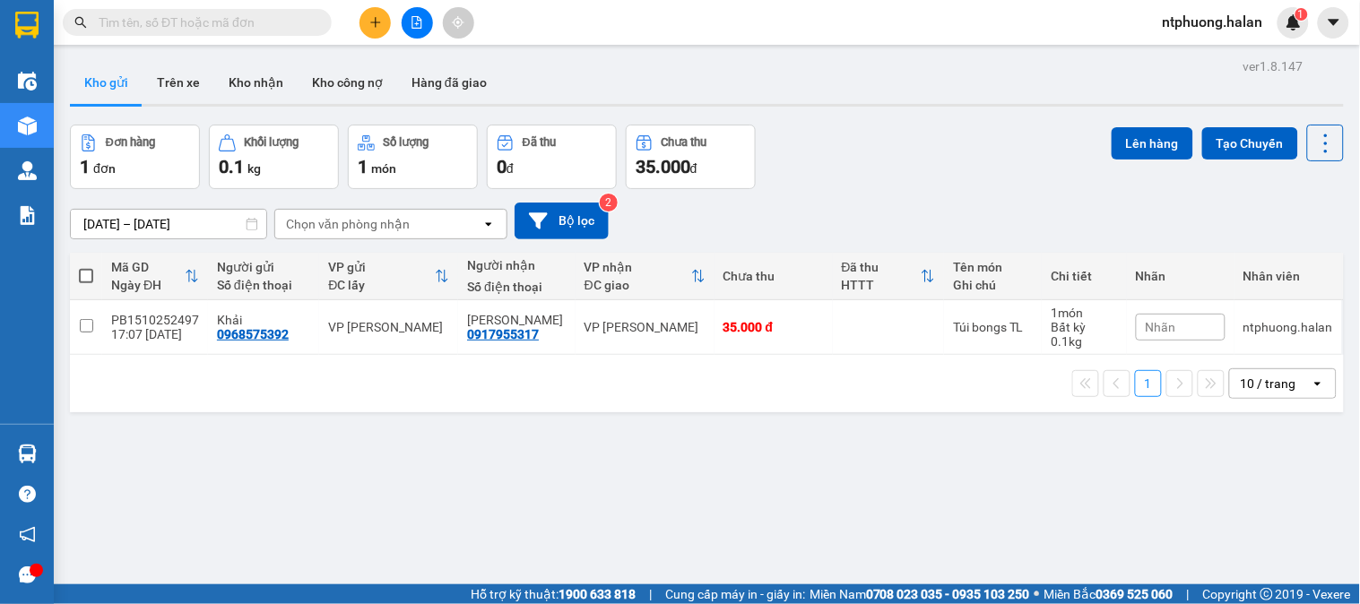
click at [87, 280] on span at bounding box center [86, 276] width 14 height 14
click at [86, 267] on input "checkbox" at bounding box center [86, 267] width 0 height 0
checkbox input "true"
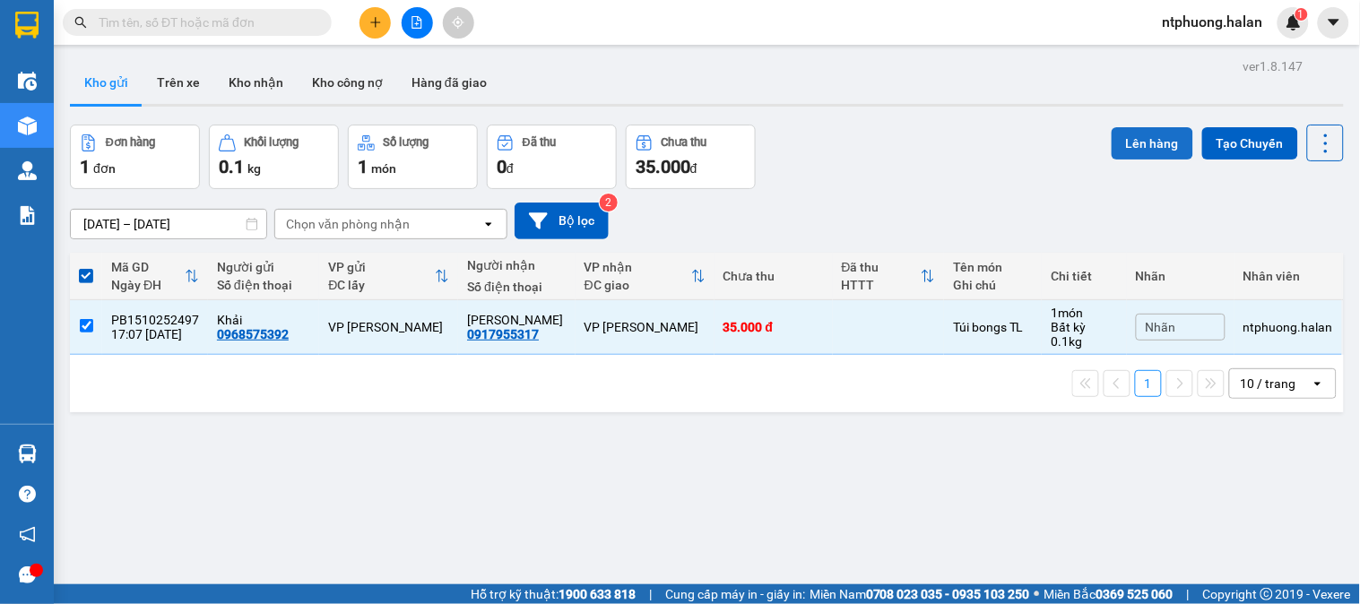
click at [1160, 141] on button "Lên hàng" at bounding box center [1152, 143] width 82 height 32
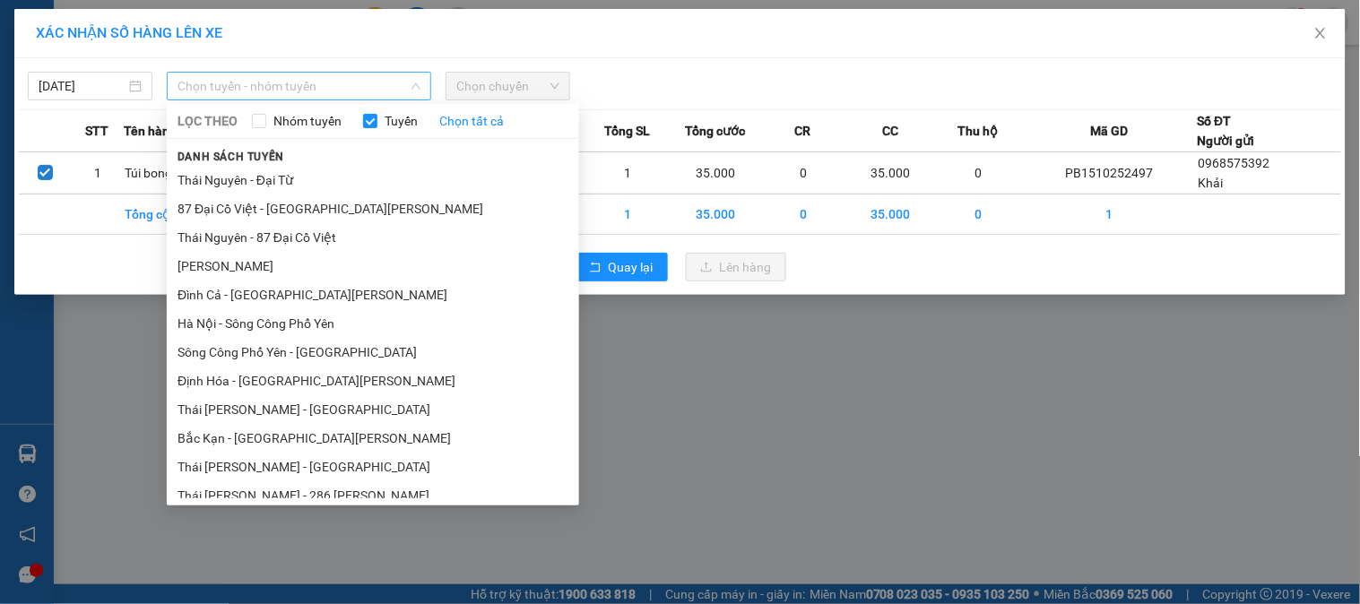
click at [324, 85] on span "Chọn tuyến - nhóm tuyến" at bounding box center [298, 86] width 243 height 27
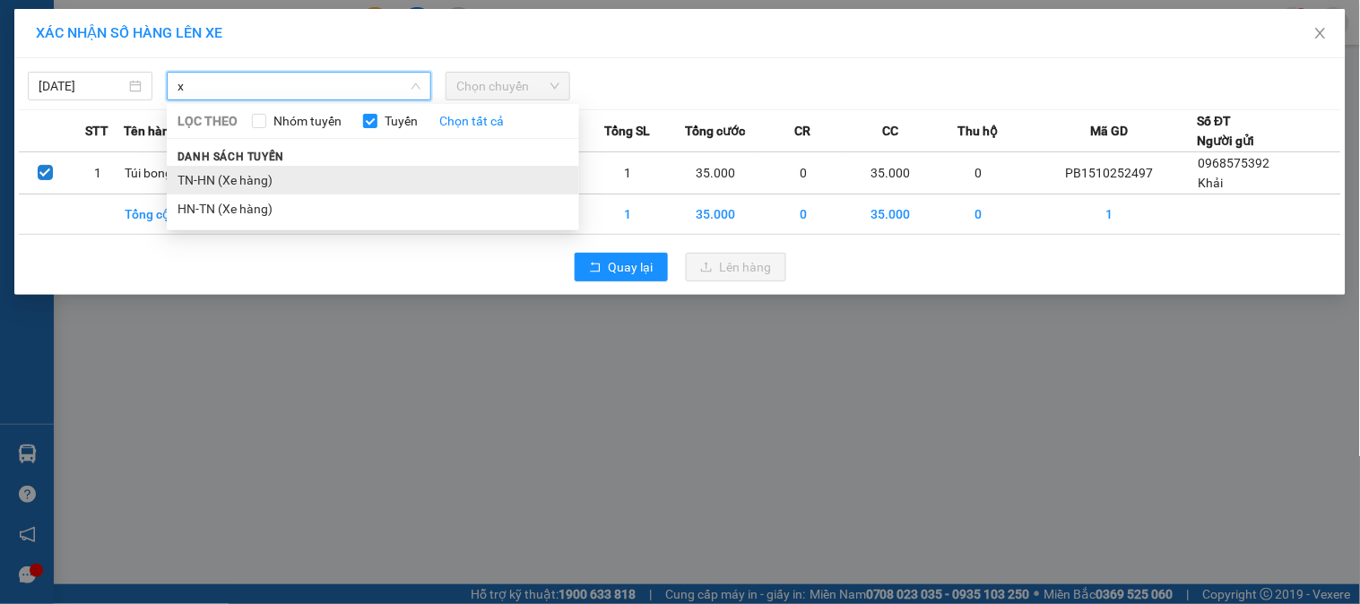
type input "x"
click at [228, 183] on li "TN-HN (Xe hàng)" at bounding box center [373, 180] width 412 height 29
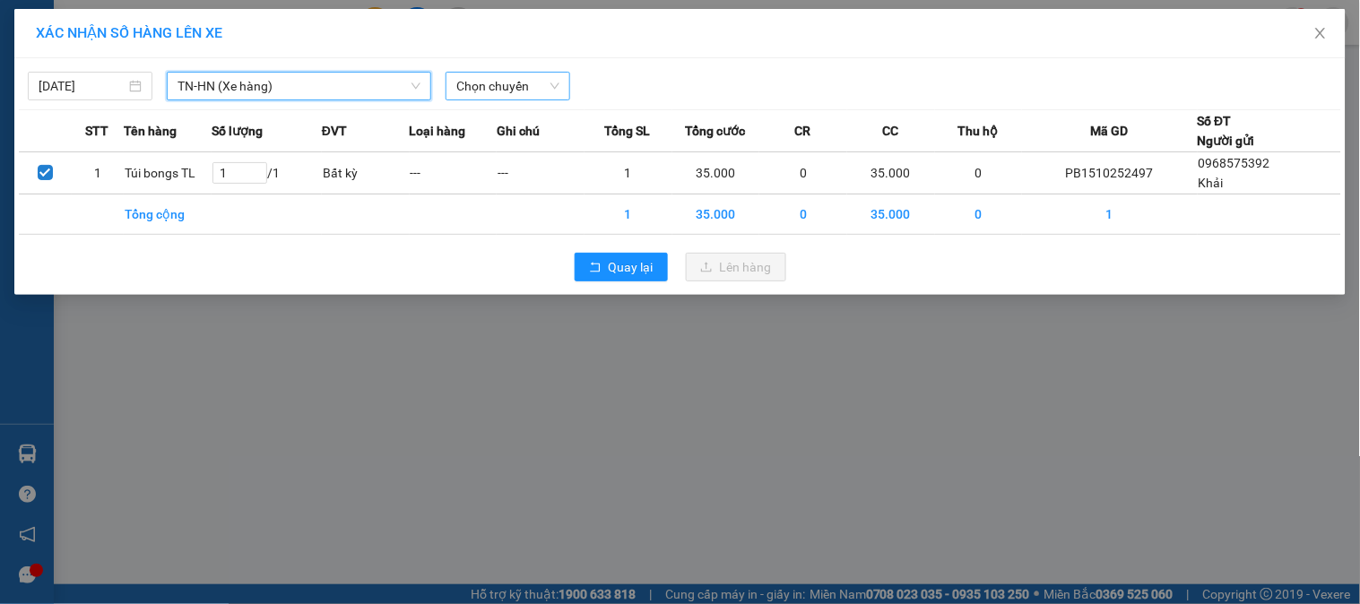
click at [552, 87] on span "Chọn chuyến" at bounding box center [507, 86] width 103 height 27
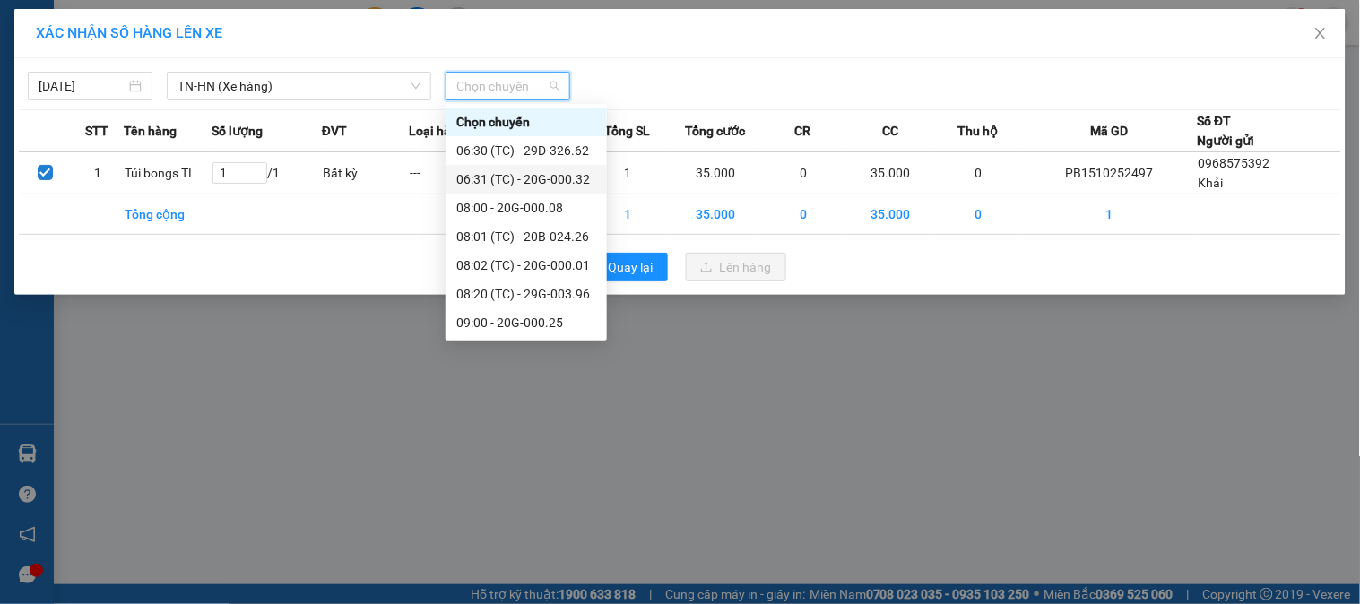
scroll to position [660, 0]
click at [563, 298] on div "16:00 - 29G-003.96" at bounding box center [526, 294] width 140 height 20
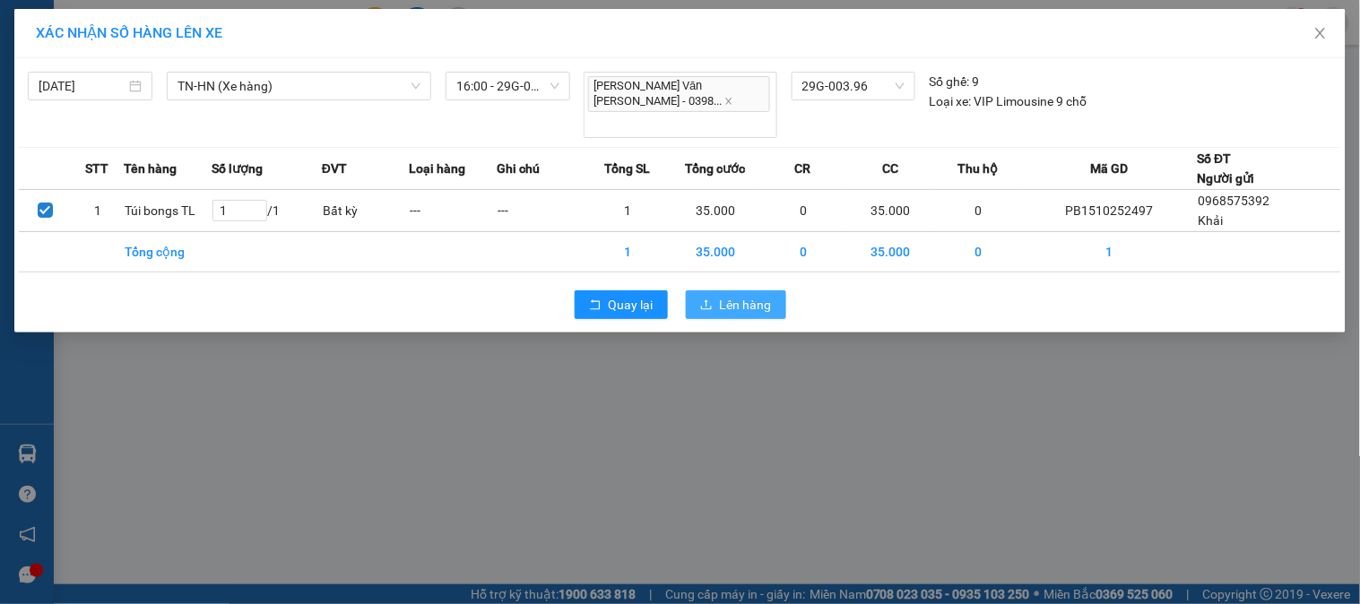
click at [742, 295] on span "Lên hàng" at bounding box center [746, 305] width 52 height 20
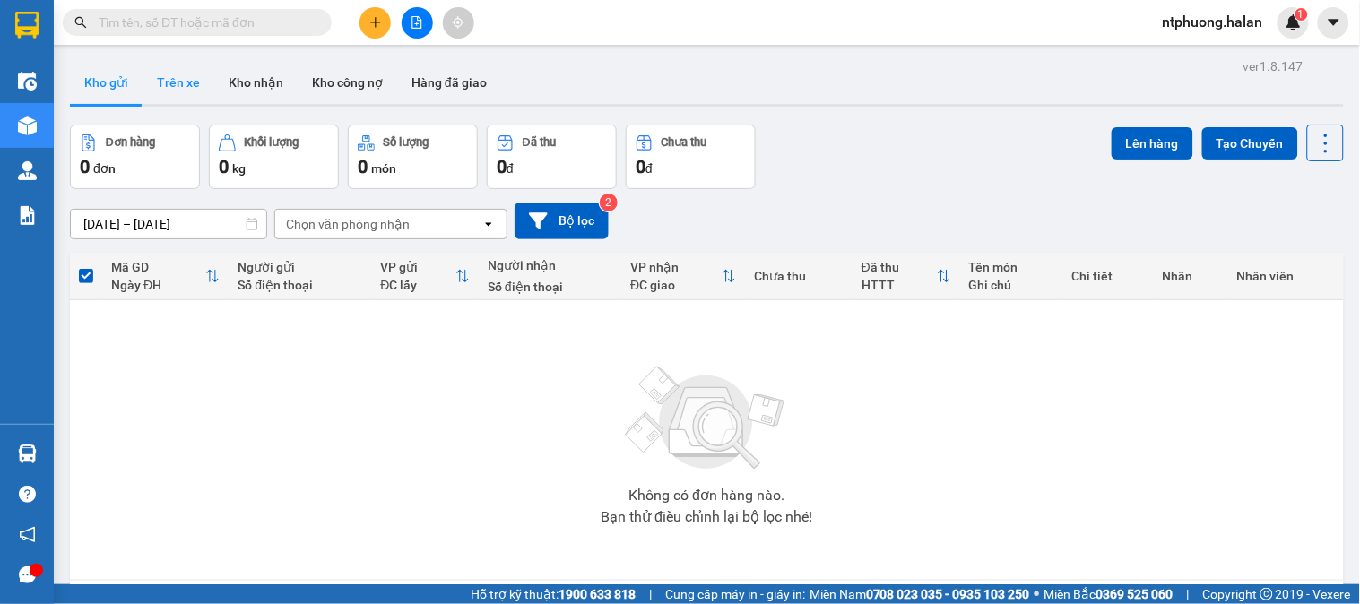
click at [182, 79] on button "Trên xe" at bounding box center [179, 82] width 72 height 43
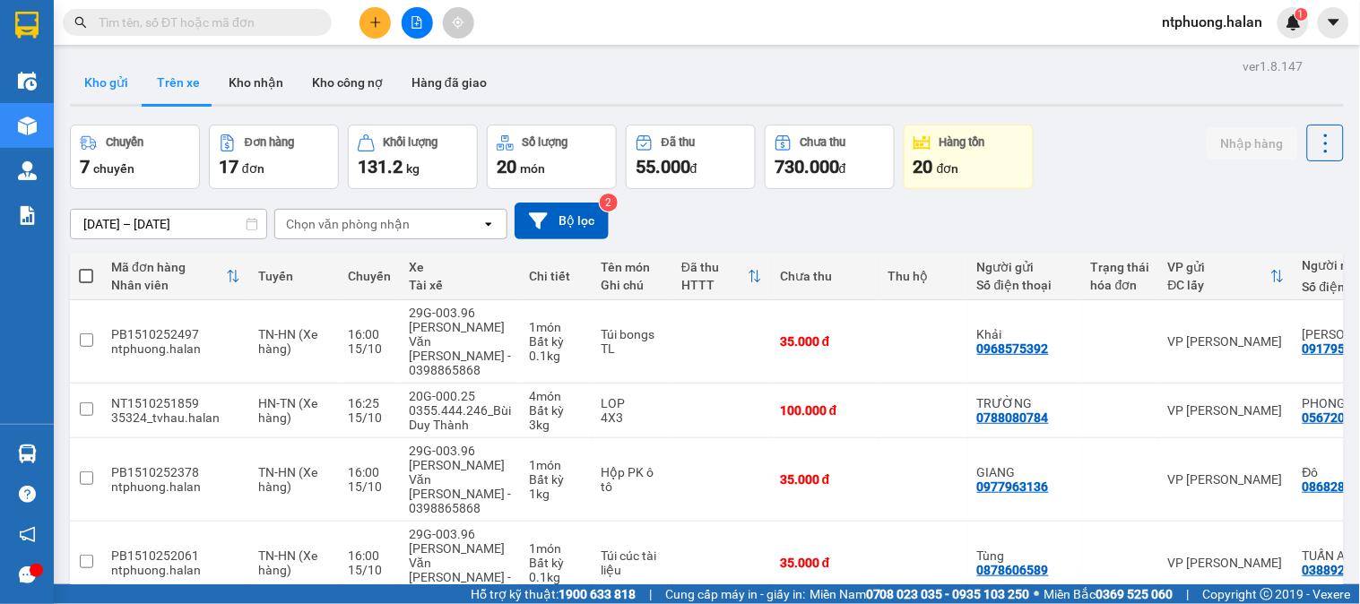
click at [110, 88] on button "Kho gửi" at bounding box center [106, 82] width 73 height 43
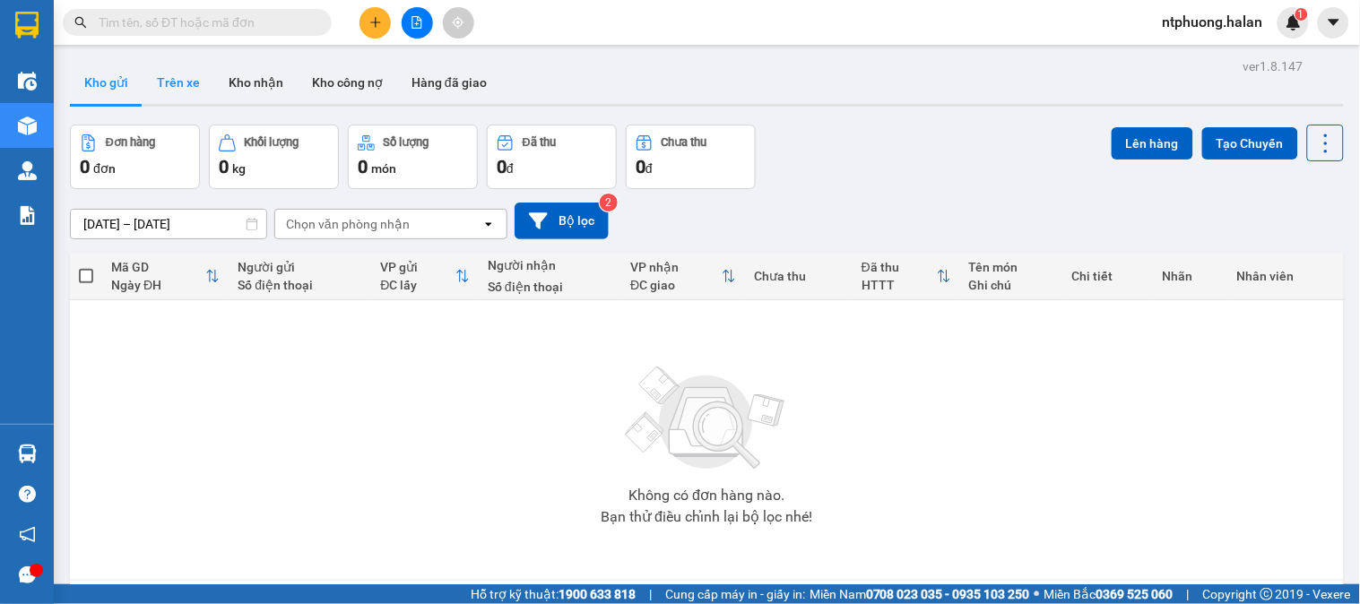
click at [188, 70] on button "Trên xe" at bounding box center [179, 82] width 72 height 43
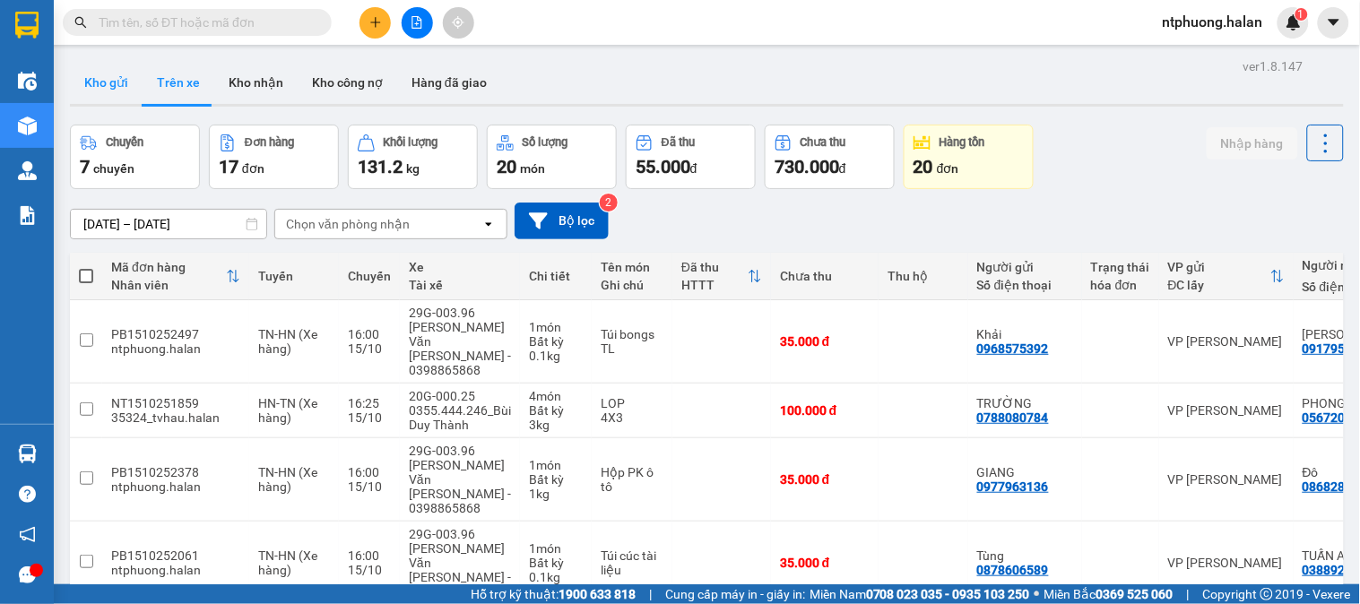
click at [103, 94] on button "Kho gửi" at bounding box center [106, 82] width 73 height 43
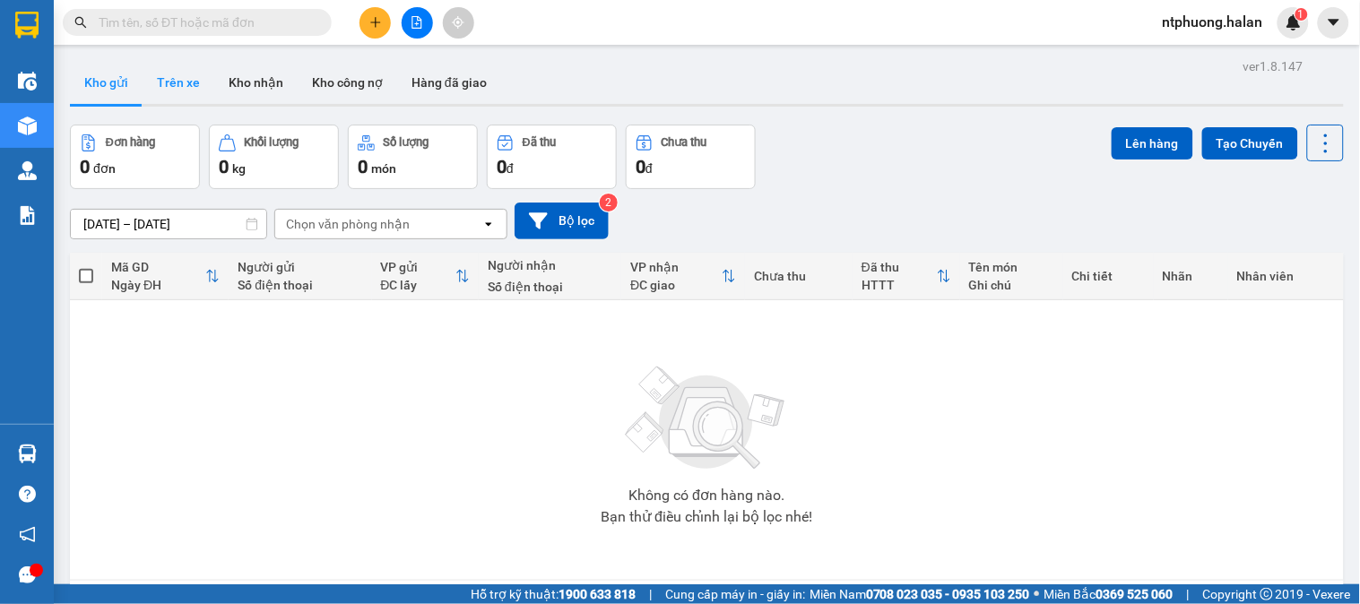
click at [173, 69] on button "Trên xe" at bounding box center [179, 82] width 72 height 43
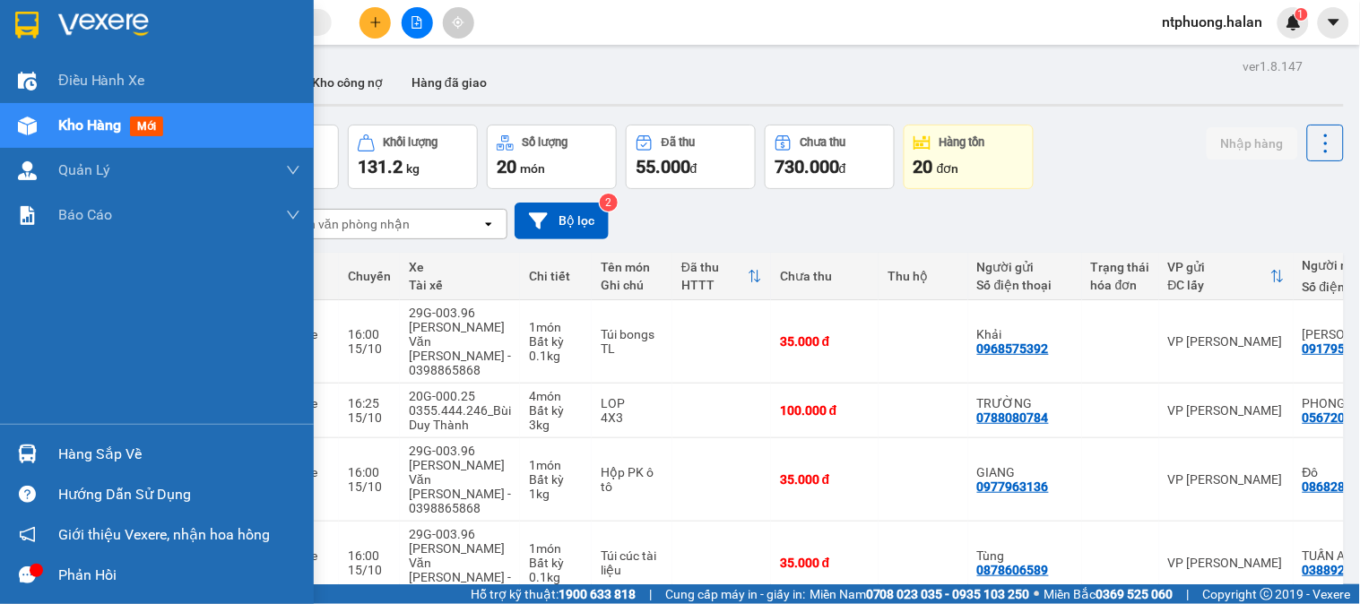
click at [103, 462] on div "Hàng sắp về" at bounding box center [179, 454] width 242 height 27
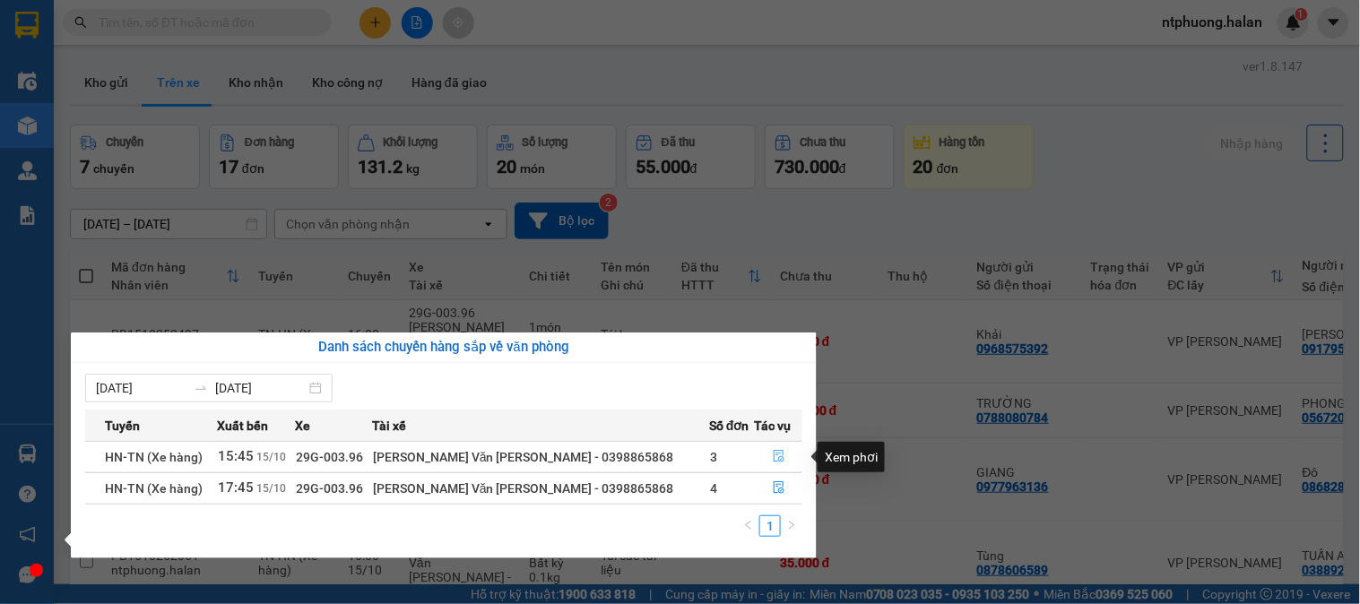
click at [774, 463] on span "file-done" at bounding box center [779, 457] width 13 height 14
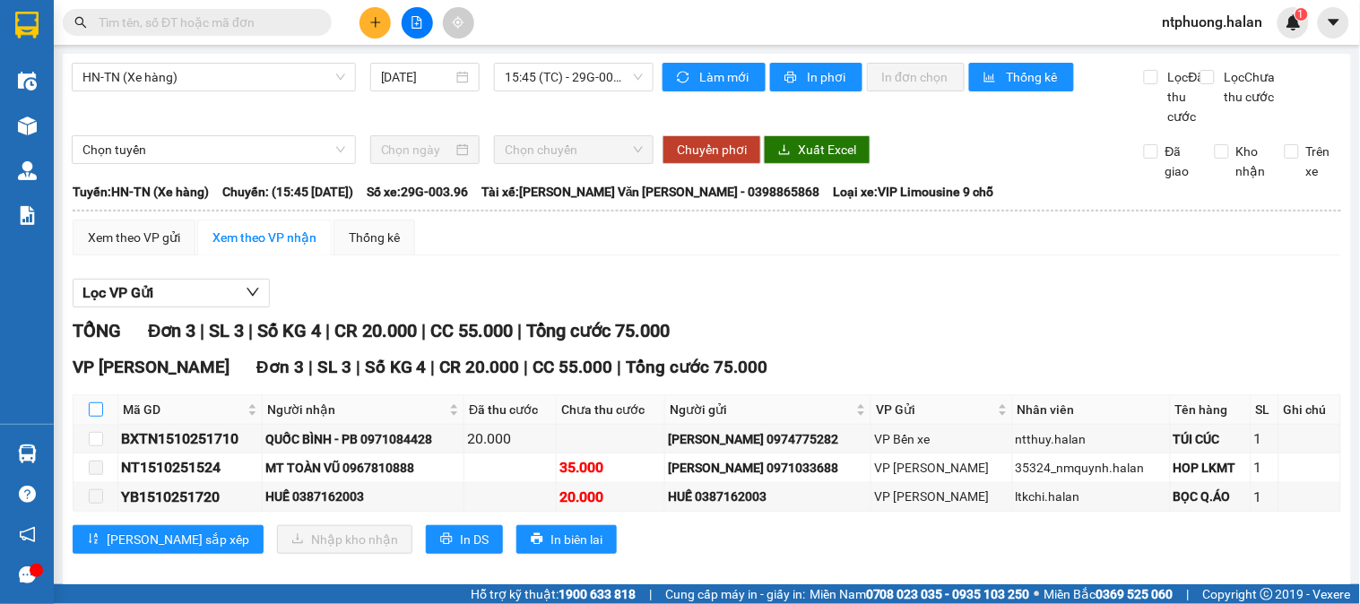
click at [91, 417] on input "checkbox" at bounding box center [96, 409] width 14 height 14
checkbox input "true"
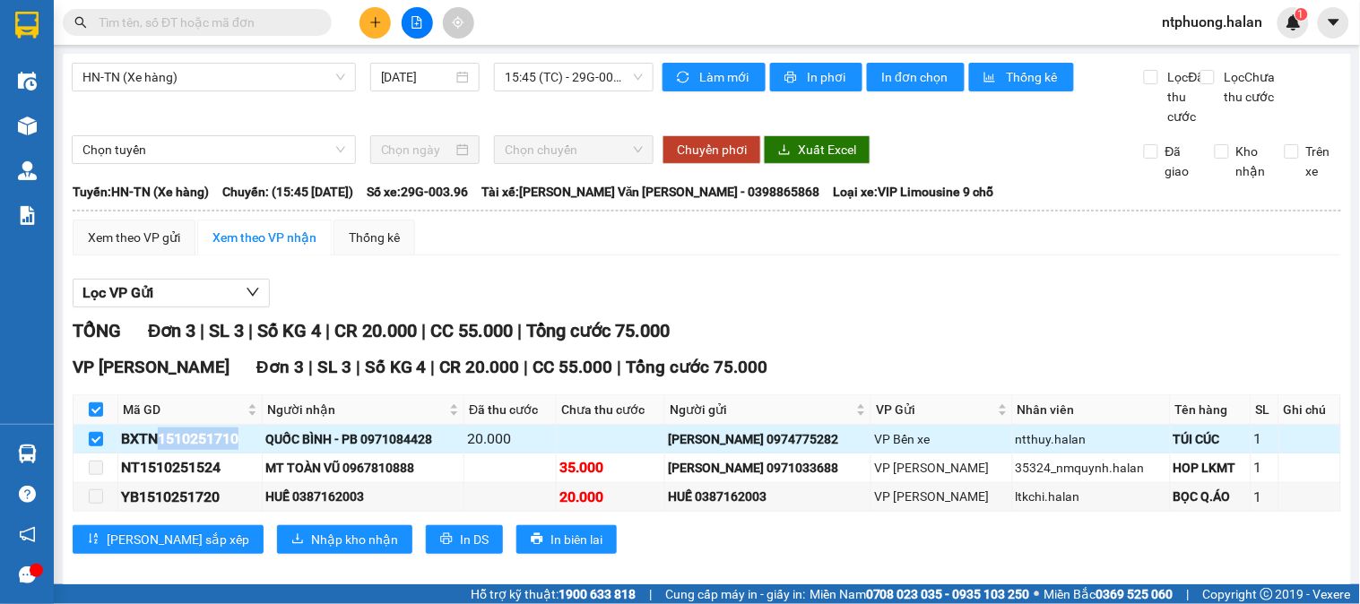
drag, startPoint x: 161, startPoint y: 461, endPoint x: 244, endPoint y: 461, distance: 82.5
click at [244, 450] on div "BXTN1510251710" at bounding box center [190, 439] width 138 height 22
copy div "1510251710"
click at [160, 13] on input "text" at bounding box center [205, 23] width 212 height 20
paste input "1510251710"
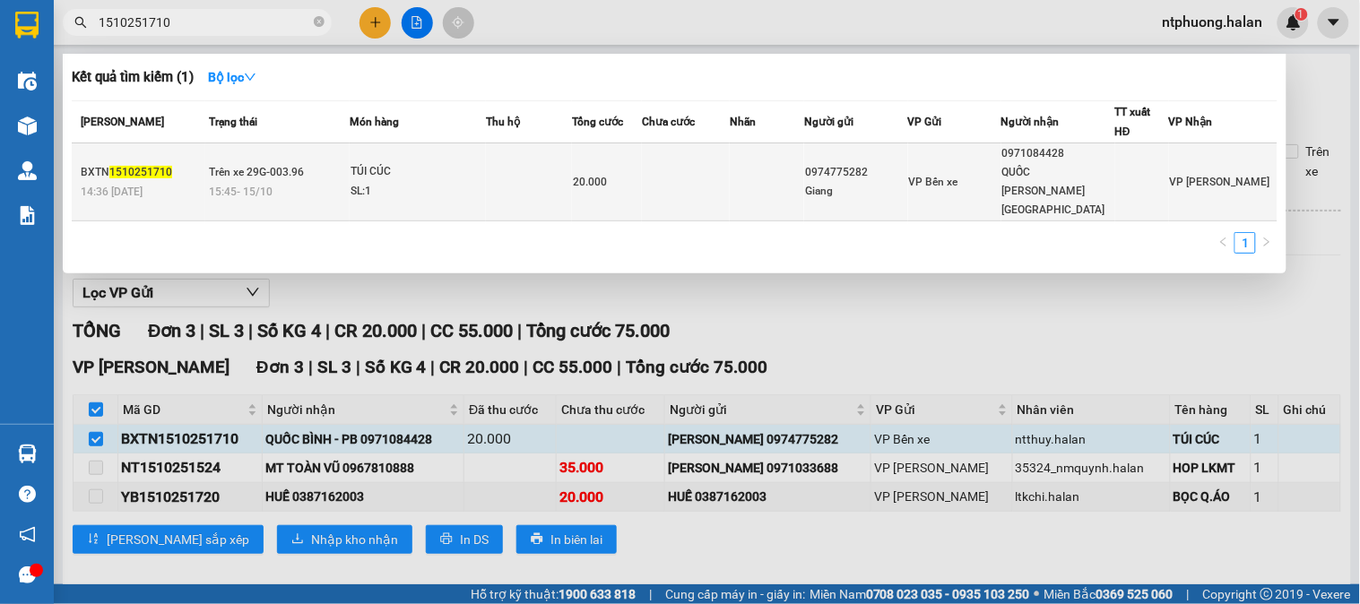
type input "1510251710"
click at [453, 182] on div "SL: 1" at bounding box center [417, 192] width 134 height 20
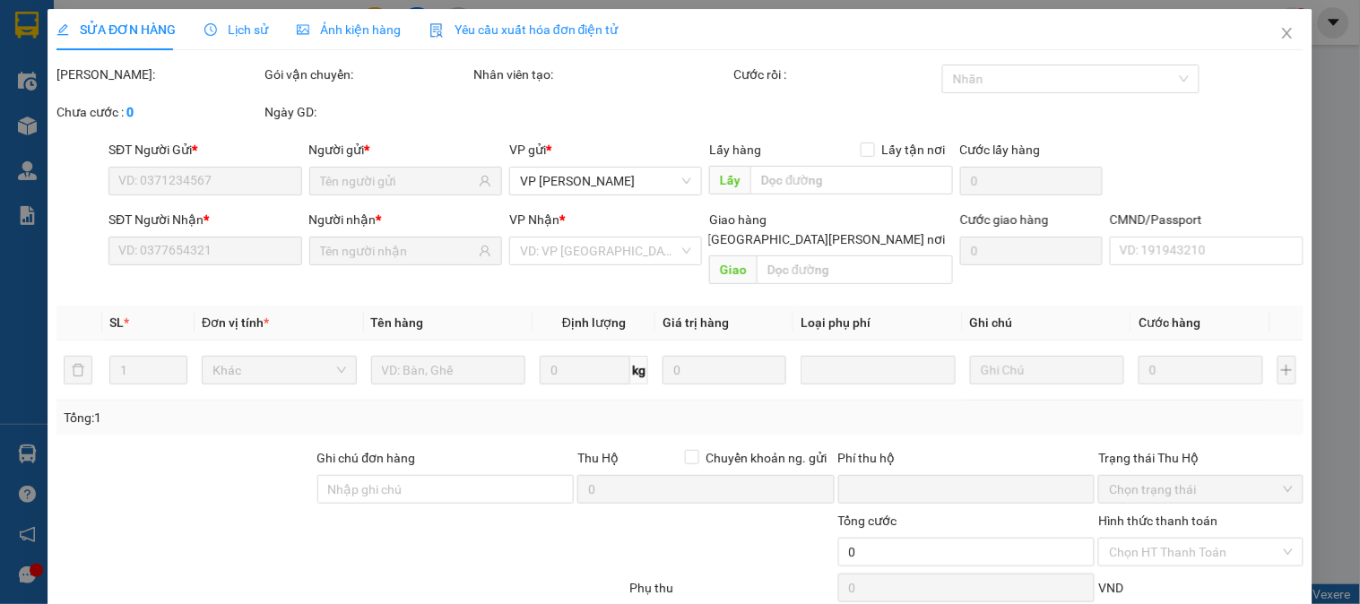
type input "0974775282"
type input "Giang"
type input "0971084428"
type input "QUỐC [PERSON_NAME][GEOGRAPHIC_DATA]"
type input "0"
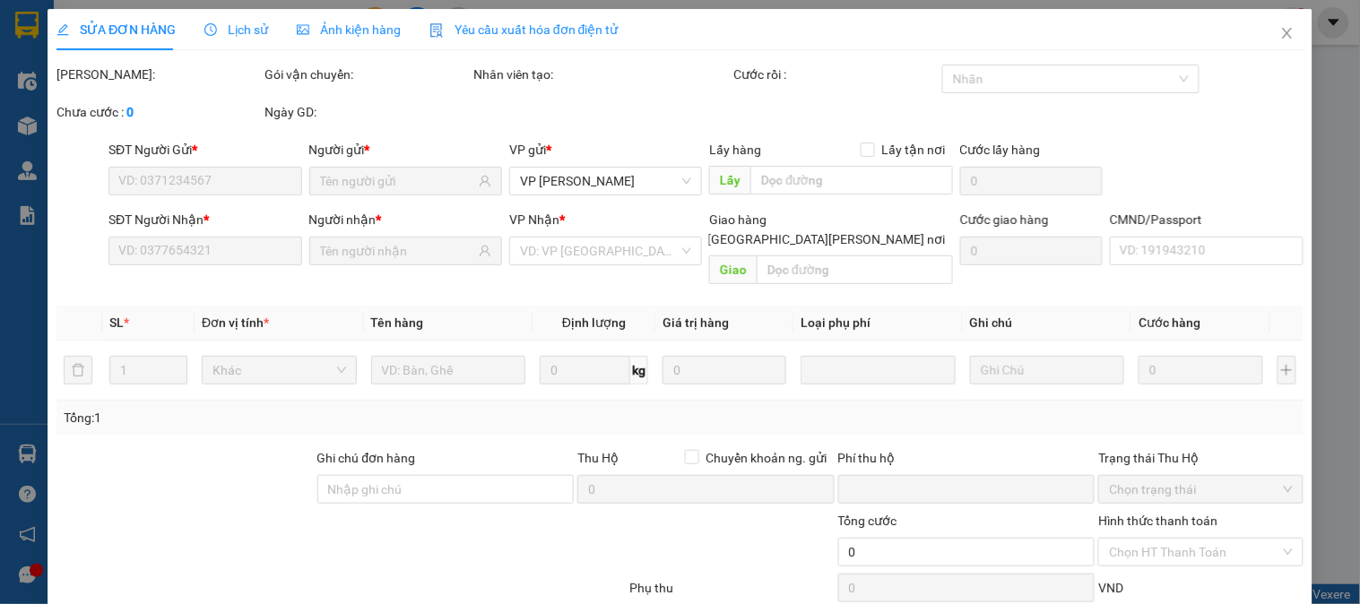
type input "20.000"
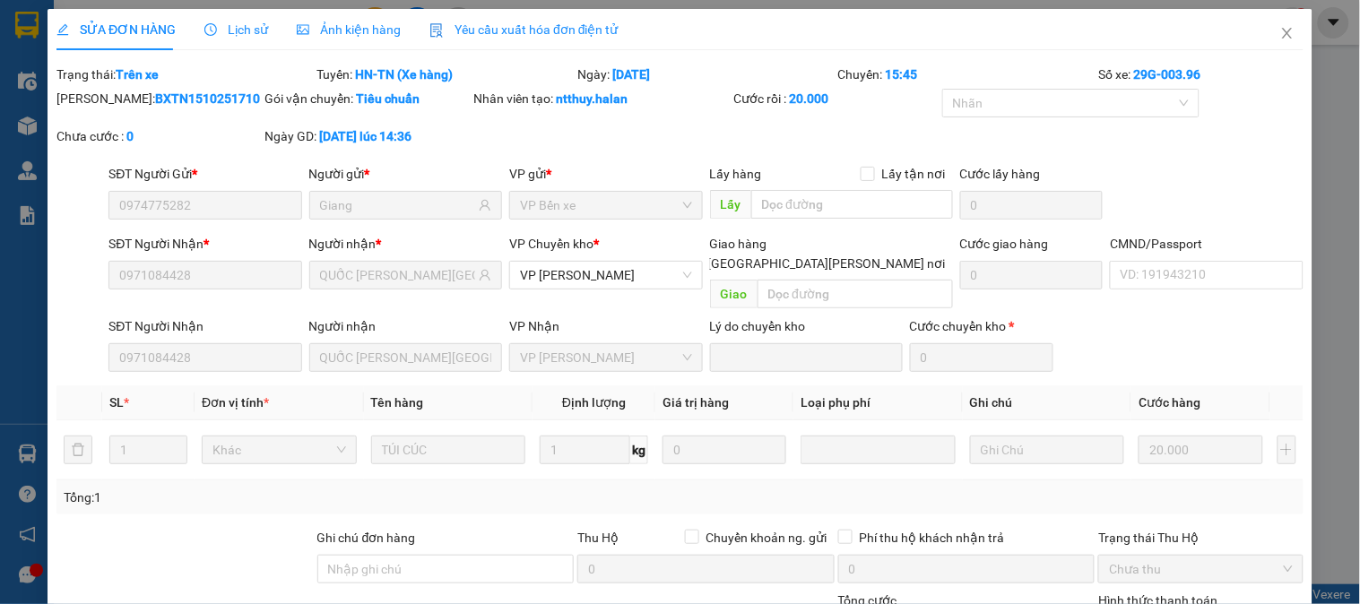
scroll to position [177, 0]
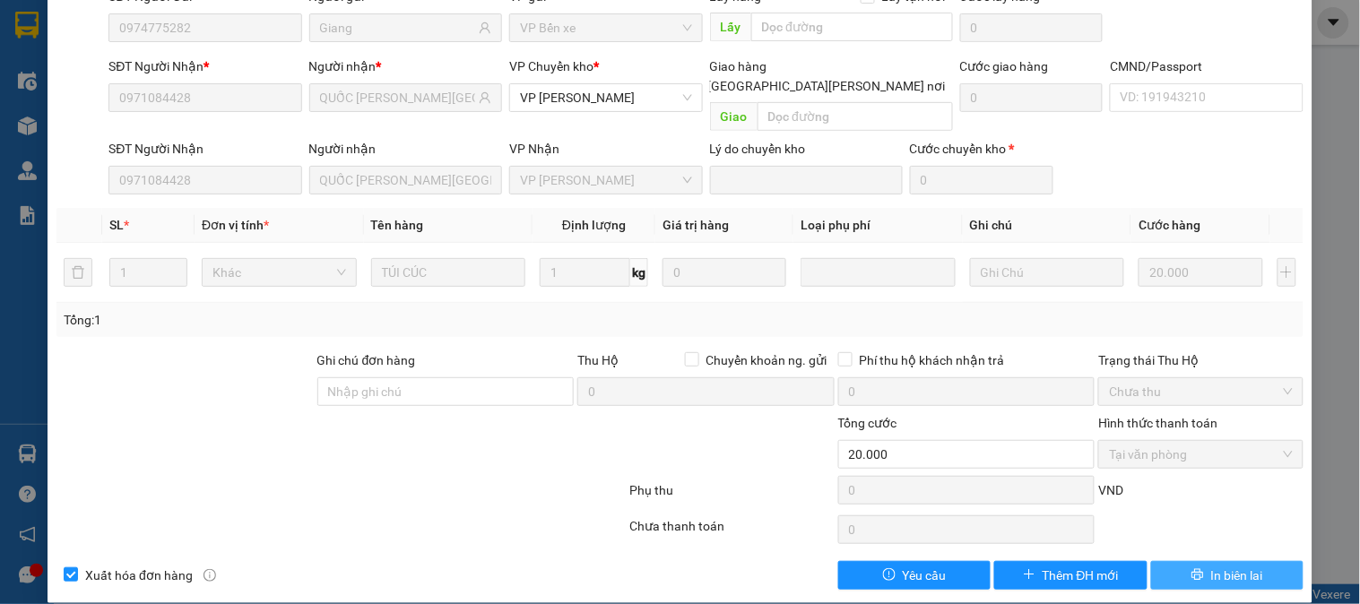
click at [1249, 566] on span "In biên lai" at bounding box center [1237, 576] width 52 height 20
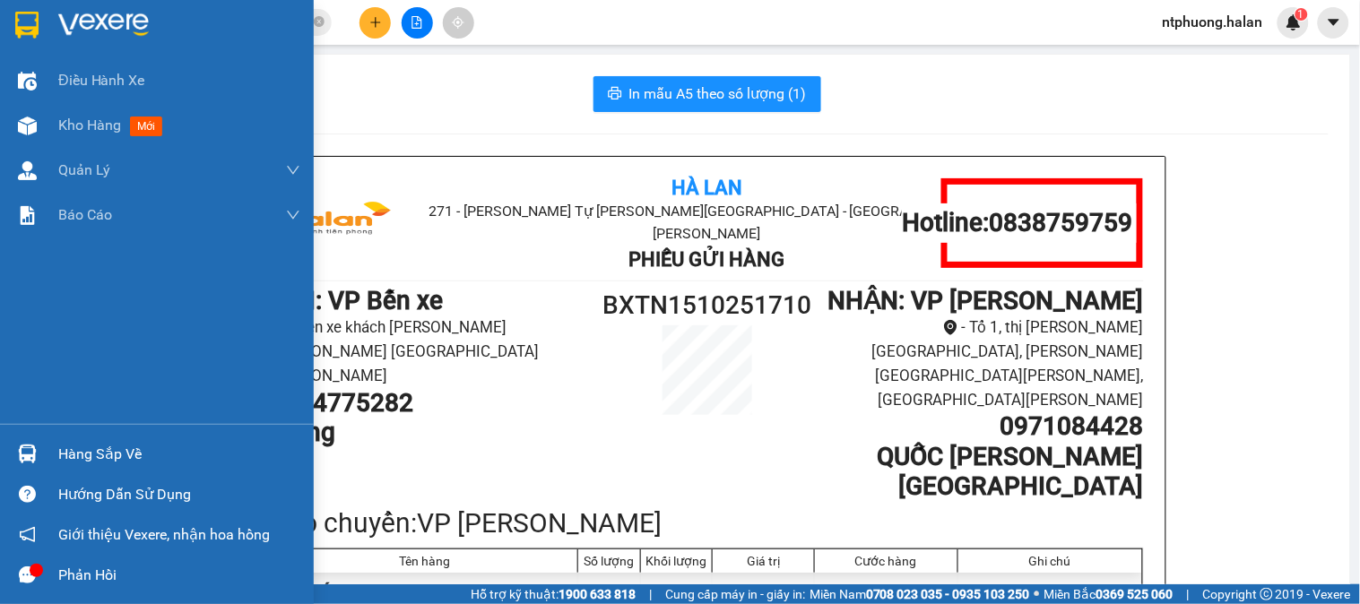
click at [91, 468] on div "Hàng sắp về" at bounding box center [157, 454] width 314 height 40
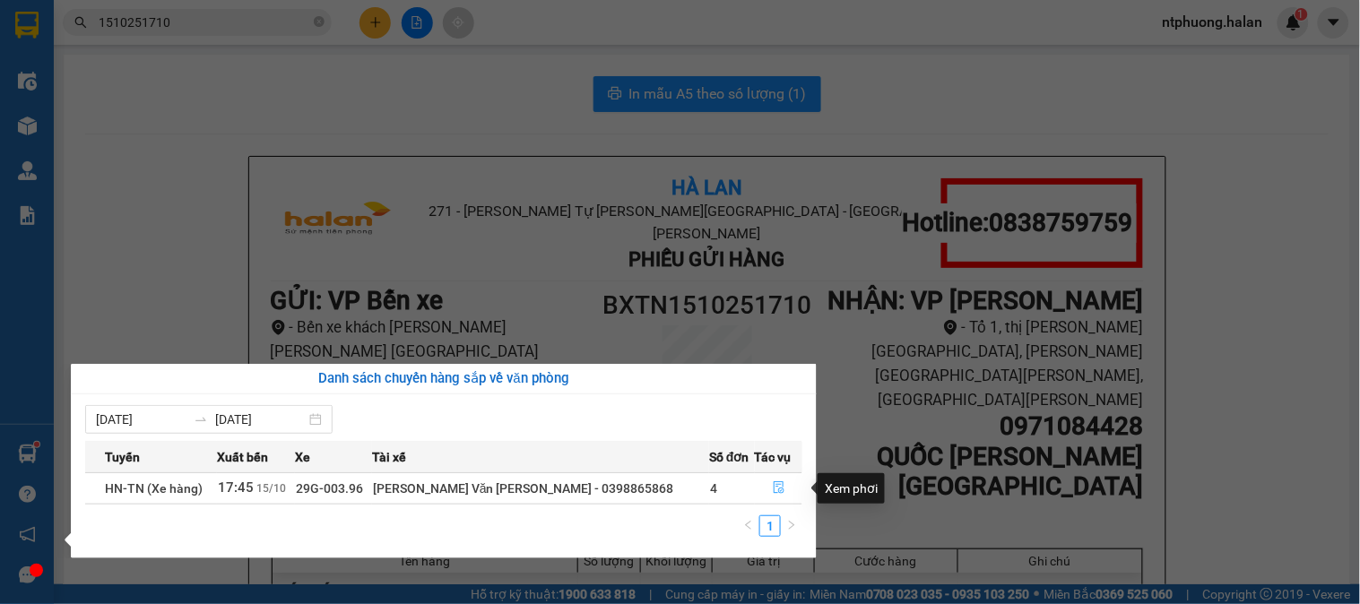
click at [774, 488] on icon "file-done" at bounding box center [779, 487] width 11 height 13
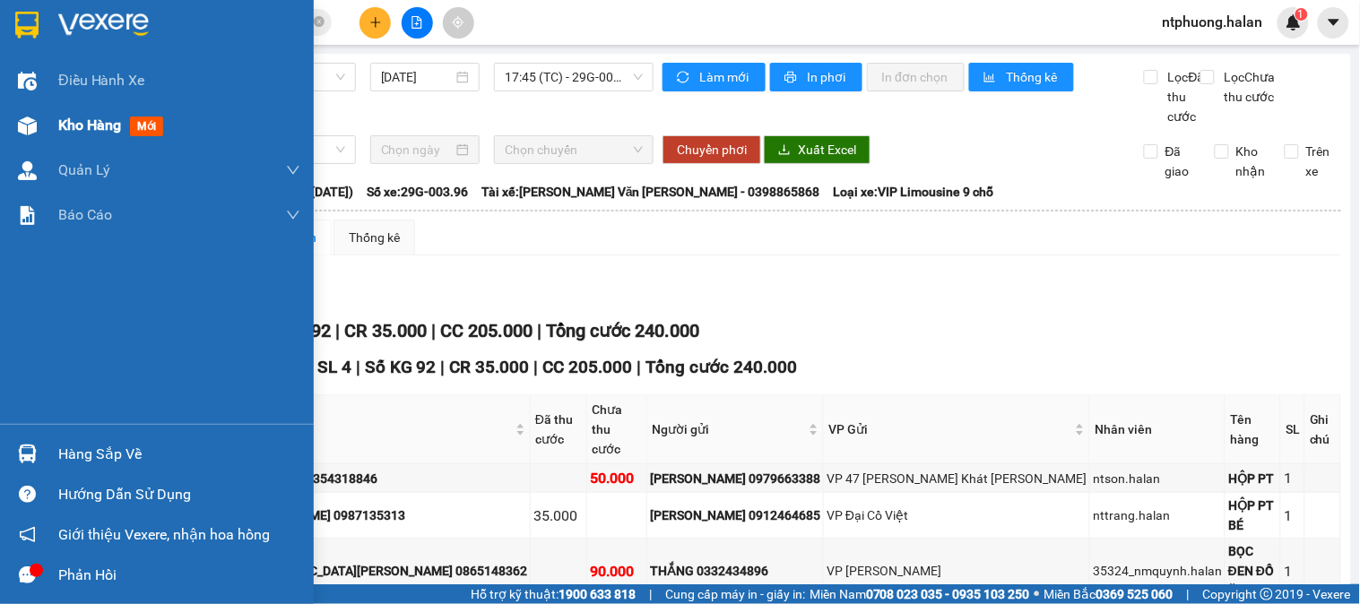
click at [105, 132] on span "Kho hàng" at bounding box center [89, 125] width 63 height 17
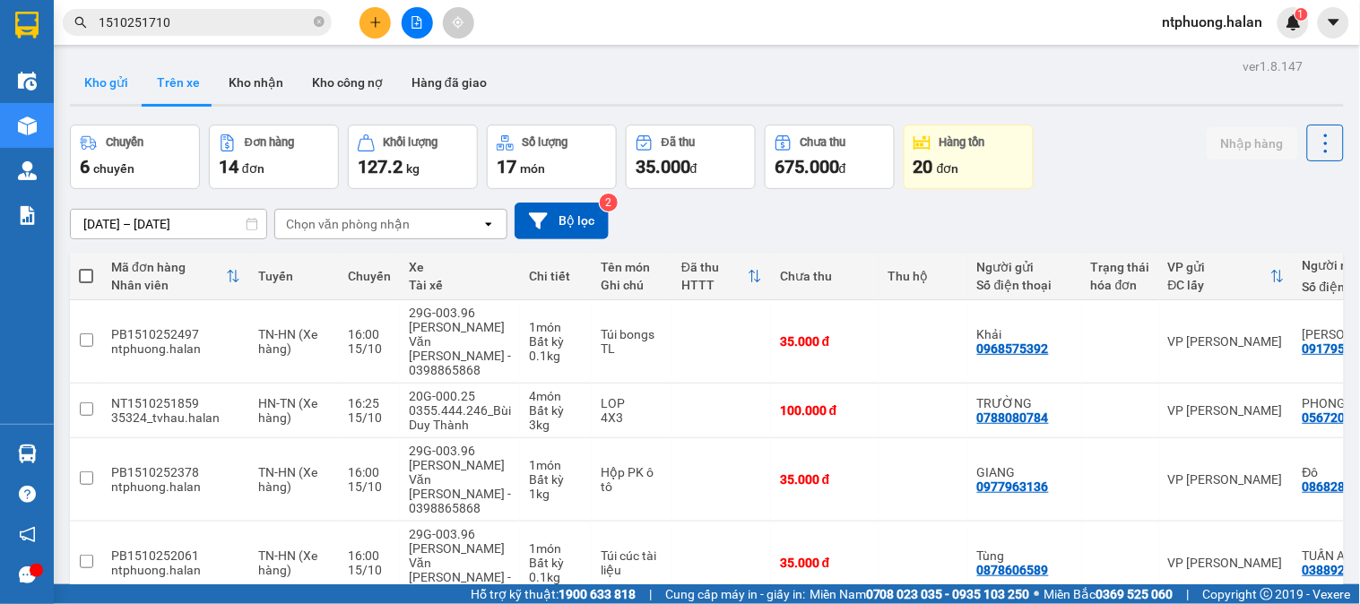
click at [119, 85] on button "Kho gửi" at bounding box center [106, 82] width 73 height 43
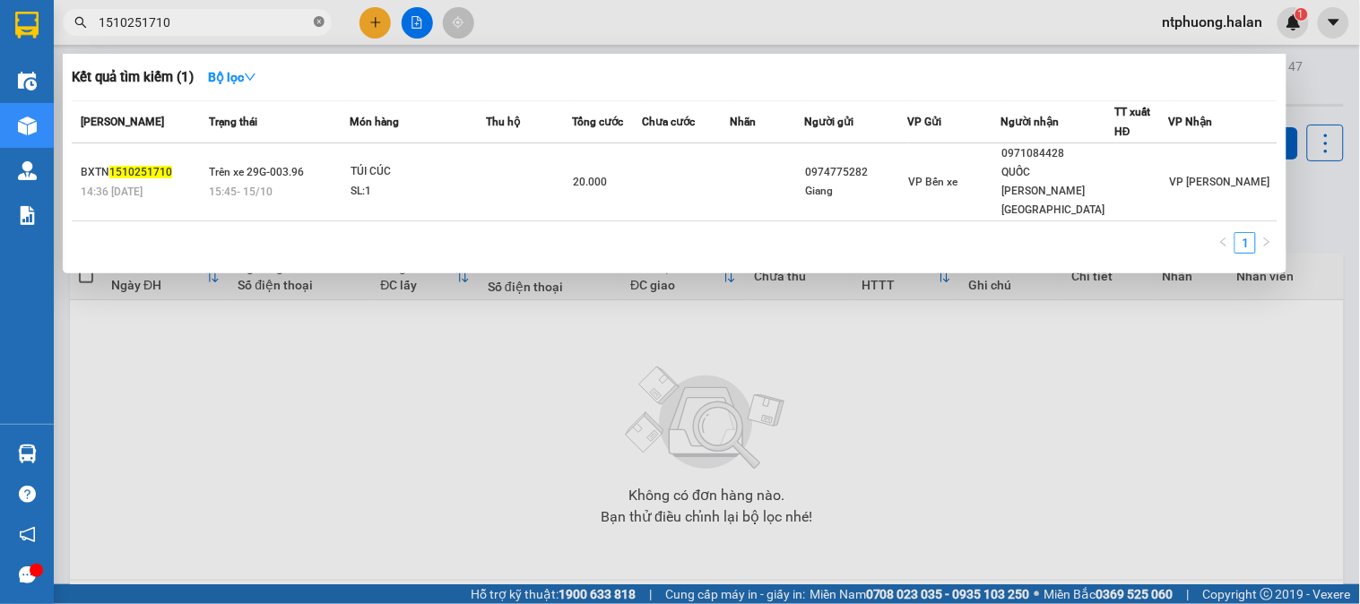
click at [316, 22] on icon "close-circle" at bounding box center [319, 21] width 11 height 11
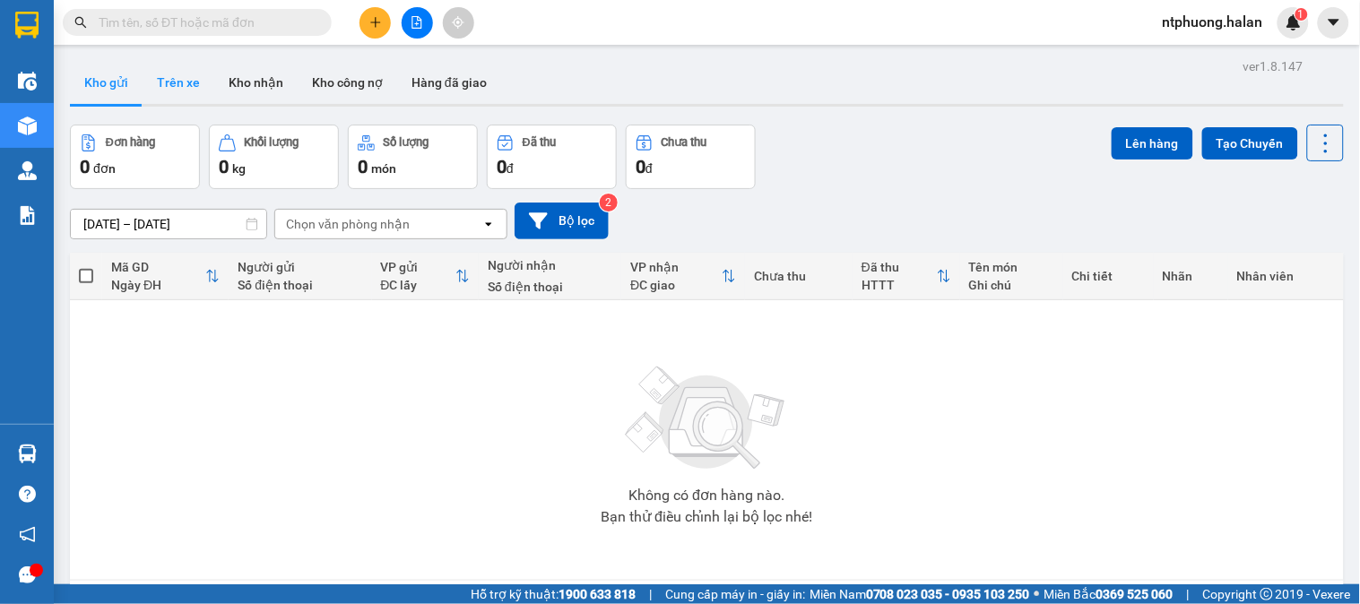
click at [191, 75] on button "Trên xe" at bounding box center [179, 82] width 72 height 43
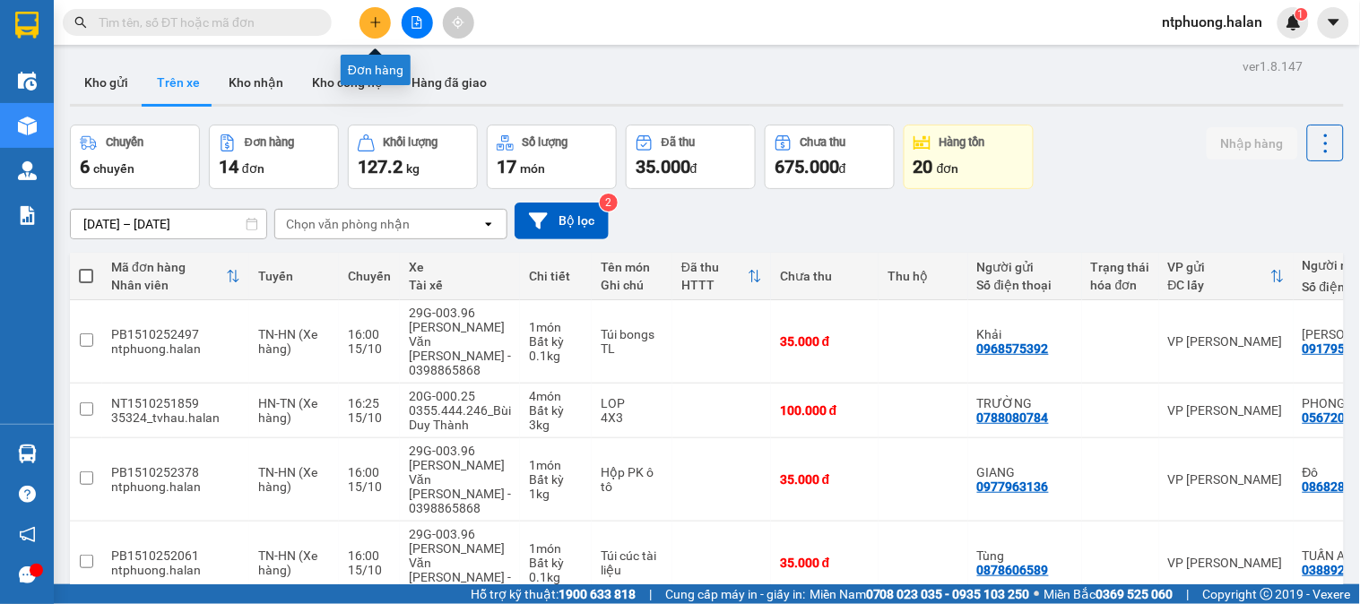
click at [382, 14] on button at bounding box center [374, 22] width 31 height 31
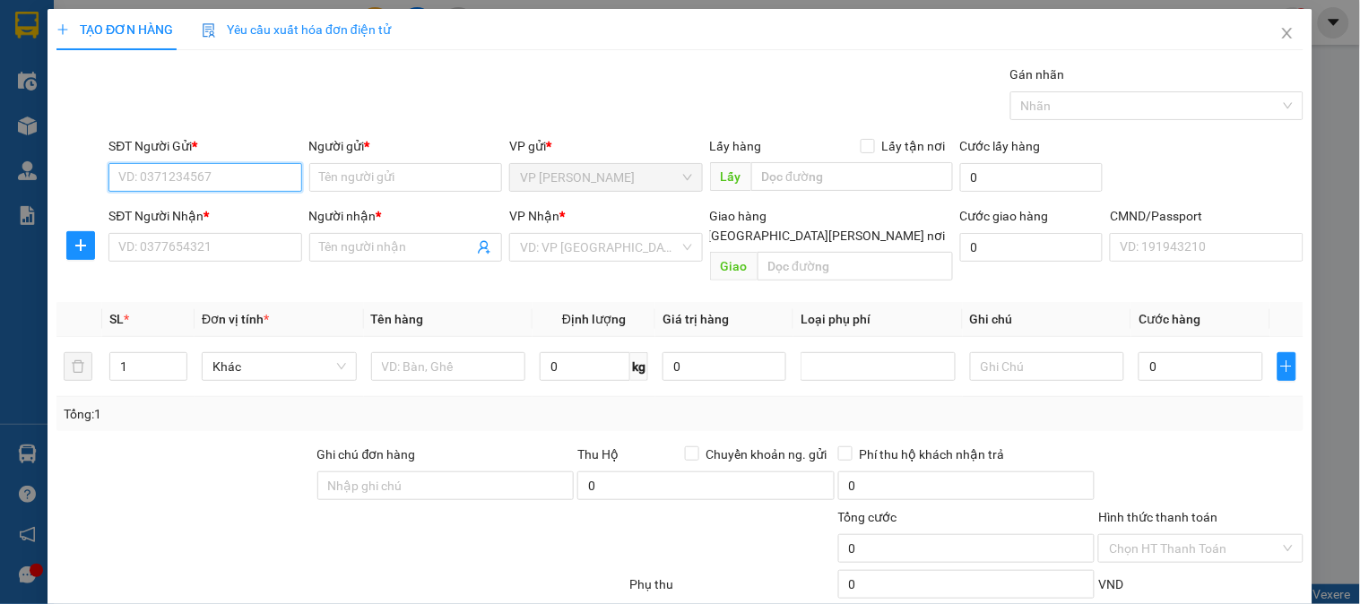
click at [229, 177] on input "SĐT Người Gửi *" at bounding box center [204, 177] width 193 height 29
click at [176, 248] on div "0985768553 - LỰC- PBINH" at bounding box center [202, 242] width 169 height 20
type input "0985768553"
type input "LỰC- PBINH"
type input "0985768553"
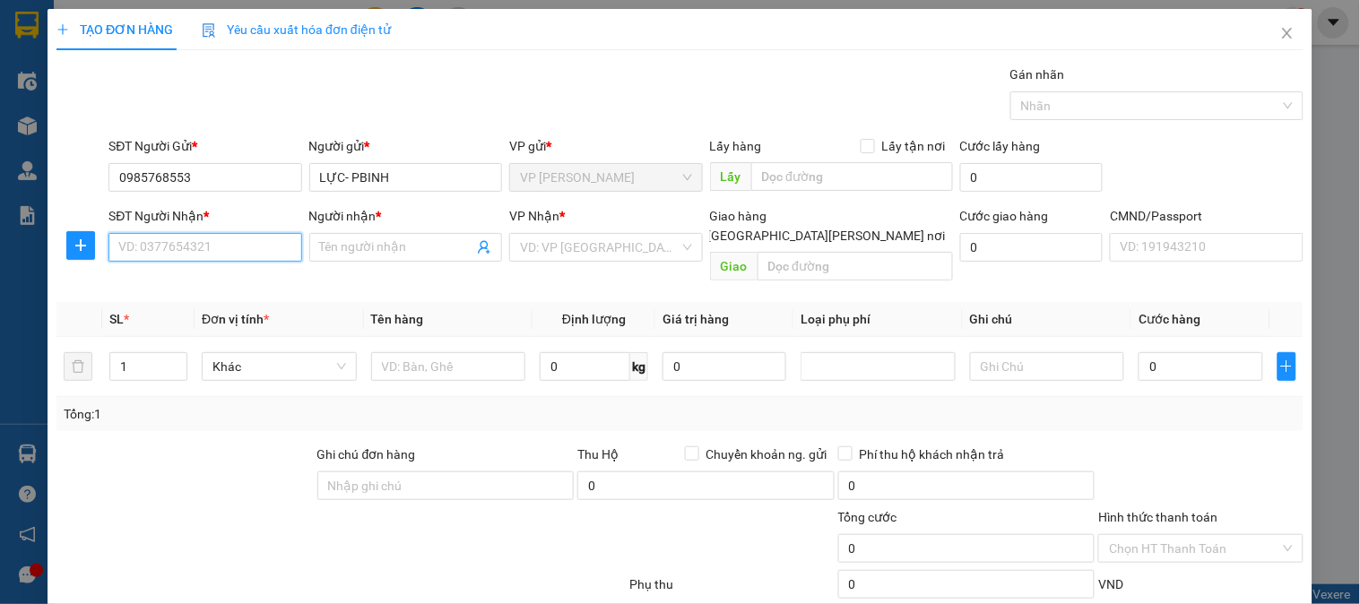
click at [153, 243] on input "SĐT Người Nhận *" at bounding box center [204, 247] width 193 height 29
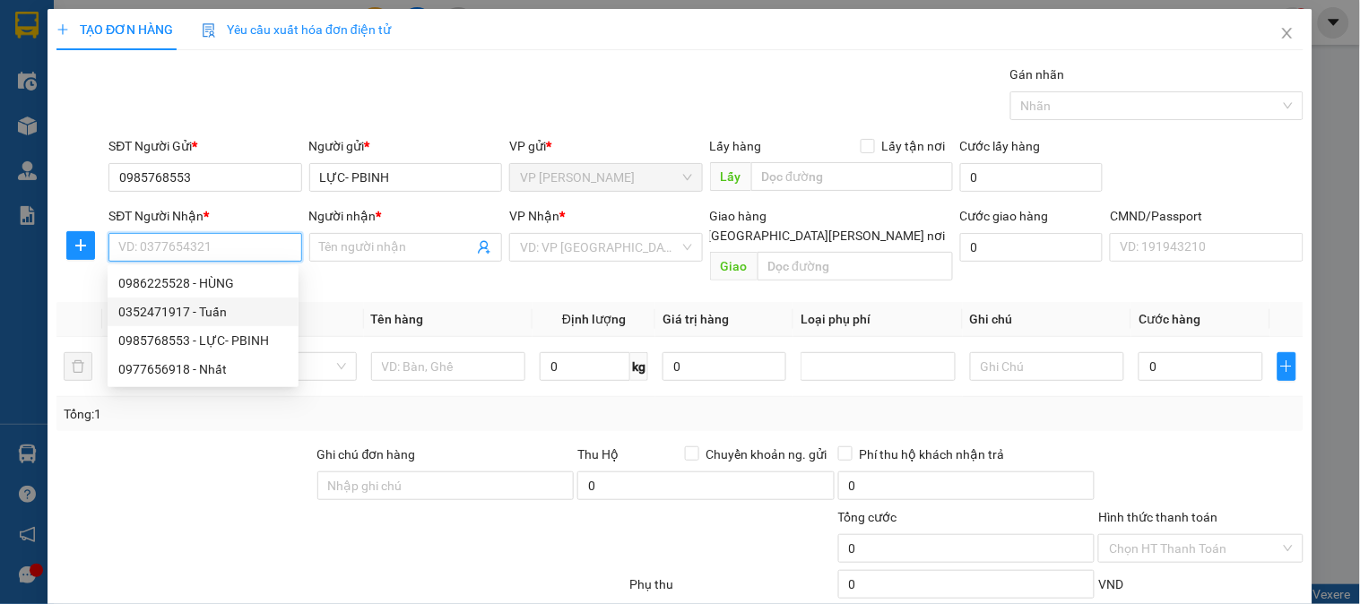
click at [159, 316] on div "0352471917 - Tuấn" at bounding box center [202, 312] width 169 height 20
type input "0352471917"
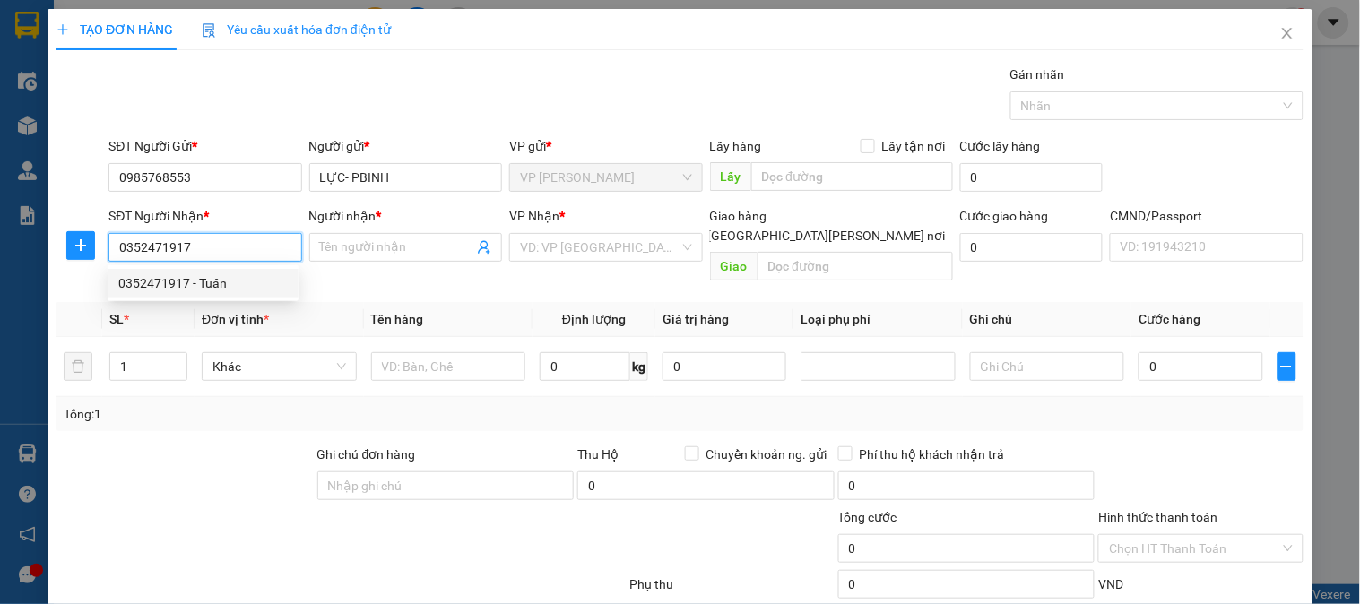
type input "Tuấn"
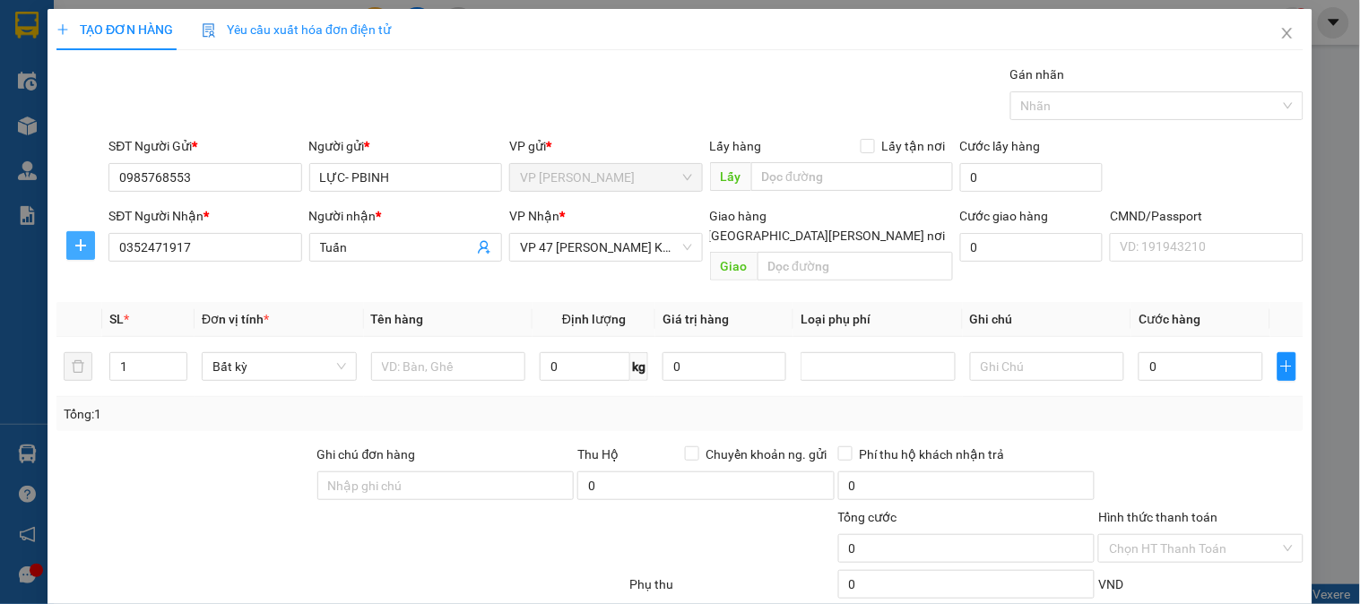
click at [82, 249] on icon "plus" at bounding box center [81, 245] width 14 height 14
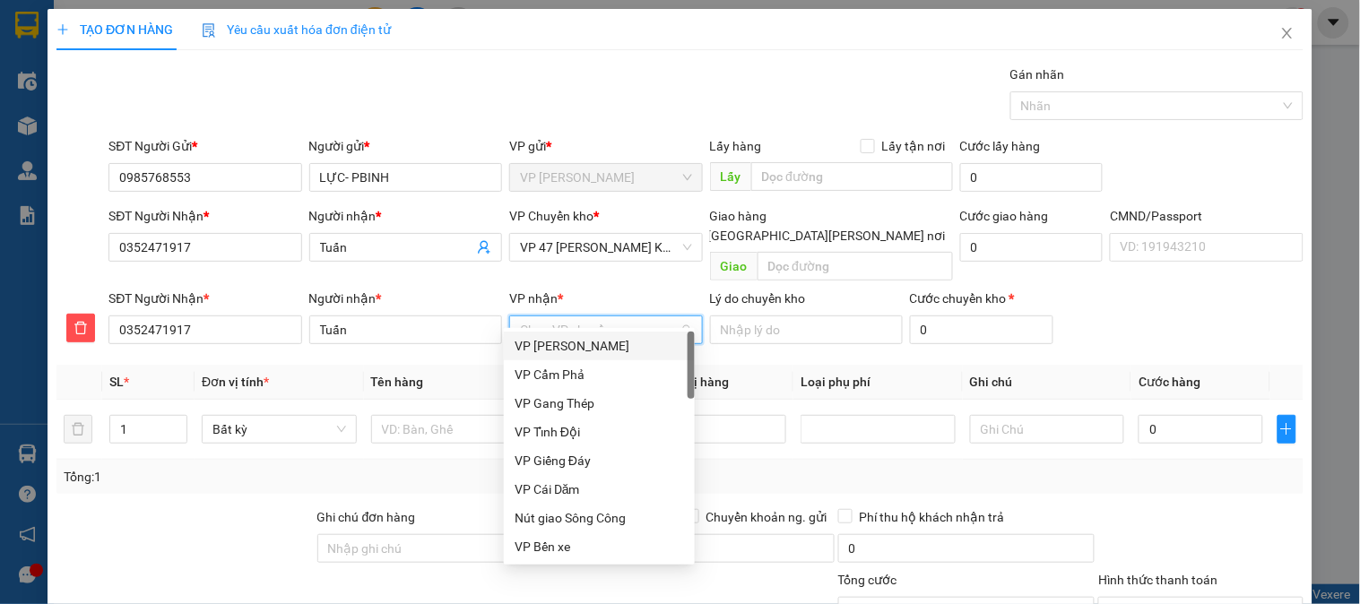
click at [566, 316] on input "VP nhận *" at bounding box center [599, 329] width 159 height 27
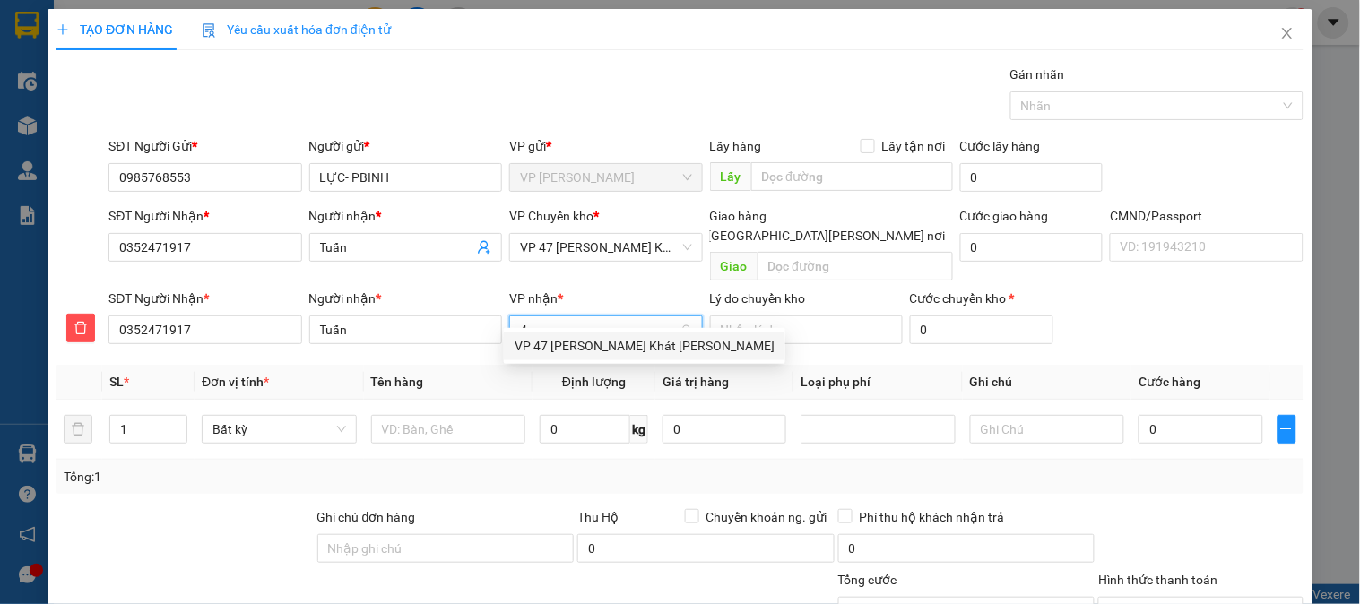
type input "47"
click at [599, 347] on div "VP 47 [PERSON_NAME] Khát [PERSON_NAME]" at bounding box center [645, 346] width 260 height 20
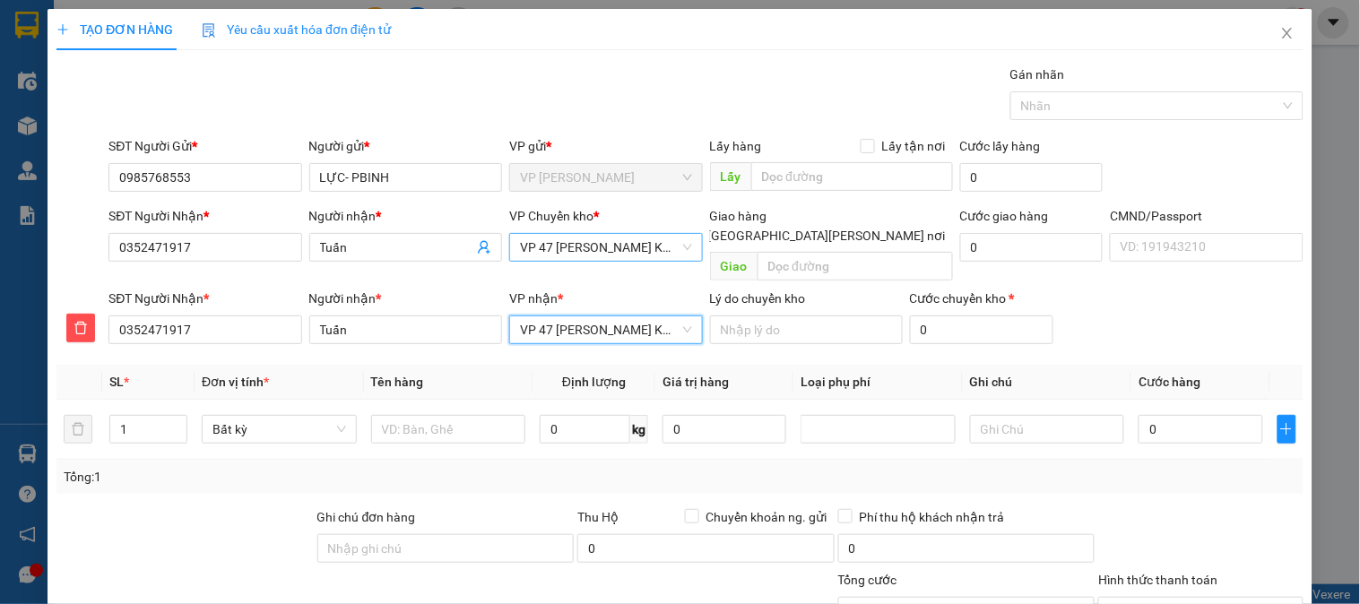
click at [576, 249] on span "VP 47 [PERSON_NAME] Khát [PERSON_NAME]" at bounding box center [605, 247] width 171 height 27
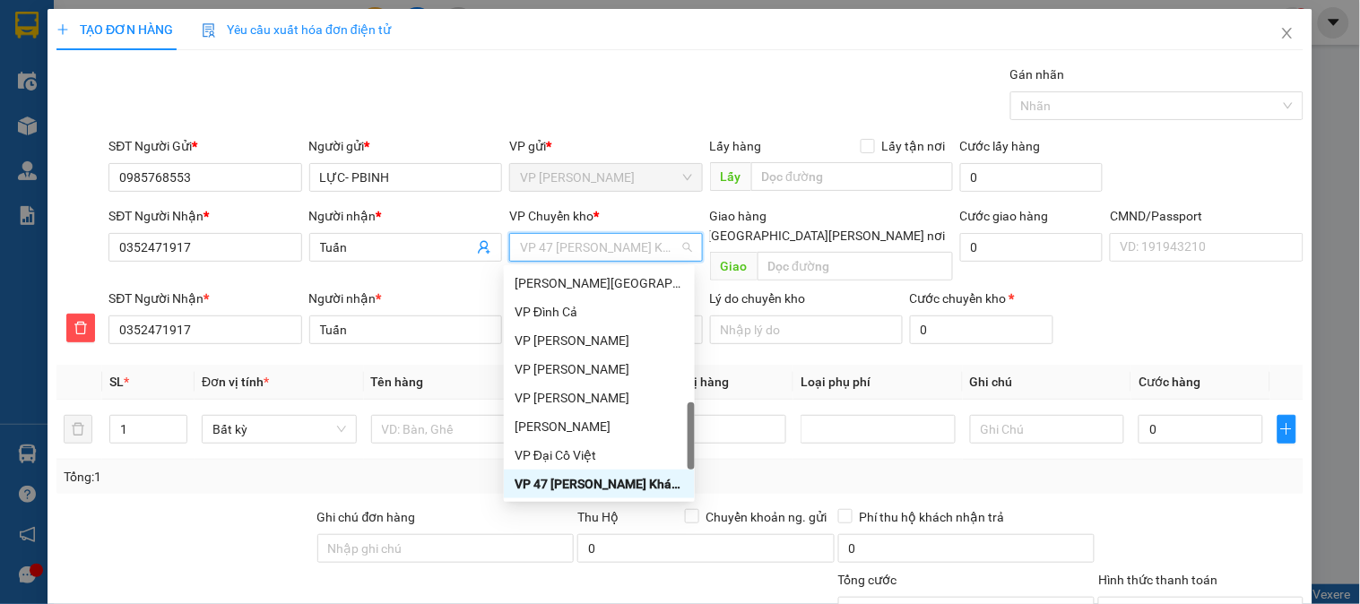
type input "b"
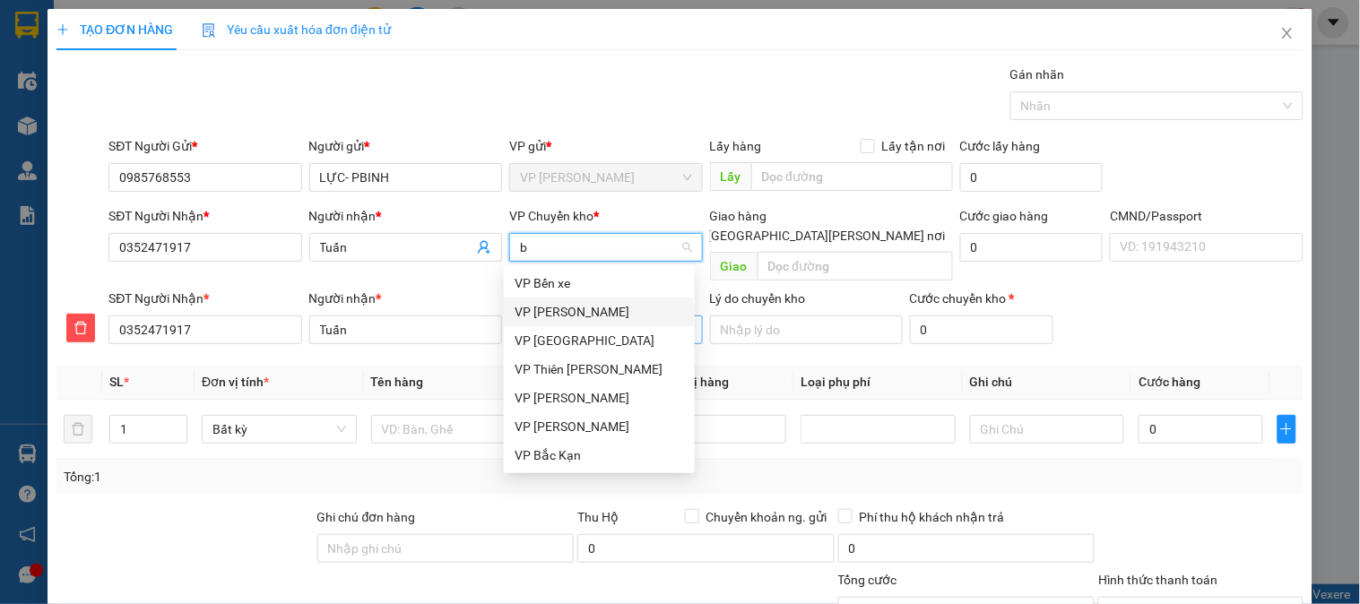
drag, startPoint x: 541, startPoint y: 317, endPoint x: 521, endPoint y: 324, distance: 21.8
click at [541, 317] on div "VP [PERSON_NAME]" at bounding box center [599, 312] width 169 height 20
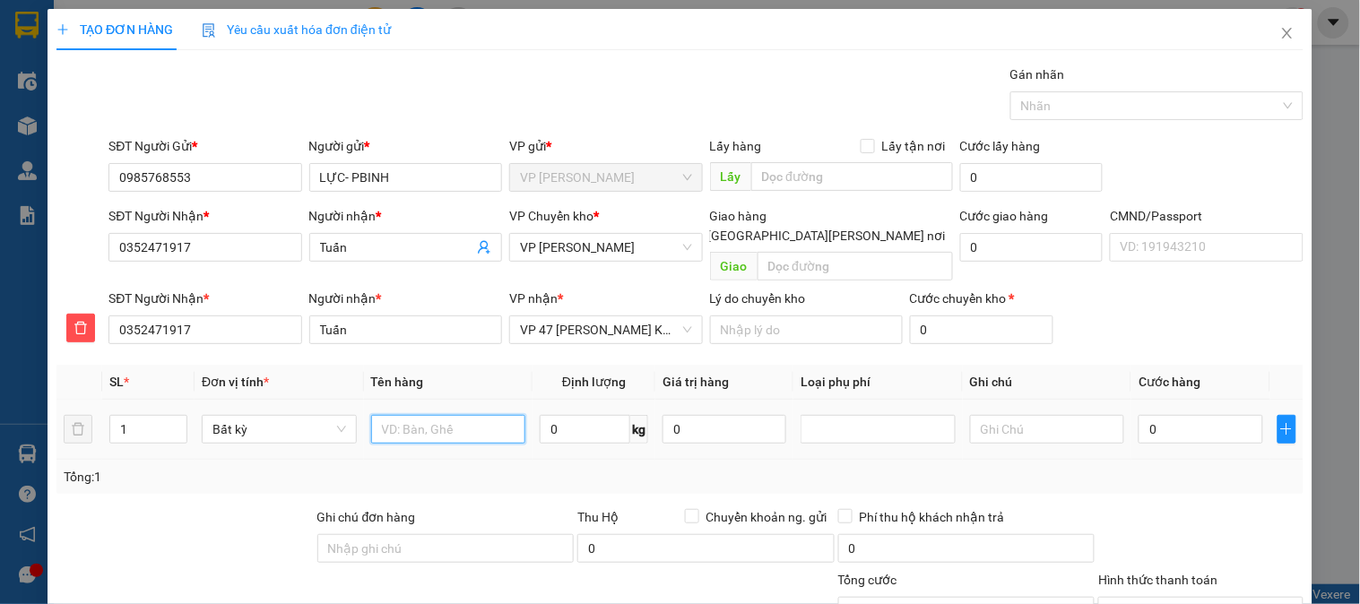
click at [405, 415] on input "text" at bounding box center [448, 429] width 155 height 29
type input "Hộp mầu đỏ PK xe may"
click at [577, 419] on input "0" at bounding box center [585, 429] width 91 height 29
type input "4"
click at [1206, 415] on input "0" at bounding box center [1200, 429] width 124 height 29
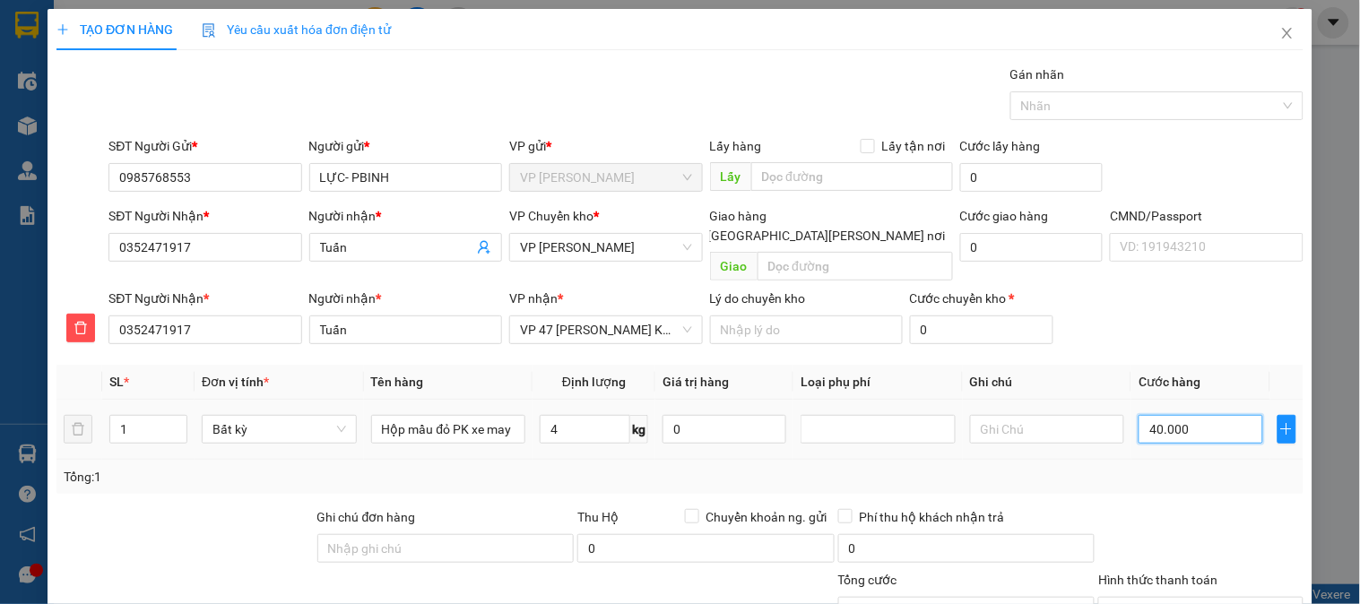
type input "40.000"
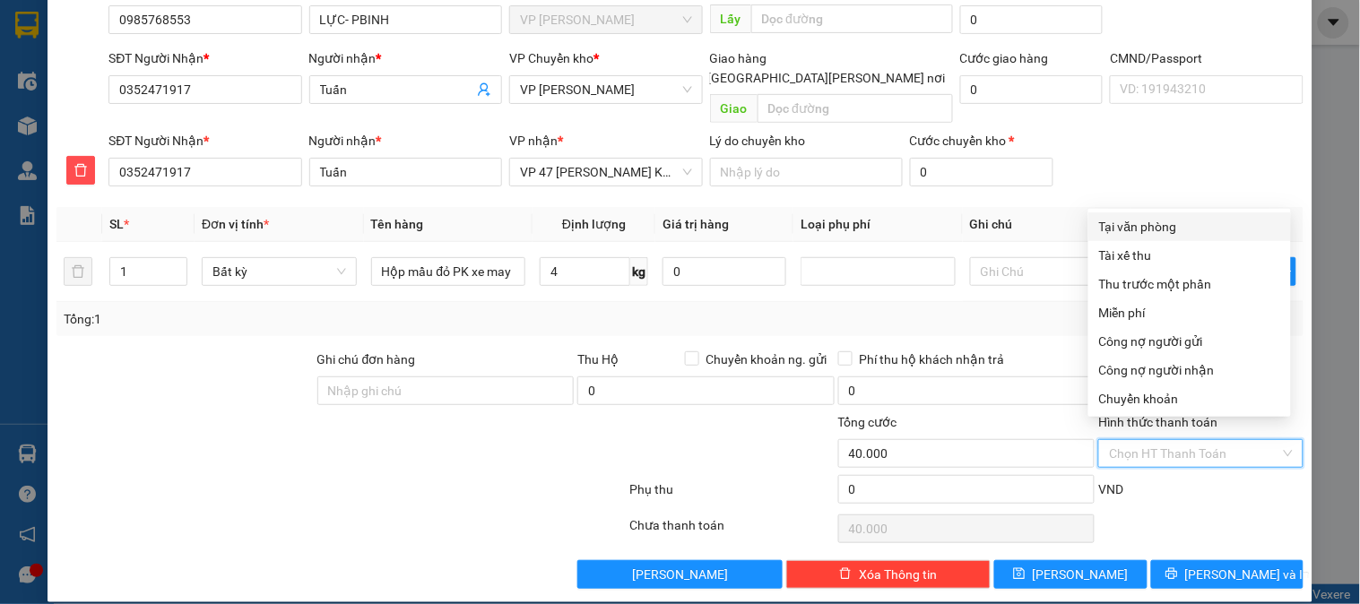
click at [1181, 440] on input "Hình thức thanh toán" at bounding box center [1194, 453] width 170 height 27
click at [1150, 231] on div "Tại văn phòng" at bounding box center [1189, 227] width 181 height 20
type input "0"
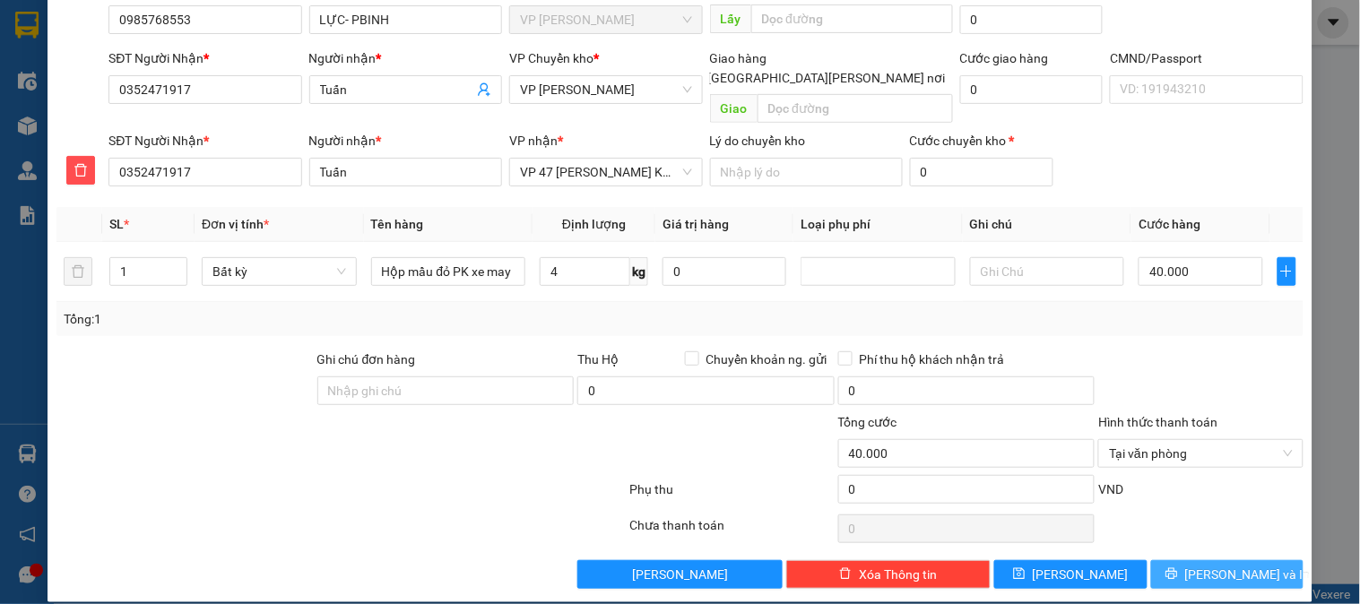
click at [1222, 565] on span "[PERSON_NAME] và In" at bounding box center [1247, 575] width 125 height 20
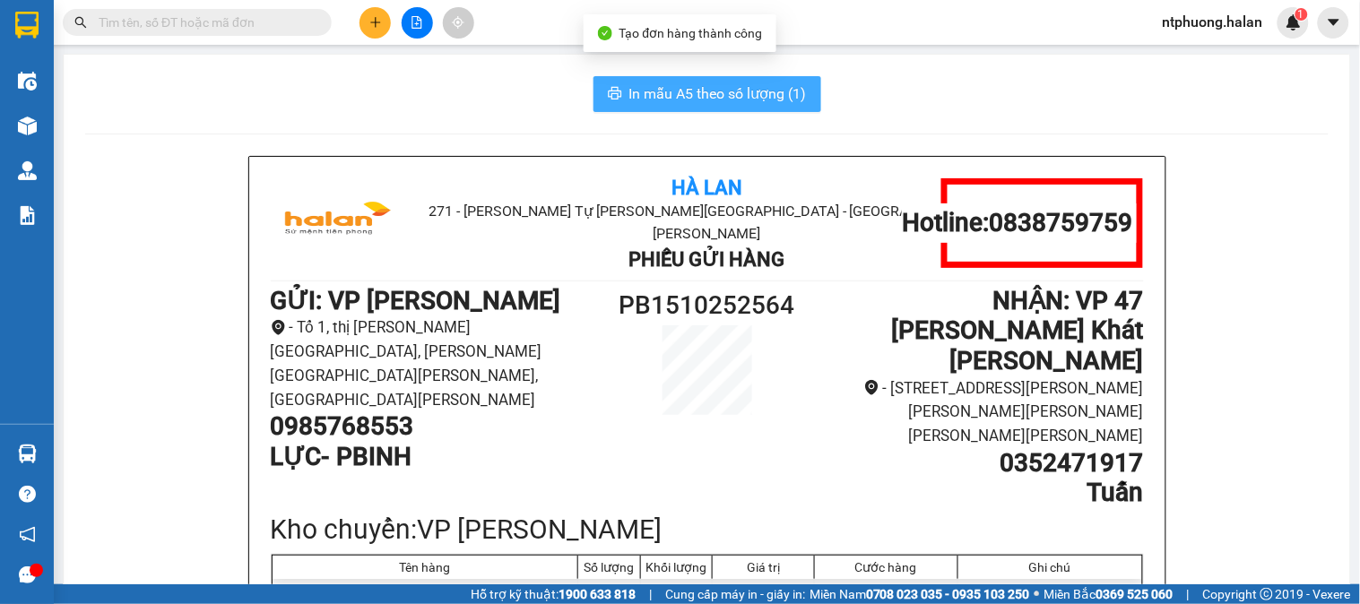
click at [745, 97] on span "In mẫu A5 theo số lượng (1)" at bounding box center [717, 93] width 177 height 22
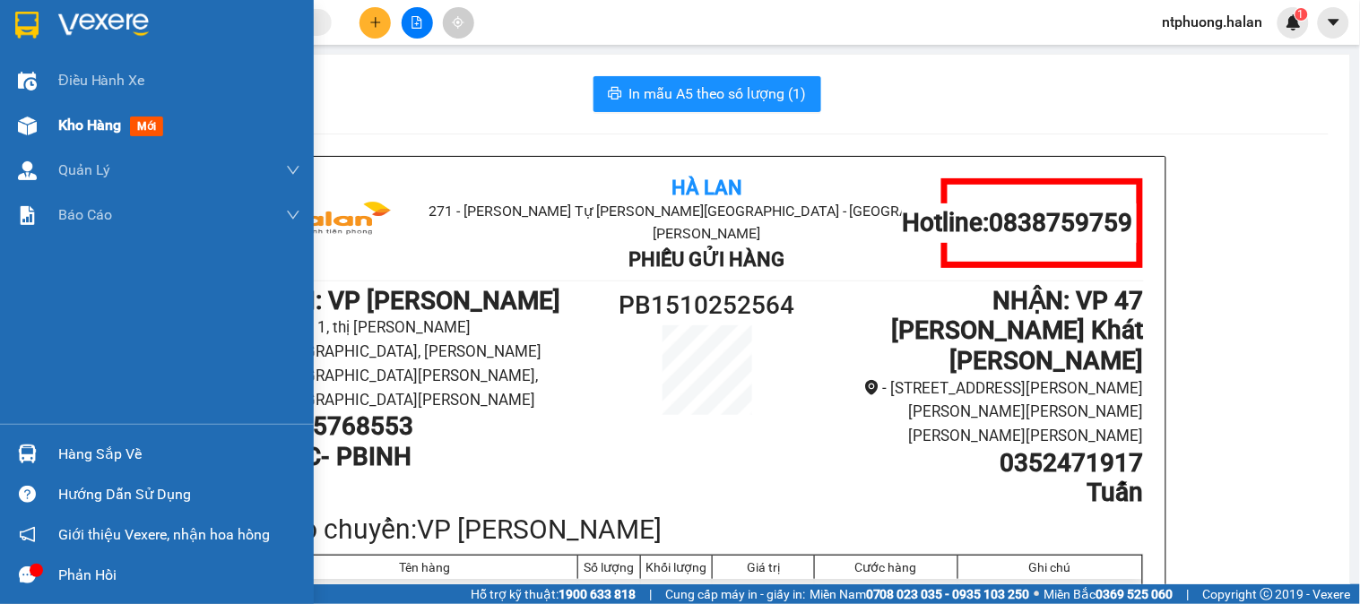
click at [82, 118] on span "Kho hàng" at bounding box center [89, 125] width 63 height 17
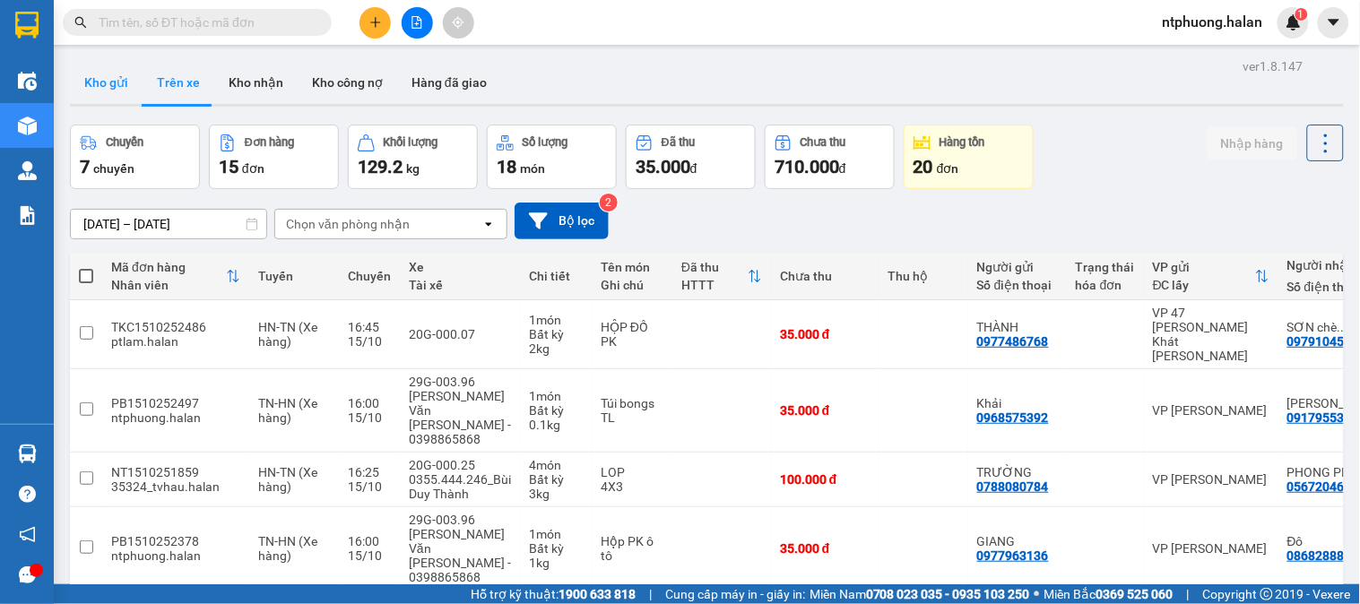
click at [103, 69] on button "Kho gửi" at bounding box center [106, 82] width 73 height 43
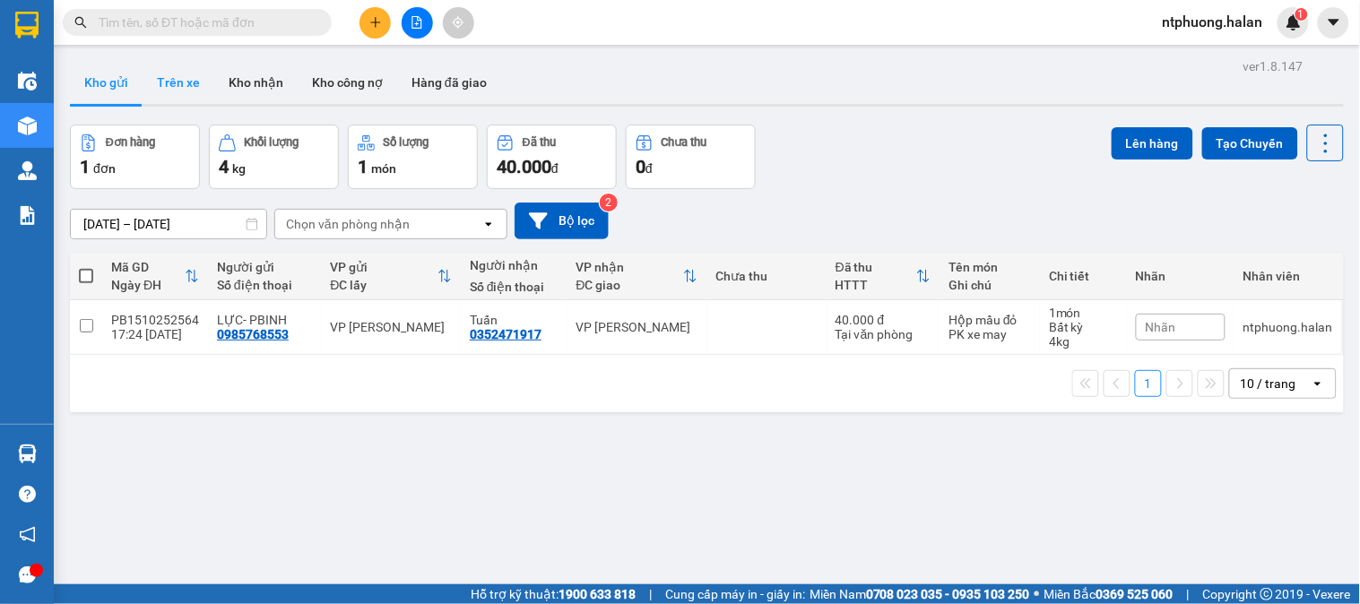
click at [173, 70] on button "Trên xe" at bounding box center [179, 82] width 72 height 43
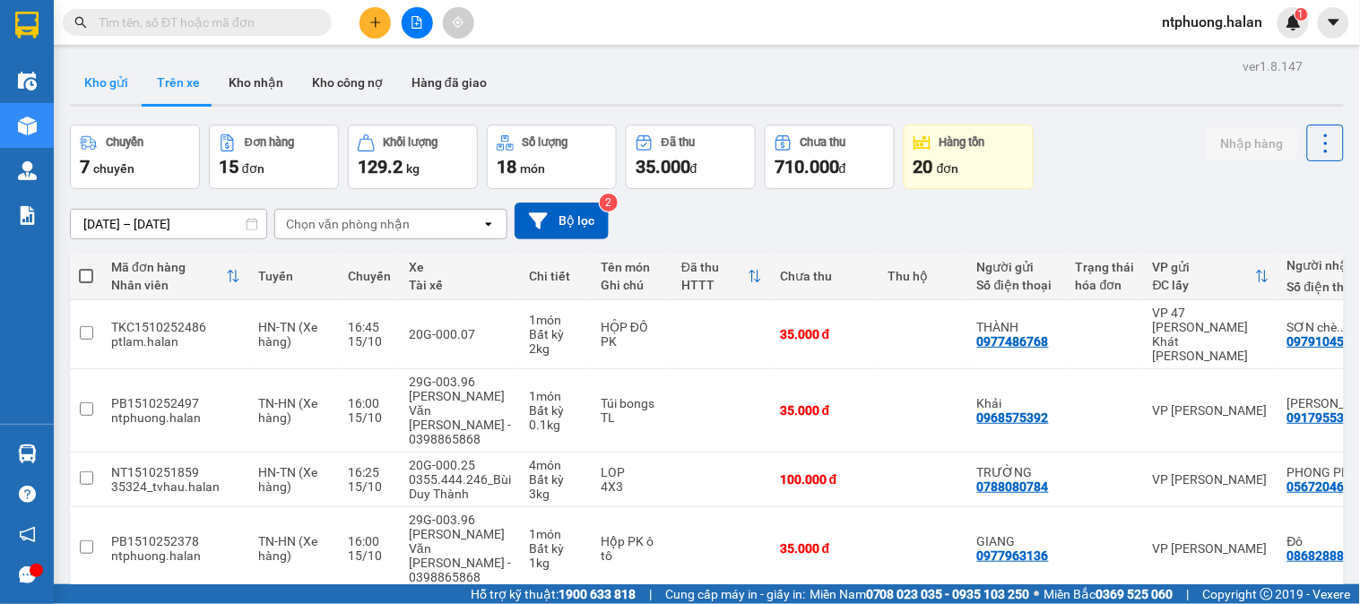
click at [102, 83] on button "Kho gửi" at bounding box center [106, 82] width 73 height 43
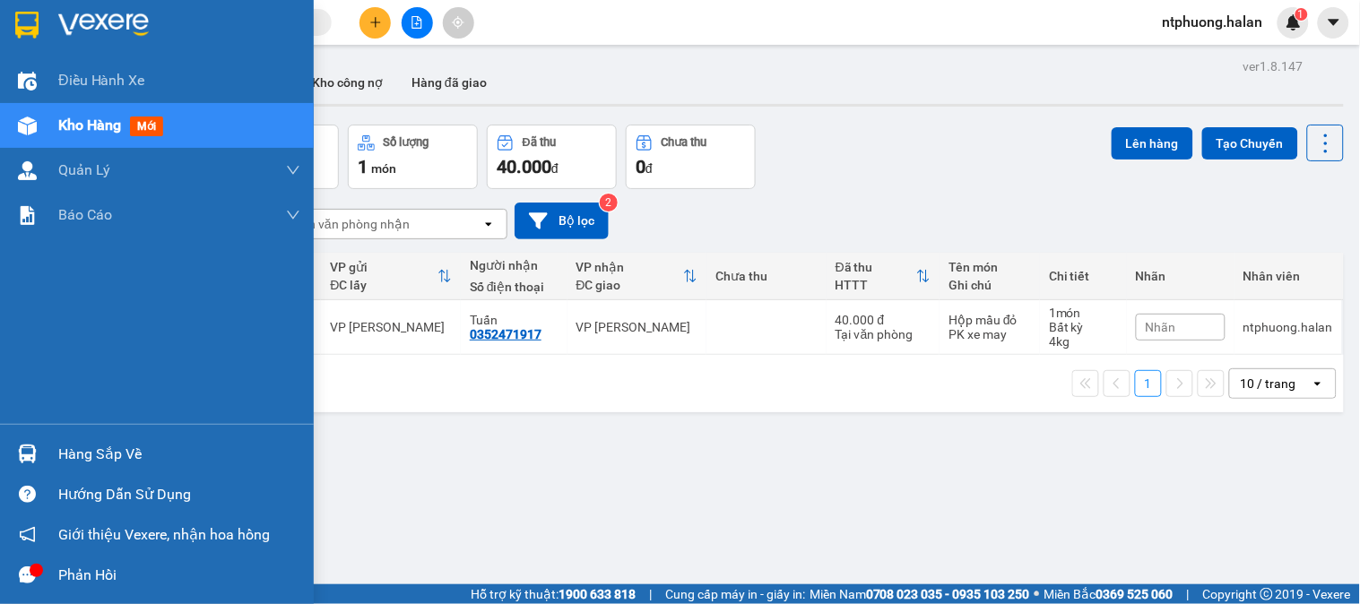
click at [95, 468] on div "Hàng sắp về" at bounding box center [157, 454] width 314 height 40
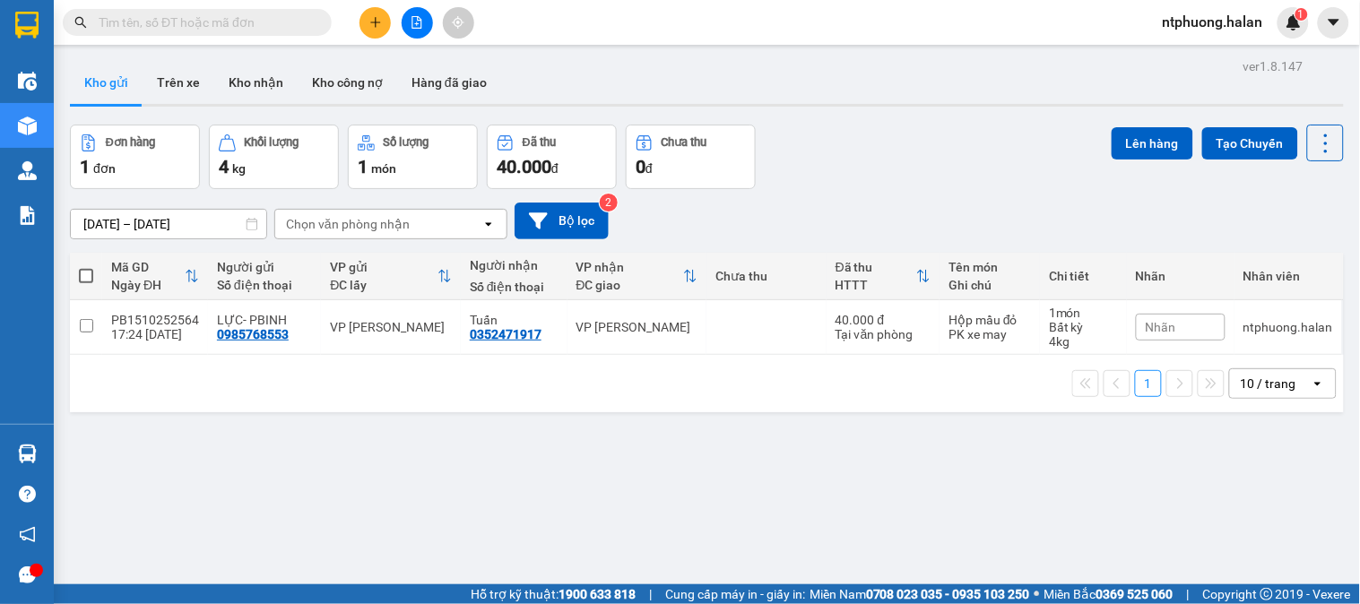
click at [1007, 530] on section "Kết quả tìm kiếm ( 1 ) Bộ lọc Mã ĐH Trạng thái Món hàng Thu hộ Tổng cước Chưa c…" at bounding box center [680, 302] width 1360 height 604
click at [255, 30] on input "text" at bounding box center [205, 23] width 212 height 20
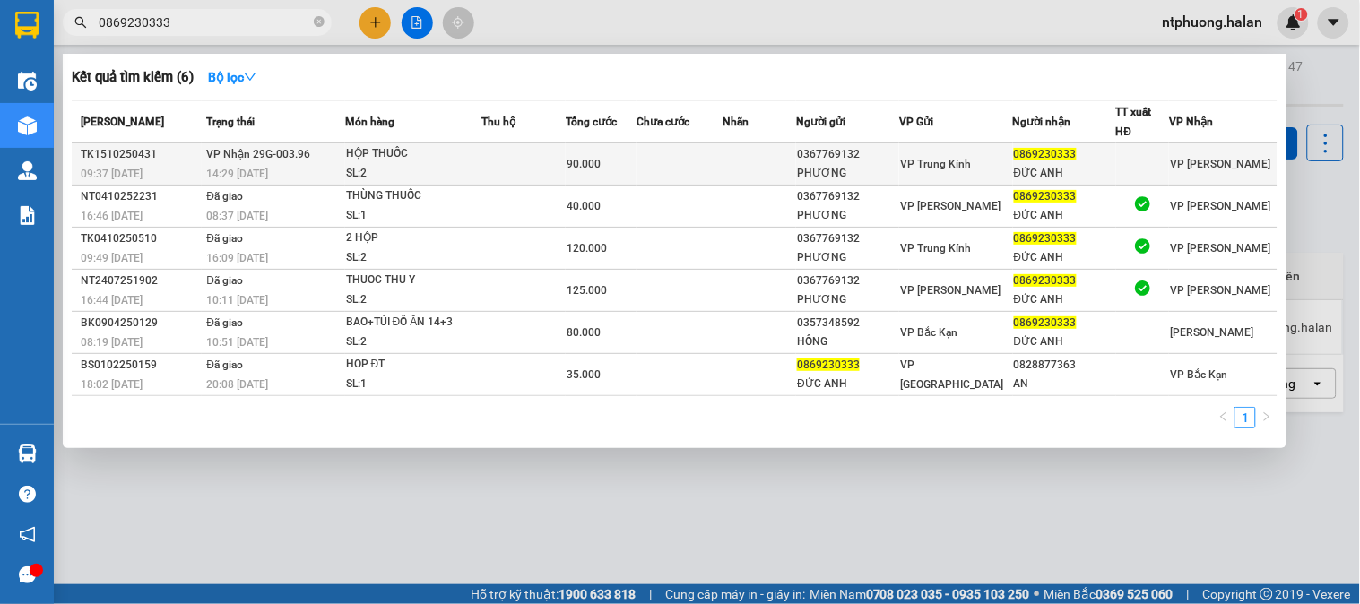
type input "0869230333"
click at [451, 169] on div "SL: 2" at bounding box center [413, 174] width 134 height 20
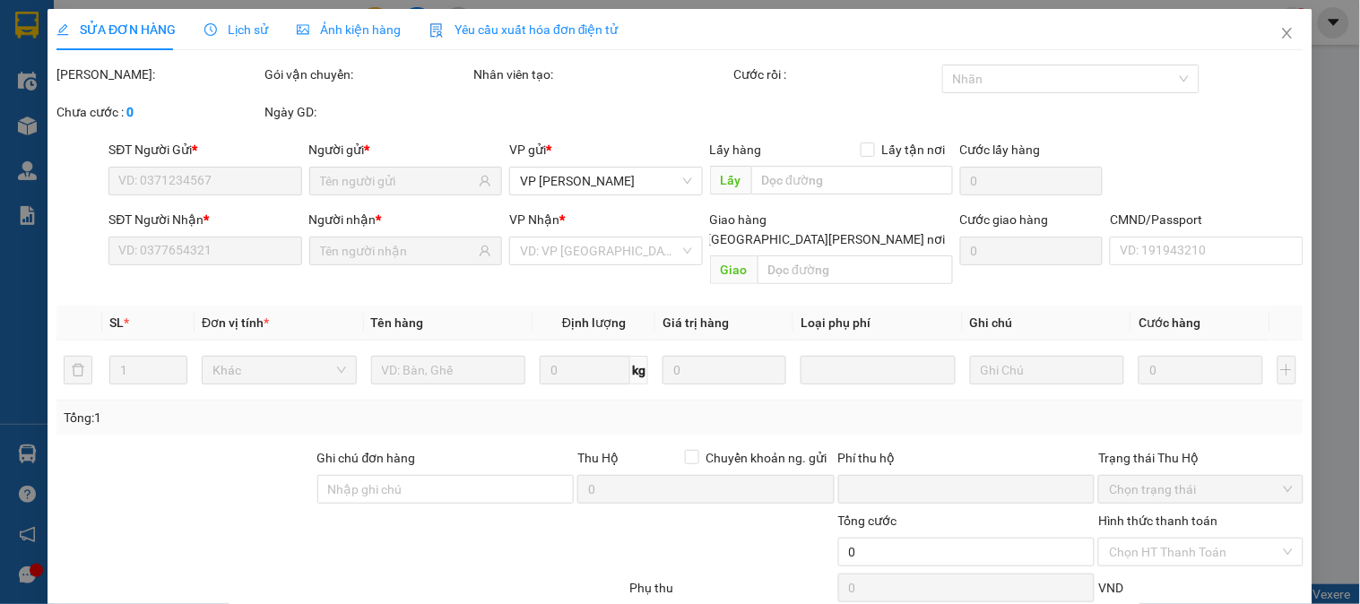
type input "0367769132"
type input "PHƯƠNG"
type input "0869230333"
type input "ĐỨC ANH"
type input "0"
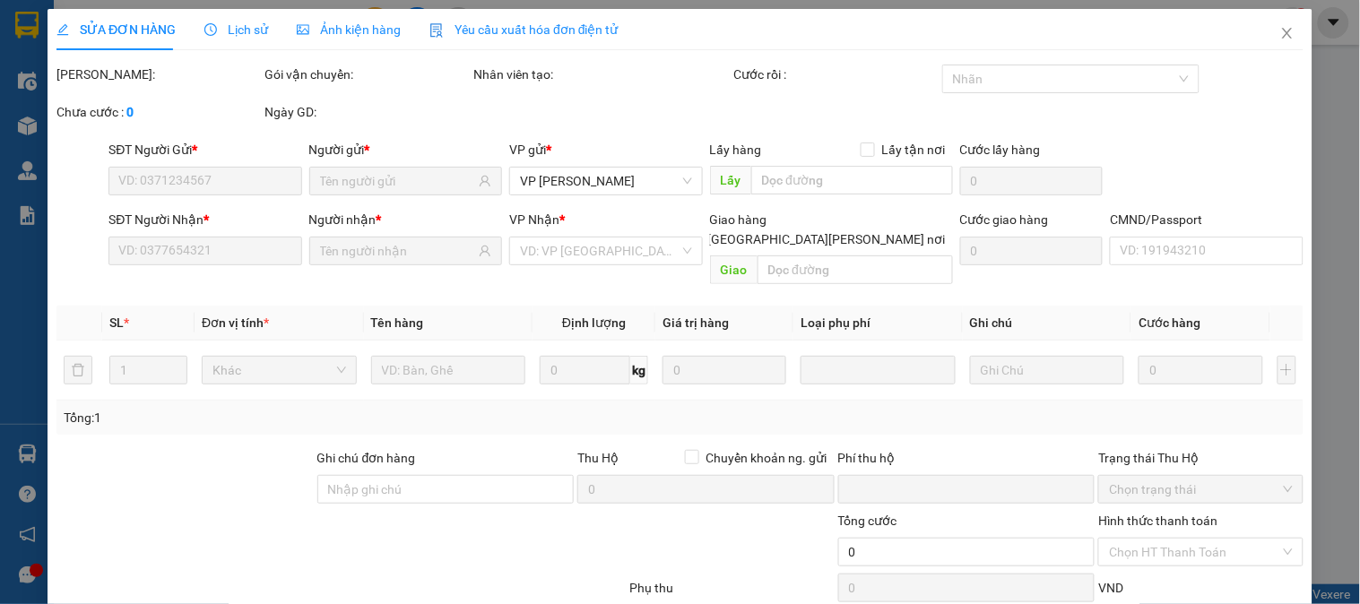
type input "90.000"
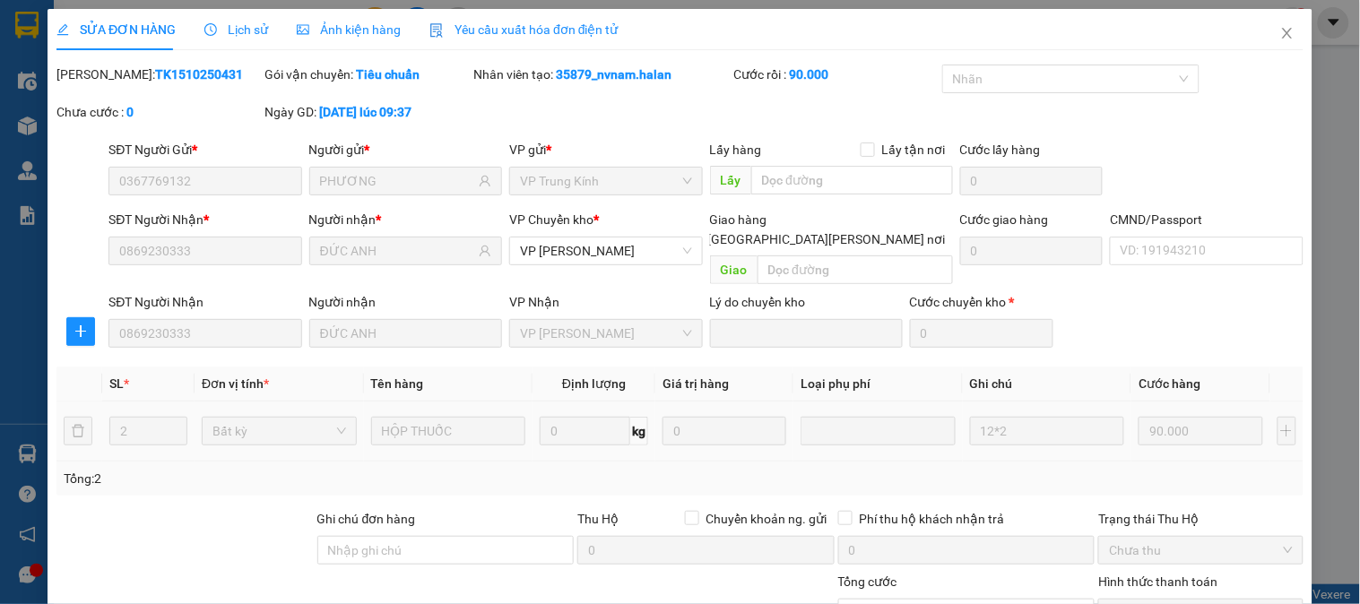
scroll to position [159, 0]
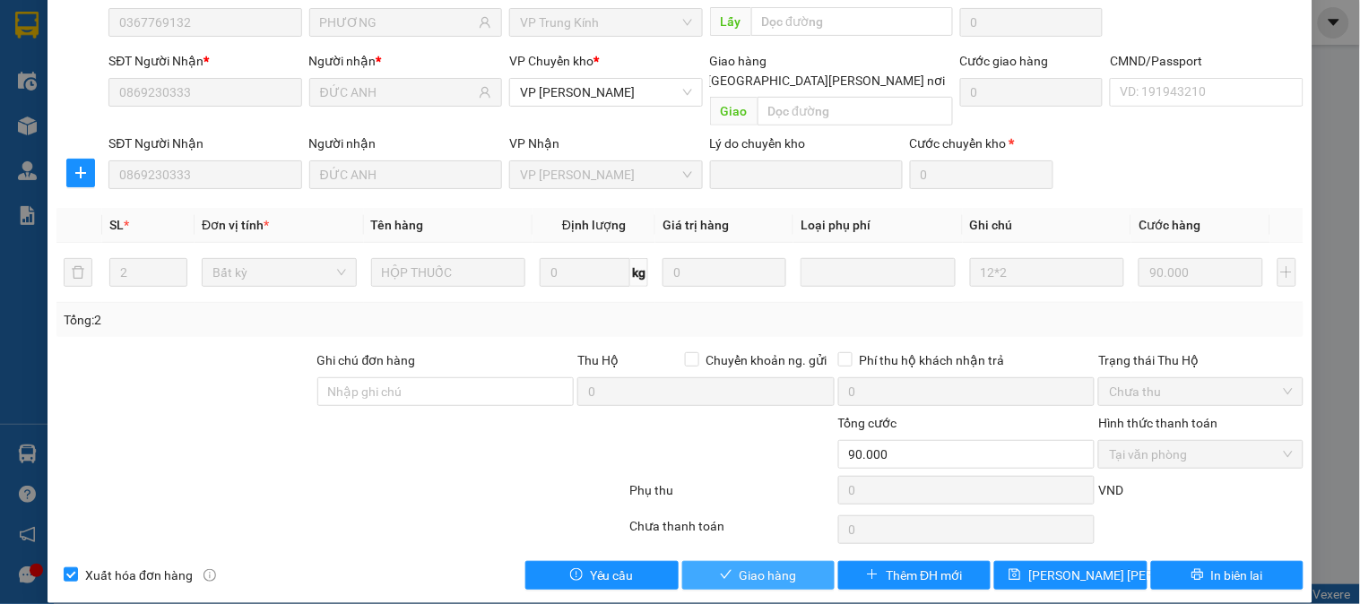
click at [764, 566] on span "Giao hàng" at bounding box center [767, 576] width 57 height 20
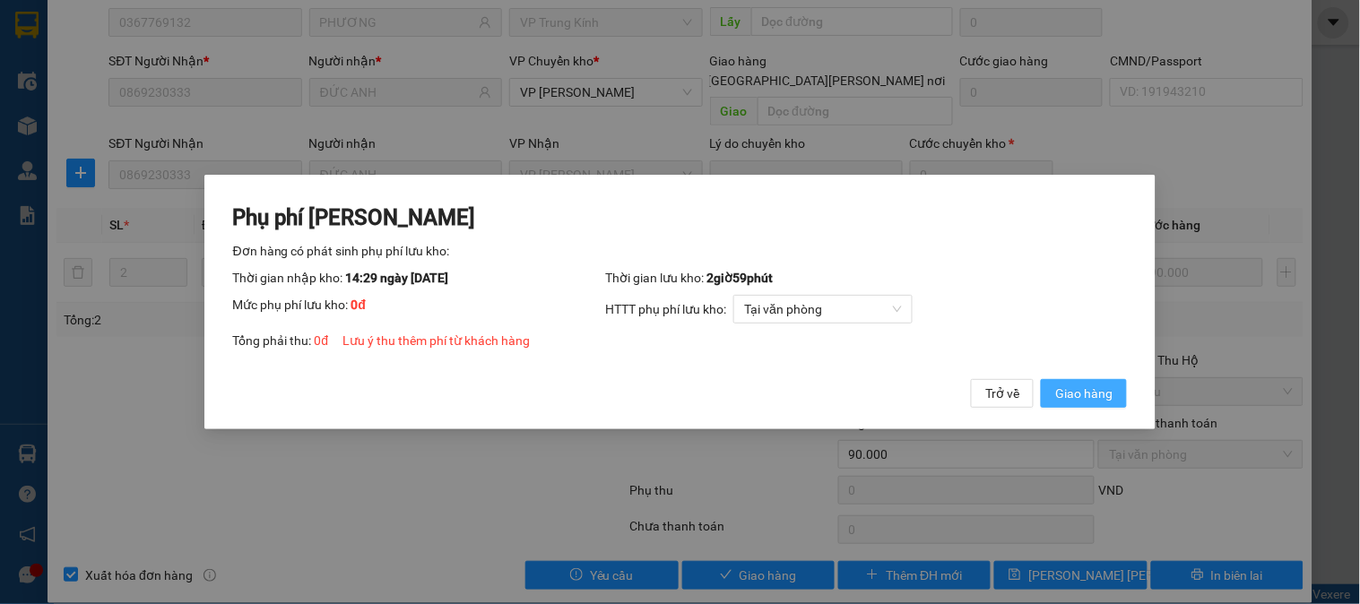
click at [1081, 390] on span "Giao hàng" at bounding box center [1083, 394] width 57 height 20
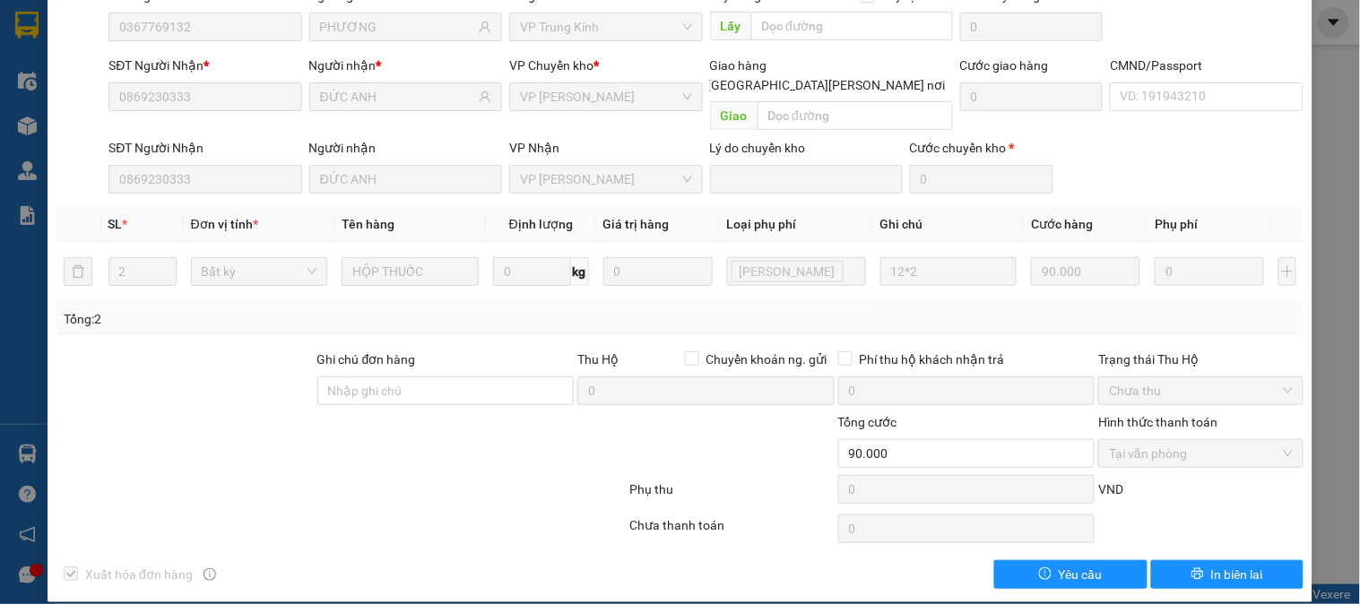
scroll to position [0, 0]
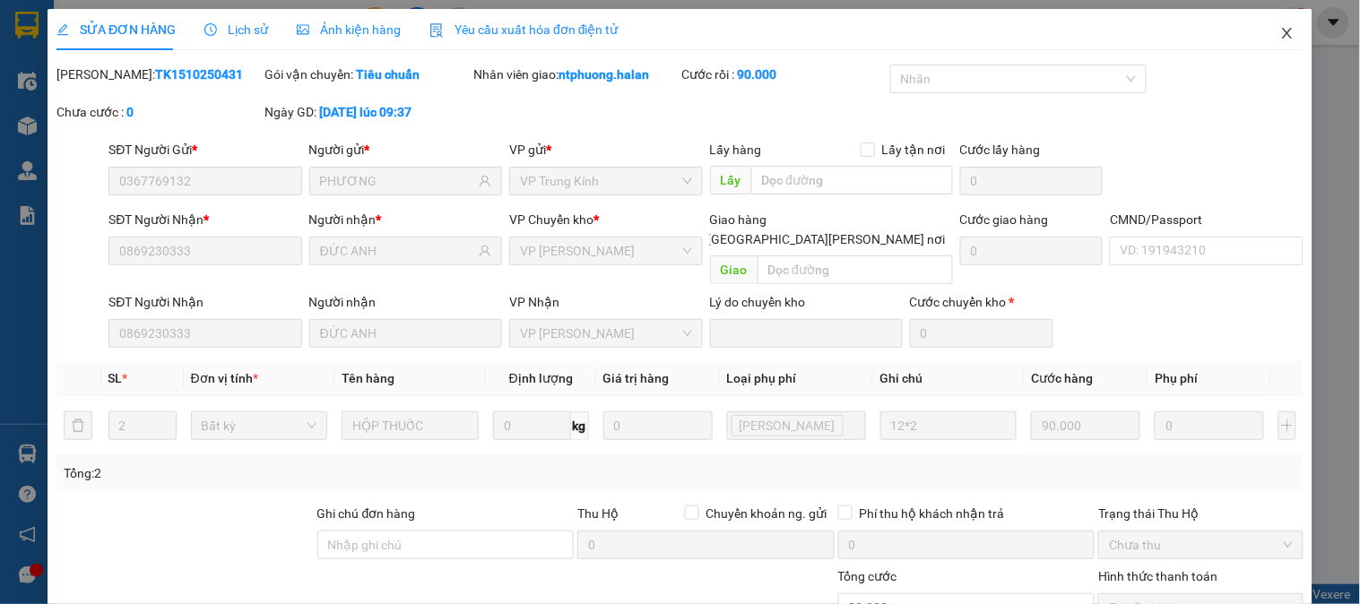
click at [1280, 38] on icon "close" at bounding box center [1287, 33] width 14 height 14
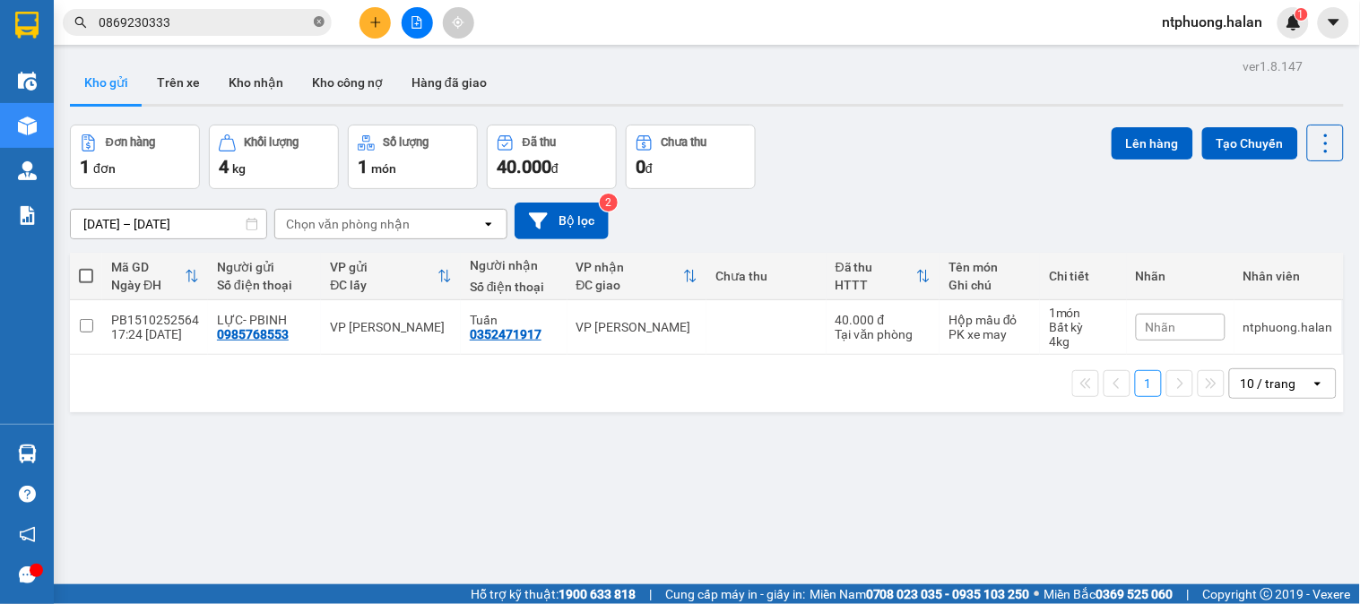
click at [320, 25] on icon "close-circle" at bounding box center [319, 21] width 11 height 11
click at [274, 28] on input "text" at bounding box center [205, 23] width 212 height 20
click at [225, 32] on span at bounding box center [197, 22] width 269 height 27
click at [186, 15] on input "text" at bounding box center [205, 23] width 212 height 20
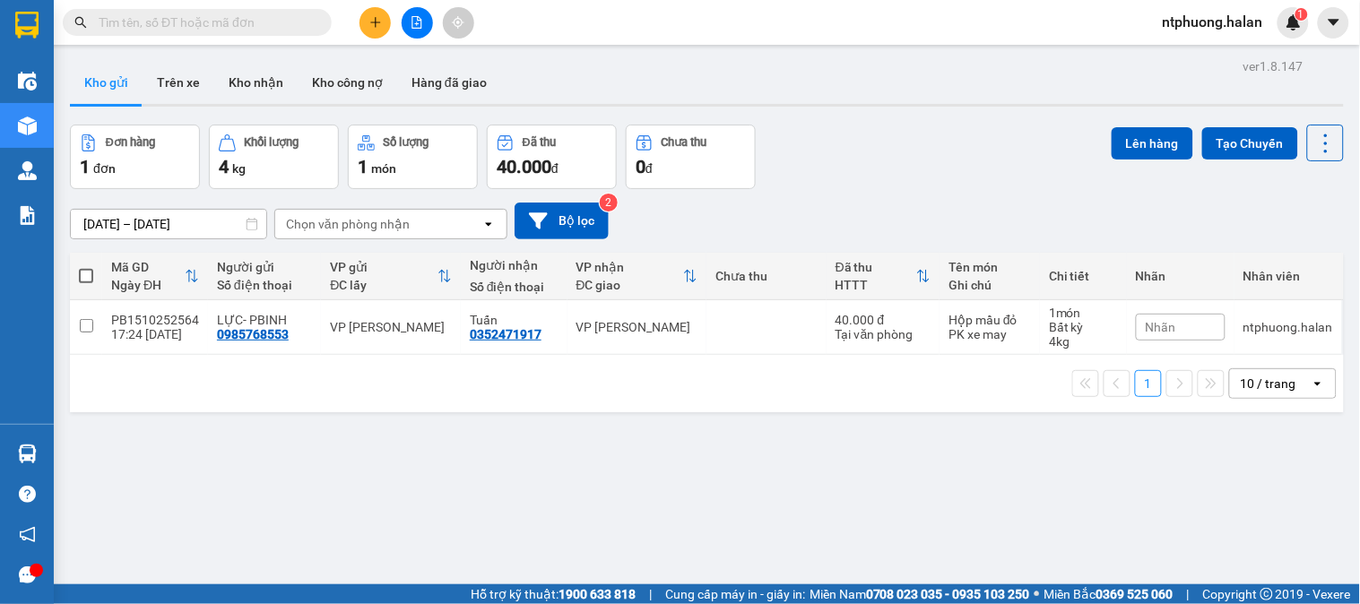
click at [186, 14] on input "text" at bounding box center [205, 23] width 212 height 20
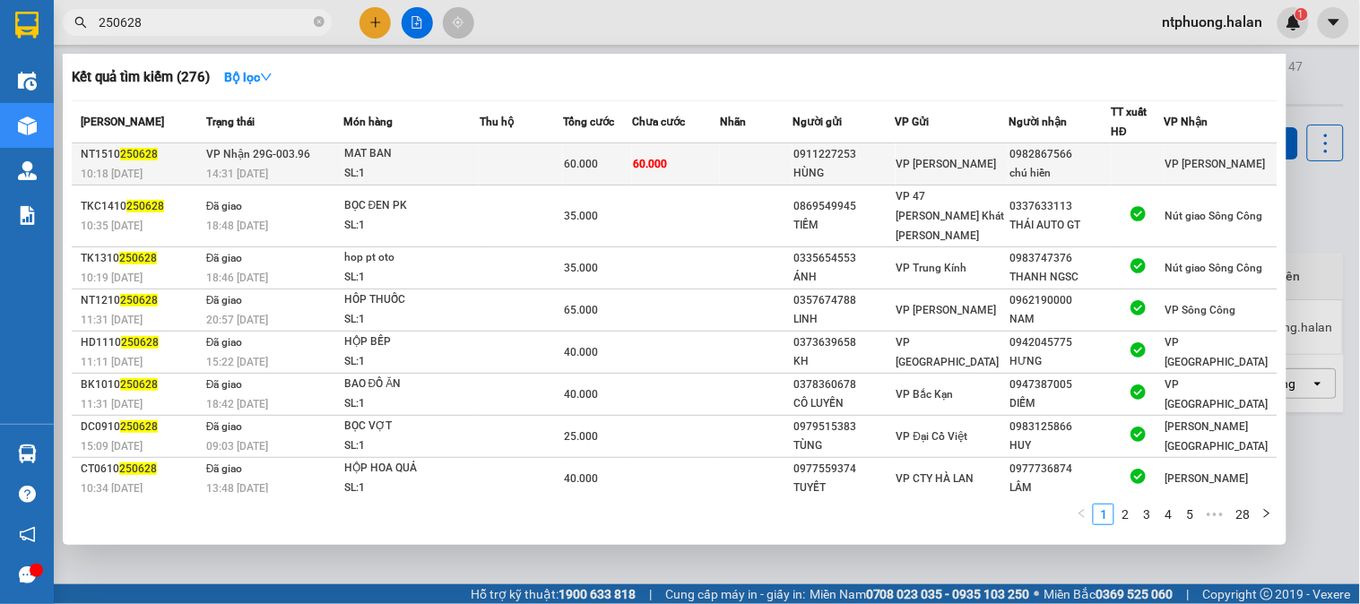
type input "250628"
click at [485, 161] on td at bounding box center [522, 164] width 84 height 42
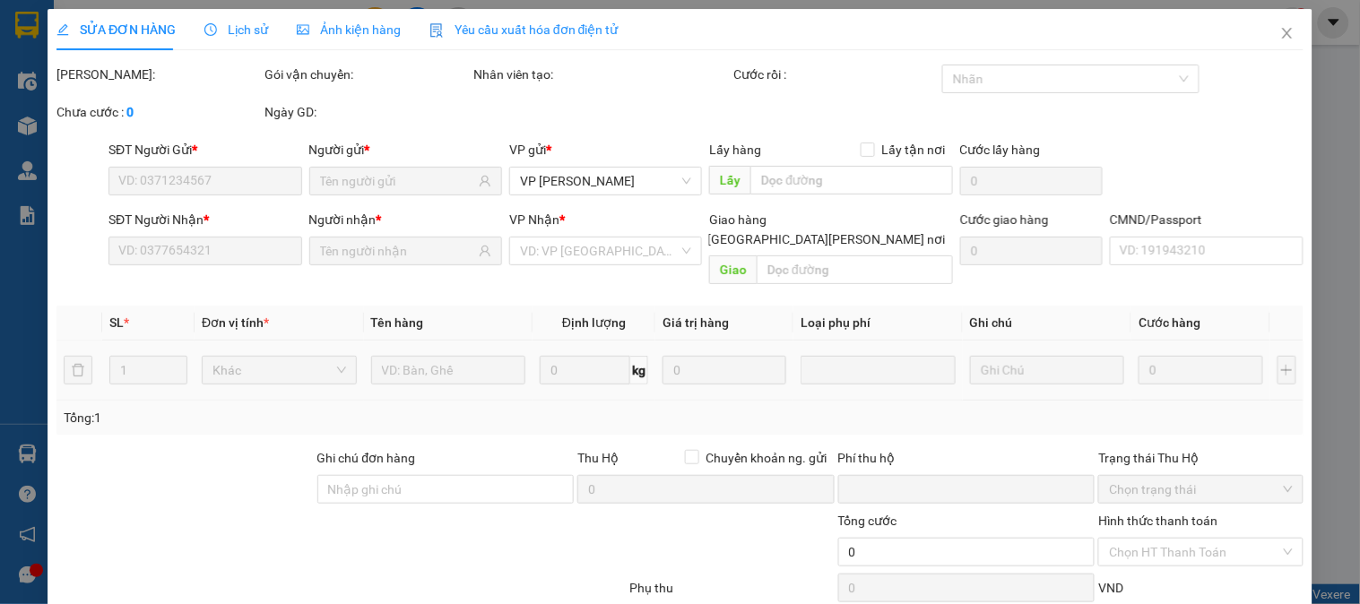
type input "0911227253"
type input "HÙNG"
type input "0982867566"
type input "chú hiền"
type input "0"
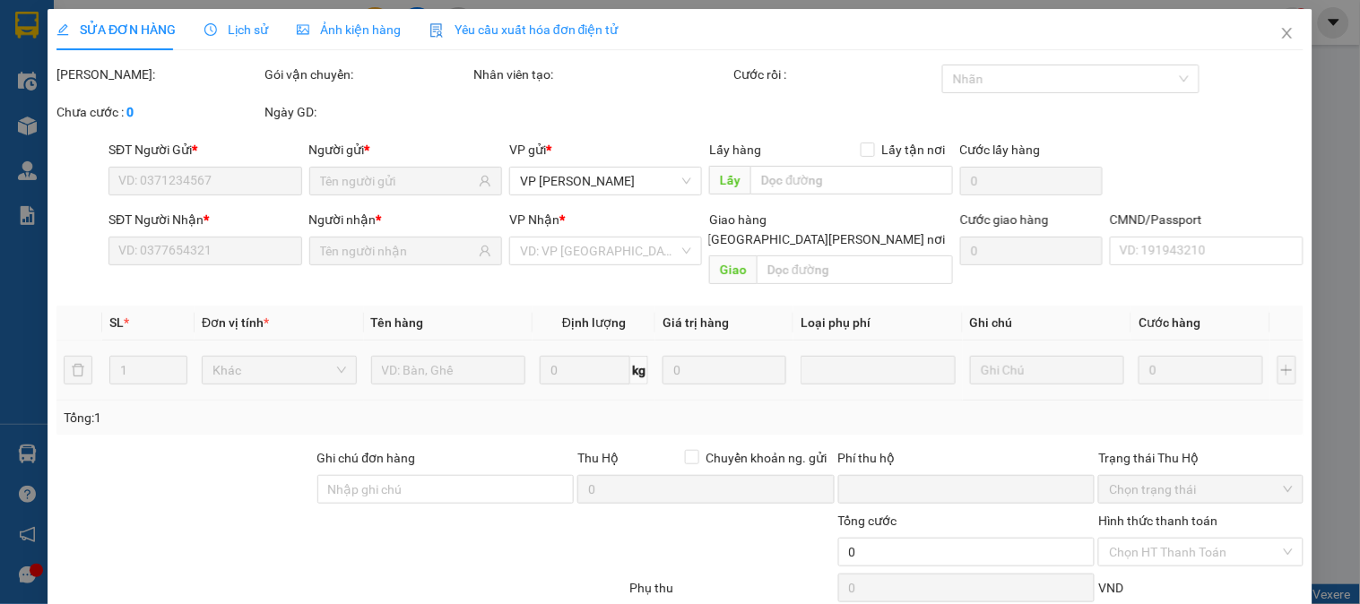
type input "60.000"
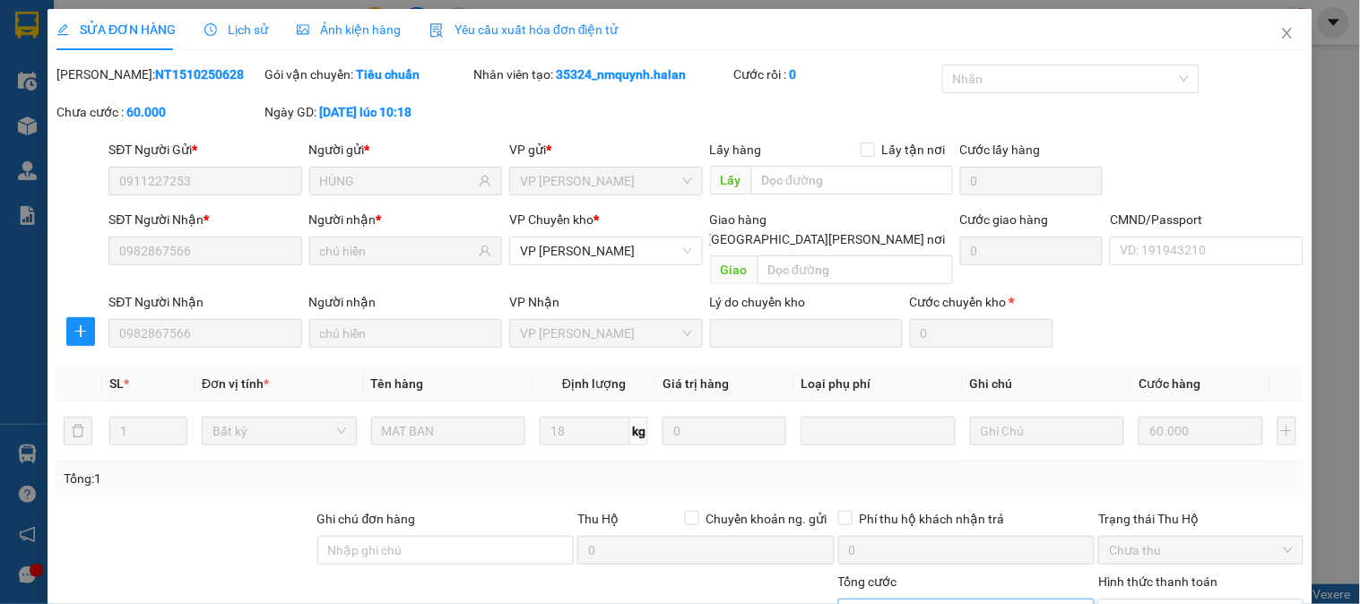
scroll to position [159, 0]
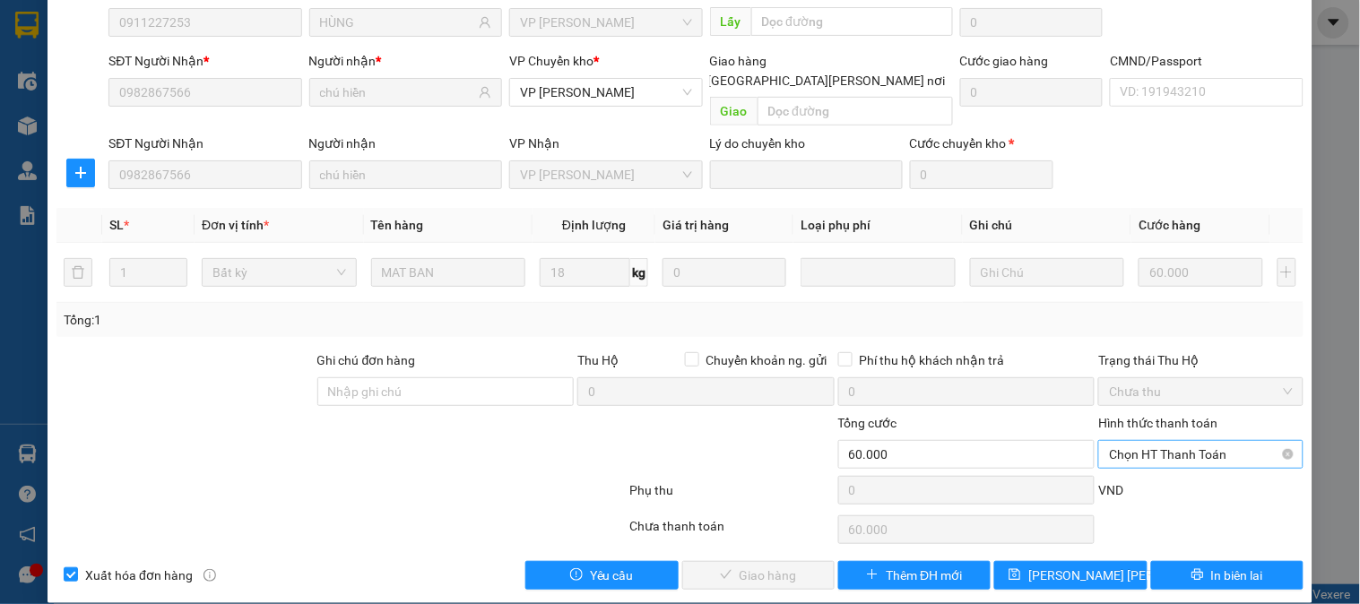
click at [1176, 441] on span "Chọn HT Thanh Toán" at bounding box center [1200, 454] width 183 height 27
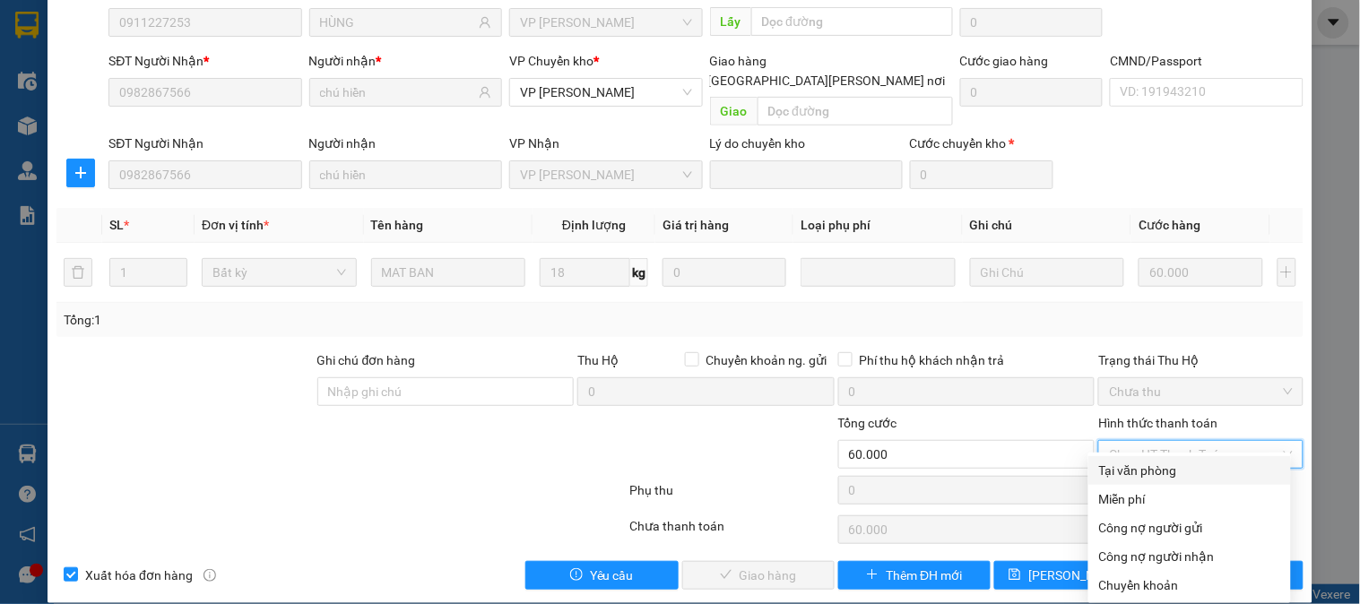
click at [1161, 464] on div "Tại văn phòng" at bounding box center [1189, 471] width 181 height 20
type input "0"
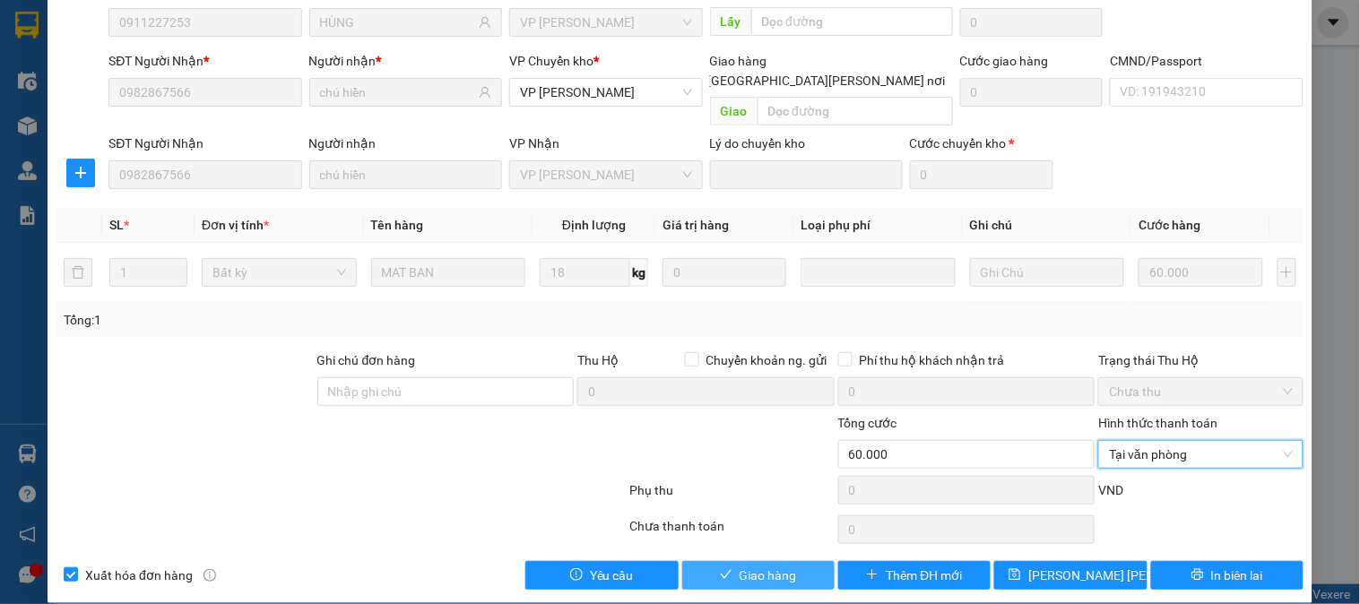
click at [756, 566] on span "Giao hàng" at bounding box center [767, 576] width 57 height 20
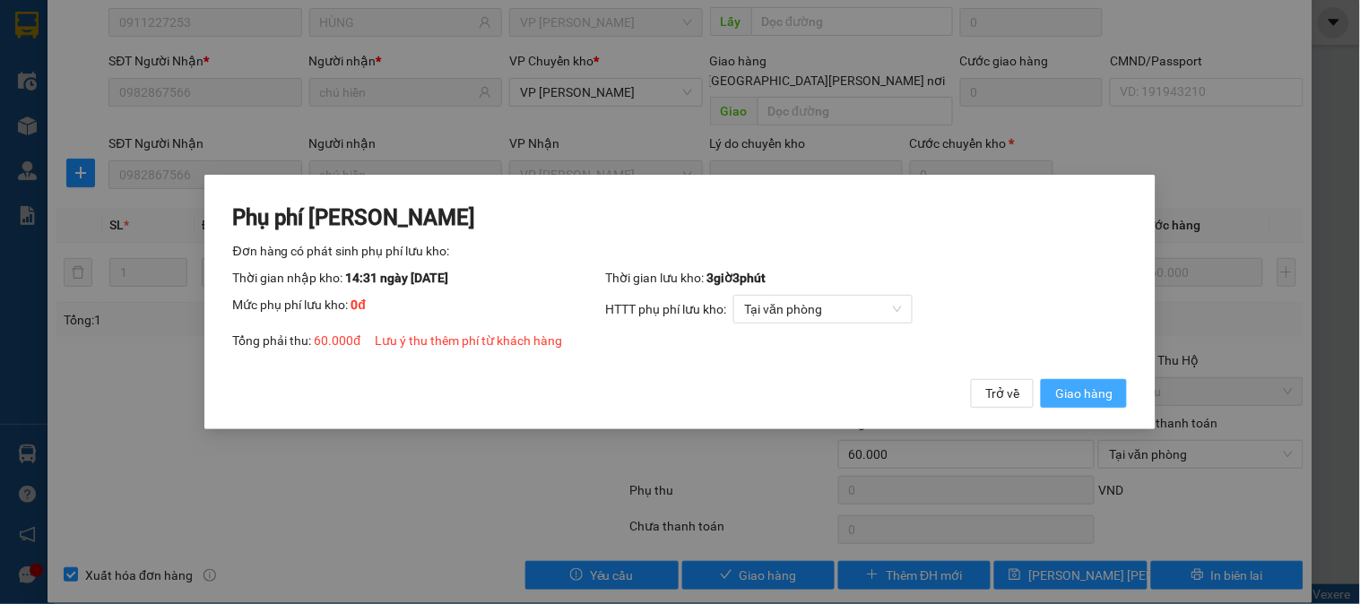
click at [1085, 401] on span "Giao hàng" at bounding box center [1083, 394] width 57 height 20
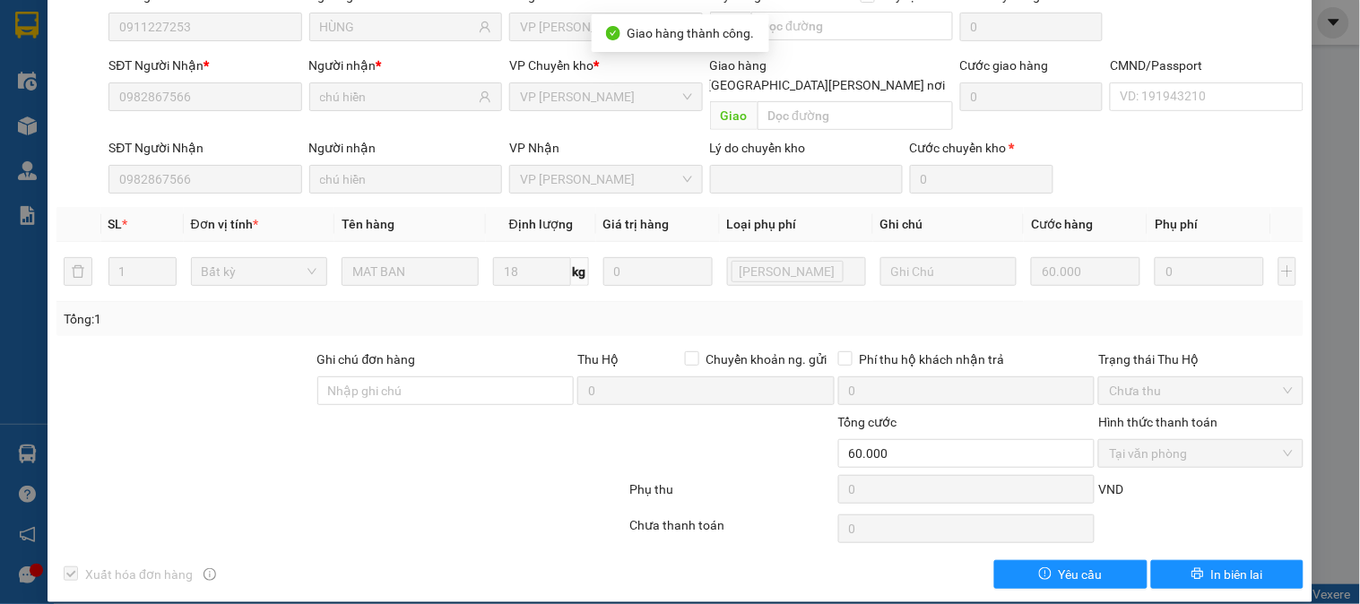
scroll to position [0, 0]
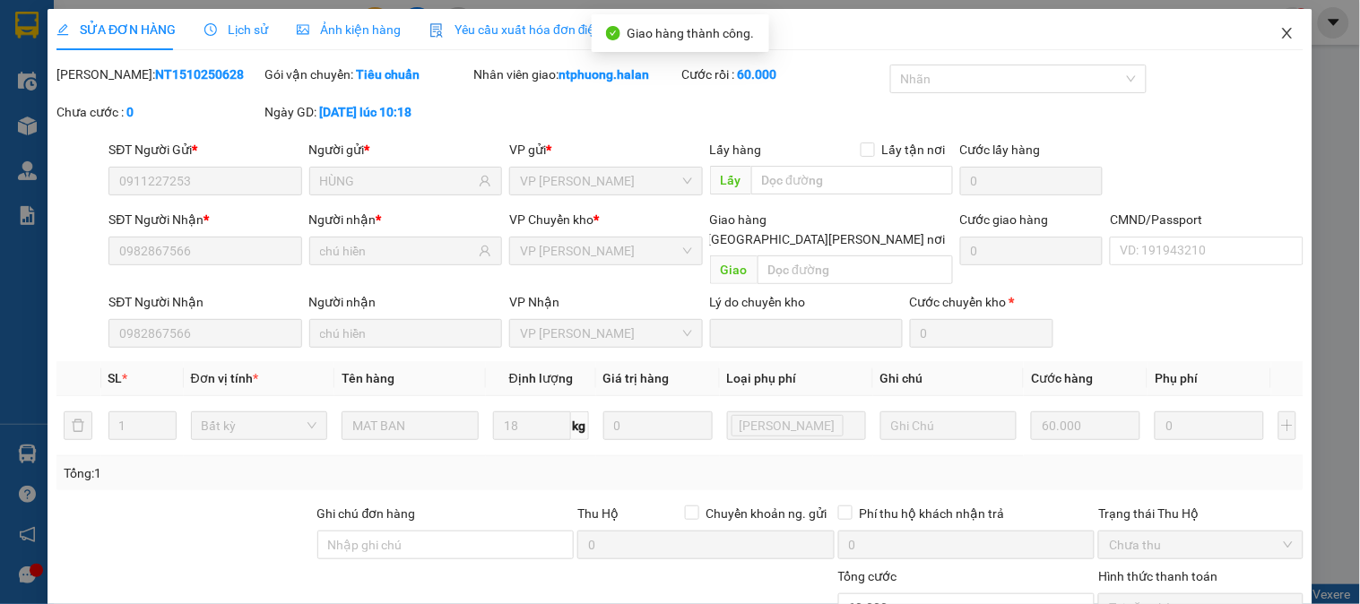
click at [1280, 30] on icon "close" at bounding box center [1287, 33] width 14 height 14
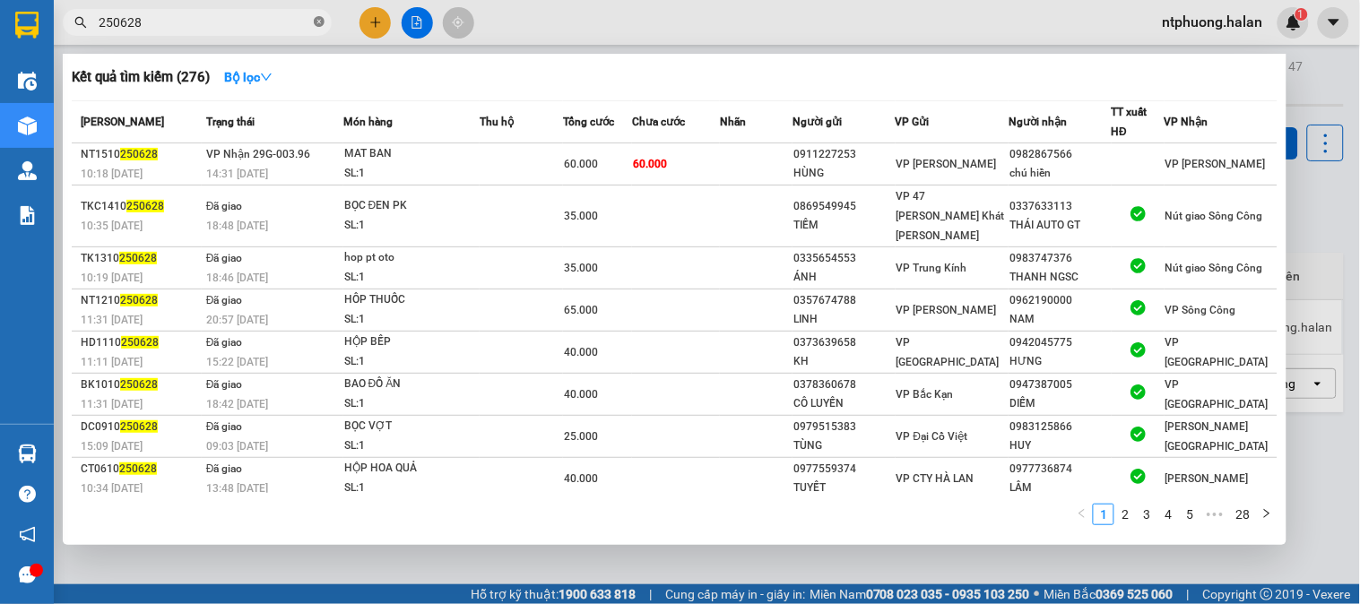
click at [319, 19] on icon "close-circle" at bounding box center [319, 21] width 11 height 11
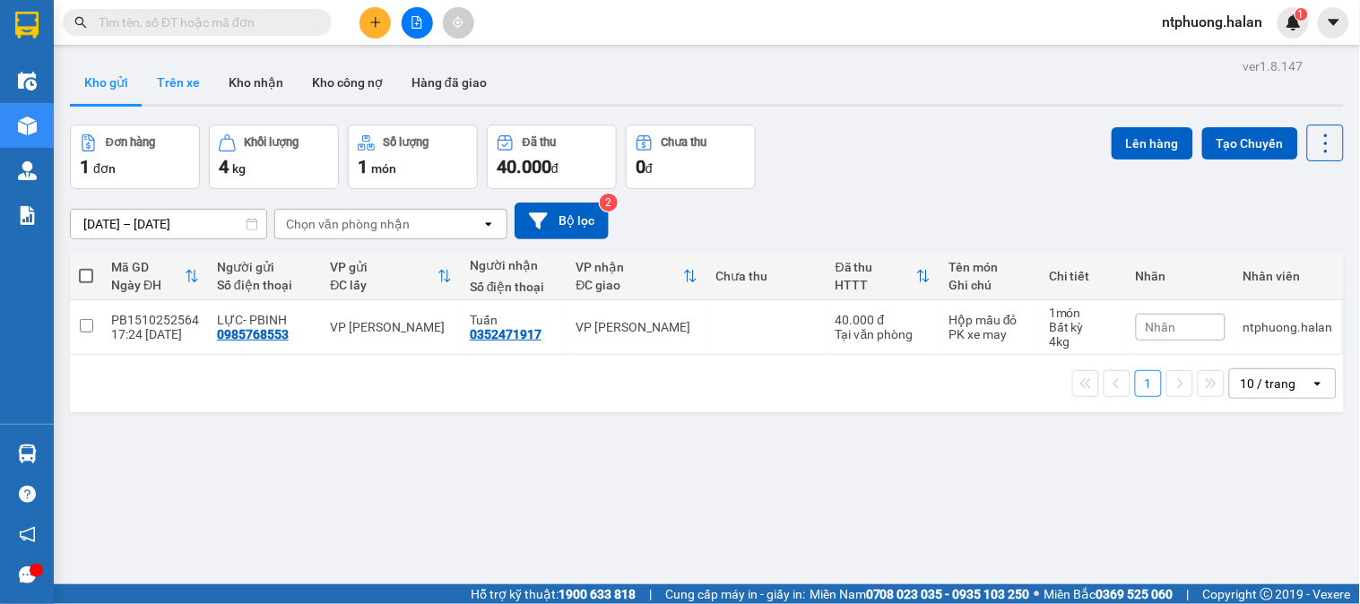
click at [154, 76] on button "Trên xe" at bounding box center [179, 82] width 72 height 43
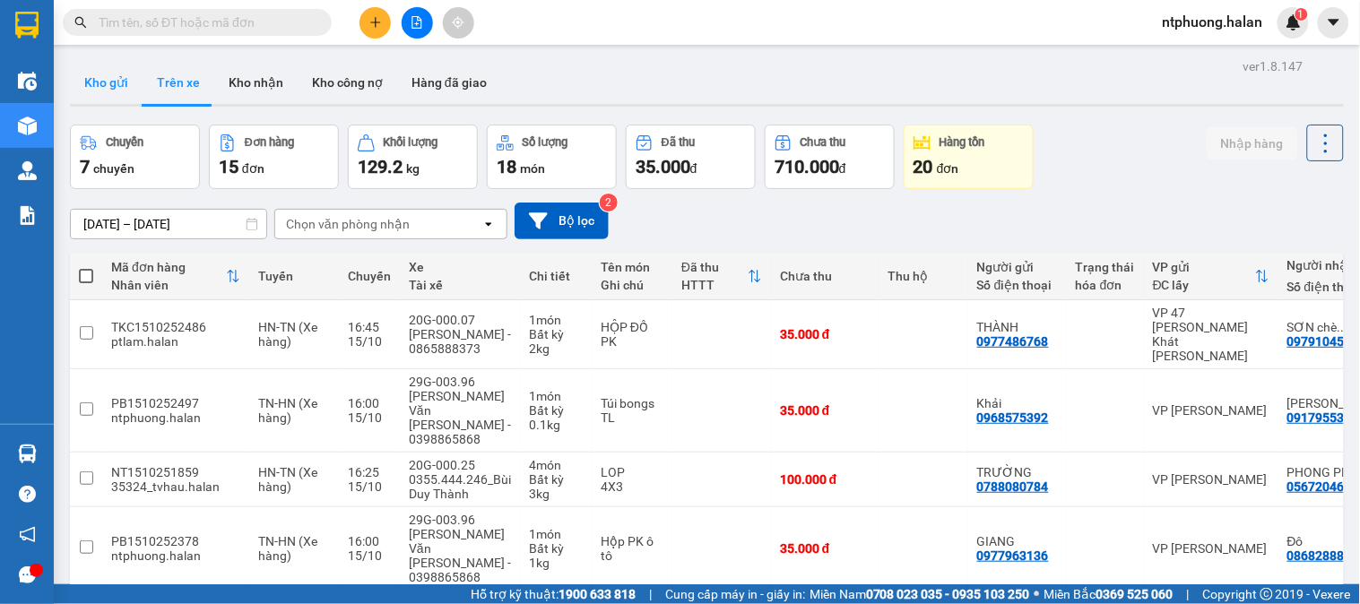
click at [108, 82] on button "Kho gửi" at bounding box center [106, 82] width 73 height 43
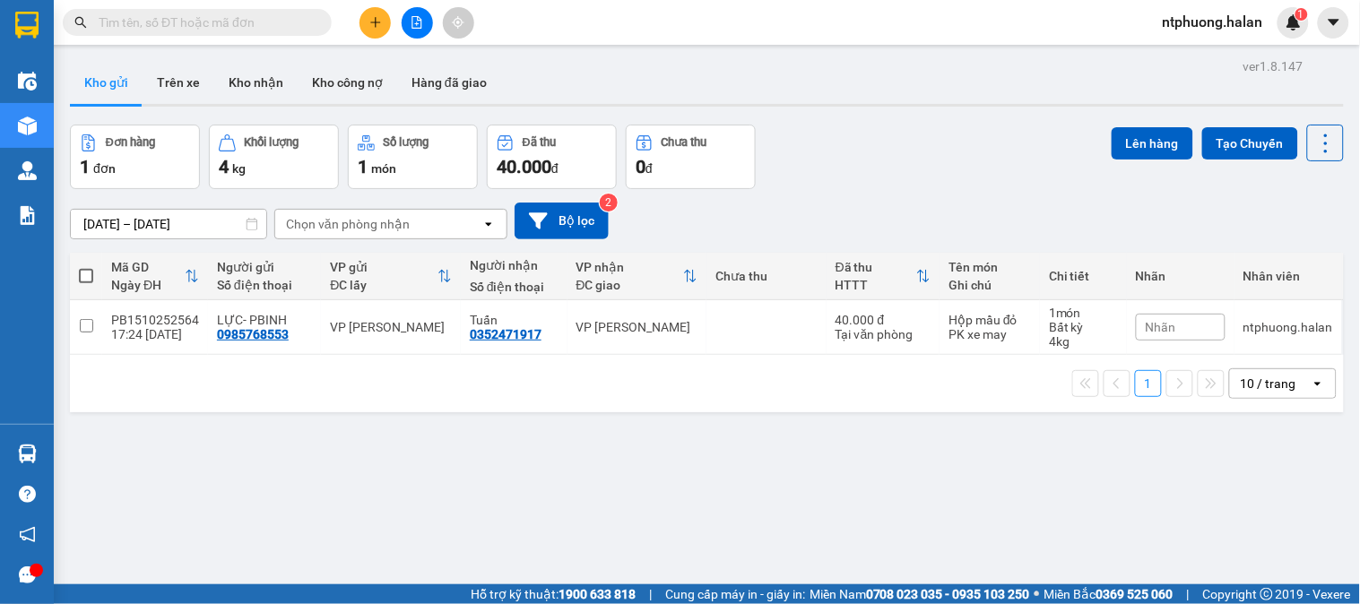
click at [226, 23] on input "text" at bounding box center [205, 23] width 212 height 20
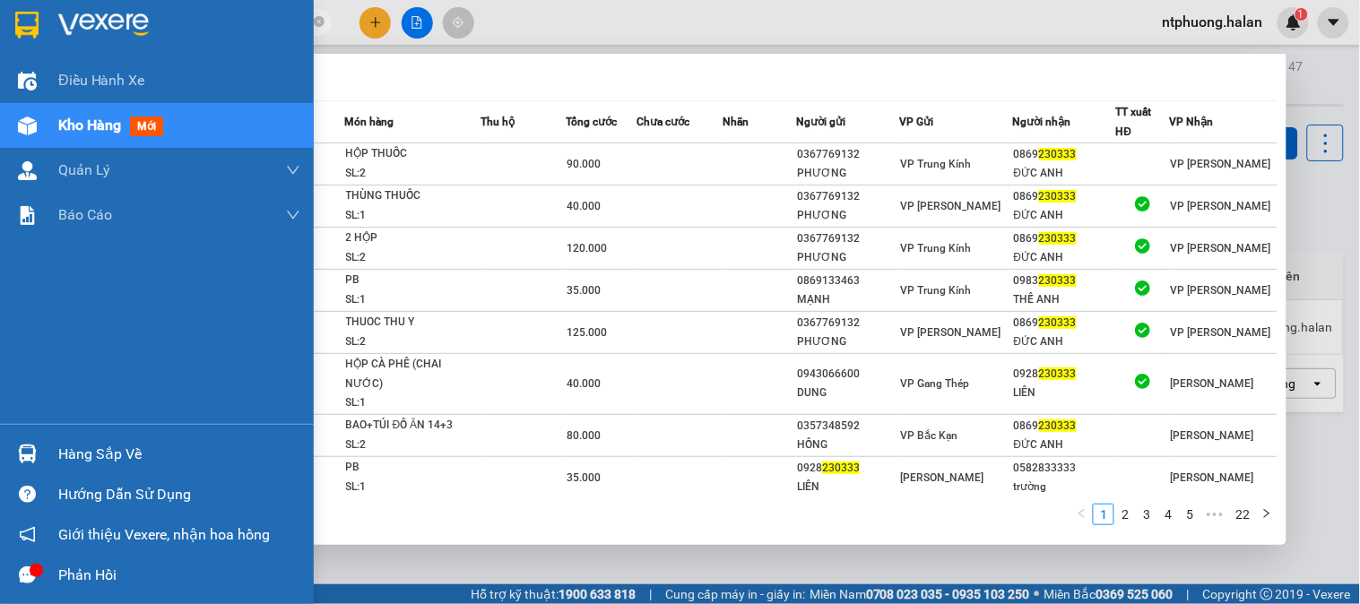
type input "230333"
click at [82, 127] on span "Kho hàng" at bounding box center [89, 125] width 63 height 17
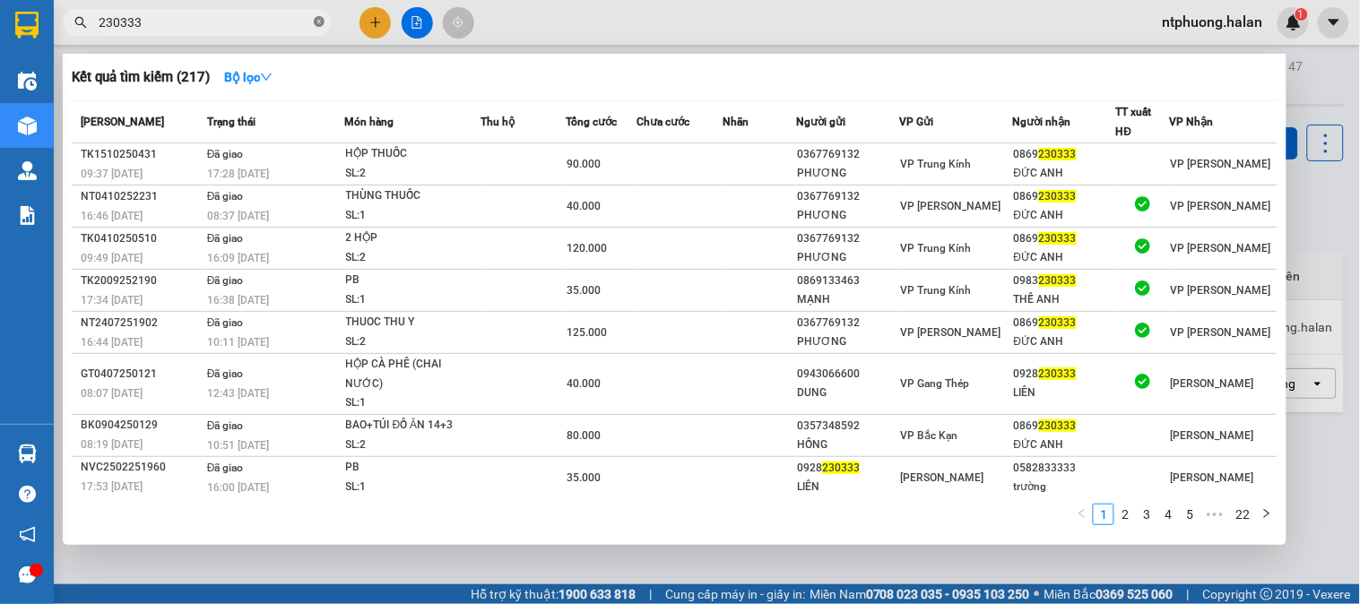
click at [319, 19] on icon "close-circle" at bounding box center [319, 21] width 11 height 11
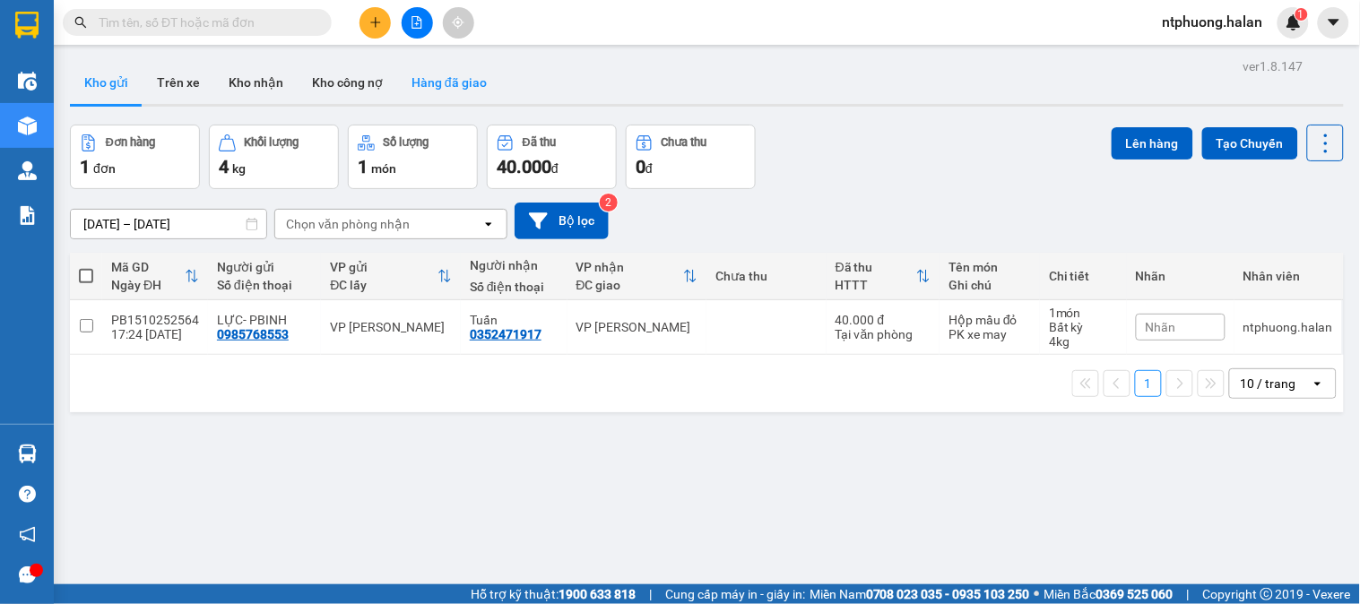
click at [461, 77] on button "Hàng đã giao" at bounding box center [449, 82] width 104 height 43
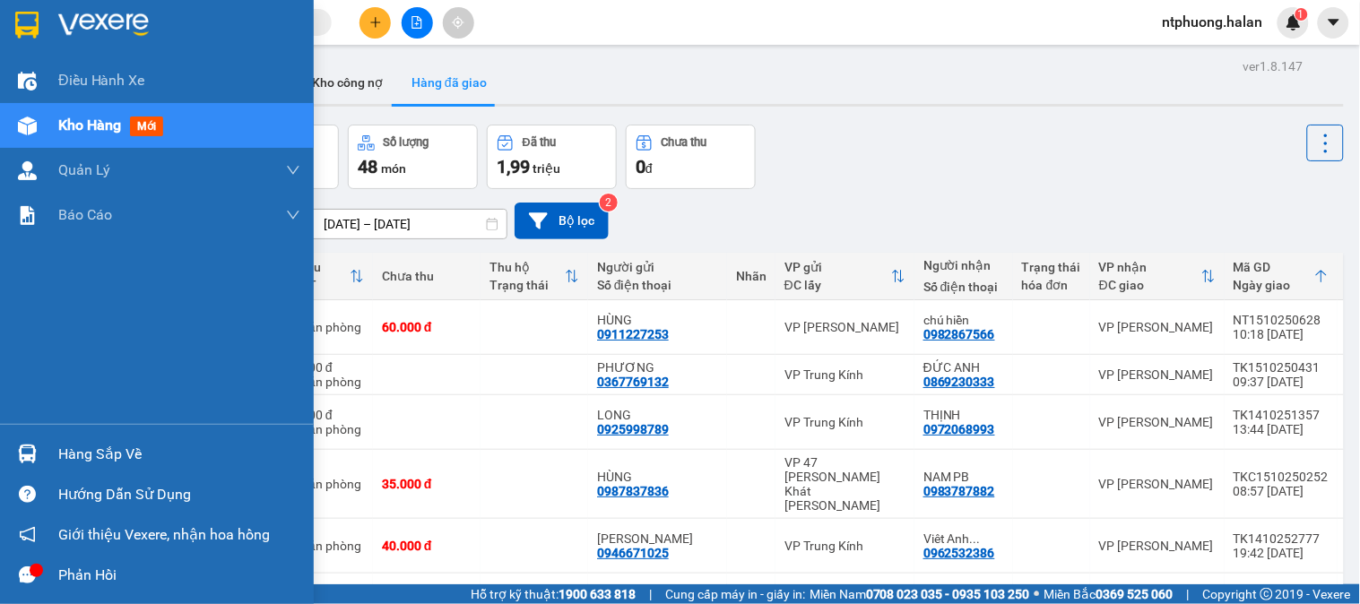
click at [97, 129] on span "Kho hàng" at bounding box center [89, 125] width 63 height 17
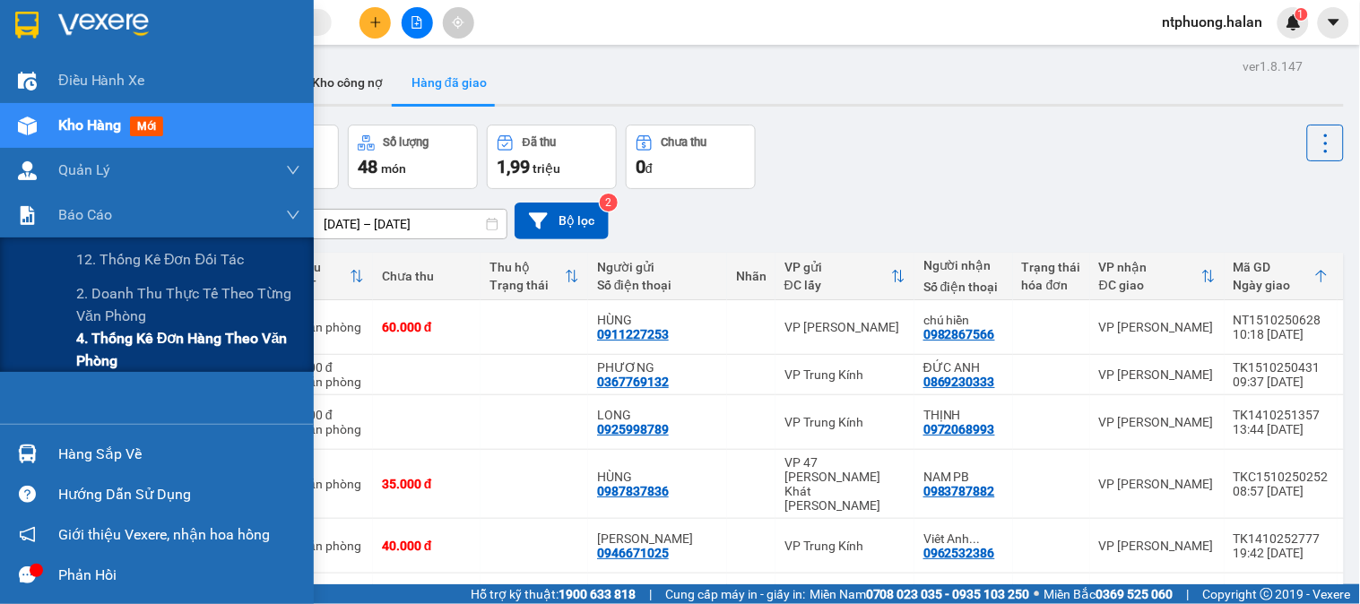
click at [118, 359] on span "4. Thống kê đơn hàng theo văn phòng" at bounding box center [188, 349] width 224 height 45
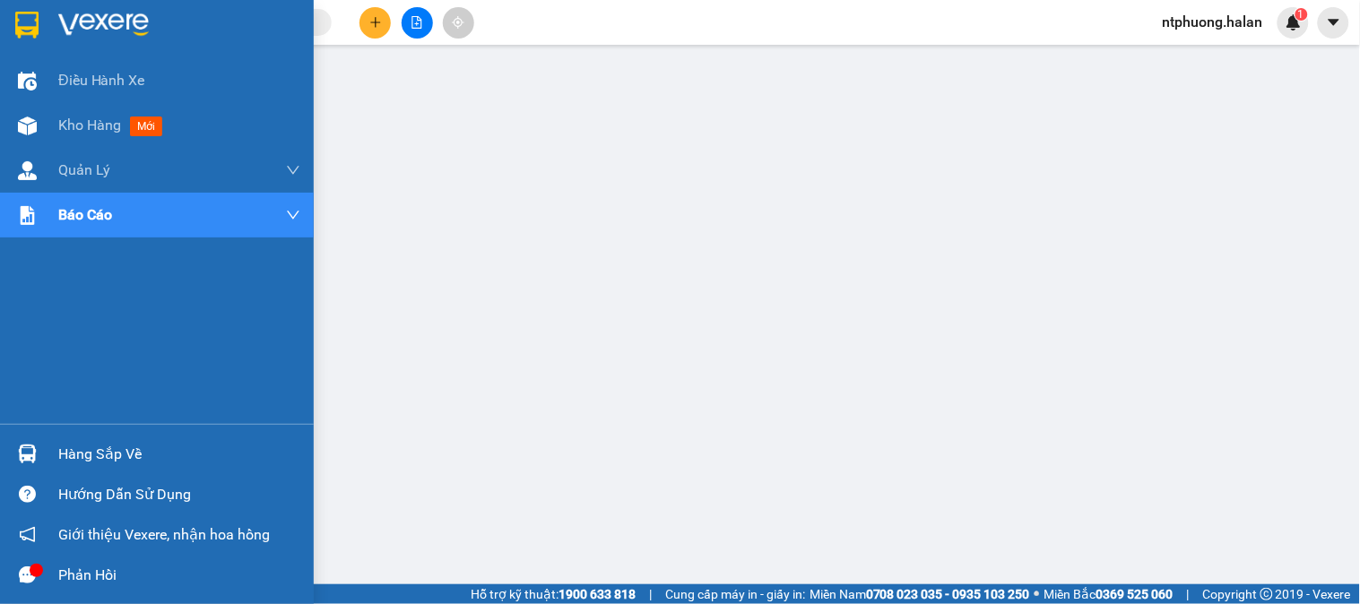
click at [91, 455] on div "Hàng sắp về" at bounding box center [179, 454] width 242 height 27
